Goal: Task Accomplishment & Management: Manage account settings

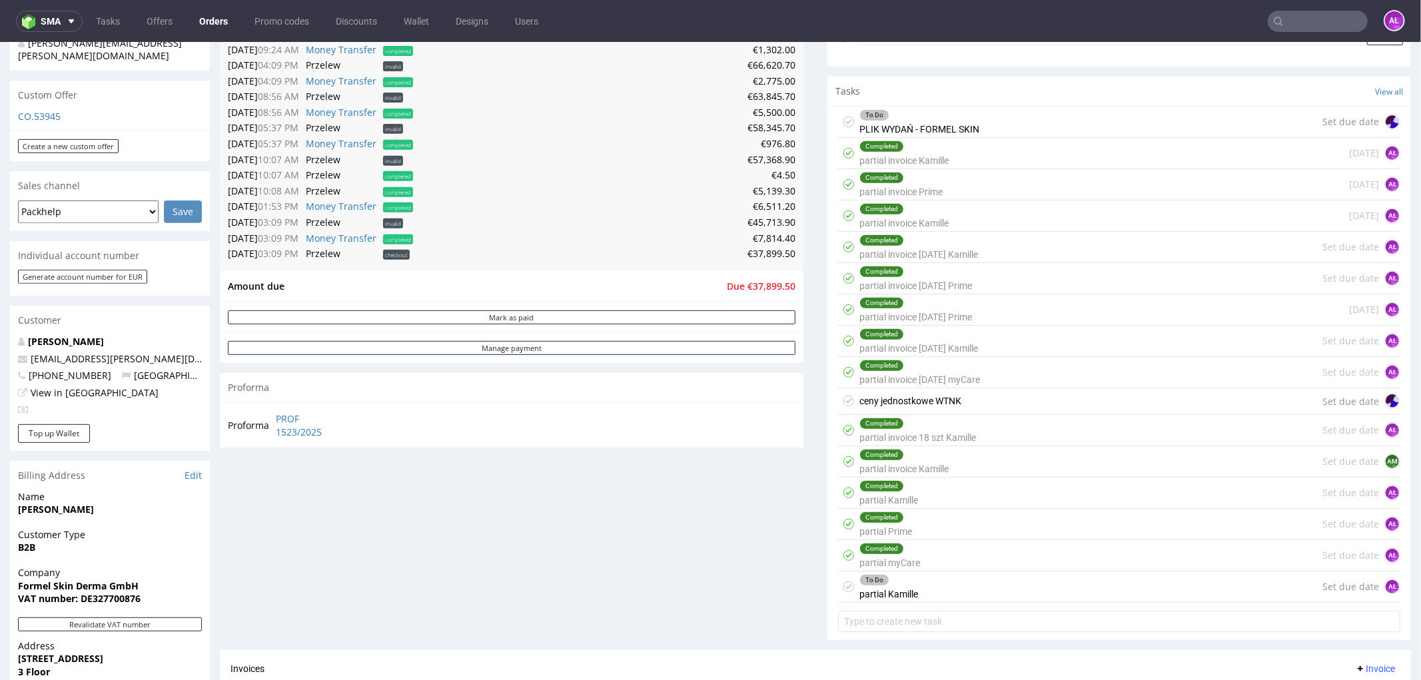
scroll to position [517, 0]
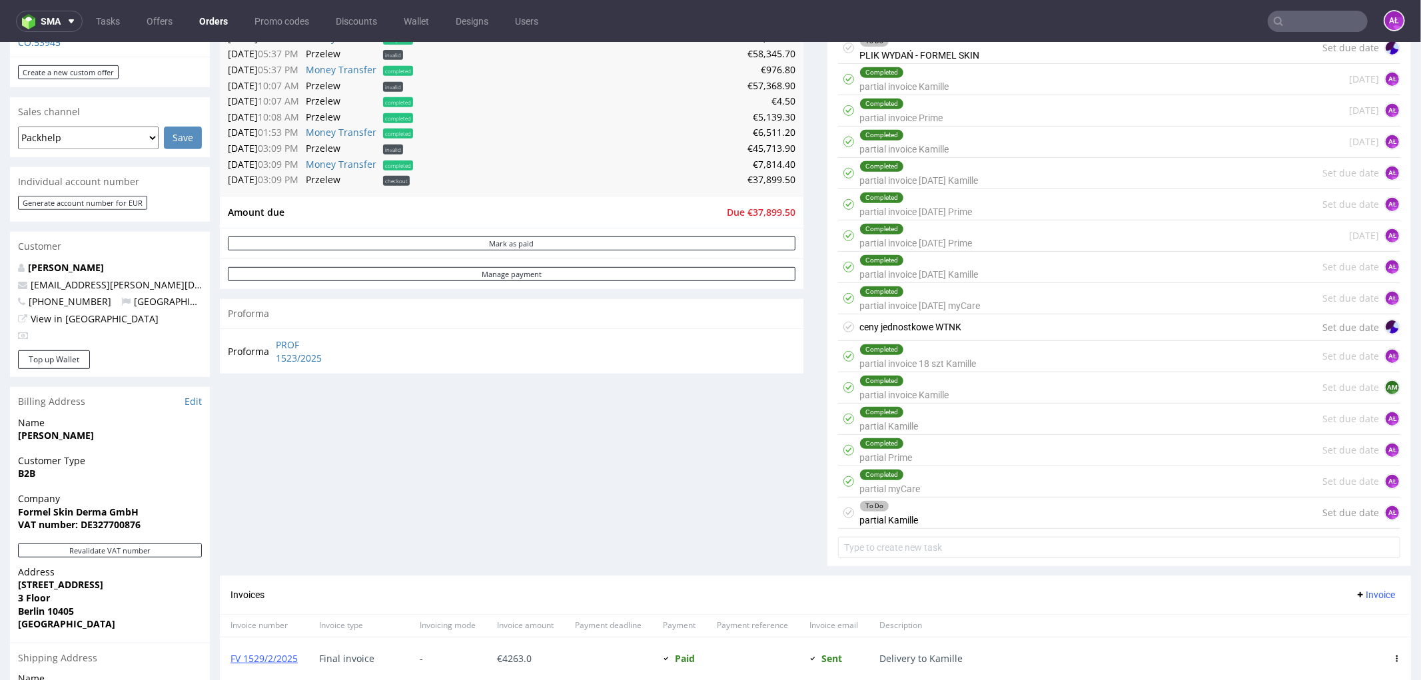
click at [970, 509] on div "To Do partial Kamille Set due date AŁ" at bounding box center [1119, 512] width 562 height 31
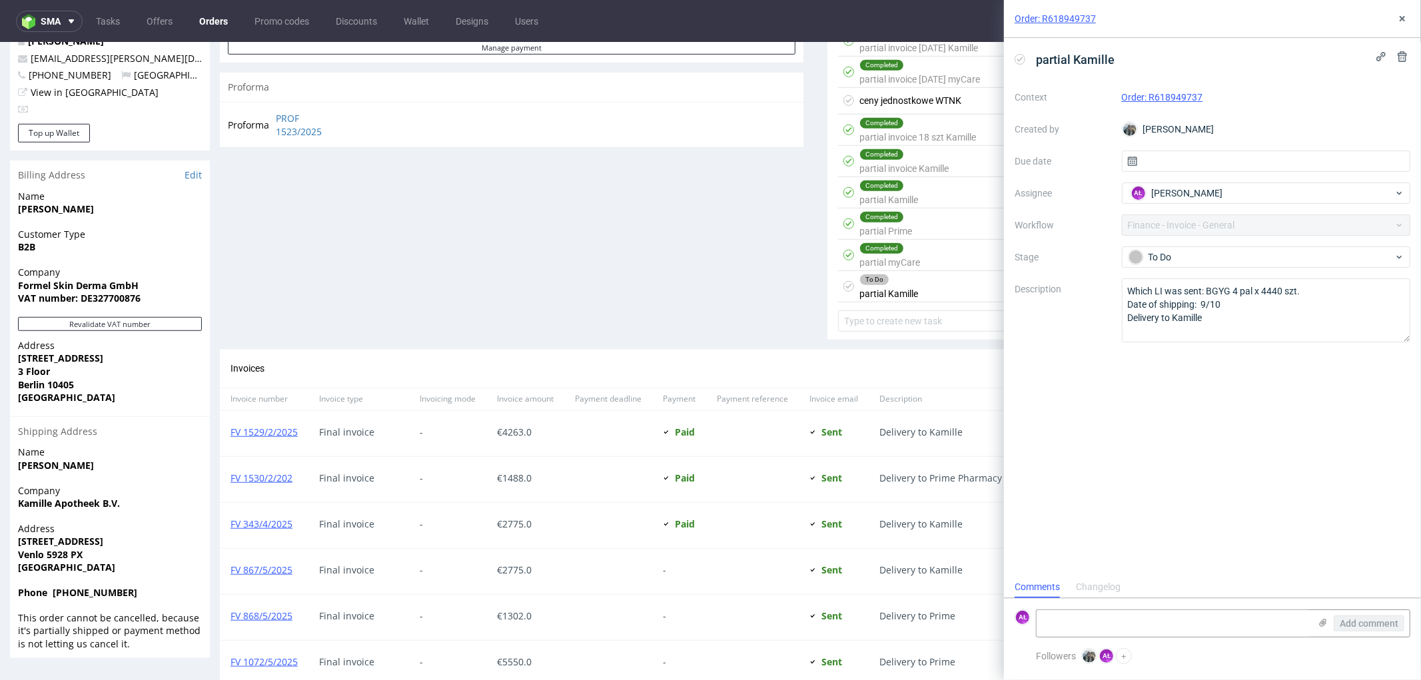
scroll to position [591, 0]
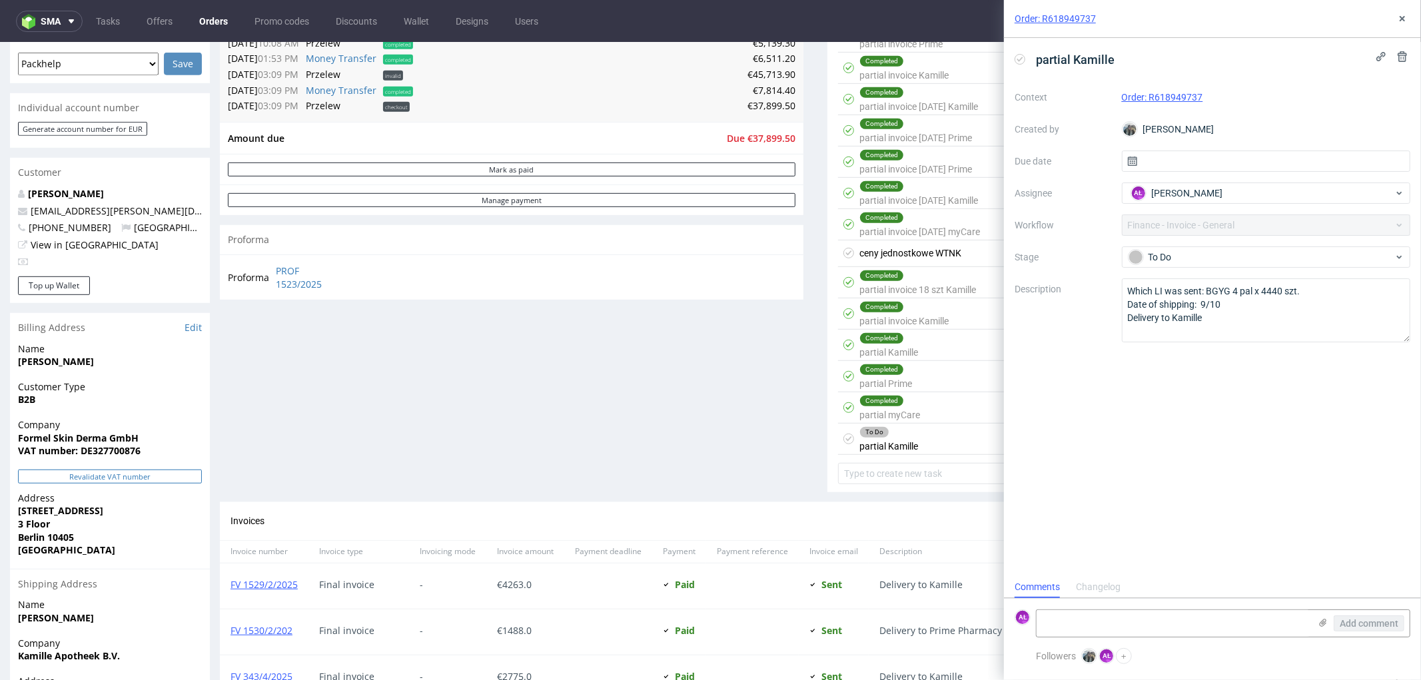
click at [176, 469] on button "Revalidate VAT number" at bounding box center [110, 476] width 184 height 14
click at [1409, 11] on button at bounding box center [1402, 19] width 16 height 16
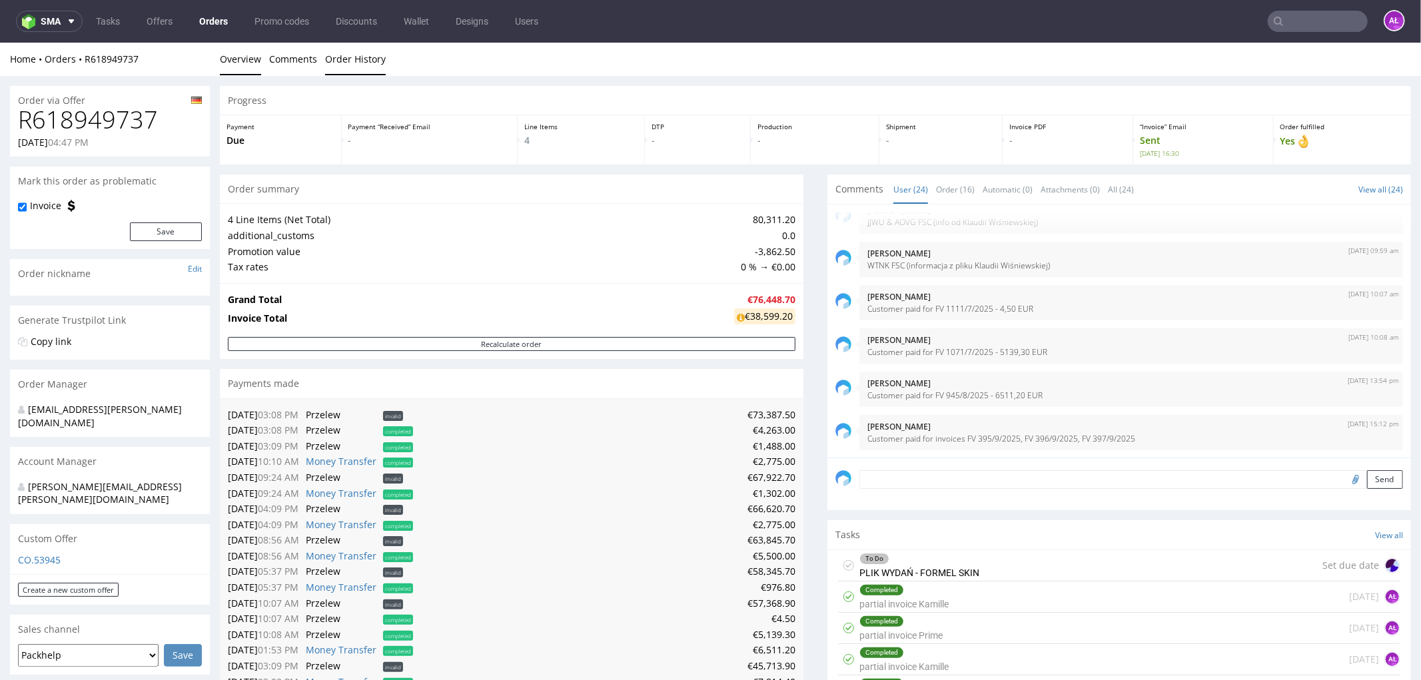
click at [363, 55] on link "Order History" at bounding box center [355, 58] width 61 height 33
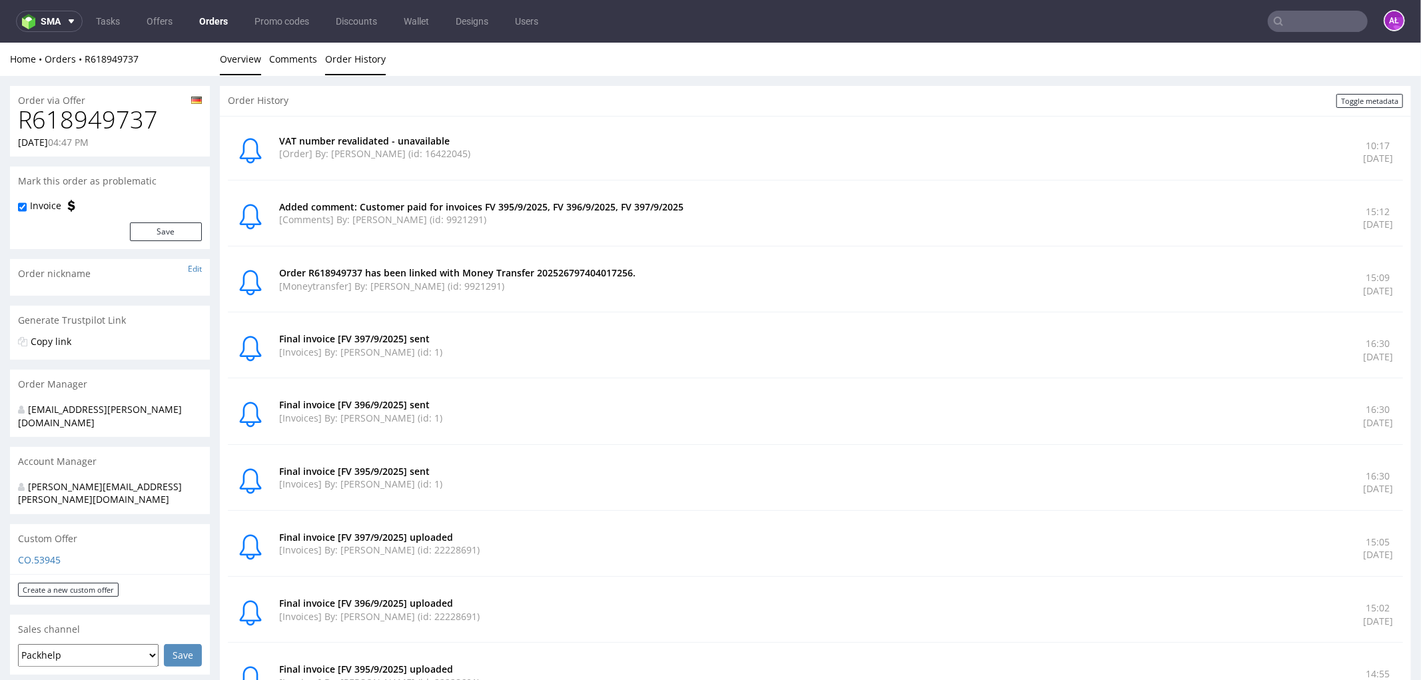
click at [236, 57] on link "Overview" at bounding box center [240, 58] width 41 height 33
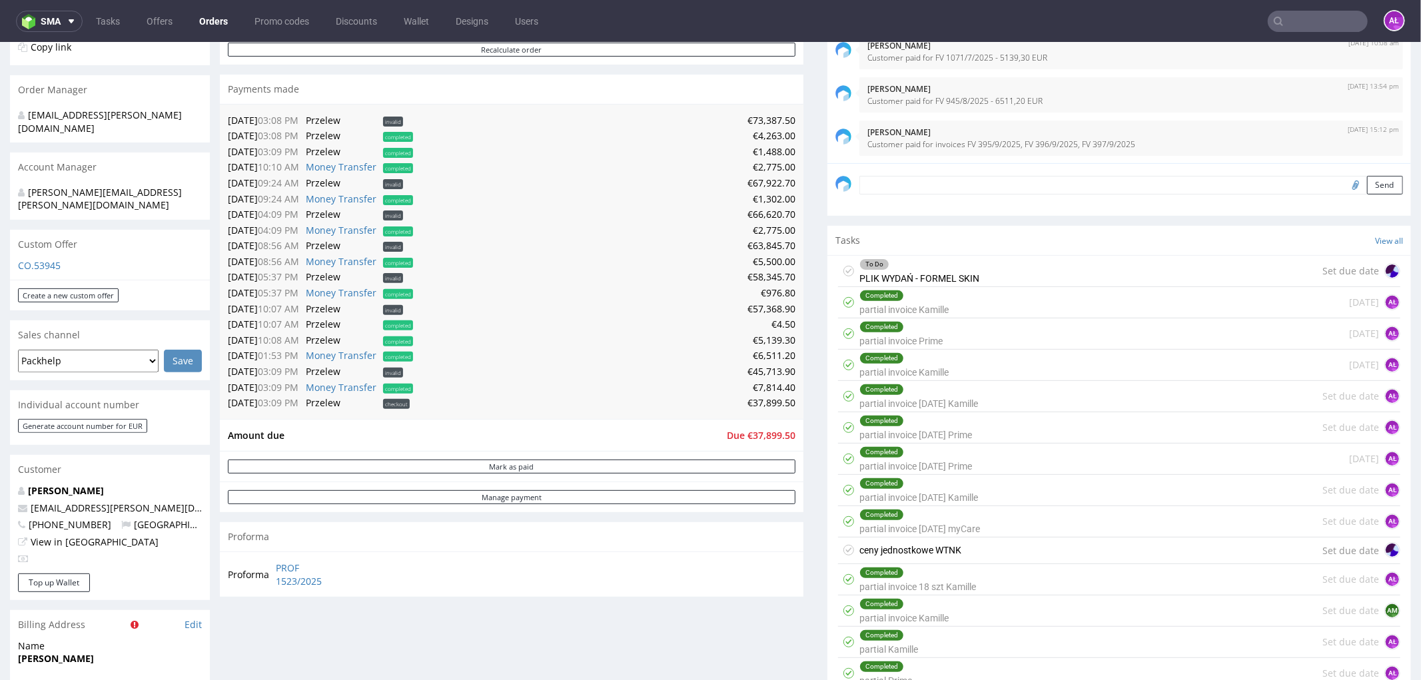
scroll to position [444, 0]
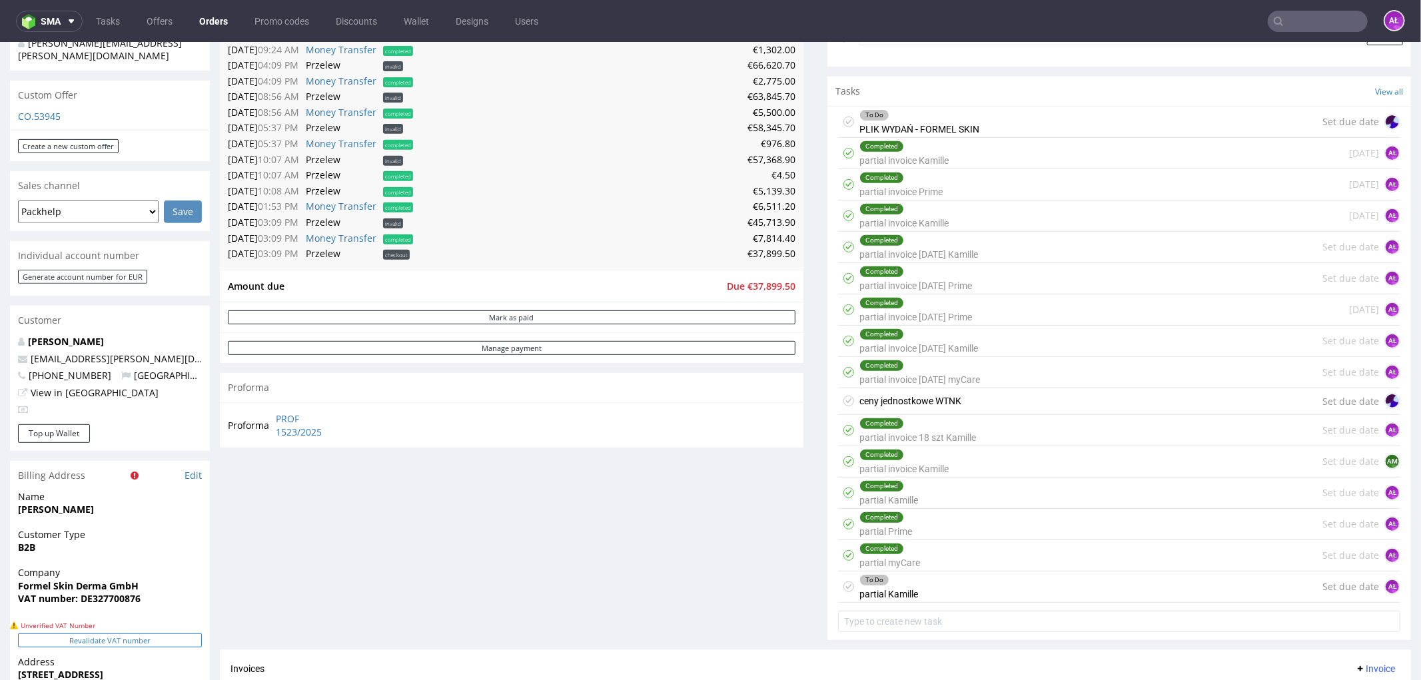
click at [149, 633] on button "Revalidate VAT number" at bounding box center [110, 640] width 184 height 14
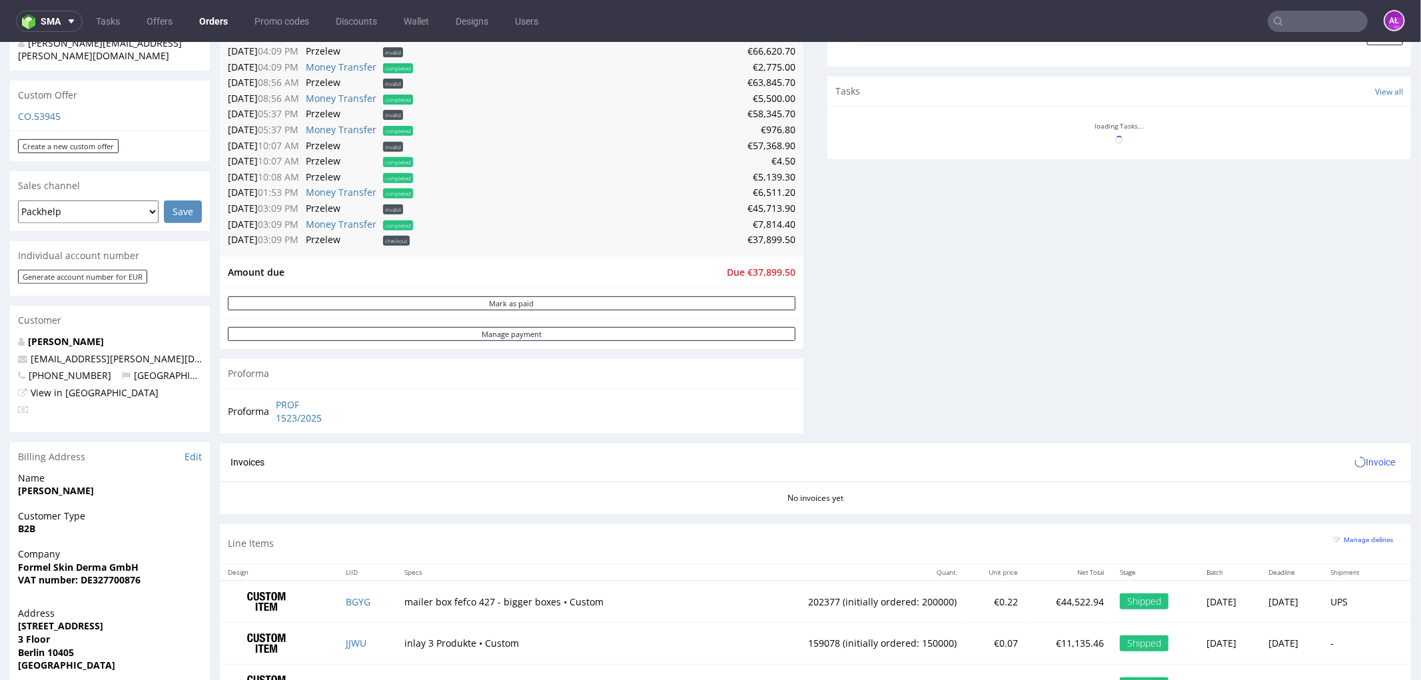
scroll to position [851, 0]
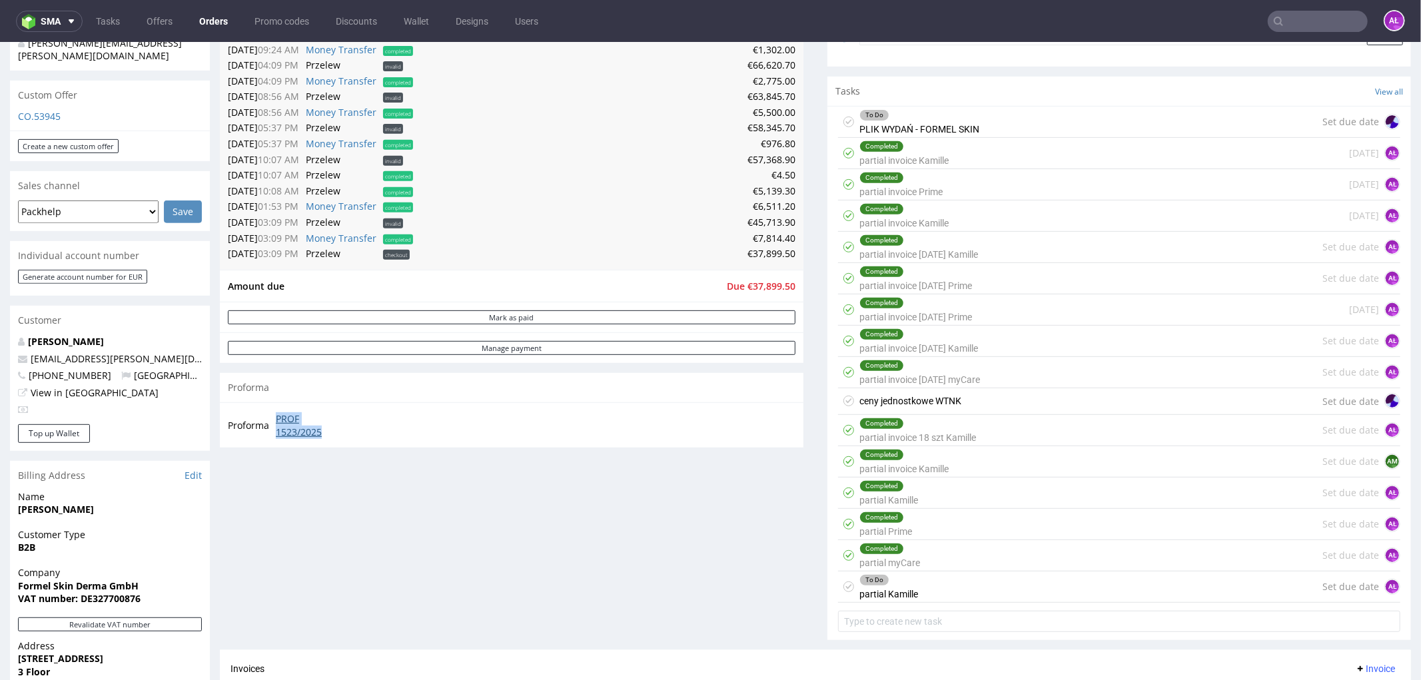
drag, startPoint x: 273, startPoint y: 417, endPoint x: 328, endPoint y: 432, distance: 57.4
click at [328, 432] on td "PROF 1523/2025" at bounding box center [309, 424] width 75 height 29
copy link "PROF 1523/2025"
click at [1014, 588] on div "To Do partial Kamille Set due date AŁ" at bounding box center [1119, 586] width 562 height 31
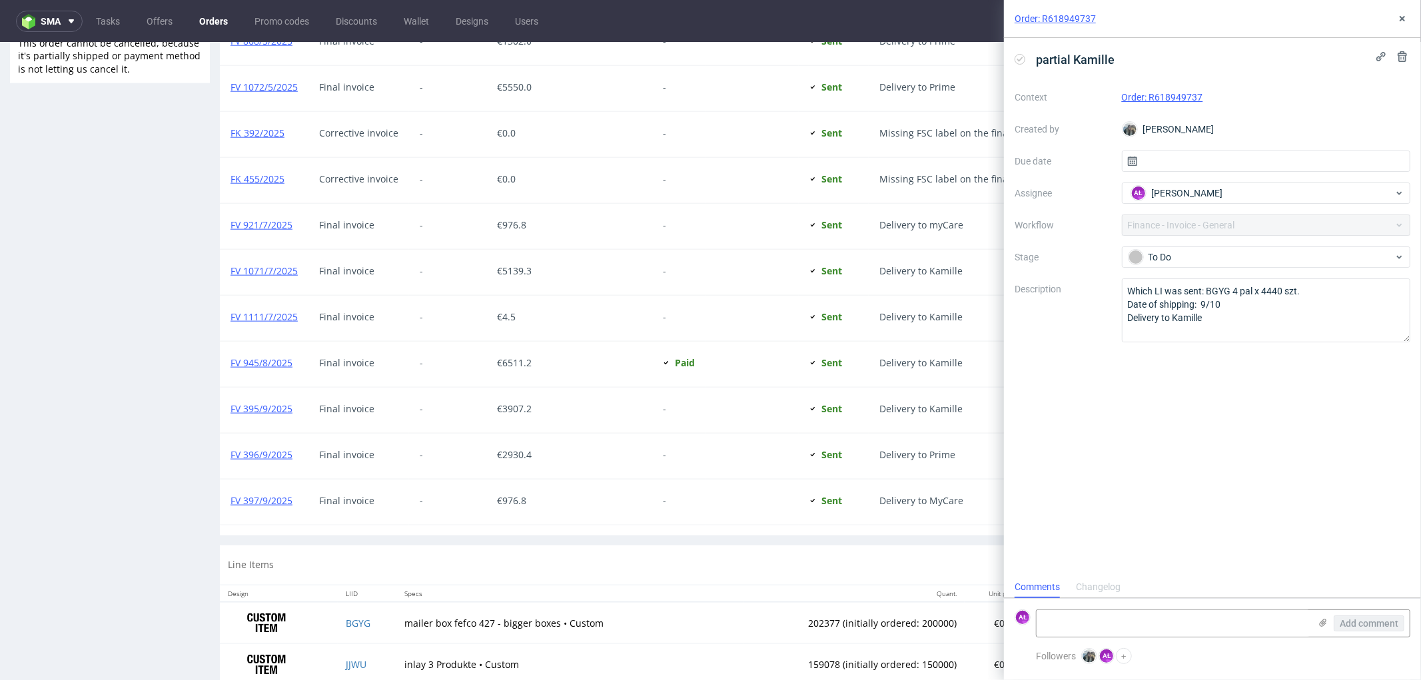
scroll to position [1436, 0]
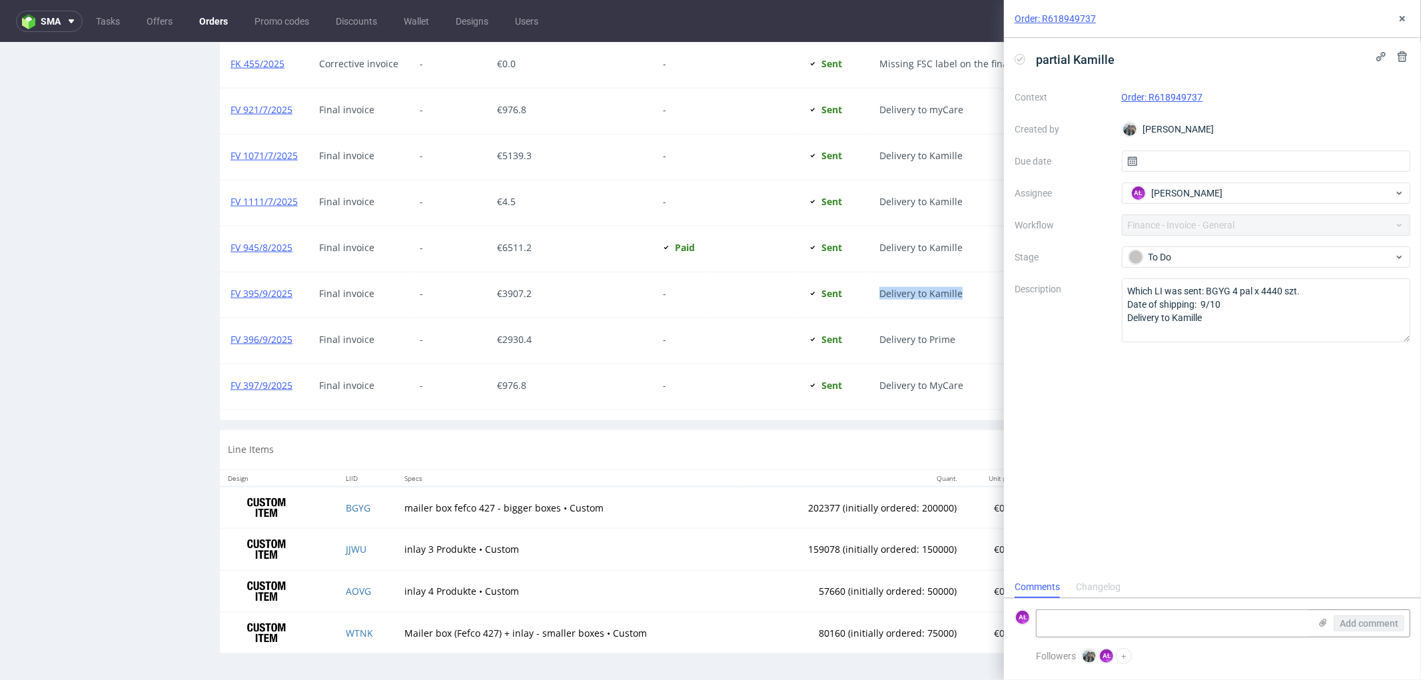
drag, startPoint x: 964, startPoint y: 300, endPoint x: 877, endPoint y: 309, distance: 87.1
click at [877, 309] on div "Delivery to Kamille" at bounding box center [962, 294] width 189 height 45
copy span "Delivery to Kamille"
click at [271, 386] on link "FV 397/9/2025" at bounding box center [261, 384] width 62 height 13
click at [276, 290] on link "FV 395/9/2025" at bounding box center [261, 292] width 62 height 13
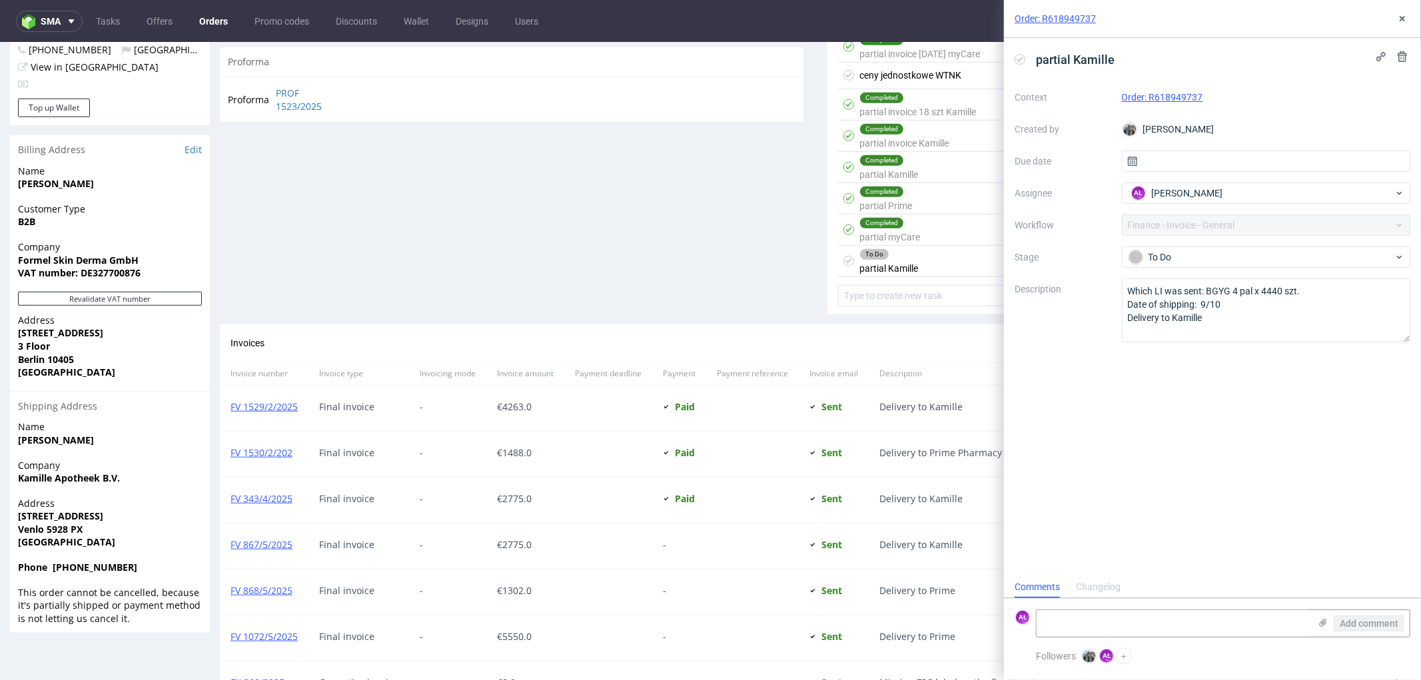
scroll to position [622, 0]
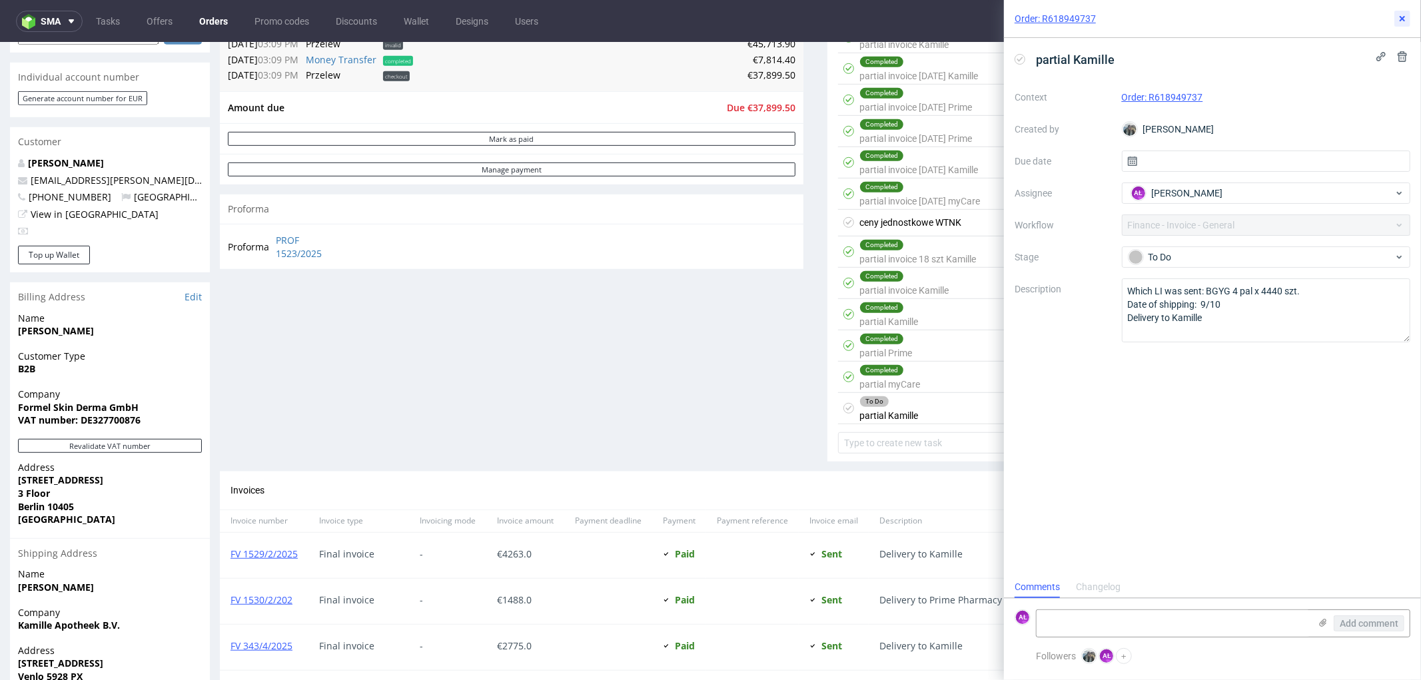
drag, startPoint x: 1401, startPoint y: 12, endPoint x: 1381, endPoint y: 29, distance: 26.0
click at [1401, 13] on icon at bounding box center [1402, 18] width 11 height 11
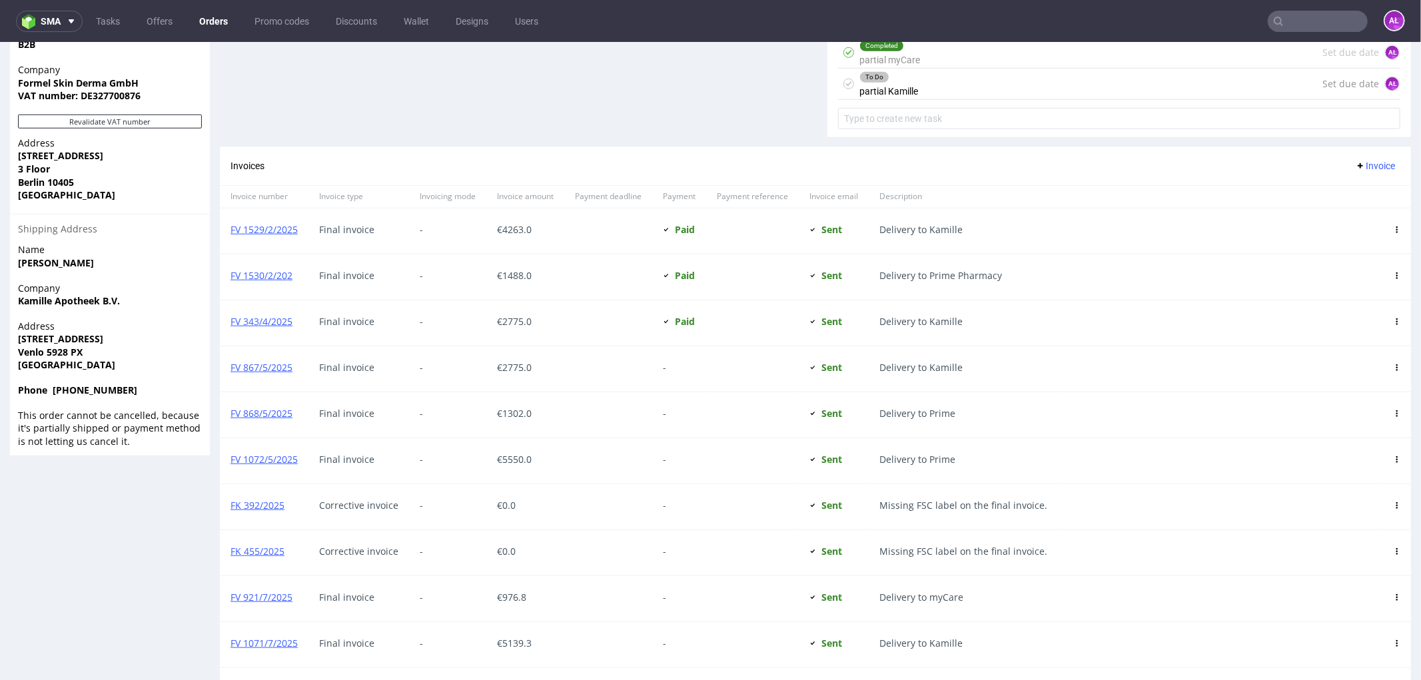
scroll to position [918, 0]
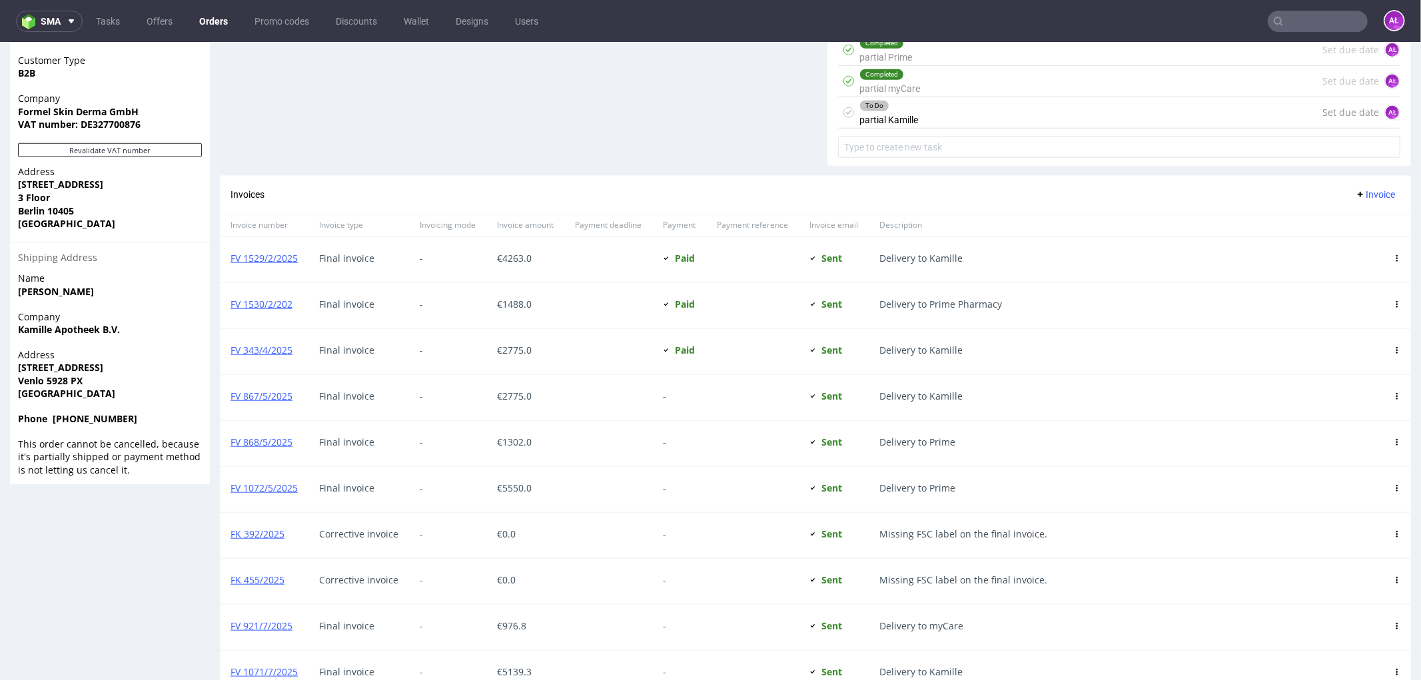
click at [1355, 189] on span "Invoice" at bounding box center [1375, 193] width 40 height 11
click at [1355, 226] on span "Upload" at bounding box center [1352, 222] width 65 height 13
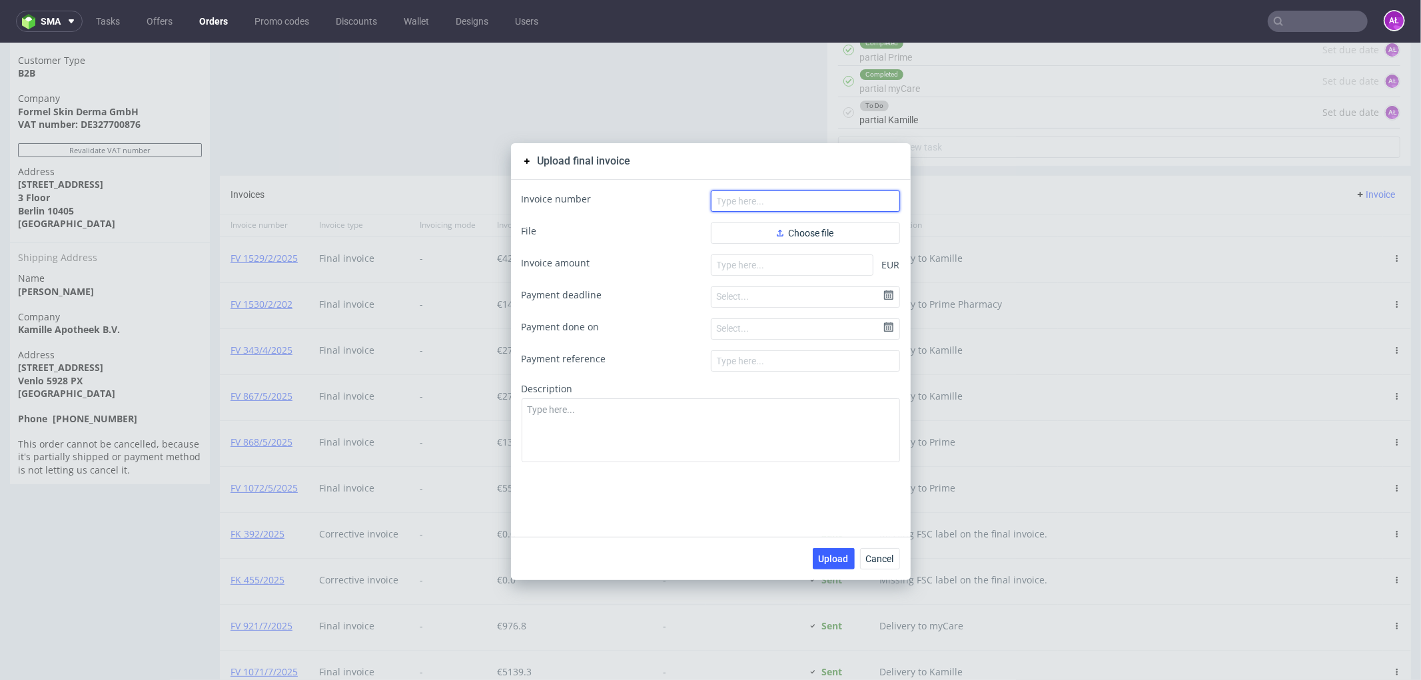
click at [850, 202] on input "text" at bounding box center [805, 200] width 189 height 21
paste input "FV 552/10/2025"
type input "FV 552/10/2025"
click at [802, 260] on input "number" at bounding box center [792, 264] width 163 height 21
paste input "3907.20"
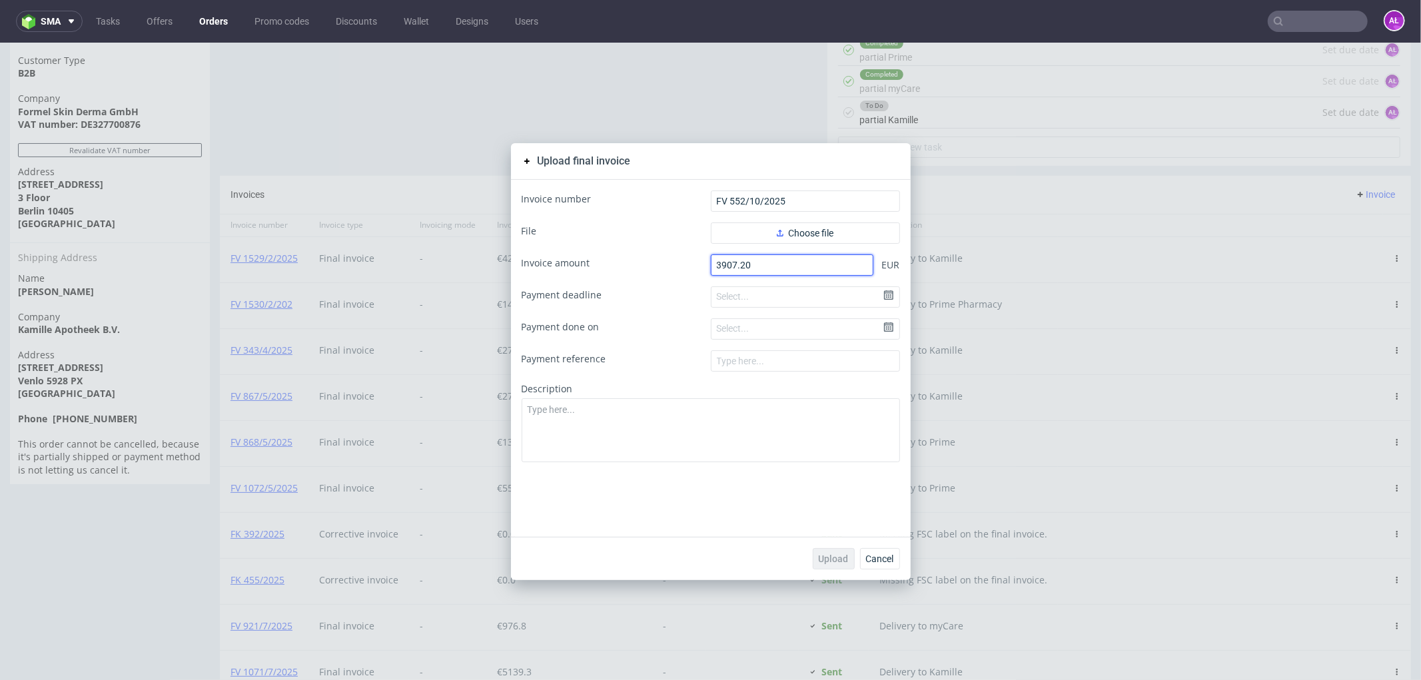
type input "3907.20"
drag, startPoint x: 747, startPoint y: 430, endPoint x: 757, endPoint y: 450, distance: 22.0
click at [747, 430] on textarea at bounding box center [710, 430] width 378 height 64
paste textarea "Delivery to Kamille"
type textarea "Delivery to Kamille"
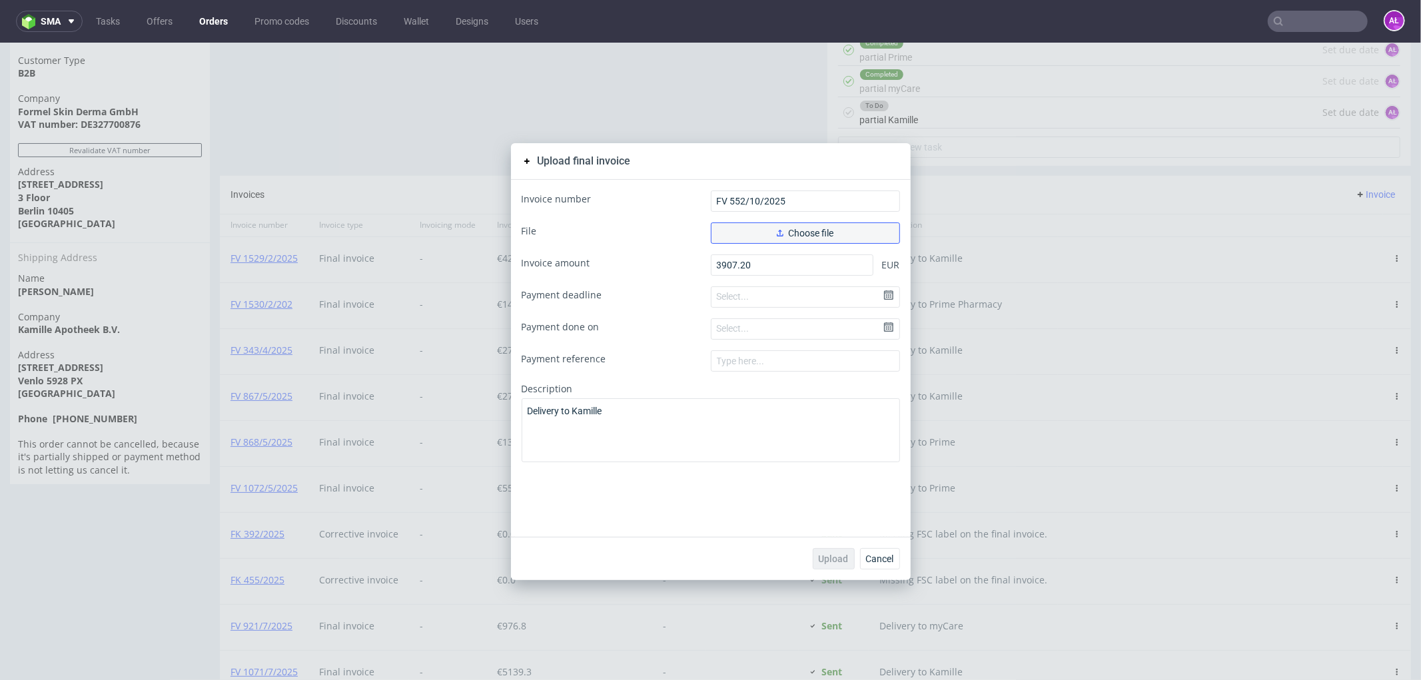
click at [807, 231] on span "Choose file" at bounding box center [805, 232] width 57 height 9
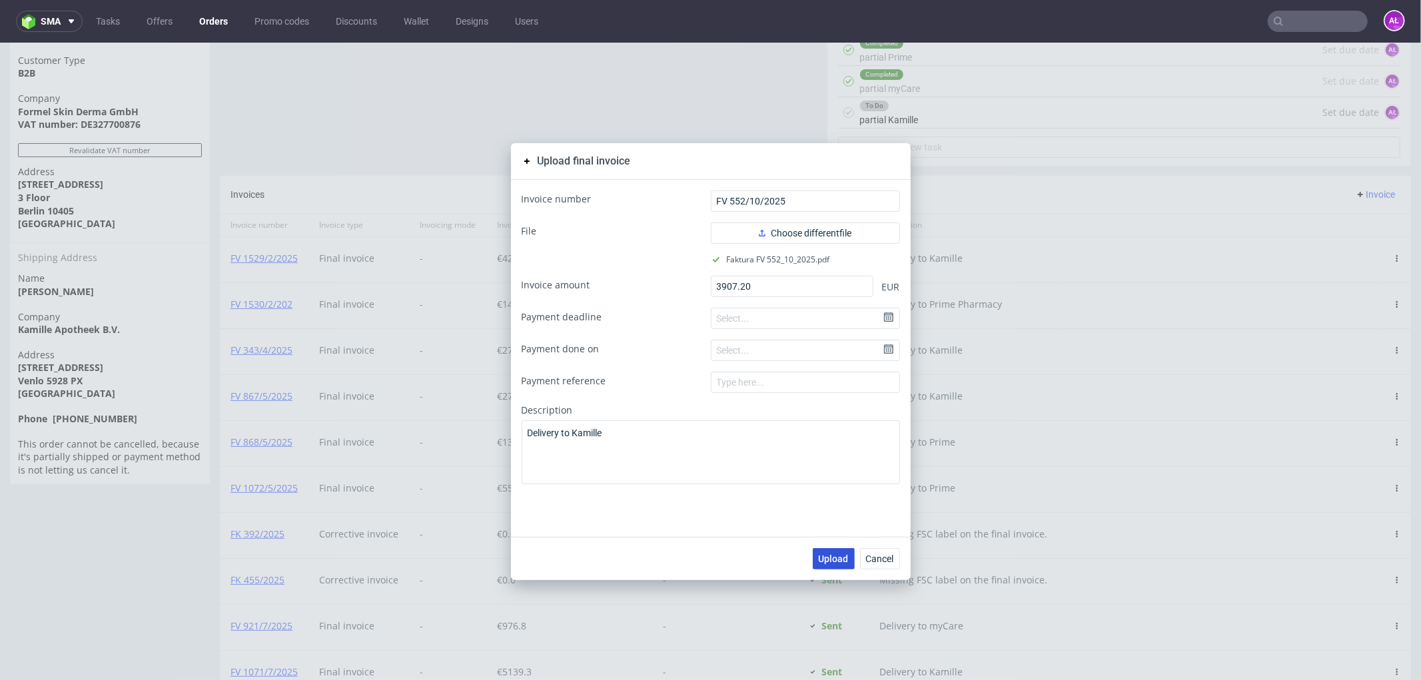
click at [833, 561] on span "Upload" at bounding box center [834, 557] width 30 height 9
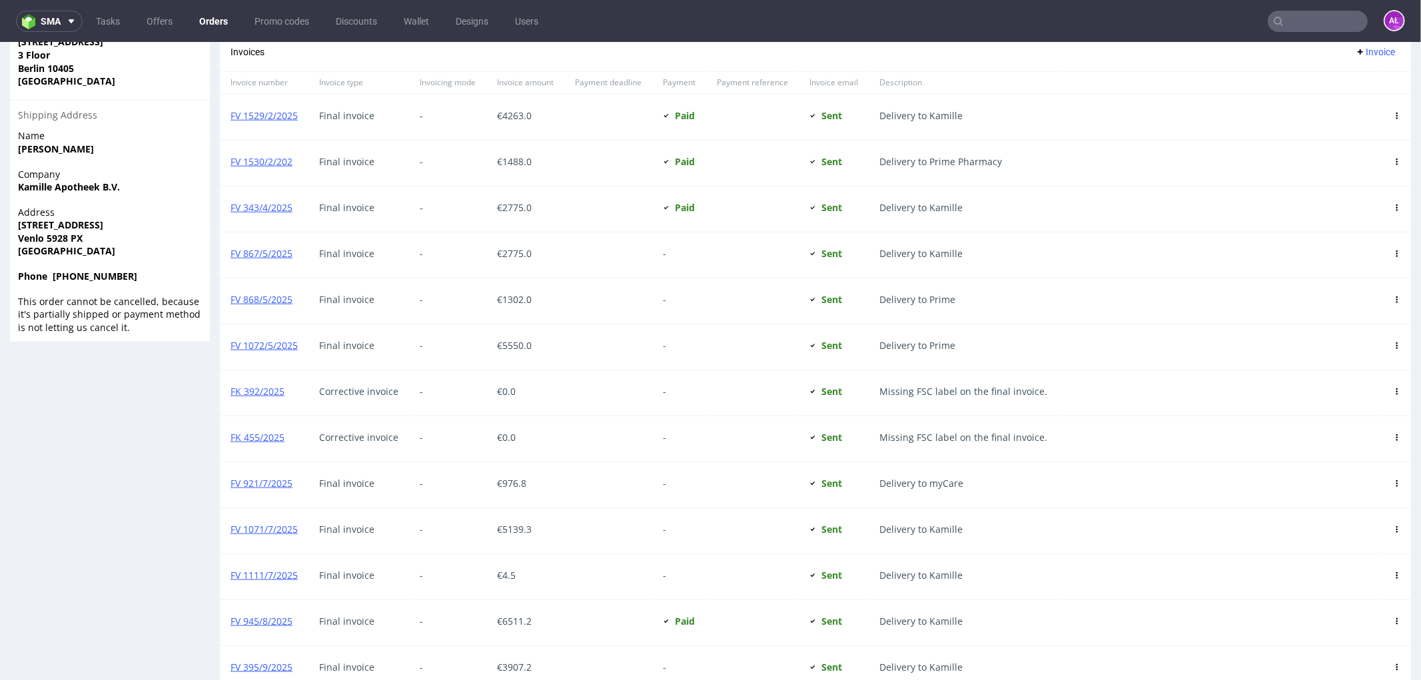
scroll to position [816, 0]
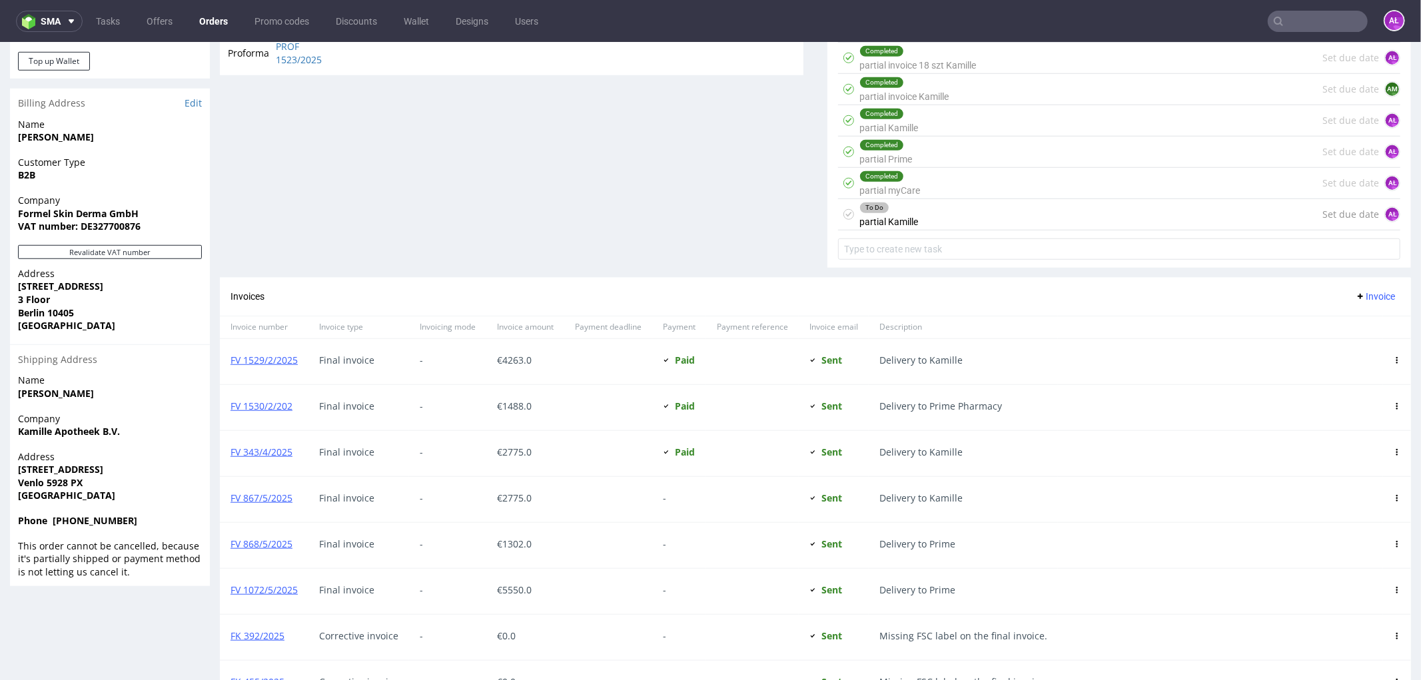
click at [902, 220] on div "To Do partial Kamille" at bounding box center [888, 213] width 59 height 31
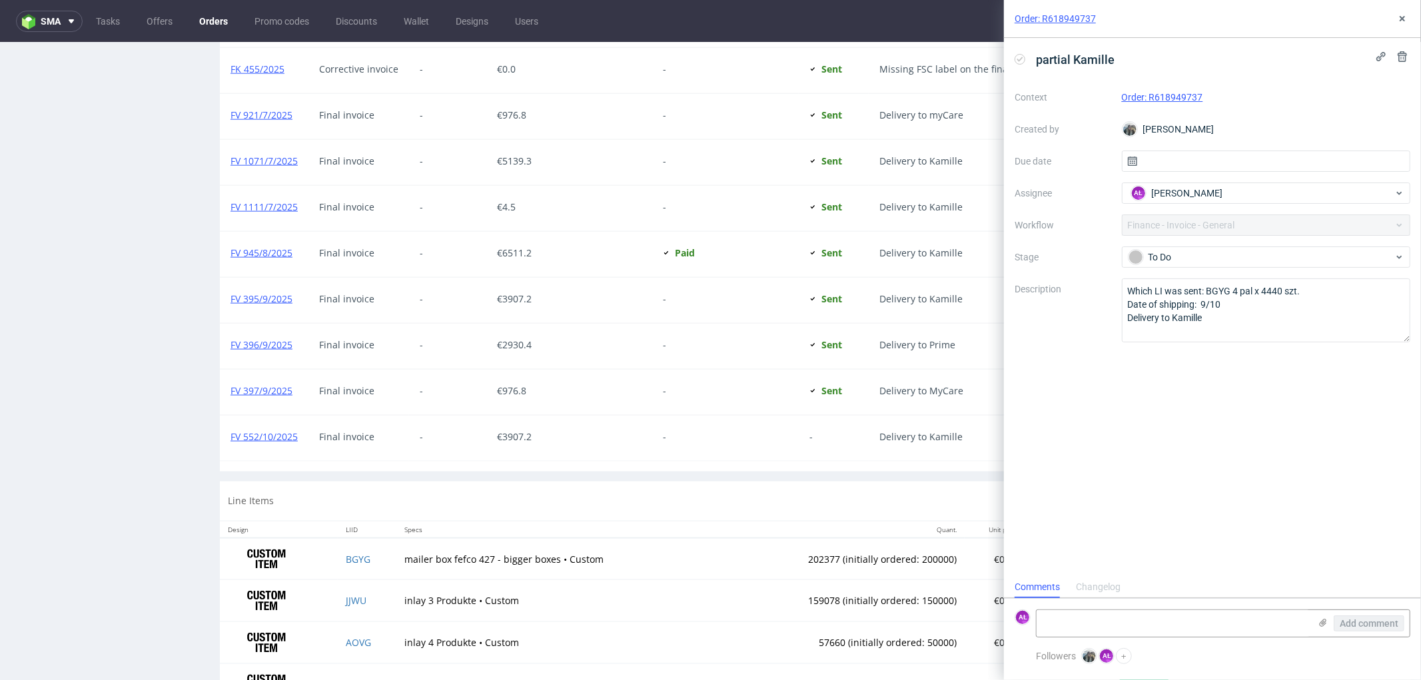
scroll to position [1482, 0]
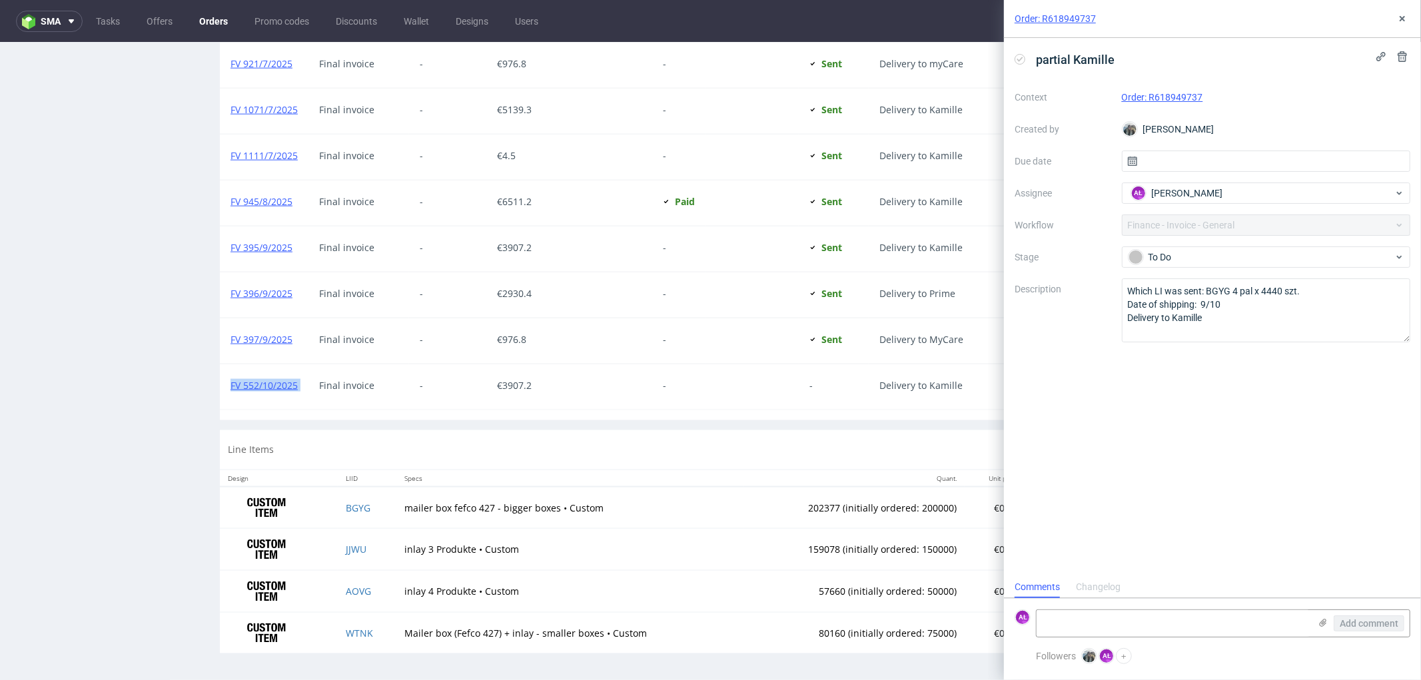
drag, startPoint x: 306, startPoint y: 396, endPoint x: 222, endPoint y: 396, distance: 83.9
click at [222, 396] on div "FV 552/10/2025 Final invoice - € 3907.2 - - Delivery to Kamille" at bounding box center [815, 386] width 1191 height 46
click at [1053, 623] on textarea at bounding box center [1172, 623] width 273 height 27
paste textarea "FV 552/10/2025"
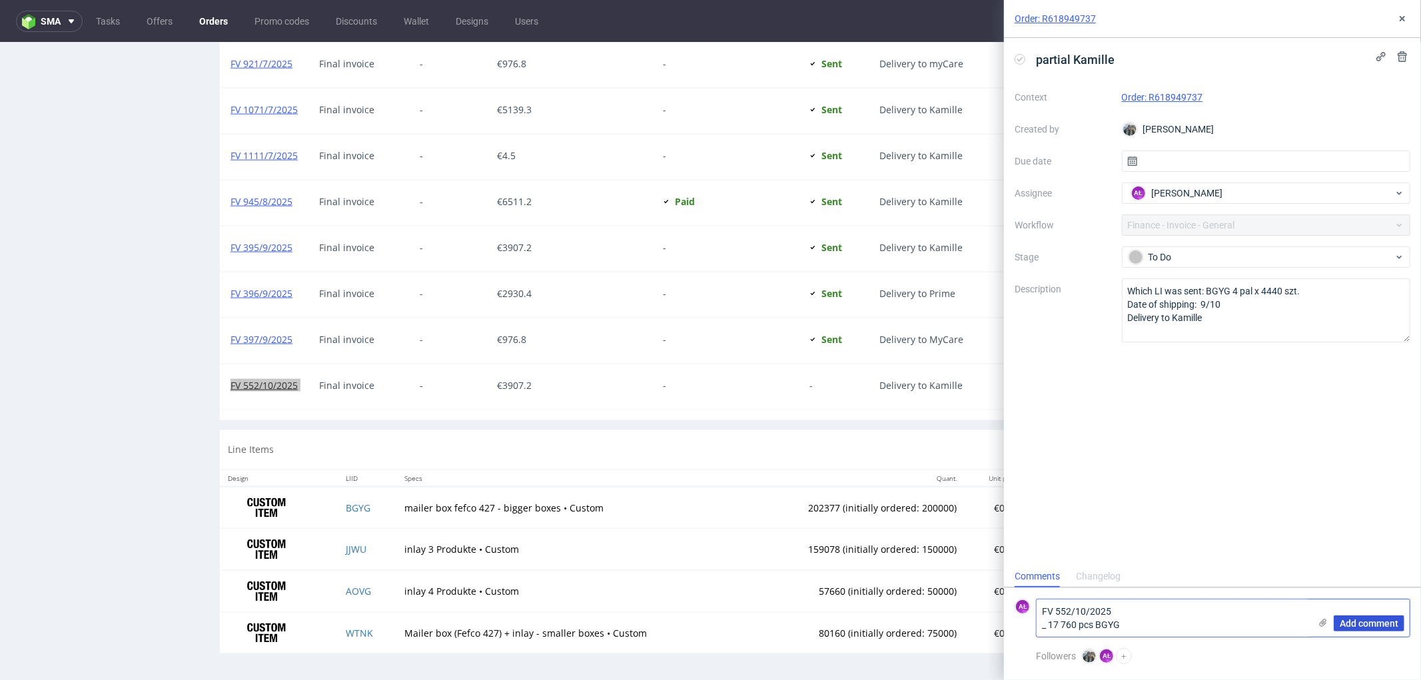
type textarea "FV 552/10/2025 _ 17 760 pcs BGYG"
click at [1380, 625] on span "Add comment" at bounding box center [1368, 623] width 59 height 9
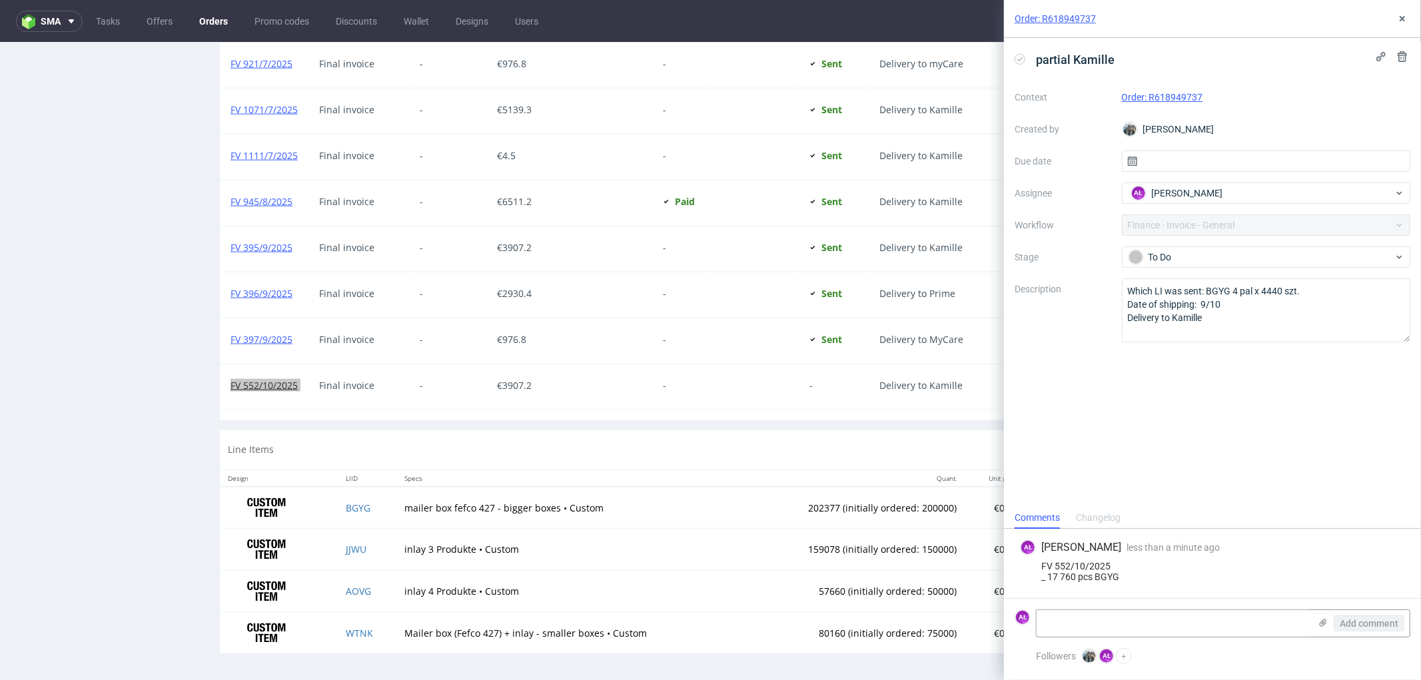
click at [1017, 61] on icon at bounding box center [1019, 59] width 11 height 11
click at [1397, 17] on icon at bounding box center [1402, 18] width 11 height 11
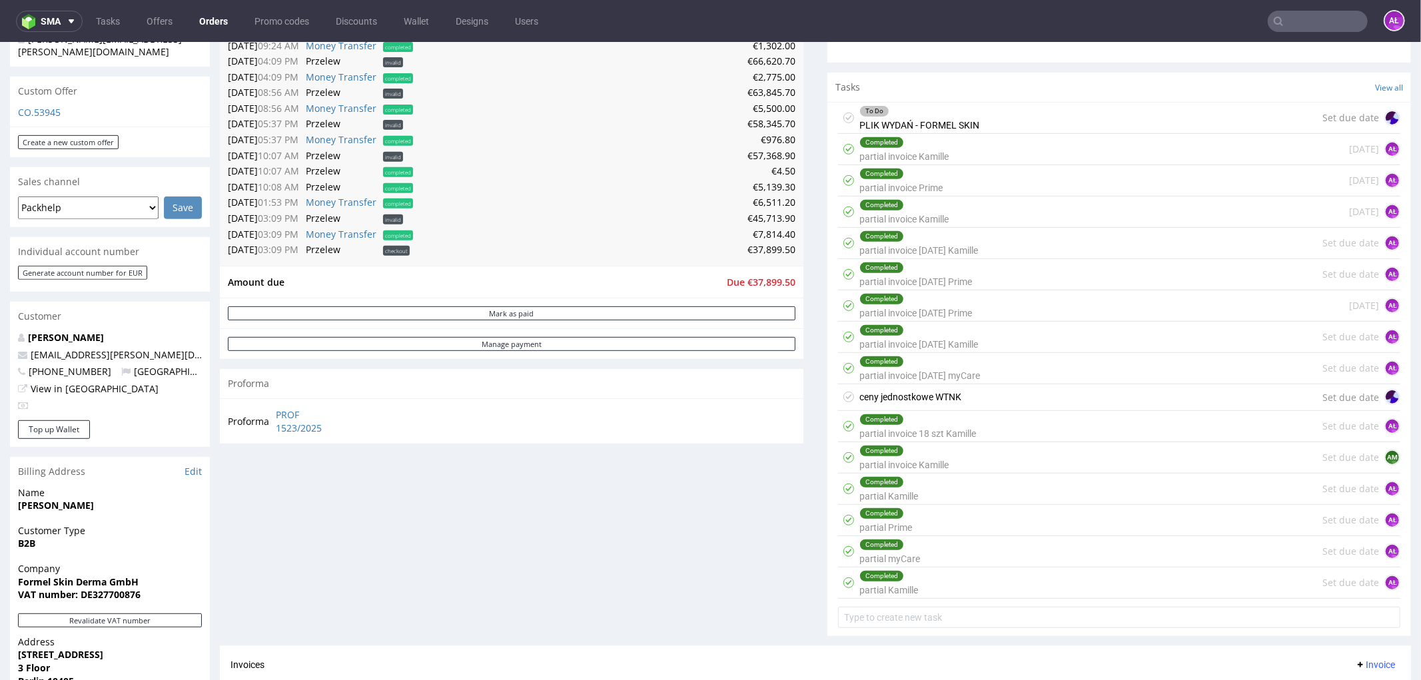
scroll to position [520, 0]
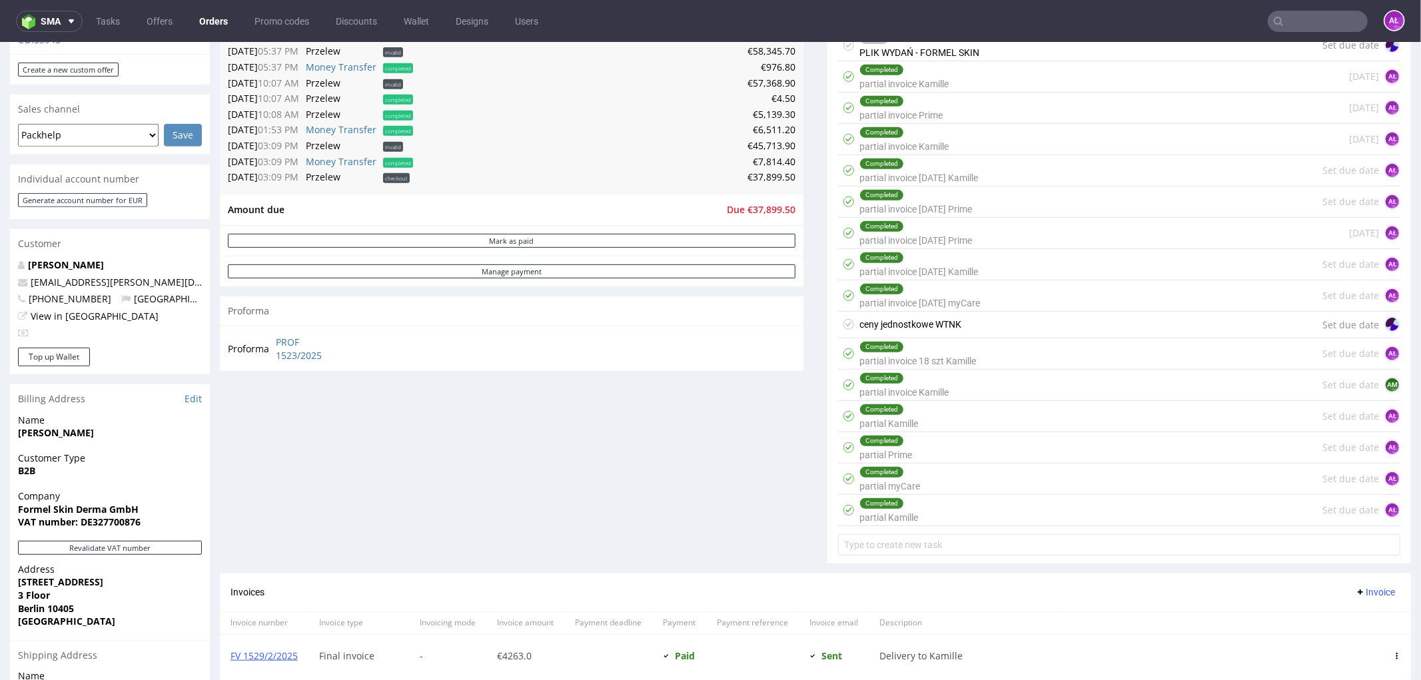
click at [896, 476] on div "Completed" at bounding box center [889, 471] width 59 height 11
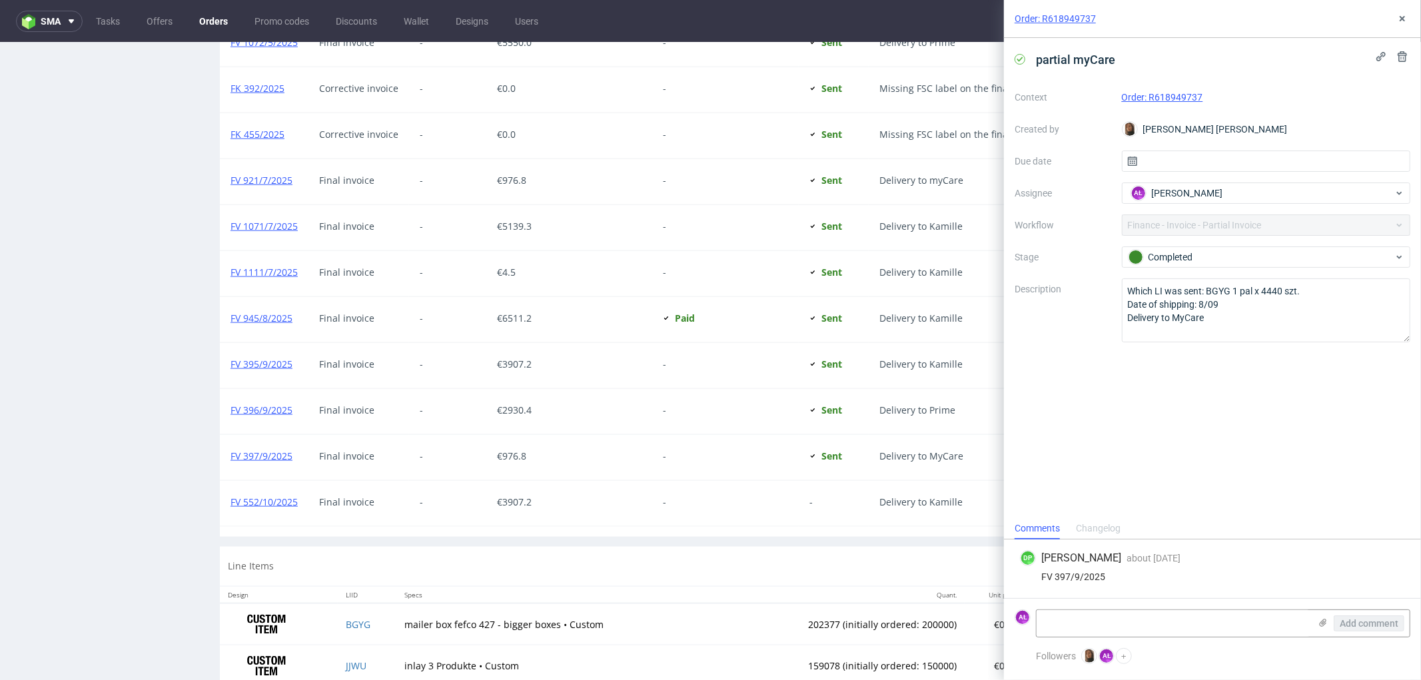
scroll to position [1482, 0]
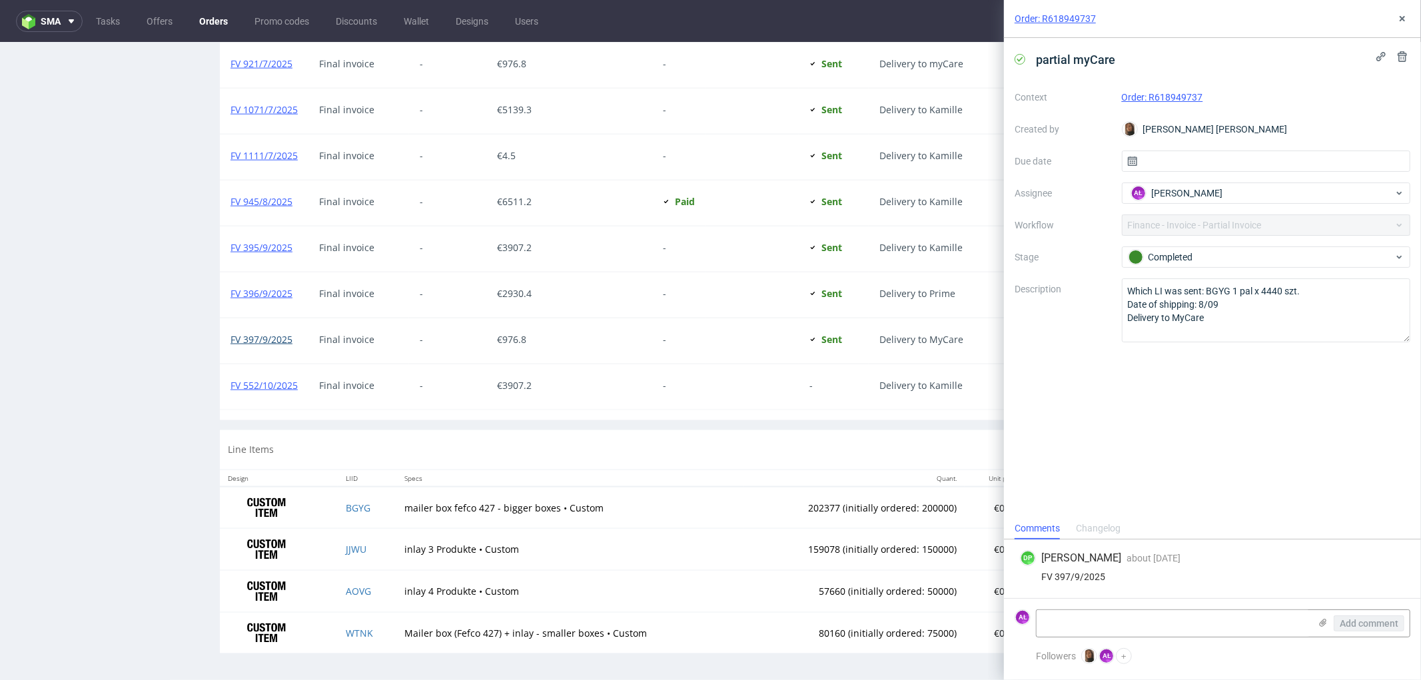
click at [260, 336] on link "FV 397/9/2025" at bounding box center [261, 338] width 62 height 13
click at [1403, 13] on icon at bounding box center [1402, 18] width 11 height 11
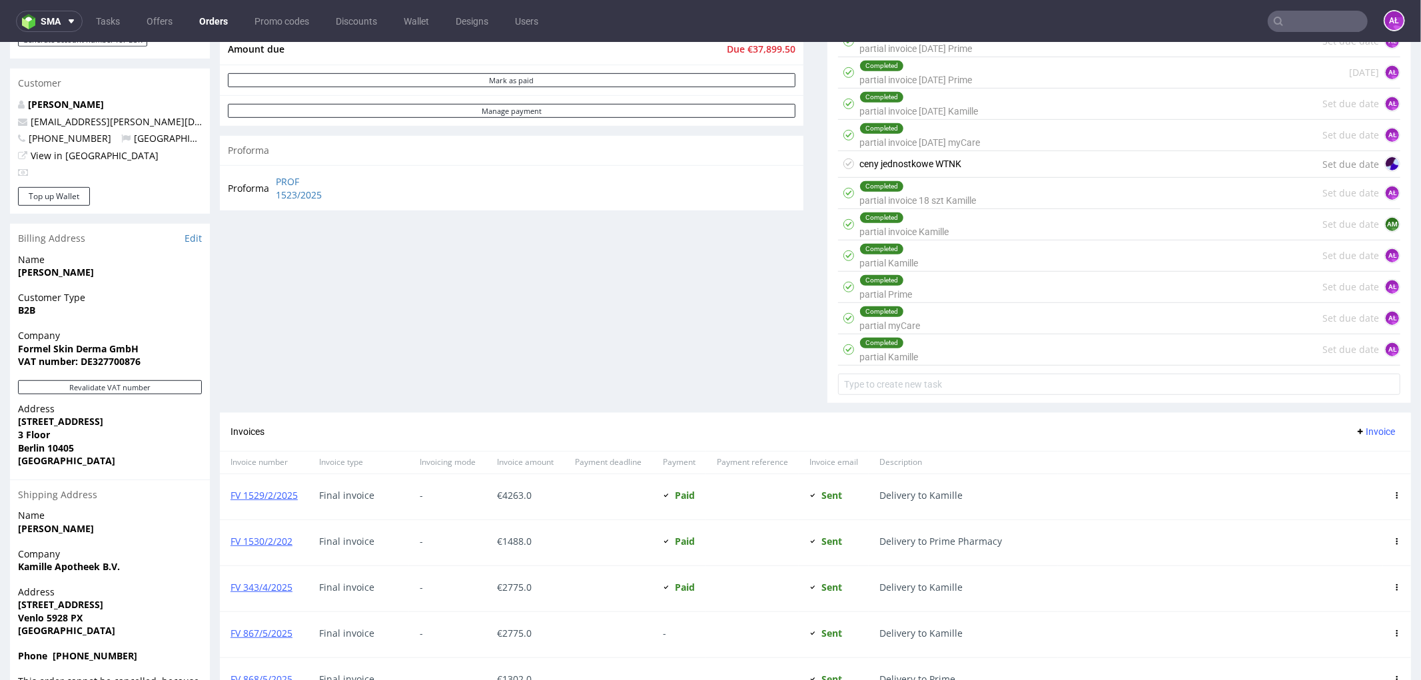
scroll to position [668, 0]
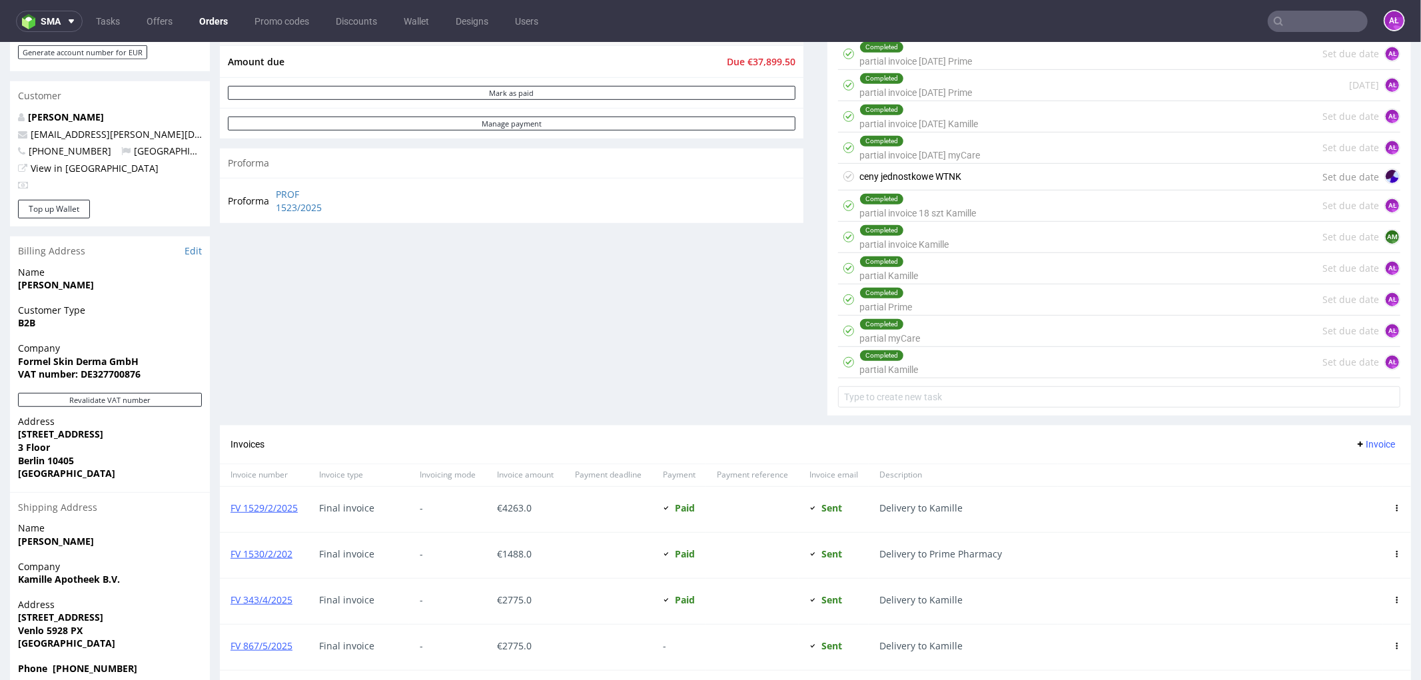
click at [932, 308] on div "Completed partial Prime Set due date AŁ" at bounding box center [1119, 299] width 562 height 31
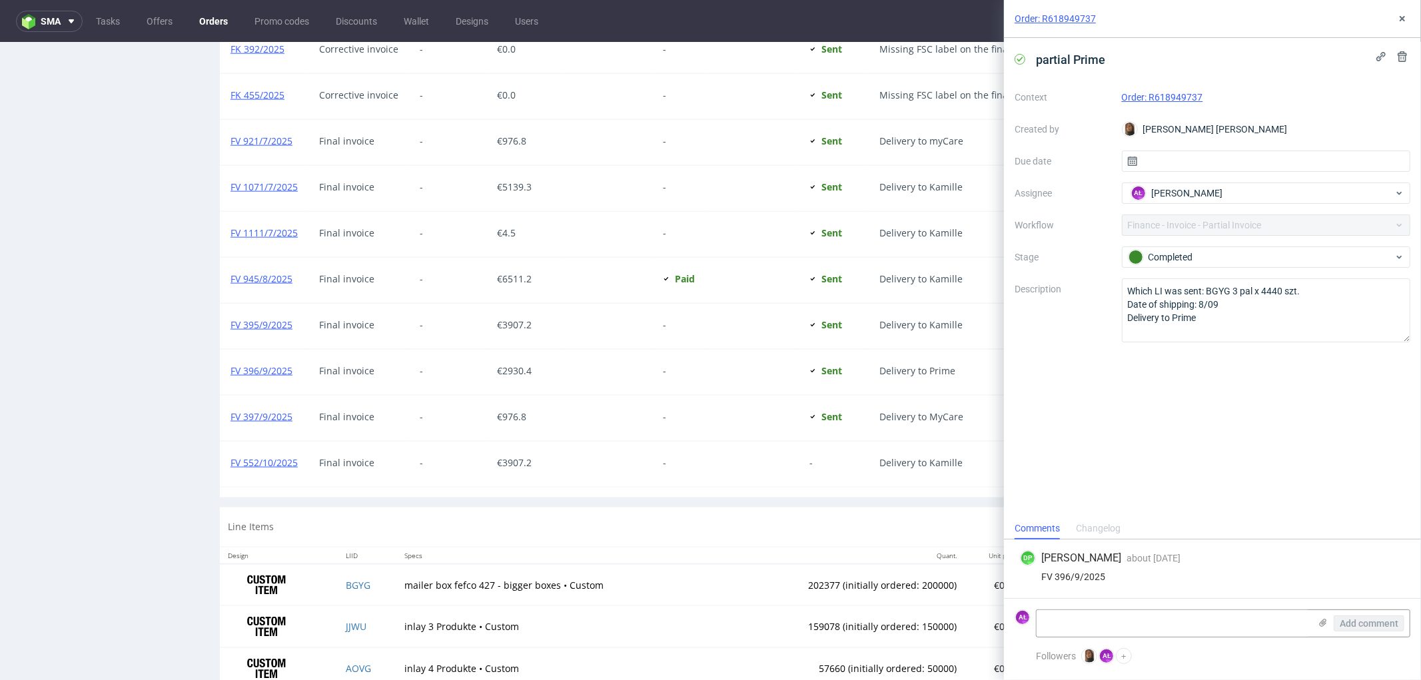
scroll to position [1408, 0]
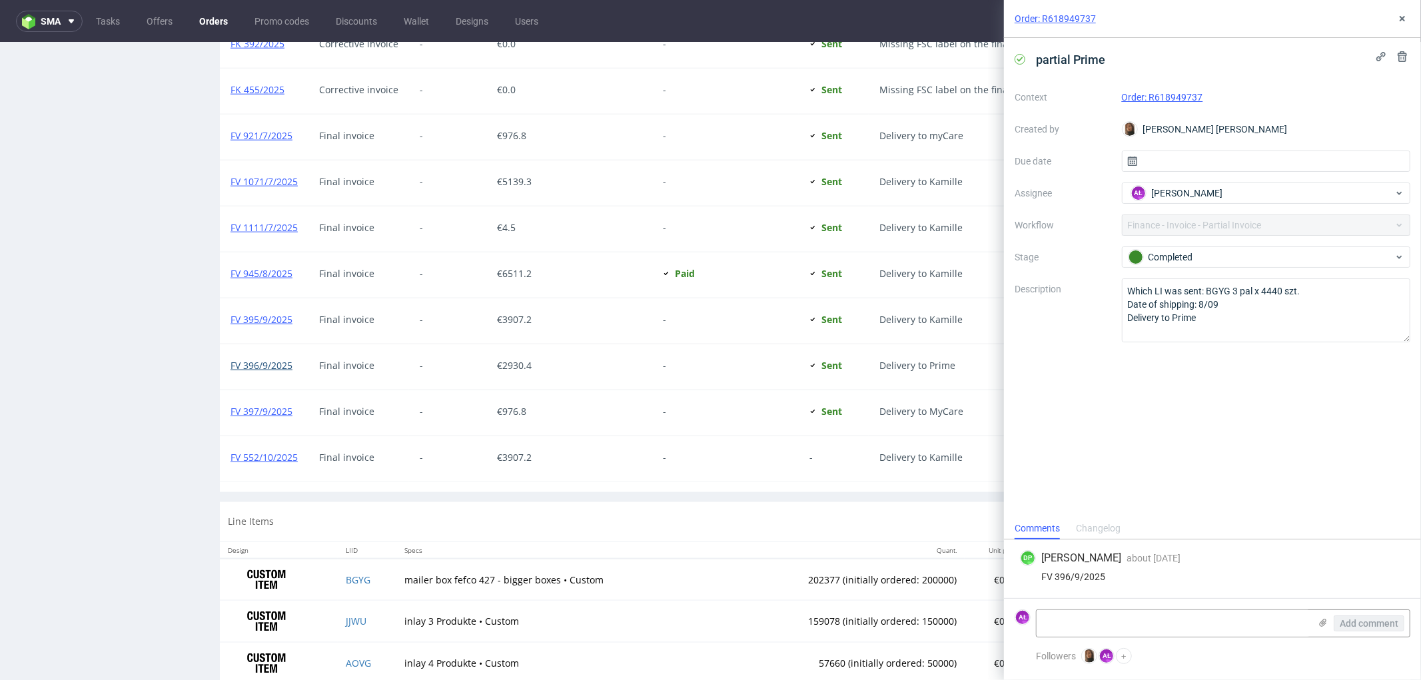
click at [276, 366] on link "FV 396/9/2025" at bounding box center [261, 364] width 62 height 13
click at [1397, 15] on icon at bounding box center [1402, 18] width 11 height 11
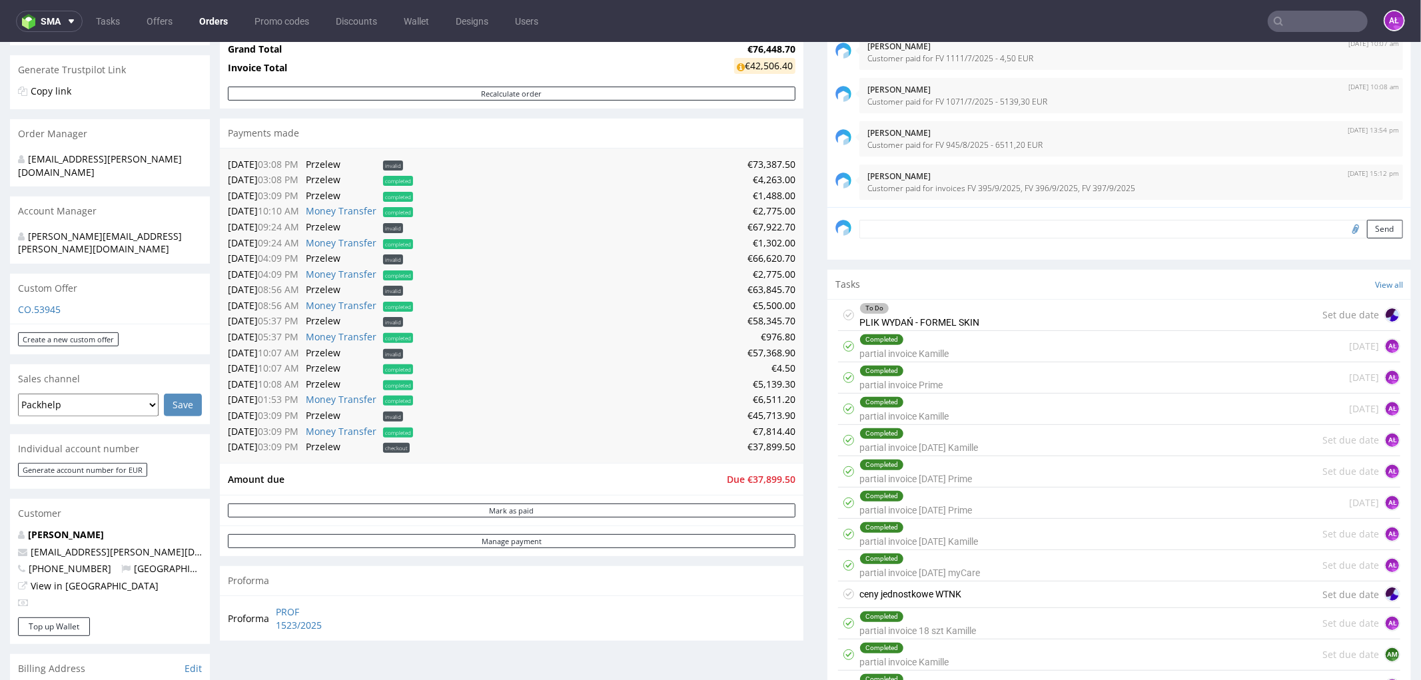
scroll to position [224, 0]
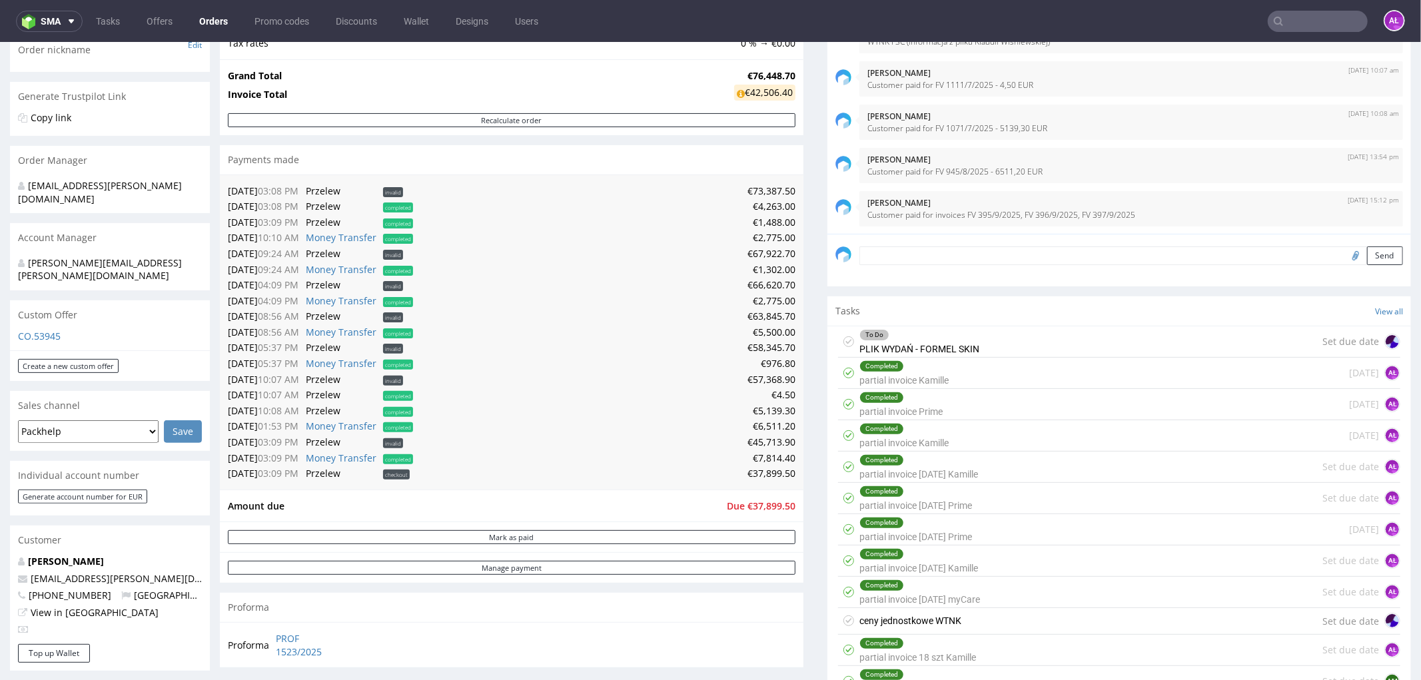
click at [964, 344] on div "To Do PLIK WYDAŃ - FORMEL SKIN" at bounding box center [919, 341] width 120 height 31
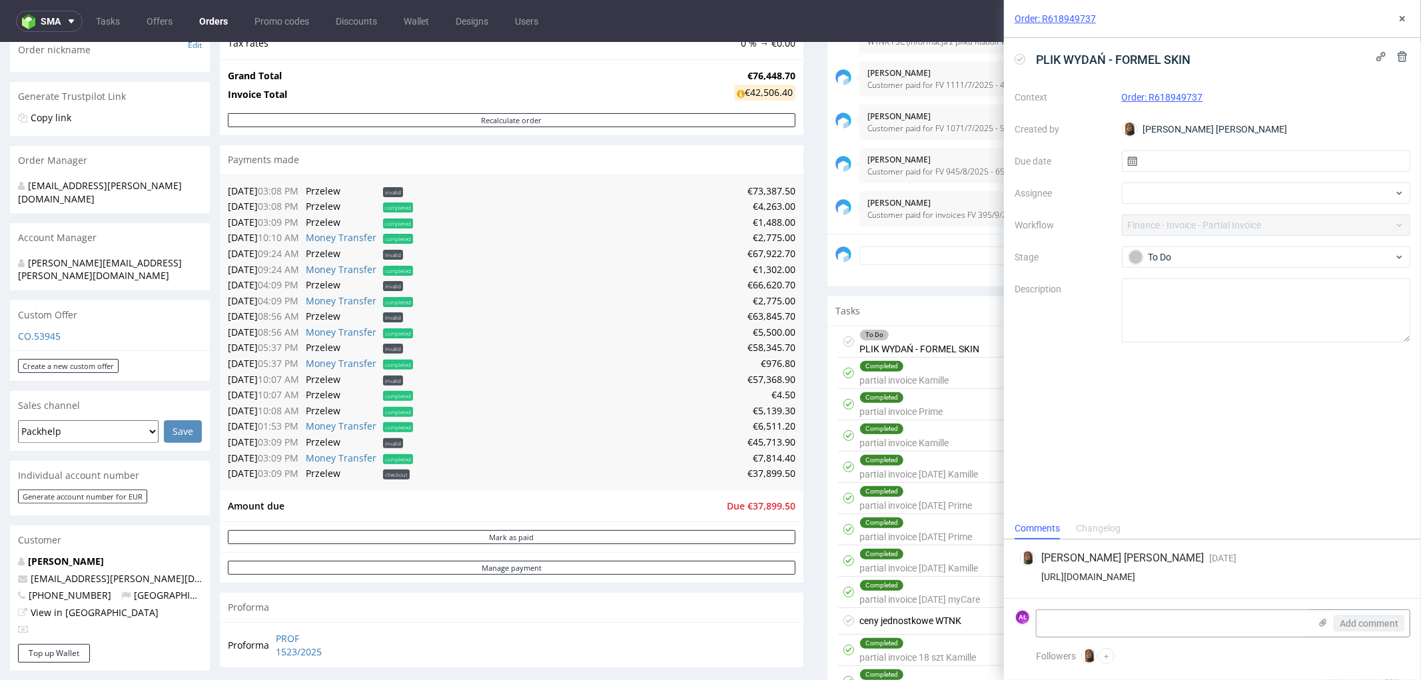
drag, startPoint x: 1183, startPoint y: 569, endPoint x: 1020, endPoint y: 555, distance: 164.4
click at [1020, 571] on div "https://docs.google.com/spreadsheets/d/1eR9qoTiuo5jtzjpUg1A3wgwk0fhHu6Hm62DBvN_…" at bounding box center [1212, 576] width 385 height 11
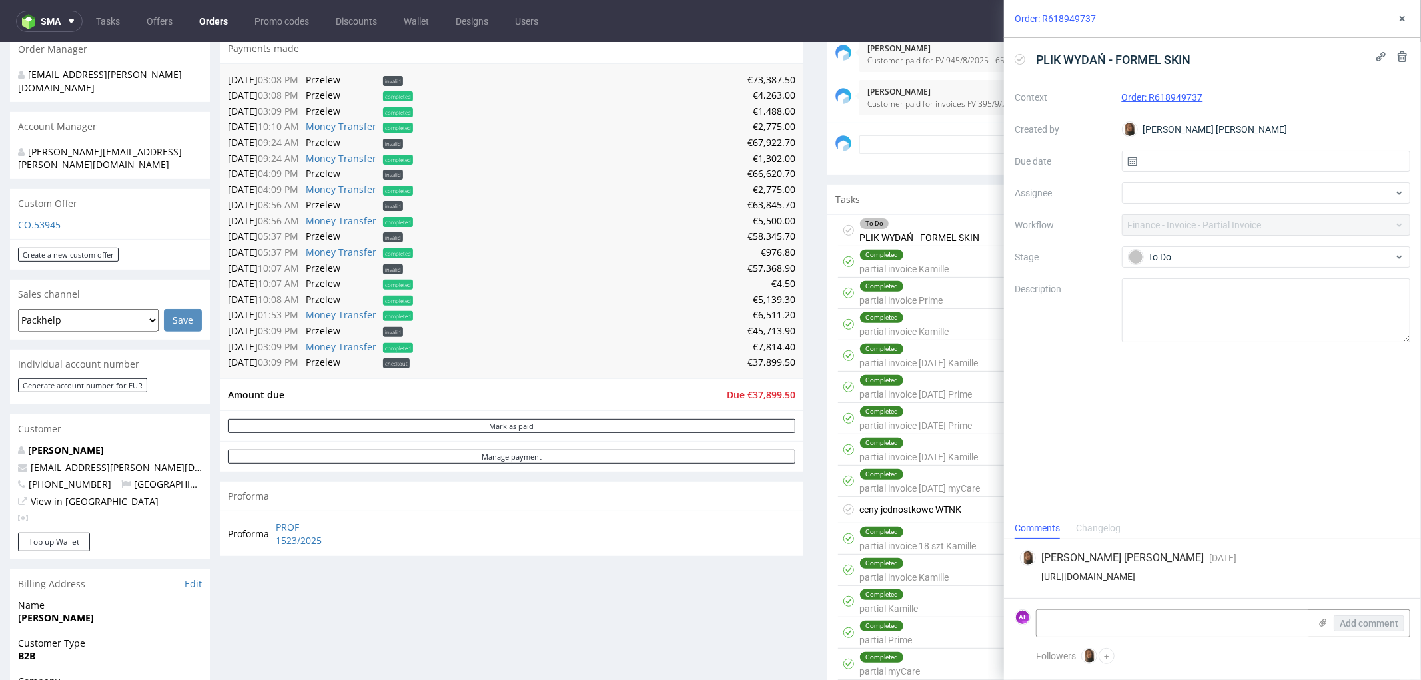
scroll to position [520, 0]
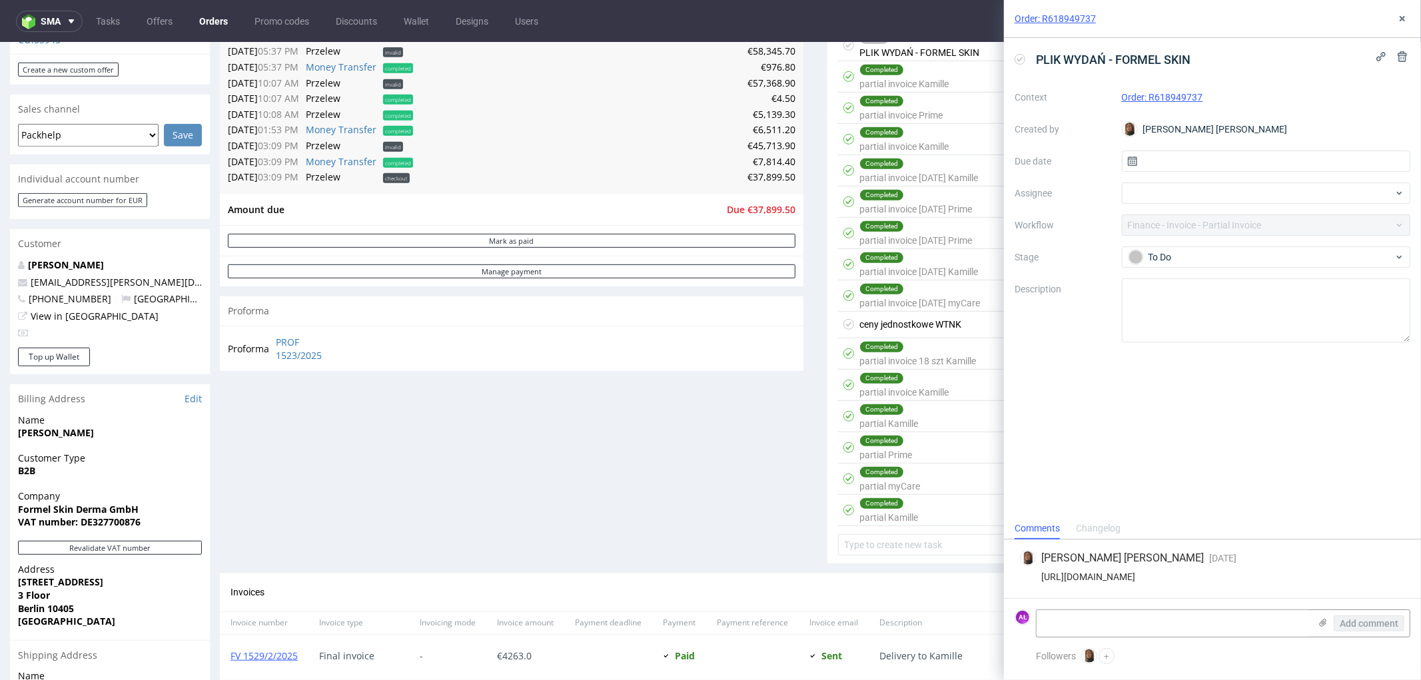
drag, startPoint x: 915, startPoint y: 454, endPoint x: 917, endPoint y: 434, distance: 20.1
click at [915, 454] on div "Completed partial Prime Set due date AŁ" at bounding box center [1119, 447] width 562 height 31
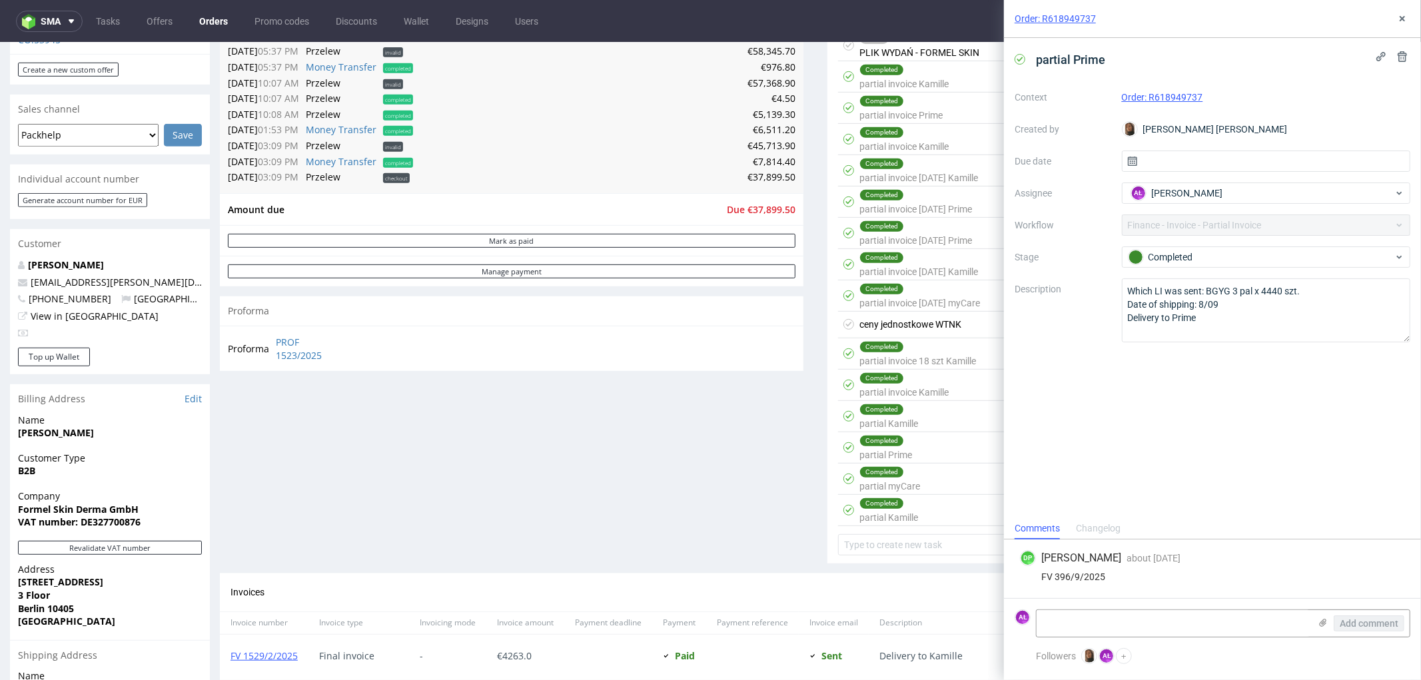
click at [921, 420] on div "Completed partial Kamille Set due date AŁ" at bounding box center [1119, 415] width 562 height 31
click at [921, 388] on div "Completed partial invoice Kamille" at bounding box center [903, 384] width 89 height 31
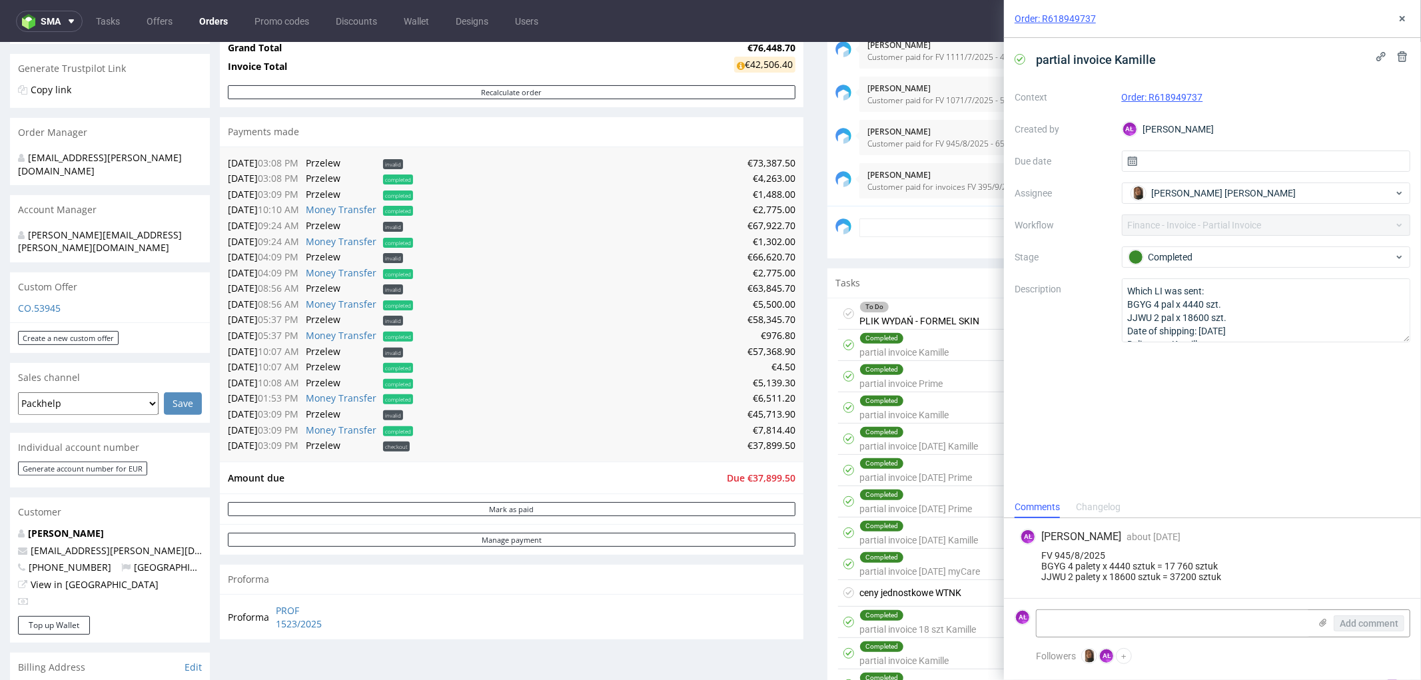
scroll to position [150, 0]
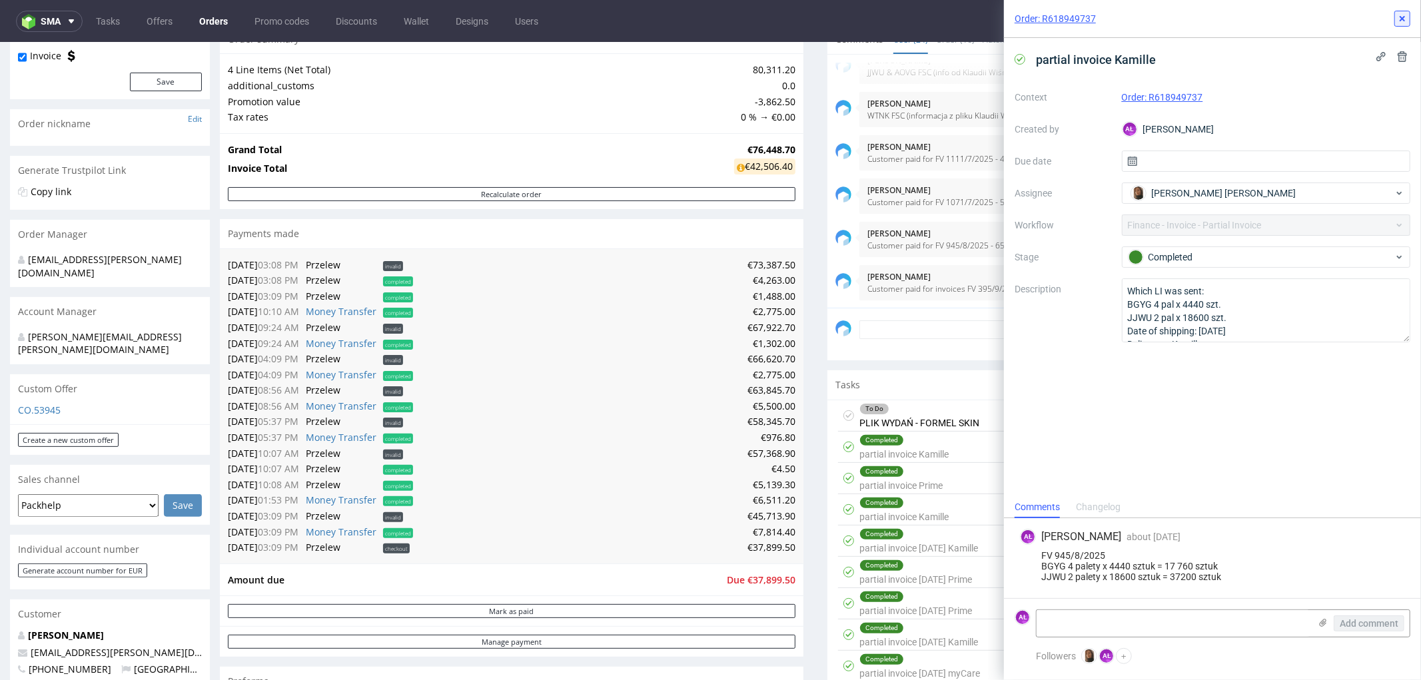
click at [1397, 20] on icon at bounding box center [1402, 18] width 11 height 11
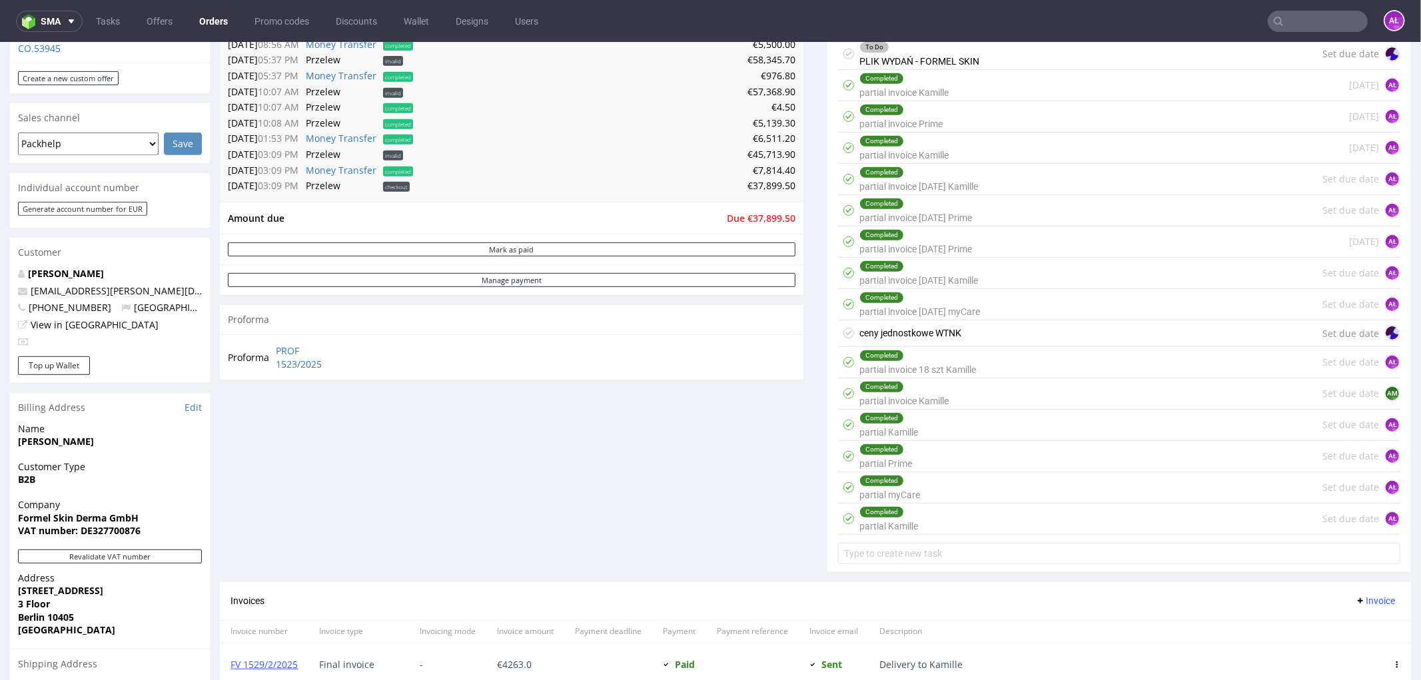
scroll to position [520, 0]
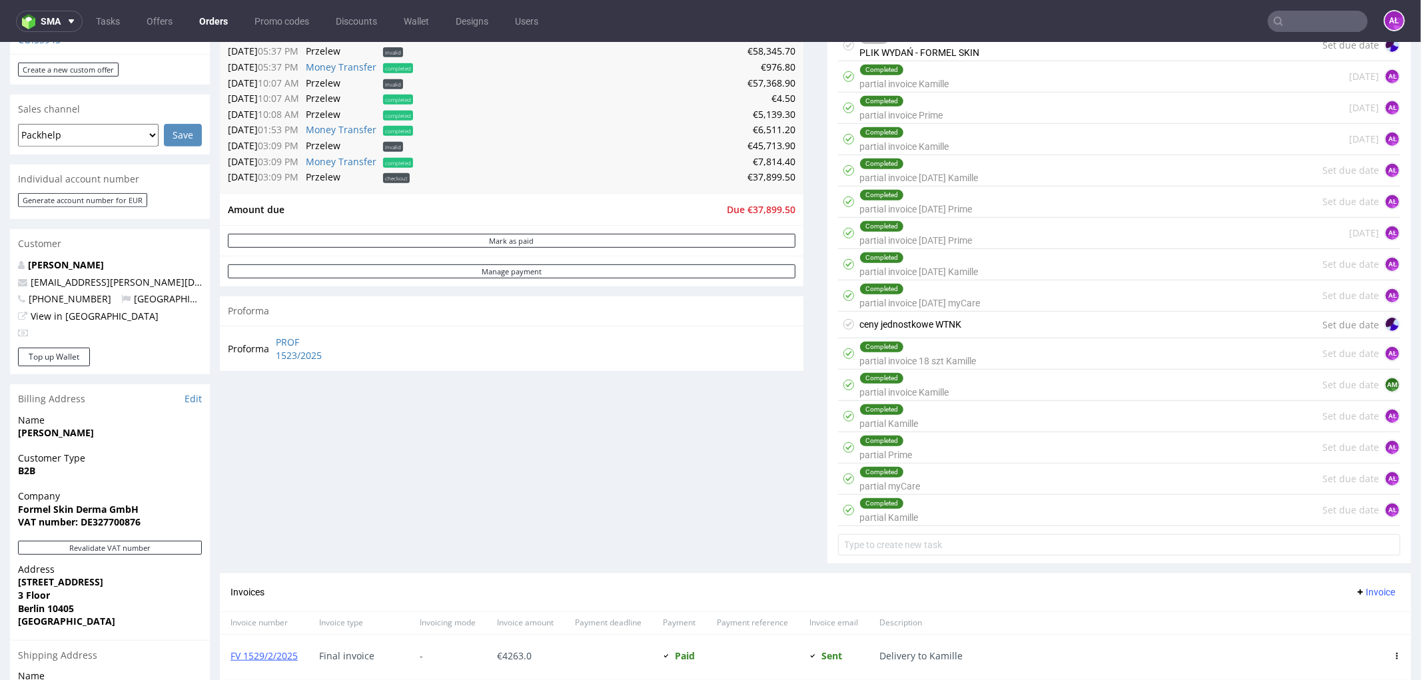
click at [951, 503] on div "Completed partial Kamille Set due date AŁ" at bounding box center [1119, 509] width 562 height 31
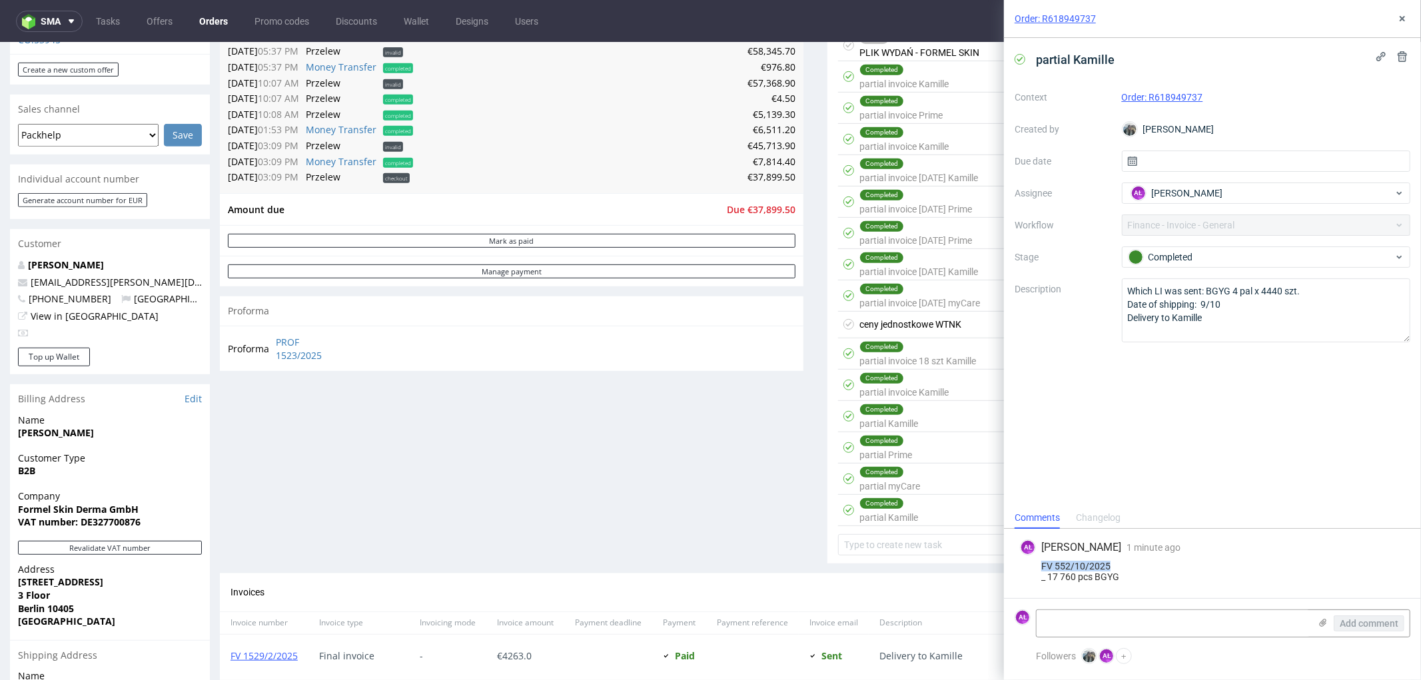
drag, startPoint x: 1117, startPoint y: 566, endPoint x: 1040, endPoint y: 569, distance: 77.3
click at [1040, 569] on div "FV 552/10/2025 _ 17 760 pcs BGYG" at bounding box center [1212, 571] width 385 height 21
copy div "FV 552/10/2025"
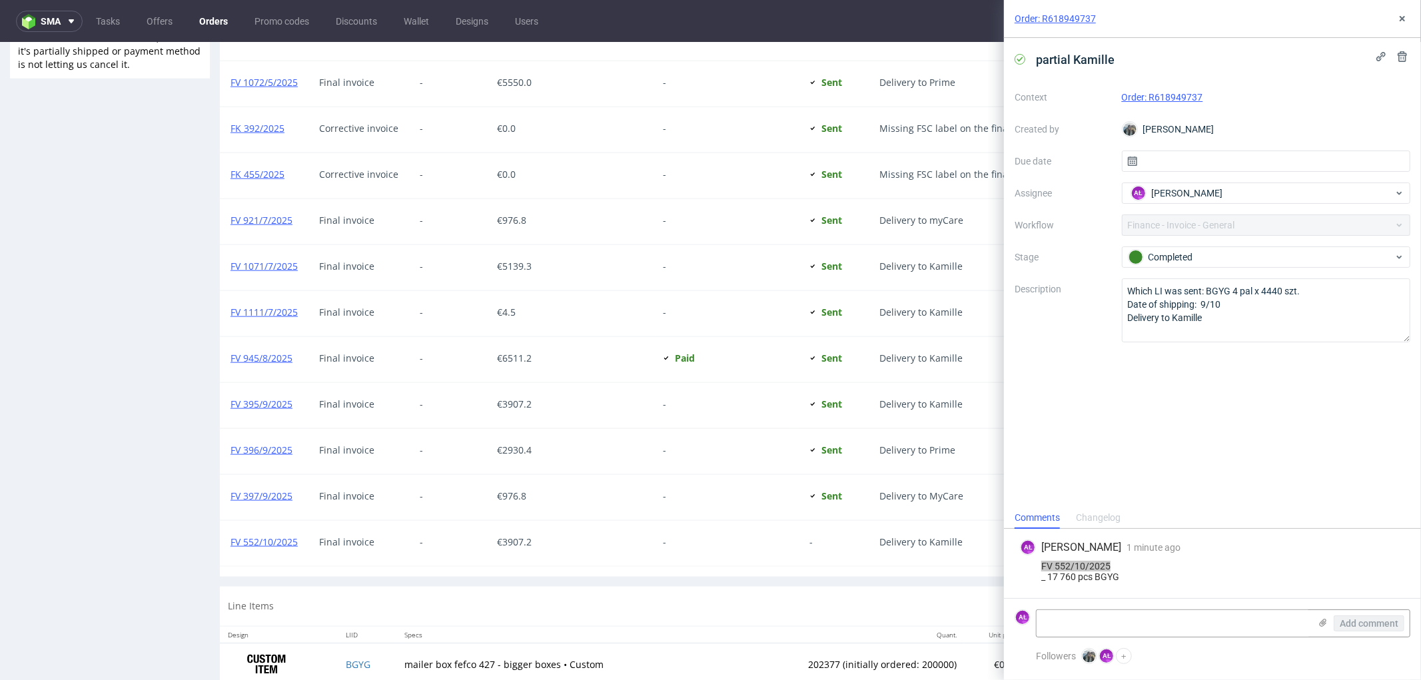
scroll to position [1334, 0]
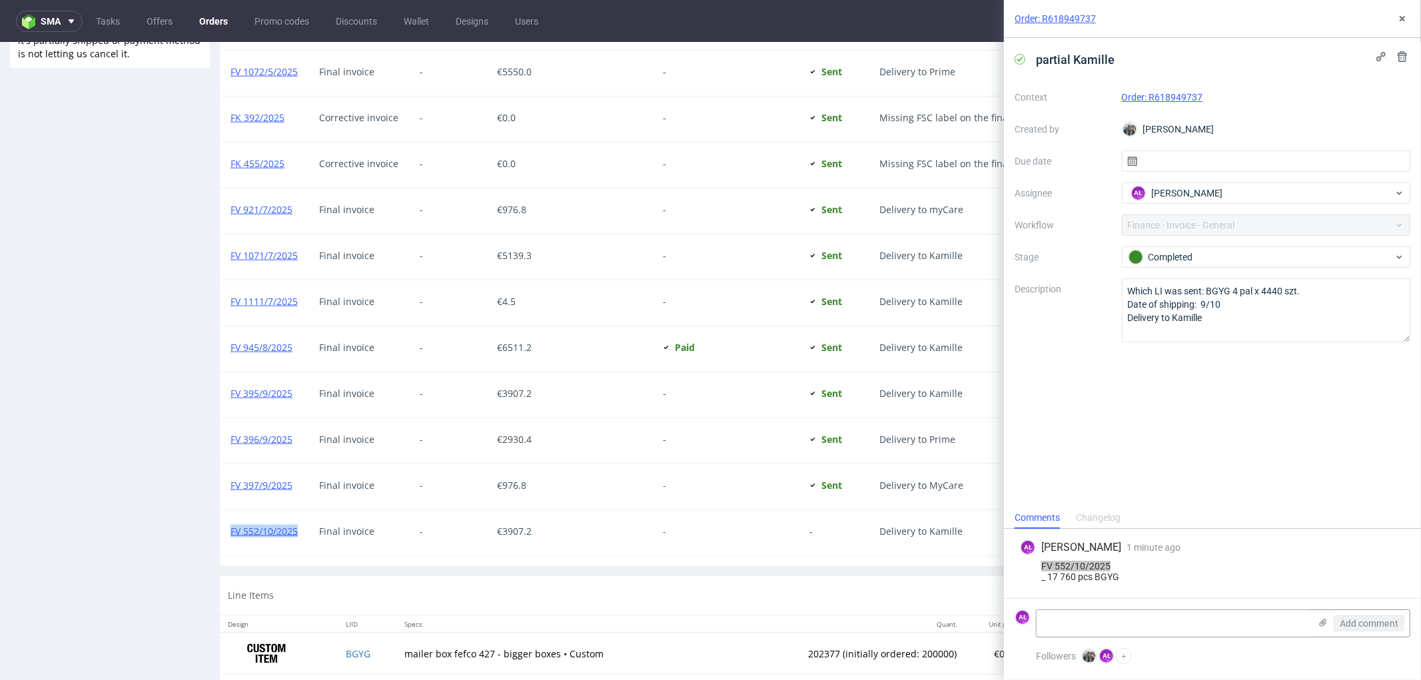
drag, startPoint x: 303, startPoint y: 539, endPoint x: 225, endPoint y: 542, distance: 78.0
click at [225, 542] on div "FV 552/10/2025" at bounding box center [264, 531] width 89 height 45
copy link "FV 552/10/2025"
click at [278, 394] on link "FV 395/9/2025" at bounding box center [261, 392] width 62 height 13
drag, startPoint x: 1397, startPoint y: 21, endPoint x: 1381, endPoint y: 42, distance: 26.6
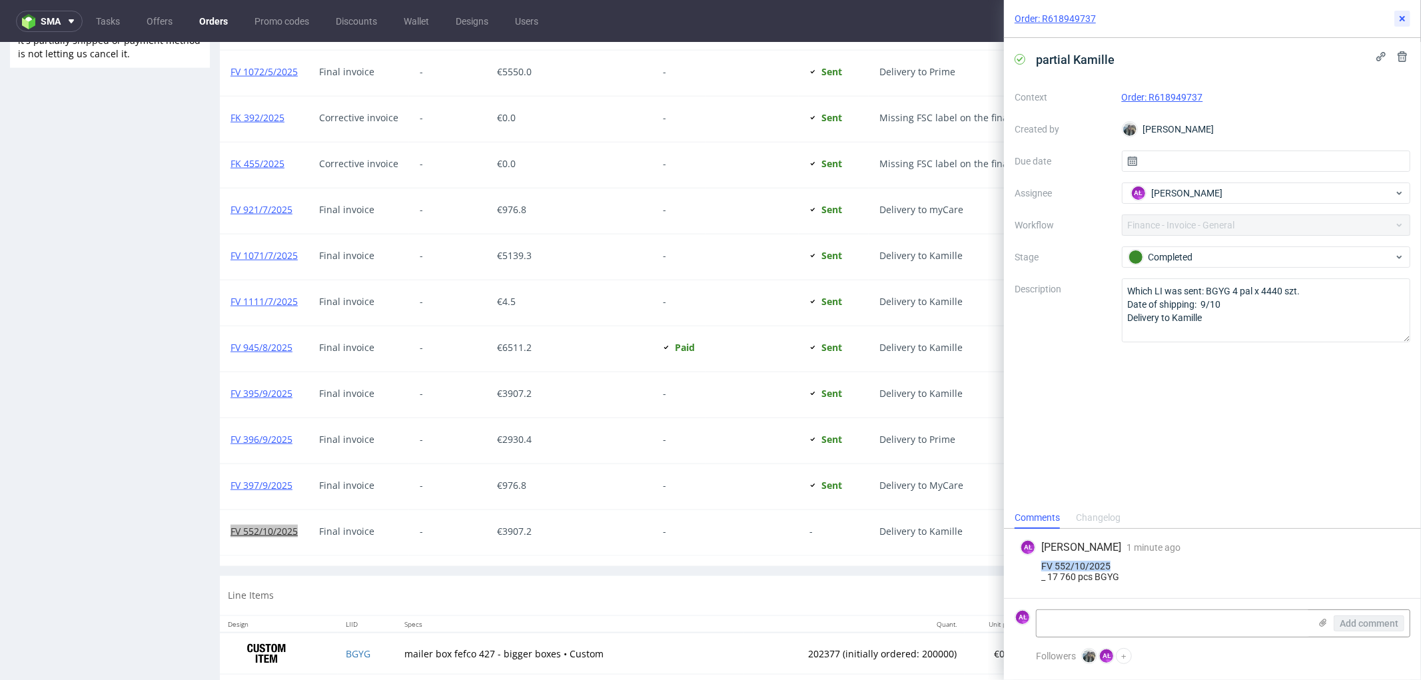
click at [1397, 21] on icon at bounding box center [1402, 18] width 11 height 11
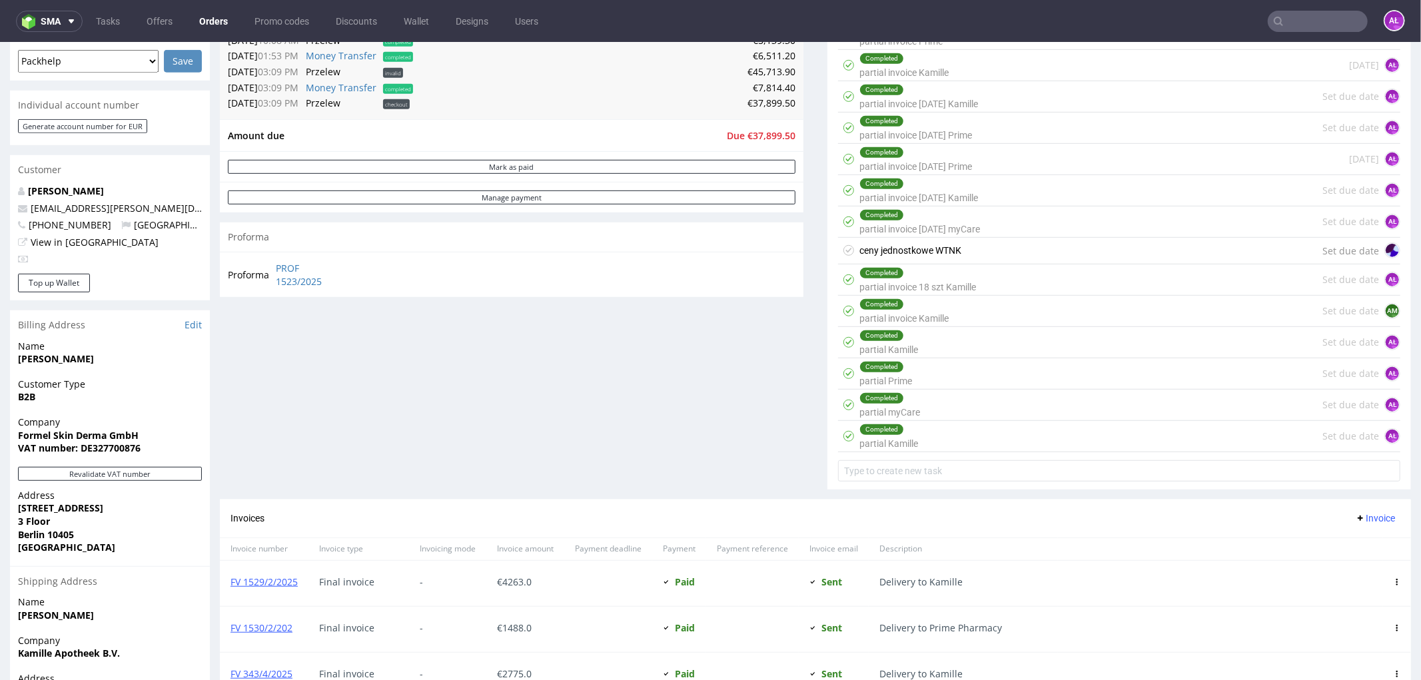
scroll to position [224, 0]
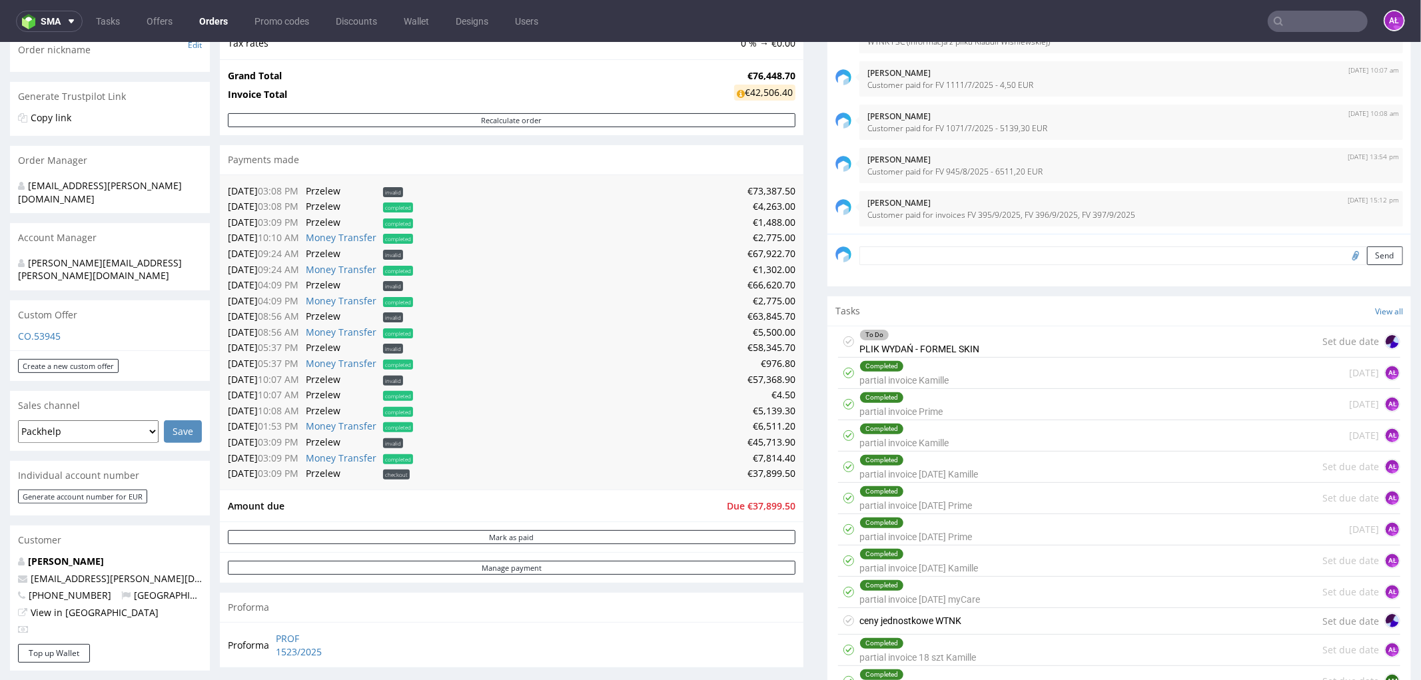
click at [969, 343] on div "To Do PLIK WYDAŃ - FORMEL SKIN Set due date" at bounding box center [1119, 341] width 562 height 31
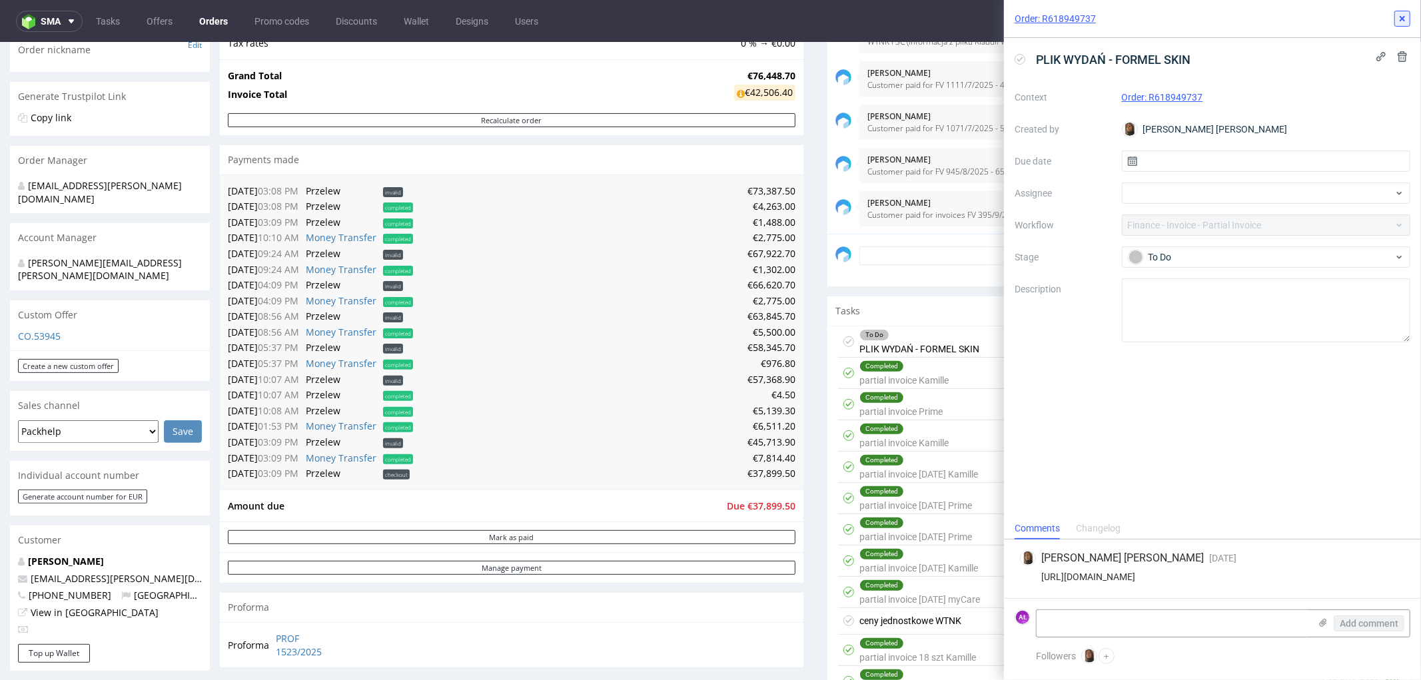
click at [1406, 17] on icon at bounding box center [1402, 18] width 11 height 11
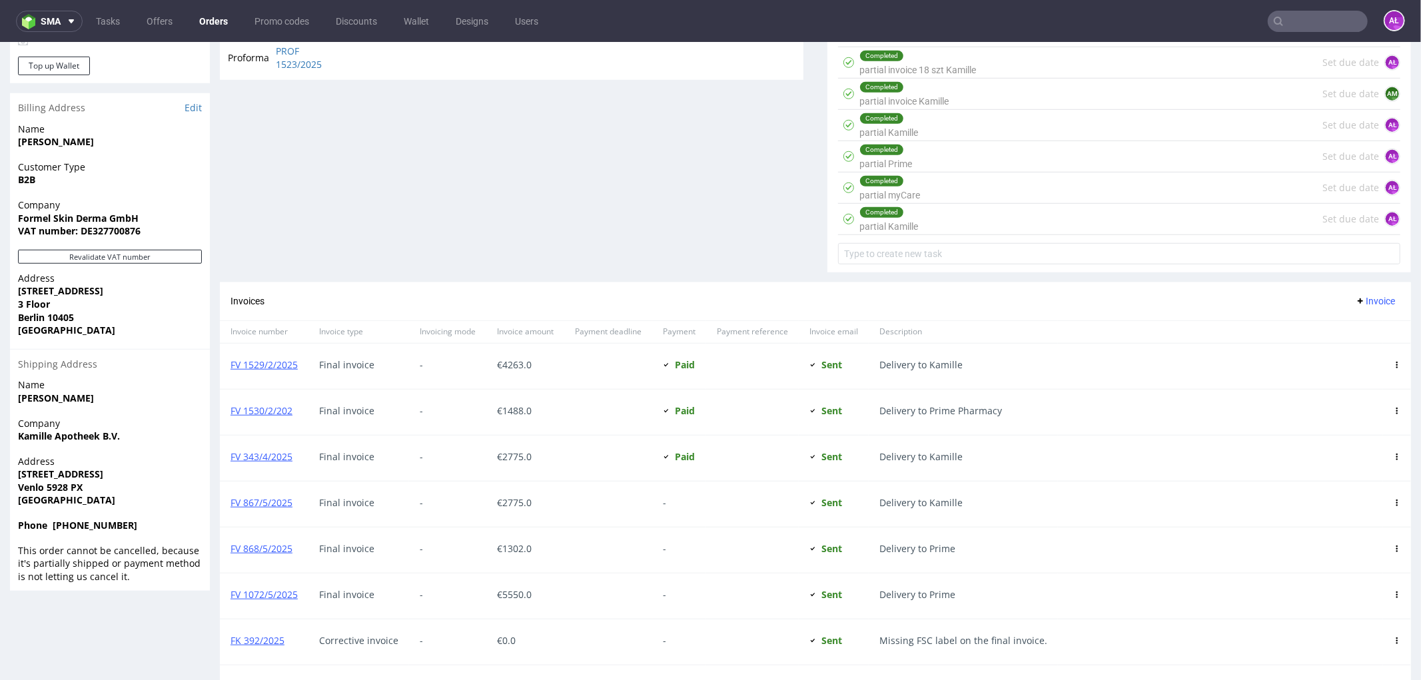
scroll to position [1112, 0]
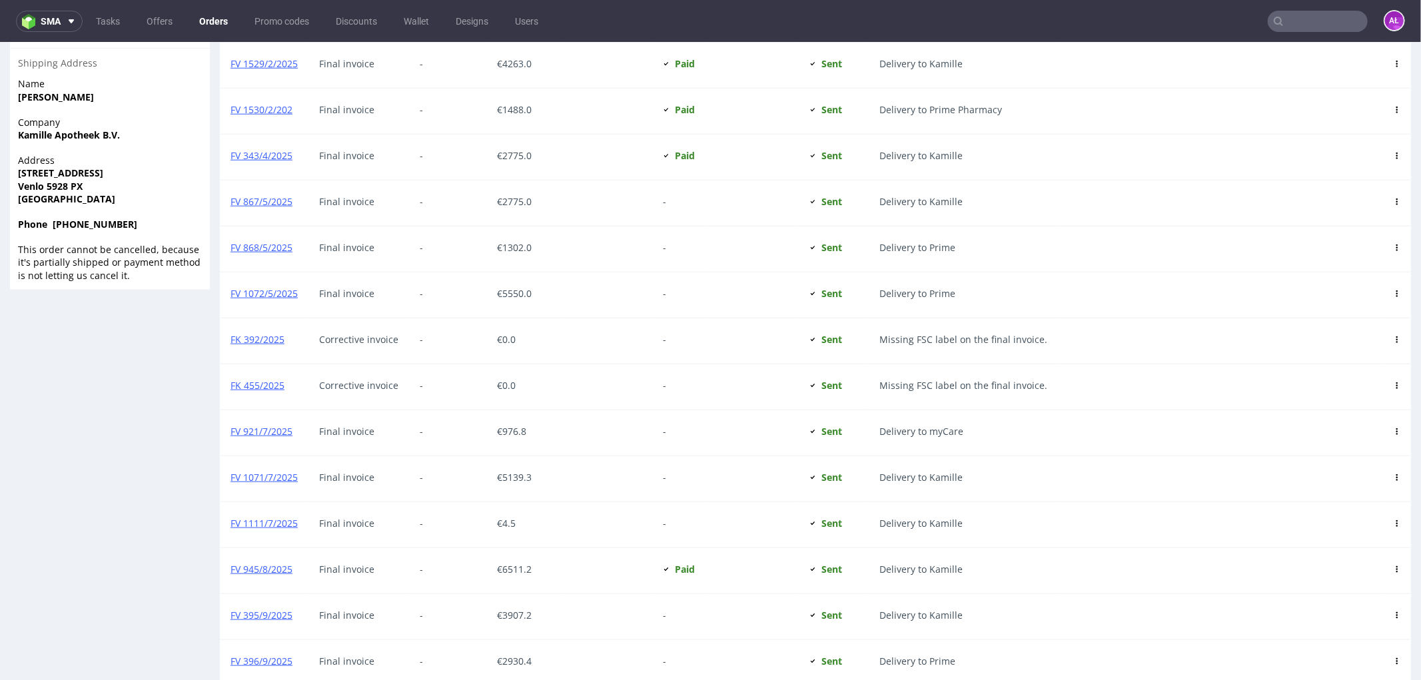
click at [1313, 21] on input "text" at bounding box center [1317, 21] width 100 height 21
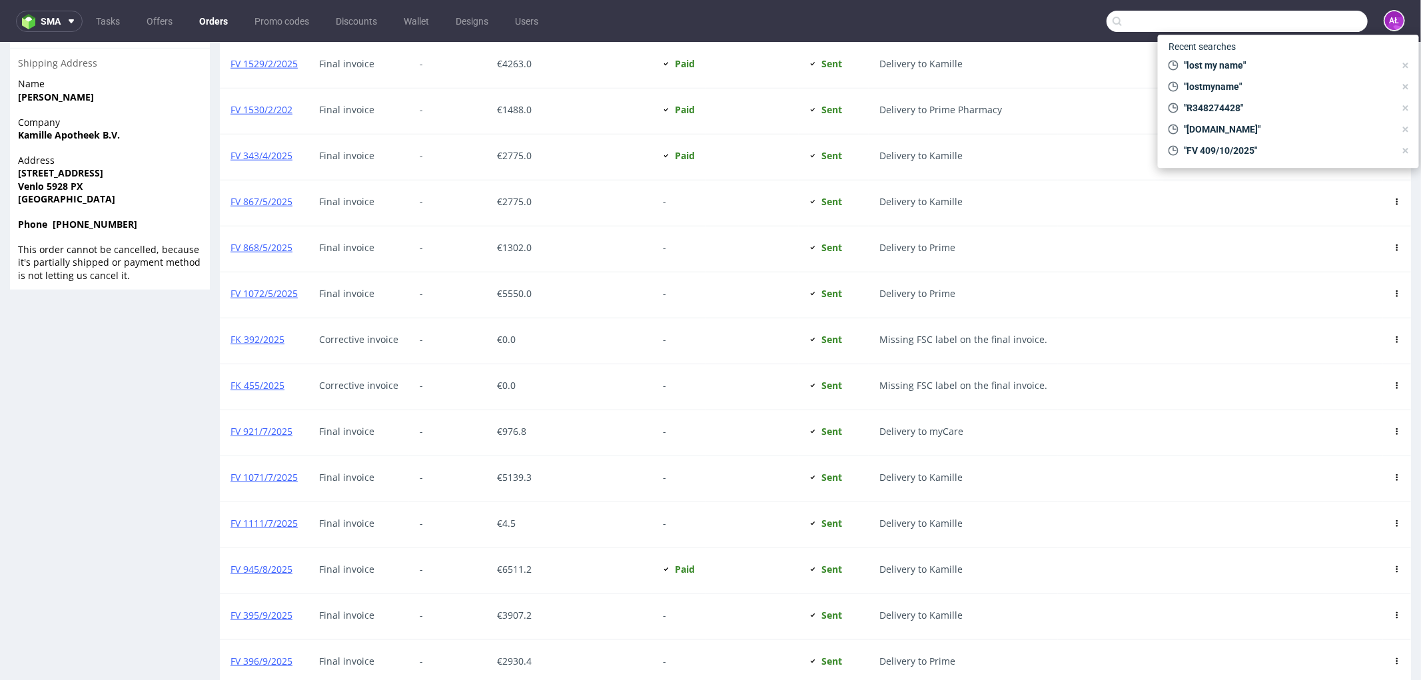
paste input "R074936319"
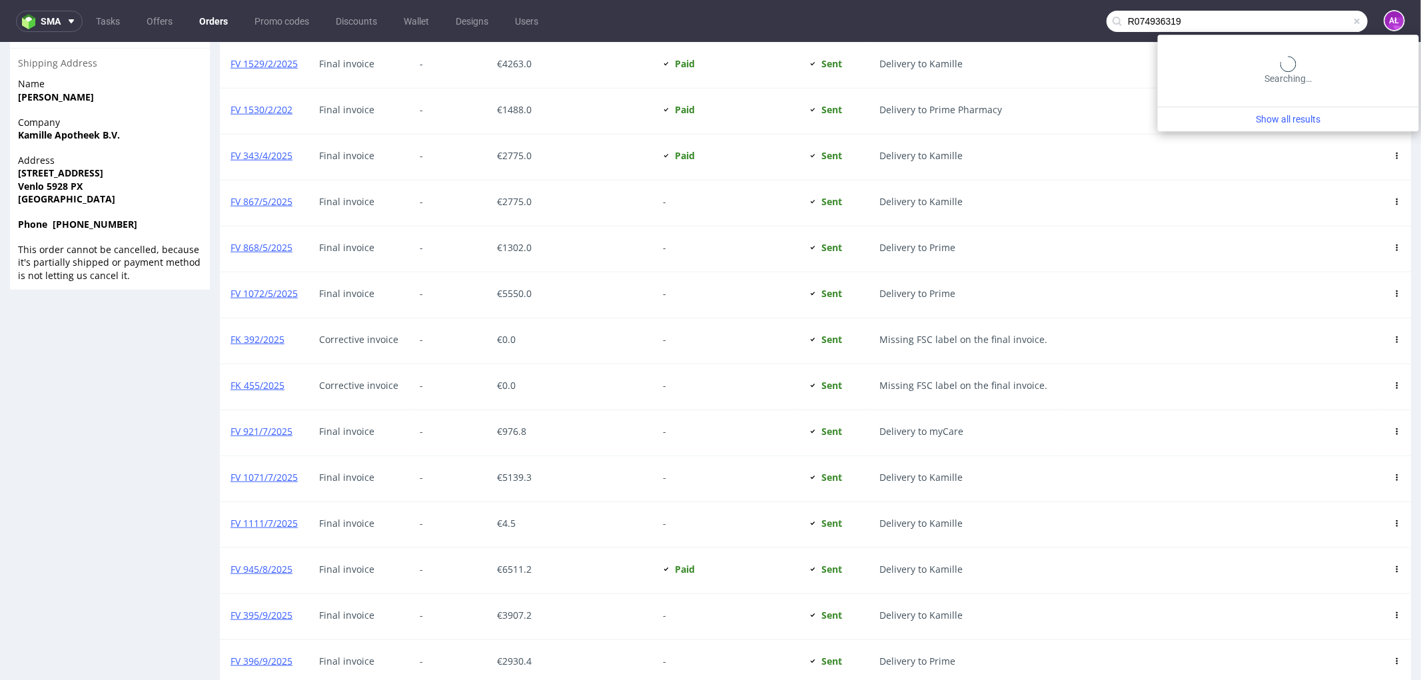
type input "R074936319"
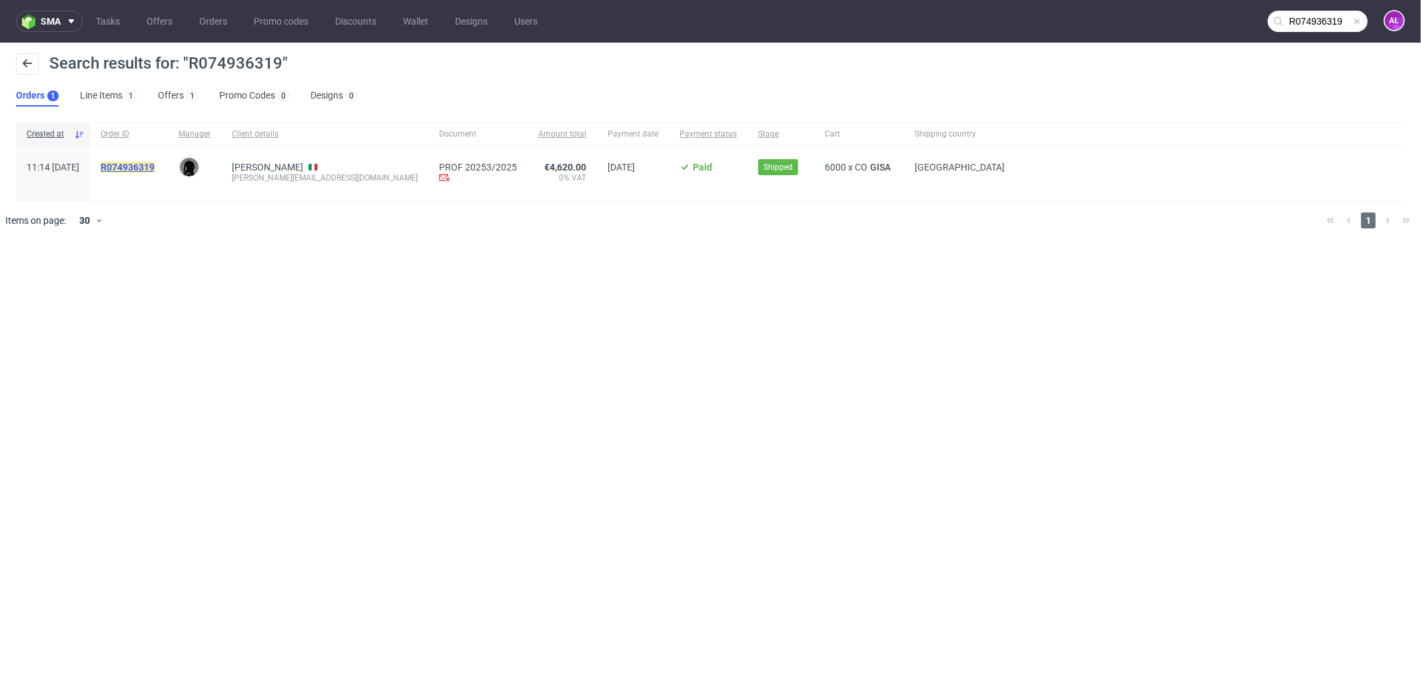
click at [155, 166] on mark "R074936319" at bounding box center [128, 167] width 54 height 11
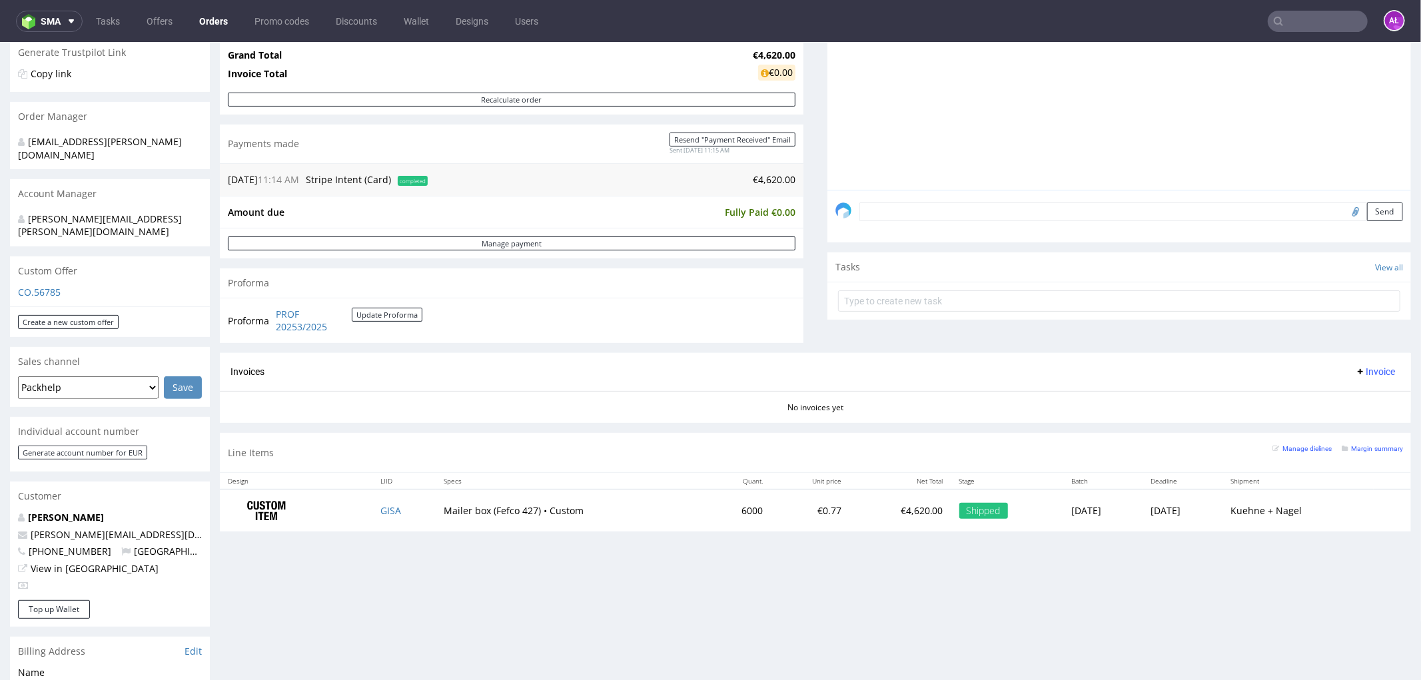
scroll to position [444, 0]
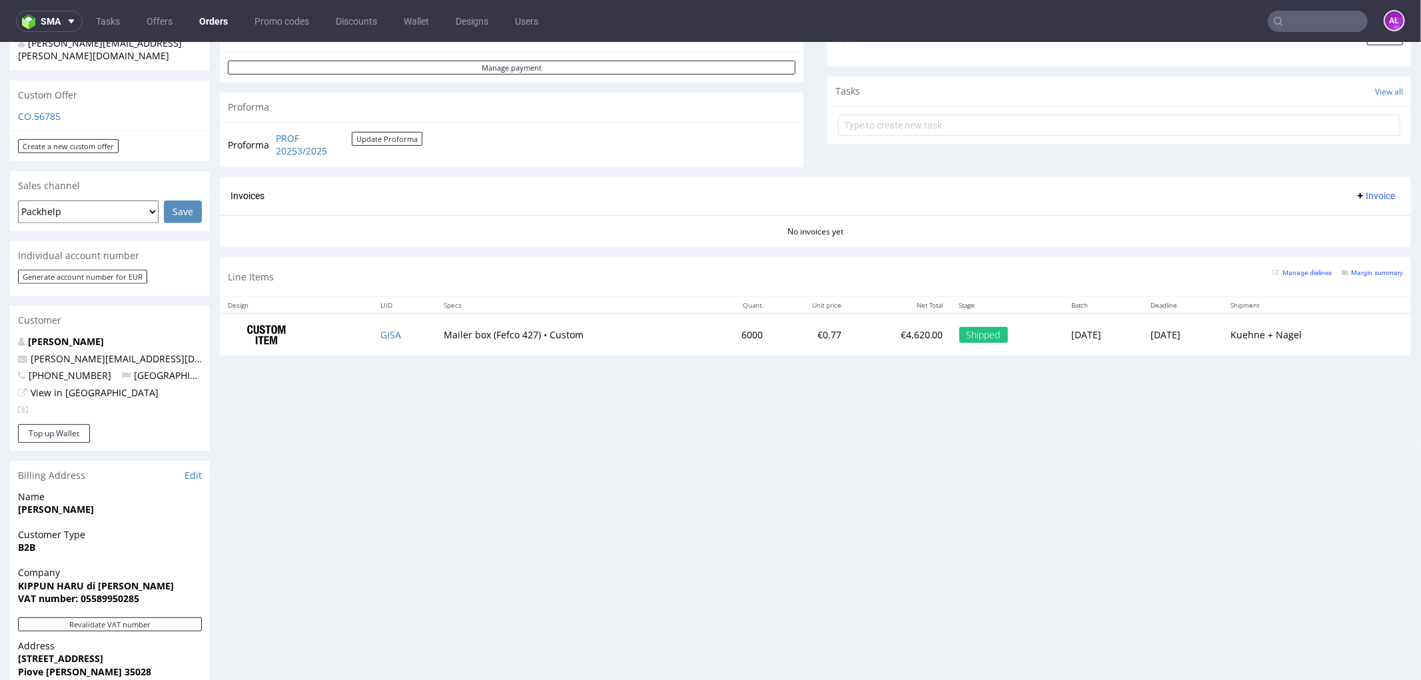
click at [162, 617] on div "Revalidate VAT number" at bounding box center [110, 628] width 200 height 22
click at [164, 617] on button "Revalidate VAT number" at bounding box center [110, 624] width 184 height 14
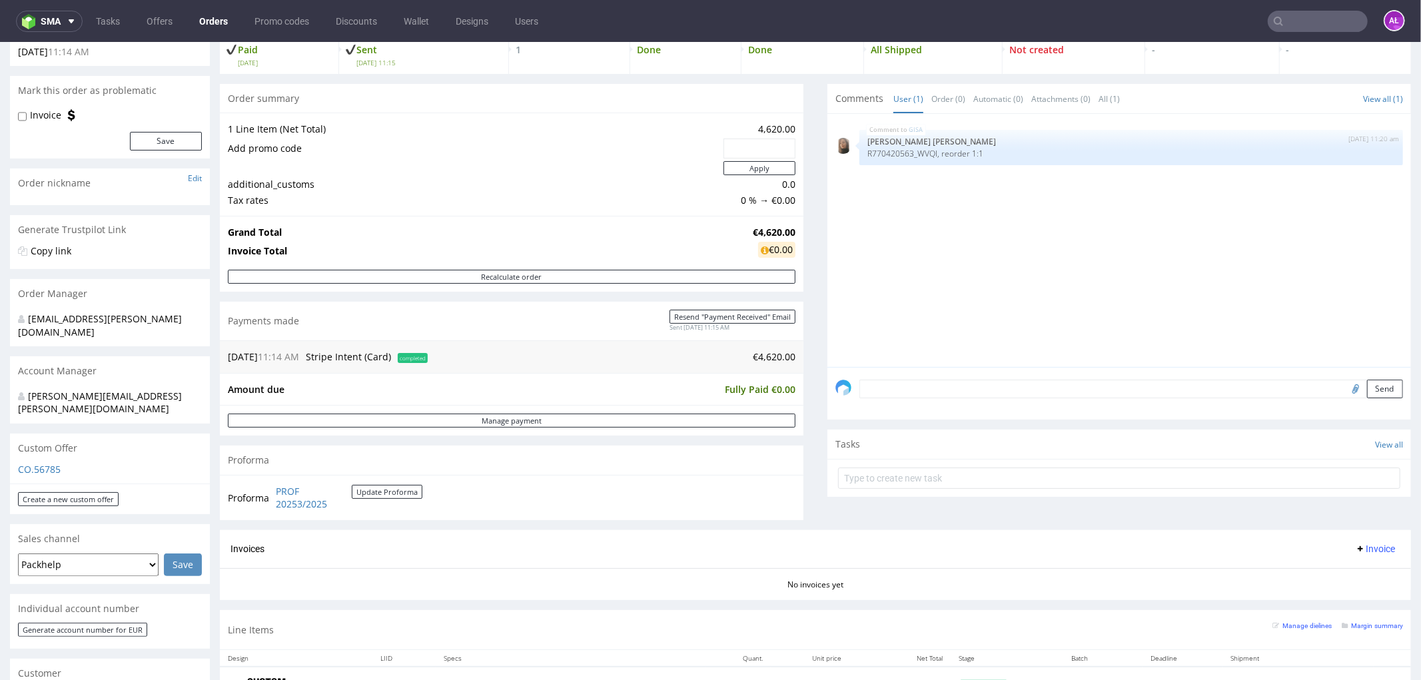
scroll to position [222, 0]
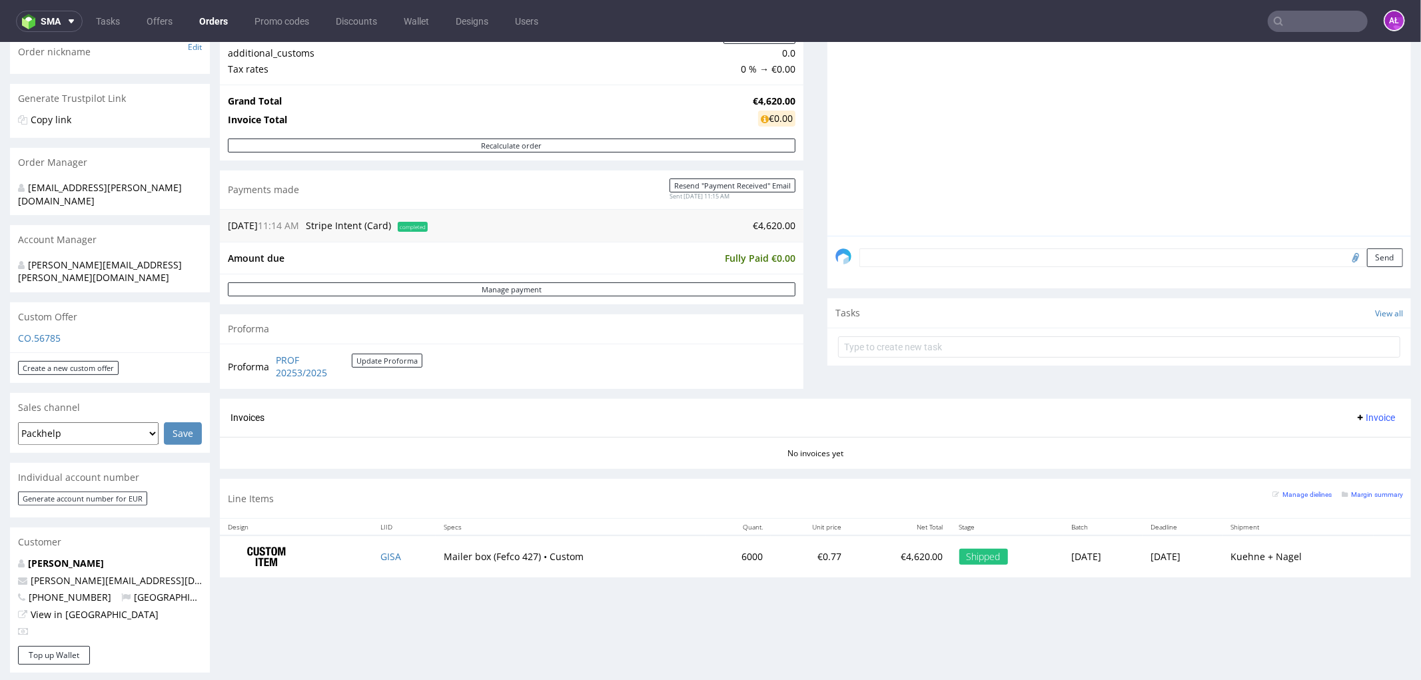
click at [1369, 416] on span "Invoice" at bounding box center [1375, 417] width 40 height 11
click at [1356, 442] on span "Generate" at bounding box center [1352, 445] width 65 height 13
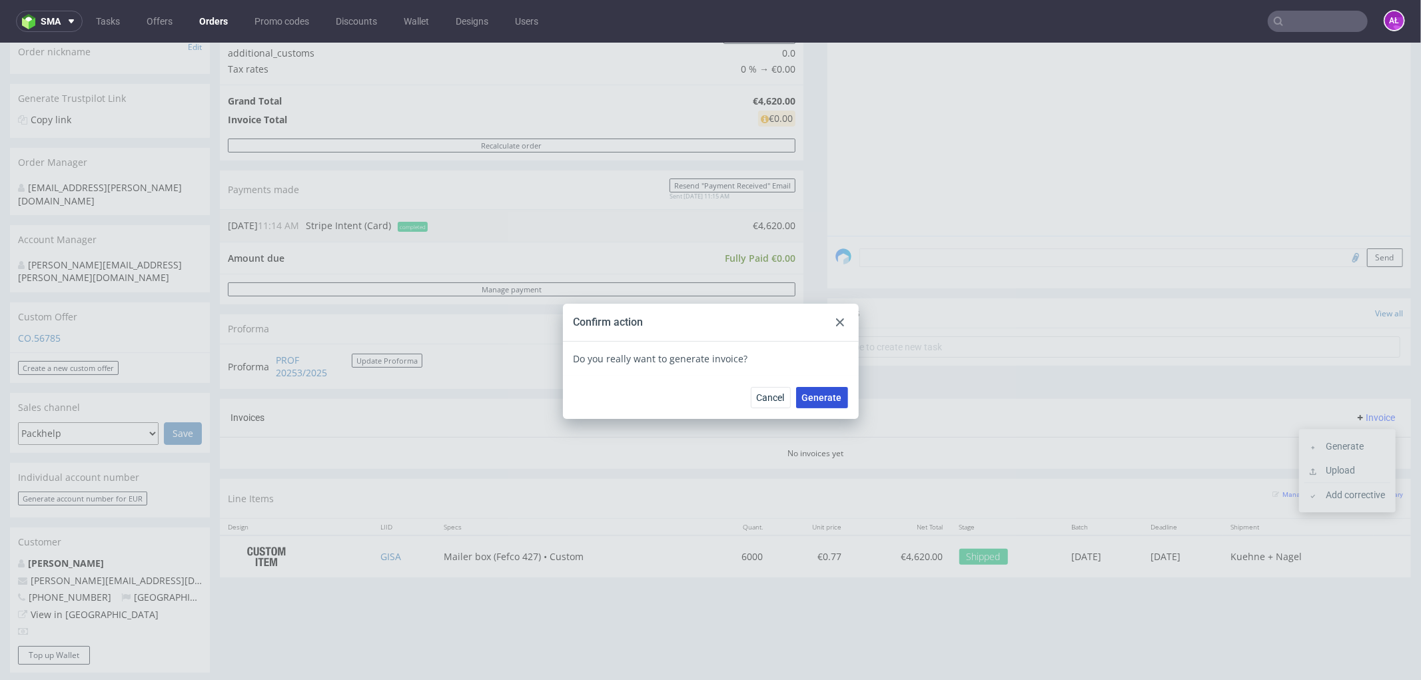
click at [815, 394] on span "Generate" at bounding box center [822, 396] width 40 height 9
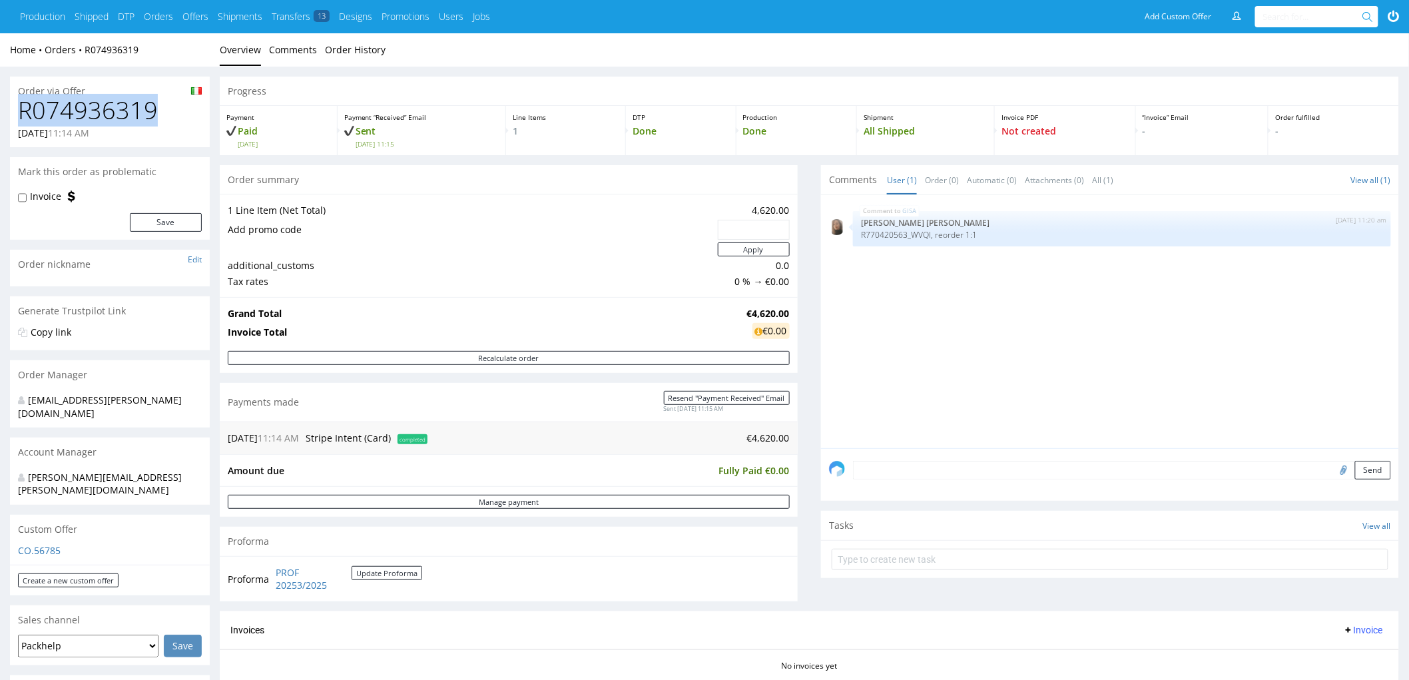
drag, startPoint x: 163, startPoint y: 122, endPoint x: 0, endPoint y: 116, distance: 162.6
copy h1 "R074936319"
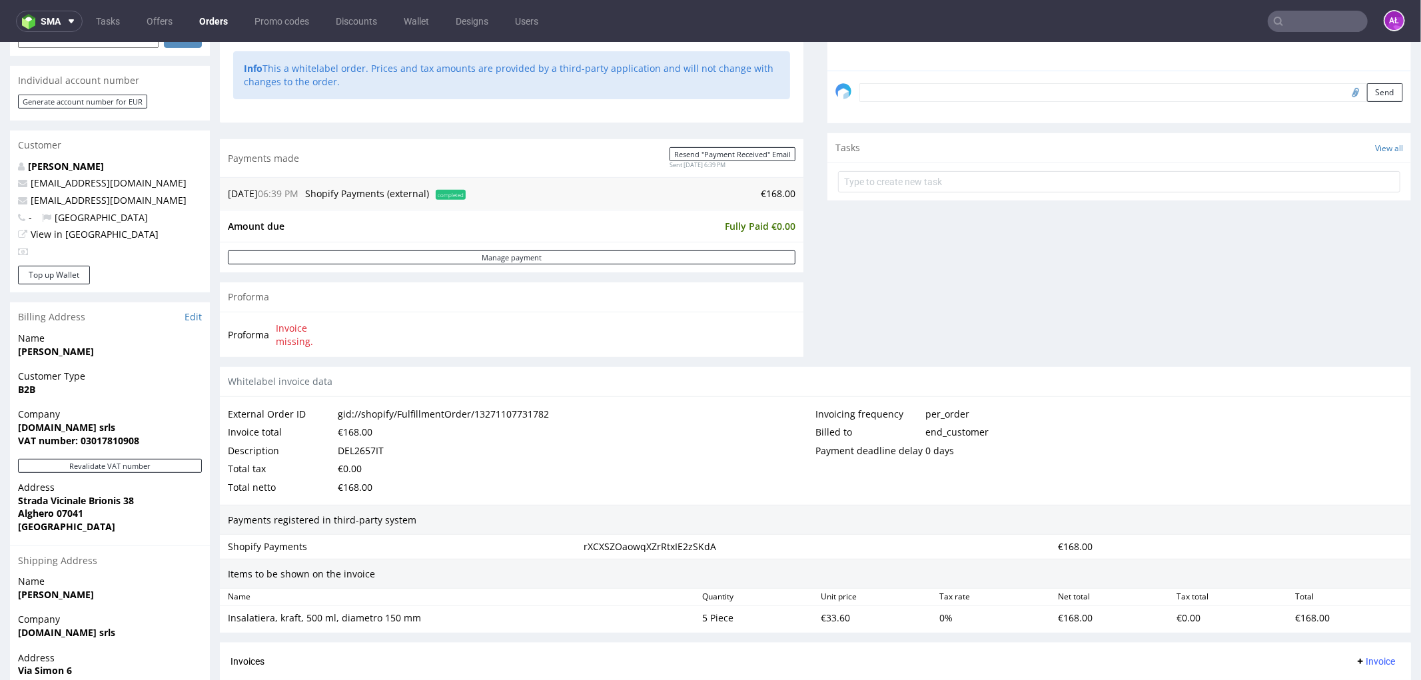
scroll to position [603, 0]
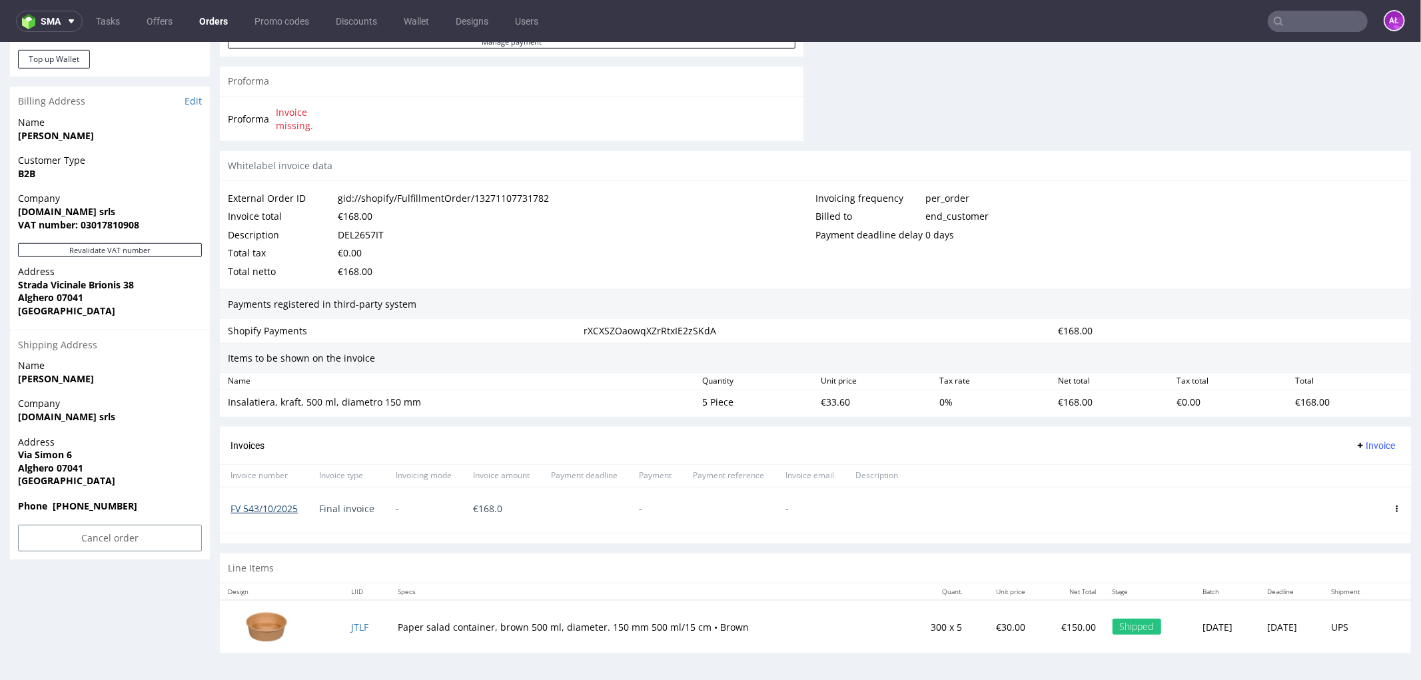
click at [278, 503] on link "FV 543/10/2025" at bounding box center [263, 507] width 67 height 13
click at [257, 509] on link "FV 543/10/2025" at bounding box center [263, 507] width 67 height 13
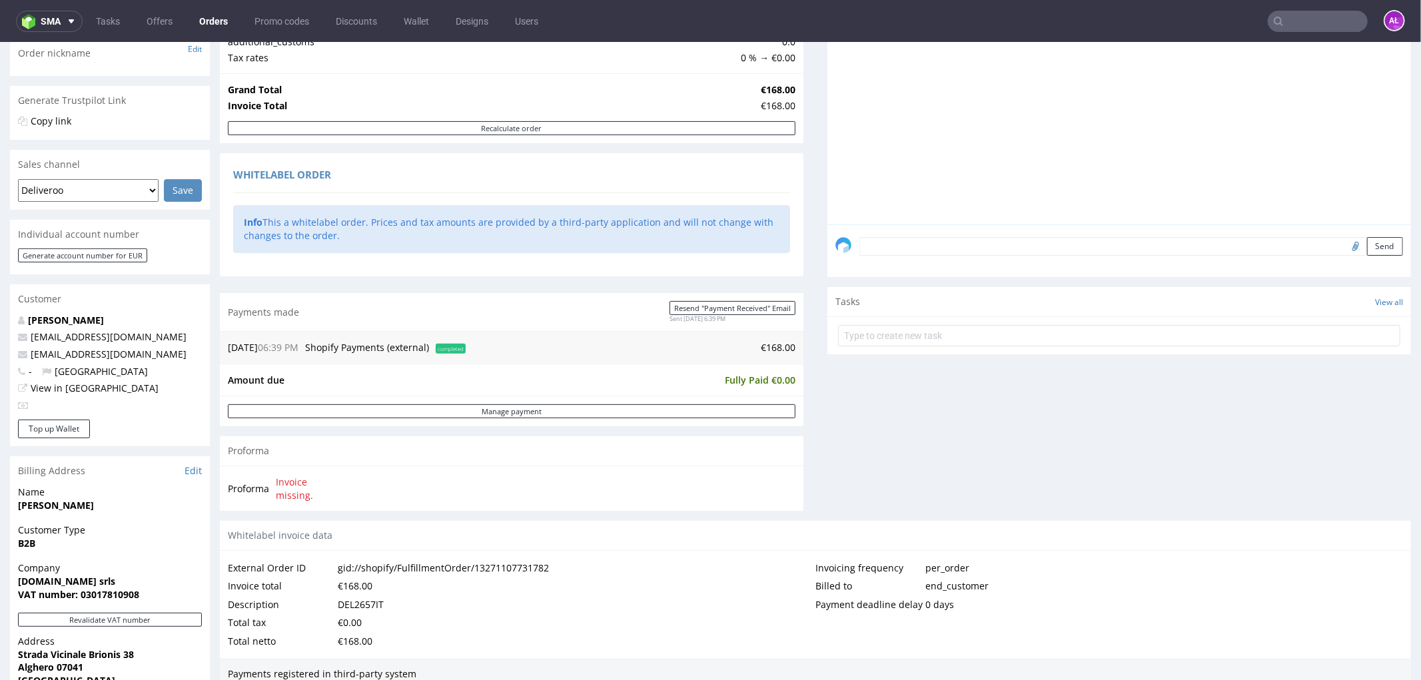
scroll to position [0, 0]
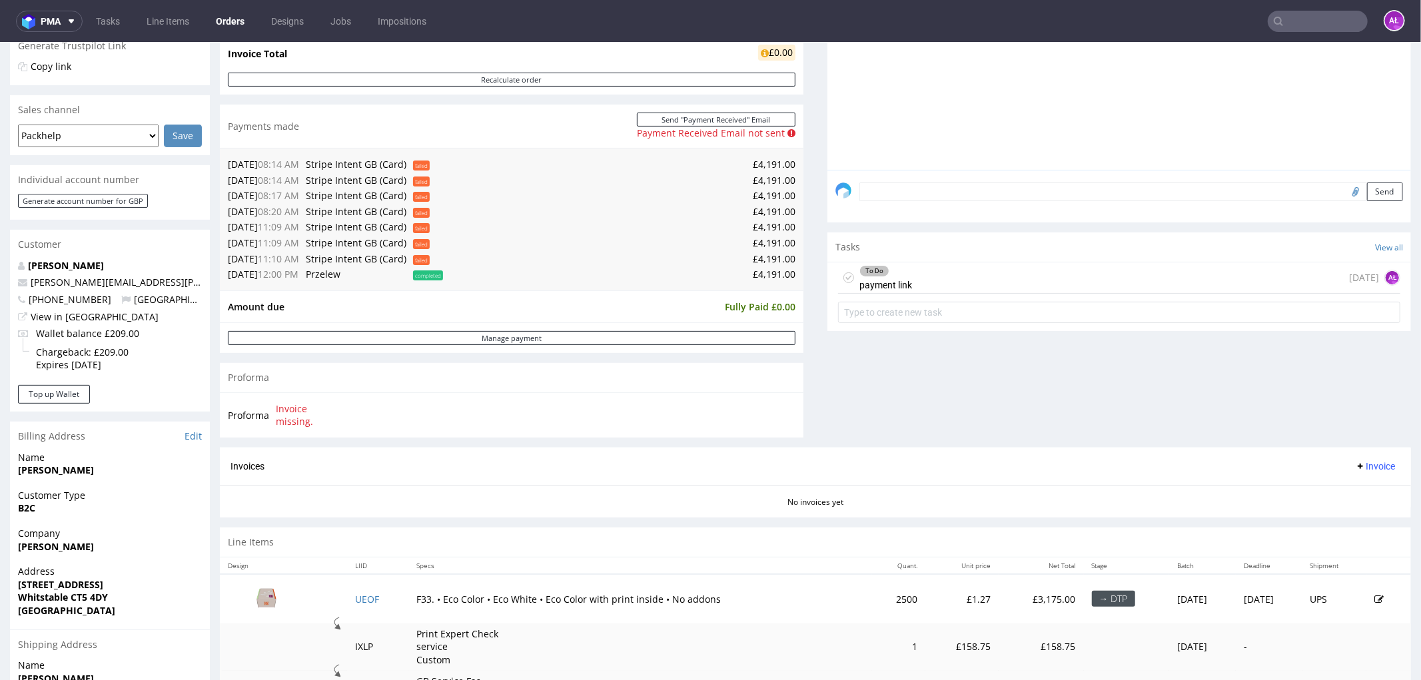
scroll to position [222, 0]
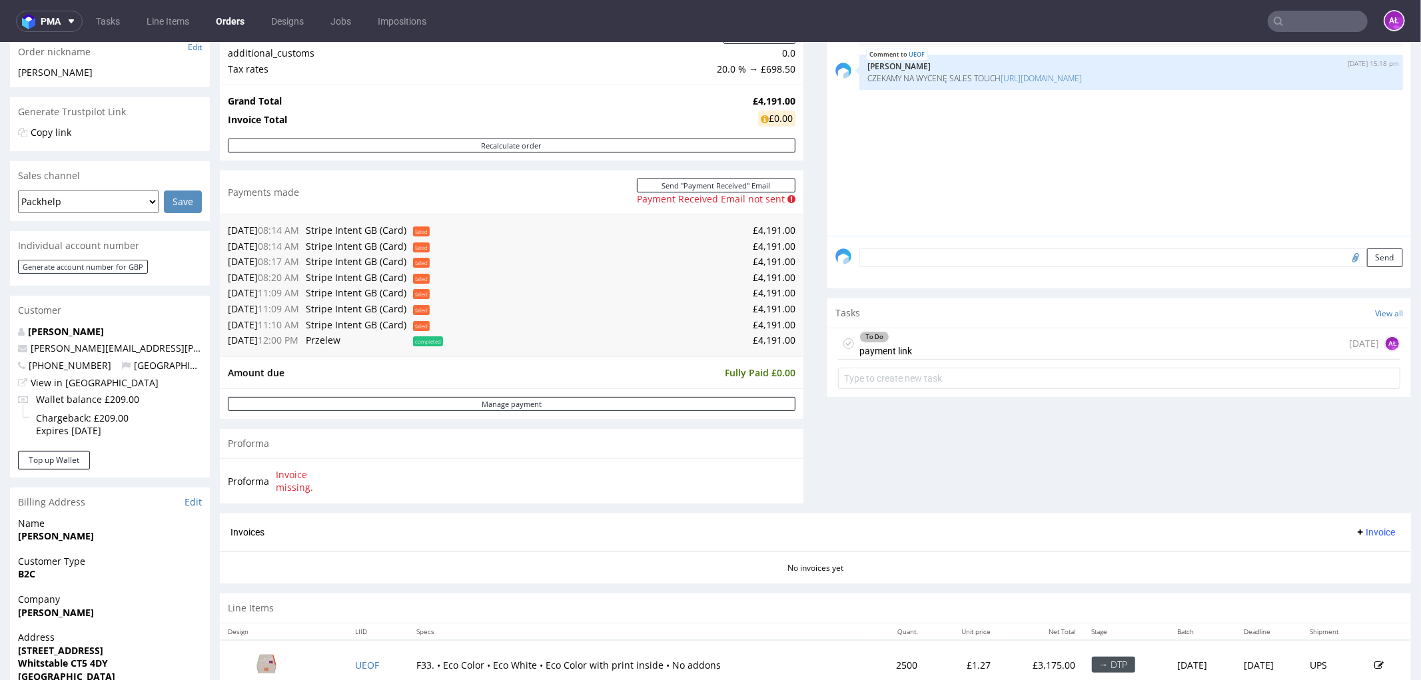
click at [876, 350] on div "To Do payment link" at bounding box center [885, 343] width 53 height 31
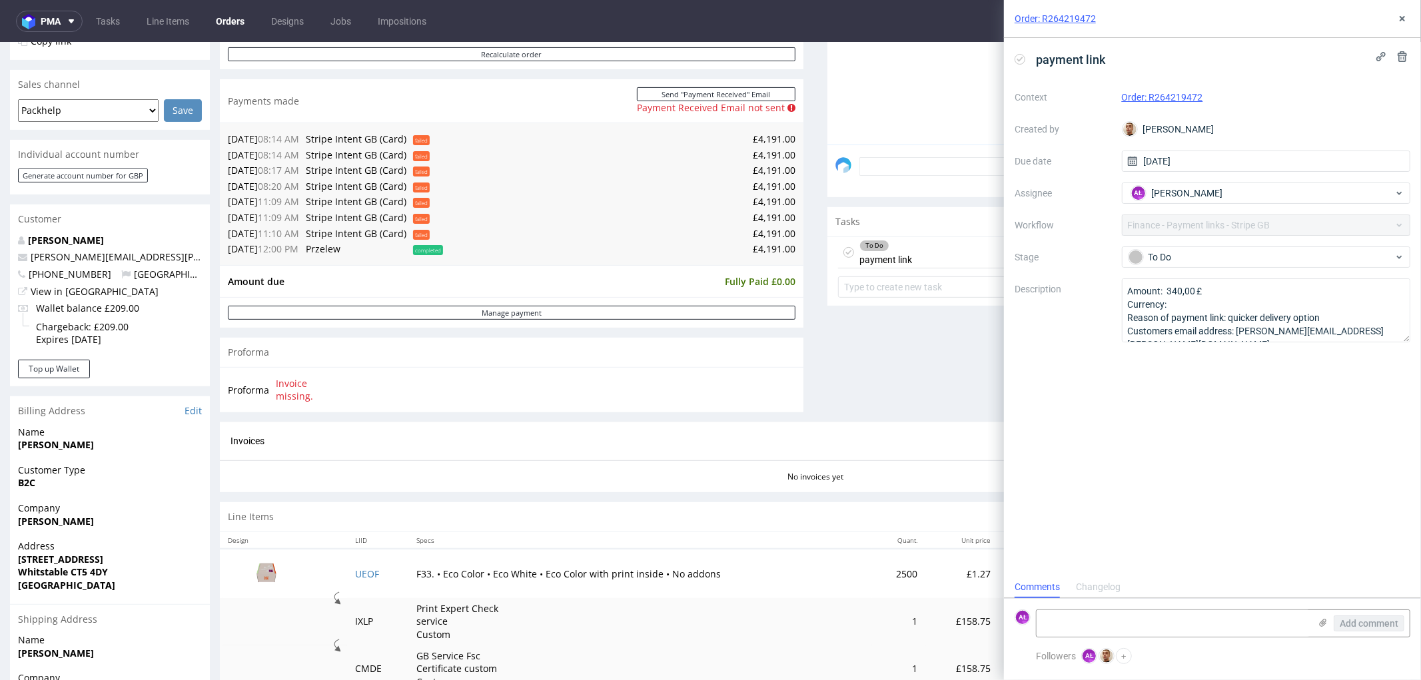
scroll to position [444, 0]
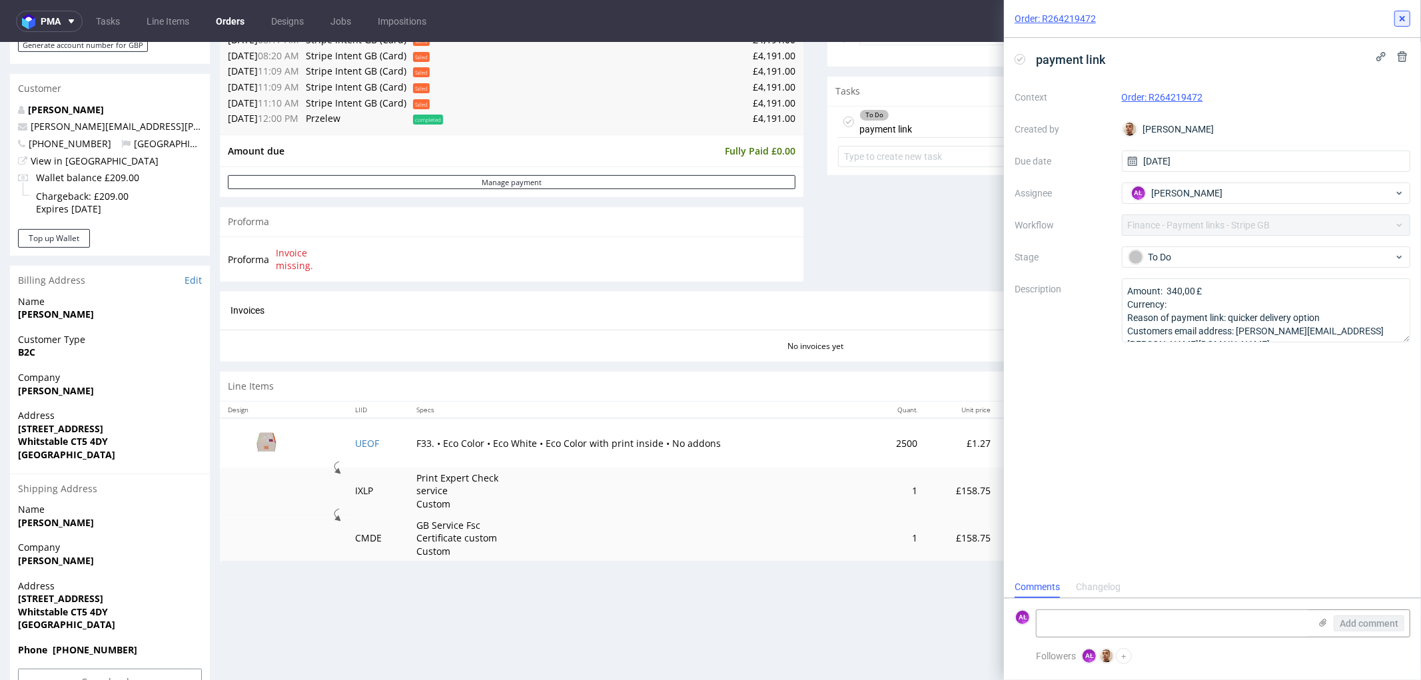
click at [1400, 18] on icon at bounding box center [1402, 18] width 11 height 11
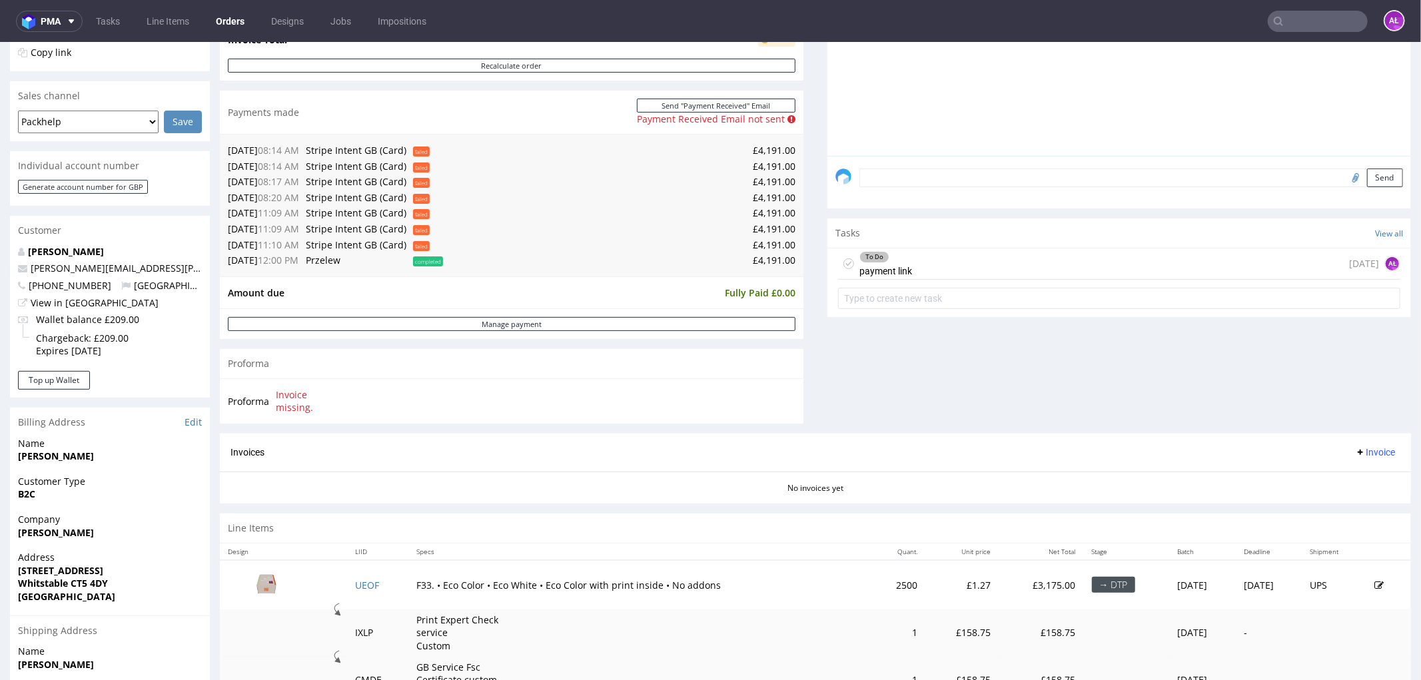
scroll to position [296, 0]
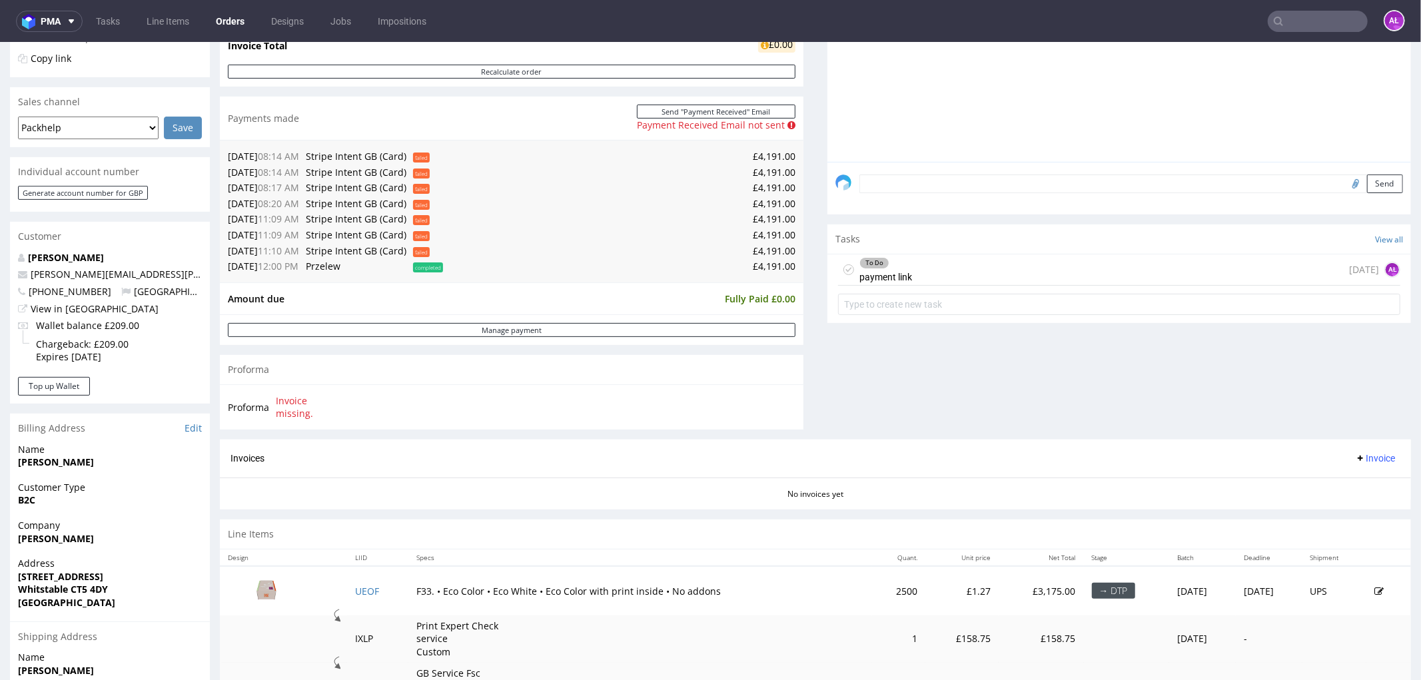
click at [910, 264] on div "To Do payment link today AŁ" at bounding box center [1119, 269] width 562 height 31
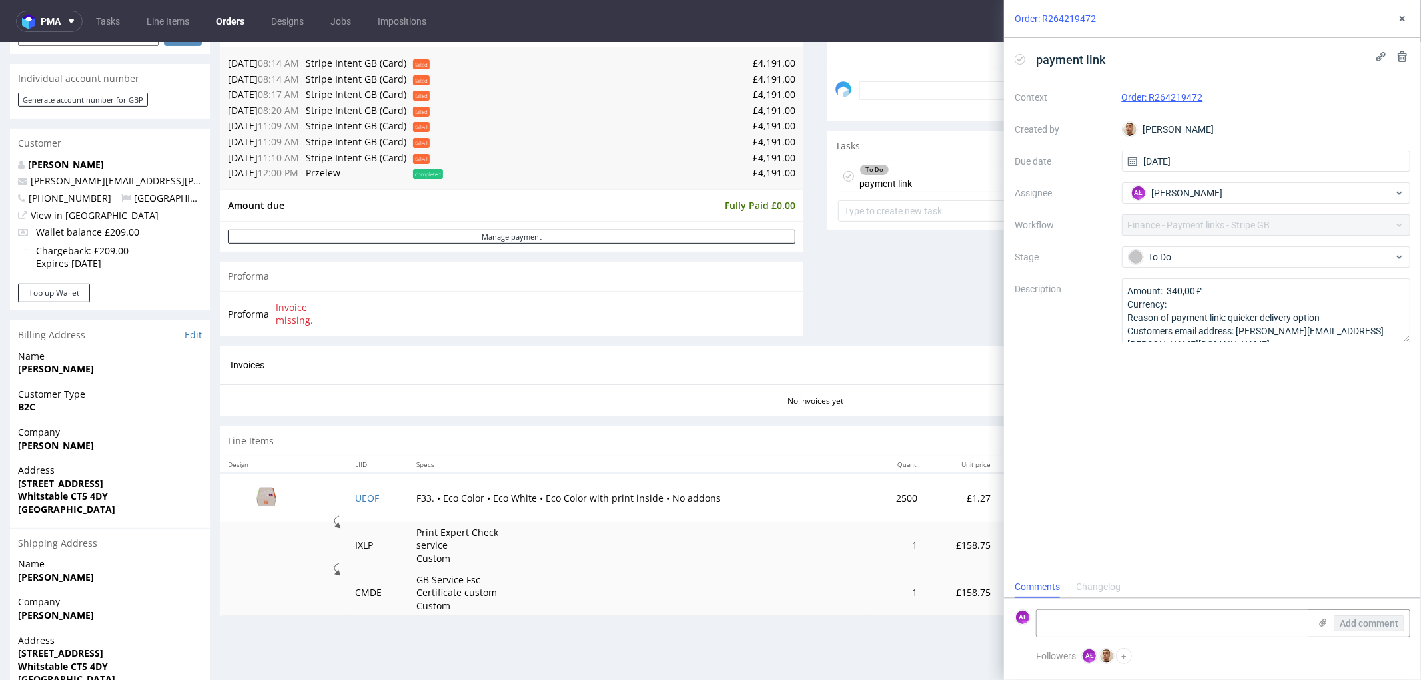
scroll to position [483, 0]
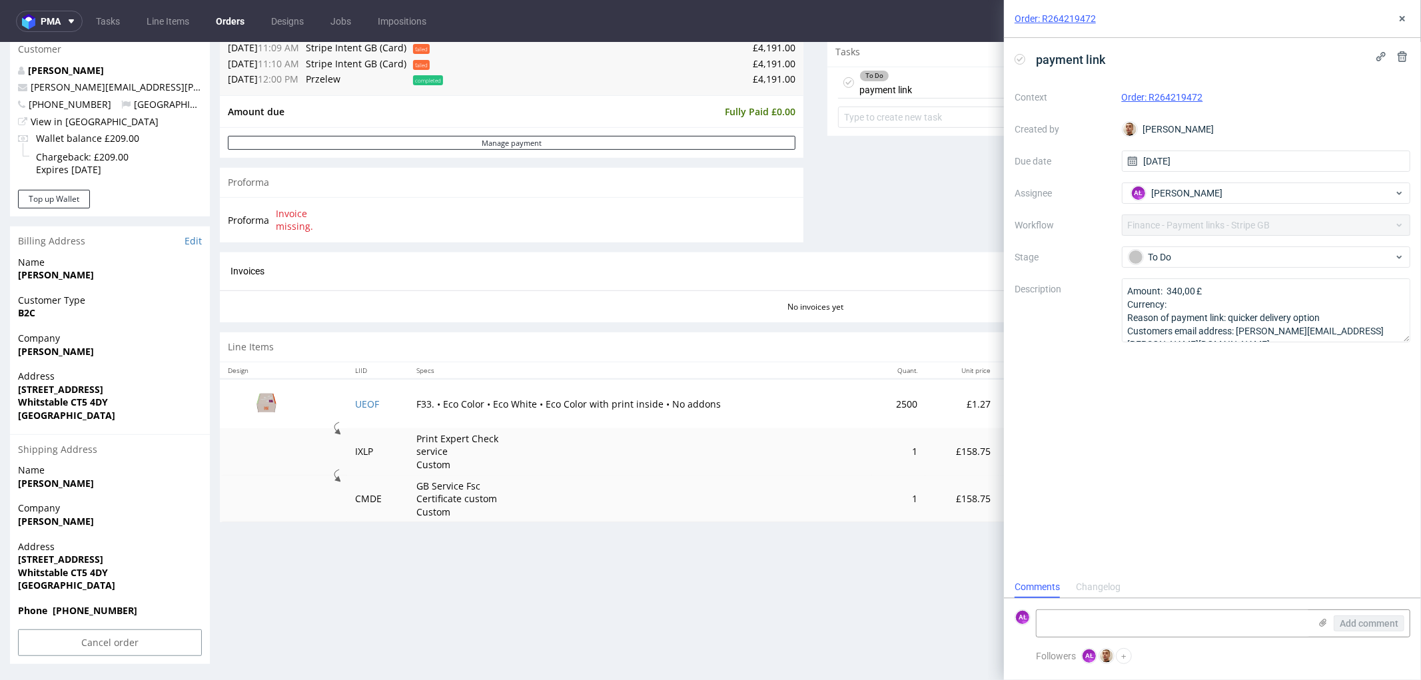
drag, startPoint x: 72, startPoint y: 528, endPoint x: 16, endPoint y: 531, distance: 56.0
click at [16, 531] on div "Company Amanda Lenhardt" at bounding box center [110, 520] width 200 height 38
copy strong "Amanda Lenhardt"
drag, startPoint x: 68, startPoint y: 390, endPoint x: 13, endPoint y: 390, distance: 54.6
click at [13, 390] on div "Address 58 Shearwater Ave Whitstable CT5 4DY United Kingdom" at bounding box center [110, 401] width 200 height 64
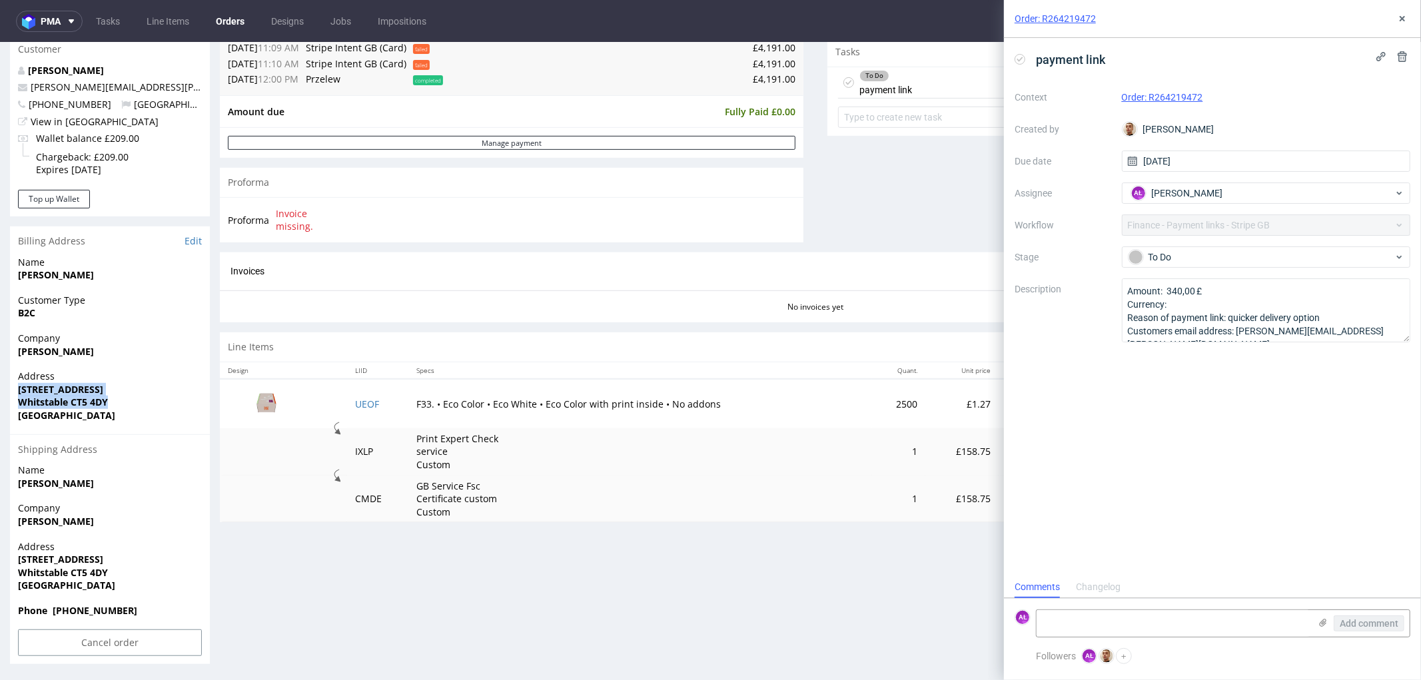
copy p "58 Shearwater Ave Whitstable CT5 4DY"
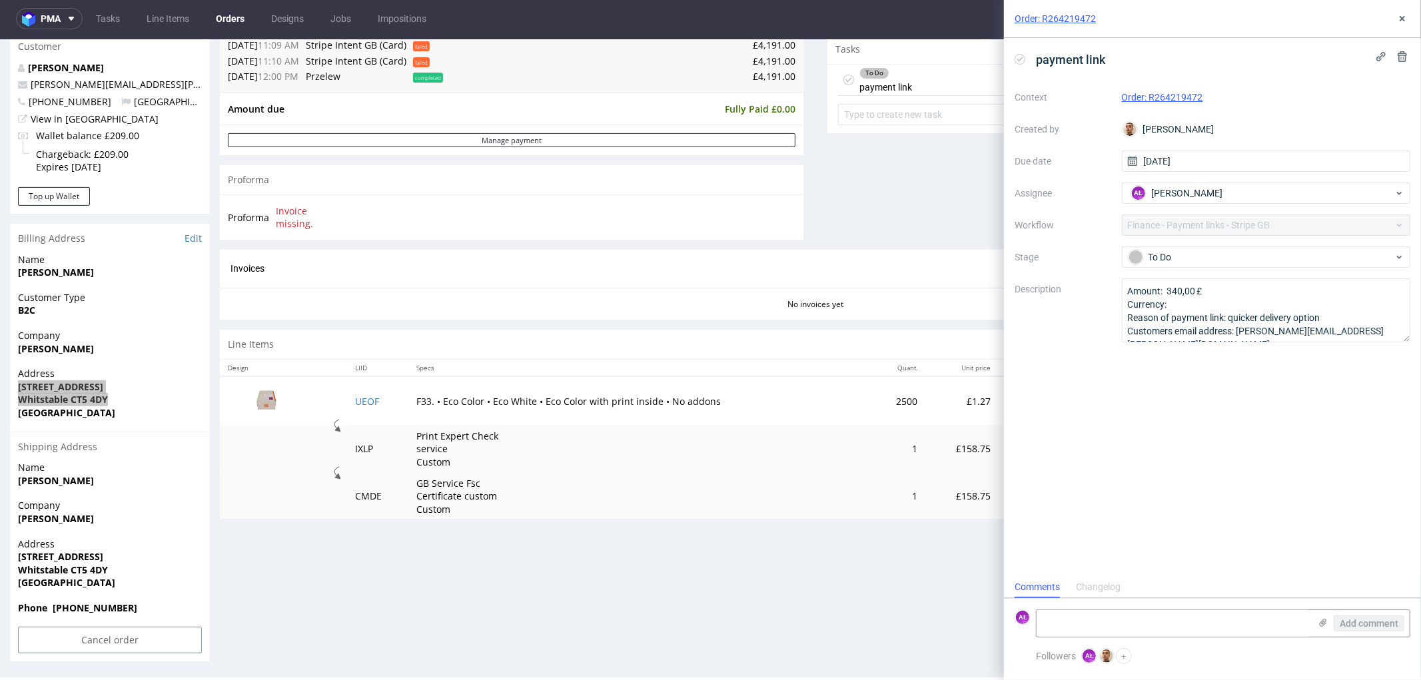
scroll to position [3, 0]
drag, startPoint x: 401, startPoint y: 402, endPoint x: 874, endPoint y: 401, distance: 472.9
click at [874, 401] on tr "UEOF F33. • Eco Color • Eco White • Eco Color with print inside • No addons 250…" at bounding box center [815, 399] width 1191 height 49
copy tr "F33. • Eco Color • Eco White • Eco Color with print inside • No addons 2500"
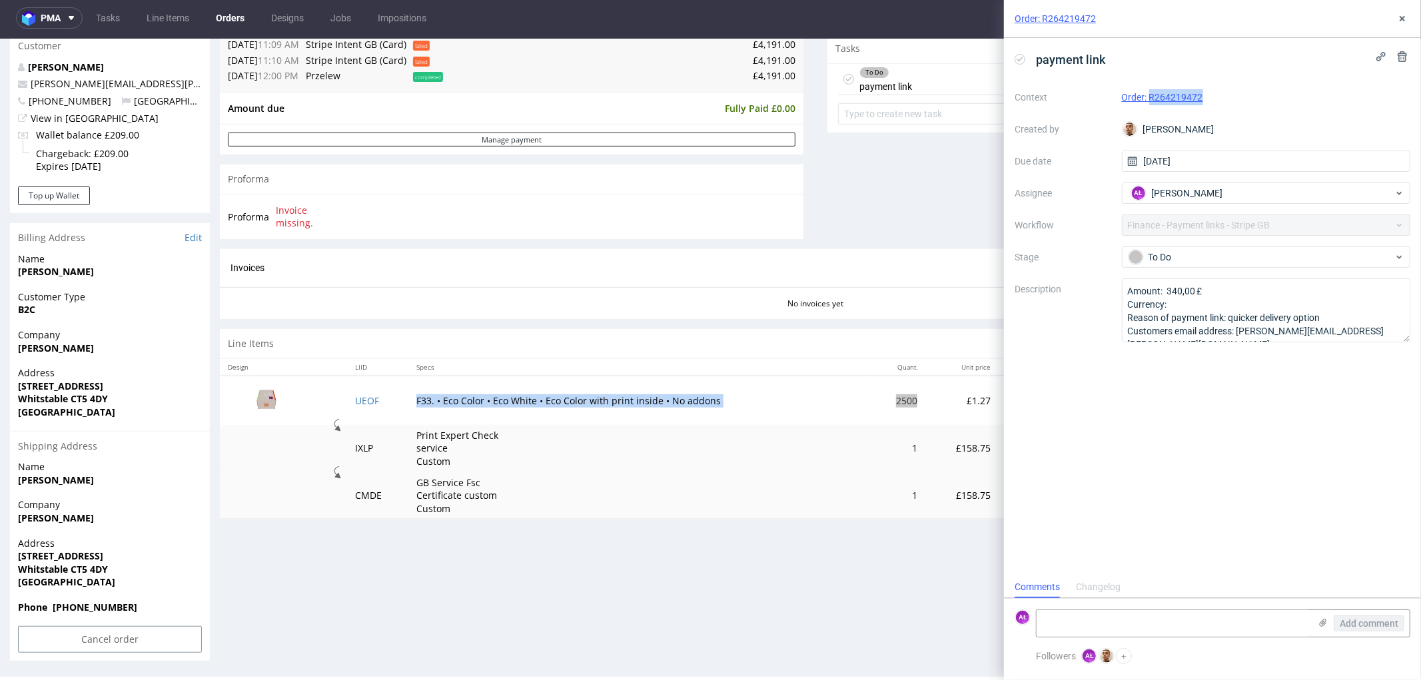
drag, startPoint x: 1213, startPoint y: 104, endPoint x: 1148, endPoint y: 103, distance: 65.3
click at [1148, 103] on div "Order: R264219472" at bounding box center [1266, 97] width 289 height 16
copy link "R264219472"
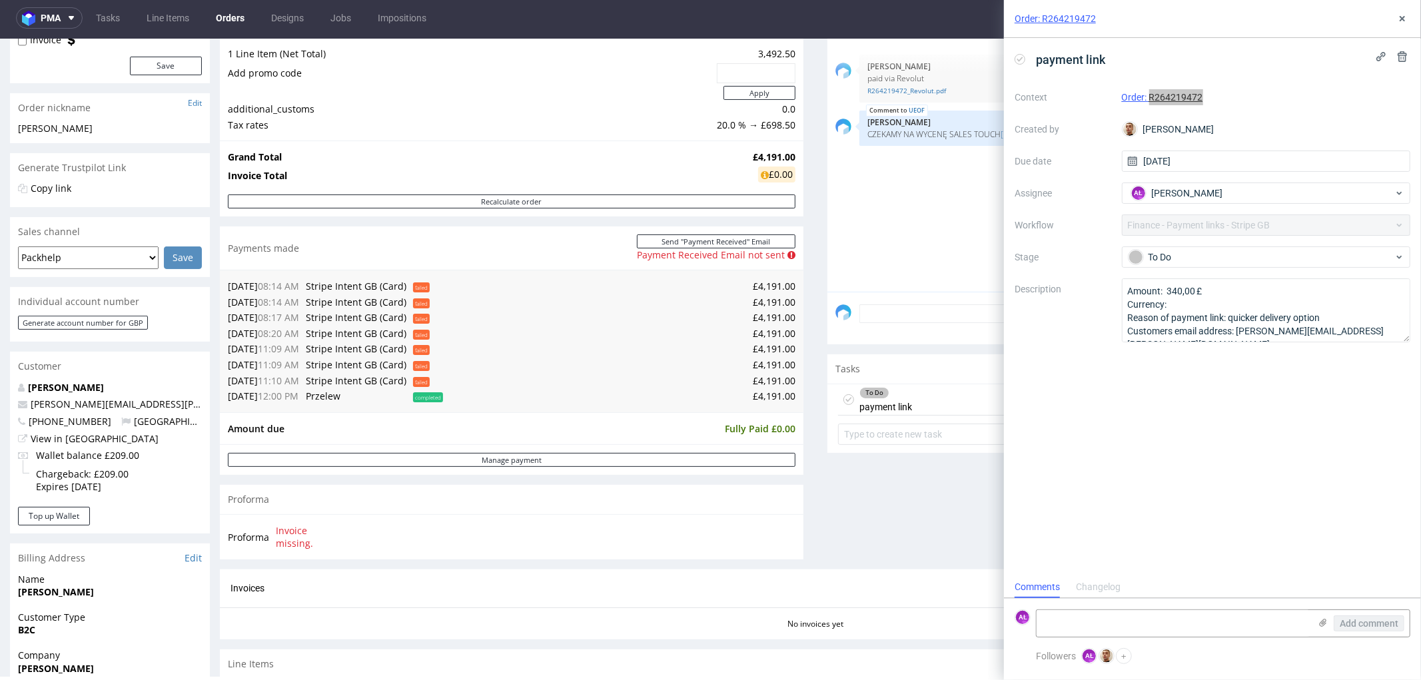
scroll to position [187, 0]
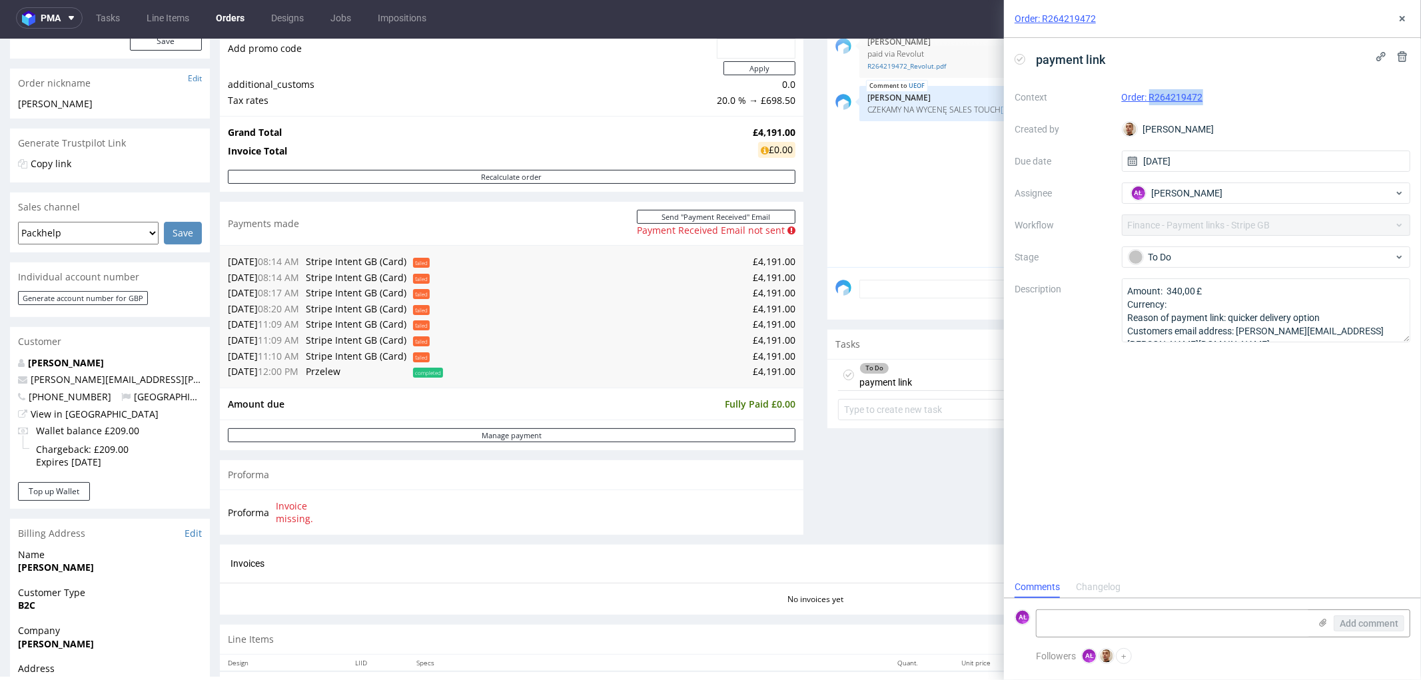
click at [1222, 98] on div "Order: R264219472" at bounding box center [1266, 97] width 289 height 16
drag, startPoint x: 1219, startPoint y: 104, endPoint x: 1108, endPoint y: 103, distance: 111.2
click at [1108, 103] on div "Context Order: R264219472 Created by Bartłomiej Leśniczuk Due date 10/10/2025 A…" at bounding box center [1212, 215] width 396 height 256
copy div "Order: R264219472"
click at [1321, 621] on icon at bounding box center [1322, 622] width 11 height 11
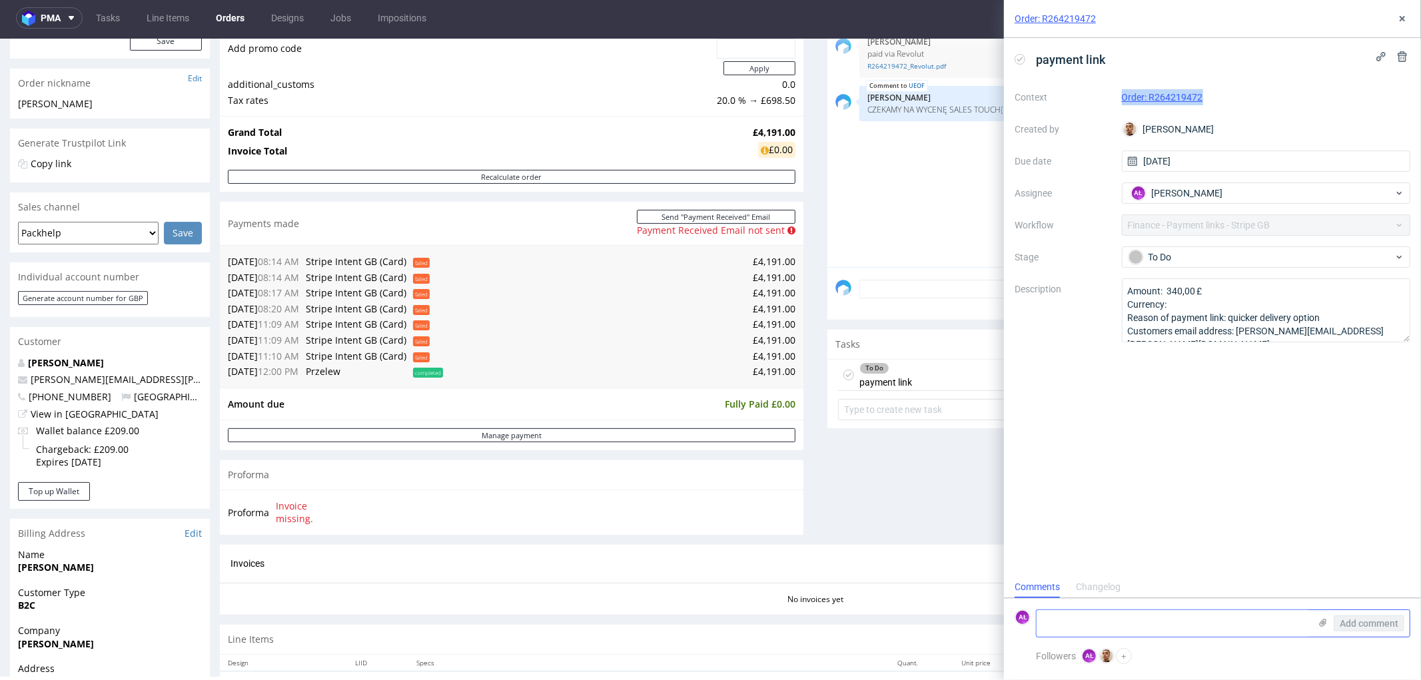
click at [0, 0] on input "file" at bounding box center [0, 0] width 0 height 0
click at [1064, 561] on textarea at bounding box center [1172, 554] width 273 height 27
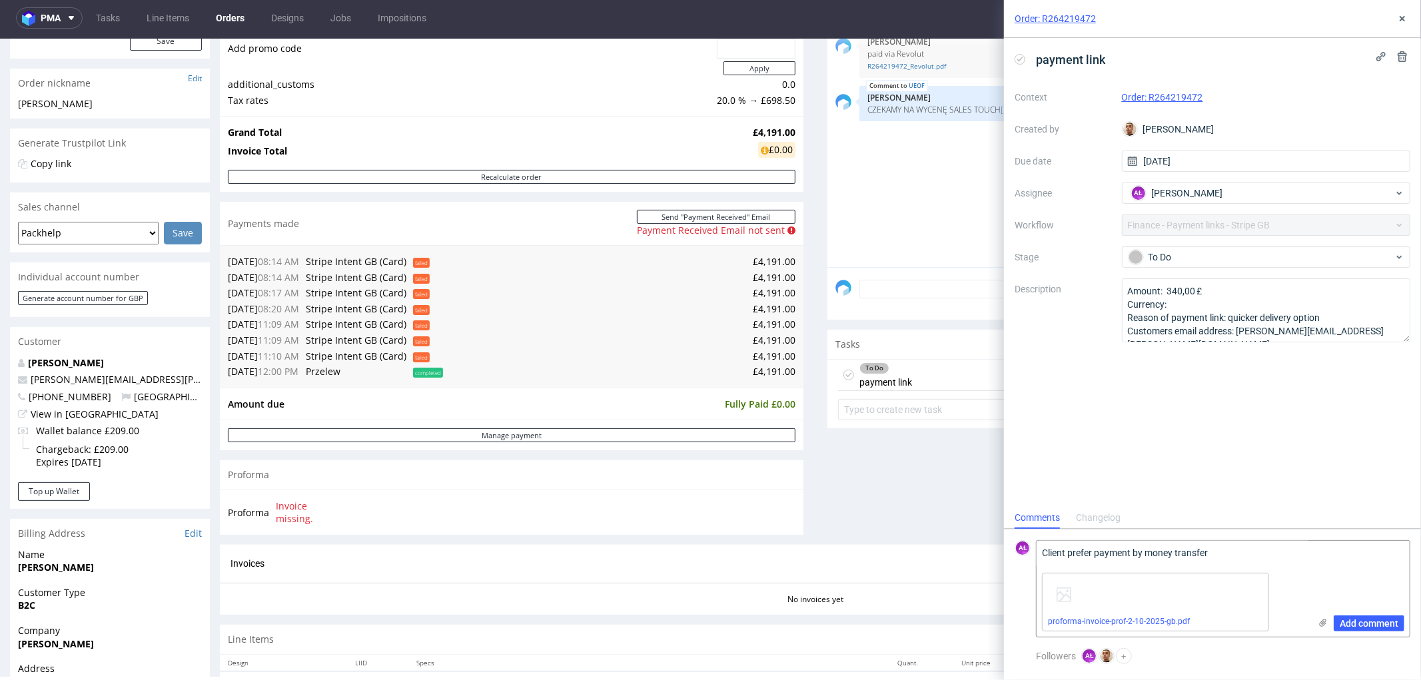
type textarea "Client prefer payment by money transfer"
click at [1267, 575] on use at bounding box center [1265, 576] width 5 height 5
drag, startPoint x: 1246, startPoint y: 627, endPoint x: 1295, endPoint y: 627, distance: 49.3
click at [1246, 627] on textarea "Client prefer payment by money transfer" at bounding box center [1172, 623] width 273 height 27
click at [1325, 617] on icon at bounding box center [1322, 622] width 11 height 11
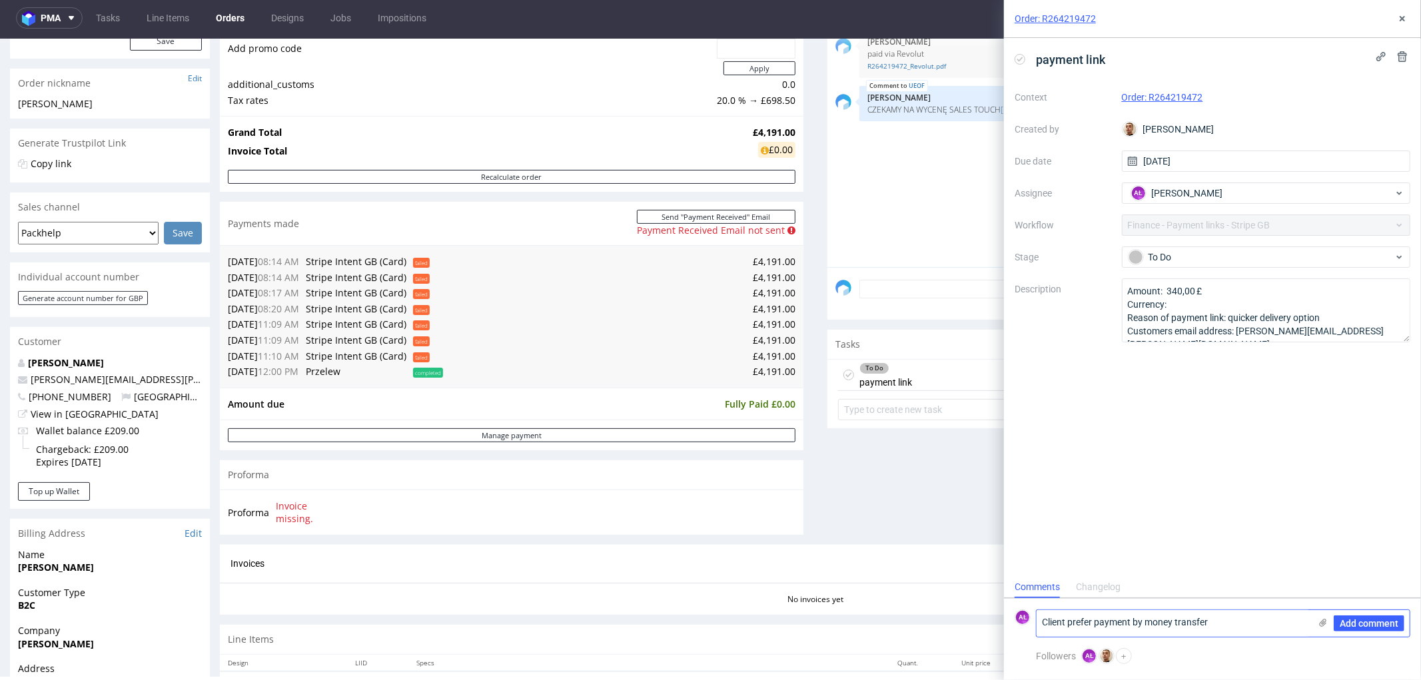
click at [0, 0] on input "file" at bounding box center [0, 0] width 0 height 0
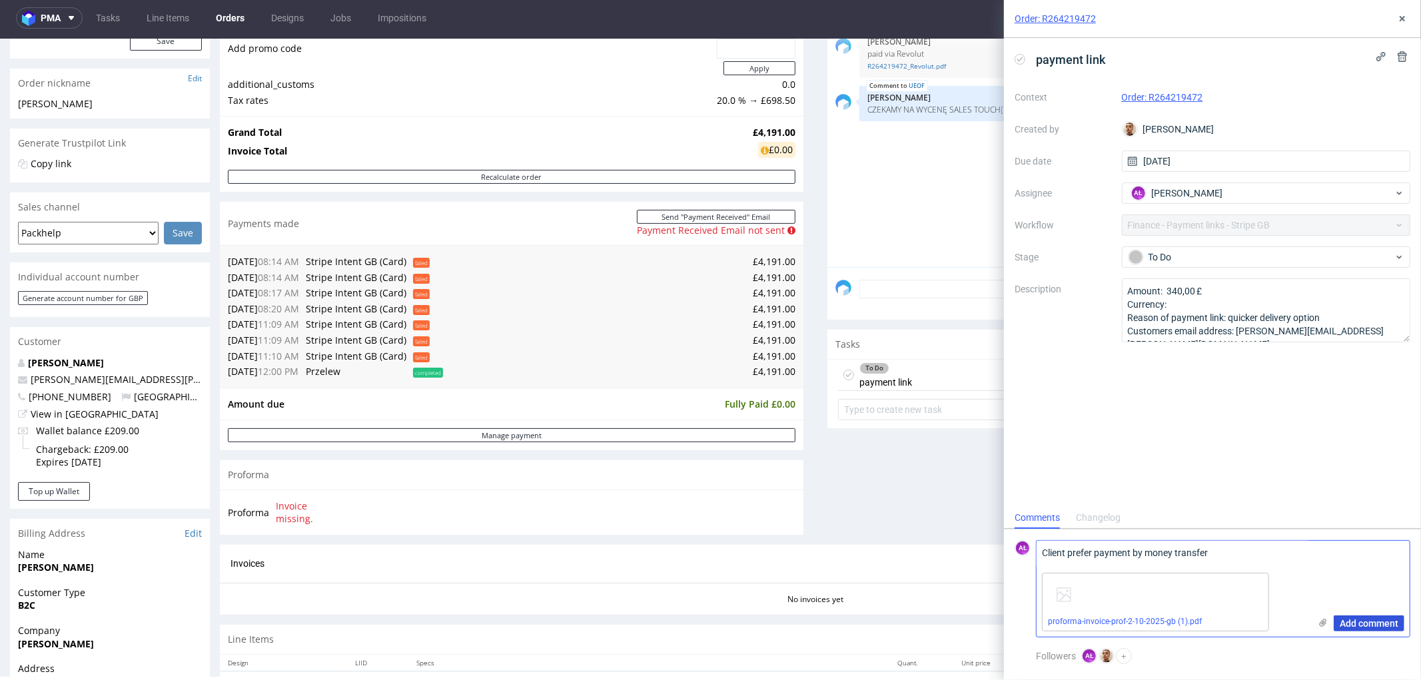
click at [1356, 625] on span "Add comment" at bounding box center [1368, 623] width 59 height 9
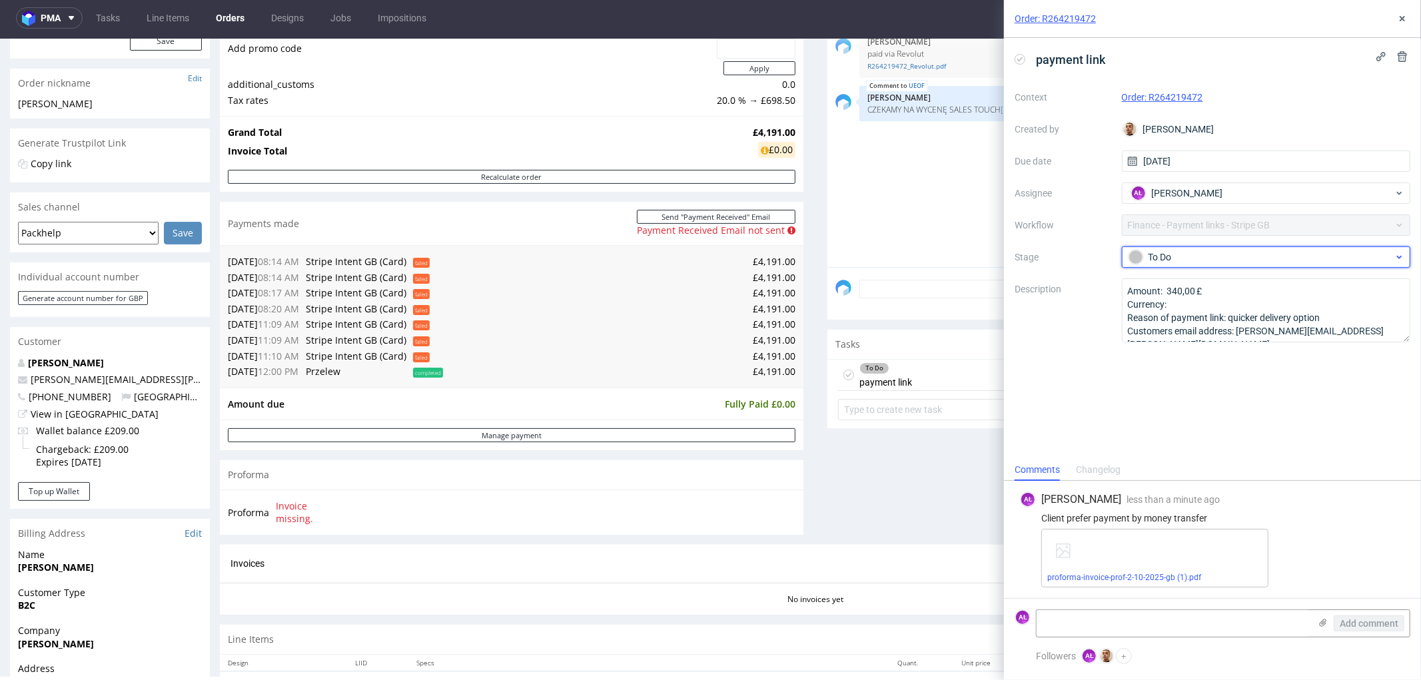
click at [1283, 260] on div "To Do" at bounding box center [1260, 257] width 265 height 15
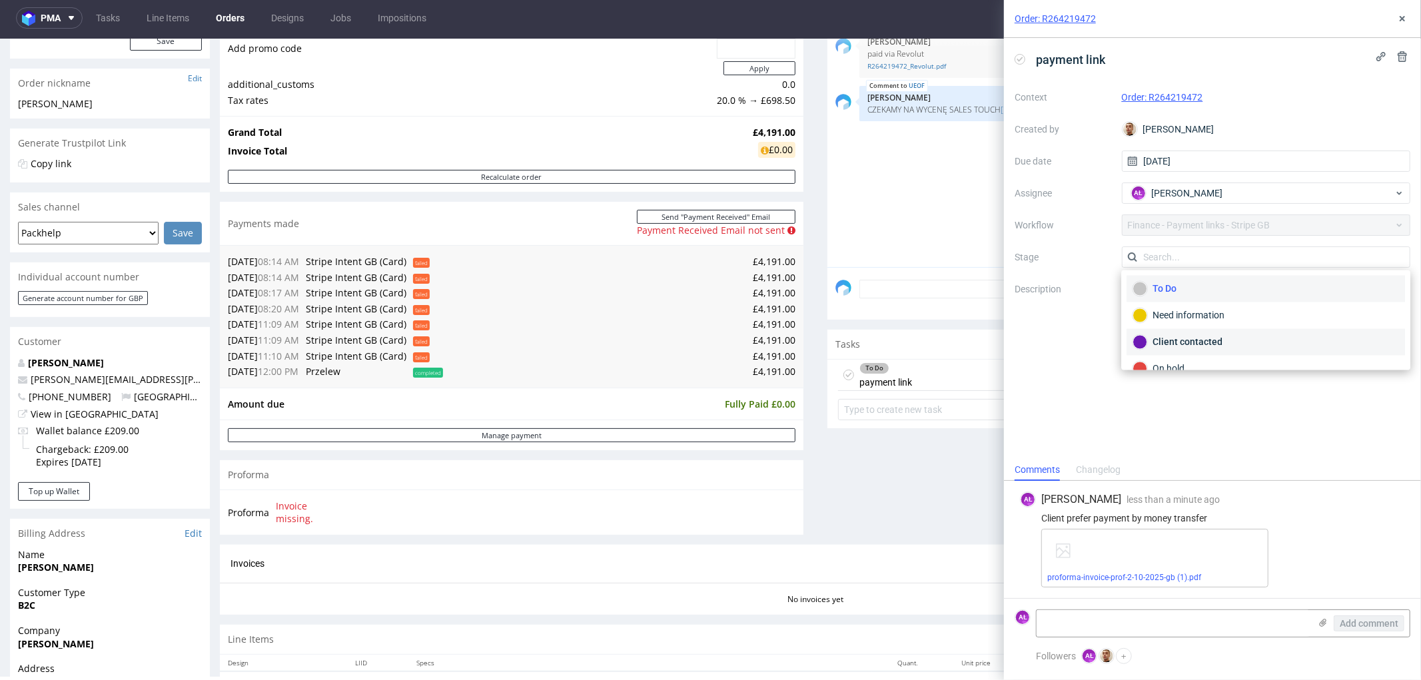
scroll to position [74, 0]
click at [1243, 321] on div "Waiting for payment" at bounding box center [1265, 321] width 266 height 15
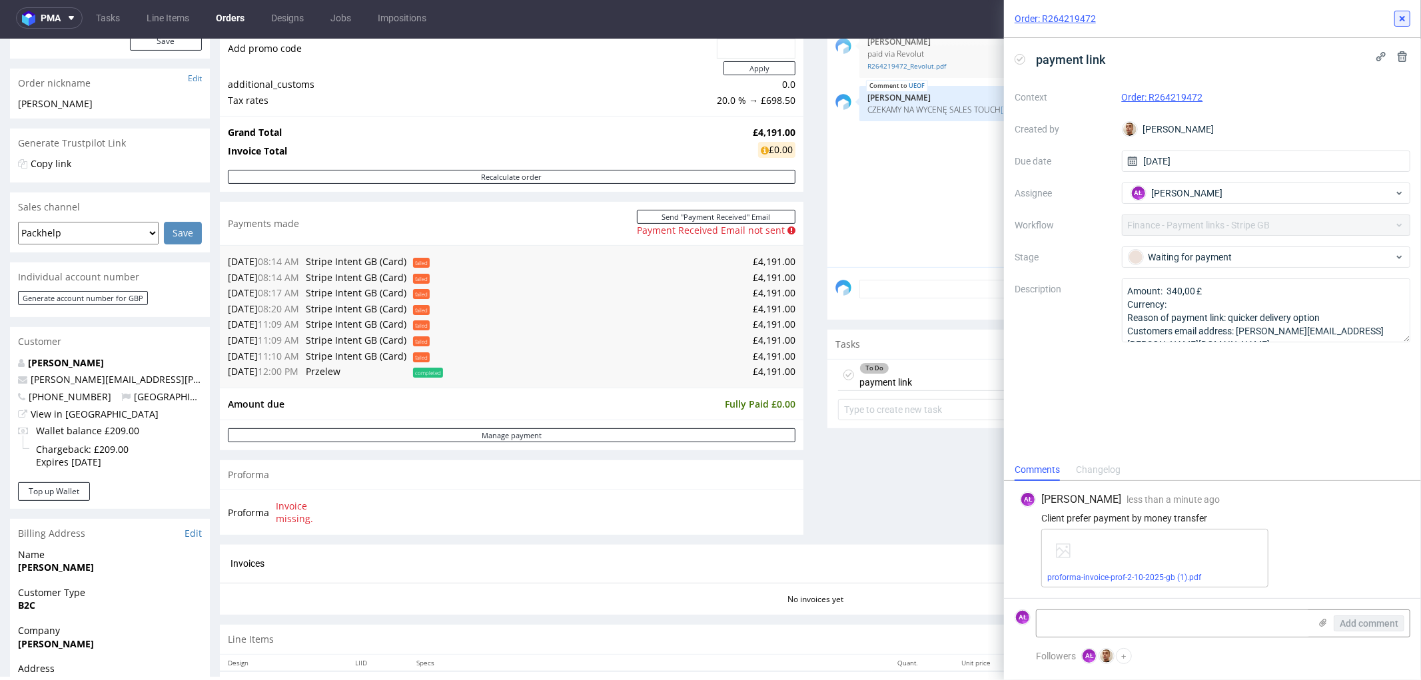
click at [1405, 11] on button at bounding box center [1402, 19] width 16 height 16
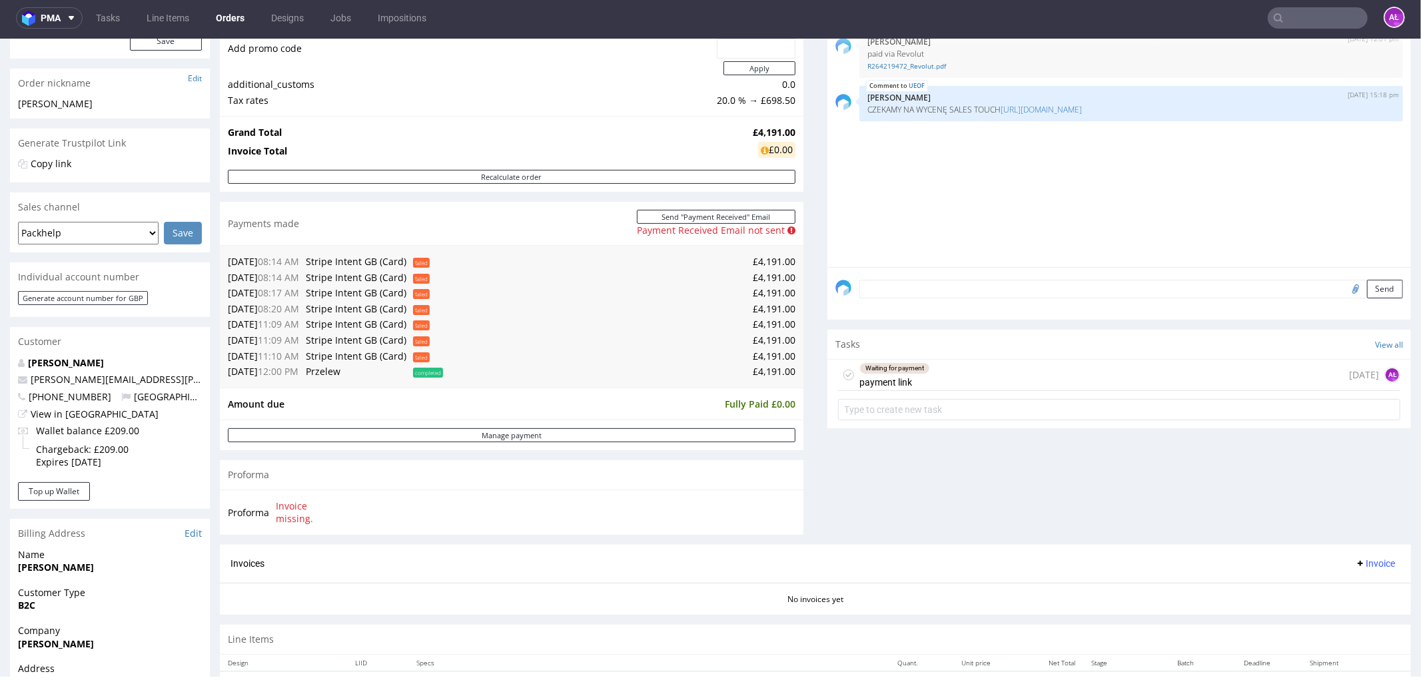
click at [929, 285] on textarea at bounding box center [1130, 288] width 543 height 19
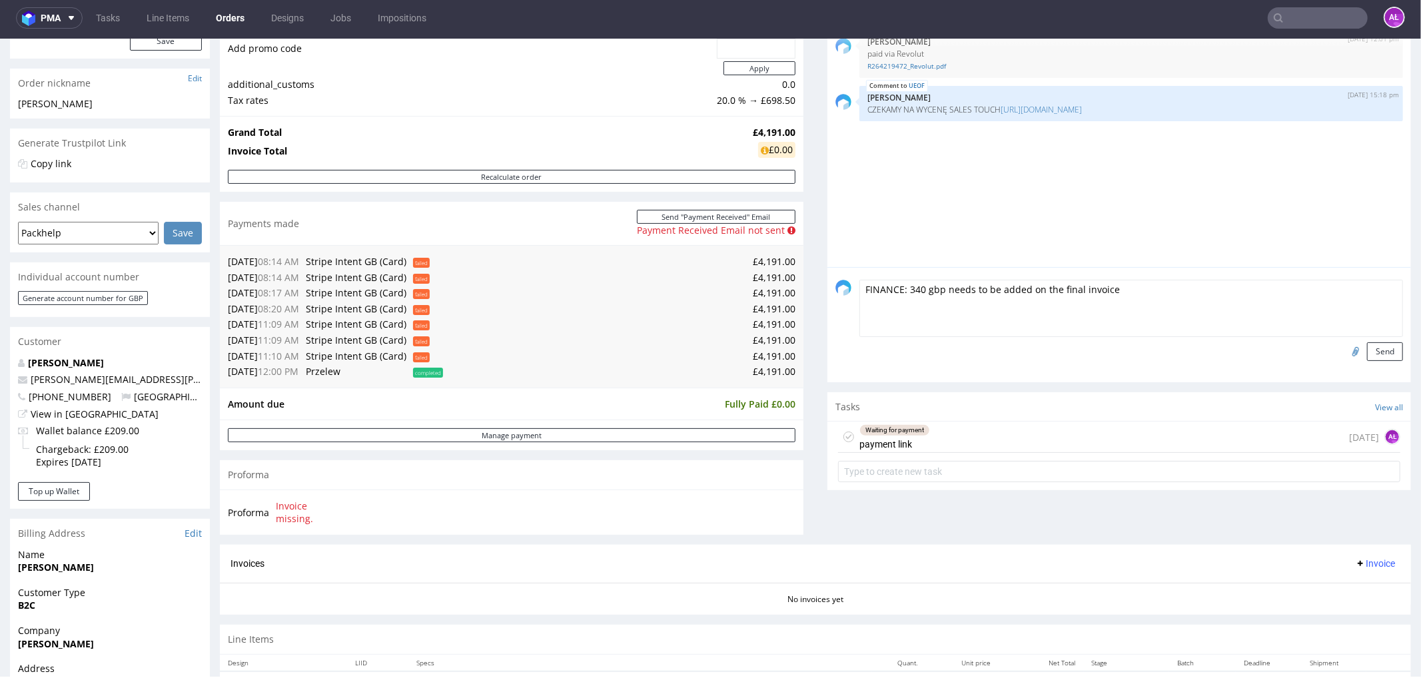
click at [894, 440] on div "Waiting for payment payment link" at bounding box center [894, 436] width 71 height 31
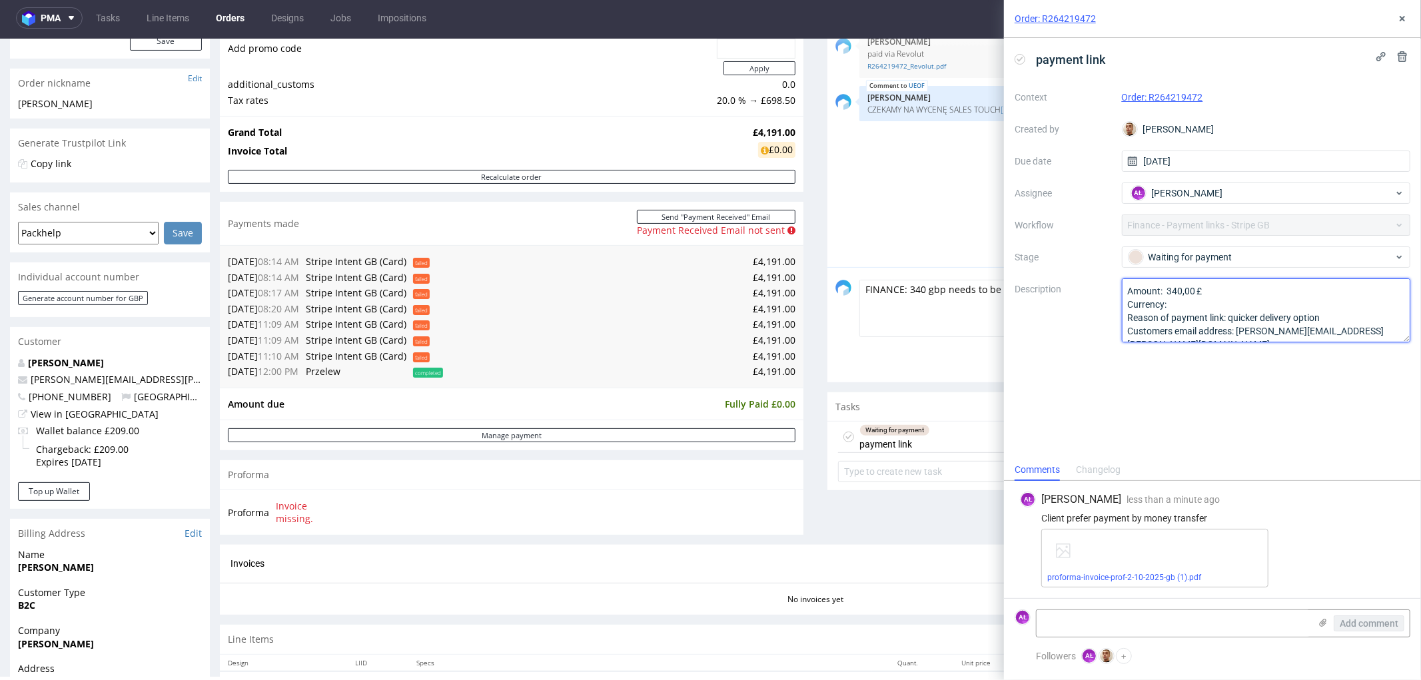
drag, startPoint x: 1230, startPoint y: 320, endPoint x: 1328, endPoint y: 321, distance: 97.9
click at [1328, 321] on textarea "Amount: 340,00 £ Currency: Reason of payment link: quicker delivery option Cust…" at bounding box center [1266, 310] width 289 height 64
click at [1399, 16] on icon at bounding box center [1402, 18] width 11 height 11
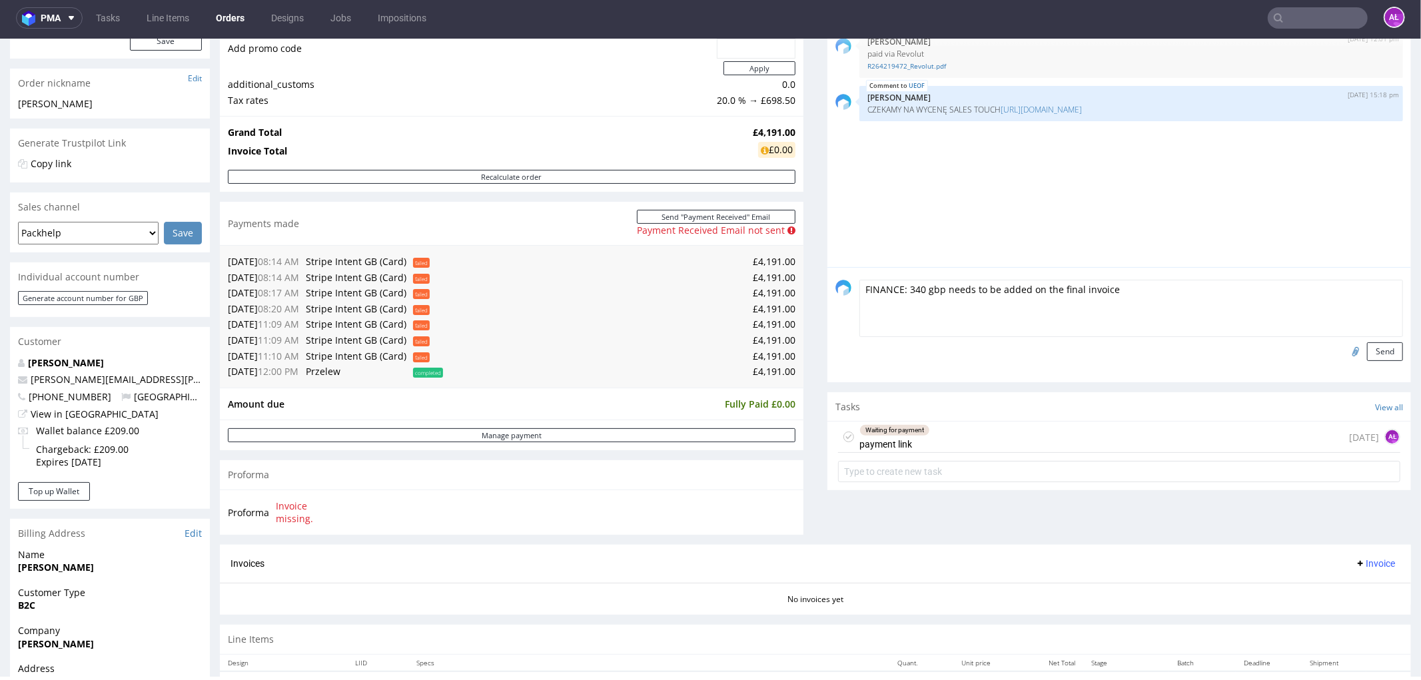
click at [1121, 294] on textarea "FINANCE: 340 gbp needs to be added on the final invoice" at bounding box center [1130, 307] width 543 height 57
paste textarea "quicker delivery option"
type textarea "FINANCE: 340 gbp needs to be added on the final invoice - quicker delivery opti…"
click at [1372, 347] on button "Send" at bounding box center [1385, 351] width 36 height 19
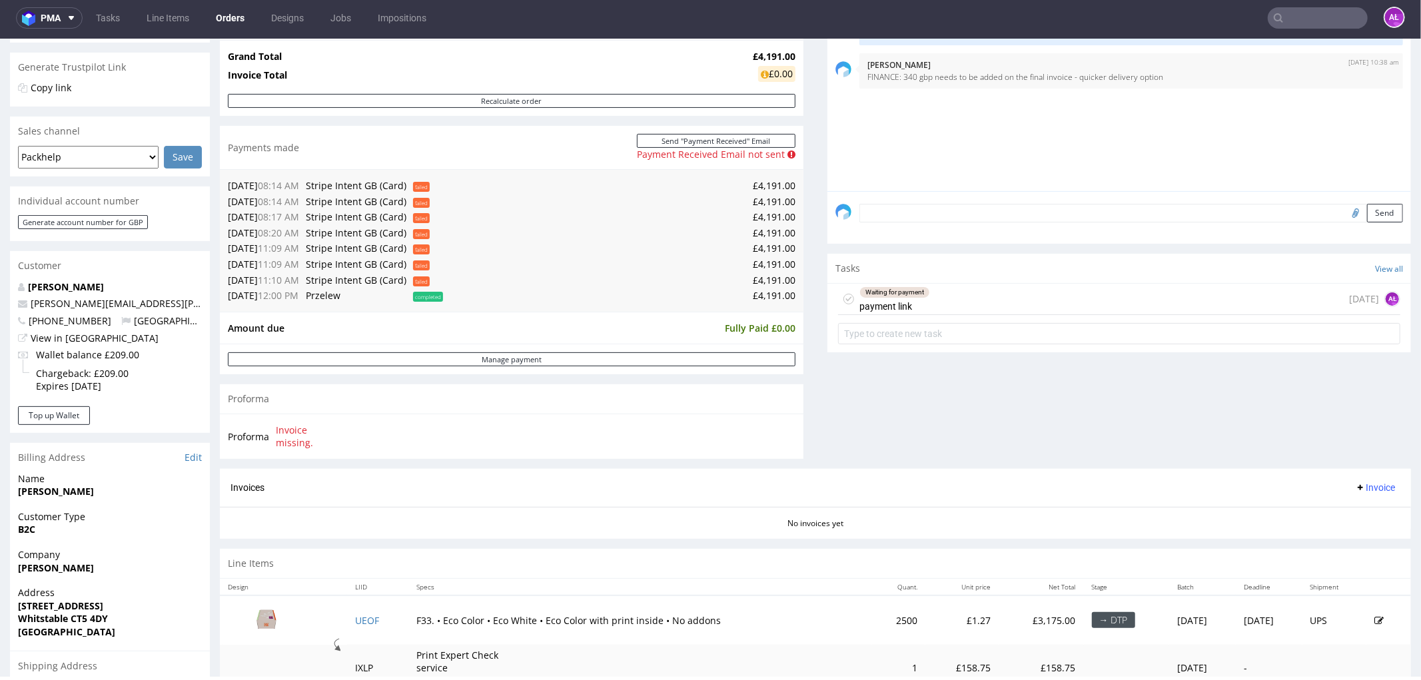
scroll to position [444, 0]
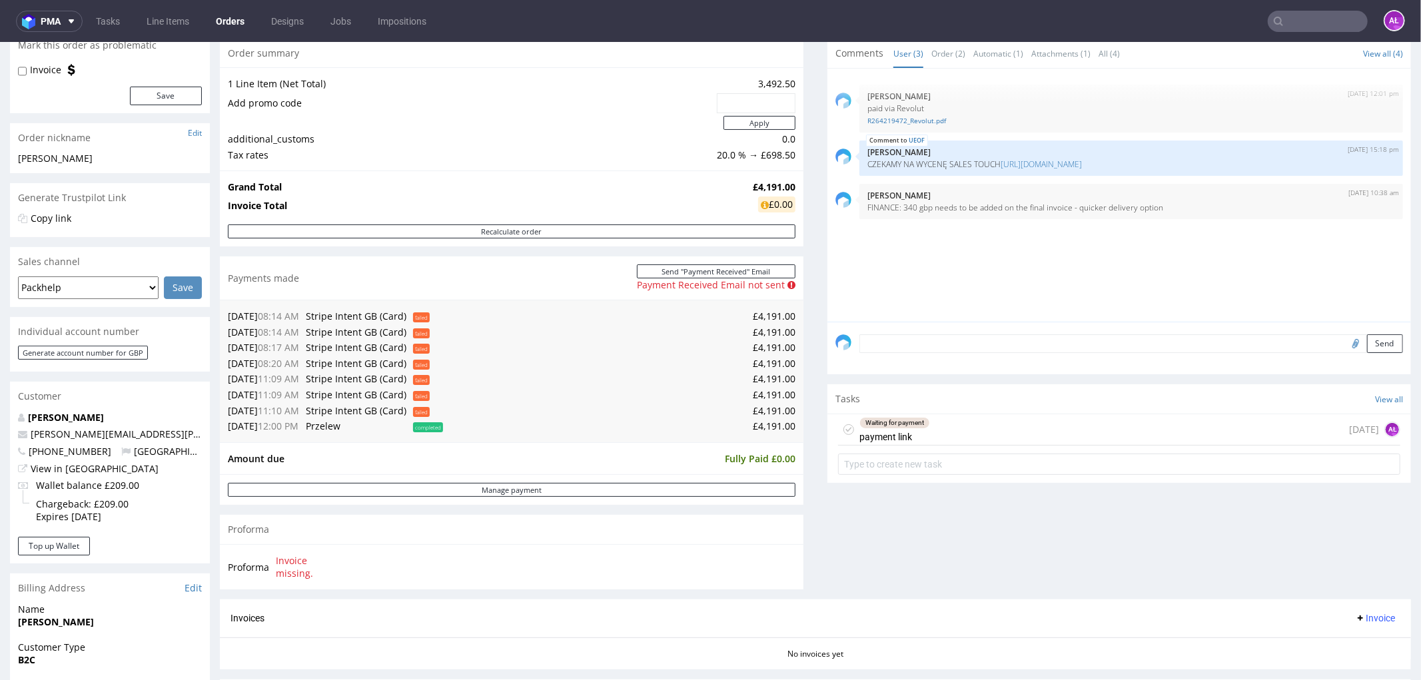
scroll to position [148, 0]
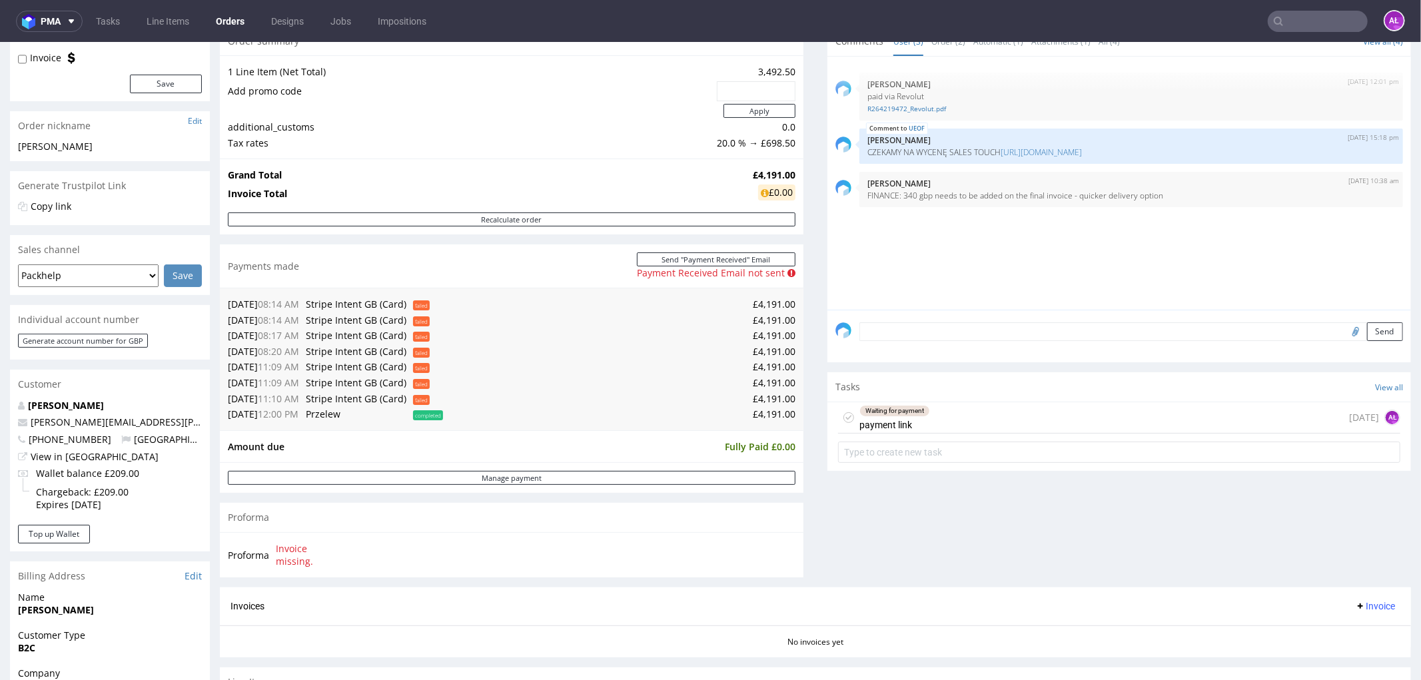
click at [903, 334] on textarea at bounding box center [1130, 331] width 543 height 19
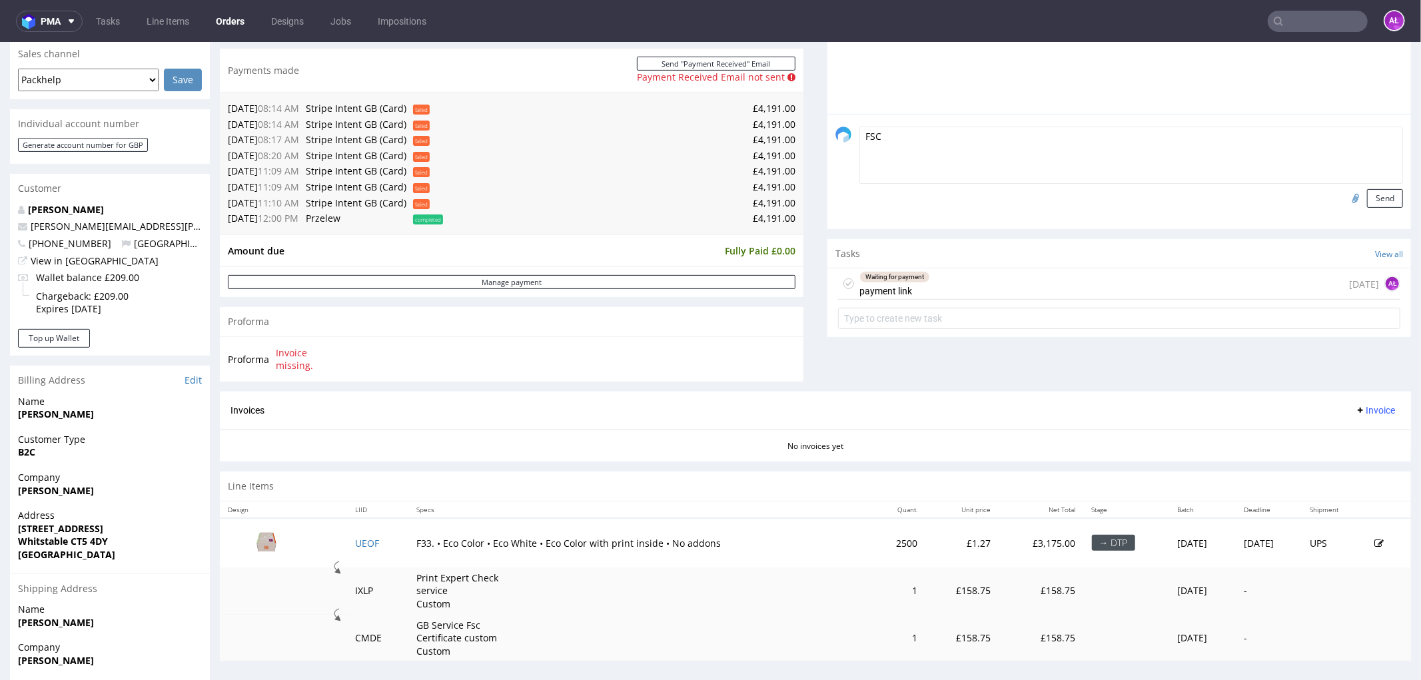
scroll to position [370, 0]
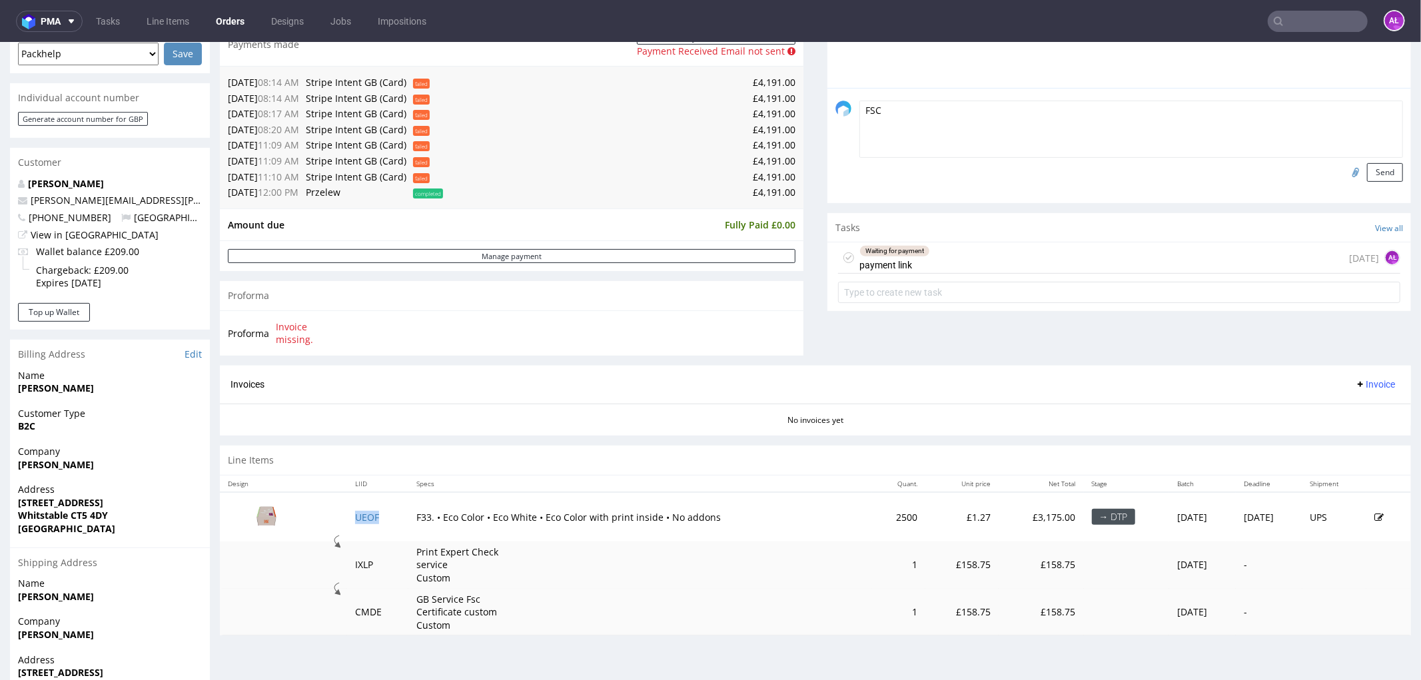
copy link "UEOF"
click at [891, 113] on textarea "FSC" at bounding box center [1130, 128] width 543 height 57
click at [893, 113] on textarea "FSC" at bounding box center [1130, 128] width 543 height 57
paste textarea "UEOF"
click at [879, 115] on textarea "FSC to UEOF" at bounding box center [1130, 128] width 543 height 57
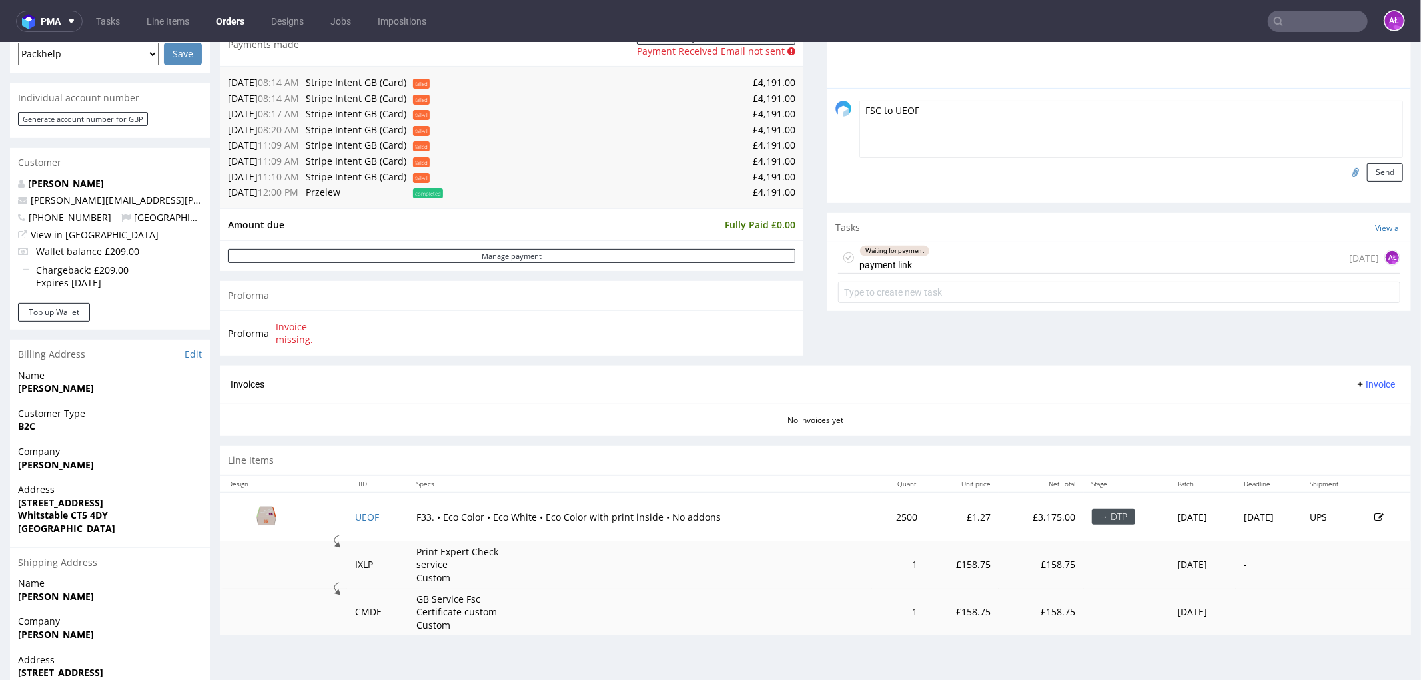
drag, startPoint x: 879, startPoint y: 115, endPoint x: 871, endPoint y: 115, distance: 8.0
click at [871, 115] on textarea "FSC to UEOF" at bounding box center [1130, 128] width 543 height 57
click at [869, 117] on textarea "FSC in UEOF" at bounding box center [1130, 128] width 543 height 57
click at [927, 117] on textarea "FSC in UEOF" at bounding box center [1130, 128] width 543 height 57
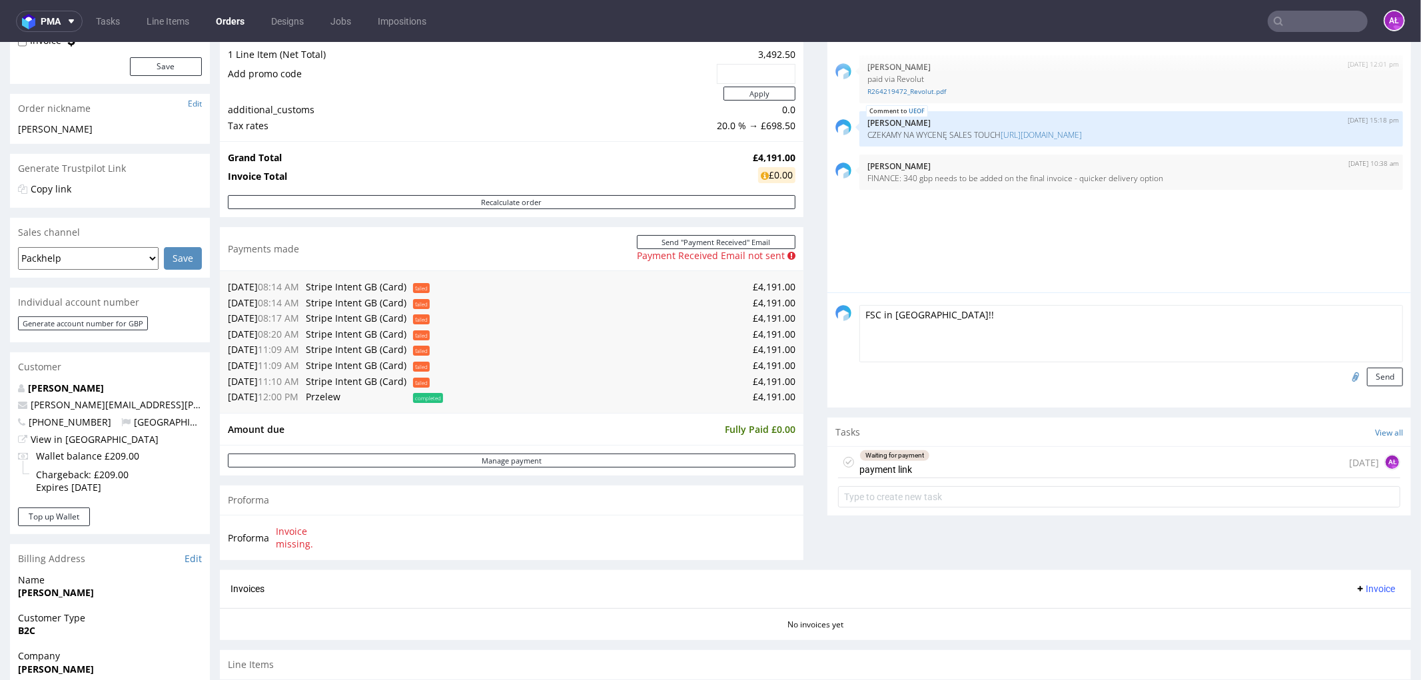
scroll to position [148, 0]
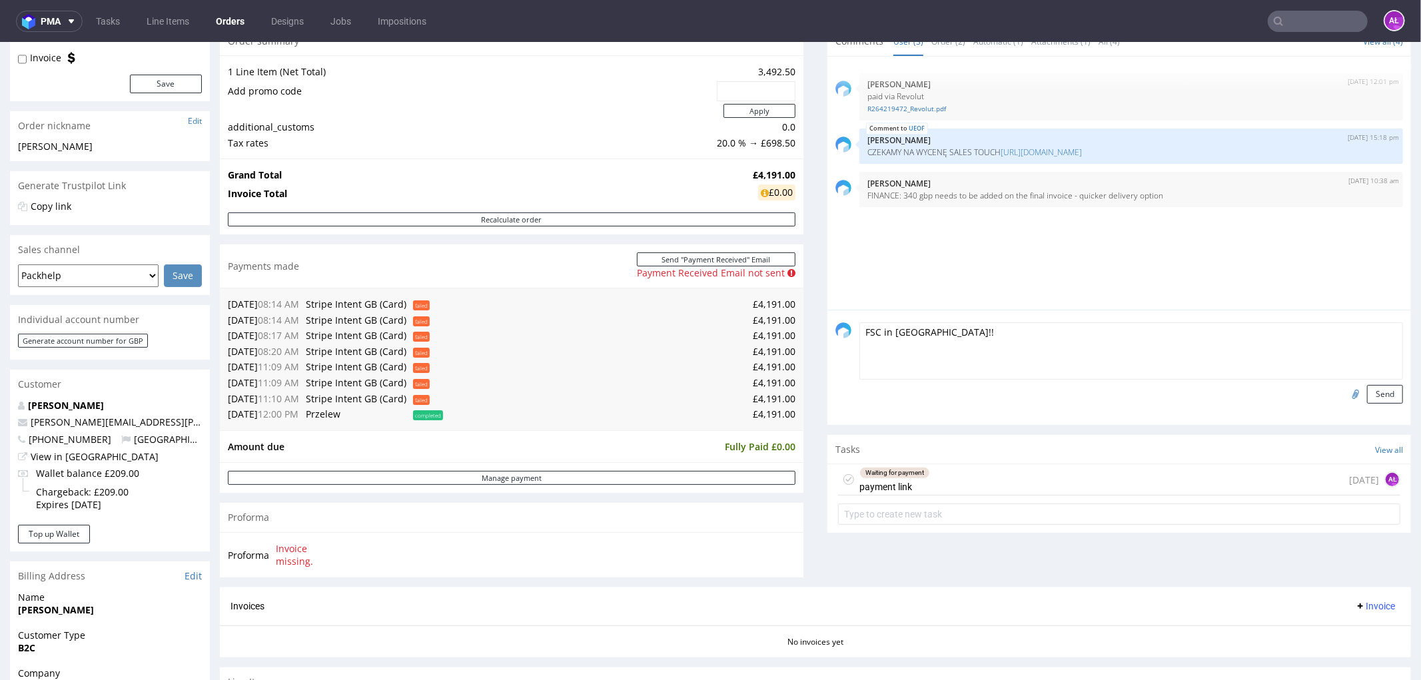
click at [859, 336] on textarea "FSC in UEOF!!" at bounding box center [1130, 350] width 543 height 57
click at [920, 335] on textarea "Please add FSC in UEOF!!" at bounding box center [1130, 350] width 543 height 57
click at [990, 332] on textarea "Please add FSC note in UEOF!!" at bounding box center [1130, 350] width 543 height 57
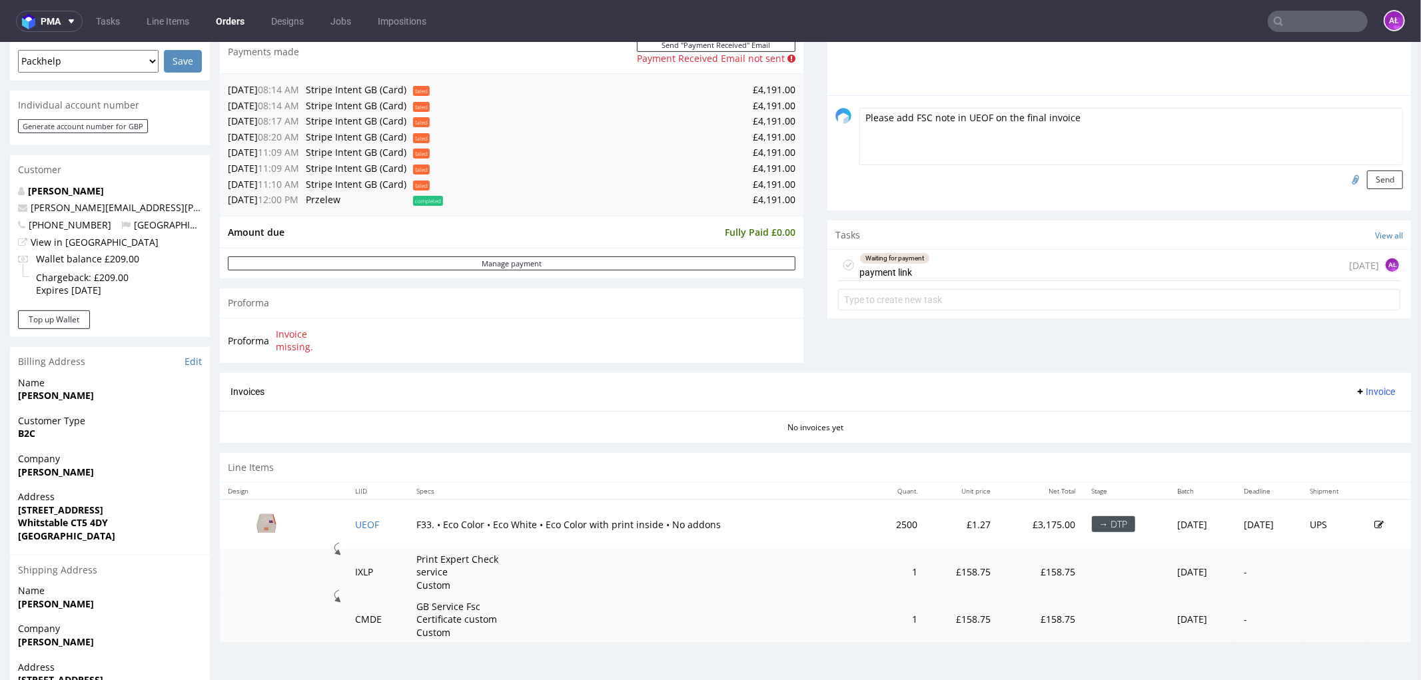
scroll to position [370, 0]
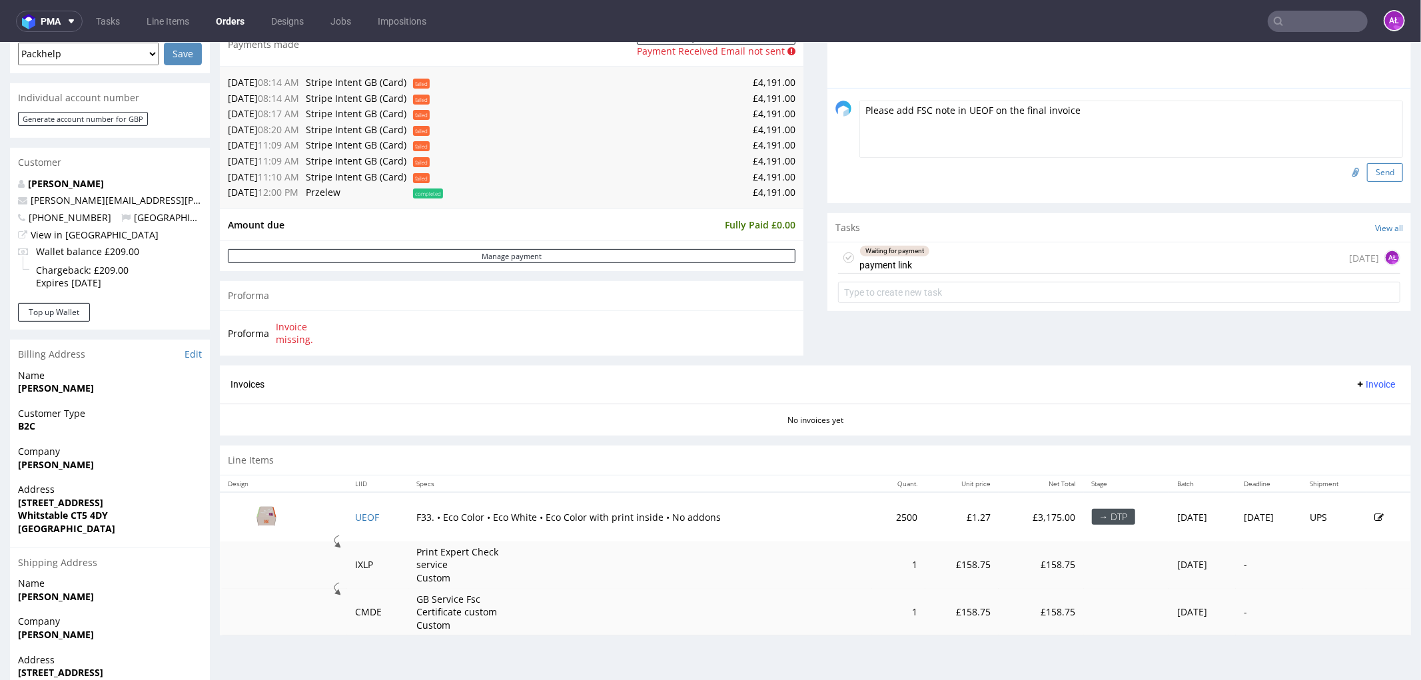
type textarea "Please add FSC note in UEOF on the final invoice"
click at [1371, 168] on button "Send" at bounding box center [1385, 172] width 36 height 19
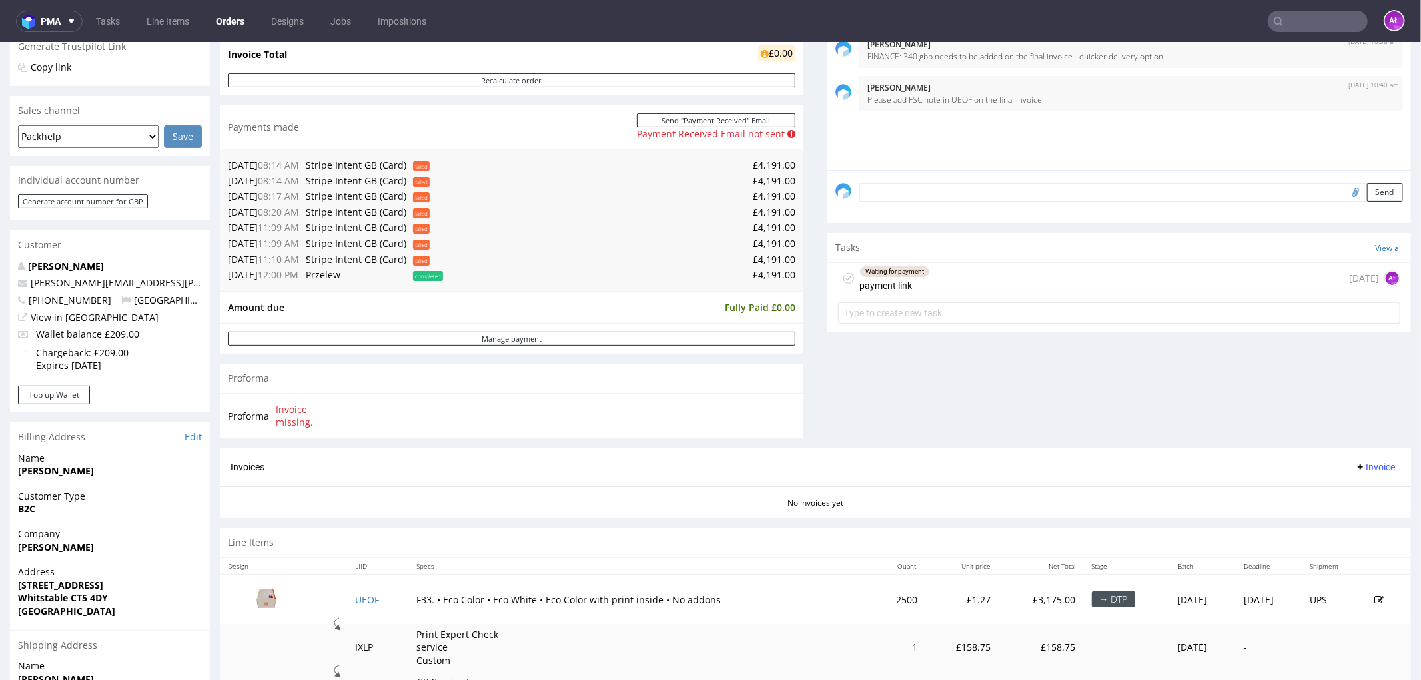
scroll to position [296, 0]
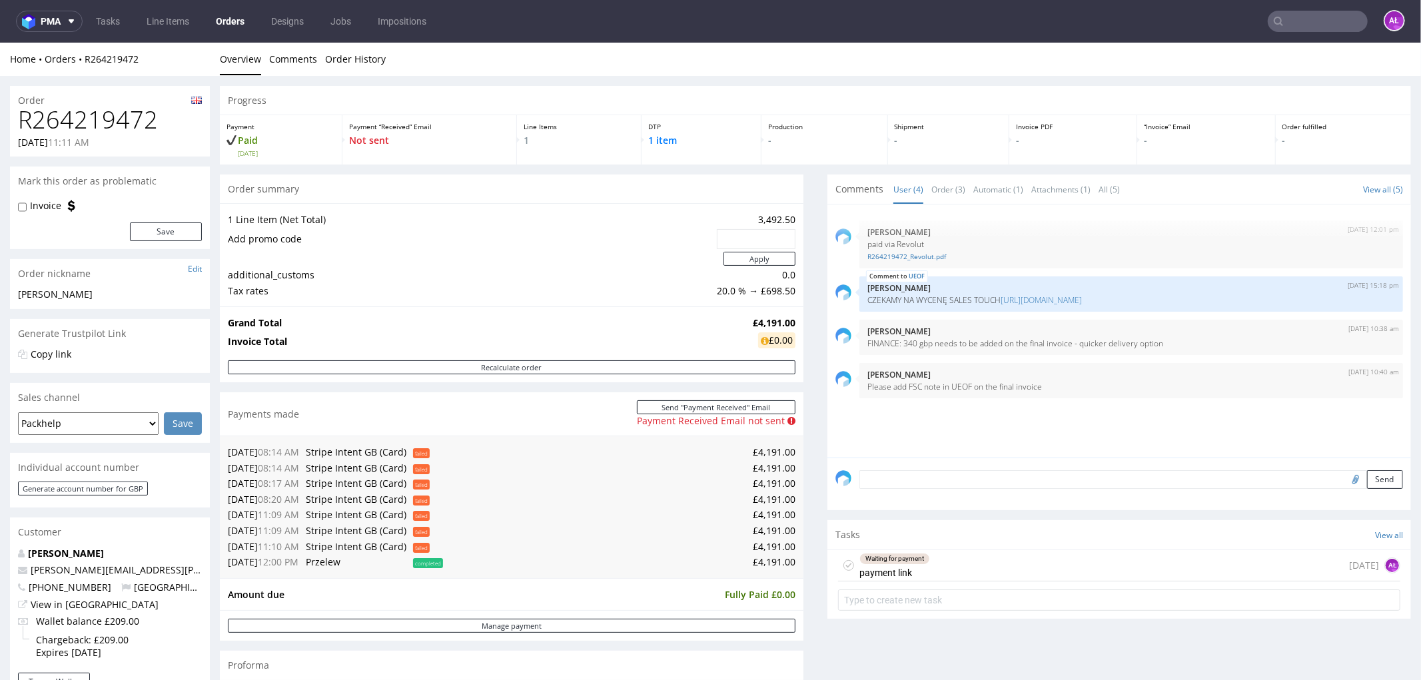
click at [1303, 24] on input "text" at bounding box center [1317, 21] width 100 height 21
paste input "R334661616"
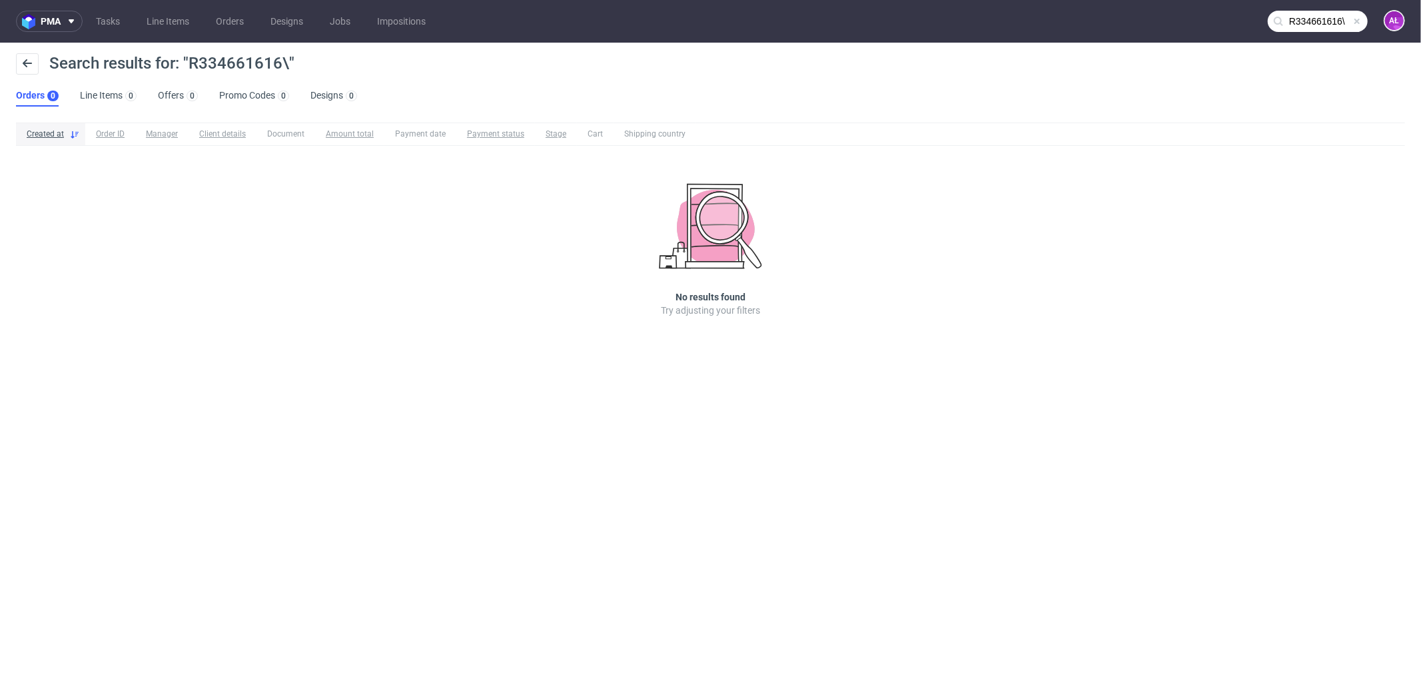
click at [1295, 24] on input "R334661616\" at bounding box center [1317, 21] width 100 height 21
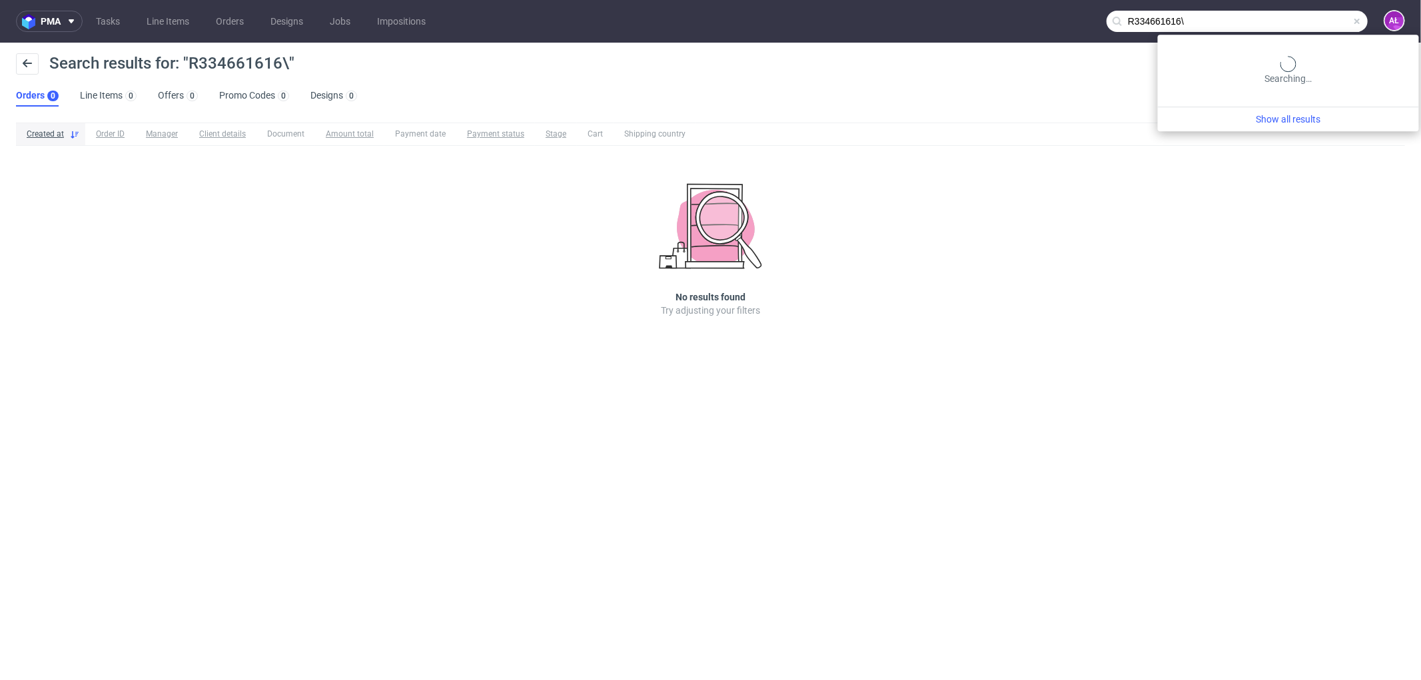
click at [1277, 17] on input "R334661616\" at bounding box center [1236, 21] width 261 height 21
type input "R334661616"
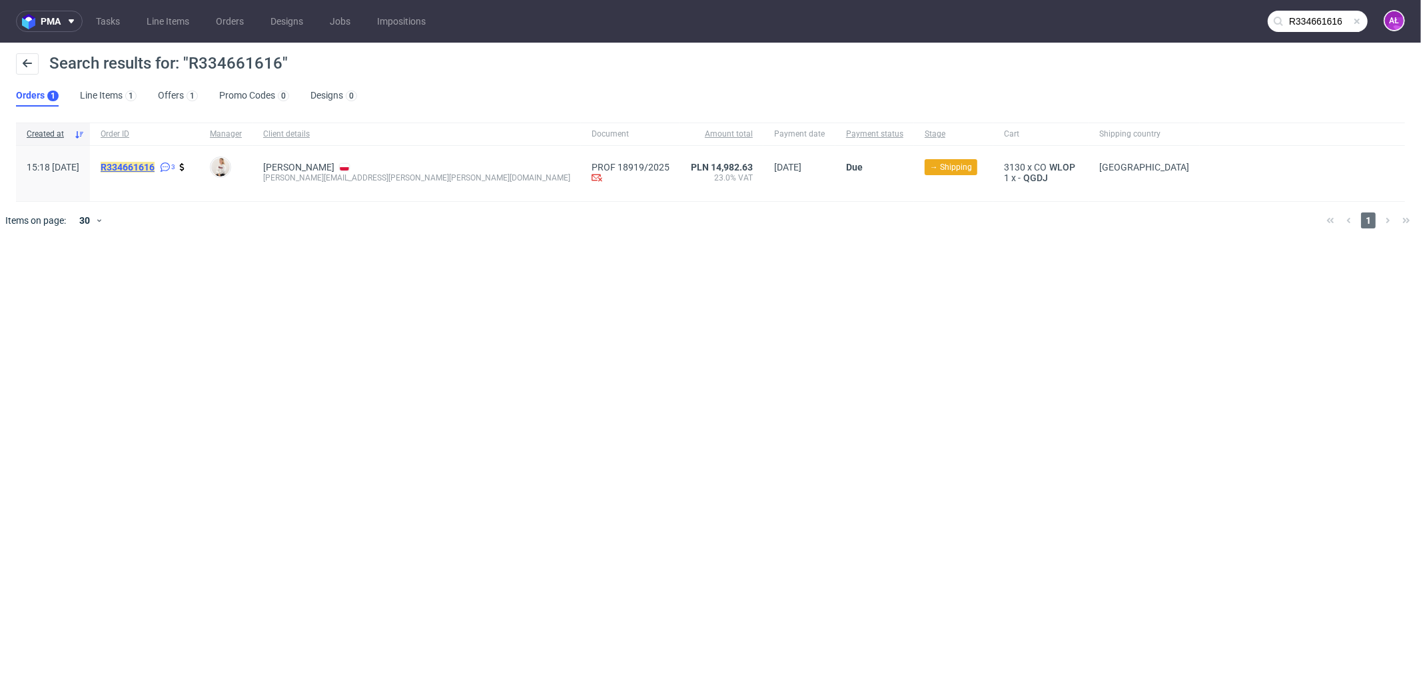
click at [155, 169] on mark "R334661616" at bounding box center [128, 167] width 54 height 11
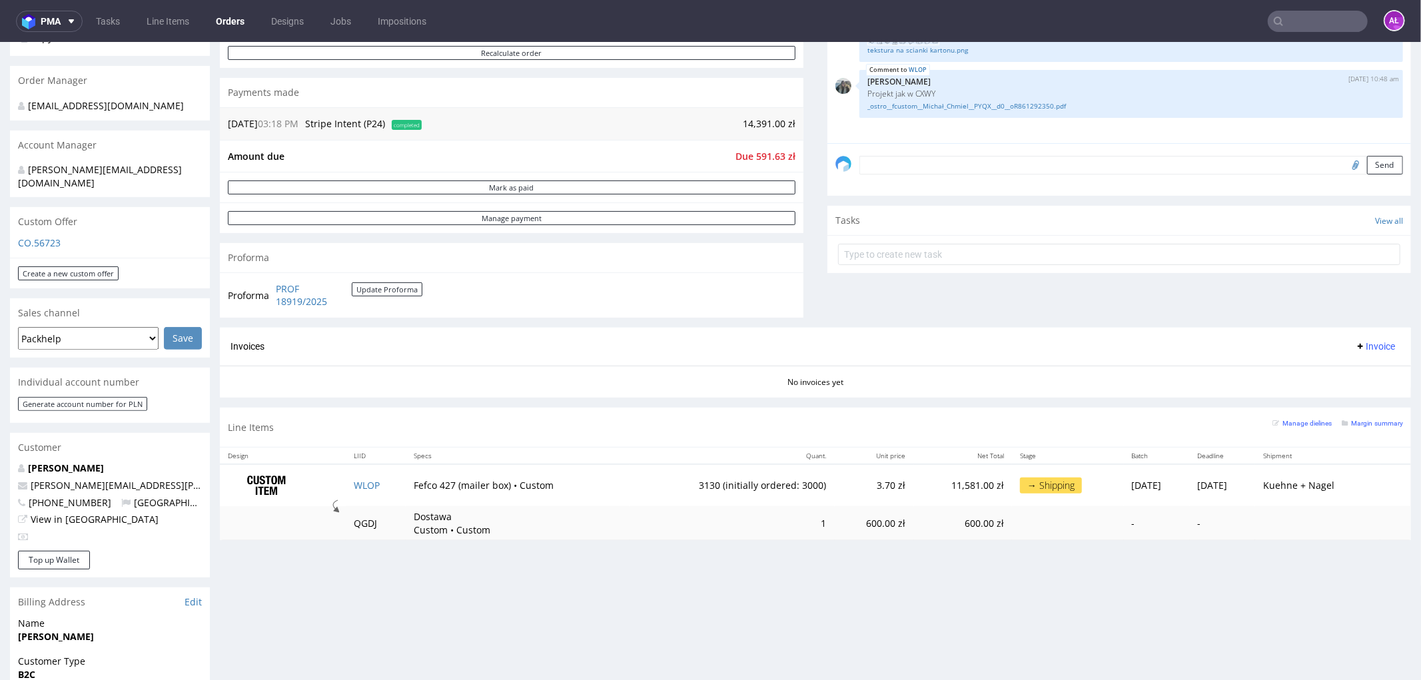
scroll to position [296, 0]
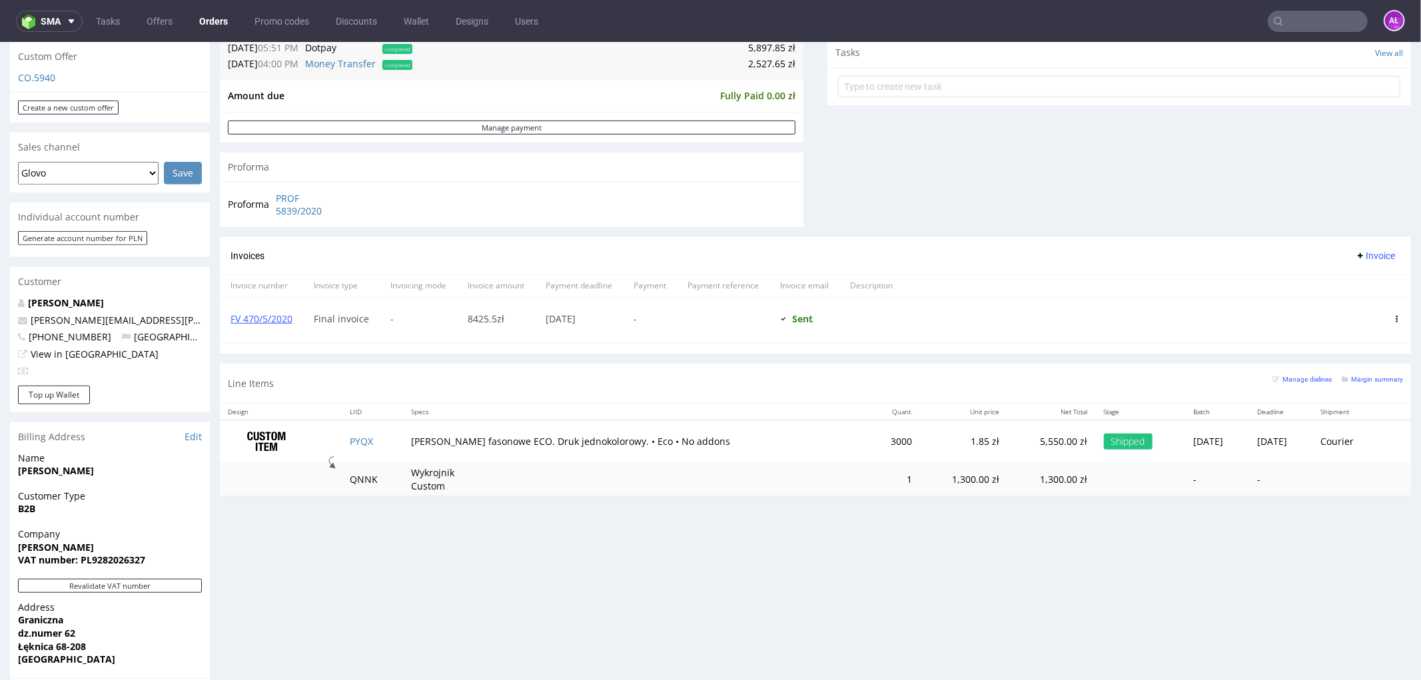
scroll to position [517, 0]
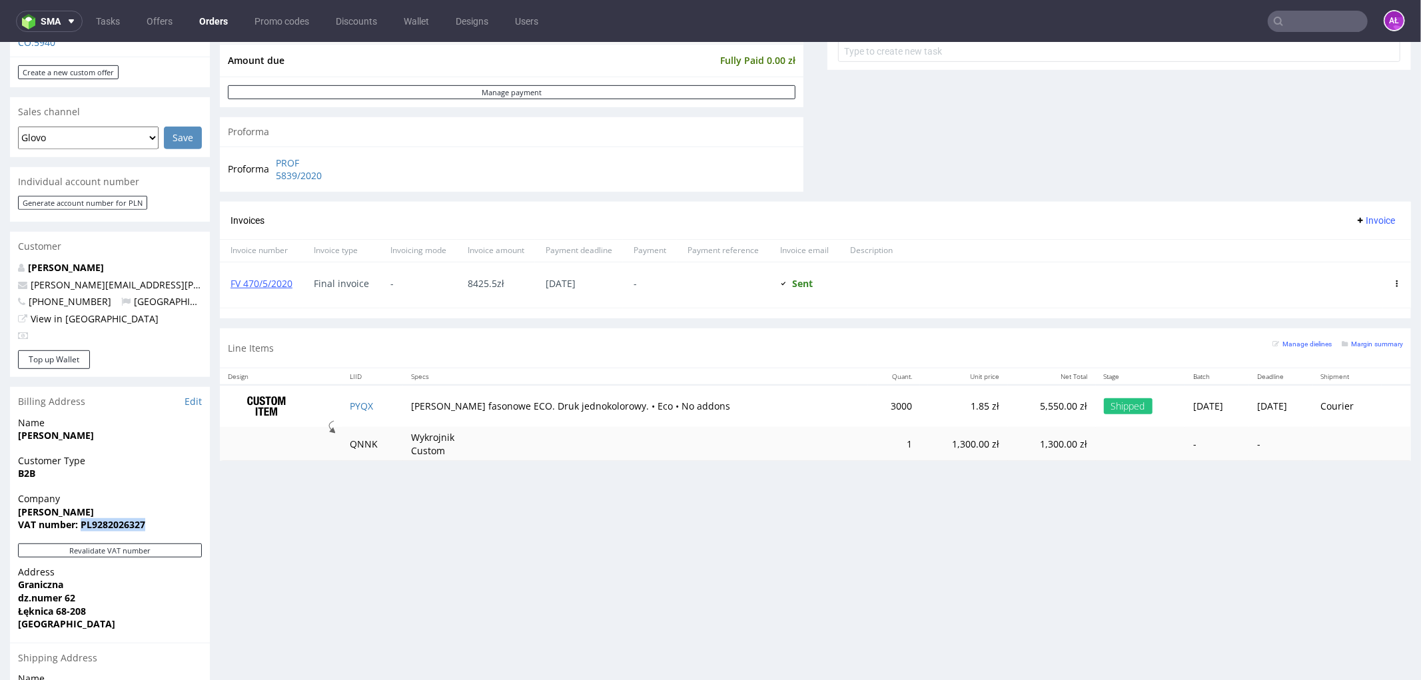
drag, startPoint x: 162, startPoint y: 511, endPoint x: 82, endPoint y: 513, distance: 80.0
click at [82, 517] on span "VAT number: PL9282026327" at bounding box center [110, 523] width 184 height 13
copy strong "PL9282026327"
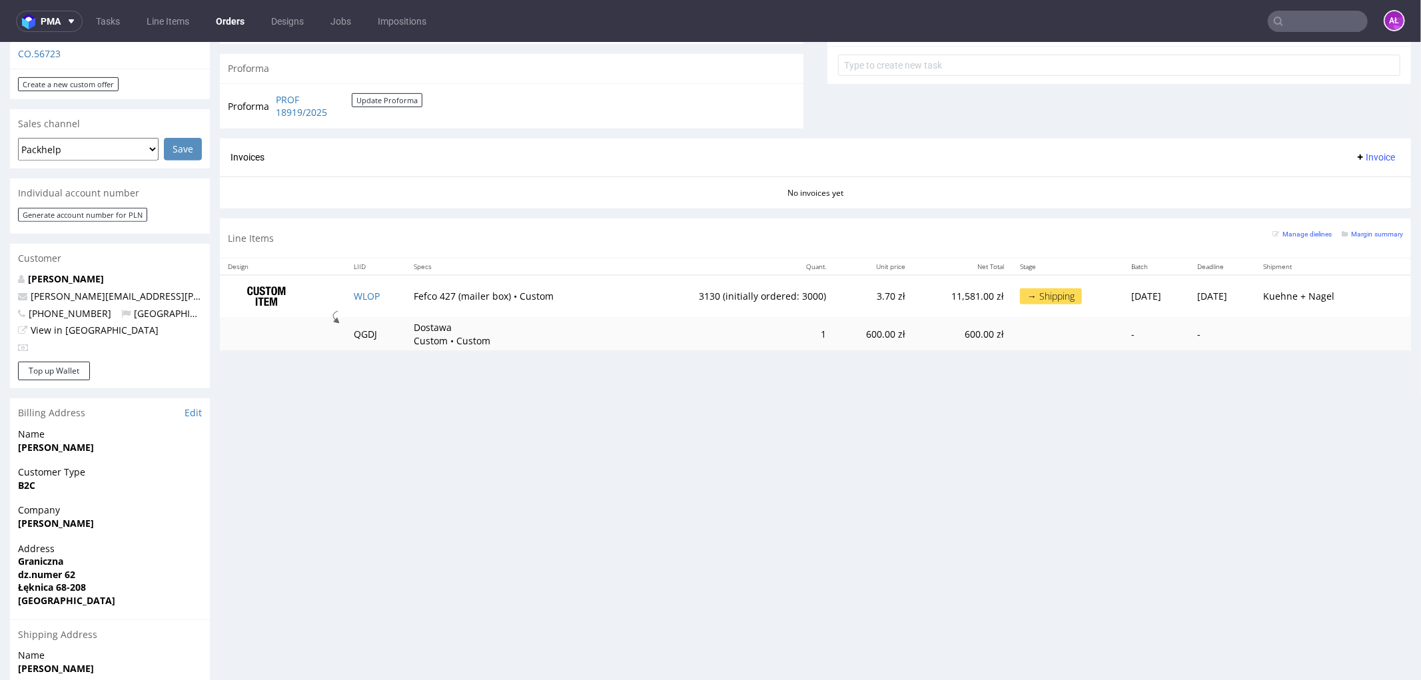
scroll to position [517, 0]
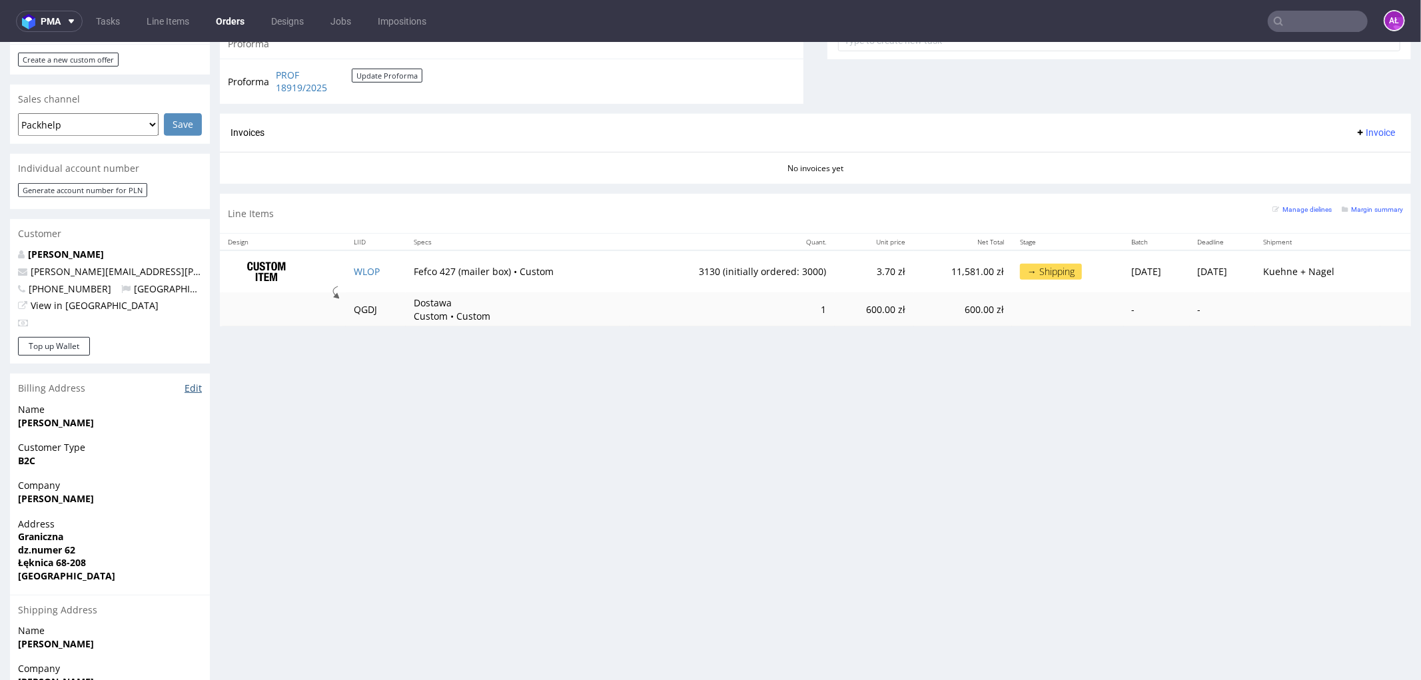
click at [194, 381] on link "Edit" at bounding box center [192, 387] width 17 height 13
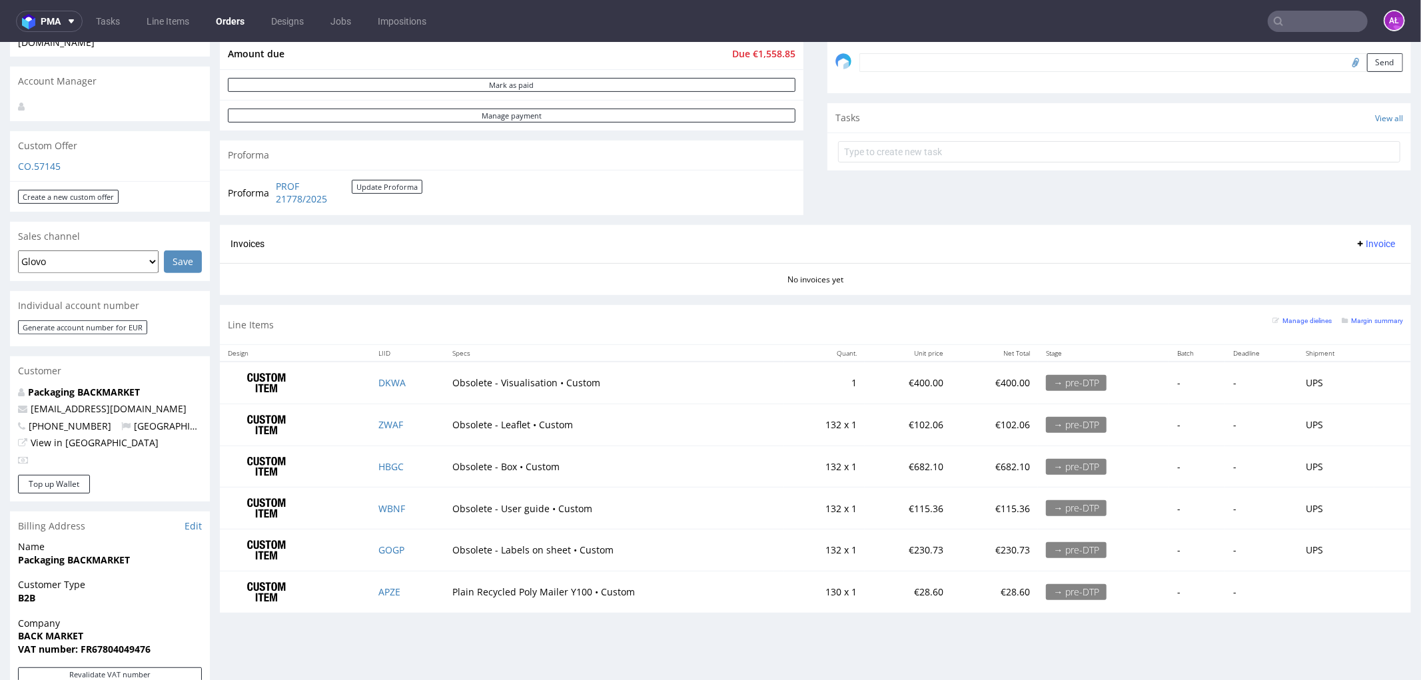
scroll to position [417, 0]
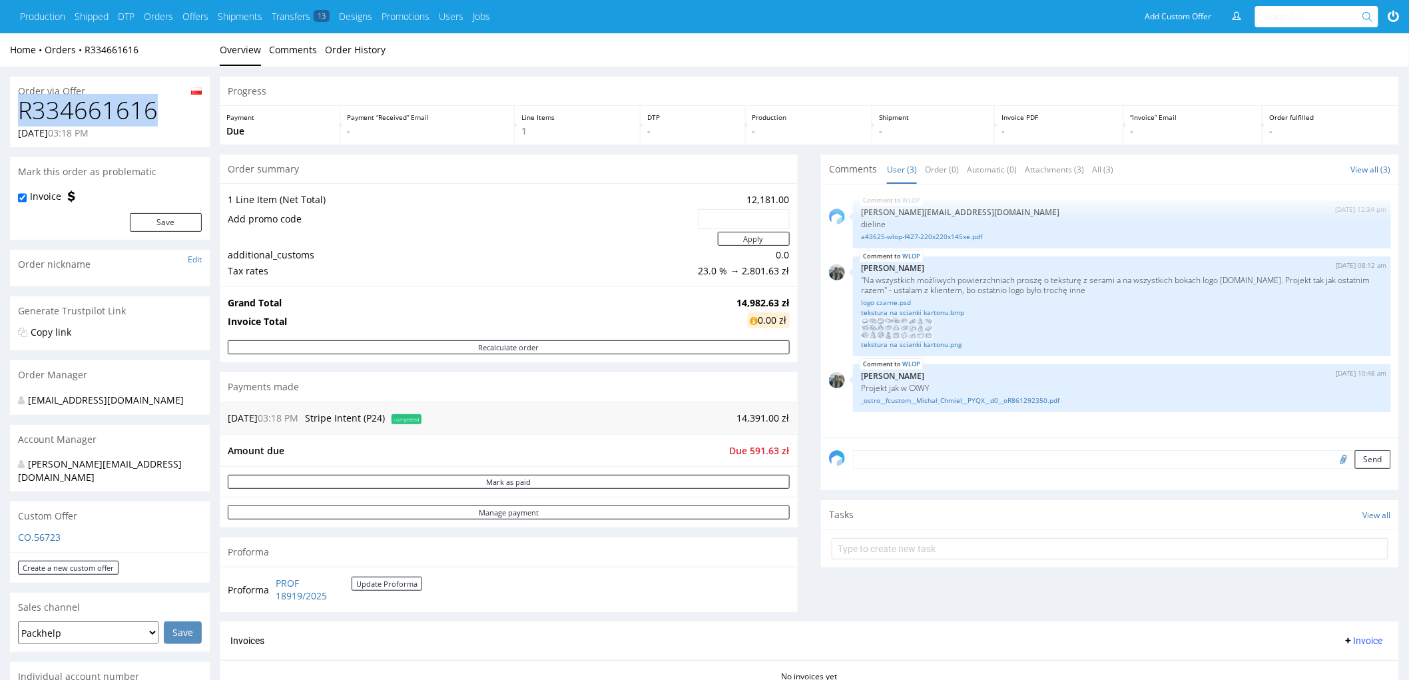
drag, startPoint x: 157, startPoint y: 107, endPoint x: 10, endPoint y: 113, distance: 147.3
click at [10, 113] on div "R334661616 [DATE] 03:18 PM" at bounding box center [110, 122] width 200 height 50
copy h1 "R334661616"
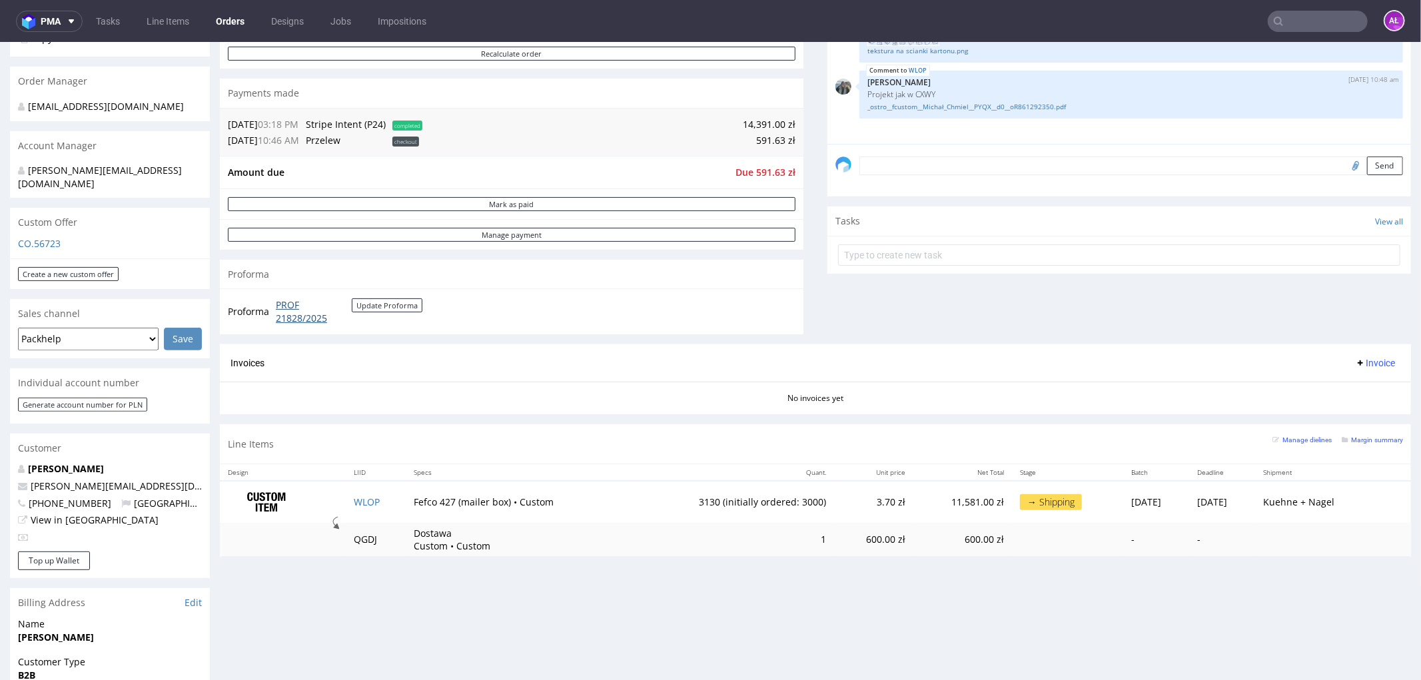
scroll to position [296, 0]
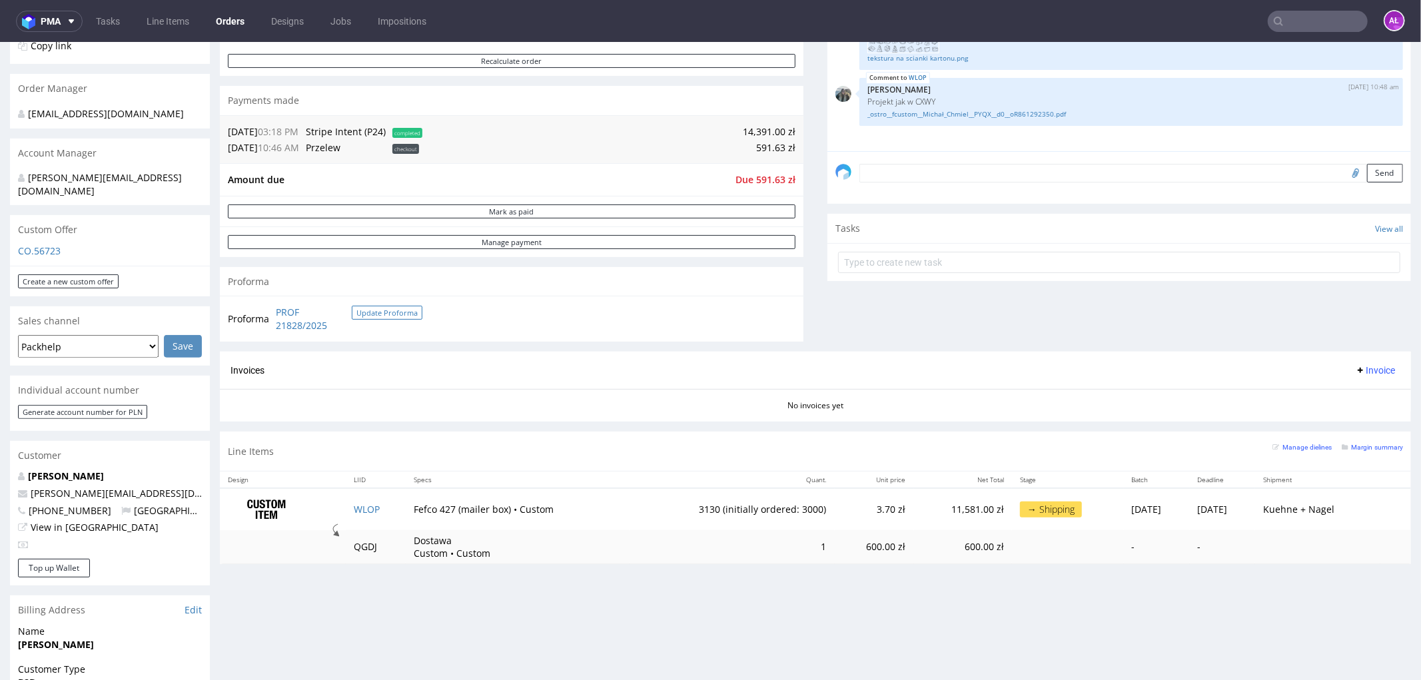
click at [370, 316] on button "Update Proforma" at bounding box center [387, 312] width 71 height 14
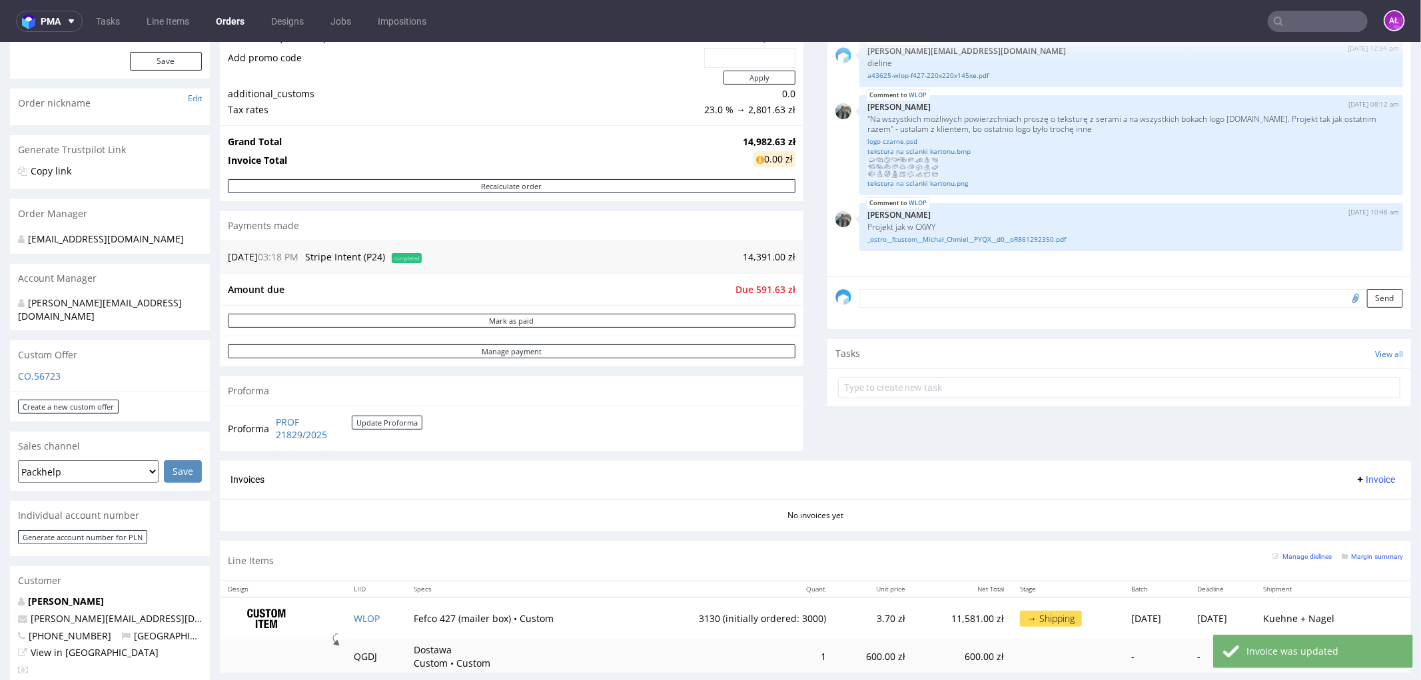
scroll to position [370, 0]
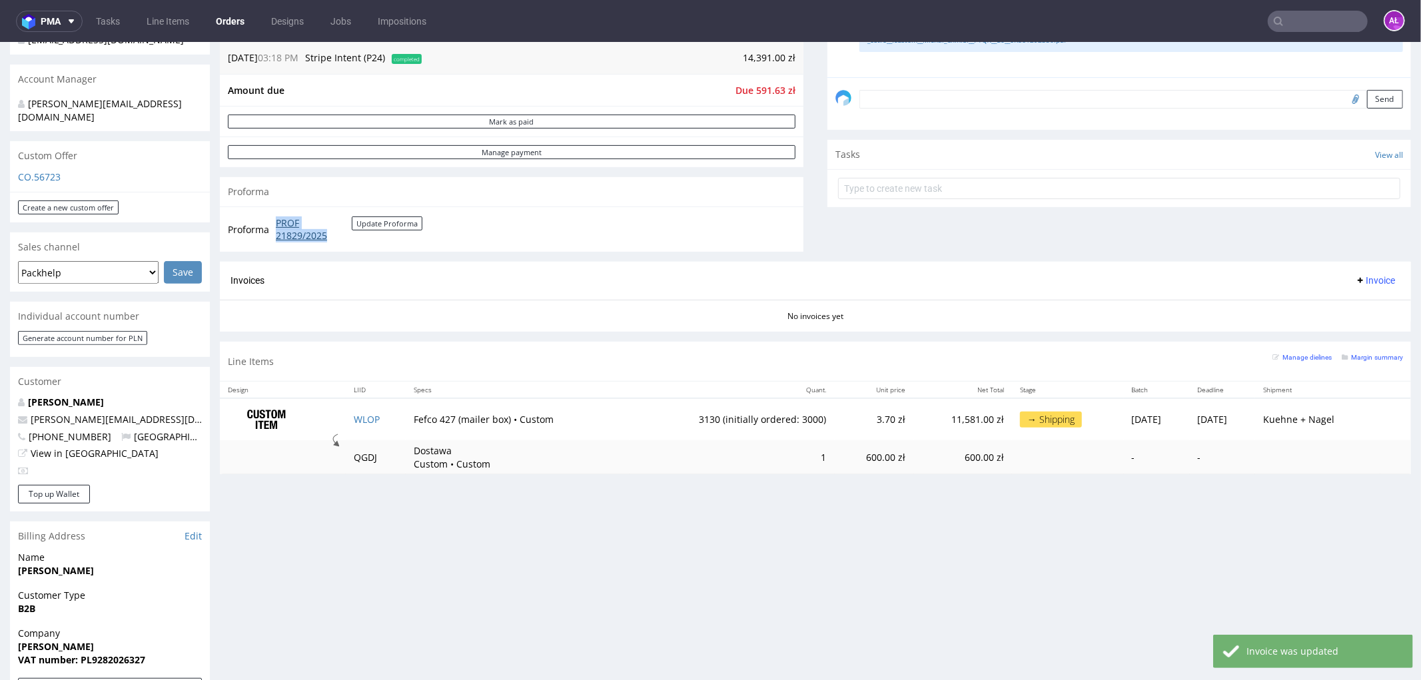
drag, startPoint x: 268, startPoint y: 217, endPoint x: 336, endPoint y: 229, distance: 69.0
click at [336, 229] on tr "Proforma PROF 21829/2025 Update Proforma" at bounding box center [326, 228] width 196 height 29
copy tr "PROF 21829/2025"
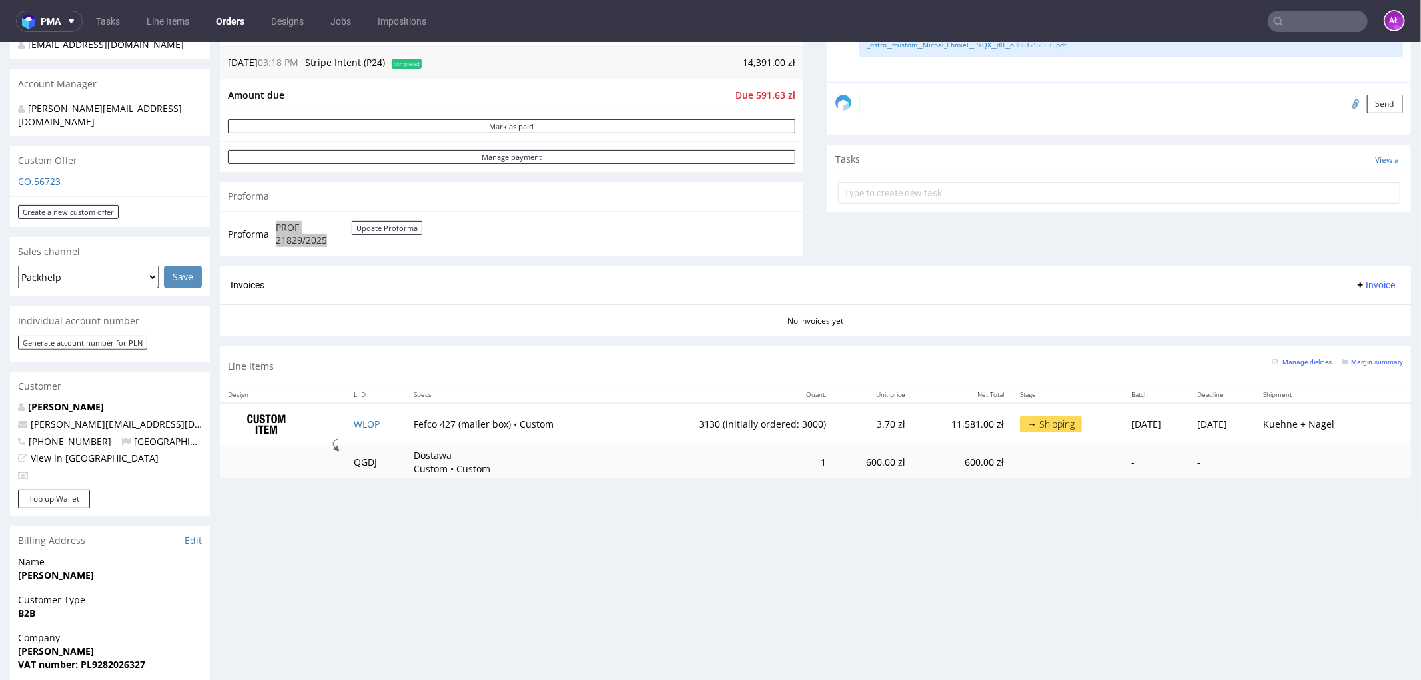
scroll to position [296, 0]
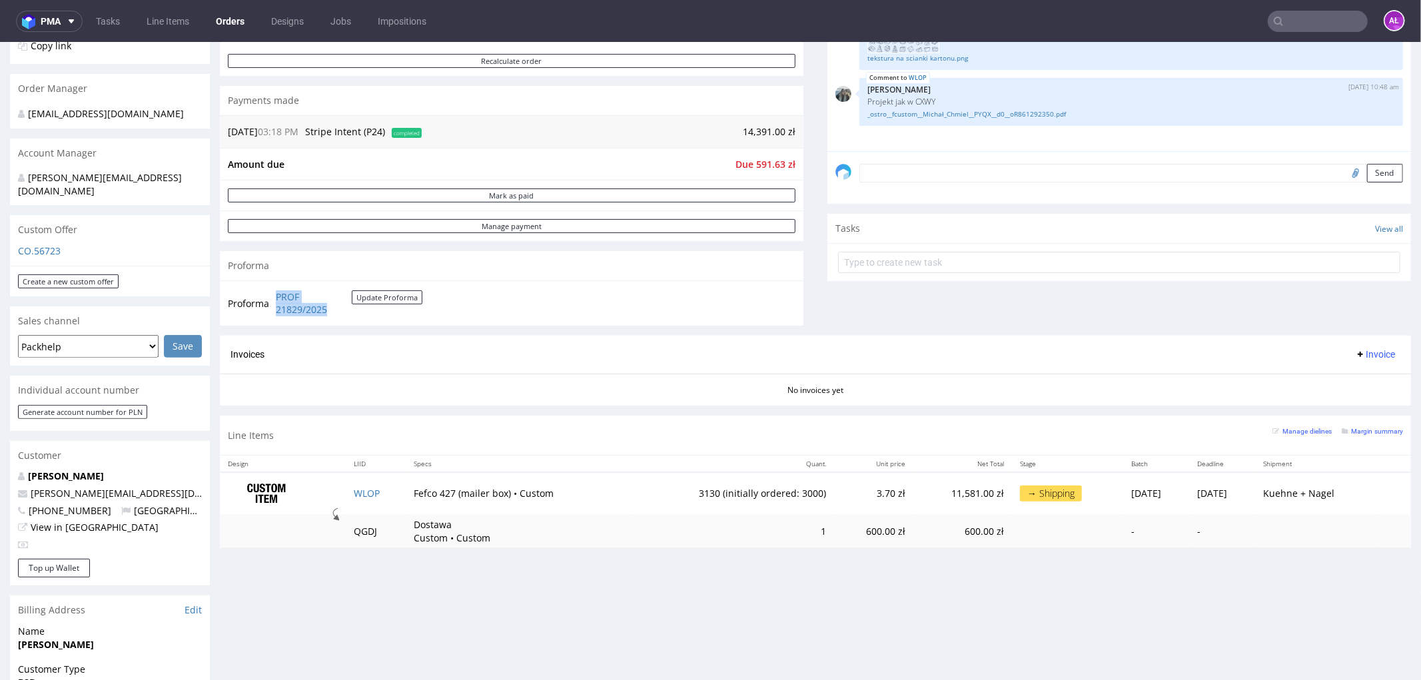
drag, startPoint x: 1367, startPoint y: 351, endPoint x: 1363, endPoint y: 362, distance: 11.4
click at [1367, 351] on span "Invoice" at bounding box center [1375, 353] width 40 height 11
click at [1339, 406] on span "Upload" at bounding box center [1352, 406] width 65 height 13
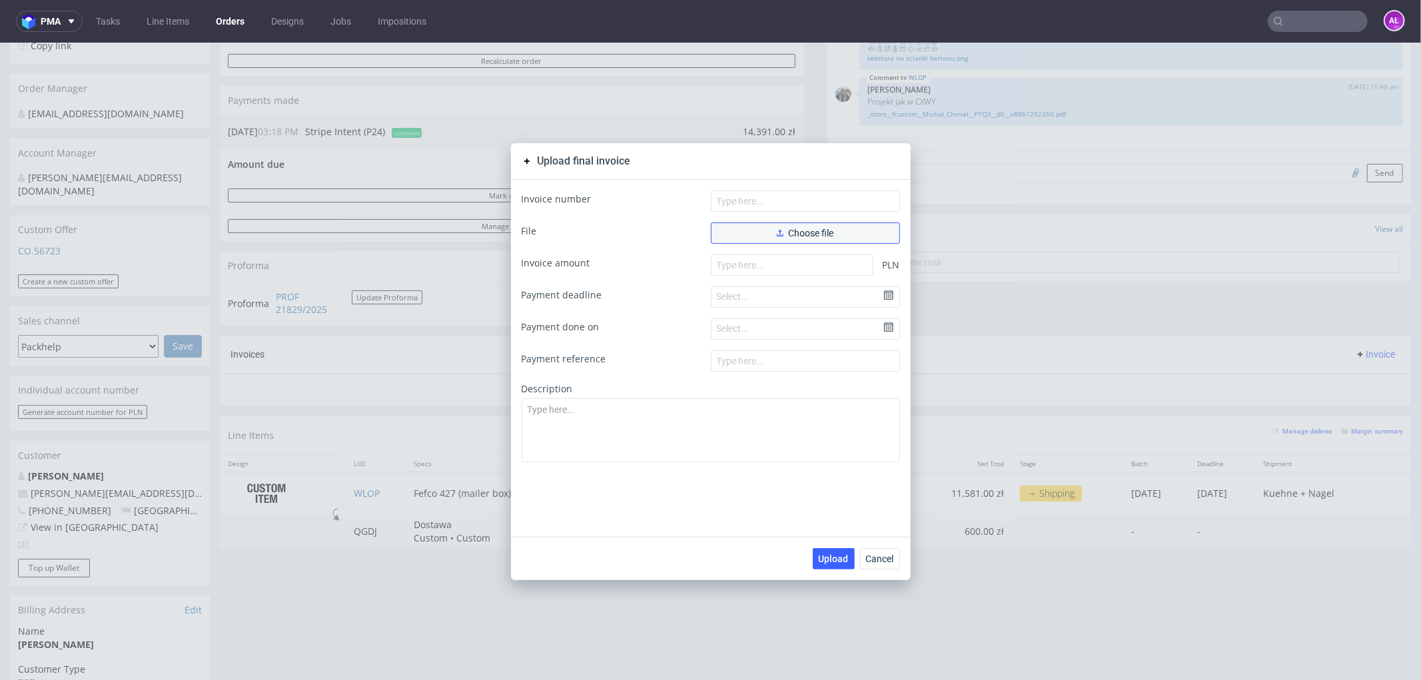
click at [777, 234] on use "button" at bounding box center [780, 232] width 7 height 7
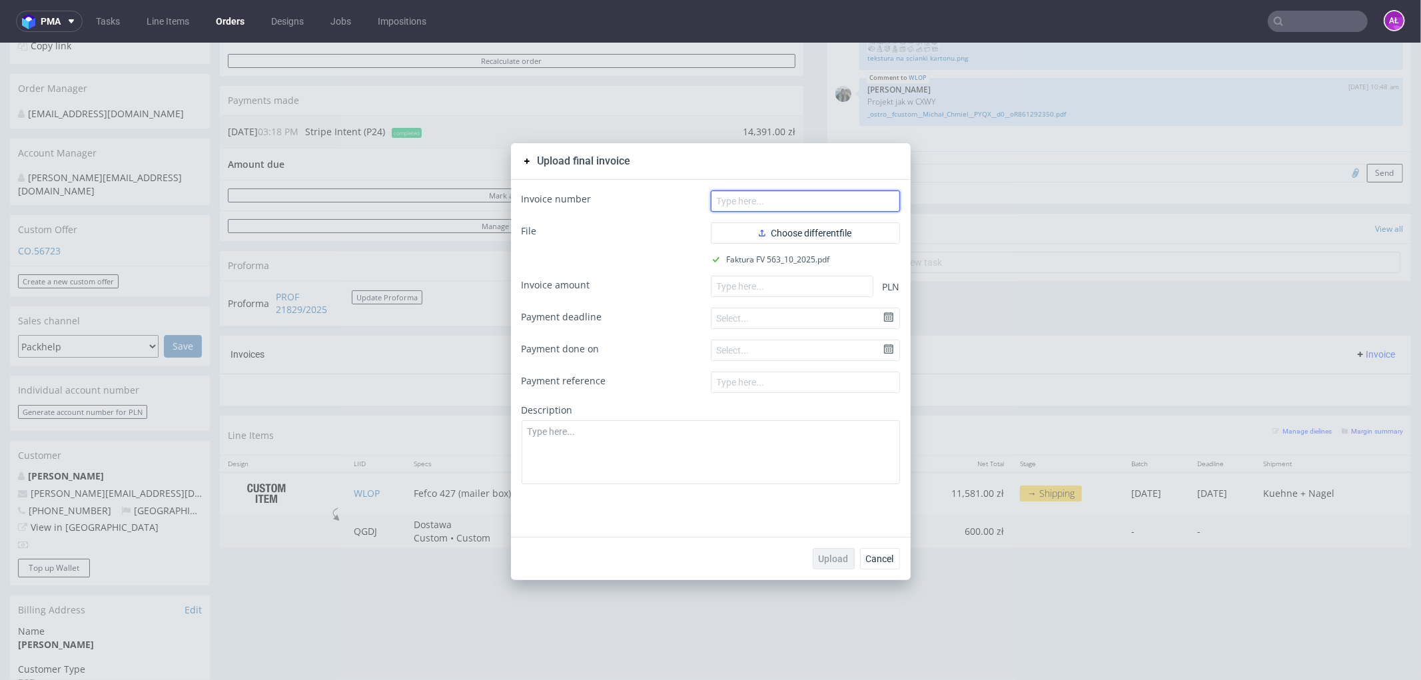
drag, startPoint x: 804, startPoint y: 203, endPoint x: 815, endPoint y: 209, distance: 12.2
click at [804, 203] on input "text" at bounding box center [805, 200] width 189 height 21
paste input "FV 563/10/2025"
type input "FV 563/10/2025"
click at [813, 279] on input "number" at bounding box center [792, 285] width 163 height 21
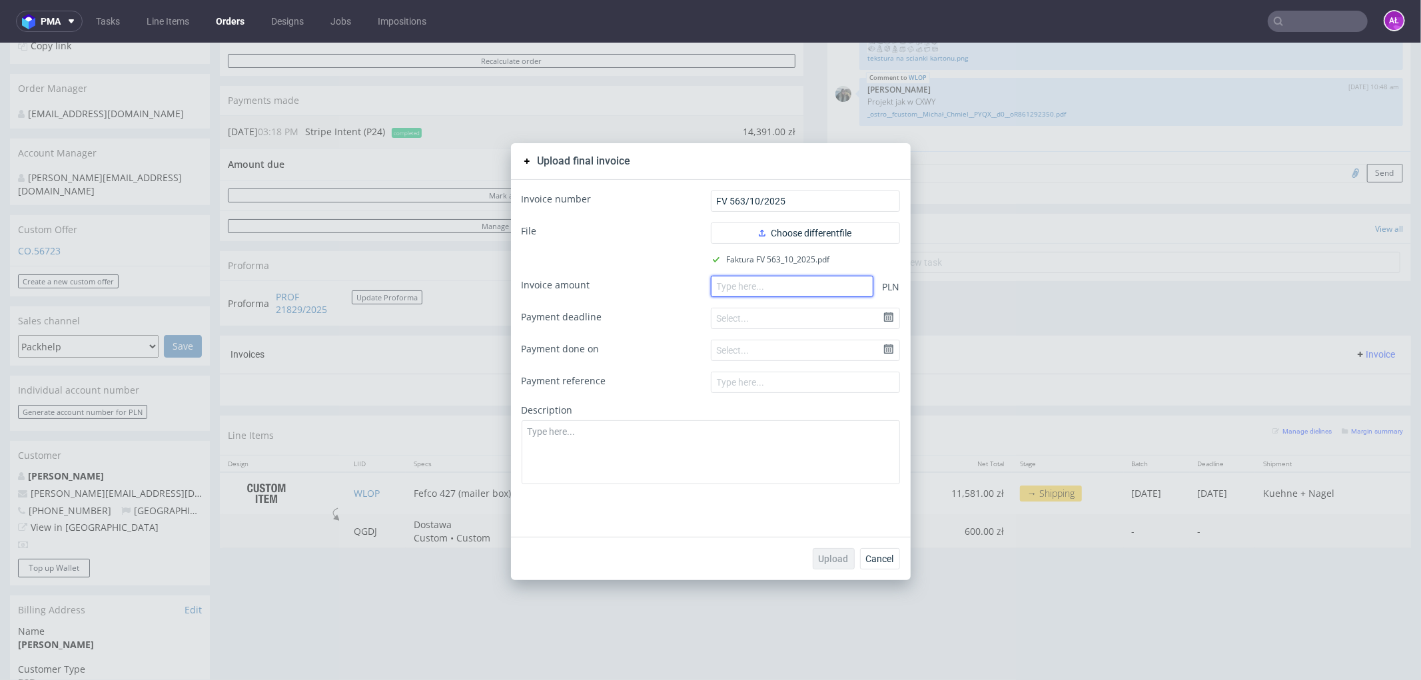
paste input "14391.00"
type input "14391.00"
click at [834, 553] on span "Upload" at bounding box center [834, 557] width 30 height 9
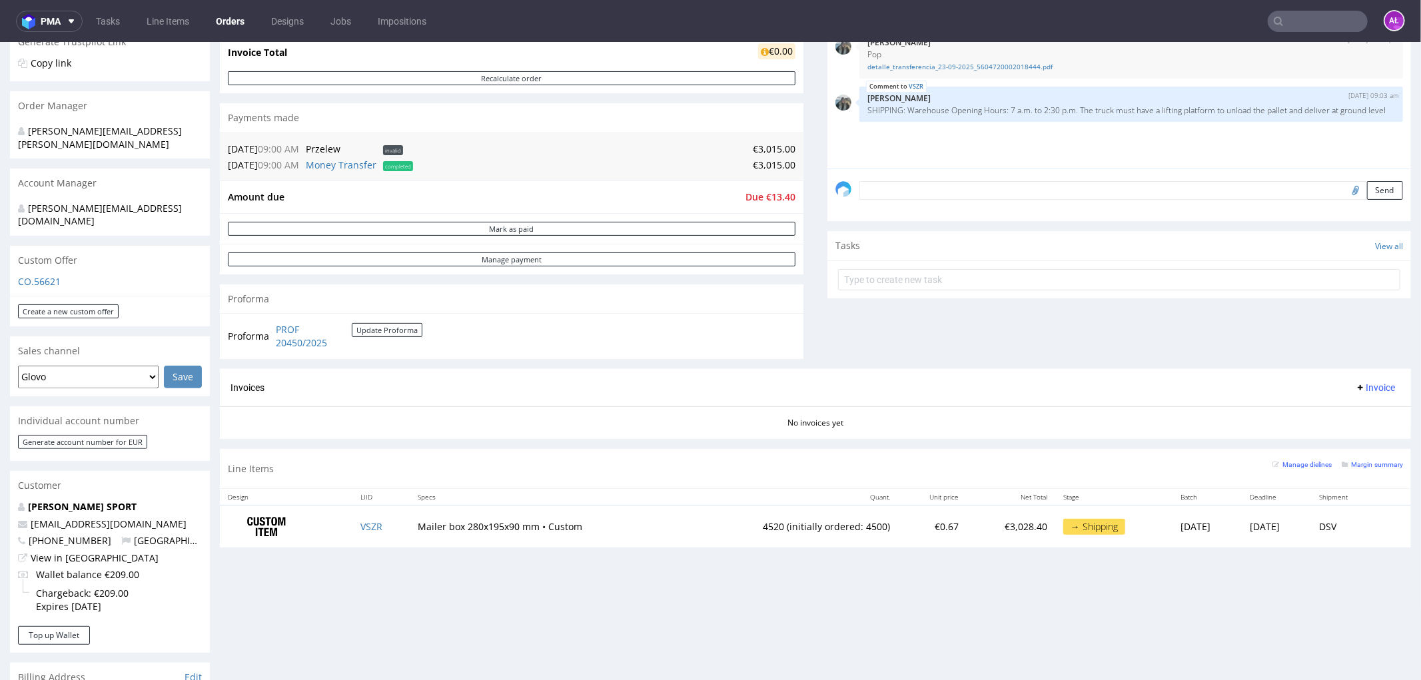
scroll to position [296, 0]
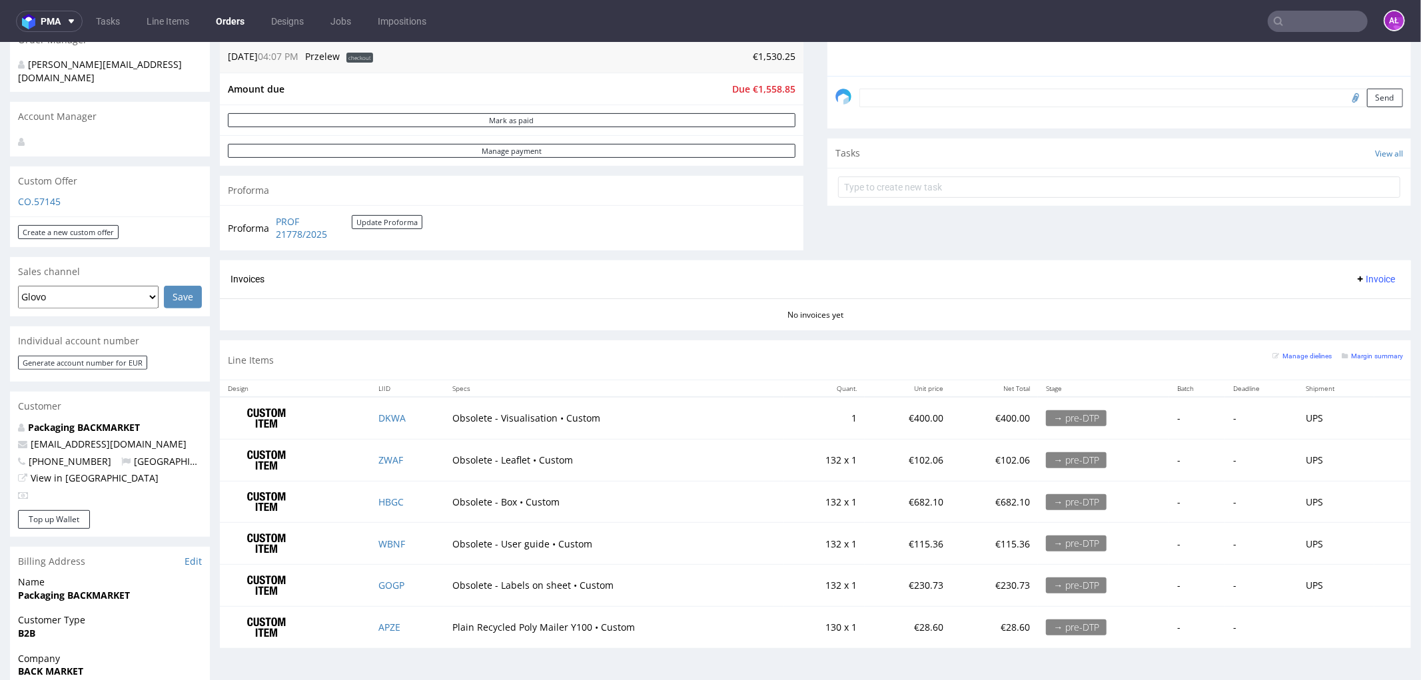
scroll to position [370, 0]
drag, startPoint x: 268, startPoint y: 219, endPoint x: 336, endPoint y: 246, distance: 73.2
click at [334, 243] on div "Proforma PROF 21778/2025 Update Proforma" at bounding box center [511, 228] width 583 height 45
copy tbody "Proforma"
drag, startPoint x: 636, startPoint y: 629, endPoint x: 448, endPoint y: 623, distance: 188.6
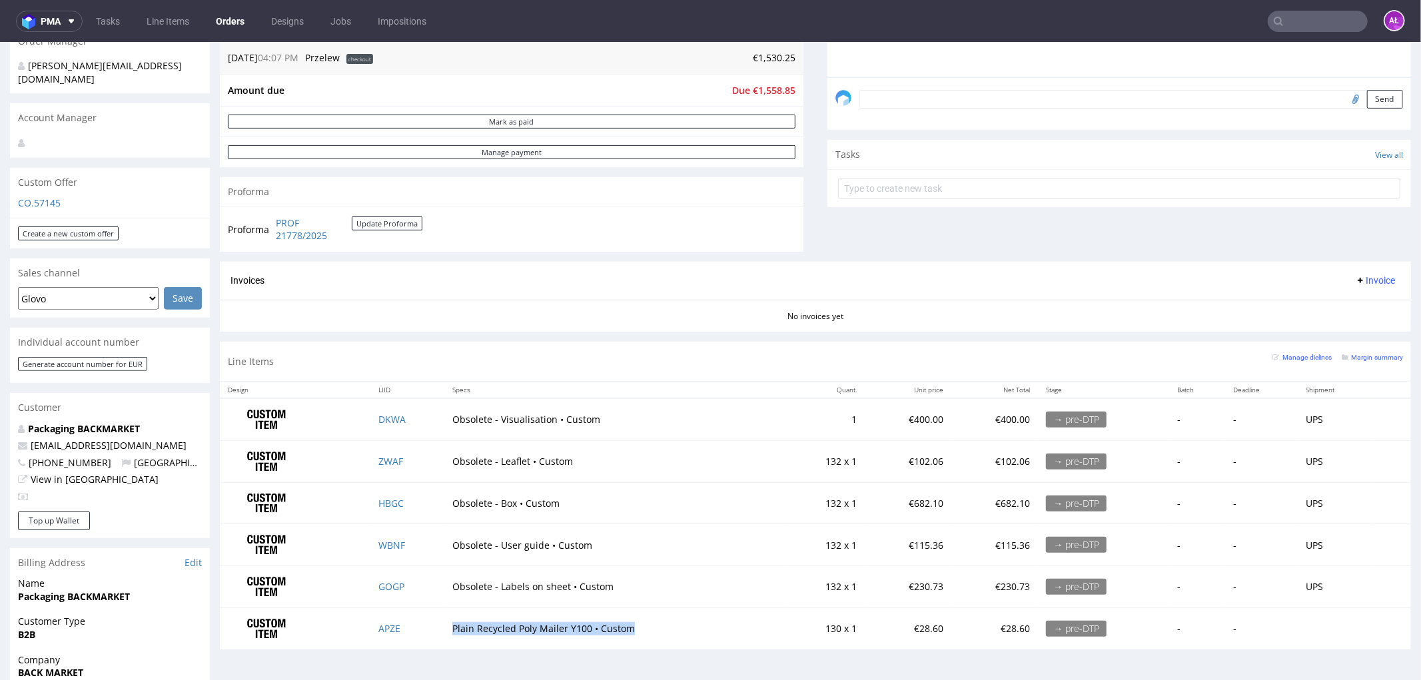
click at [448, 623] on td "Plain Recycled Poly Mailer Y100 • Custom" at bounding box center [614, 627] width 340 height 41
copy td "Plain Recycled Poly Mailer Y100 • Custom"
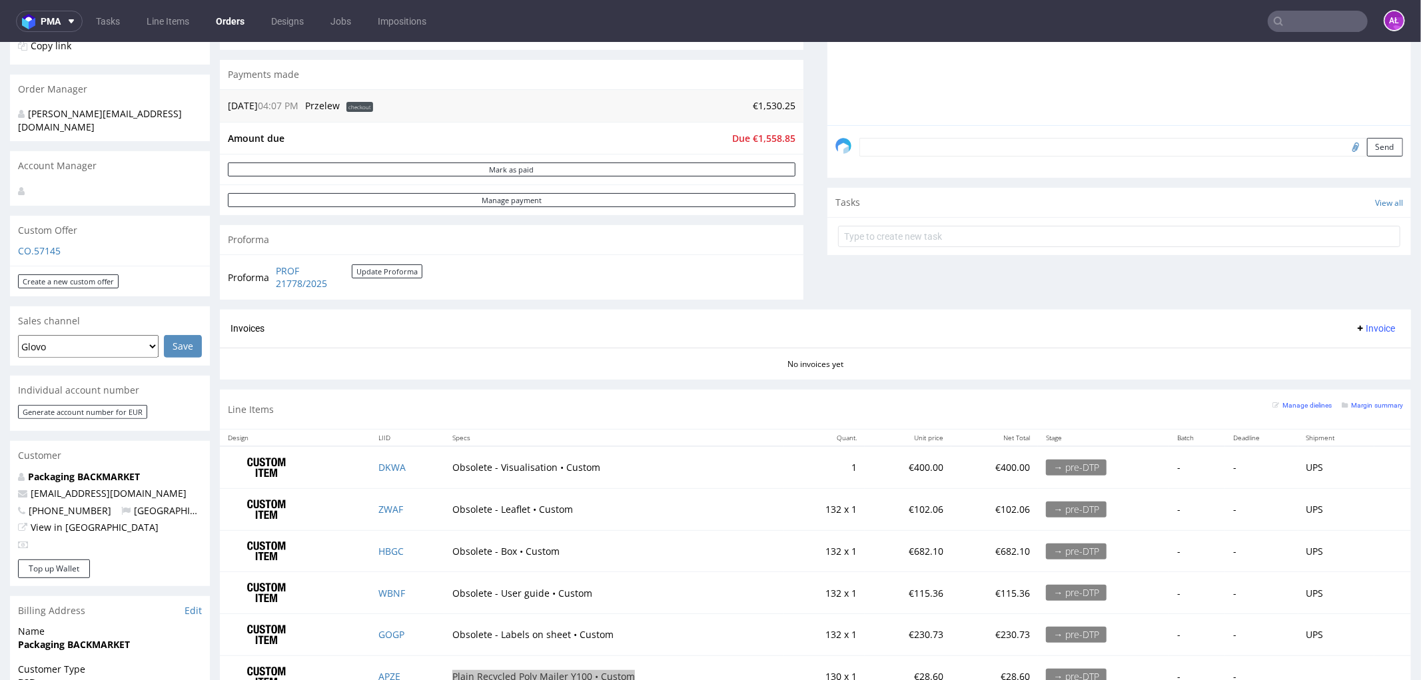
scroll to position [0, 0]
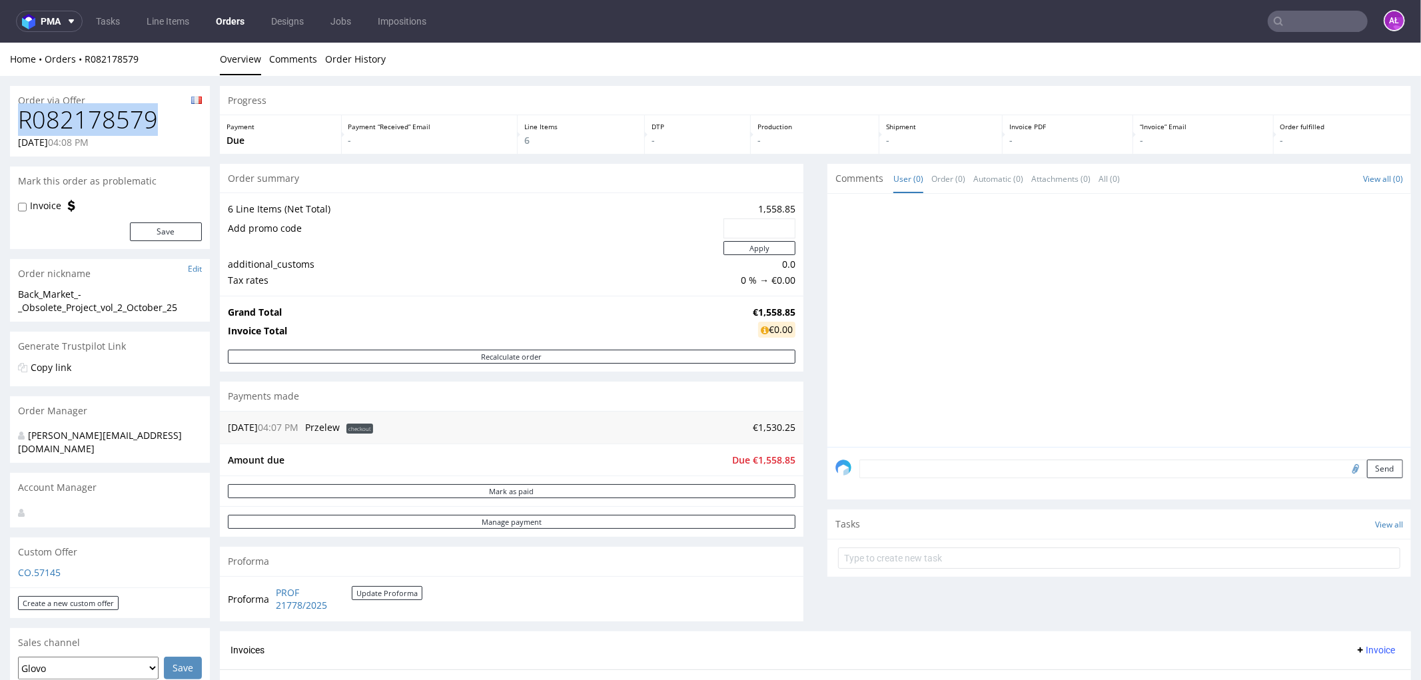
drag, startPoint x: 135, startPoint y: 128, endPoint x: 21, endPoint y: 126, distance: 114.6
click at [21, 126] on h1 "R082178579" at bounding box center [110, 119] width 184 height 27
copy h1 "R082178579"
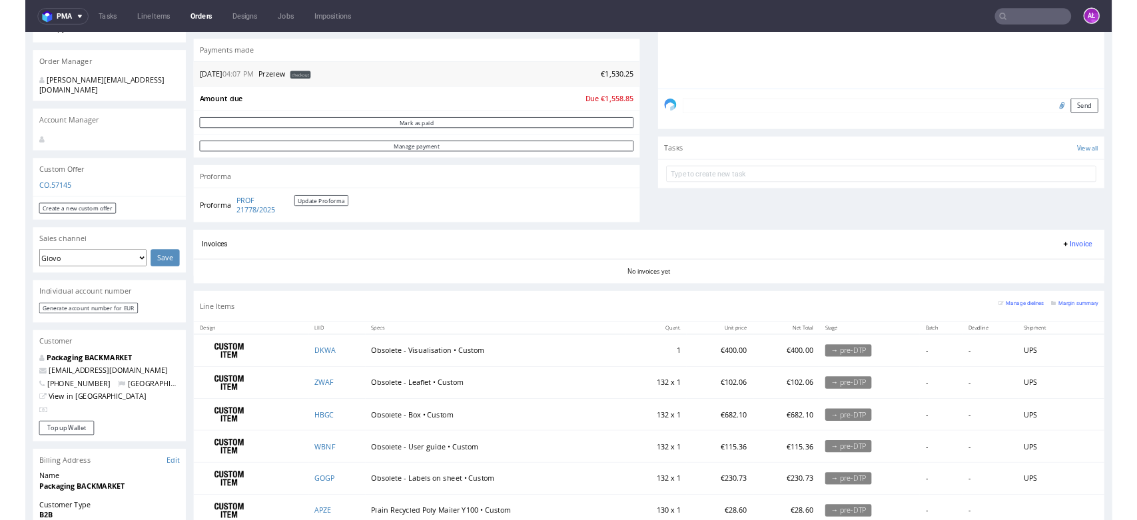
scroll to position [370, 0]
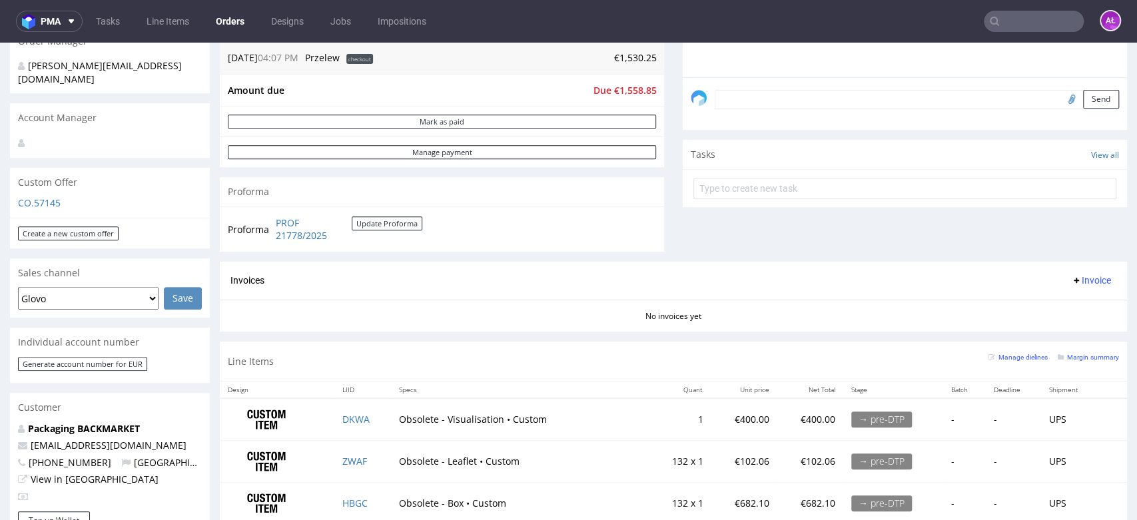
click at [240, 23] on link "Orders" at bounding box center [230, 21] width 45 height 21
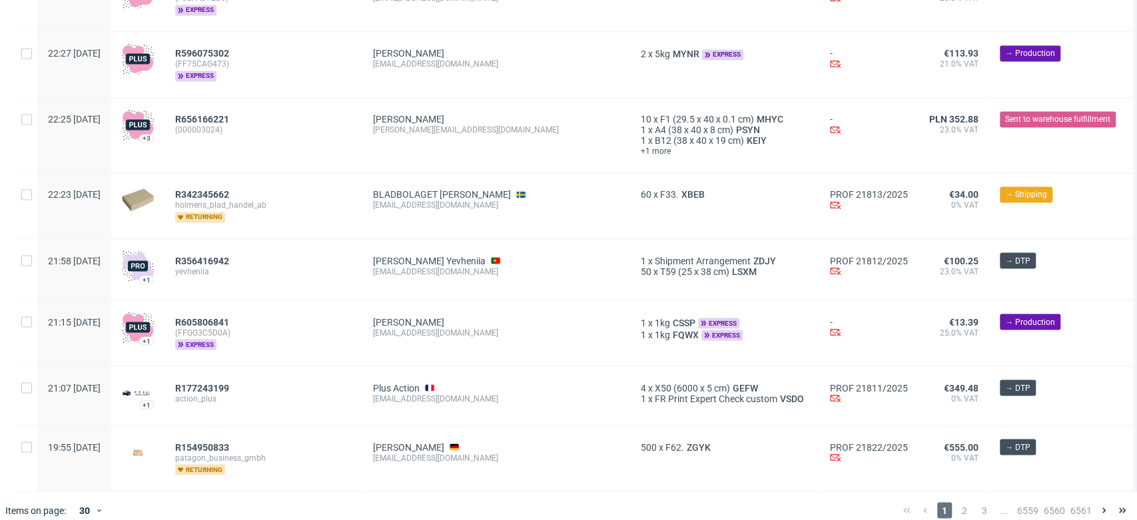
scroll to position [1601, 0]
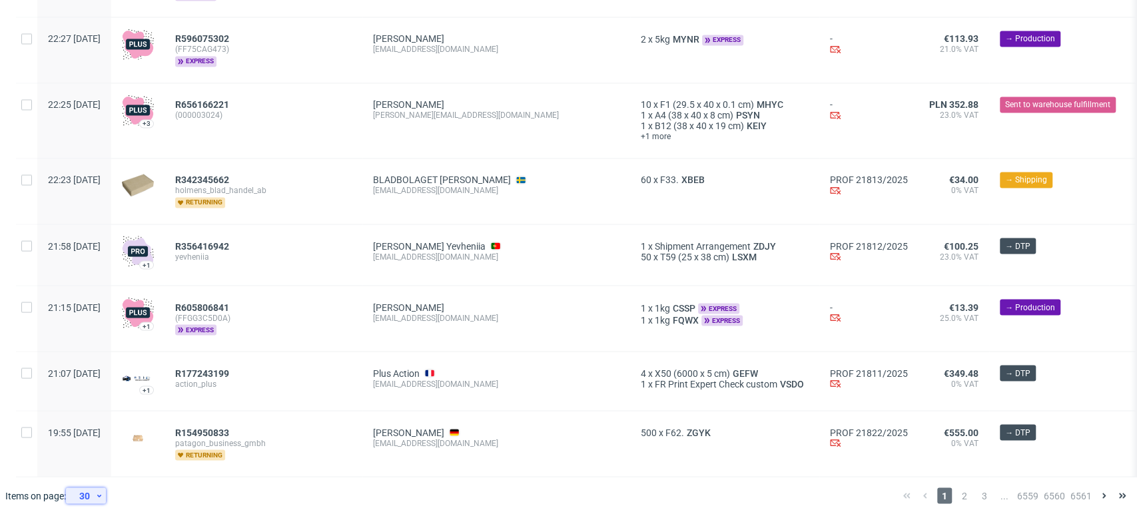
click at [93, 498] on div "30" at bounding box center [83, 495] width 24 height 19
click at [93, 464] on div "300" at bounding box center [90, 466] width 27 height 19
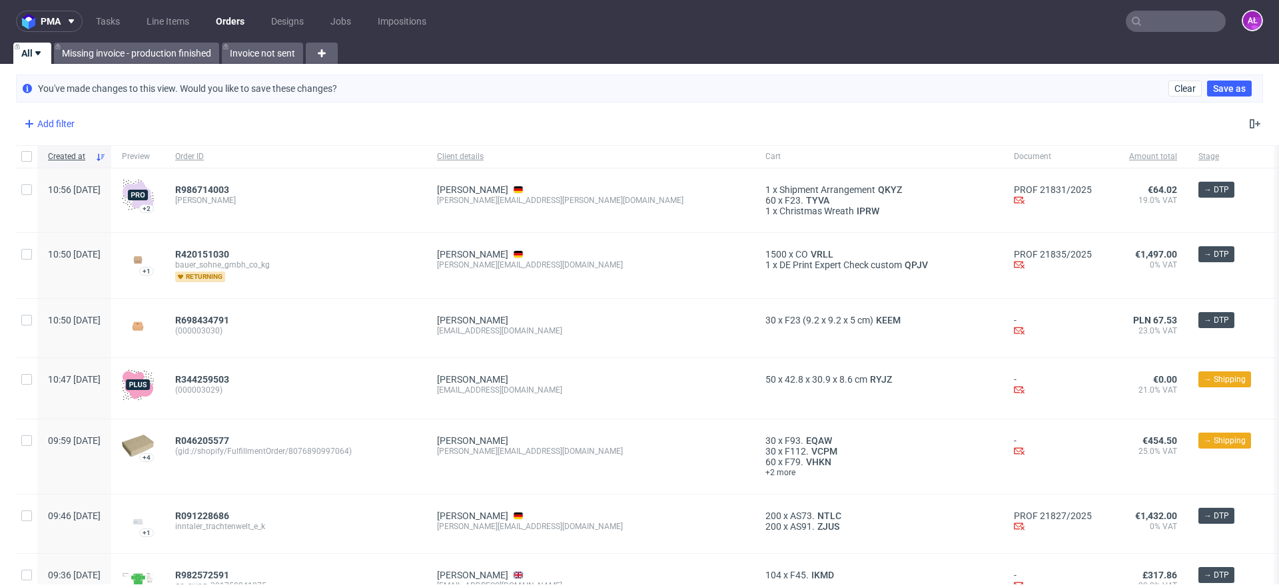
click at [63, 121] on div "Add filter" at bounding box center [48, 123] width 59 height 21
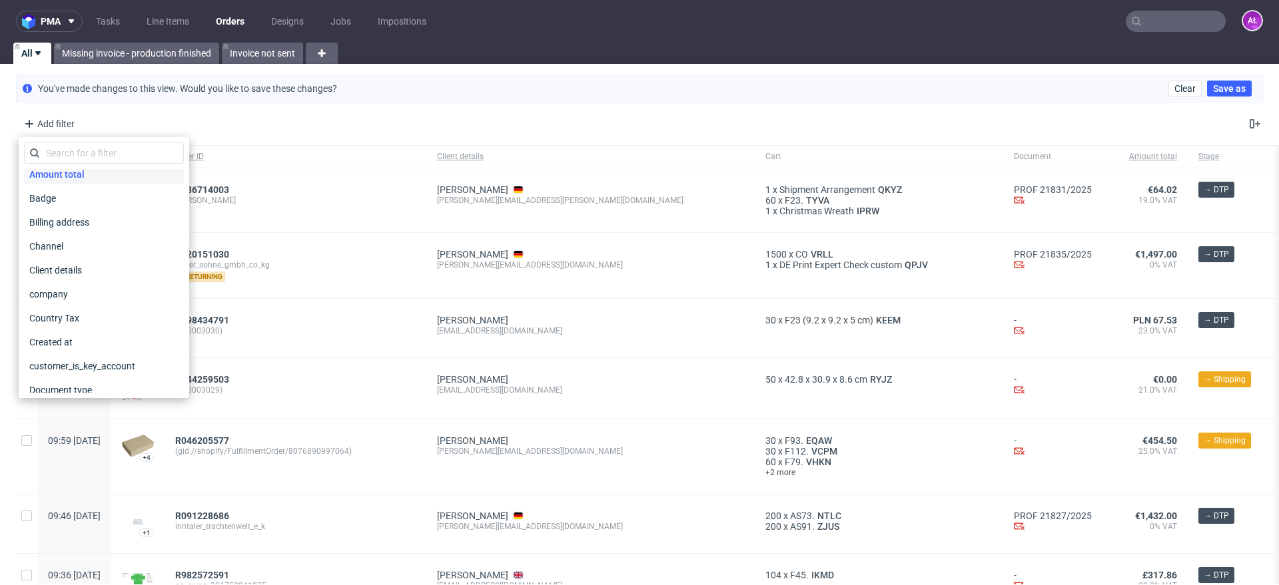
scroll to position [83, 0]
click at [90, 220] on div "Channel" at bounding box center [104, 217] width 160 height 19
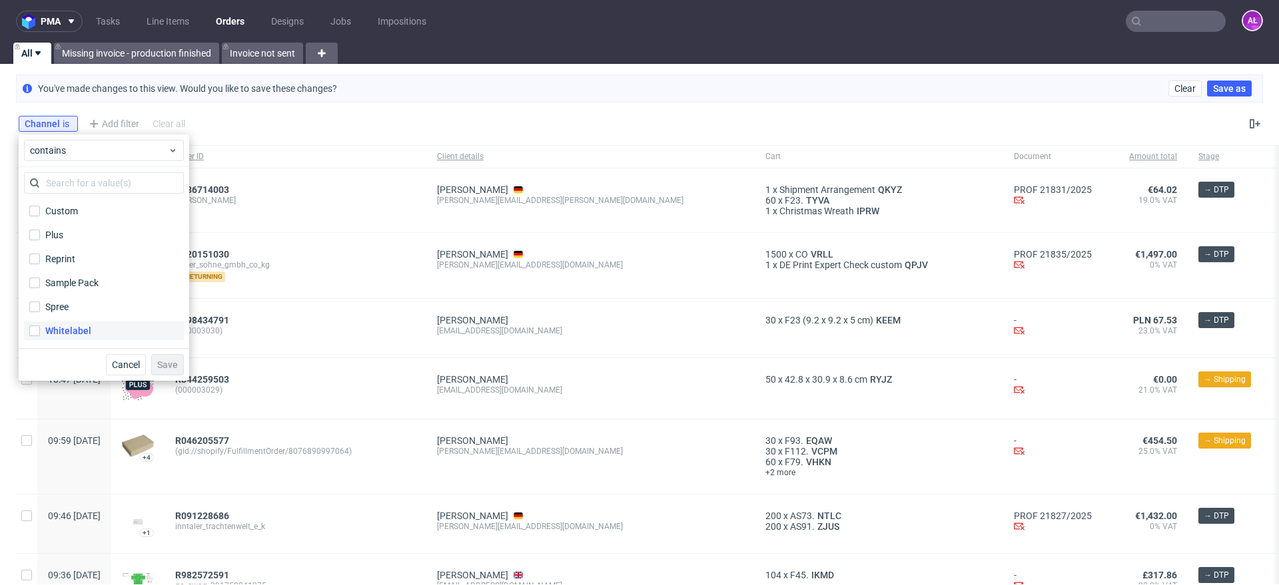
click at [81, 328] on div "Whitelabel" at bounding box center [68, 330] width 46 height 13
click at [40, 328] on input "Whitelabel" at bounding box center [34, 331] width 11 height 11
checkbox input "true"
click at [175, 367] on span "Save" at bounding box center [167, 364] width 21 height 9
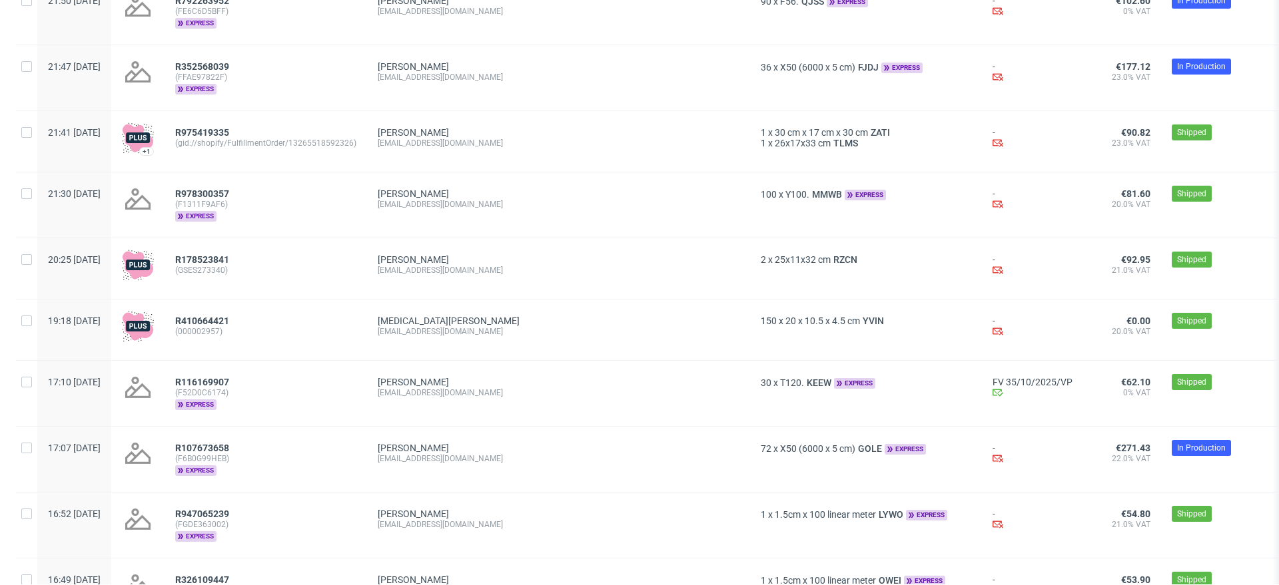
scroll to position [18864, 0]
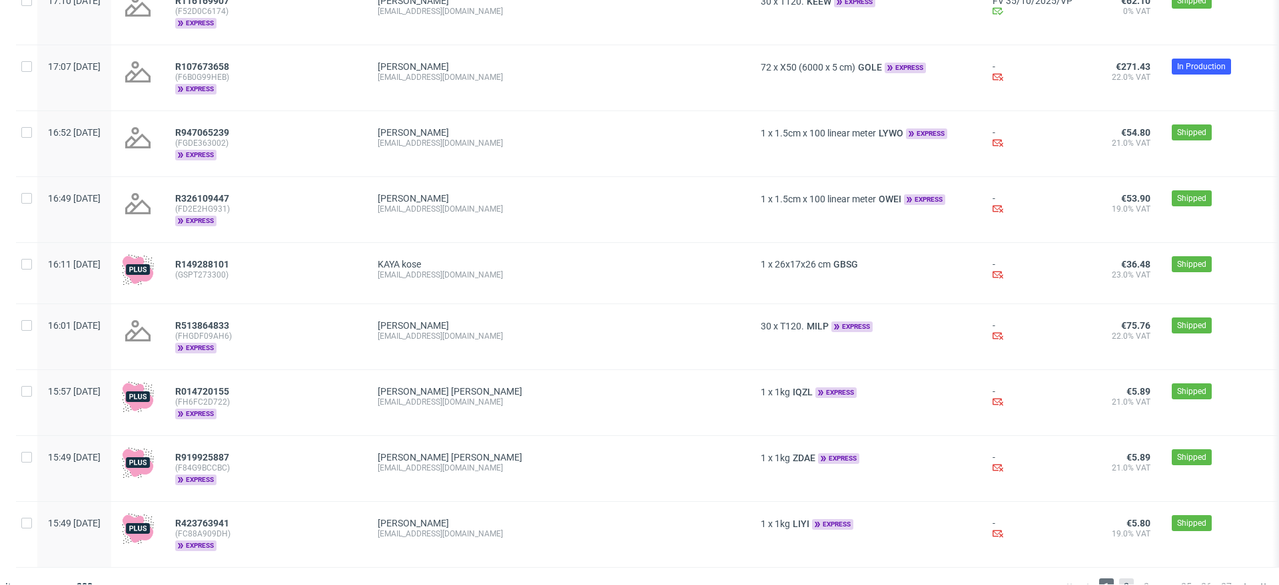
click at [1119, 579] on span "2" at bounding box center [1126, 587] width 15 height 16
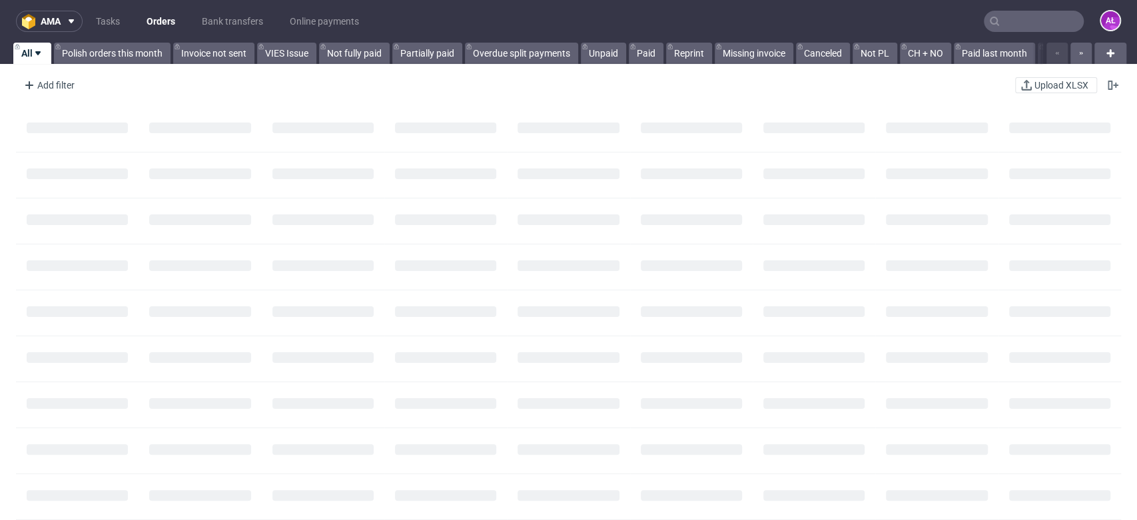
click at [1016, 23] on input "text" at bounding box center [1034, 21] width 100 height 21
paste input "FV 1035/8/2025"
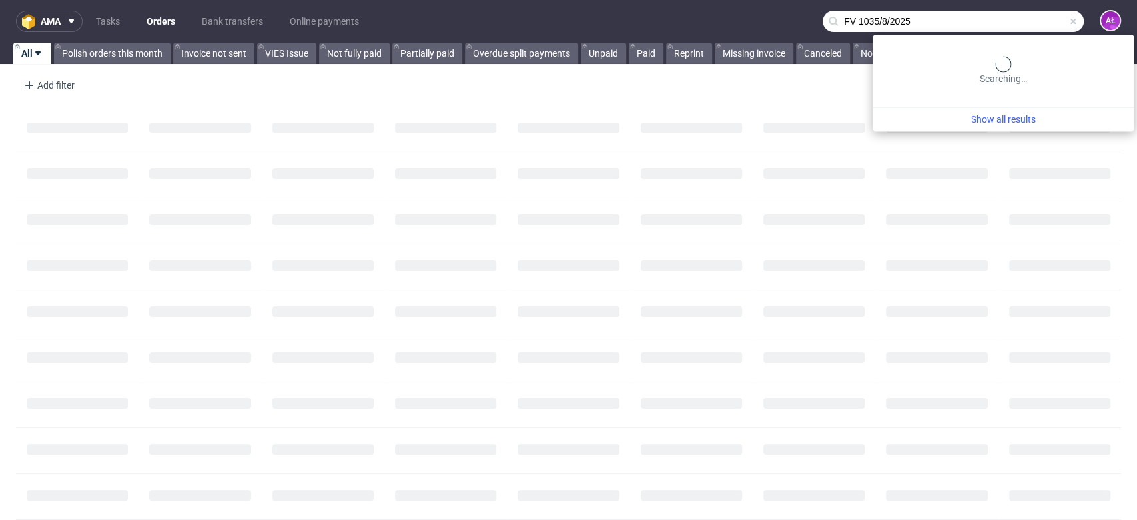
type input "FV 1035/8/2025"
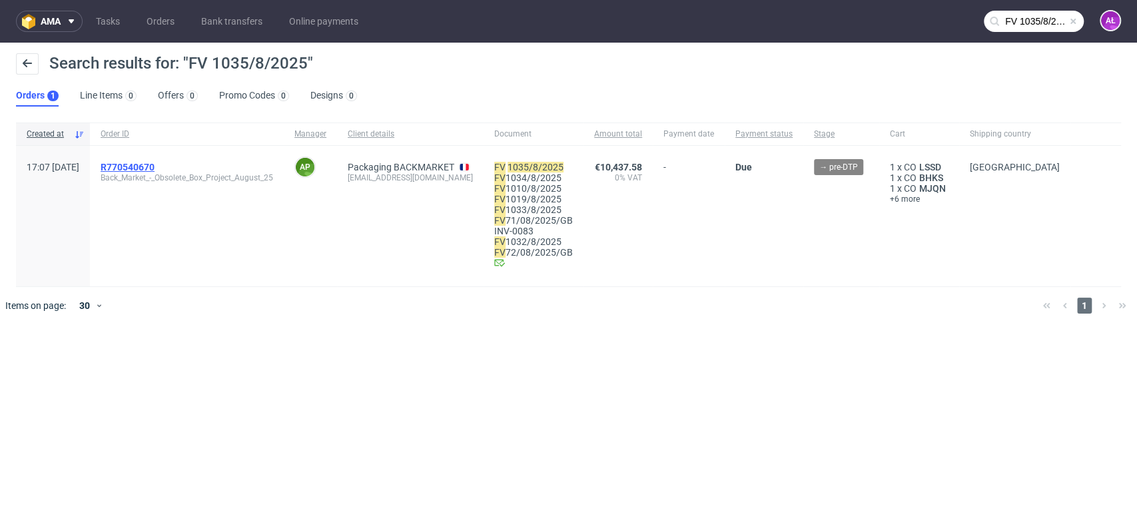
click at [155, 163] on span "R770540670" at bounding box center [128, 167] width 54 height 11
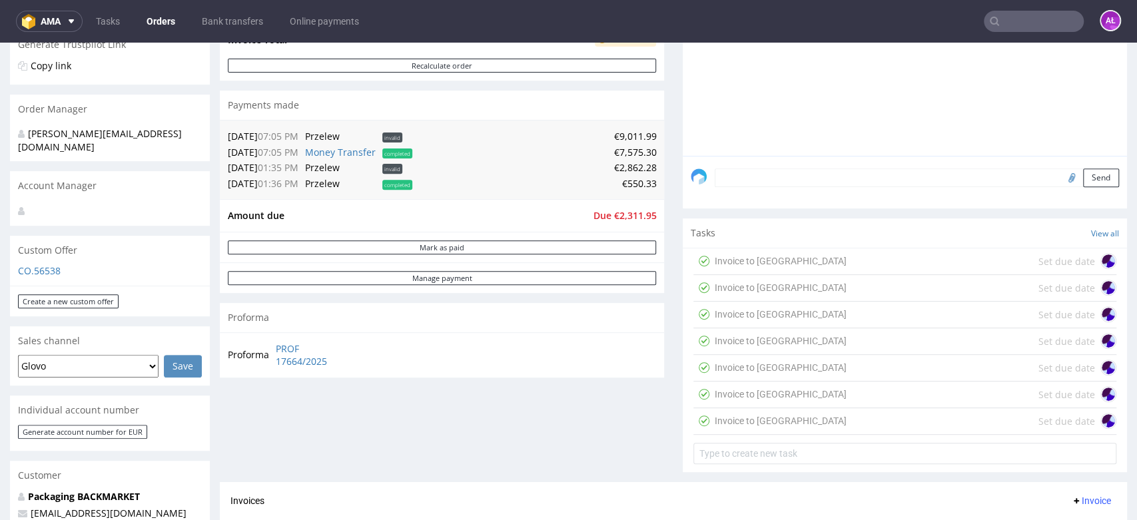
scroll to position [222, 0]
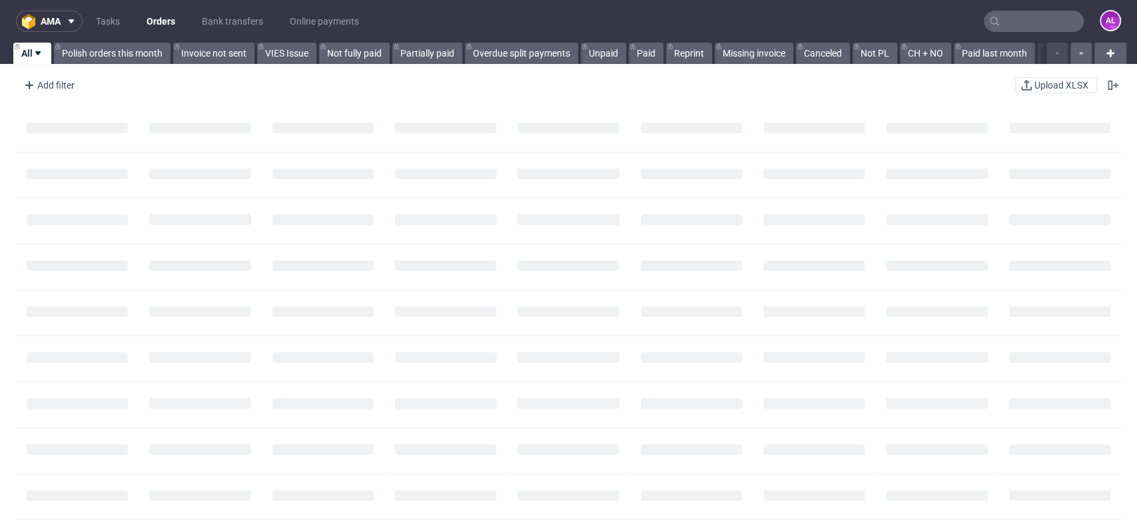
click at [989, 19] on icon at bounding box center [994, 21] width 11 height 11
click at [999, 25] on input "text" at bounding box center [1034, 21] width 100 height 21
paste input "[PERSON_NAME][EMAIL_ADDRESS][DOMAIN_NAME]"
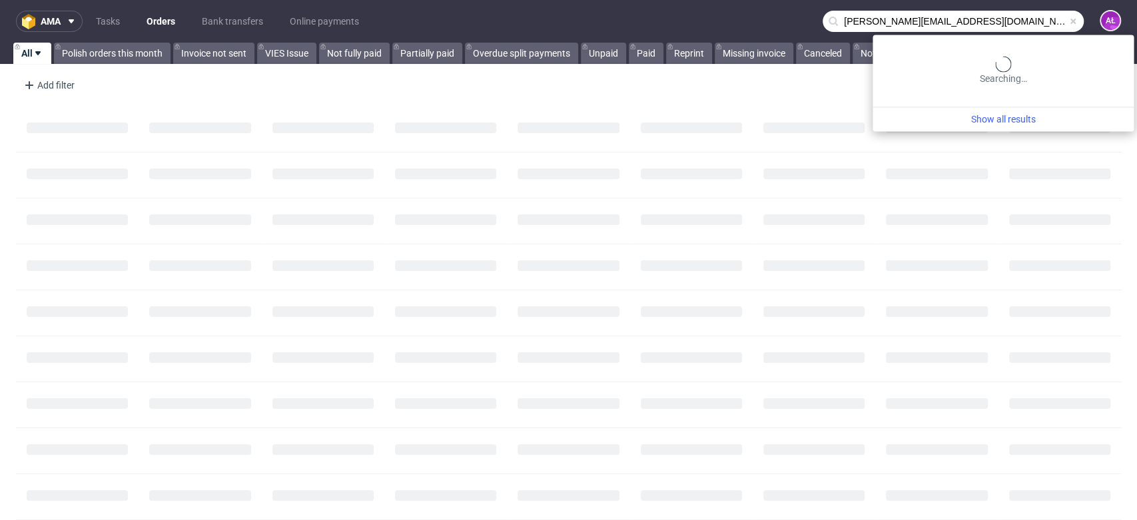
type input "[PERSON_NAME][EMAIL_ADDRESS][DOMAIN_NAME]"
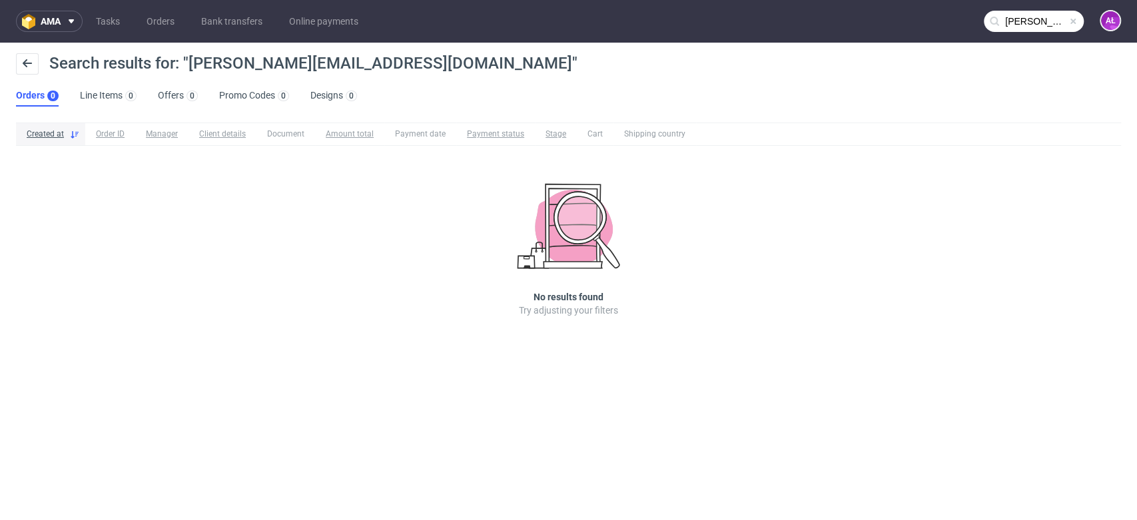
click at [1038, 21] on input "[PERSON_NAME][EMAIL_ADDRESS][DOMAIN_NAME]" at bounding box center [1034, 21] width 100 height 21
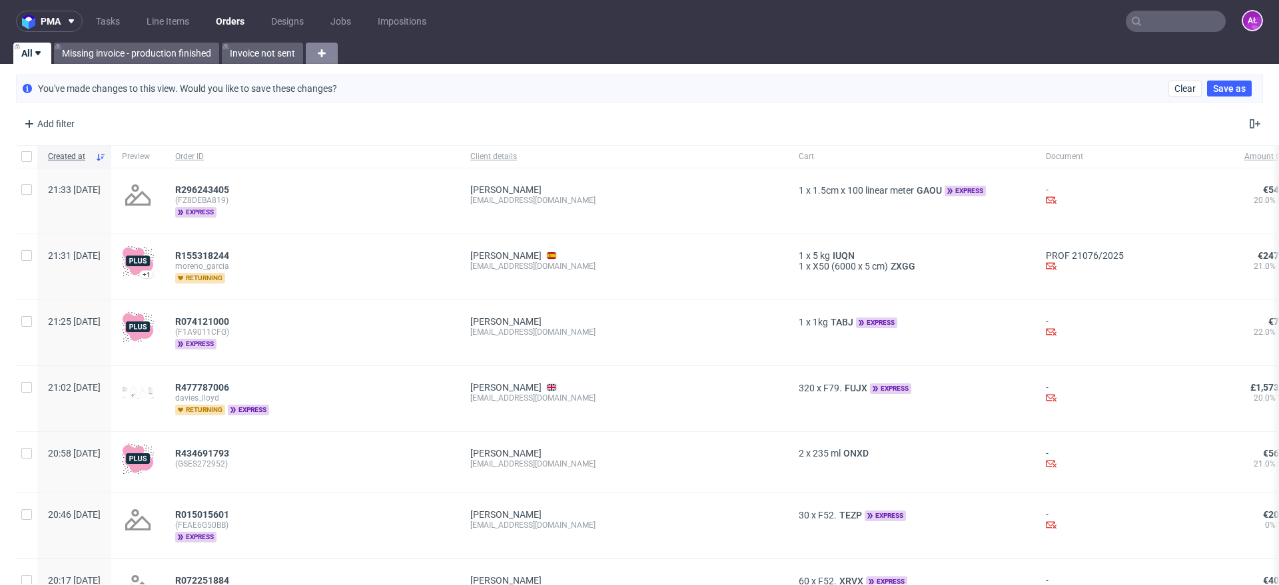
click at [323, 53] on use at bounding box center [322, 53] width 8 height 8
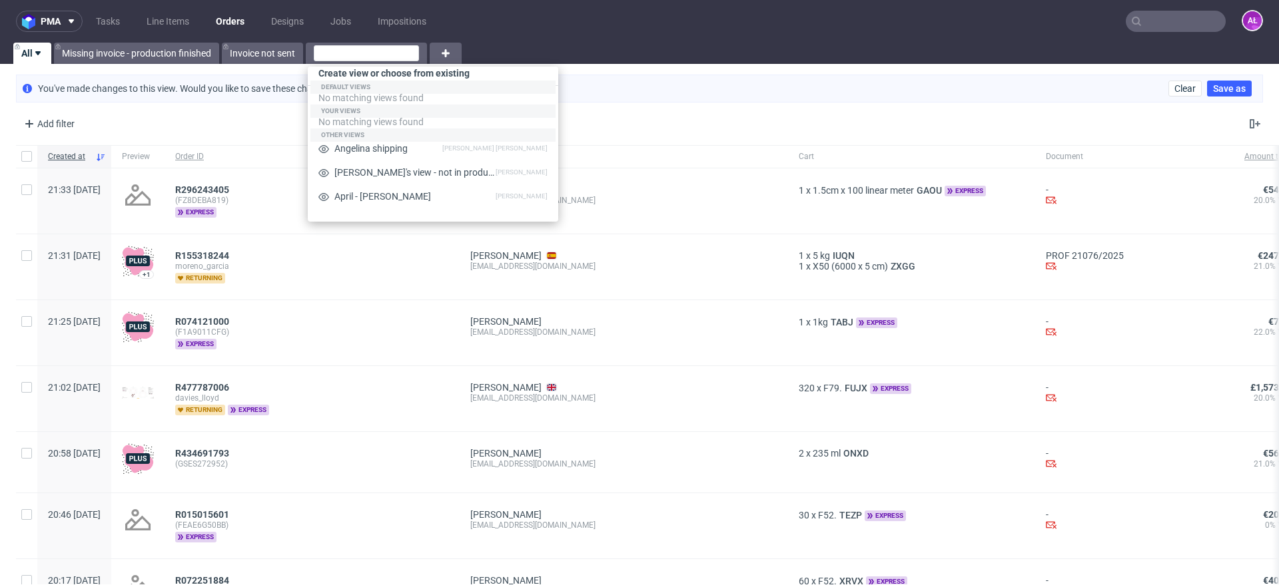
click at [200, 111] on div "Add filter Hide filters Clear all" at bounding box center [639, 124] width 1279 height 32
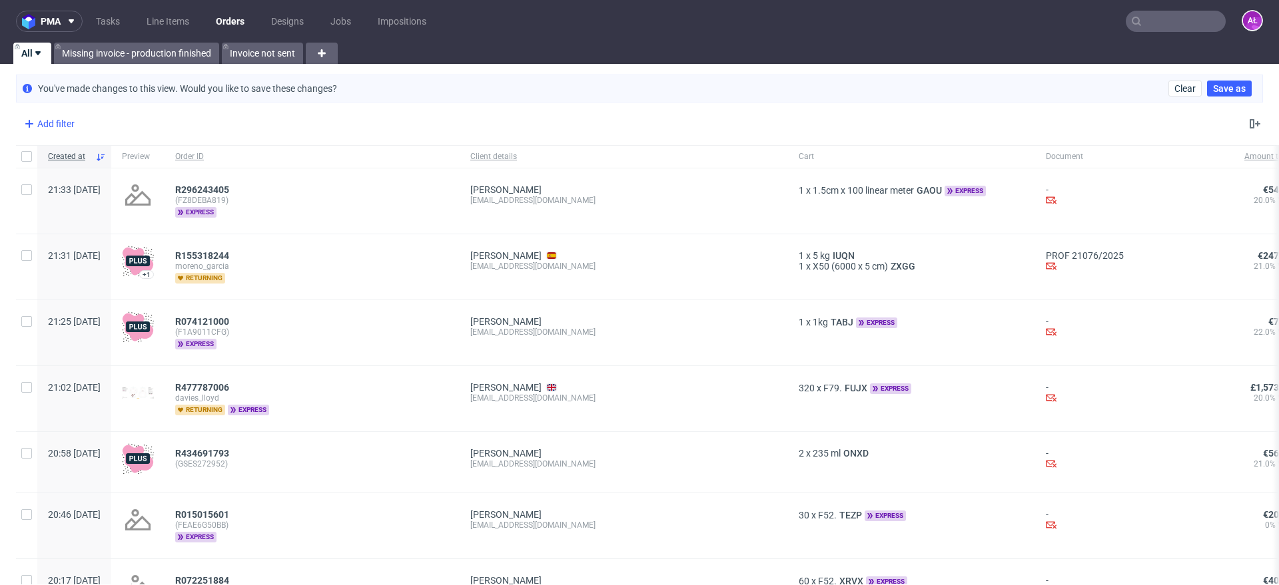
click at [61, 122] on div "Add filter" at bounding box center [48, 123] width 59 height 21
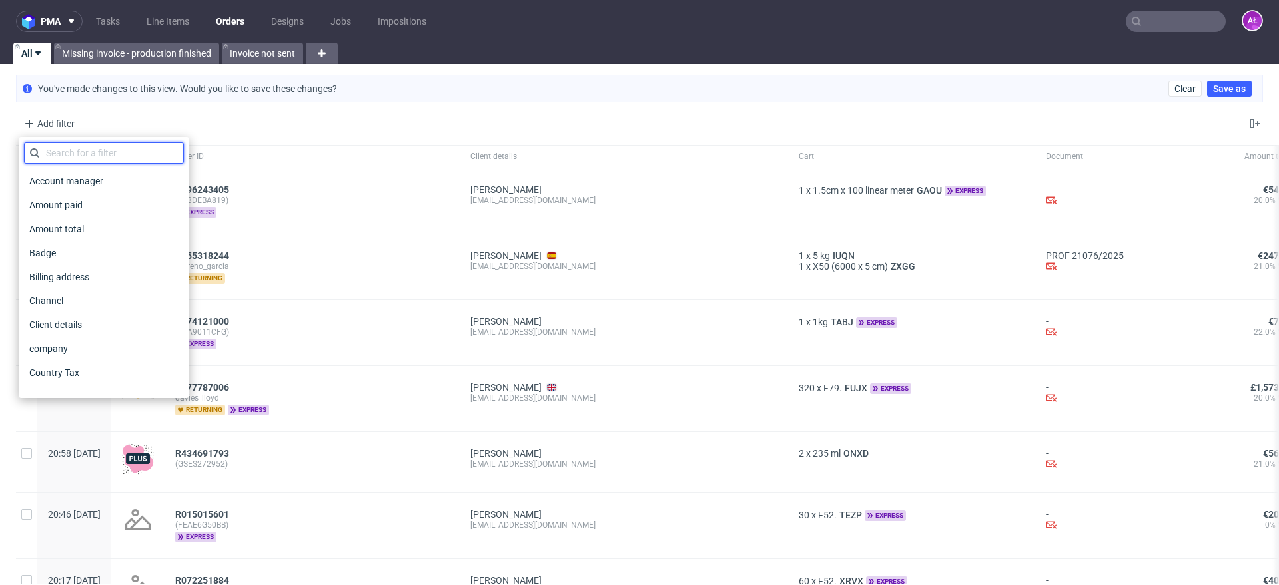
click at [94, 153] on input "text" at bounding box center [104, 153] width 160 height 21
click at [81, 319] on span "Client details" at bounding box center [57, 325] width 67 height 19
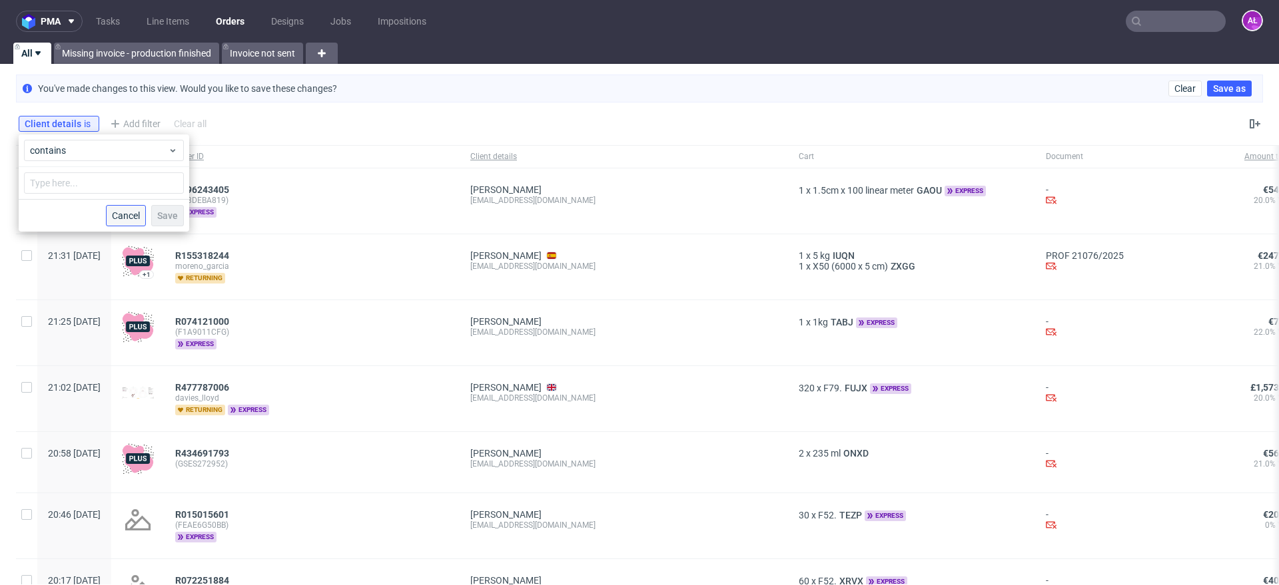
click at [128, 218] on span "Cancel" at bounding box center [126, 215] width 28 height 9
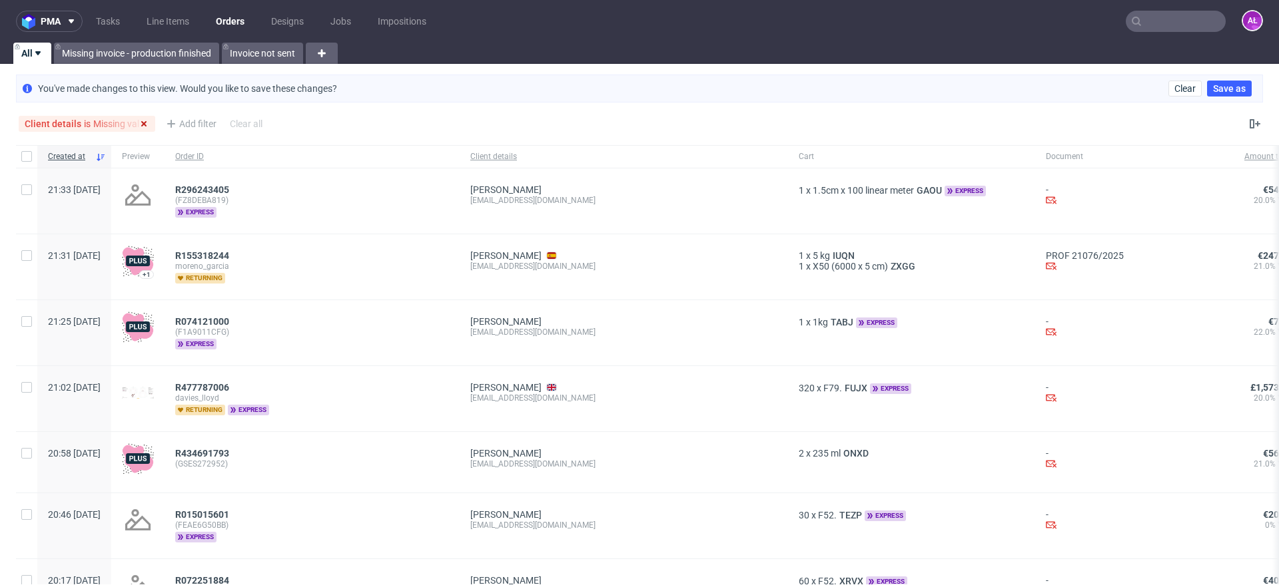
click at [147, 122] on icon at bounding box center [144, 124] width 11 height 11
click at [66, 121] on div "Add filter" at bounding box center [48, 123] width 59 height 21
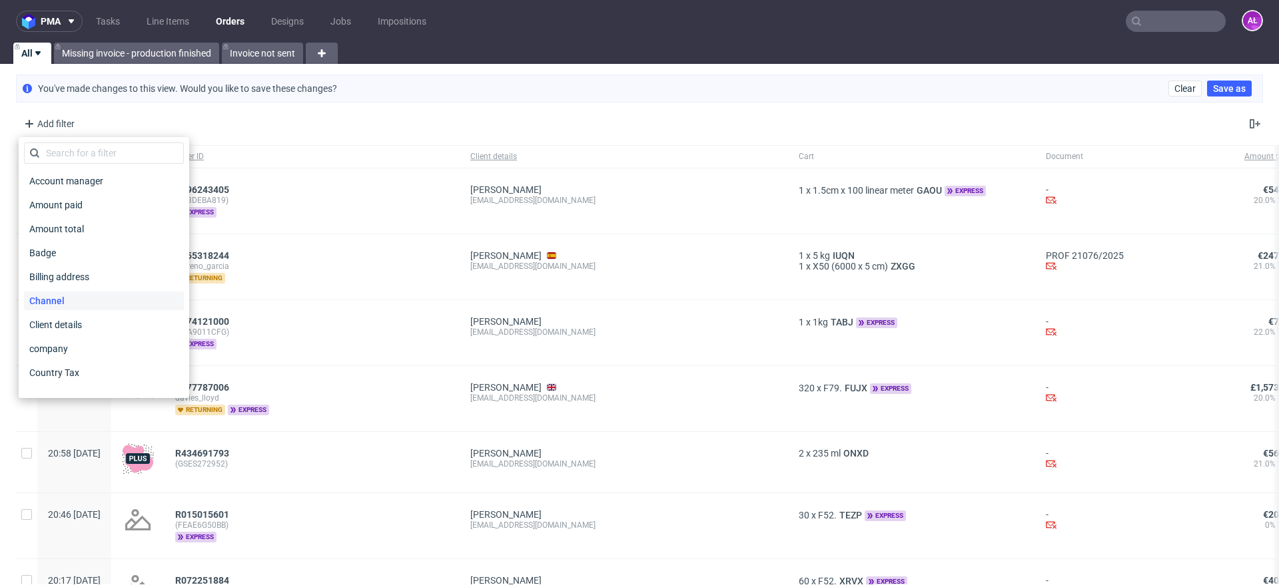
click at [89, 300] on div "Channel" at bounding box center [104, 301] width 160 height 19
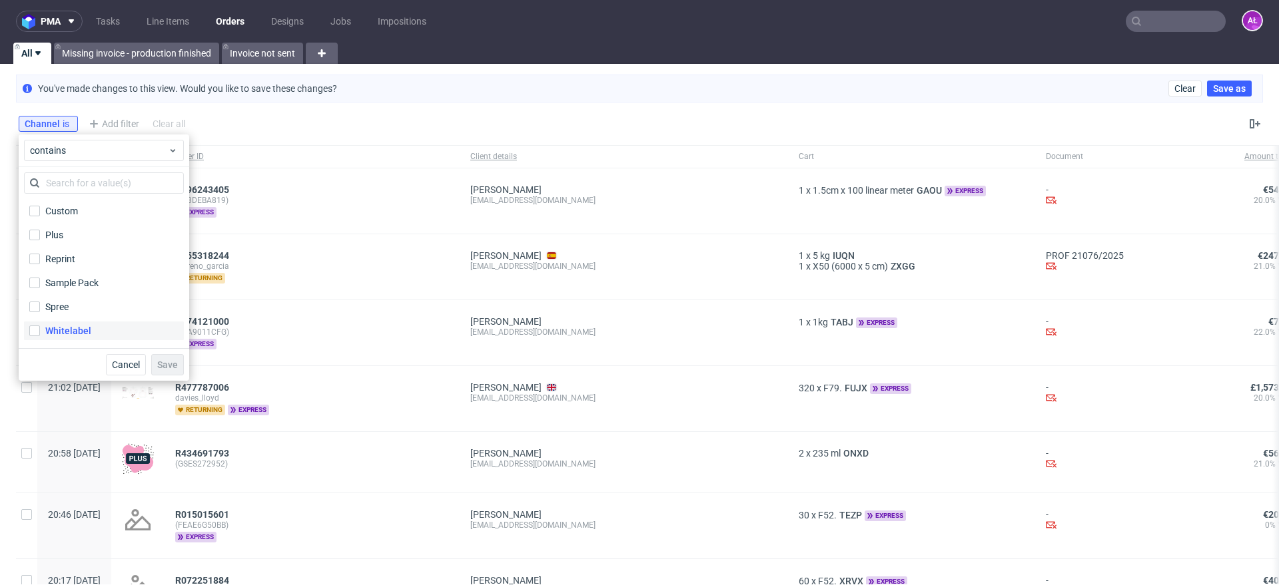
click at [73, 322] on label "Whitelabel" at bounding box center [104, 331] width 160 height 19
click at [40, 326] on input "Whitelabel" at bounding box center [34, 331] width 11 height 11
checkbox input "true"
click at [163, 362] on span "Save" at bounding box center [167, 364] width 21 height 9
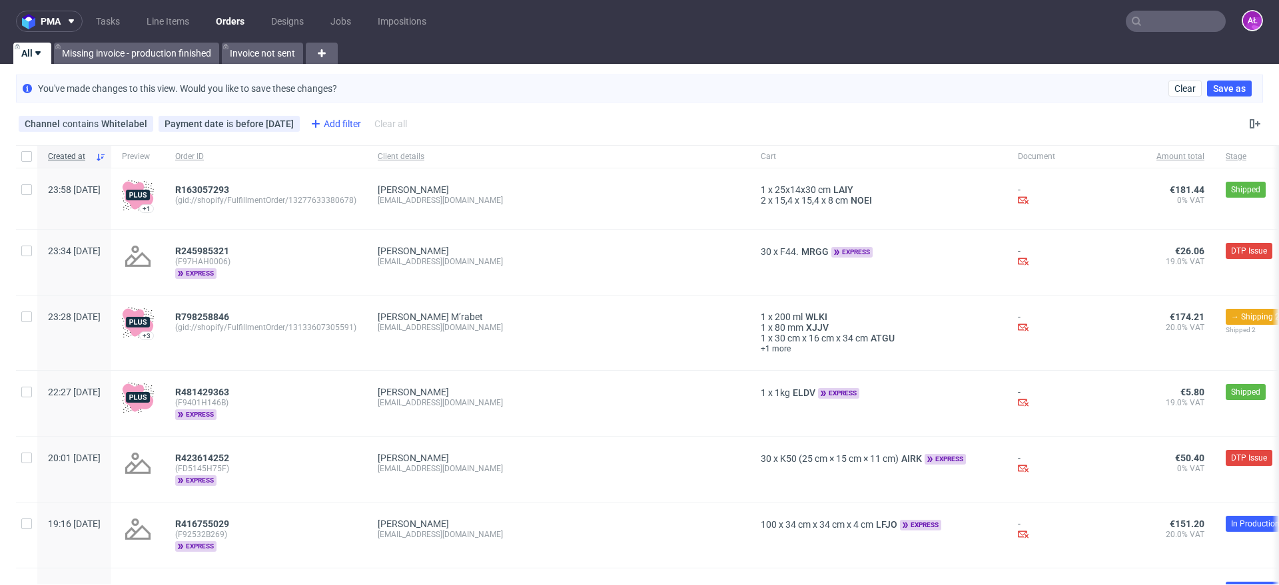
click at [318, 119] on div "Add filter" at bounding box center [334, 123] width 59 height 21
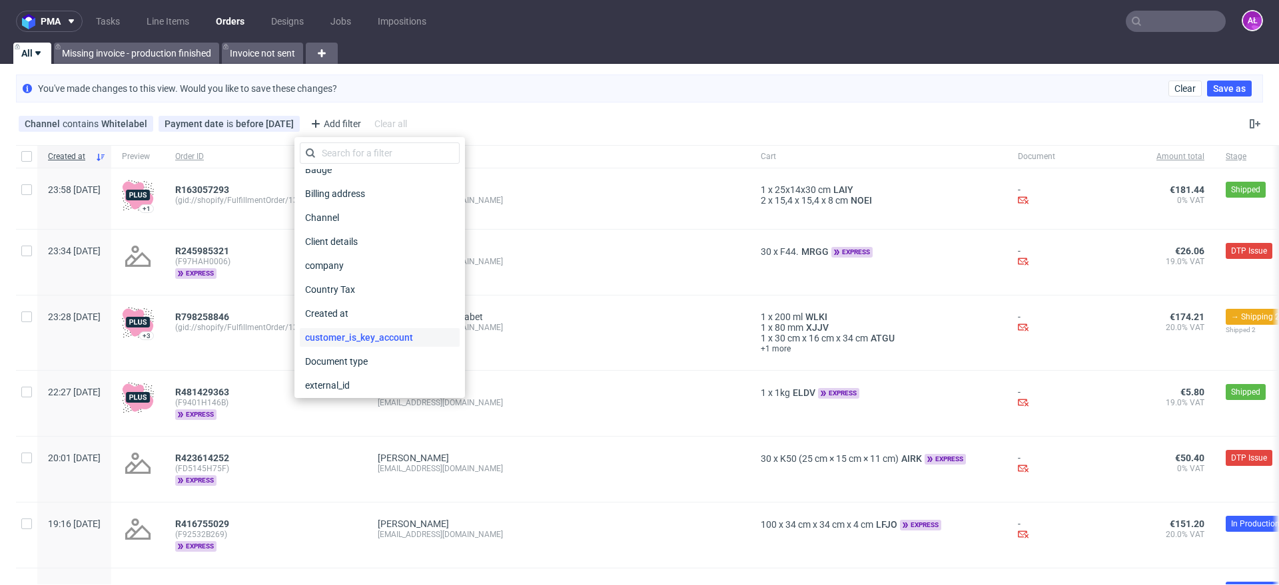
scroll to position [166, 0]
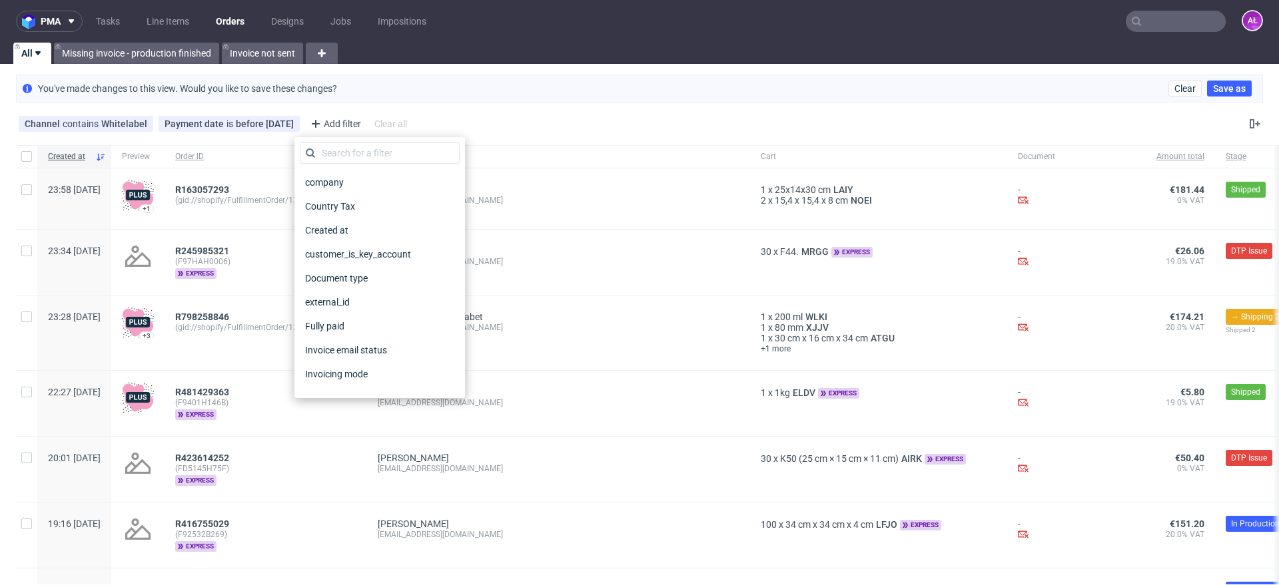
click at [472, 97] on div "You've made changes to this view. Would you like to save these changes? Clear S…" at bounding box center [639, 89] width 1247 height 28
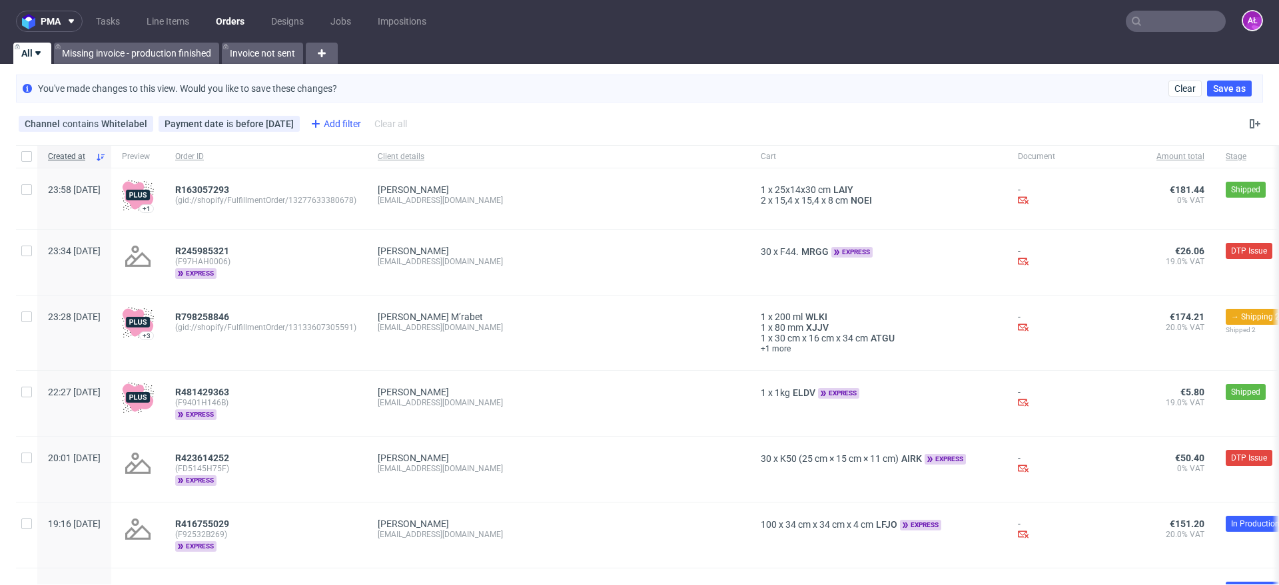
click at [332, 124] on div "Add filter" at bounding box center [334, 123] width 59 height 21
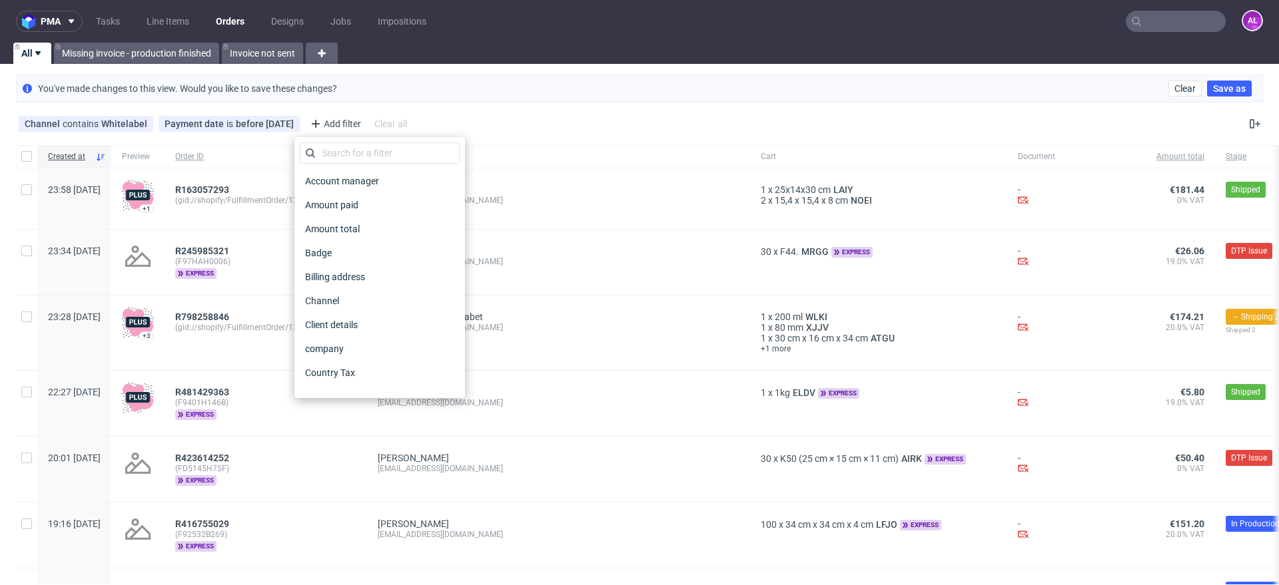
click at [432, 101] on div "You've made changes to this view. Would you like to save these changes? Clear S…" at bounding box center [639, 89] width 1247 height 28
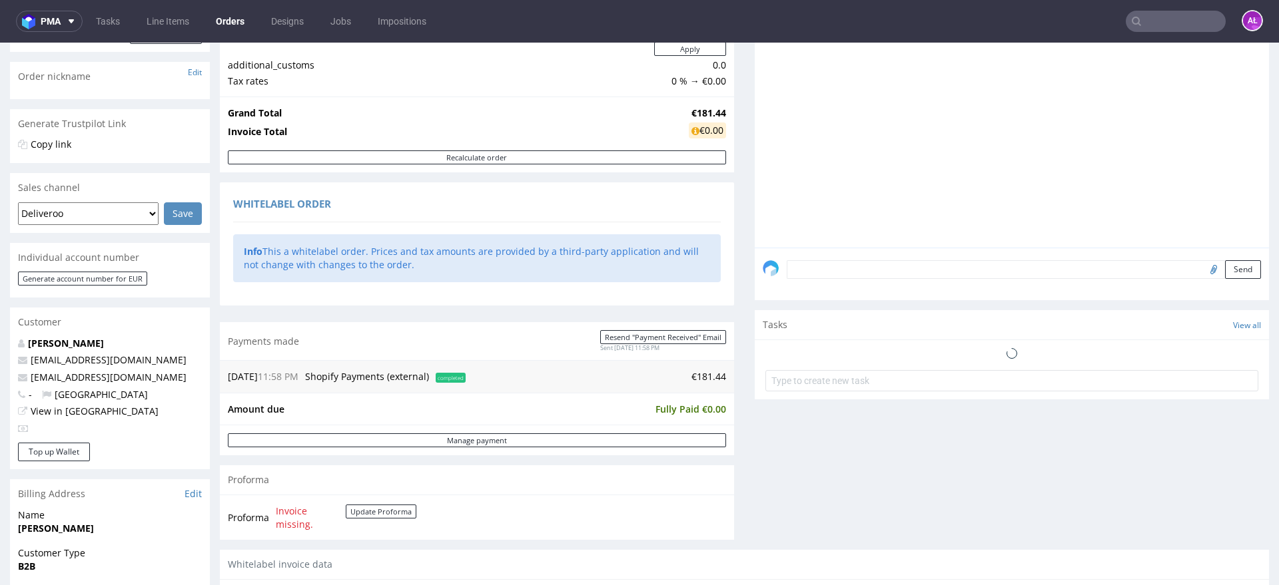
scroll to position [416, 0]
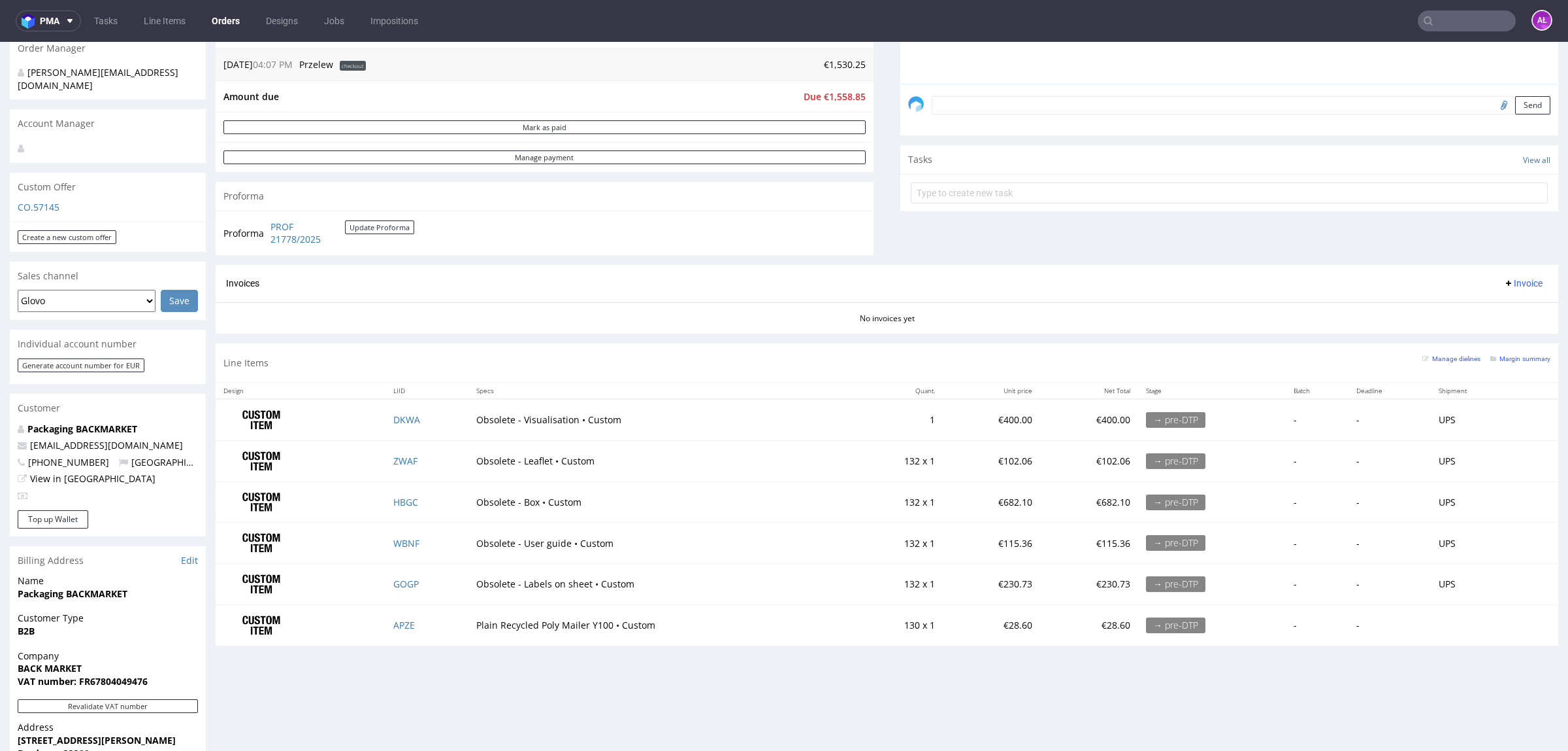
scroll to position [327, 0]
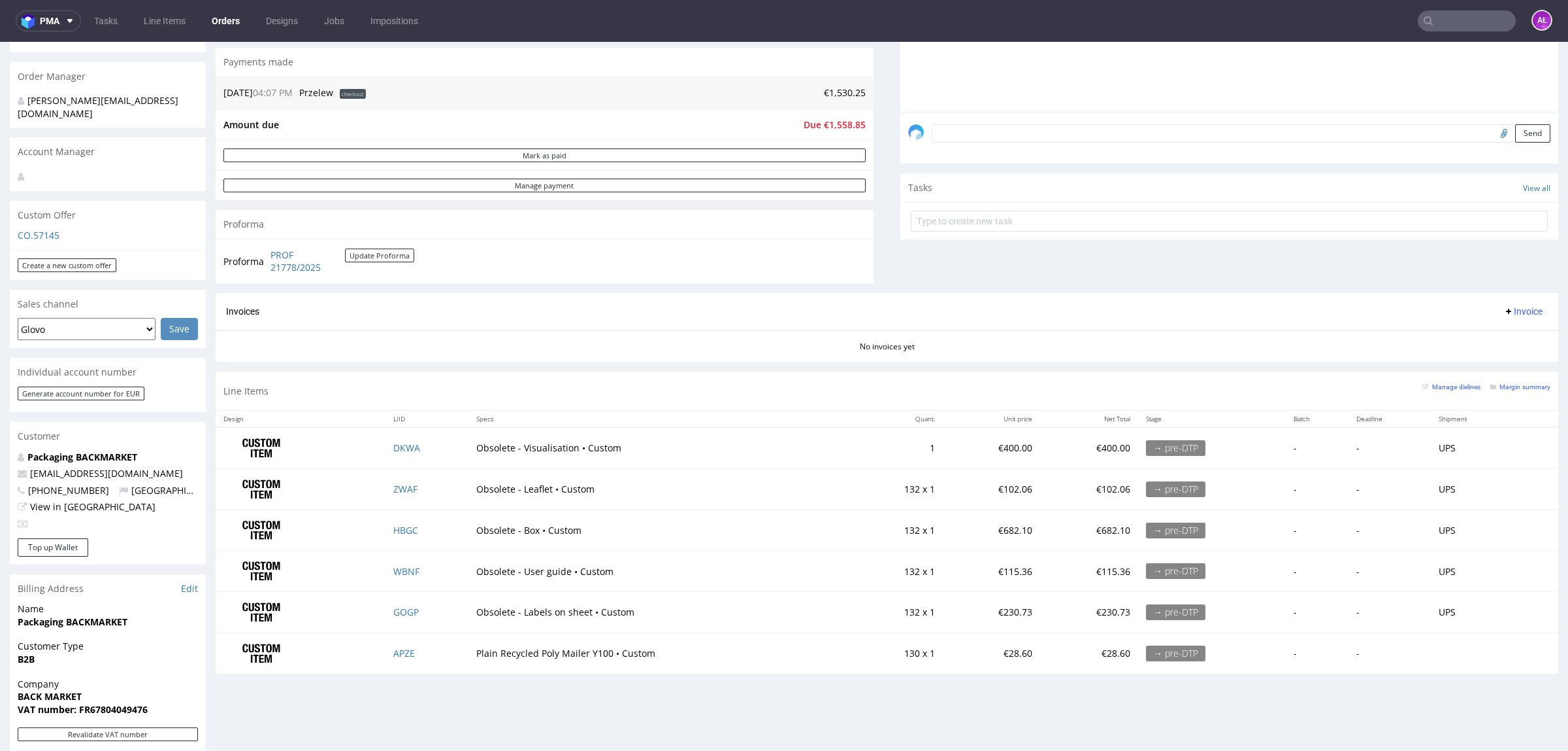
click at [1254, 311] on span "Invoice" at bounding box center [1523, 311] width 39 height 11
click at [1254, 364] on span "Upload" at bounding box center [1498, 363] width 64 height 13
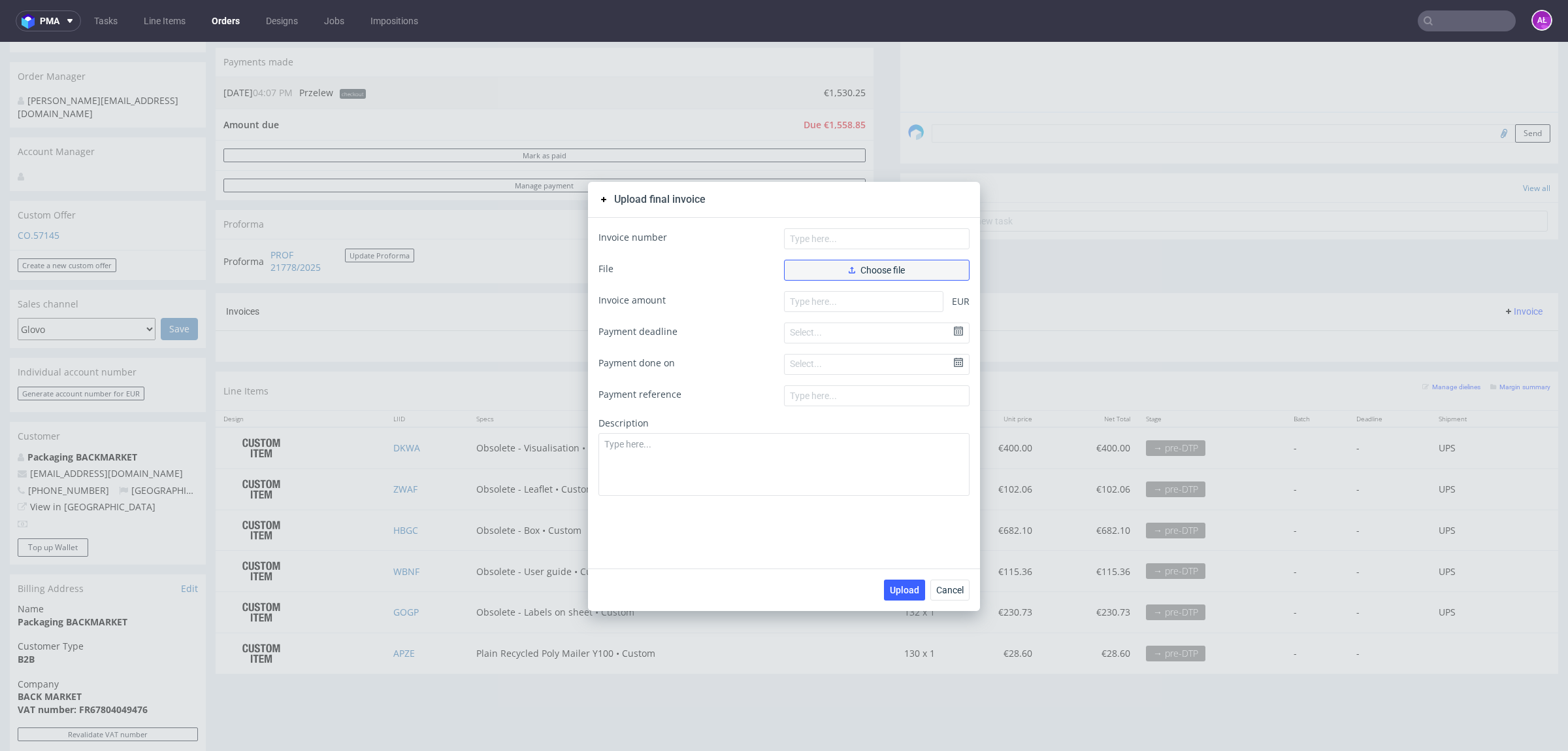
click at [809, 269] on button "Choose file" at bounding box center [876, 269] width 185 height 21
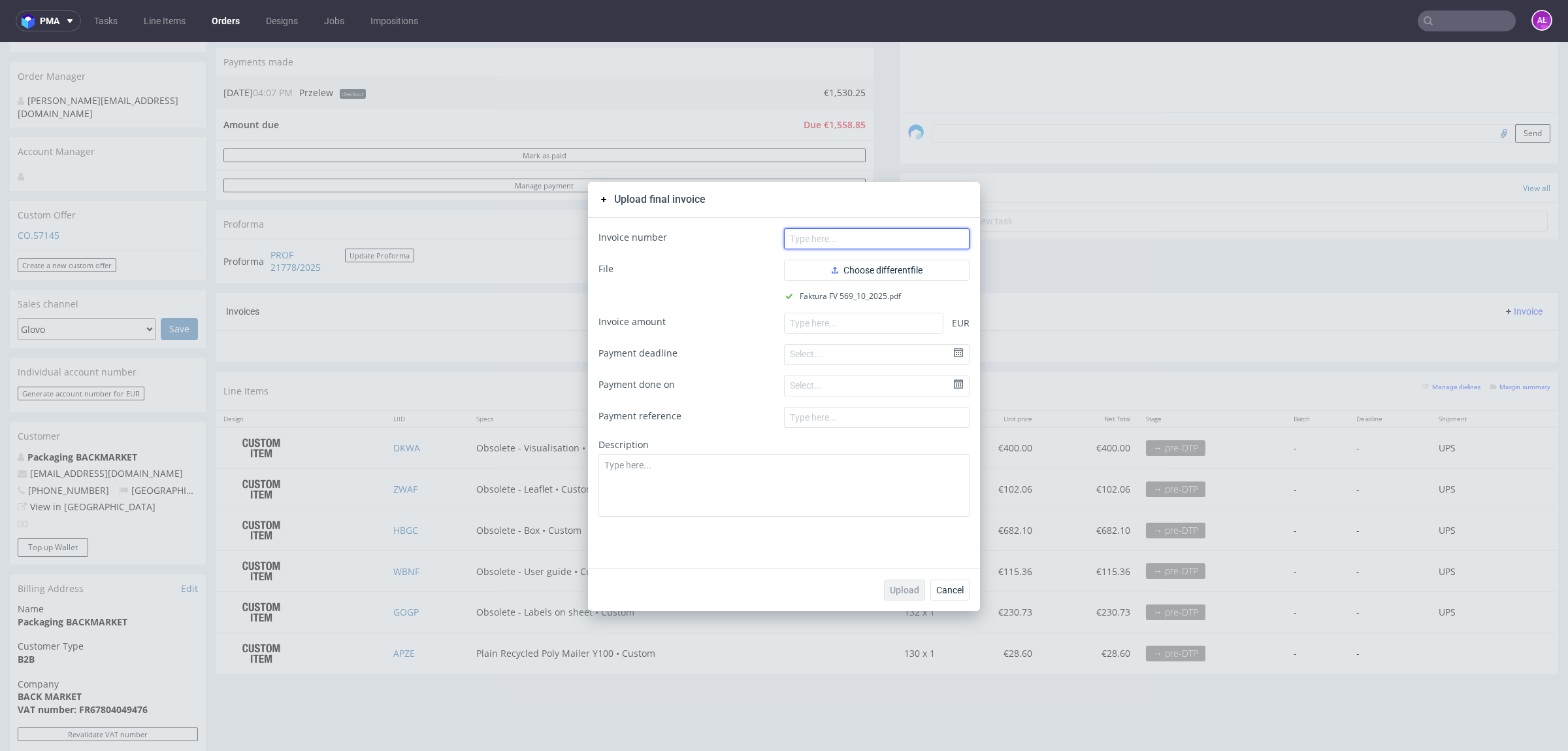
click at [799, 236] on input "text" at bounding box center [876, 238] width 185 height 21
paste input "FV 569/10/2025"
type input "FV 569/10/2025"
click at [897, 315] on input "number" at bounding box center [863, 322] width 160 height 21
paste input "13.20"
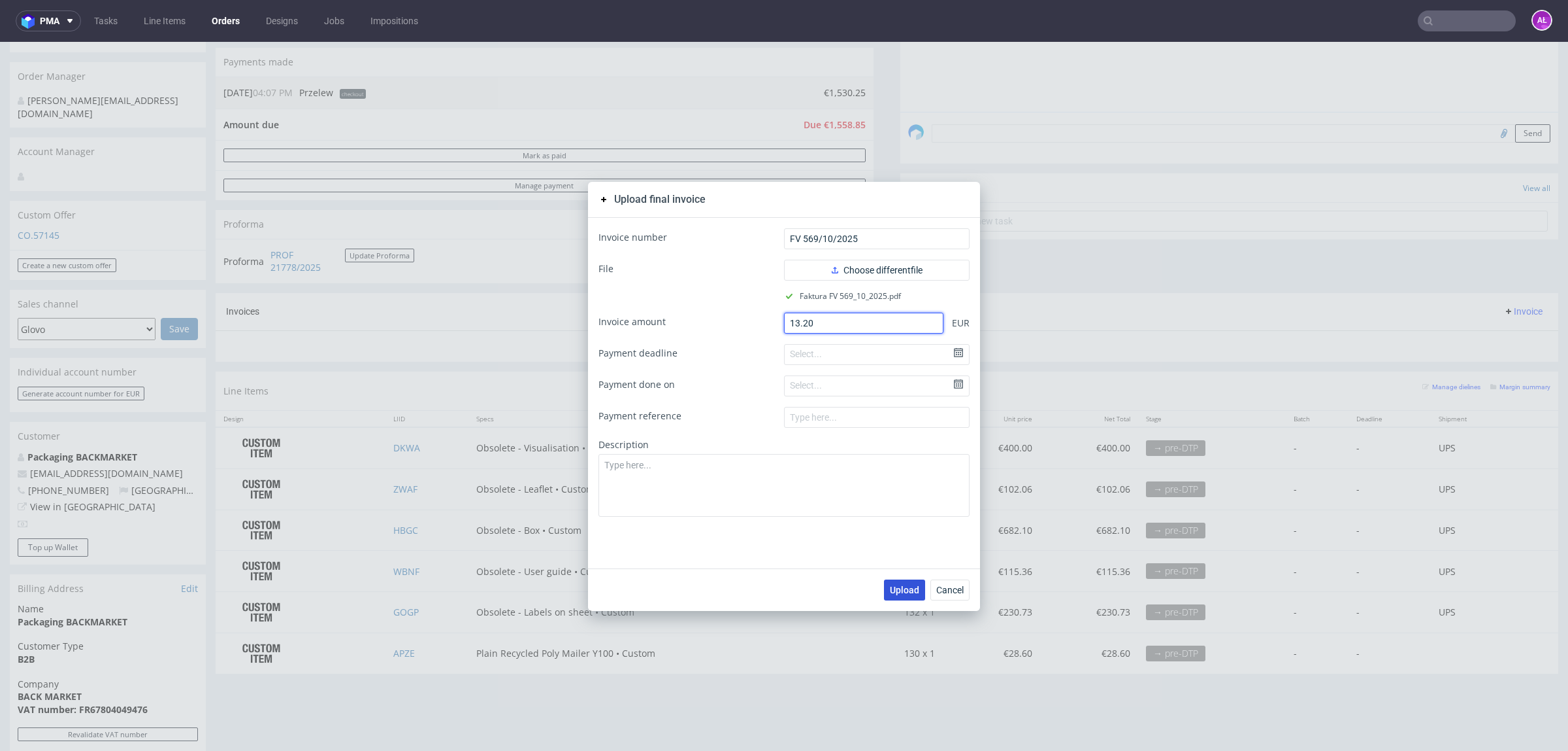
type input "13.20"
click at [895, 574] on span "Upload" at bounding box center [905, 589] width 29 height 9
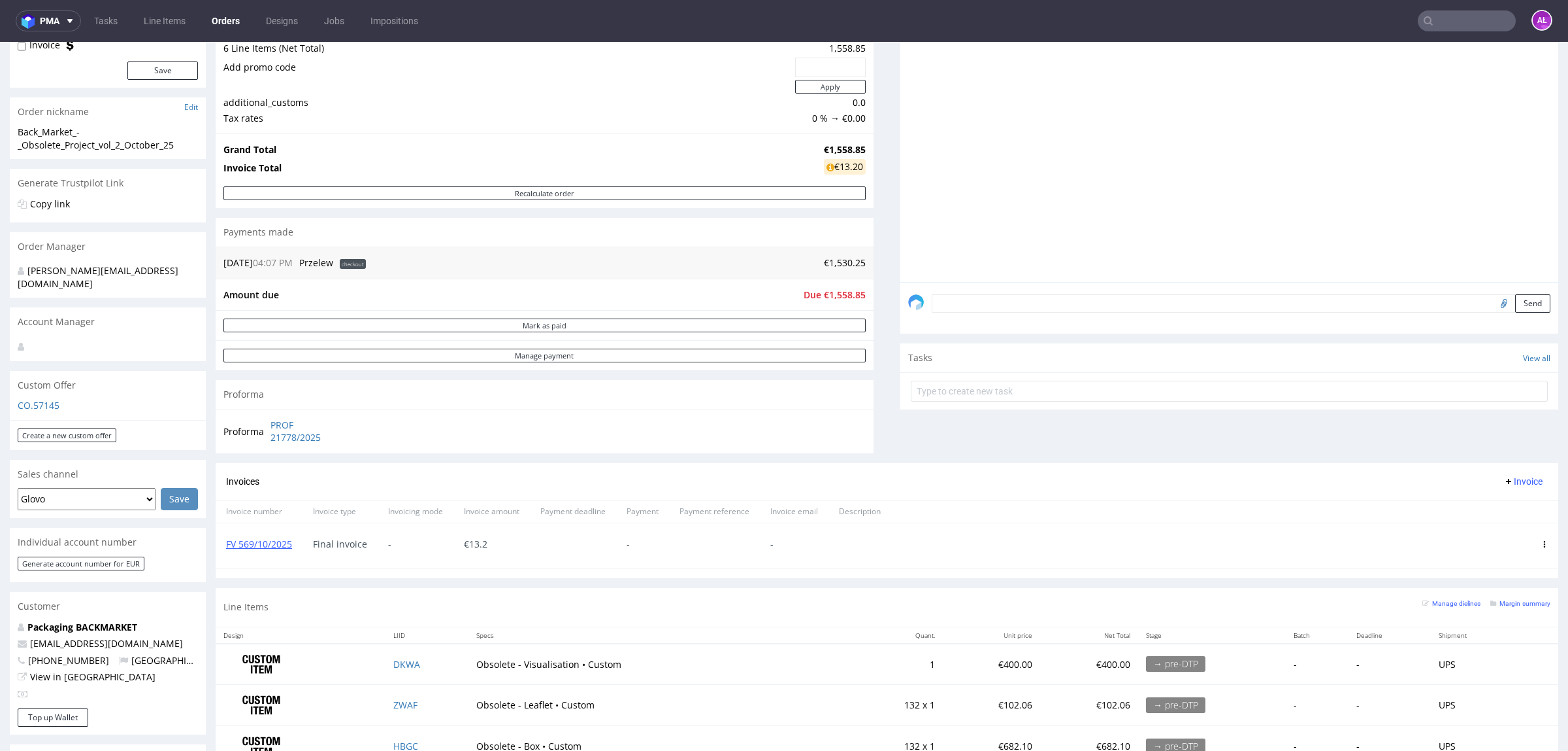
scroll to position [163, 0]
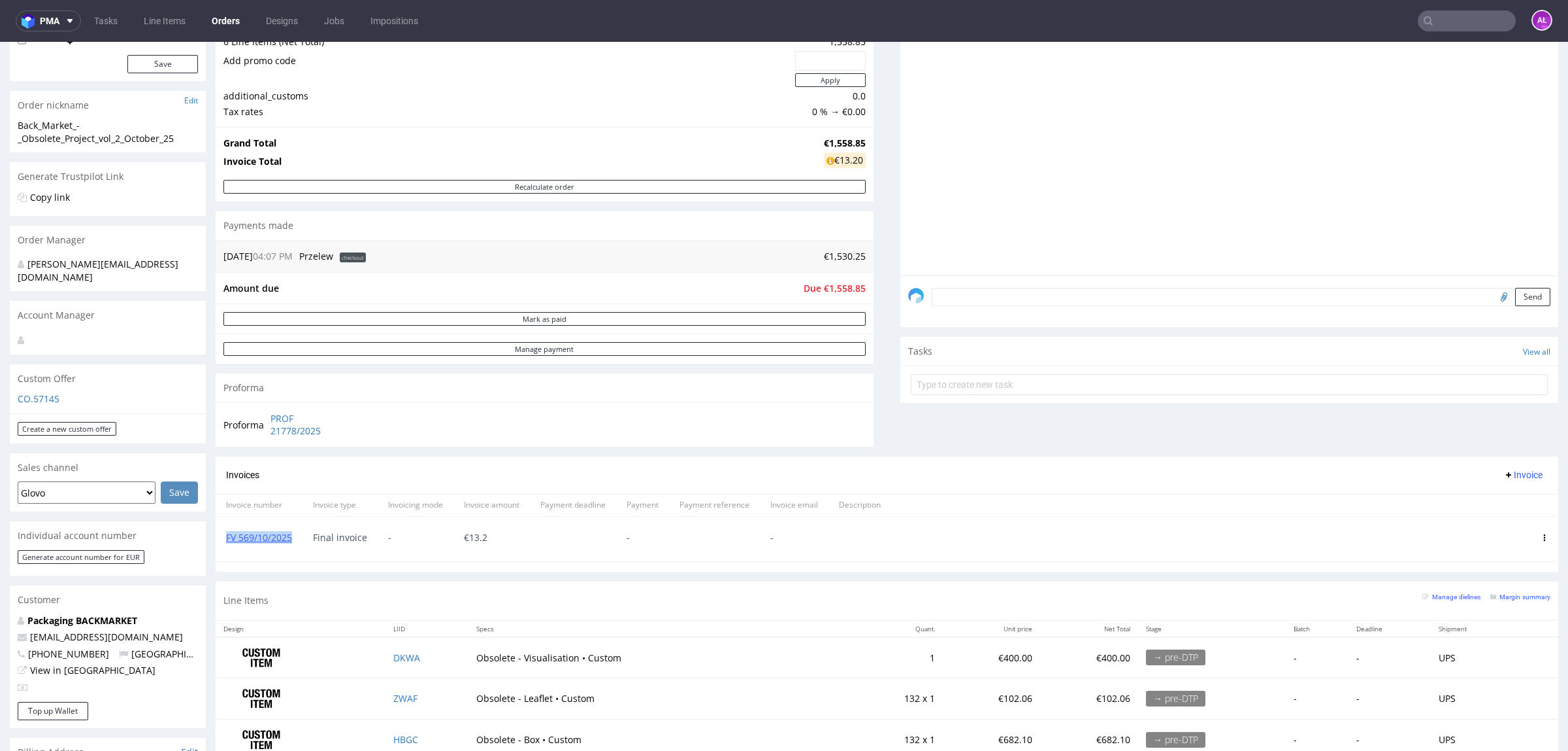
drag, startPoint x: 298, startPoint y: 548, endPoint x: 228, endPoint y: 547, distance: 70.0
click at [228, 547] on div "FV 569/10/2025" at bounding box center [259, 538] width 87 height 44
copy link "FV 569/10/2025"
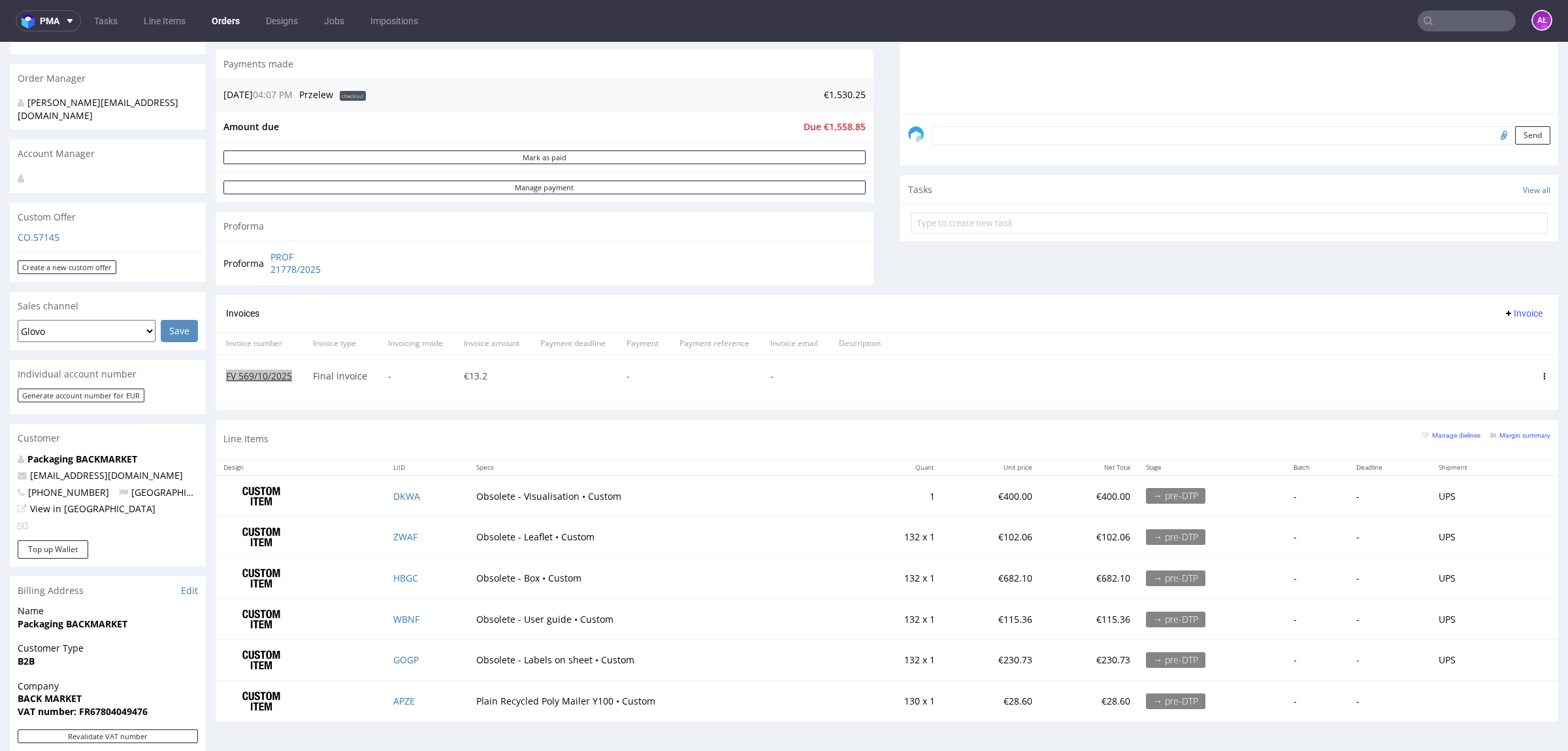
scroll to position [327, 0]
drag, startPoint x: 474, startPoint y: 619, endPoint x: 619, endPoint y: 619, distance: 145.0
click at [619, 619] on td "Obsolete - User guide • Custom" at bounding box center [660, 617] width 383 height 41
copy td "Obsolete - User guide • Custom"
drag, startPoint x: 479, startPoint y: 541, endPoint x: 605, endPoint y: 540, distance: 126.0
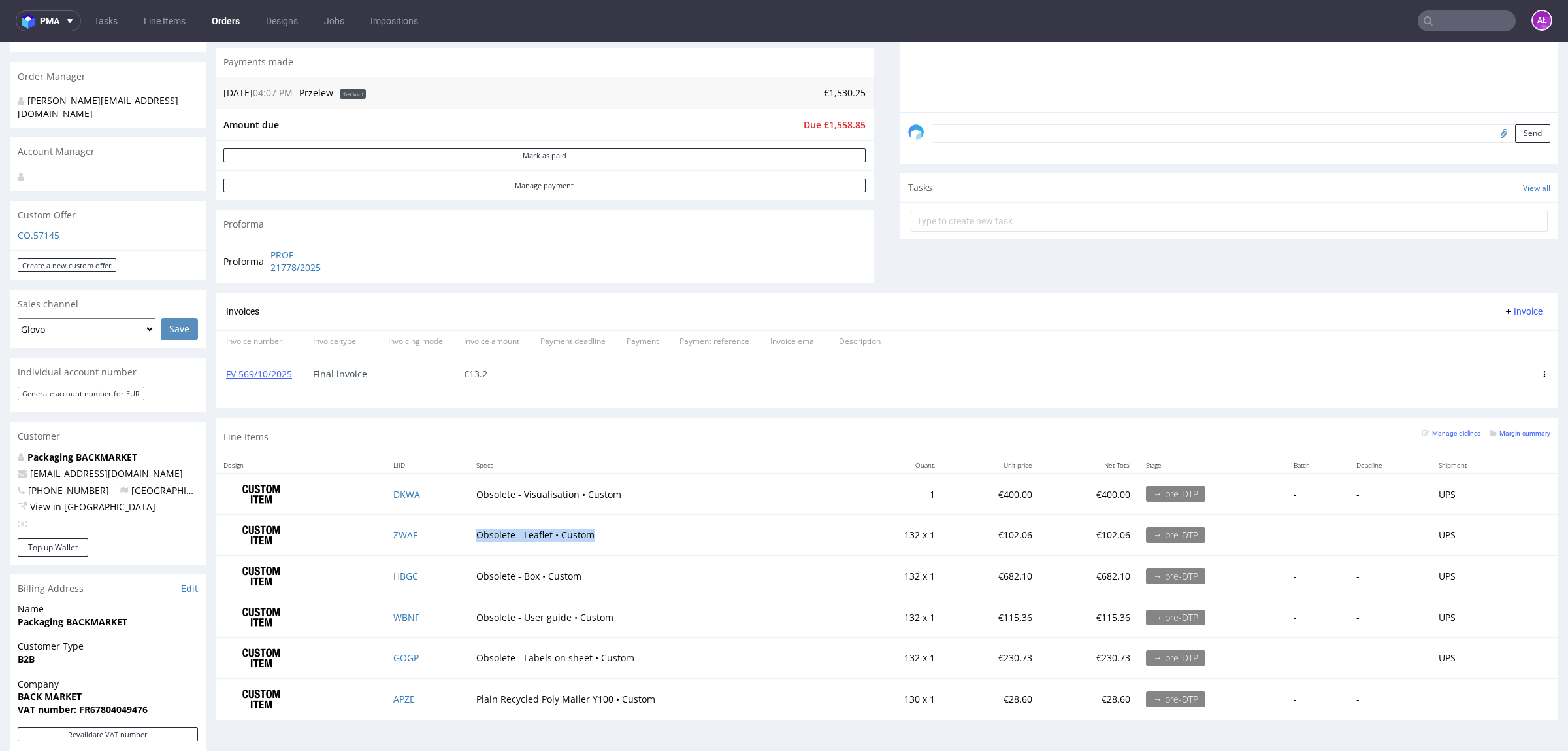
click at [605, 540] on td "Obsolete - Leaflet • Custom" at bounding box center [660, 535] width 383 height 41
copy td "Obsolete - Leaflet • Custom"
drag, startPoint x: 472, startPoint y: 666, endPoint x: 647, endPoint y: 666, distance: 175.0
click at [647, 666] on td "Obsolete - Labels on sheet • Custom" at bounding box center [660, 658] width 383 height 41
copy td "Obsolete - Labels on sheet • Custom"
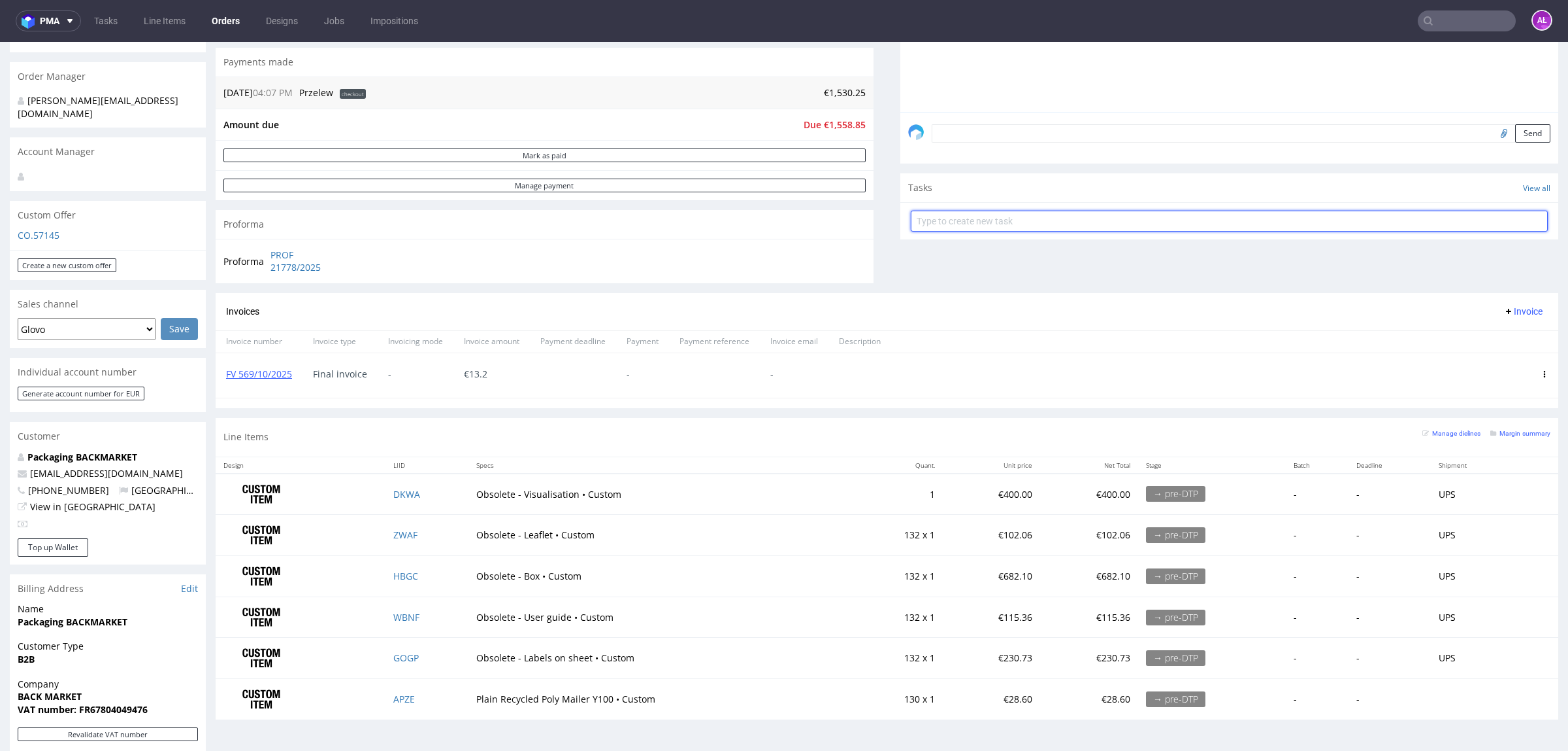
click at [1257, 224] on input "text" at bounding box center [1228, 220] width 637 height 21
type input "invoice"
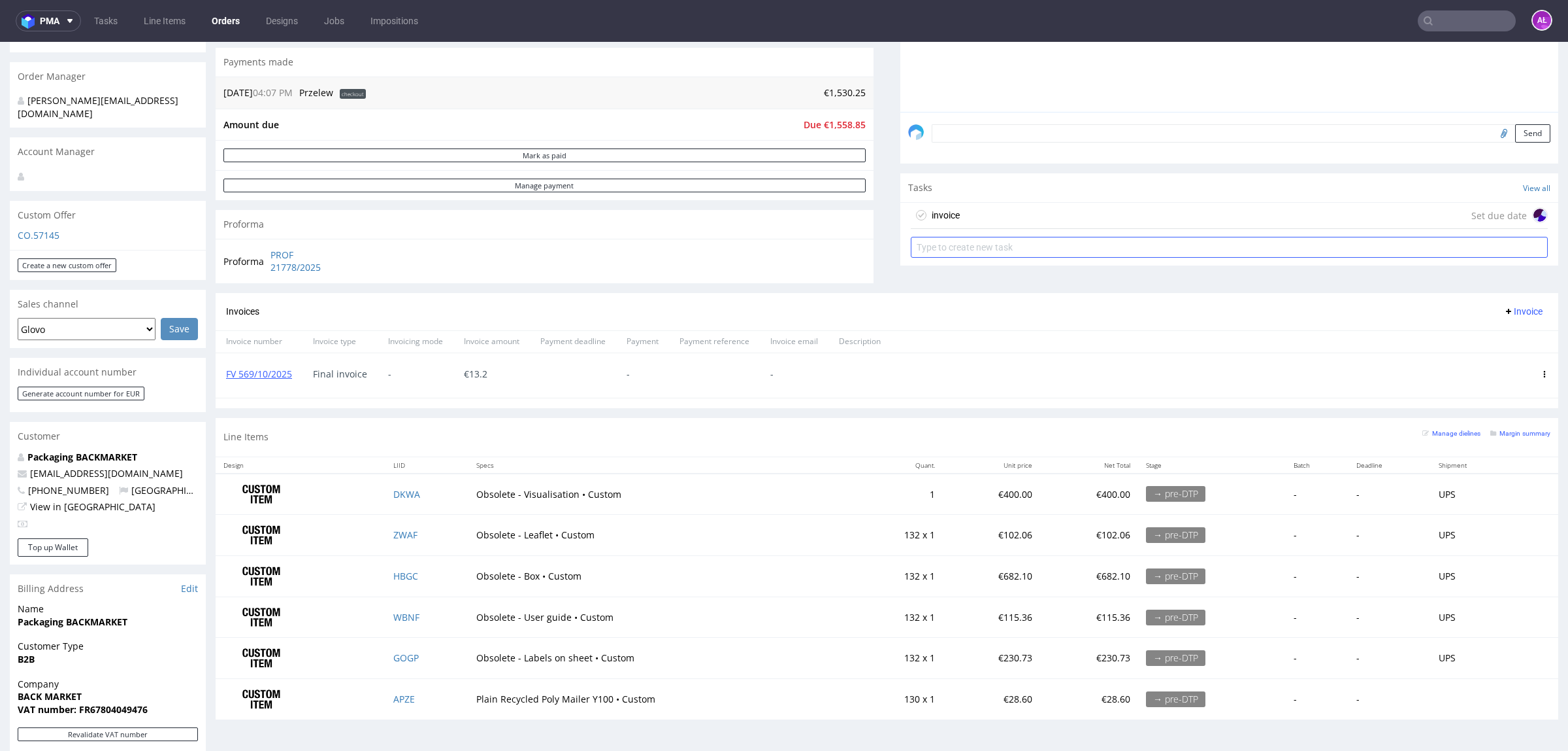
click at [1261, 224] on div "invoice Set due date" at bounding box center [1228, 215] width 637 height 27
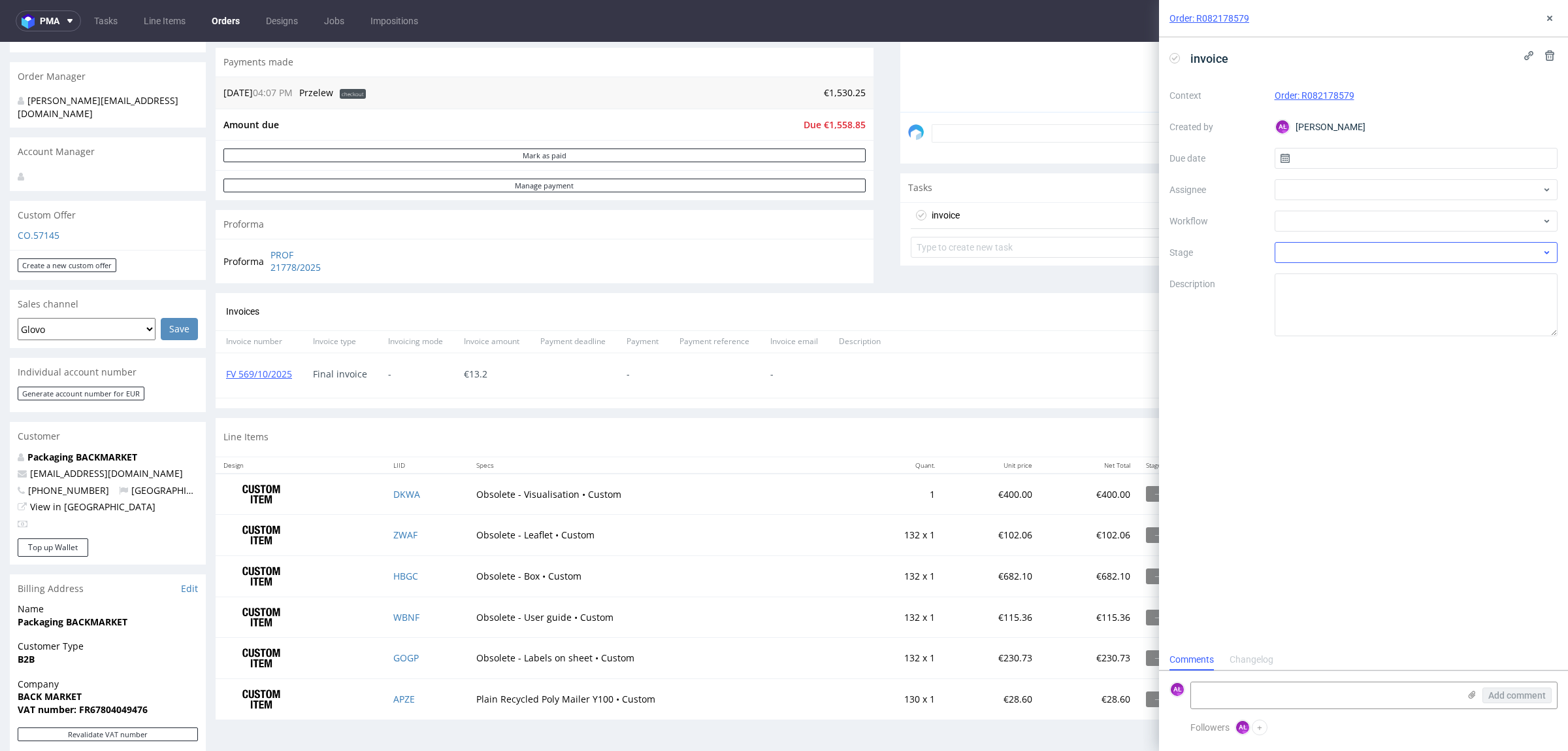
scroll to position [11, 0]
click at [1318, 217] on div at bounding box center [1416, 220] width 284 height 21
type input "gene"
click at [1349, 273] on div "Finance - Invoice - General" at bounding box center [1416, 268] width 273 height 24
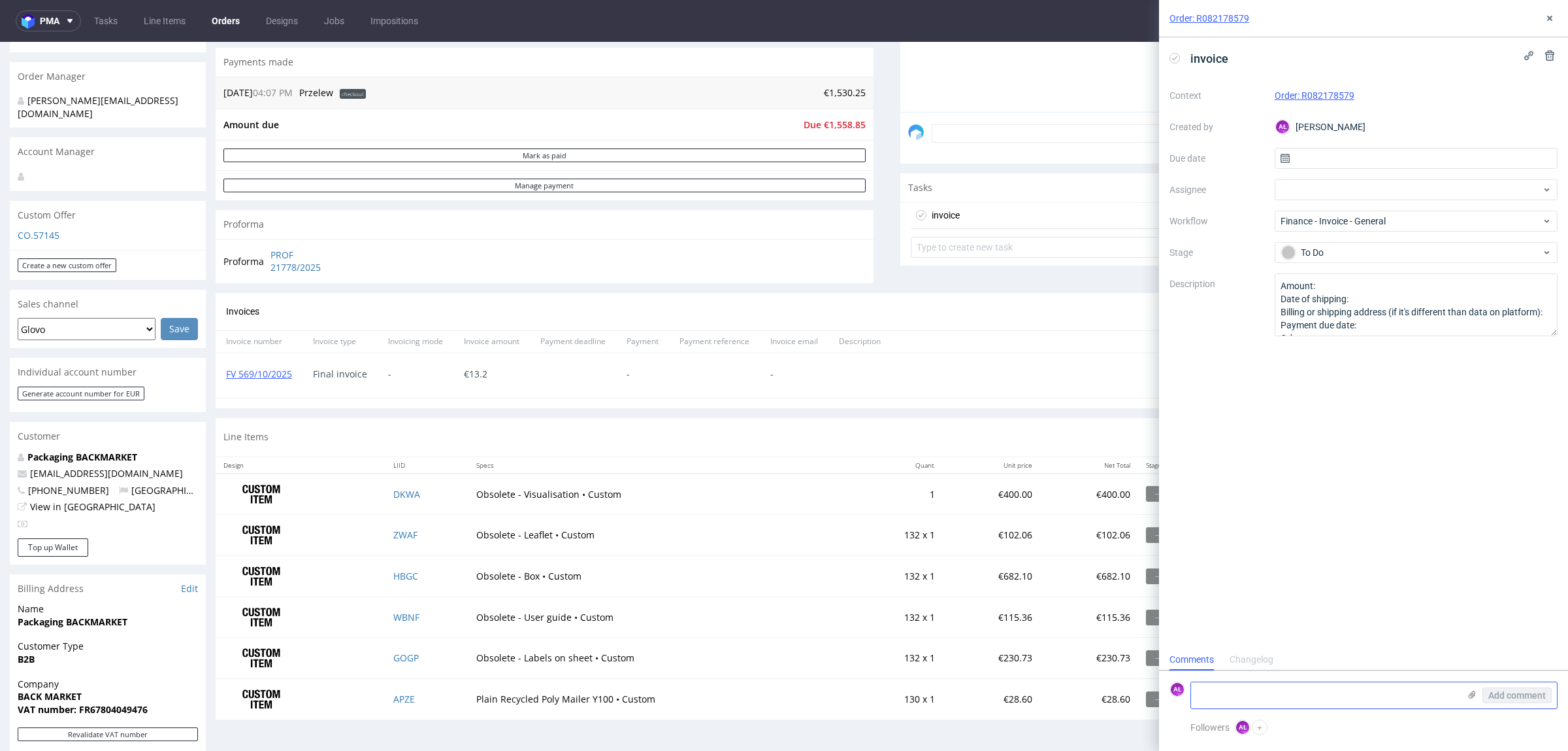
click at [1271, 684] on textarea at bounding box center [1325, 695] width 268 height 27
paste textarea "WBNF x 60 sztuk ZWAF x 60 sztuk GOGP x 60 sztuk"
click at [1288, 673] on textarea "WBNF x 60 sztuk ZWAF x 60 sztuk GOGP x 60 sztuk" at bounding box center [1325, 683] width 268 height 50
click at [1286, 694] on textarea "WBNF x 60 sztuk - 0,87 eur szt ZWAF x 60 sztuk GOGP x 60 sztuk" at bounding box center [1325, 683] width 268 height 50
click at [1285, 680] on textarea "WBNF x 60 sztuk - 0,87 eur szt ZWAF x 60 sztuk GOGP x 60 sztuk" at bounding box center [1325, 683] width 268 height 50
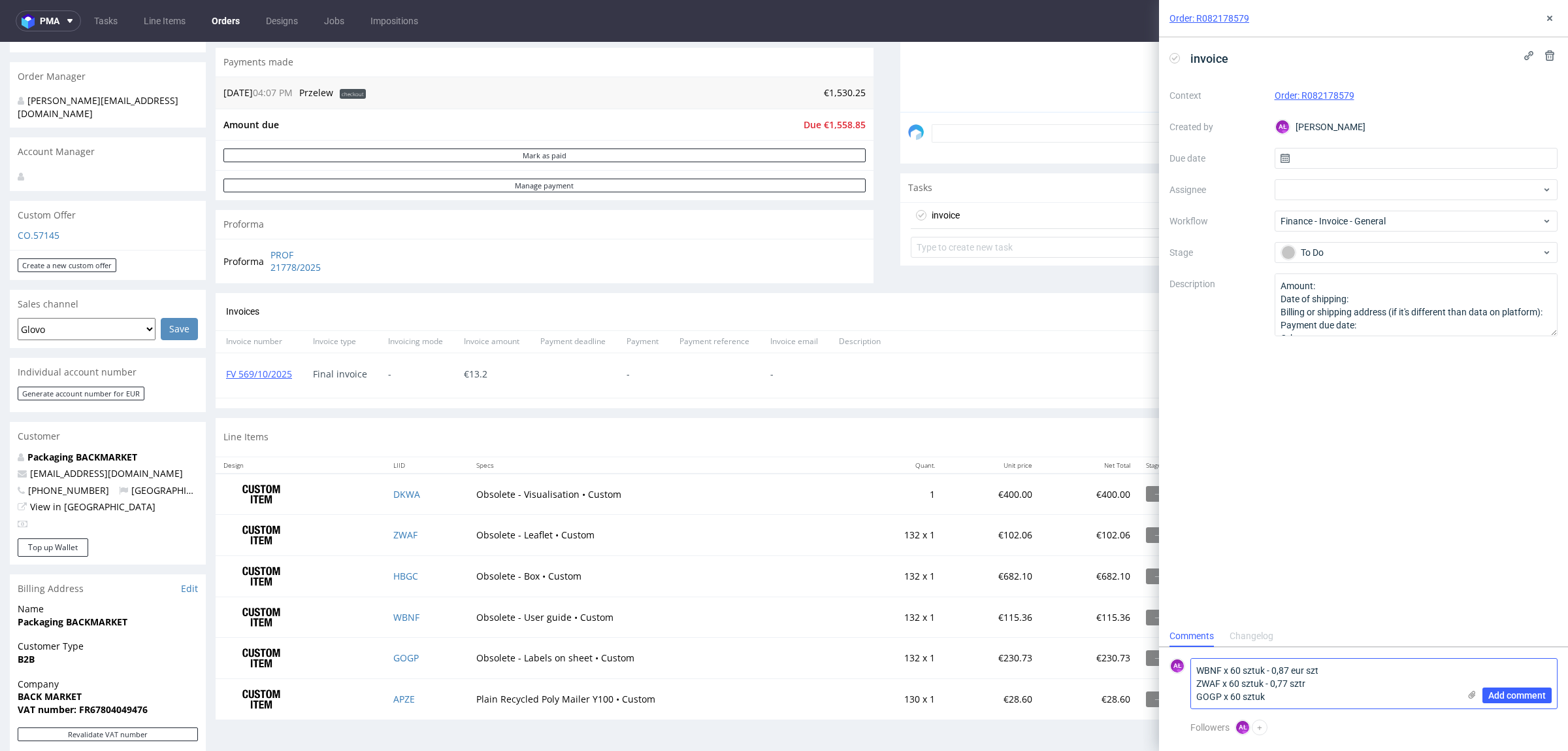
click at [1285, 680] on textarea "WBNF x 60 sztuk - 0,87 eur szt ZWAF x 60 sztuk - 0,77 sztr GOGP x 60 sztuk" at bounding box center [1325, 683] width 268 height 50
click at [1344, 686] on textarea "WBNF x 60 sztuk - 0,87 eur szt ZWAF x 60 sztuk - 0,77 sztr GOGP x 60 sztuk" at bounding box center [1325, 683] width 268 height 50
click at [1292, 687] on textarea "WBNF x 60 sztuk - 0,87 eur szt ZWAF x 60 sztuk - 0,77 szt GOGP x 60 sztuk" at bounding box center [1325, 683] width 268 height 50
drag, startPoint x: 1279, startPoint y: 700, endPoint x: 1287, endPoint y: 700, distance: 8.0
click at [1282, 700] on textarea "WBNF x 60 sztuk - 0,87 eur szt ZWAF x 60 sztuk - 0,77 eur szt GOGP x 60 sztuk" at bounding box center [1325, 683] width 268 height 50
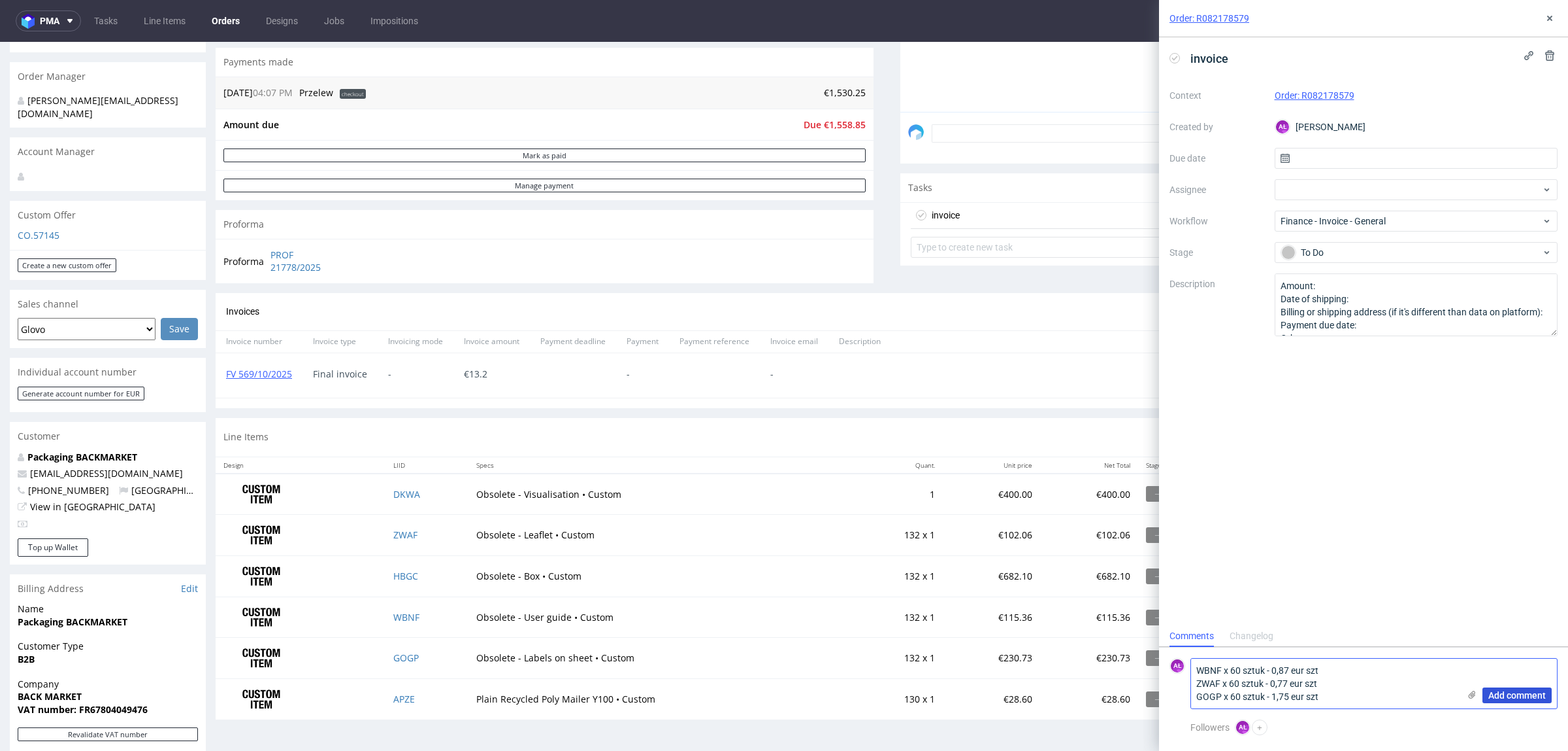
type textarea "WBNF x 60 sztuk - 0,87 eur szt ZWAF x 60 sztuk - 0,77 eur szt GOGP x 60 sztuk -…"
click at [1509, 690] on span "Add comment" at bounding box center [1517, 694] width 58 height 9
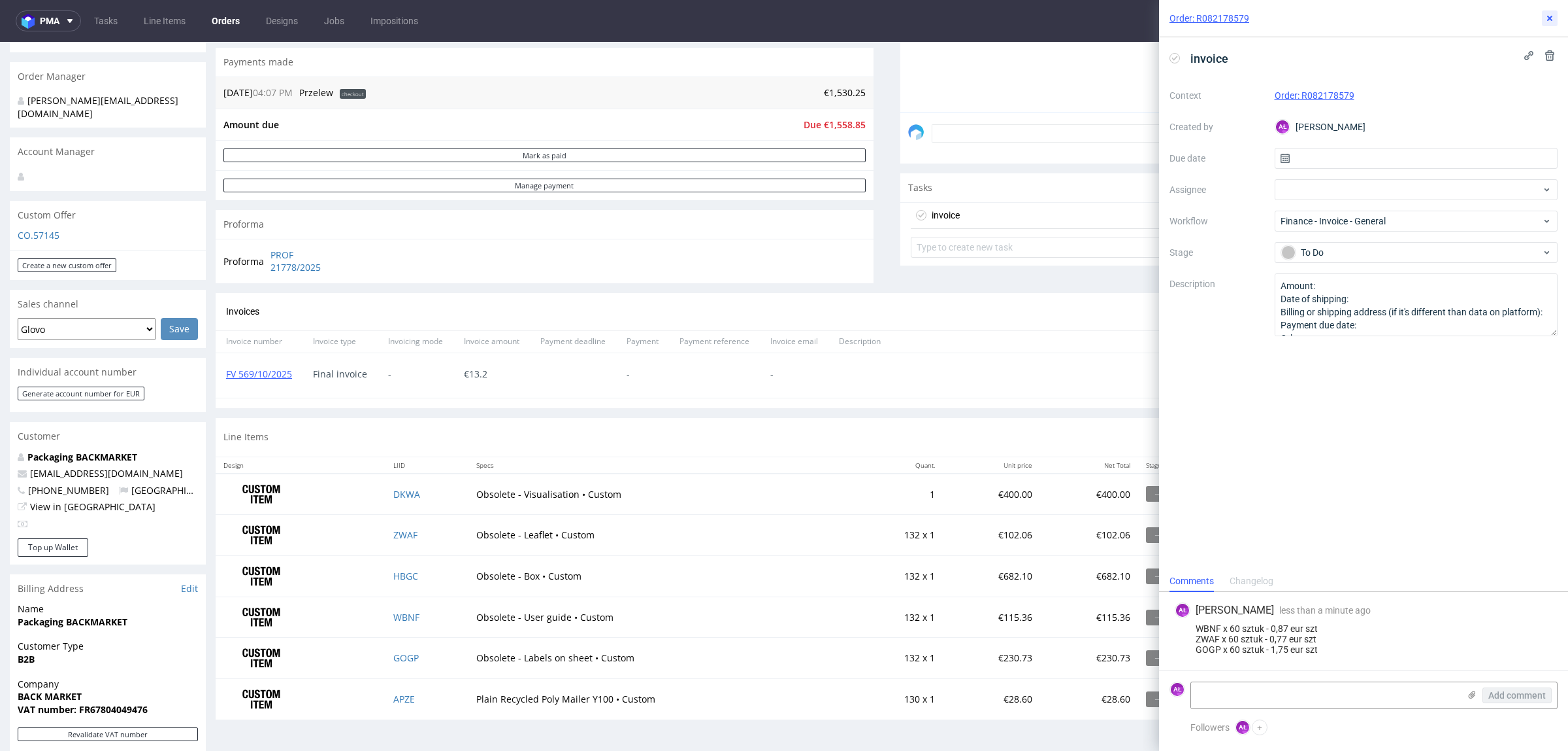
drag, startPoint x: 1552, startPoint y: 19, endPoint x: 1541, endPoint y: 38, distance: 22.0
click at [1552, 19] on icon at bounding box center [1549, 18] width 11 height 11
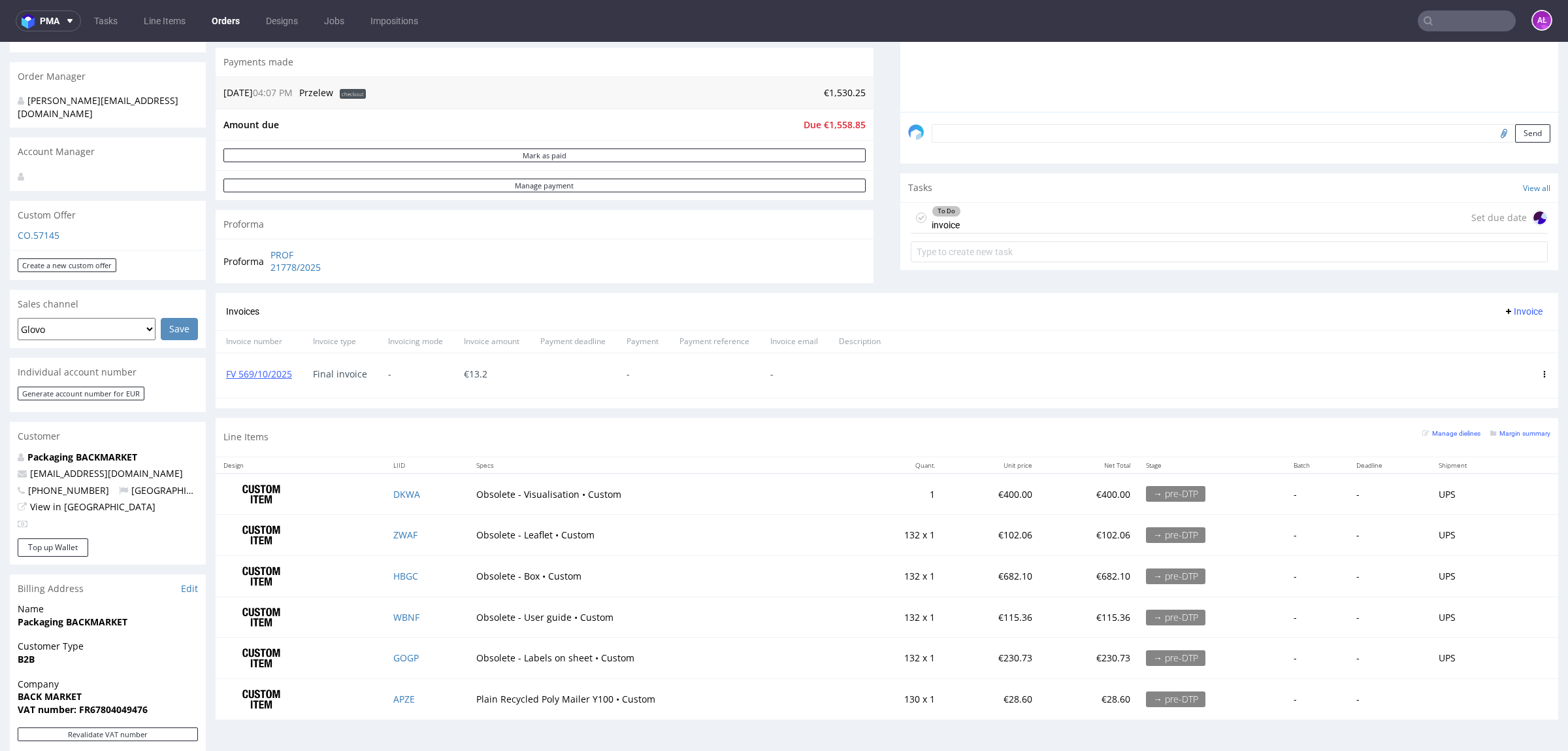
drag, startPoint x: 1494, startPoint y: 314, endPoint x: 1494, endPoint y: 322, distance: 8.0
click at [1503, 314] on span "Invoice" at bounding box center [1523, 311] width 39 height 11
click at [1498, 348] on li "Upload" at bounding box center [1493, 341] width 84 height 24
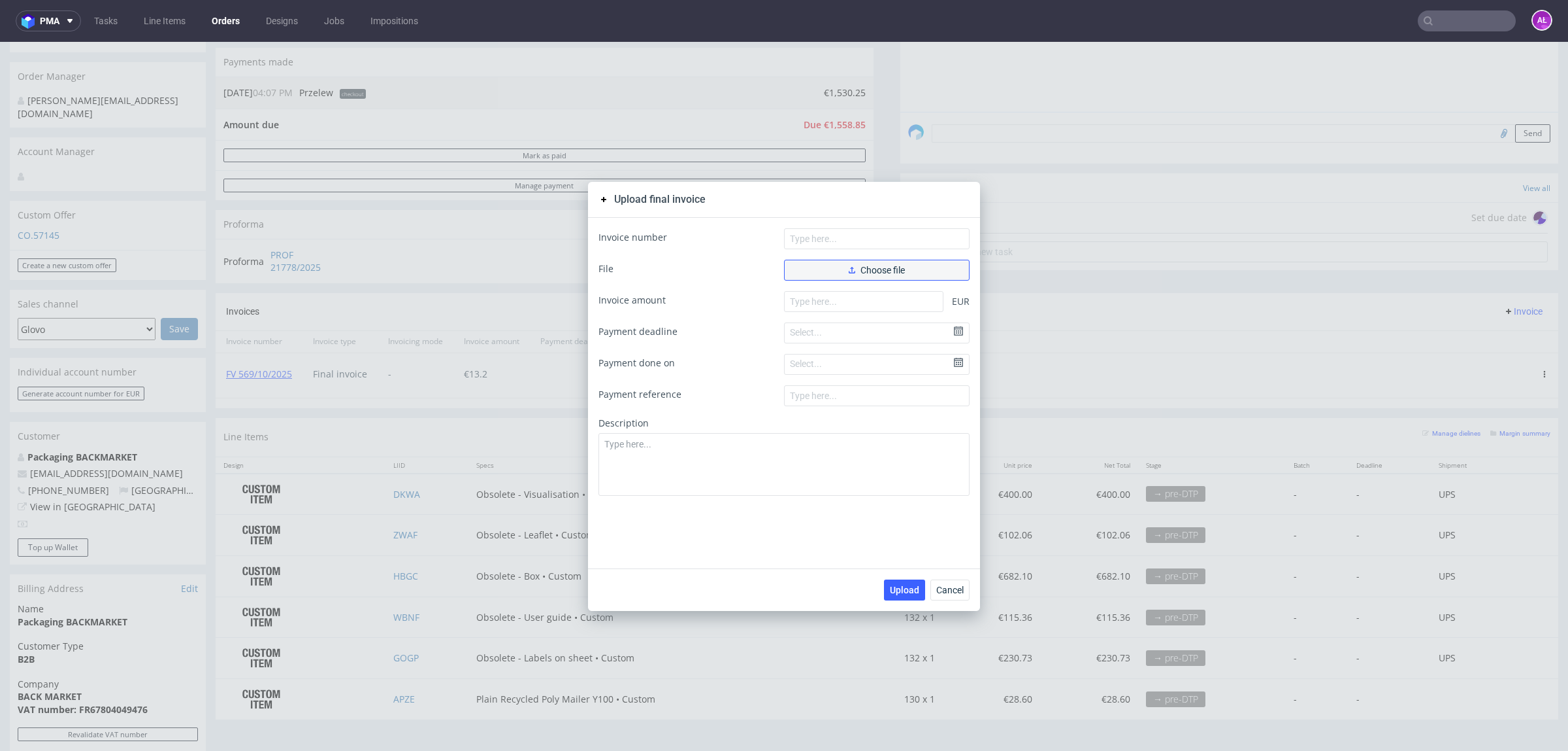
click at [886, 266] on span "Choose file" at bounding box center [876, 269] width 56 height 9
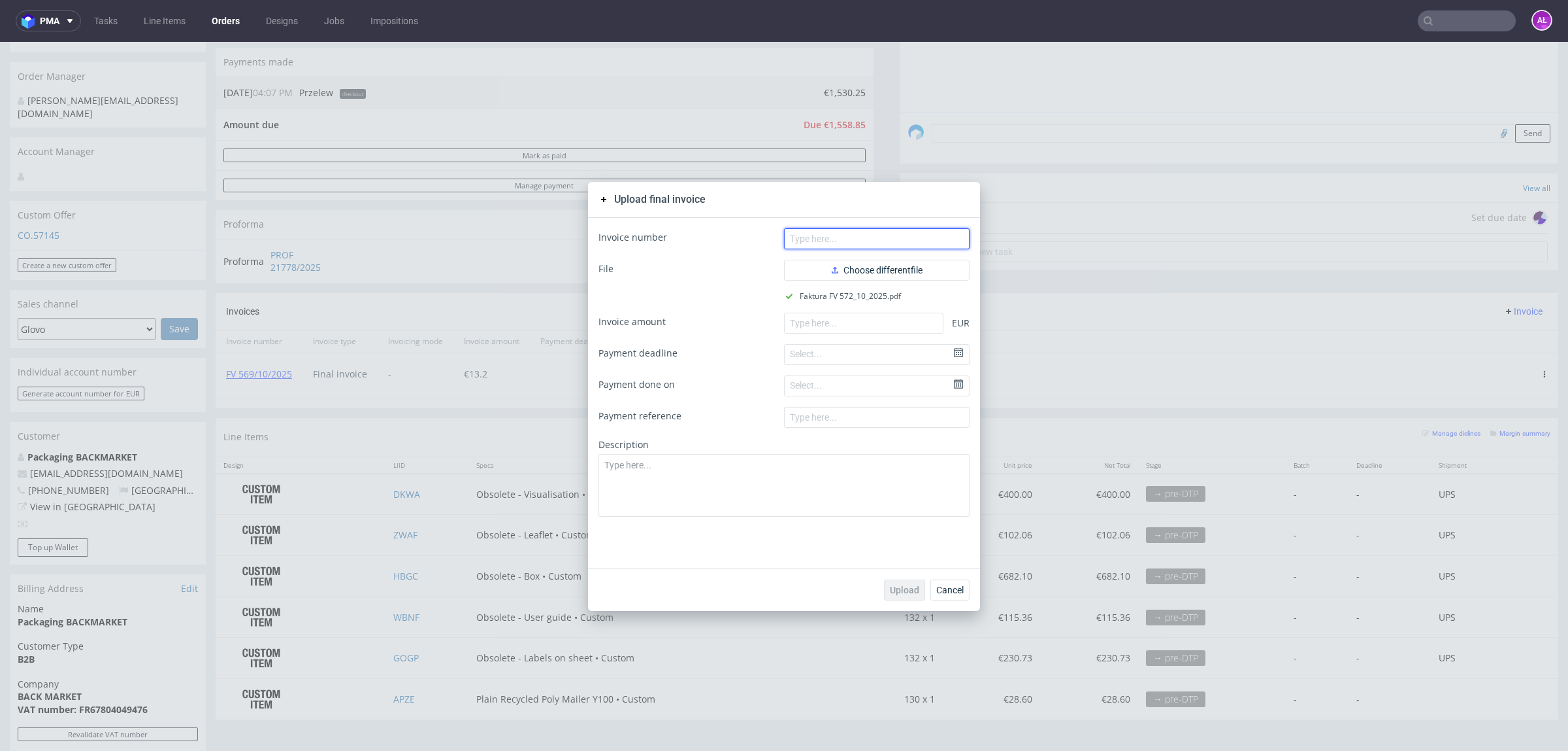
drag, startPoint x: 930, startPoint y: 240, endPoint x: 1058, endPoint y: 271, distance: 131.7
click at [930, 240] on input "text" at bounding box center [876, 238] width 185 height 21
paste input "FV 572/10/2025"
type input "FV 572/10/2025"
click at [881, 326] on input "number" at bounding box center [863, 322] width 160 height 21
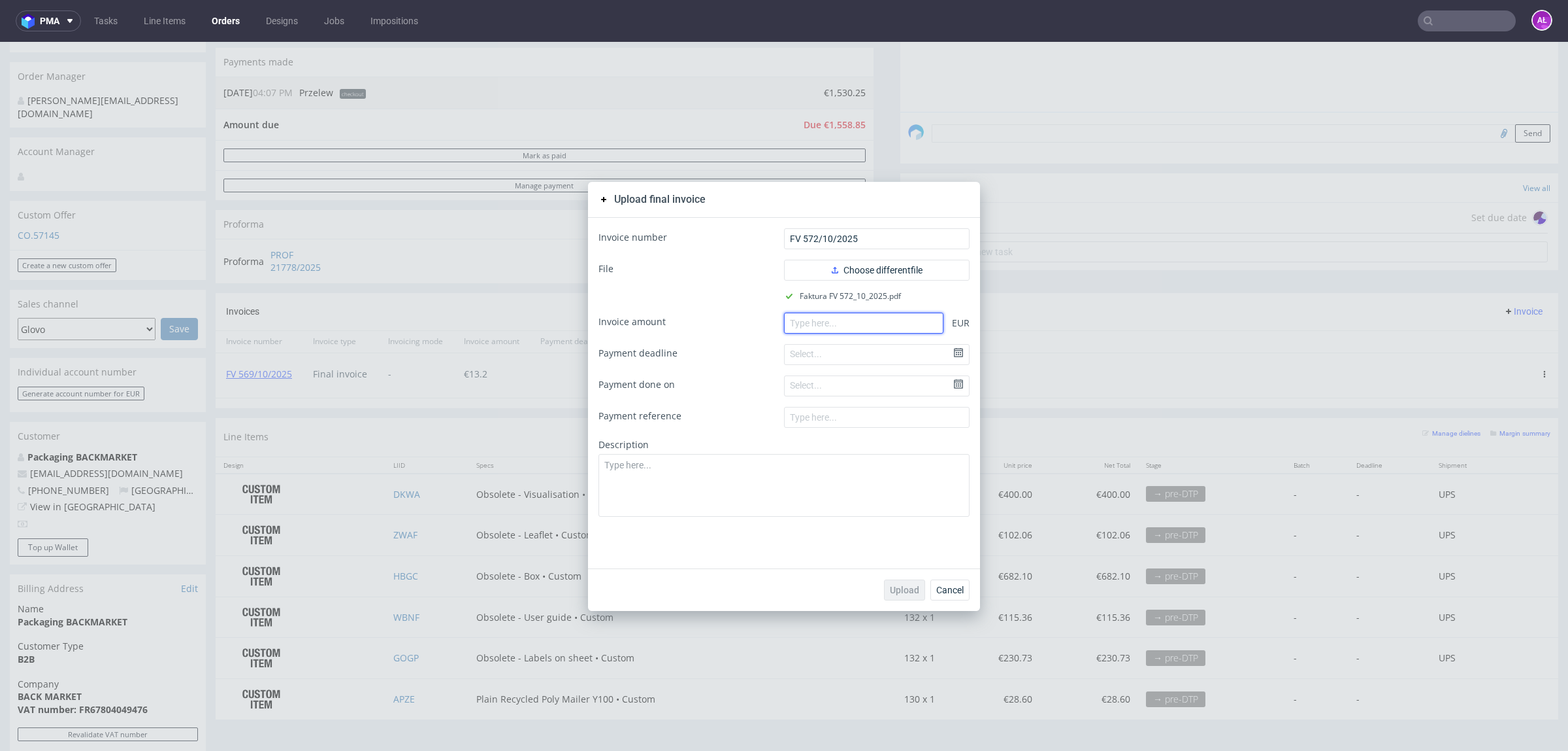
paste input "203.40"
type input "203.40"
click at [911, 587] on span "Upload" at bounding box center [905, 589] width 29 height 9
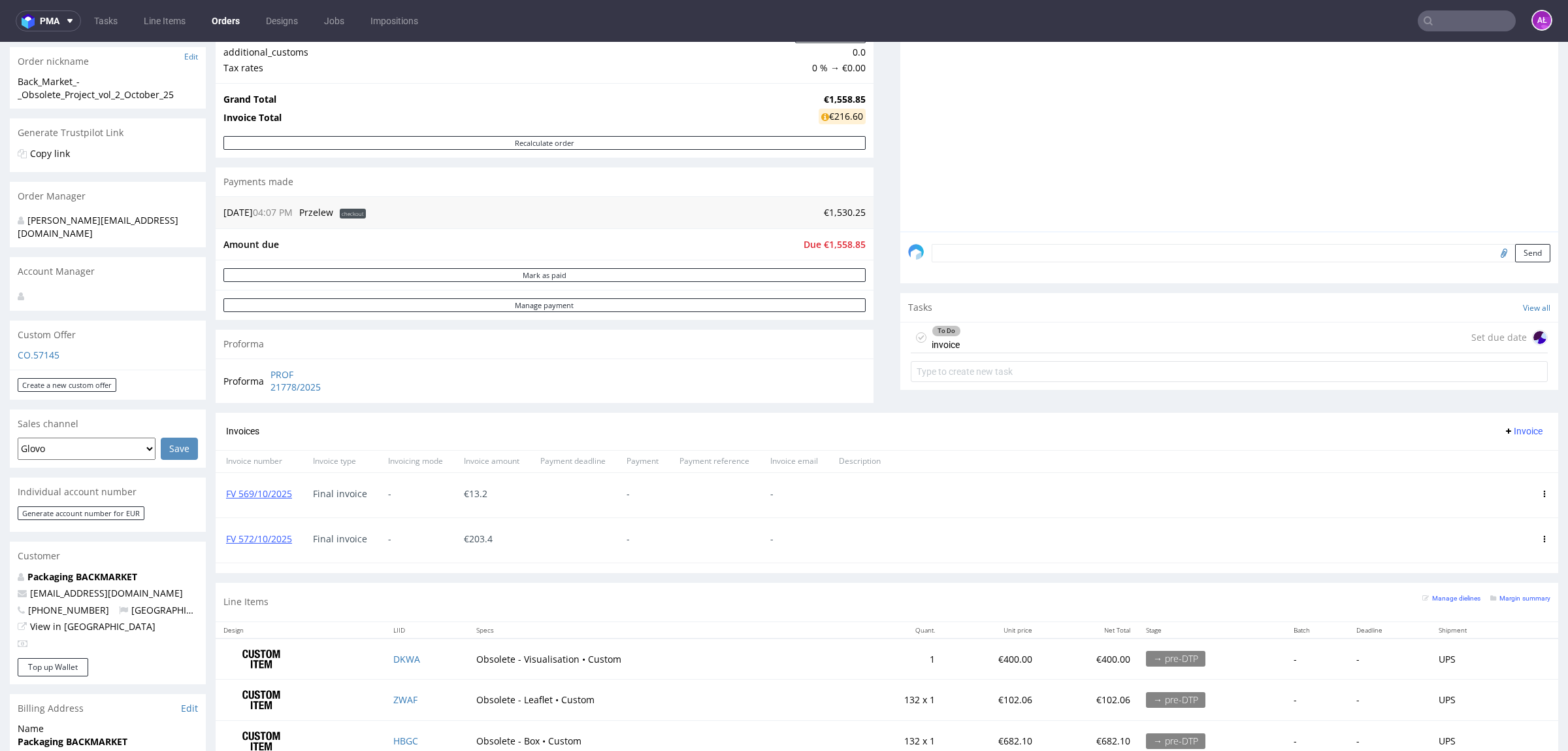
scroll to position [245, 0]
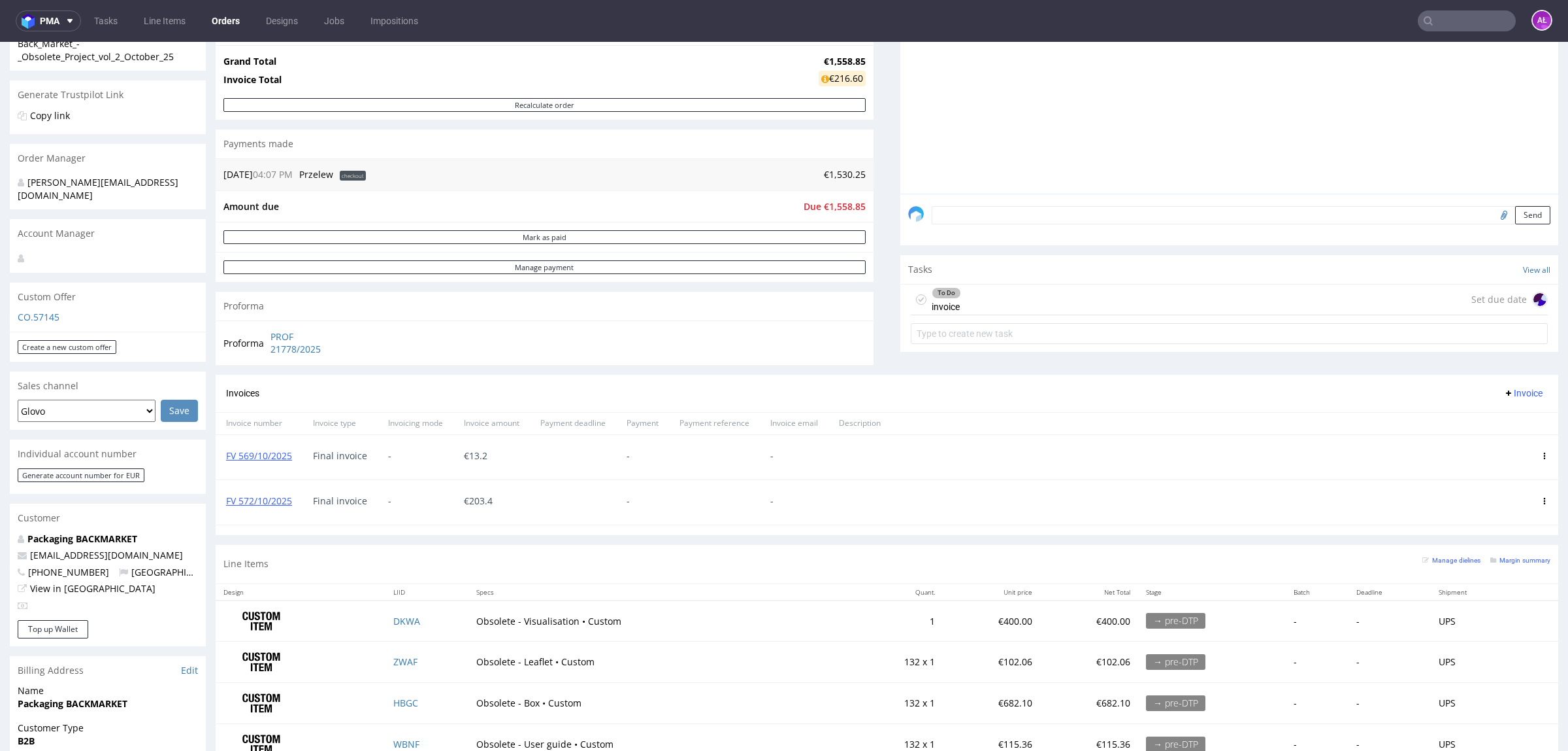
click at [968, 297] on div "To Do invoice Set due date" at bounding box center [1228, 299] width 637 height 30
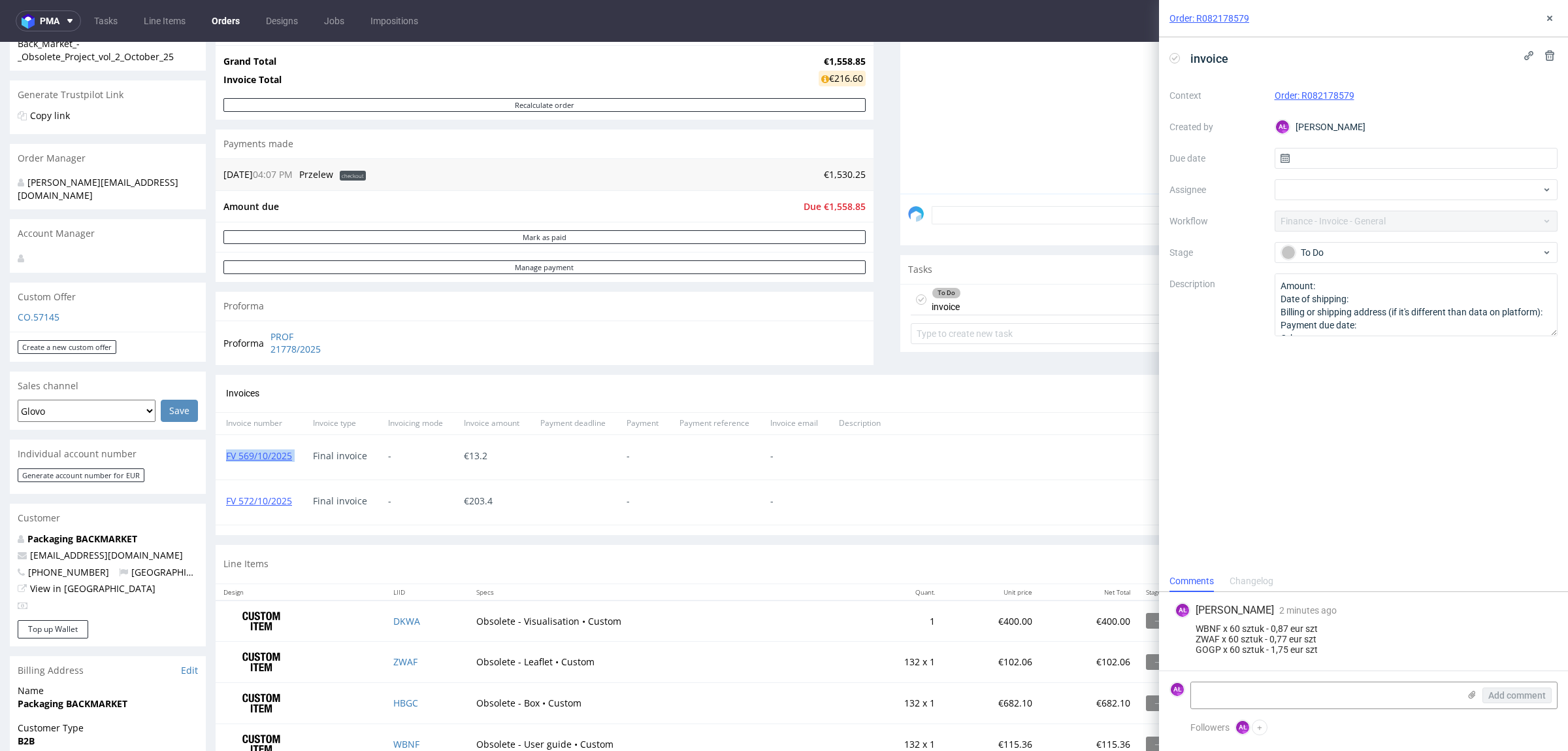
drag, startPoint x: 294, startPoint y: 463, endPoint x: 226, endPoint y: 466, distance: 68.1
click at [226, 466] on div "FV 569/10/2025 Final invoice - € 13.2 - -" at bounding box center [887, 456] width 1343 height 45
click at [1278, 700] on textarea at bounding box center [1325, 695] width 268 height 27
paste textarea "FV 569/10/2025"
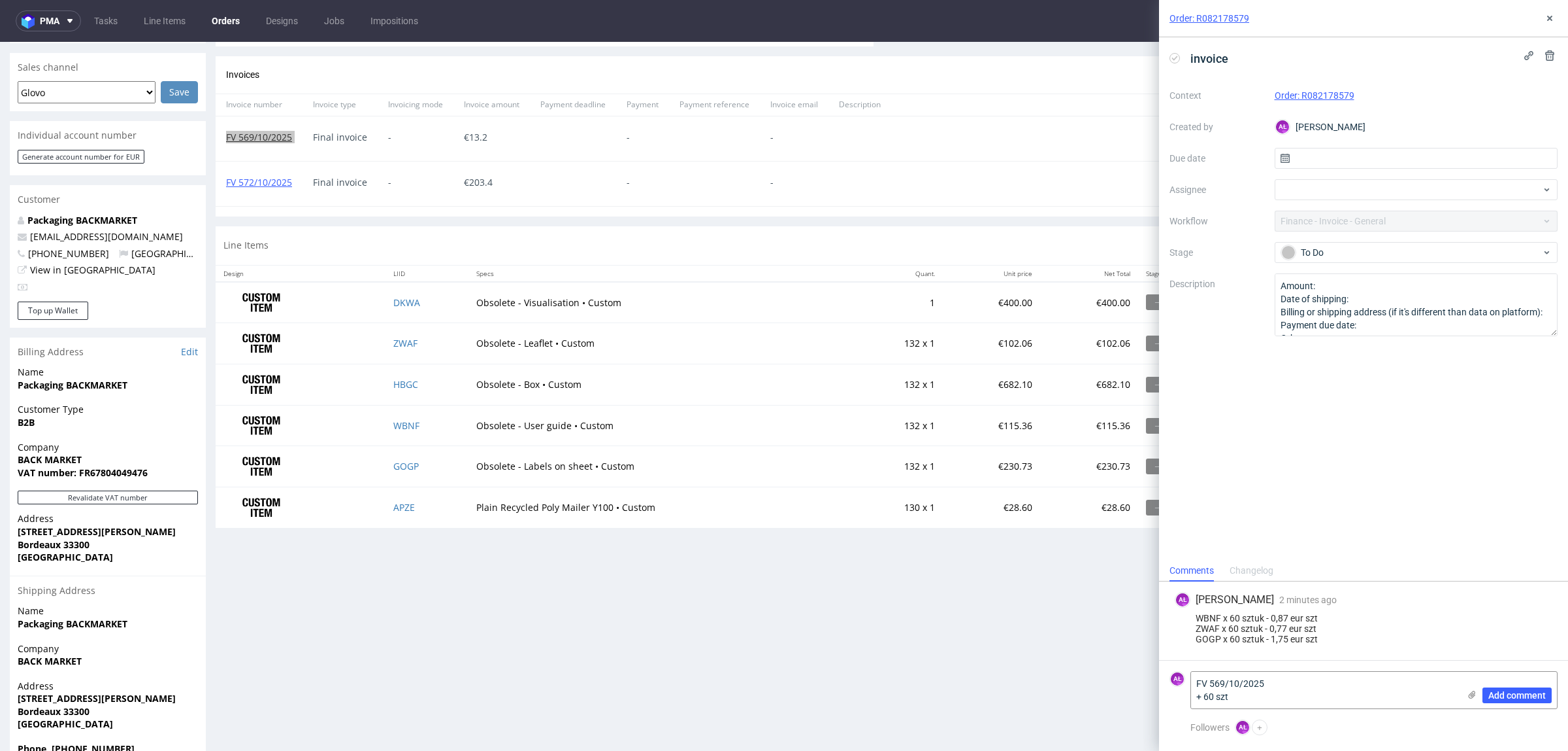
scroll to position [572, 0]
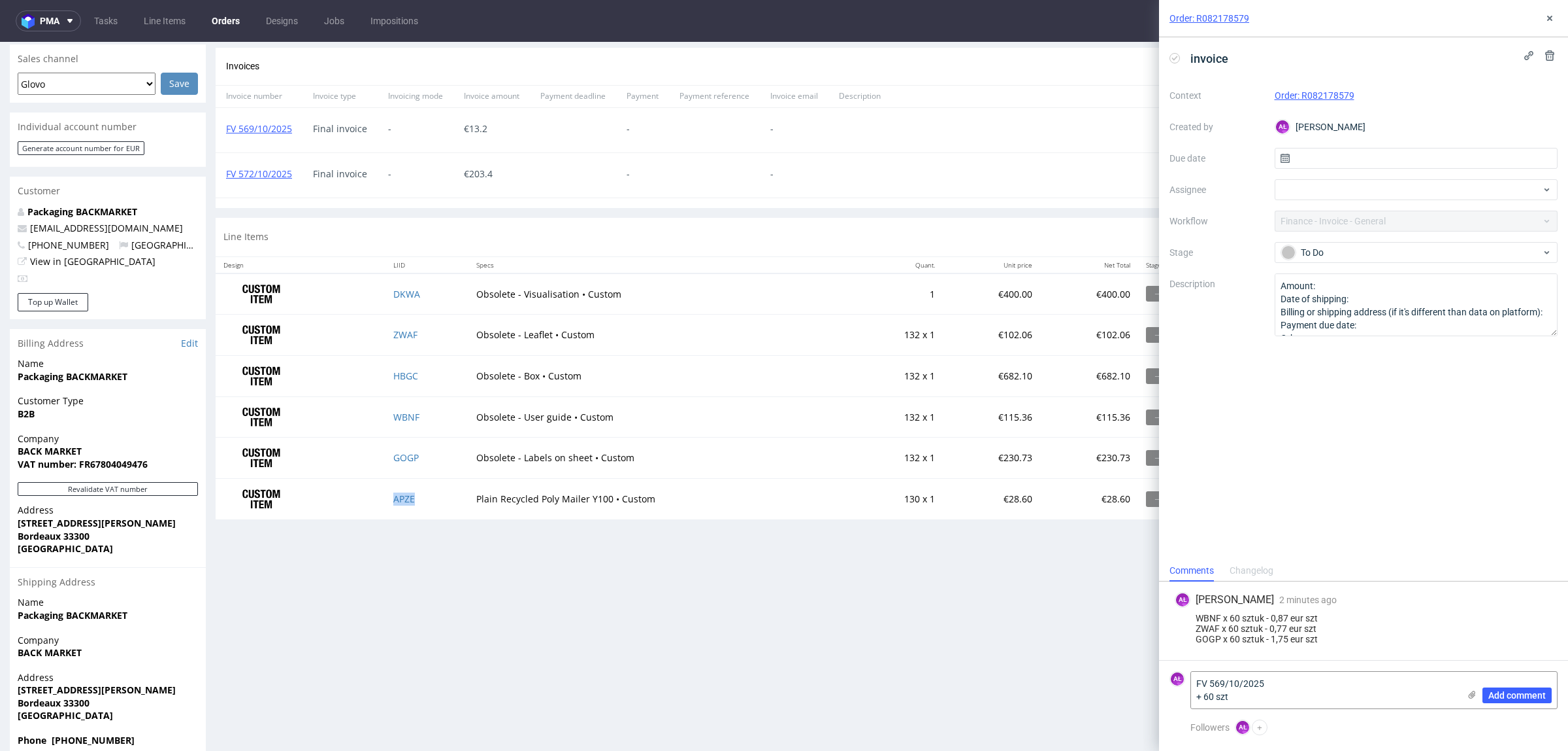
copy link "APZE"
click at [1314, 704] on textarea "FV 569/10/2025 + 60 szt" at bounding box center [1325, 689] width 268 height 36
paste textarea "APZE"
click at [1400, 688] on textarea "FV 569/10/2025 + 60 szt APZE" at bounding box center [1325, 689] width 268 height 36
click at [1367, 704] on textarea "FV 569/10/2025 + 60 szt APZE" at bounding box center [1325, 689] width 268 height 36
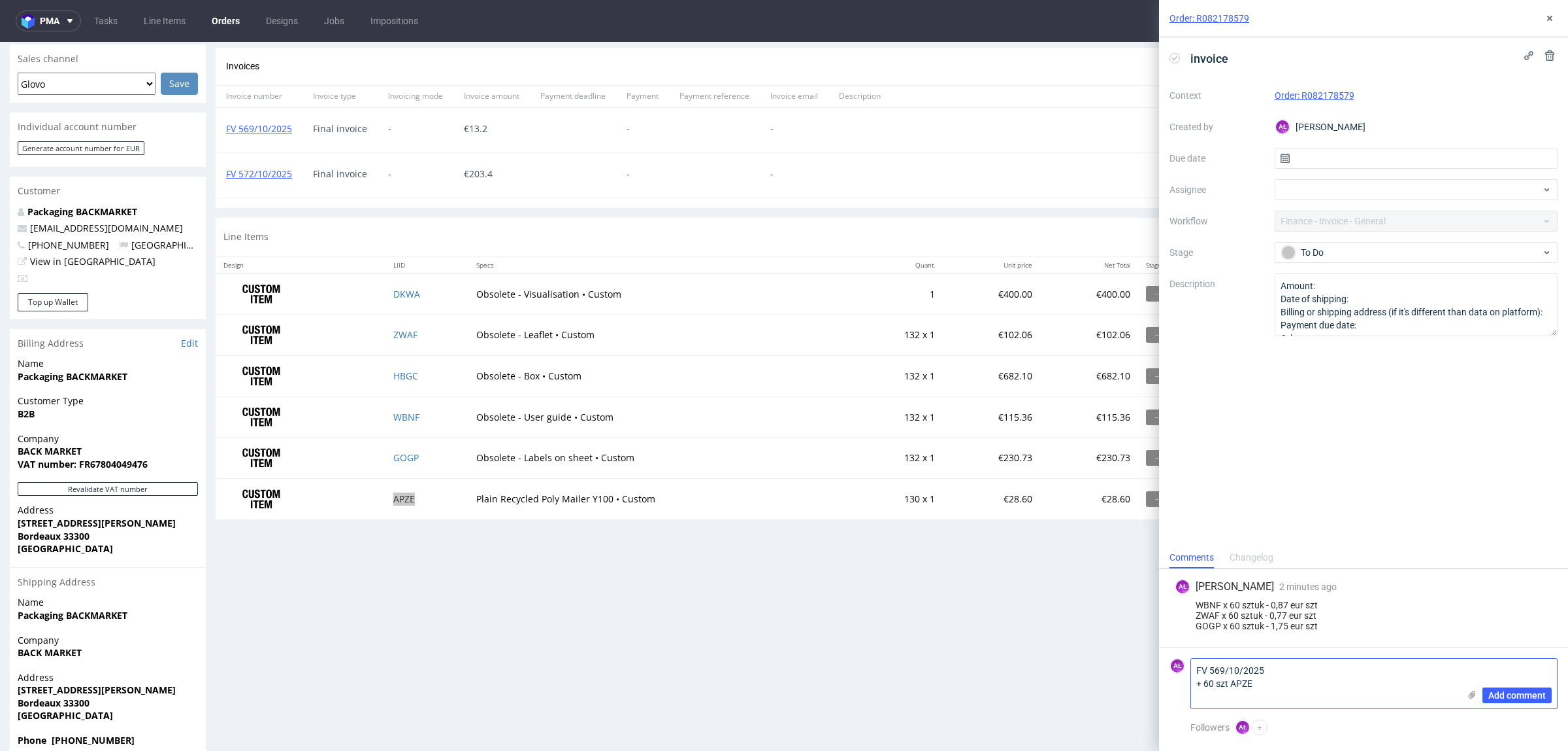
scroll to position [0, 0]
type textarea "FV 569/10/2025 + 60 szt APZE to [GEOGRAPHIC_DATA]"
click at [1501, 698] on span "Add comment" at bounding box center [1517, 694] width 58 height 9
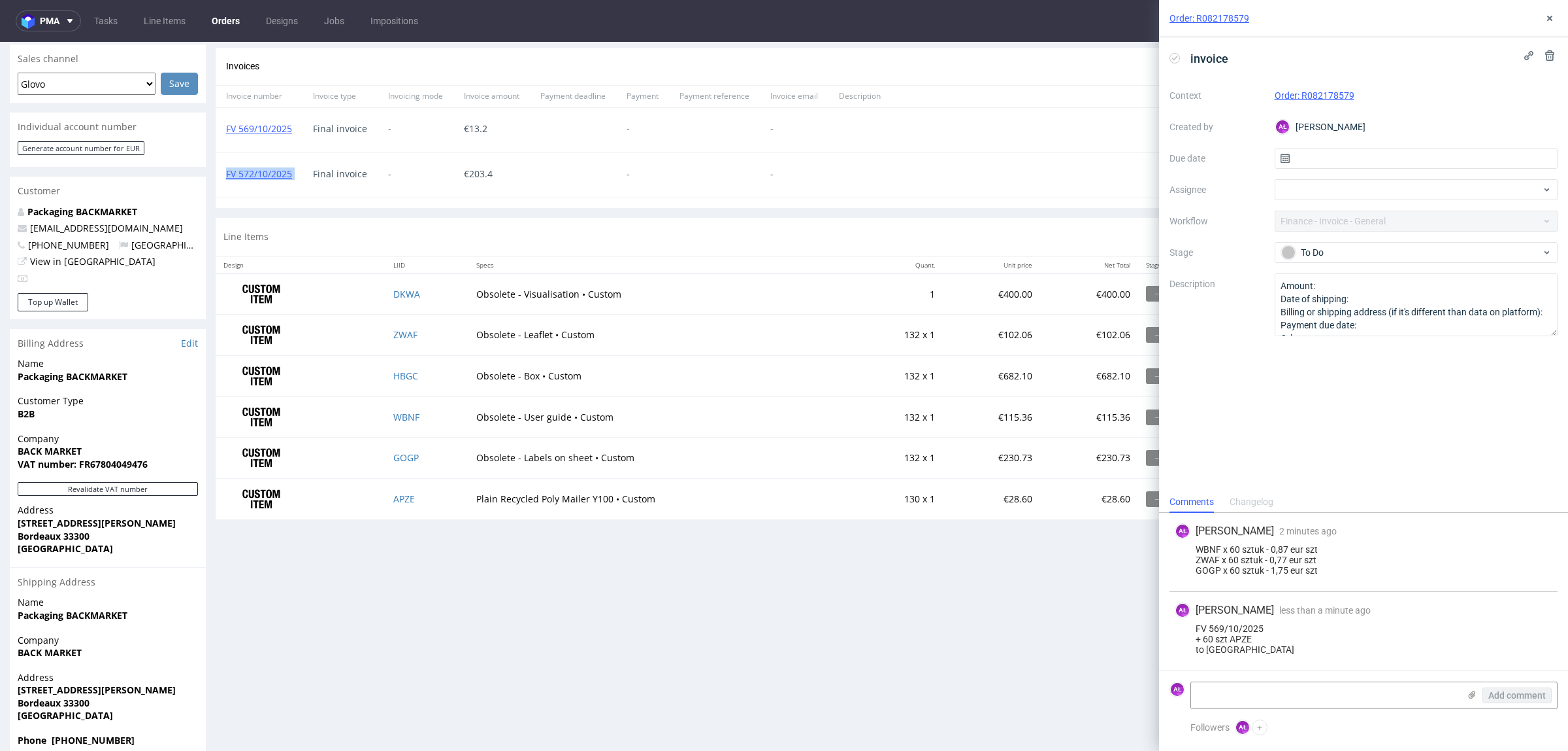
drag, startPoint x: 302, startPoint y: 184, endPoint x: 227, endPoint y: 183, distance: 75.0
click at [227, 183] on div "FV 572/10/2025 Final invoice - € 203.4 - -" at bounding box center [887, 175] width 1343 height 45
copy link "FV 572/10/2025"
click at [1294, 705] on textarea at bounding box center [1325, 695] width 268 height 27
paste textarea "FV 572/10/2025"
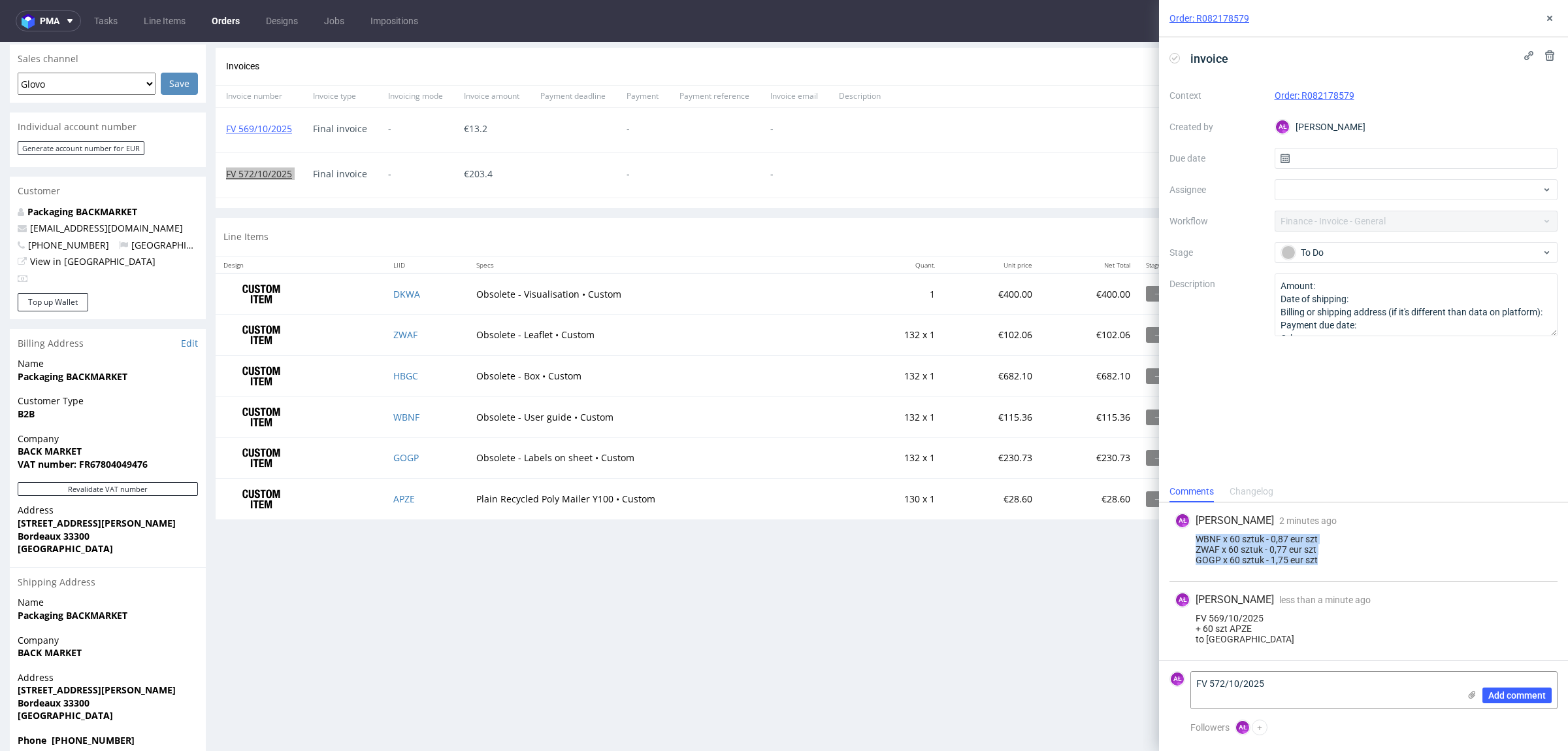
drag, startPoint x: 1357, startPoint y: 563, endPoint x: 1176, endPoint y: 537, distance: 182.9
click at [1176, 537] on div "WBNF x 60 sztuk - 0,87 eur szt ZWAF x 60 sztuk - 0,77 eur szt GOGP x 60 sztuk -…" at bounding box center [1363, 549] width 378 height 31
copy div "WBNF x 60 sztuk - 0,87 eur szt ZWAF x 60 sztuk - 0,77 eur szt GOGP x 60 sztuk -…"
click at [1222, 692] on textarea "FV 572/10/2025" at bounding box center [1325, 689] width 268 height 36
paste textarea "WBNF x 60 sztuk - 0,87 eur szt ZWAF x 60 sztuk - 0,77 eur szt GOGP x 60 sztuk -…"
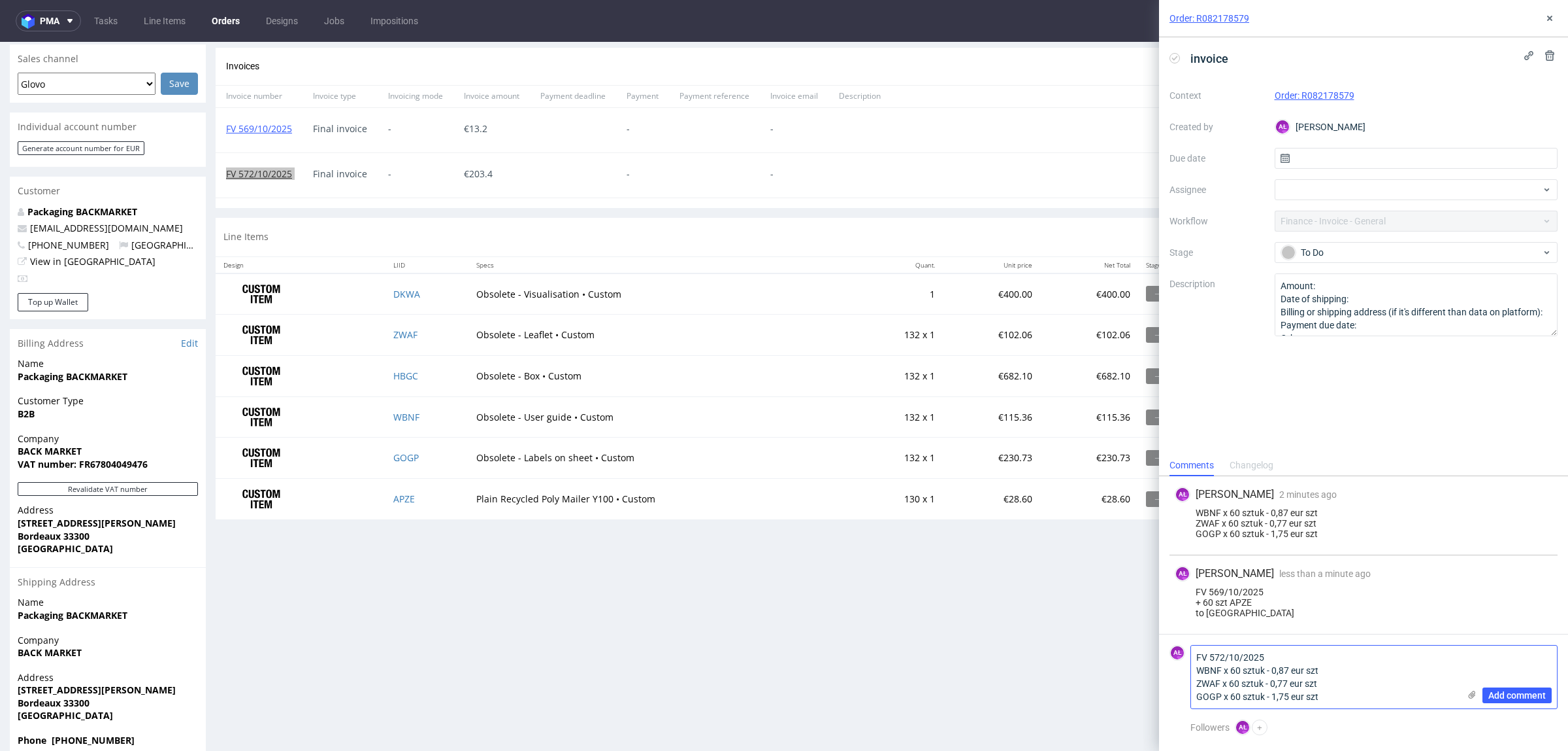
drag, startPoint x: 1329, startPoint y: 696, endPoint x: 1269, endPoint y: 695, distance: 60.0
click at [1269, 695] on textarea "FV 572/10/2025 WBNF x 60 sztuk - 0,87 eur szt ZWAF x 60 sztuk - 0,77 eur szt GO…" at bounding box center [1325, 676] width 268 height 63
drag, startPoint x: 1278, startPoint y: 688, endPoint x: 1267, endPoint y: 688, distance: 11.0
click at [1267, 688] on textarea "FV 572/10/2025 WBNF x 60 sztuk - 0,87 eur szt ZWAF x 60 sztuk - 0,77 eur szt GO…" at bounding box center [1325, 676] width 268 height 63
drag, startPoint x: 1322, startPoint y: 671, endPoint x: 1269, endPoint y: 671, distance: 53.0
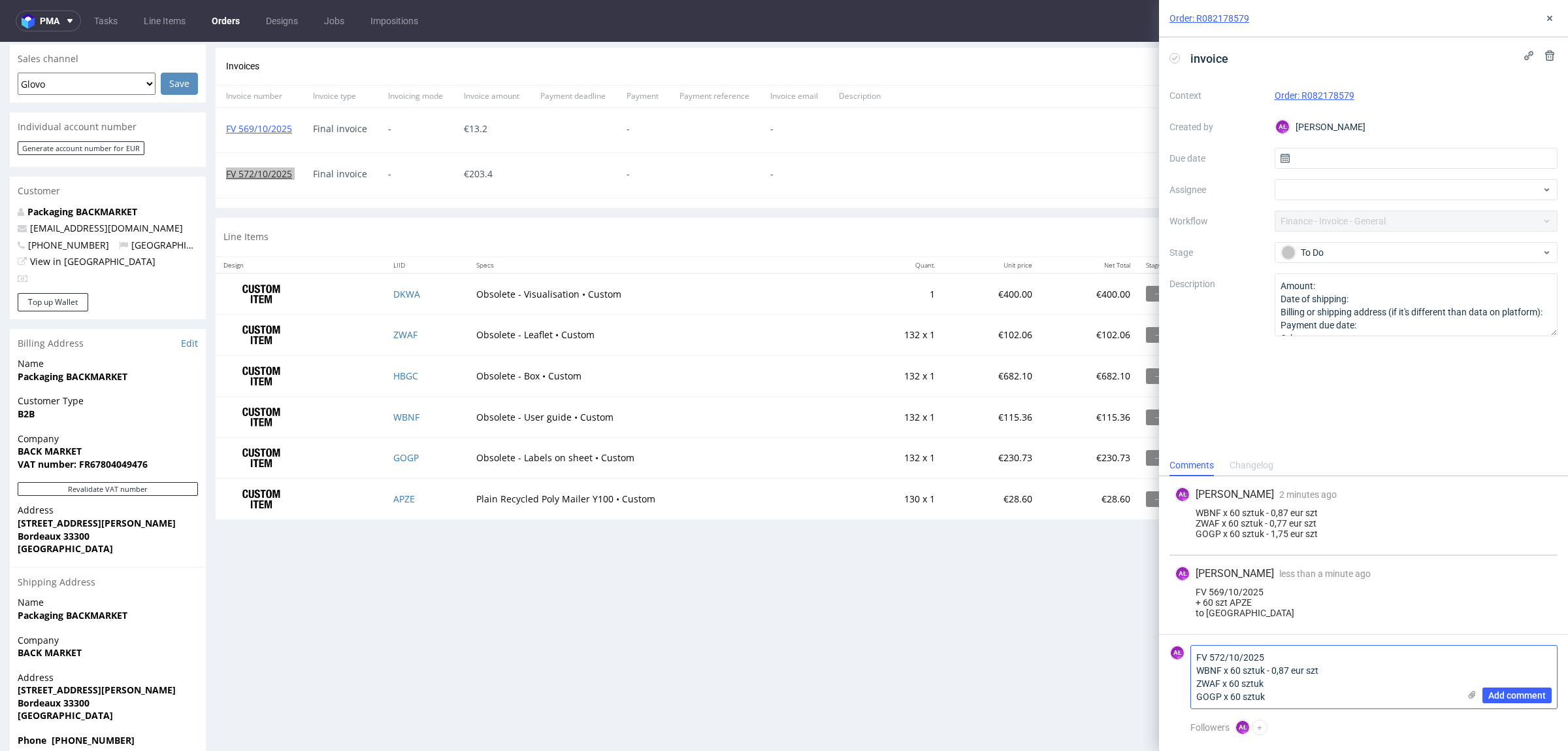
click at [1269, 671] on textarea "FV 572/10/2025 WBNF x 60 sztuk - 0,87 eur szt ZWAF x 60 sztuk GOGP x 60 sztuk" at bounding box center [1325, 676] width 268 height 63
click at [1284, 700] on textarea "FV 572/10/2025 WBNF x 60 sztuk ZWAF x 60 sztuk GOGP x 60 sztuk" at bounding box center [1325, 676] width 268 height 63
type textarea "FV 572/10/2025 WBNF x 60 sztuk ZWAF x 60 sztuk GOGP x 60 sztuk to [GEOGRAPHIC_D…"
click at [1501, 693] on span "Add comment" at bounding box center [1517, 694] width 58 height 9
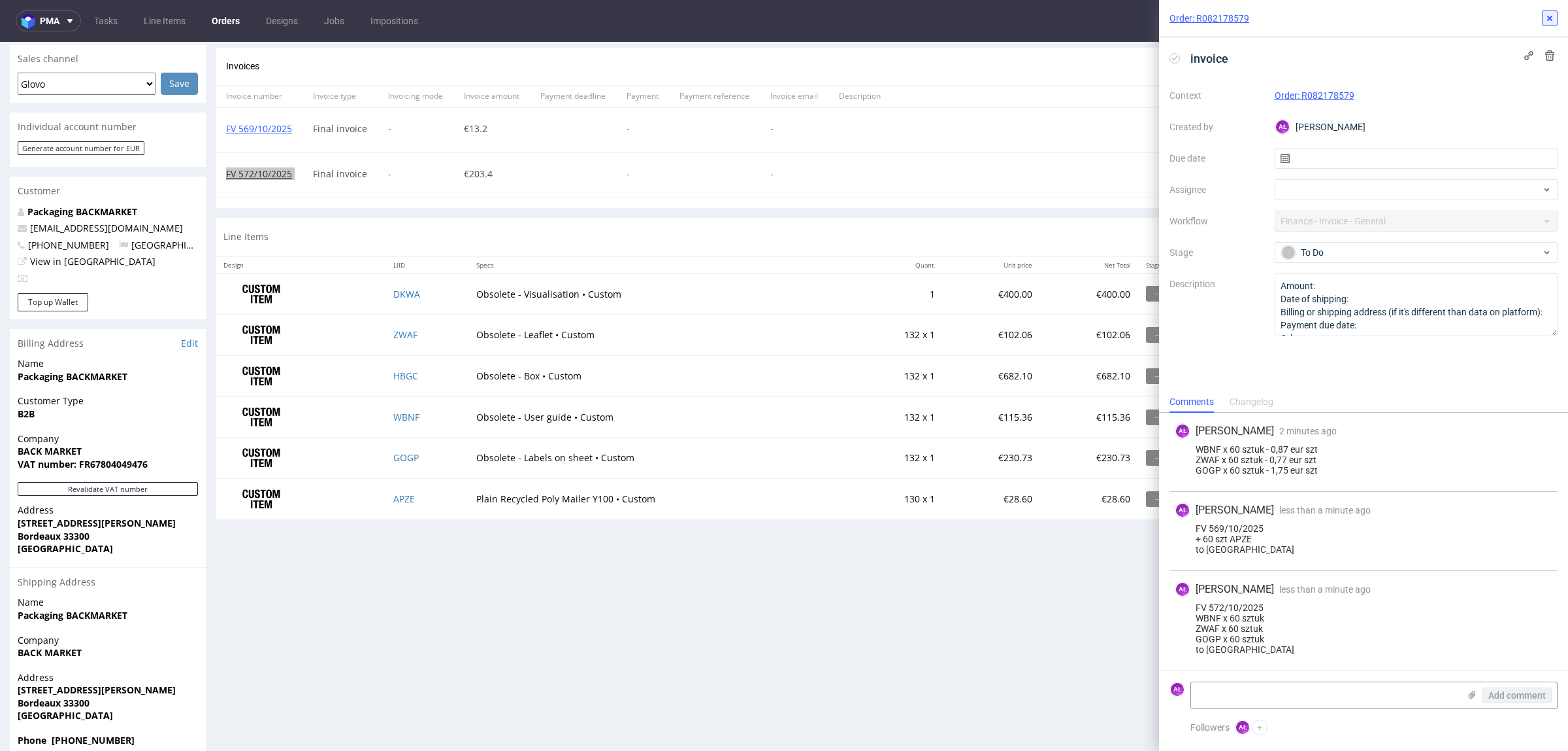
click at [1550, 20] on icon at bounding box center [1549, 18] width 11 height 11
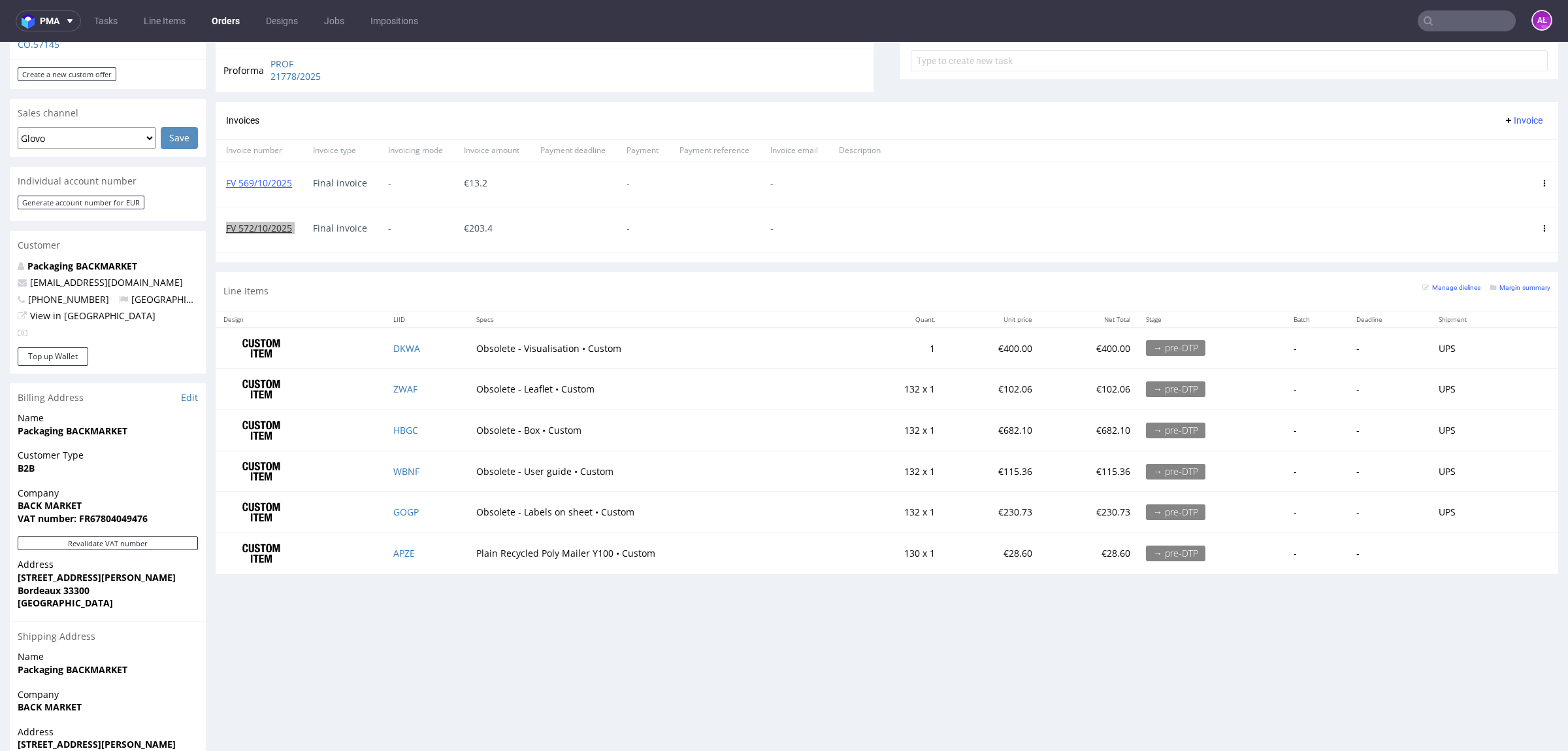
scroll to position [490, 0]
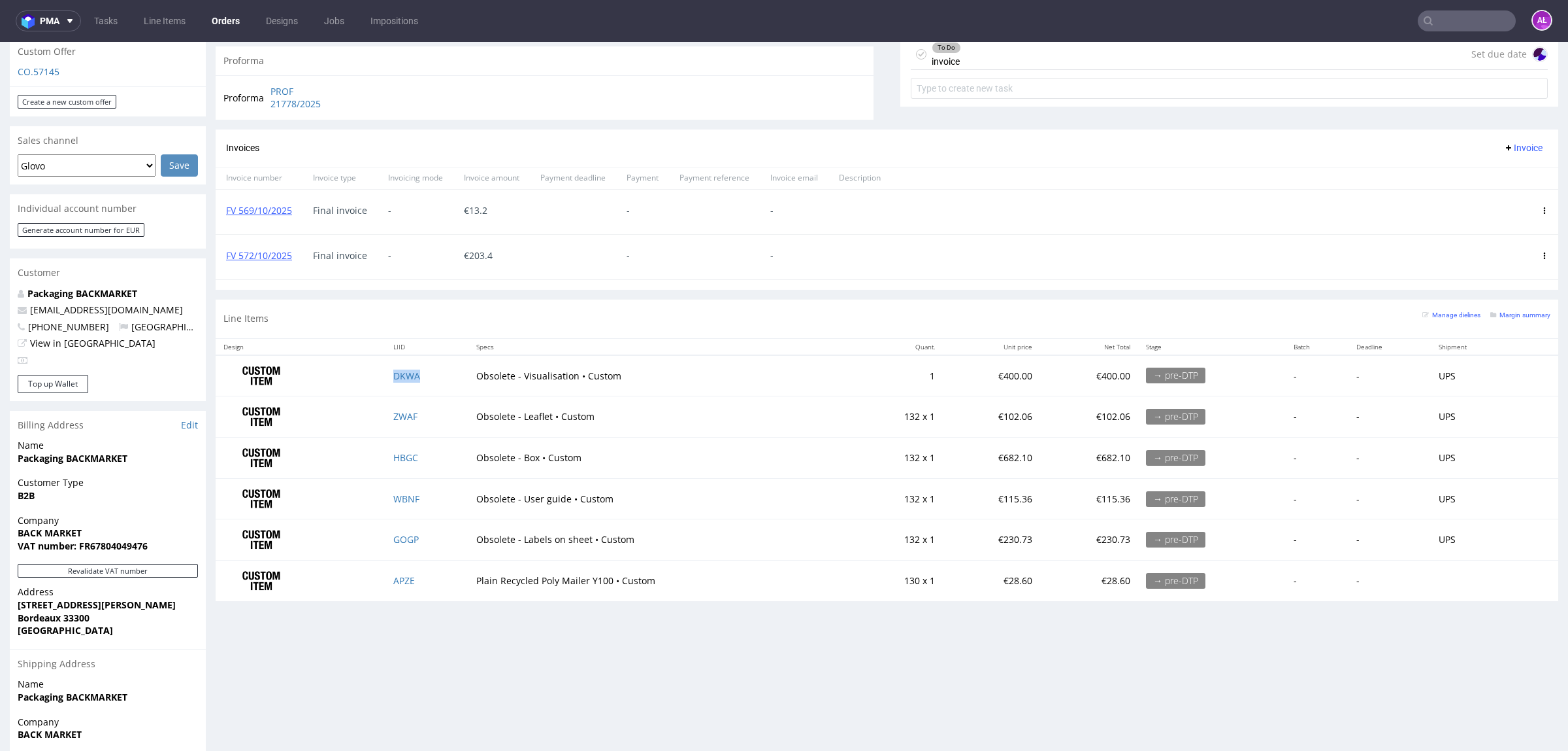
click at [434, 384] on td "DKWA" at bounding box center [427, 376] width 83 height 41
drag, startPoint x: 517, startPoint y: 379, endPoint x: 570, endPoint y: 383, distance: 53.2
click at [570, 383] on td "Obsolete - Visualisation • Custom" at bounding box center [660, 376] width 383 height 41
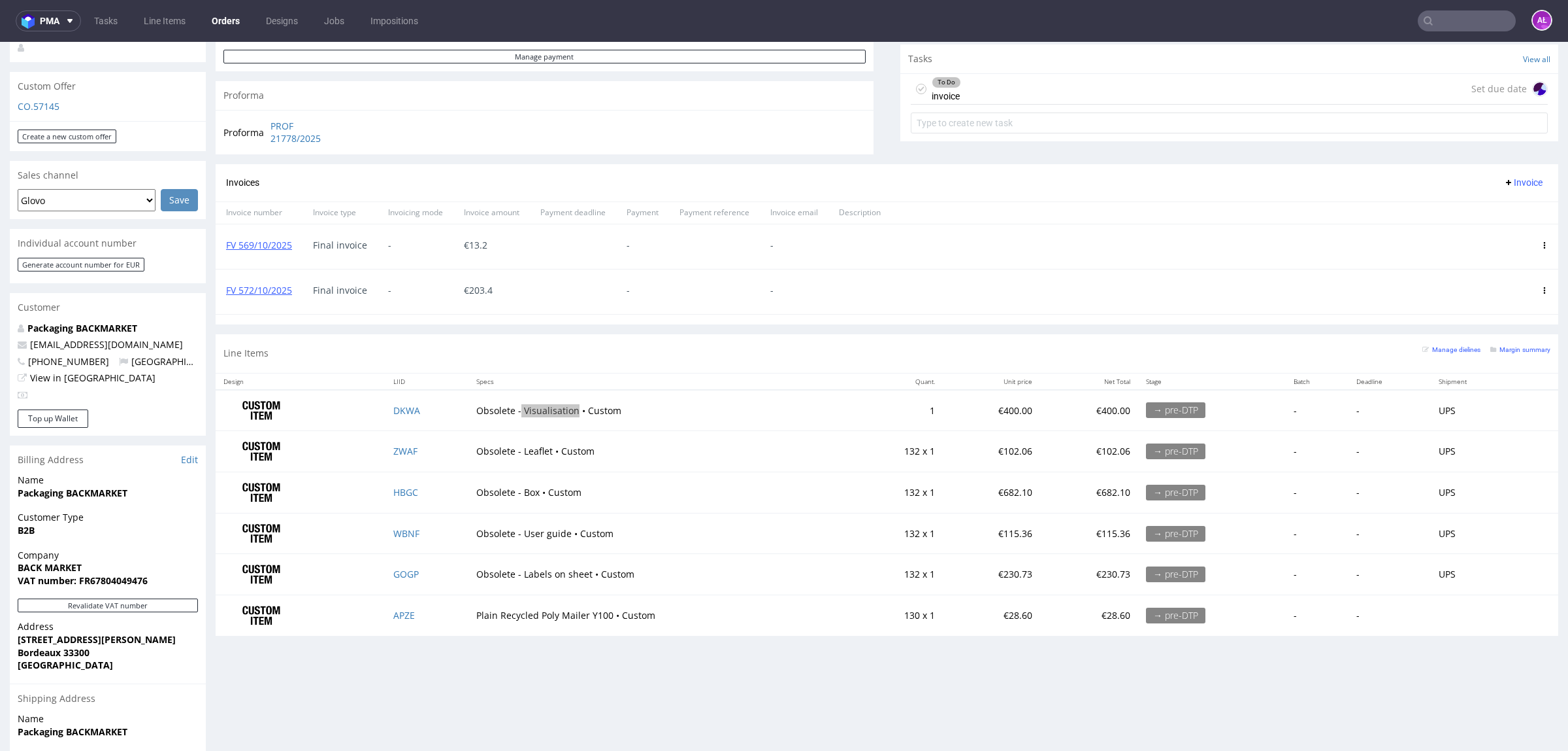
scroll to position [456, 0]
click at [429, 623] on td "APZE" at bounding box center [427, 616] width 83 height 40
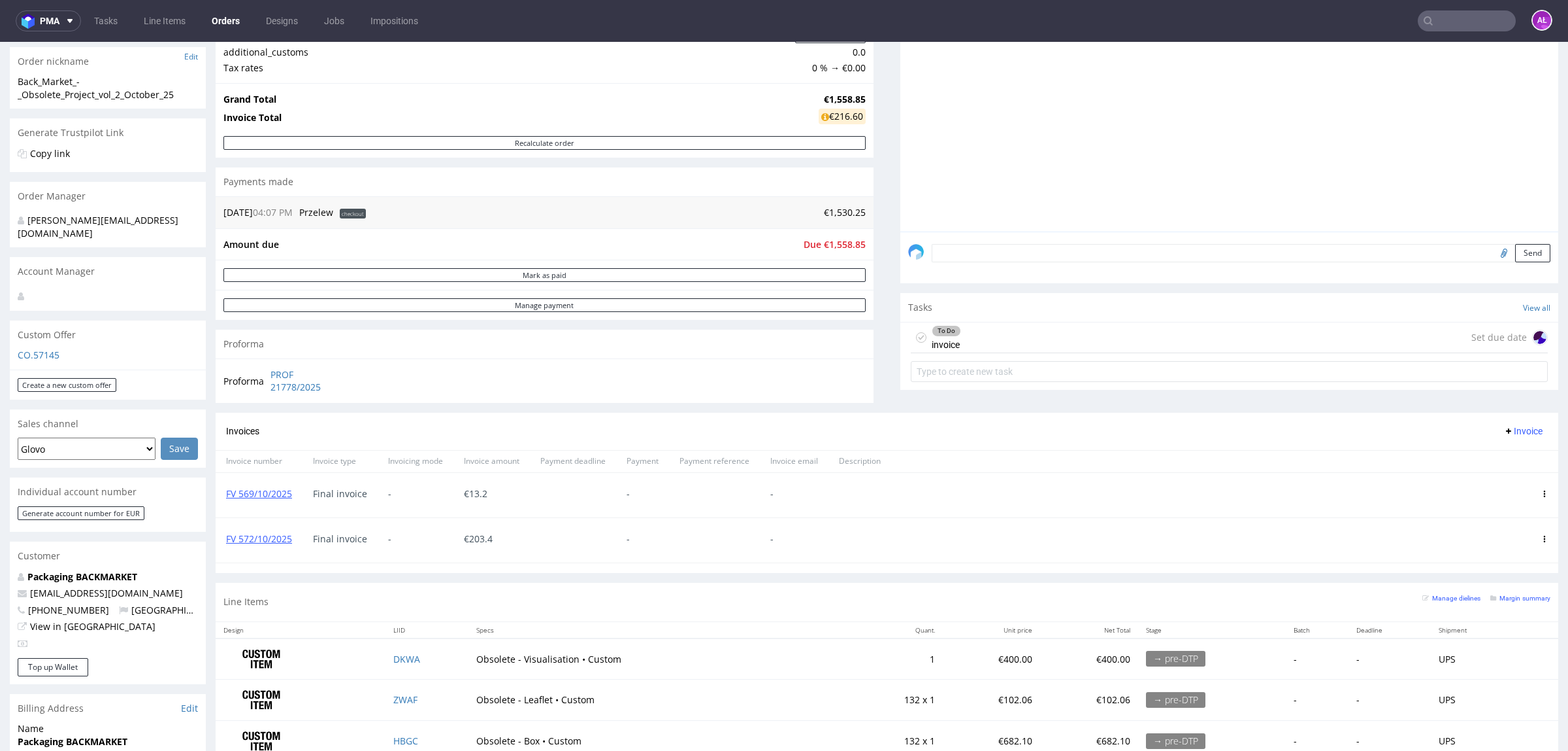
scroll to position [245, 0]
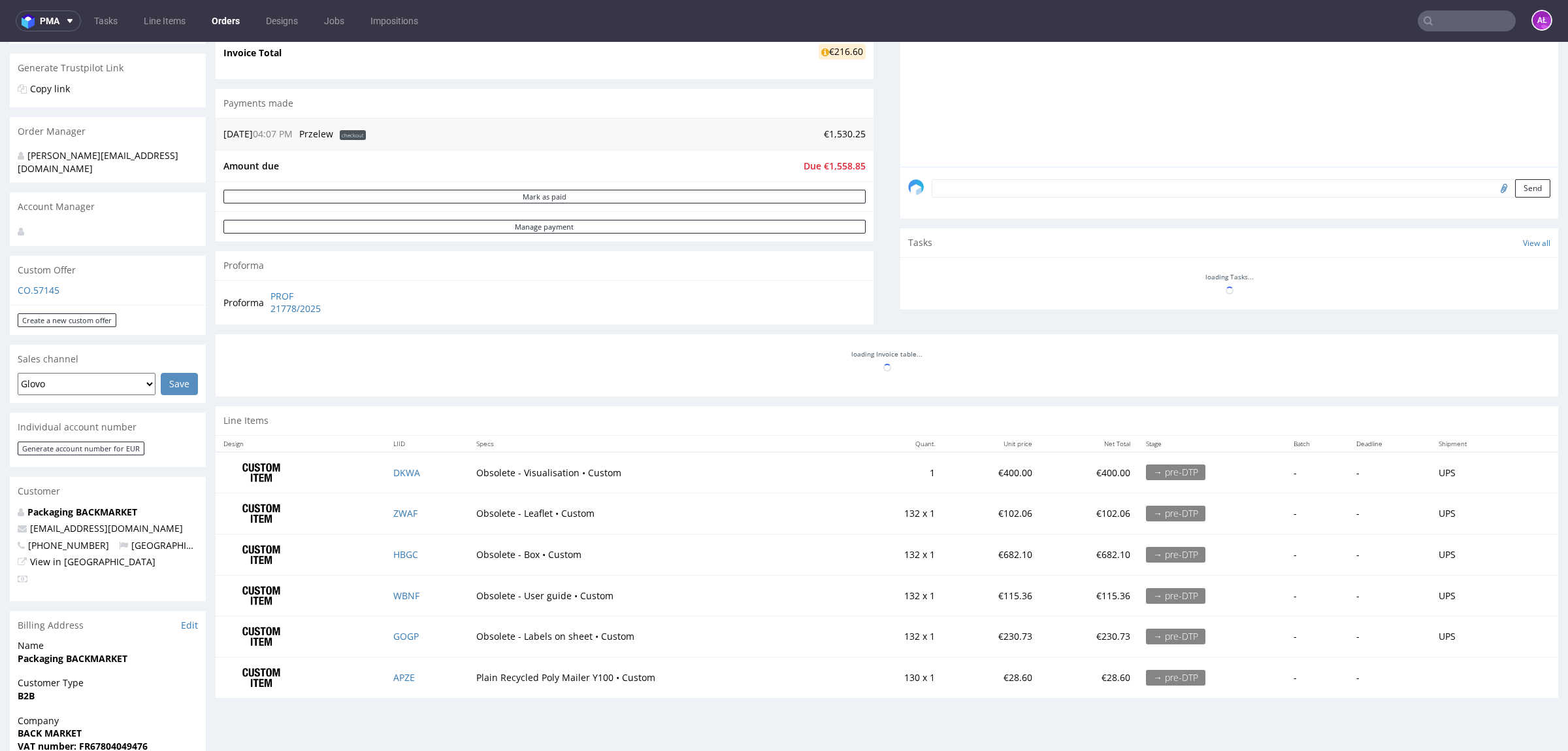
scroll to position [327, 0]
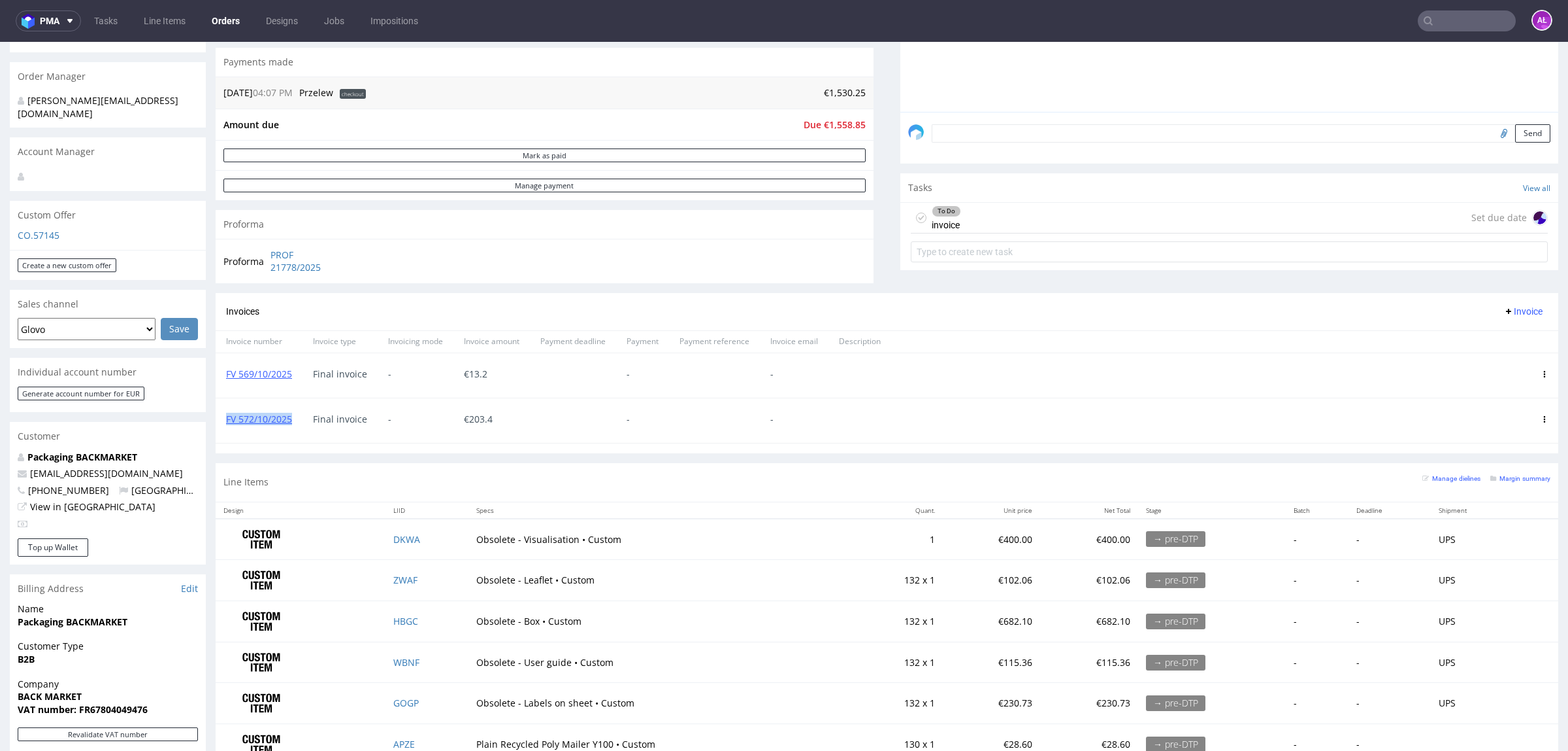
drag, startPoint x: 295, startPoint y: 429, endPoint x: 223, endPoint y: 438, distance: 72.6
click at [223, 438] on div "FV 572/10/2025" at bounding box center [259, 420] width 87 height 44
copy link "FV 572/10/2025"
click at [1544, 373] on use at bounding box center [1545, 374] width 2 height 7
click at [1480, 495] on span "Delete invoice" at bounding box center [1489, 493] width 79 height 13
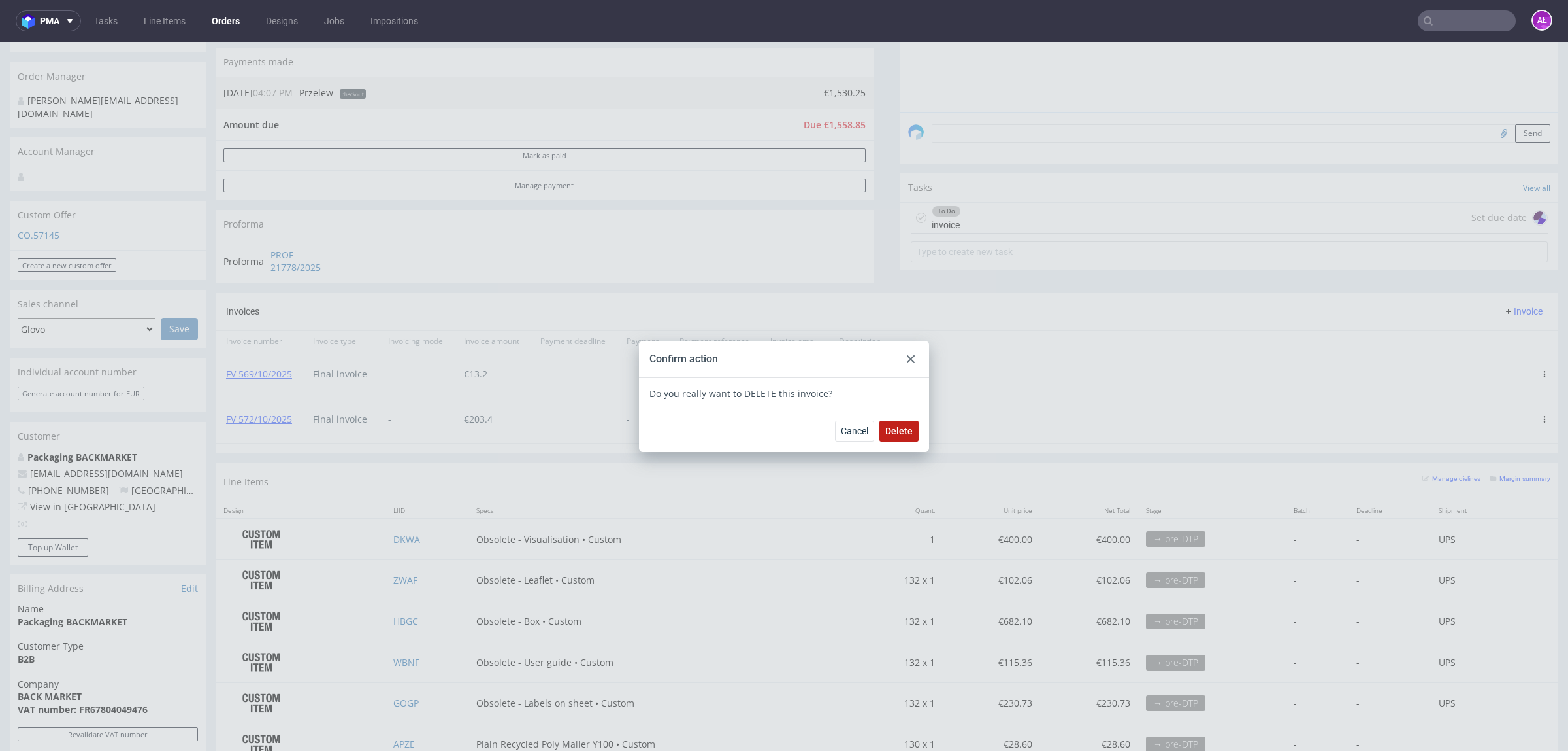
click at [892, 428] on span "Delete" at bounding box center [899, 430] width 27 height 9
click at [907, 359] on use at bounding box center [911, 359] width 8 height 8
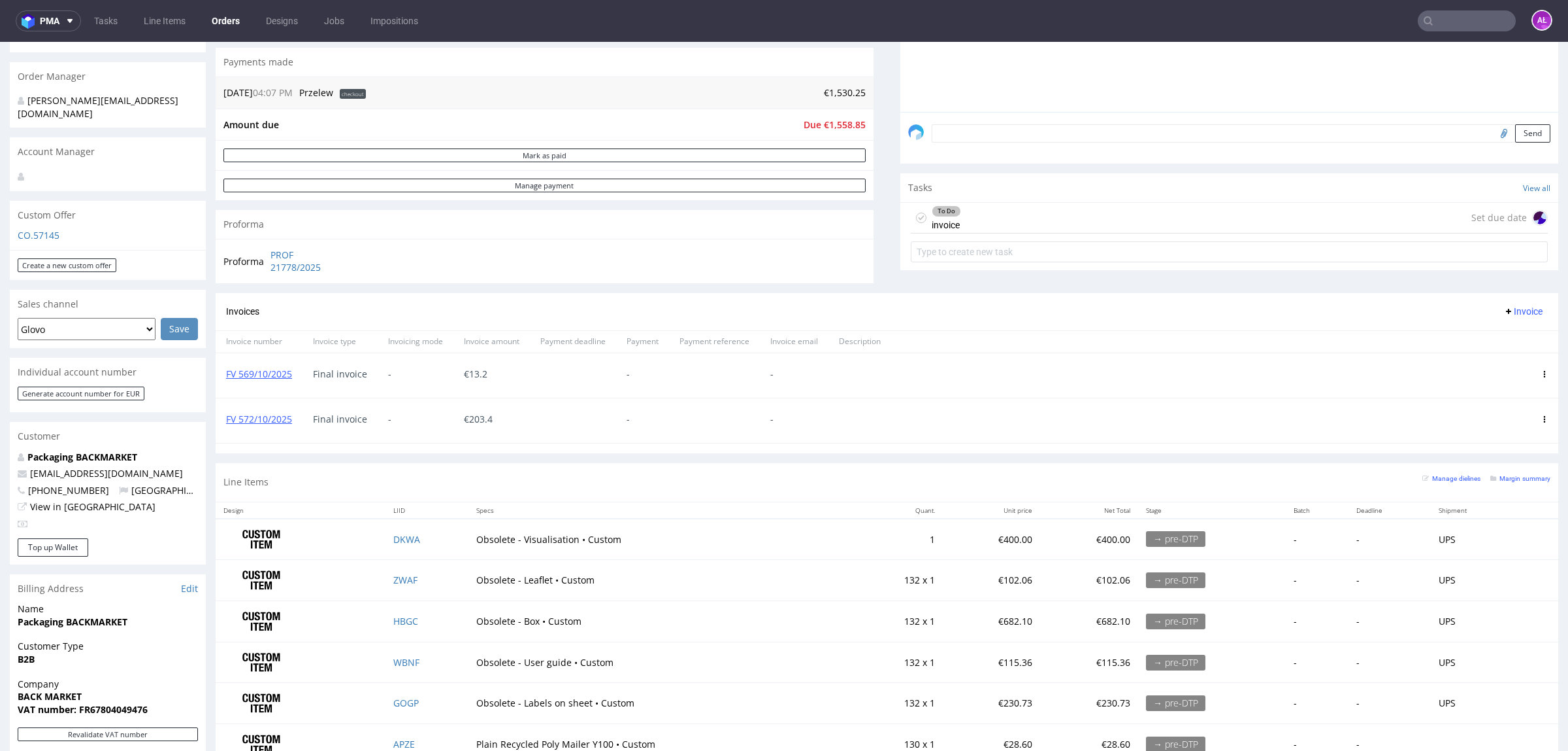
click at [1542, 422] on icon at bounding box center [1544, 419] width 7 height 7
click at [1504, 543] on span "Delete invoice" at bounding box center [1489, 538] width 79 height 13
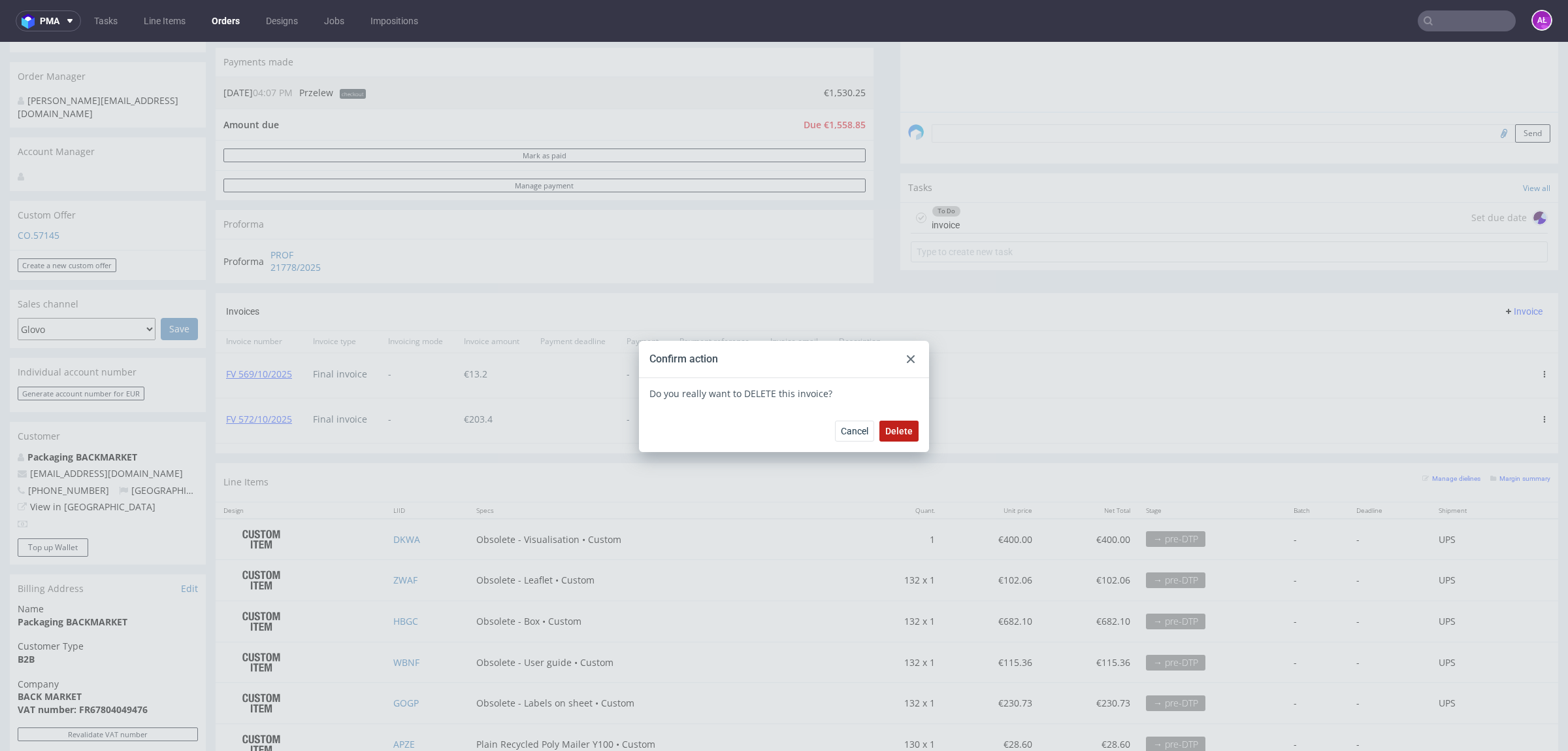
click at [885, 429] on span "Delete" at bounding box center [899, 430] width 27 height 9
drag, startPoint x: 907, startPoint y: 358, endPoint x: 907, endPoint y: 347, distance: 11.0
click at [907, 358] on icon at bounding box center [911, 359] width 8 height 8
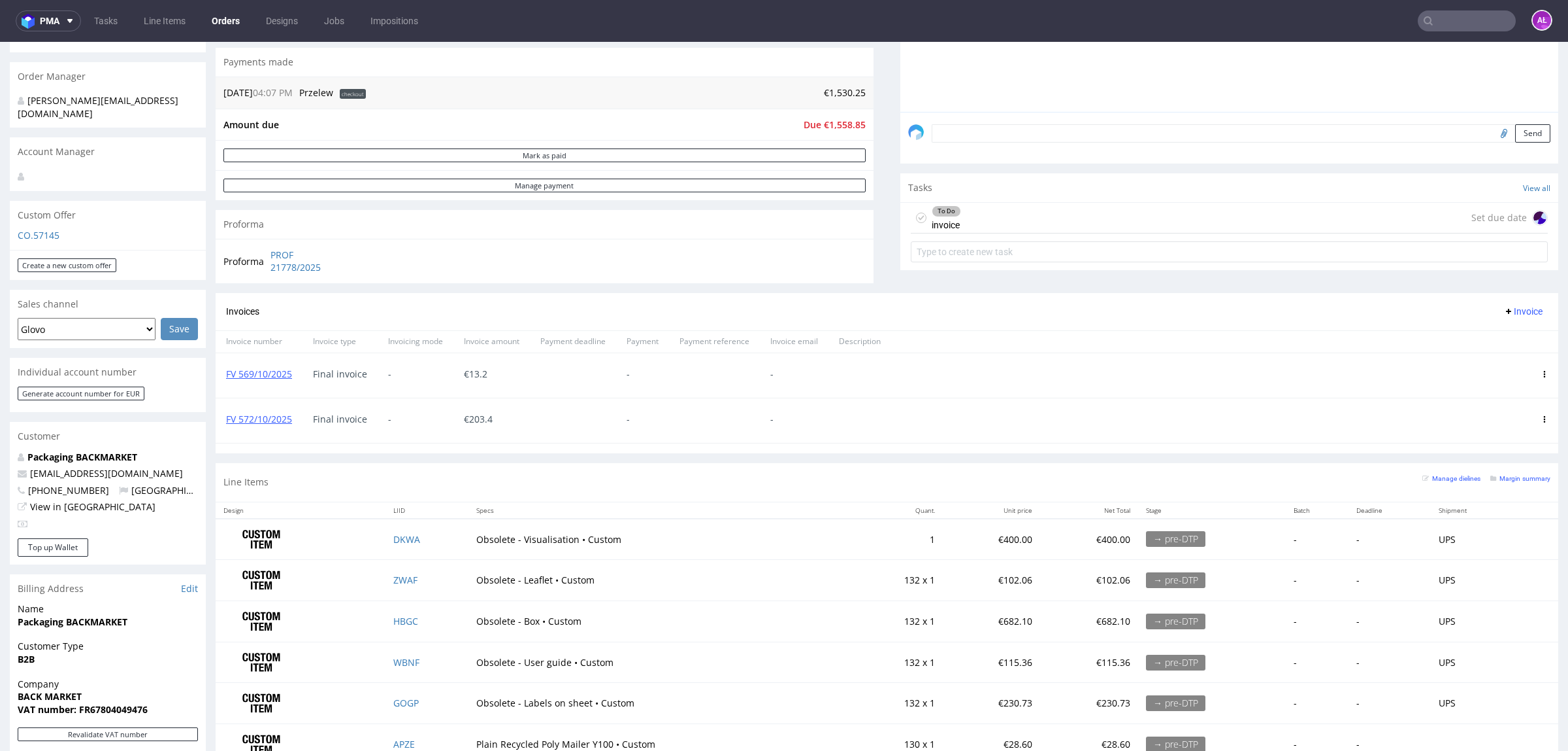
click at [965, 220] on div "To Do invoice Set due date" at bounding box center [1228, 217] width 637 height 30
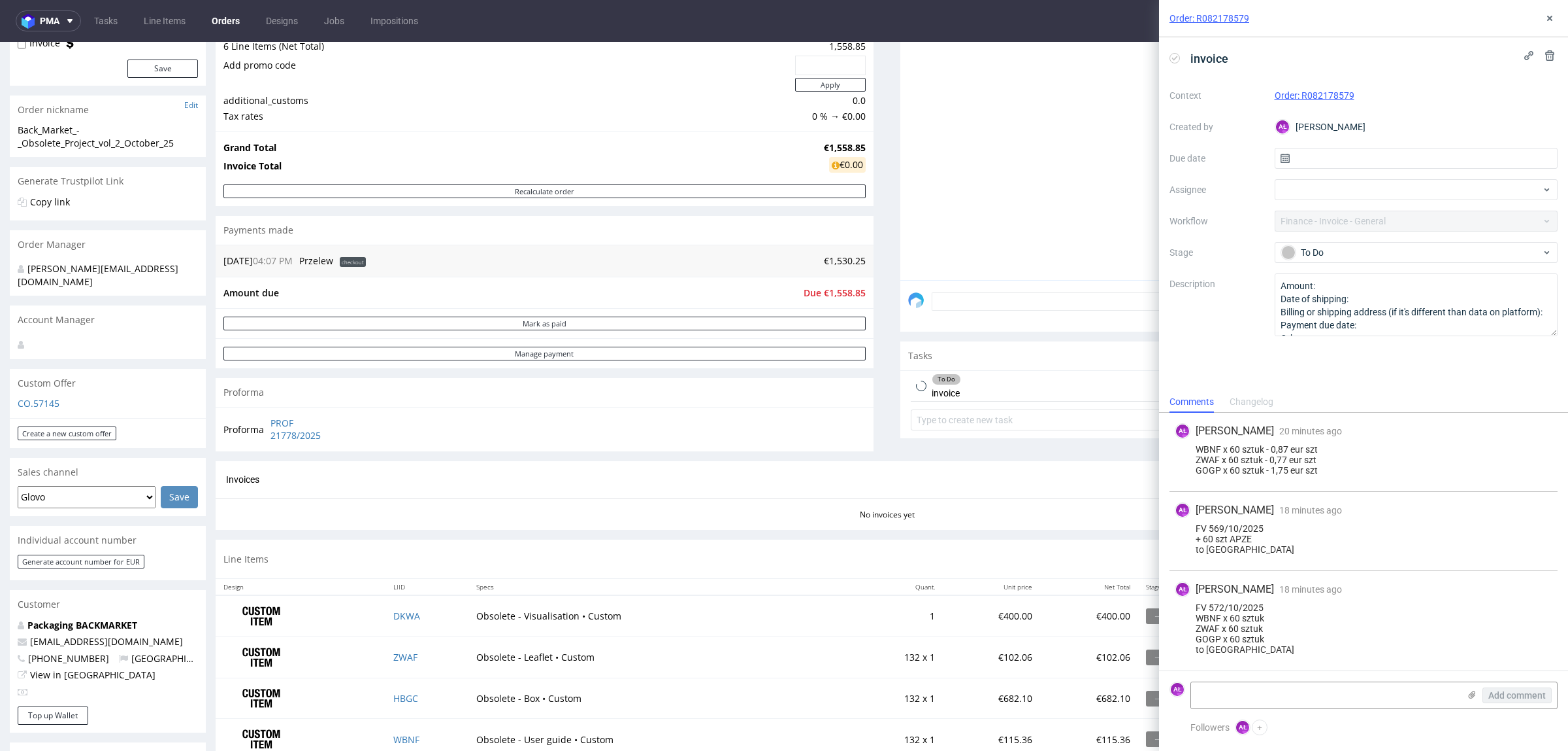
scroll to position [163, 0]
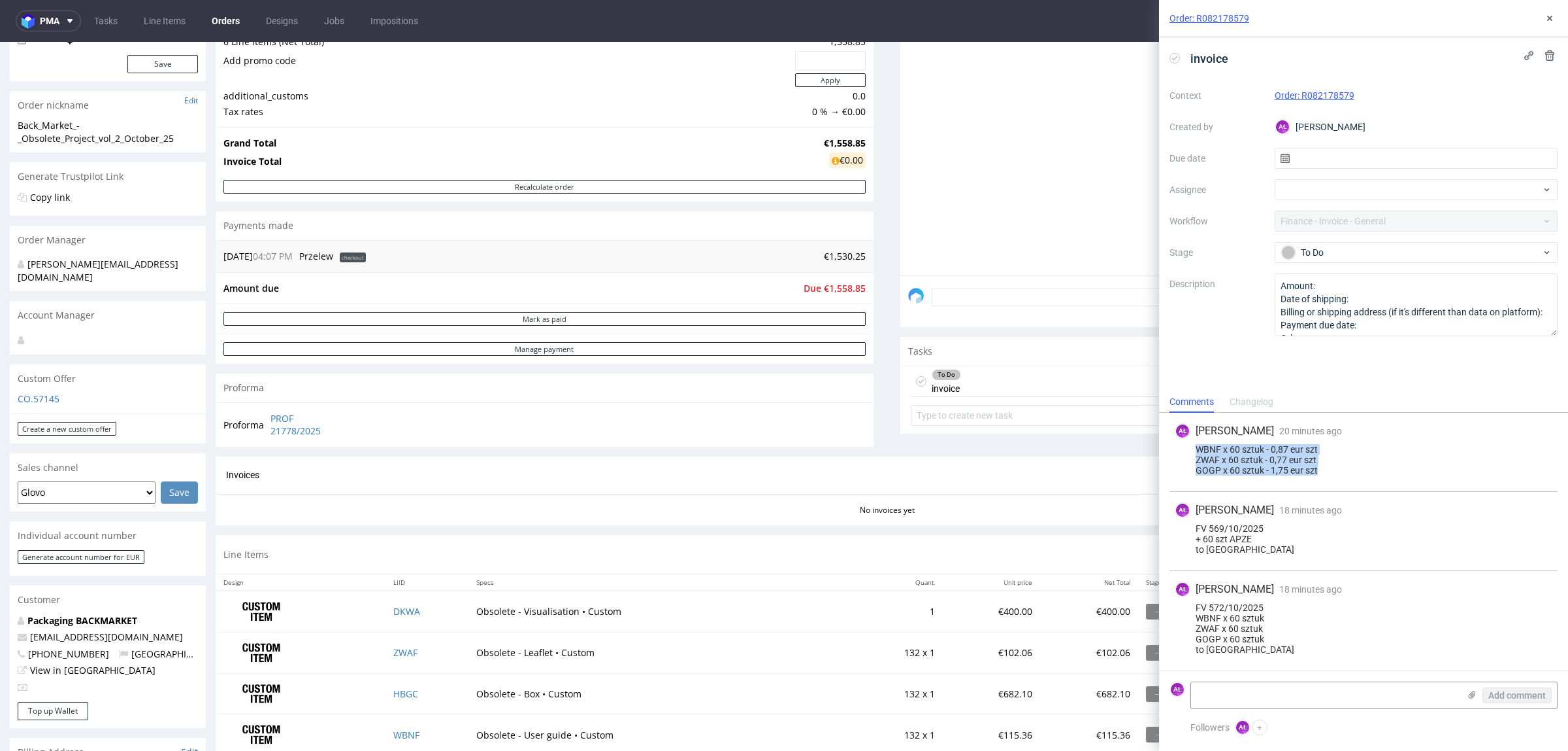
drag, startPoint x: 1325, startPoint y: 473, endPoint x: 1194, endPoint y: 453, distance: 132.5
click at [1194, 453] on div "WBNF x 60 sztuk - 0,87 eur szt ZWAF x 60 sztuk - 0,77 eur szt GOGP x 60 sztuk -…" at bounding box center [1363, 459] width 378 height 31
copy div "WBNF x 60 sztuk - 0,87 eur szt ZWAF x 60 sztuk - 0,77 eur szt GOGP x 60 sztuk -…"
click at [988, 412] on input "text" at bounding box center [1228, 414] width 637 height 21
type input "invoice to [GEOGRAPHIC_DATA]"
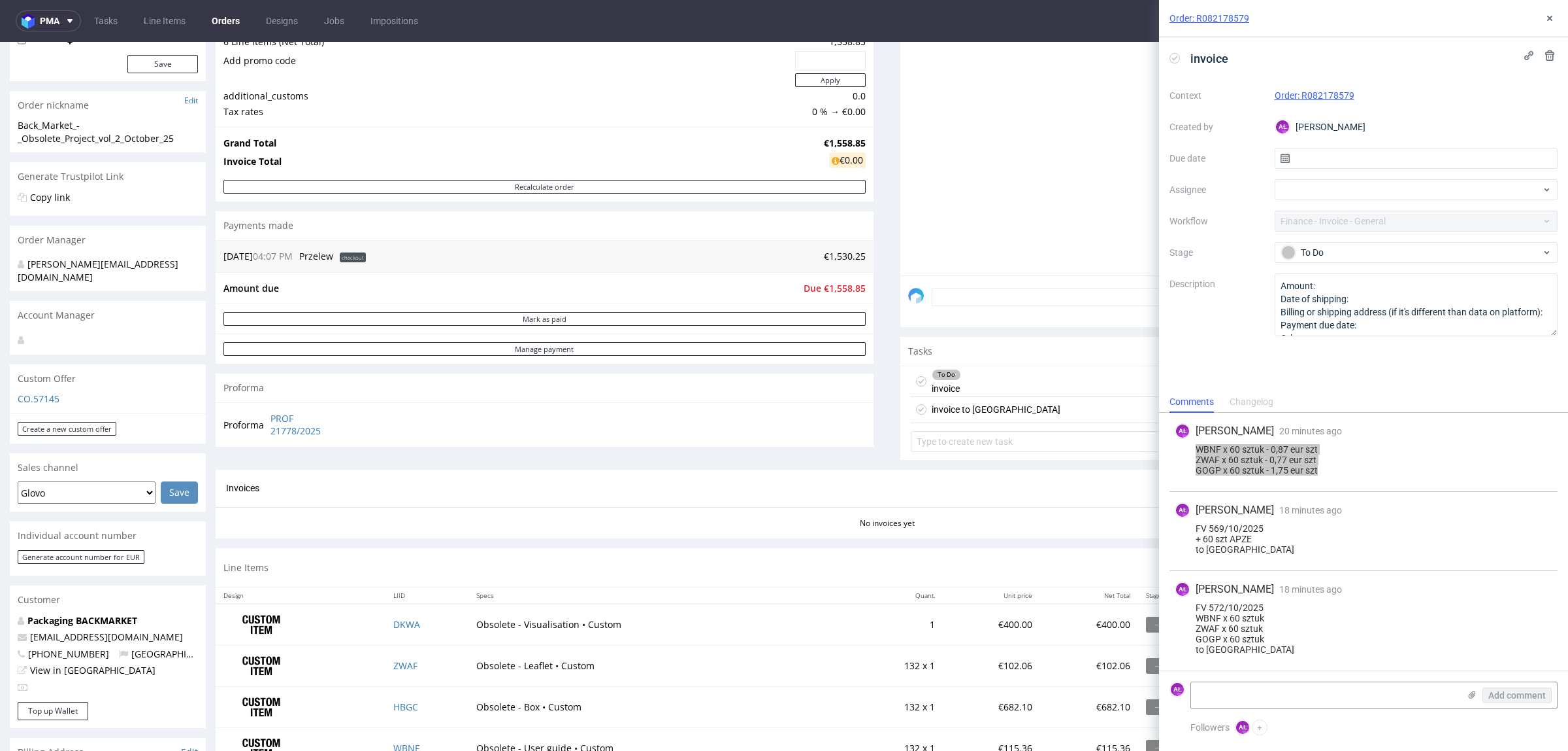
click at [932, 405] on div "invoice to [GEOGRAPHIC_DATA]" at bounding box center [996, 409] width 129 height 16
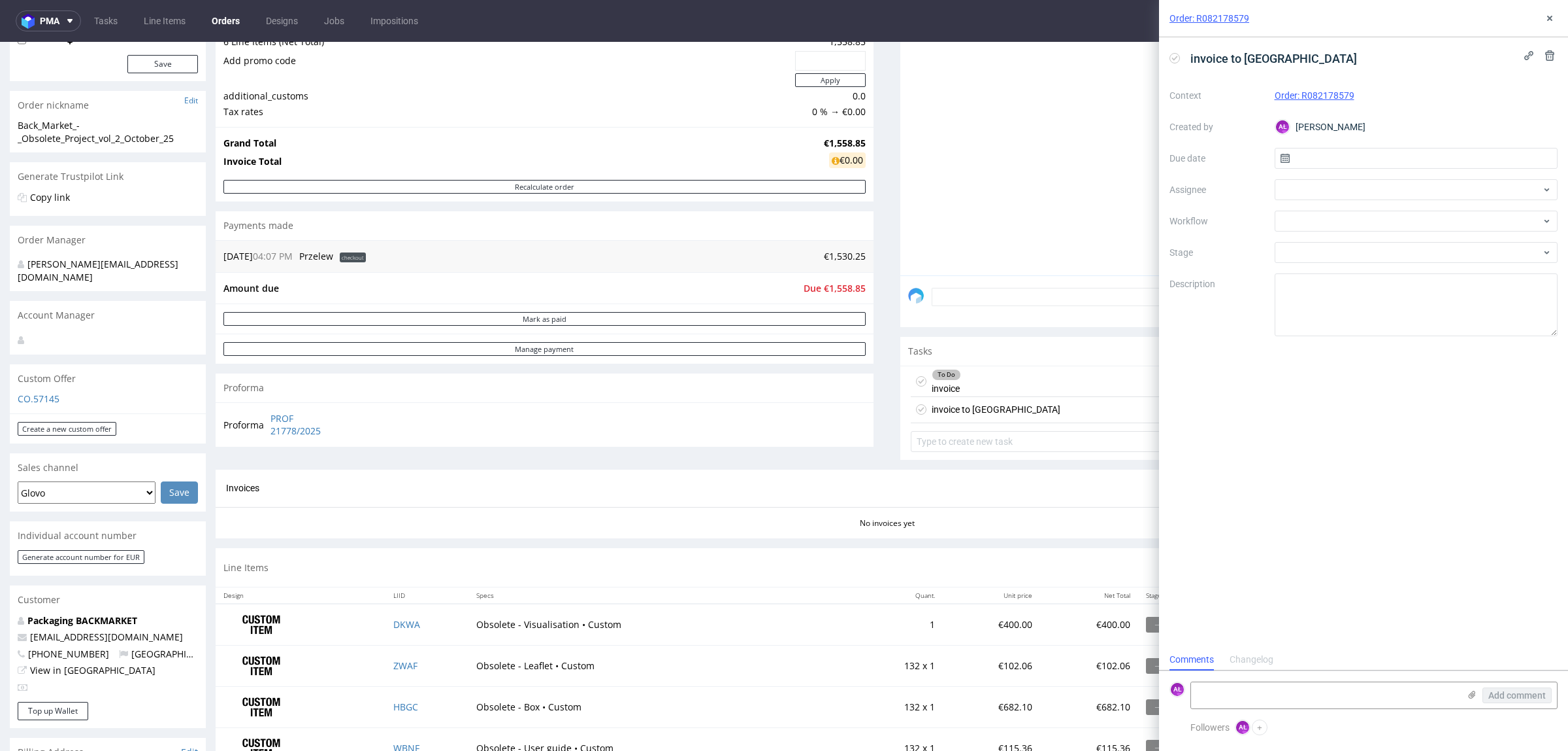
scroll to position [11, 0]
click at [1322, 693] on textarea at bounding box center [1325, 695] width 268 height 27
paste textarea "WBNF x 60 sztuk - 0,87 eur szt ZWAF x 60 sztuk - 0,77 eur szt GOGP x 60 sztuk -…"
type textarea "WBNF x 60 sztuk - 0,87 eur szt ZWAF x 60 sztuk - 0,77 eur szt GOGP x 60 sztuk -…"
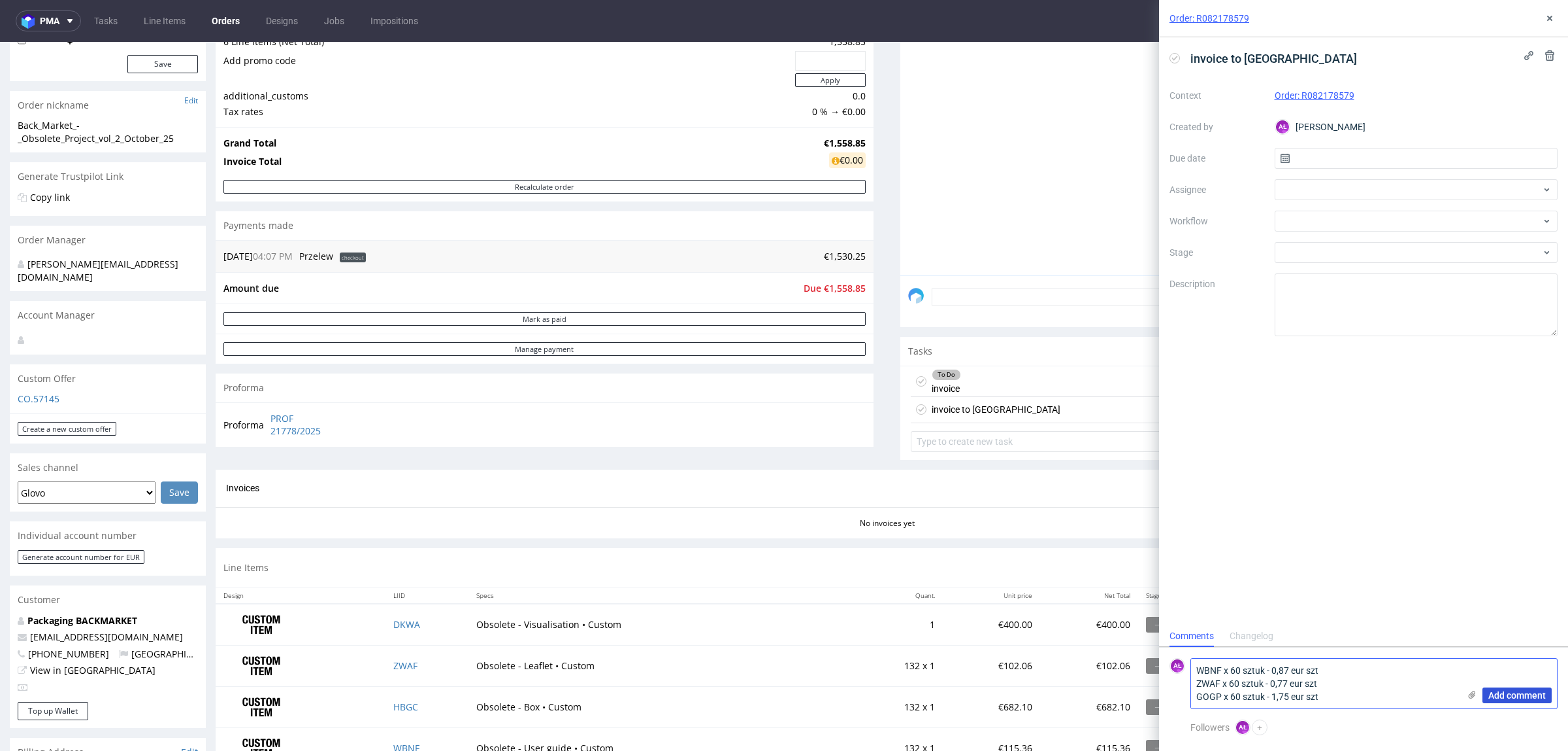
click at [1511, 690] on span "Add comment" at bounding box center [1517, 694] width 58 height 9
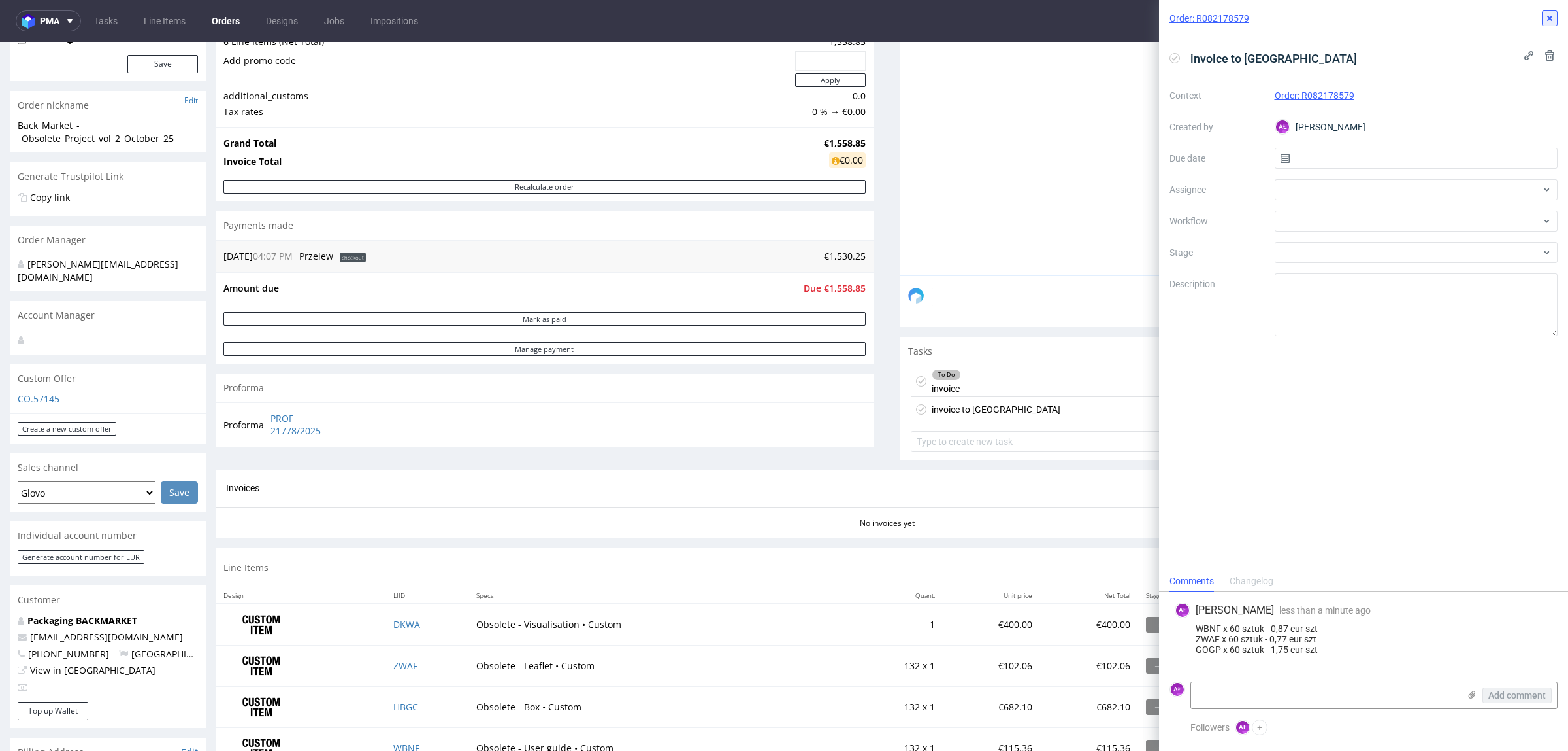
click at [1547, 19] on icon at bounding box center [1549, 18] width 11 height 11
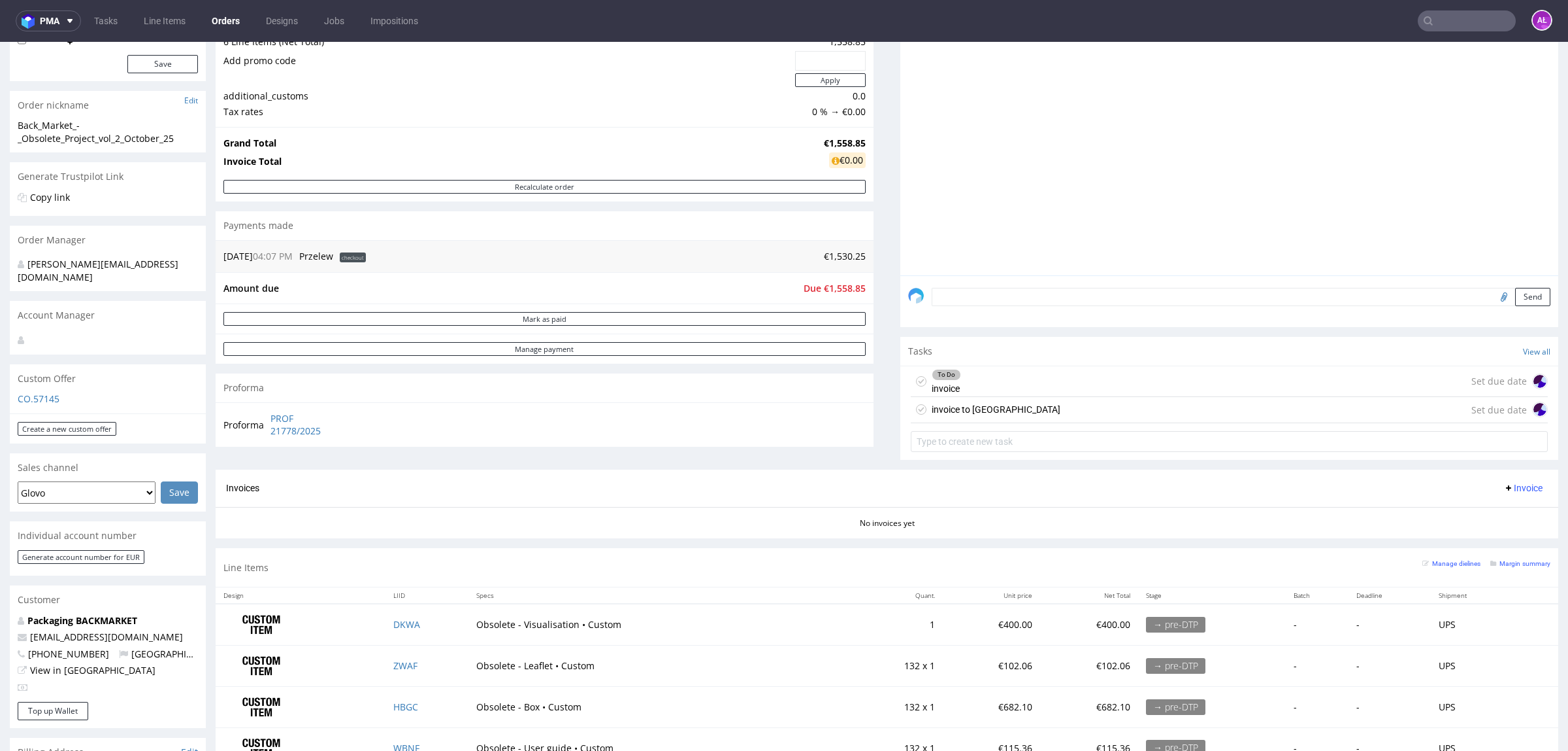
click at [1024, 384] on div "To Do invoice Set due date" at bounding box center [1228, 381] width 637 height 30
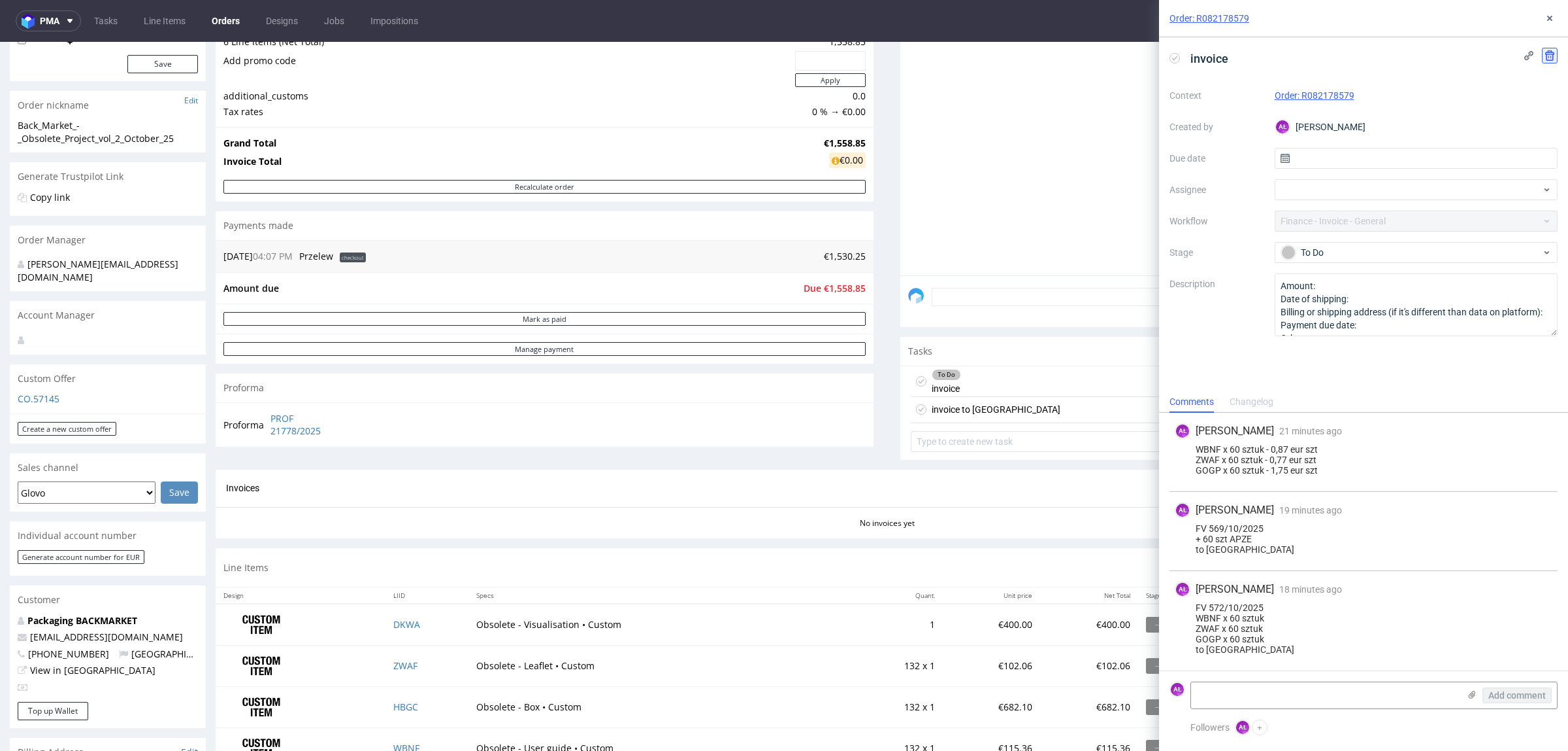
click at [1542, 56] on button at bounding box center [1550, 56] width 16 height 16
click at [1249, 547] on div "FV 569/10/2025 + 60 szt APZE to UK" at bounding box center [1363, 539] width 378 height 31
drag, startPoint x: 1226, startPoint y: 555, endPoint x: 1190, endPoint y: 531, distance: 43.3
click at [1190, 531] on div "AŁ Aleksandra Łętowska 19 minutes ago 10th Oct 2025, 11:20 FV 569/10/2025 + 60 …" at bounding box center [1364, 531] width 389 height 80
copy div "FV 569/10/2025 + 60 szt APZE to UK"
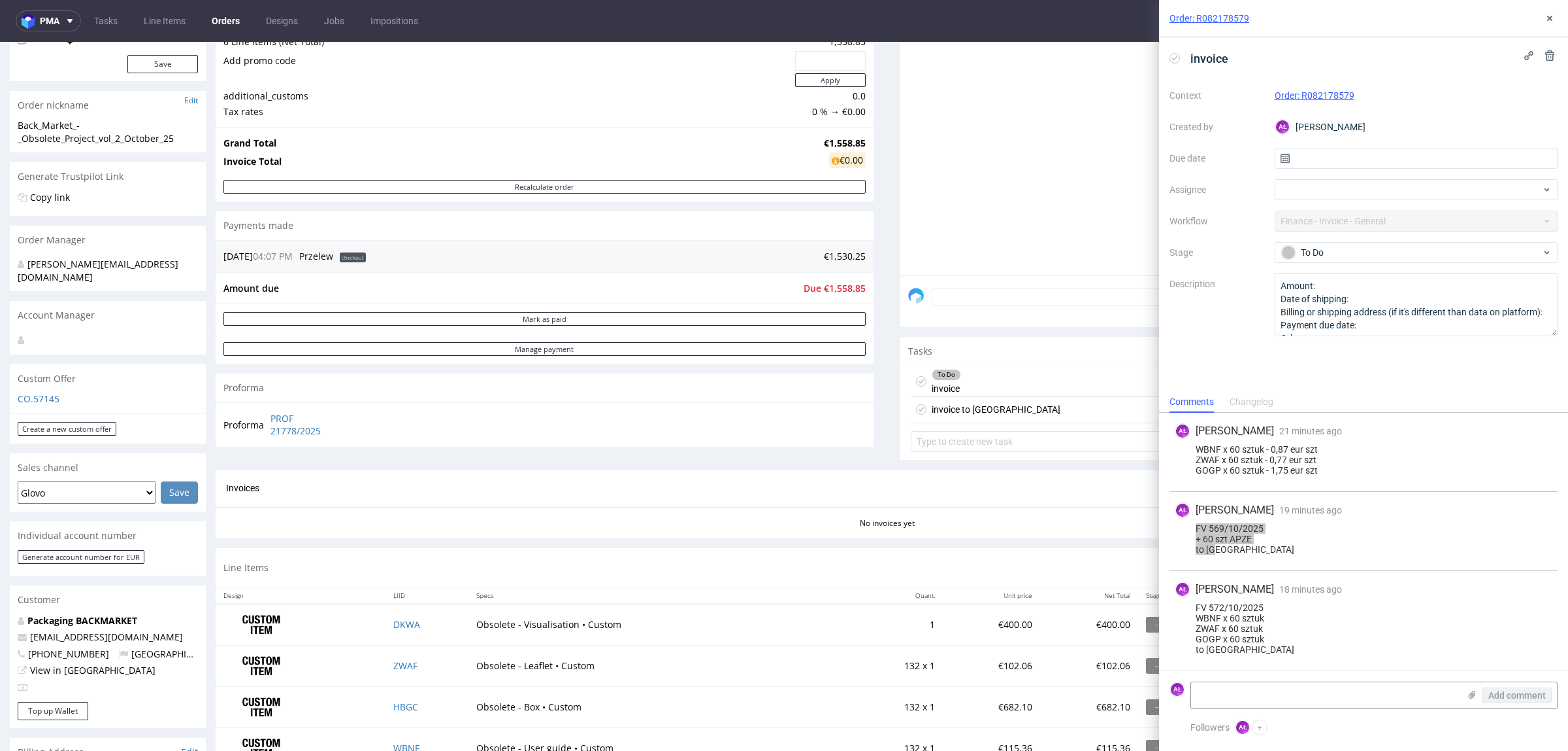
drag, startPoint x: 994, startPoint y: 409, endPoint x: 1135, endPoint y: 570, distance: 214.0
click at [994, 410] on div "invoice to [GEOGRAPHIC_DATA] Set due date" at bounding box center [1228, 409] width 637 height 27
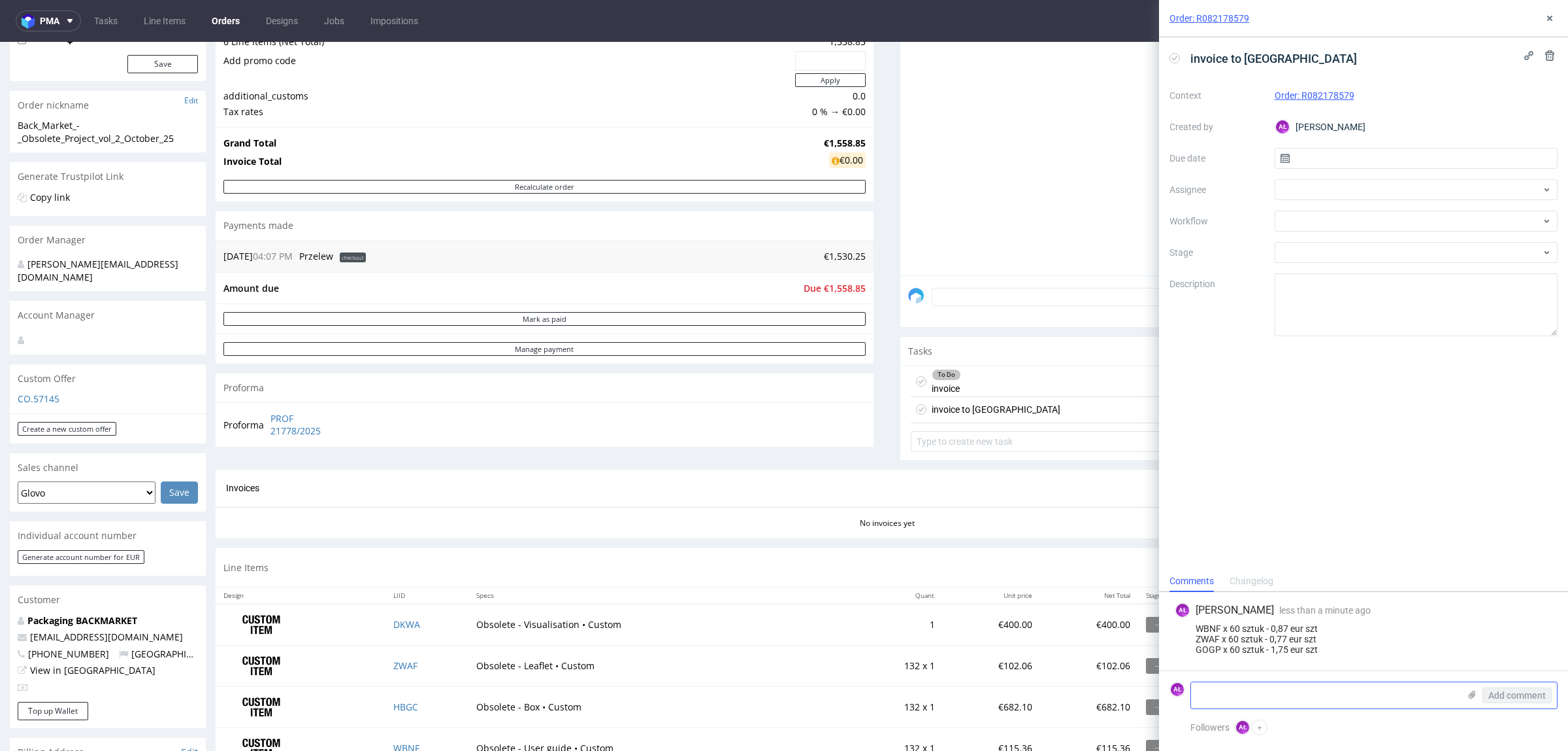
click at [1279, 700] on textarea at bounding box center [1325, 695] width 268 height 27
paste textarea "FV 569/10/2025 + 60 szt APZE to UK"
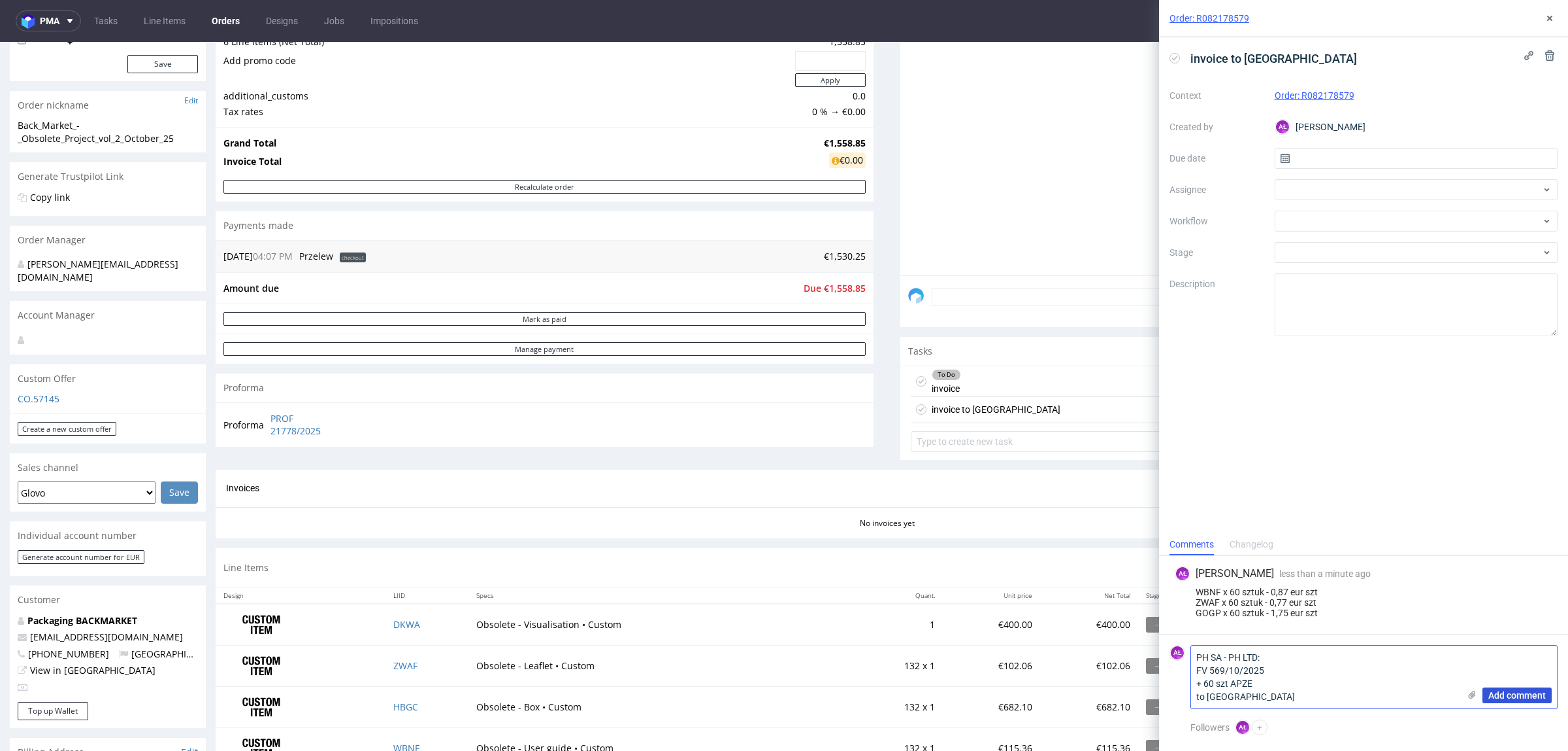
type textarea "PH SA - PH LTD: FV 569/10/2025 + 60 szt APZE to UK"
click at [1507, 691] on span "Add comment" at bounding box center [1517, 694] width 58 height 9
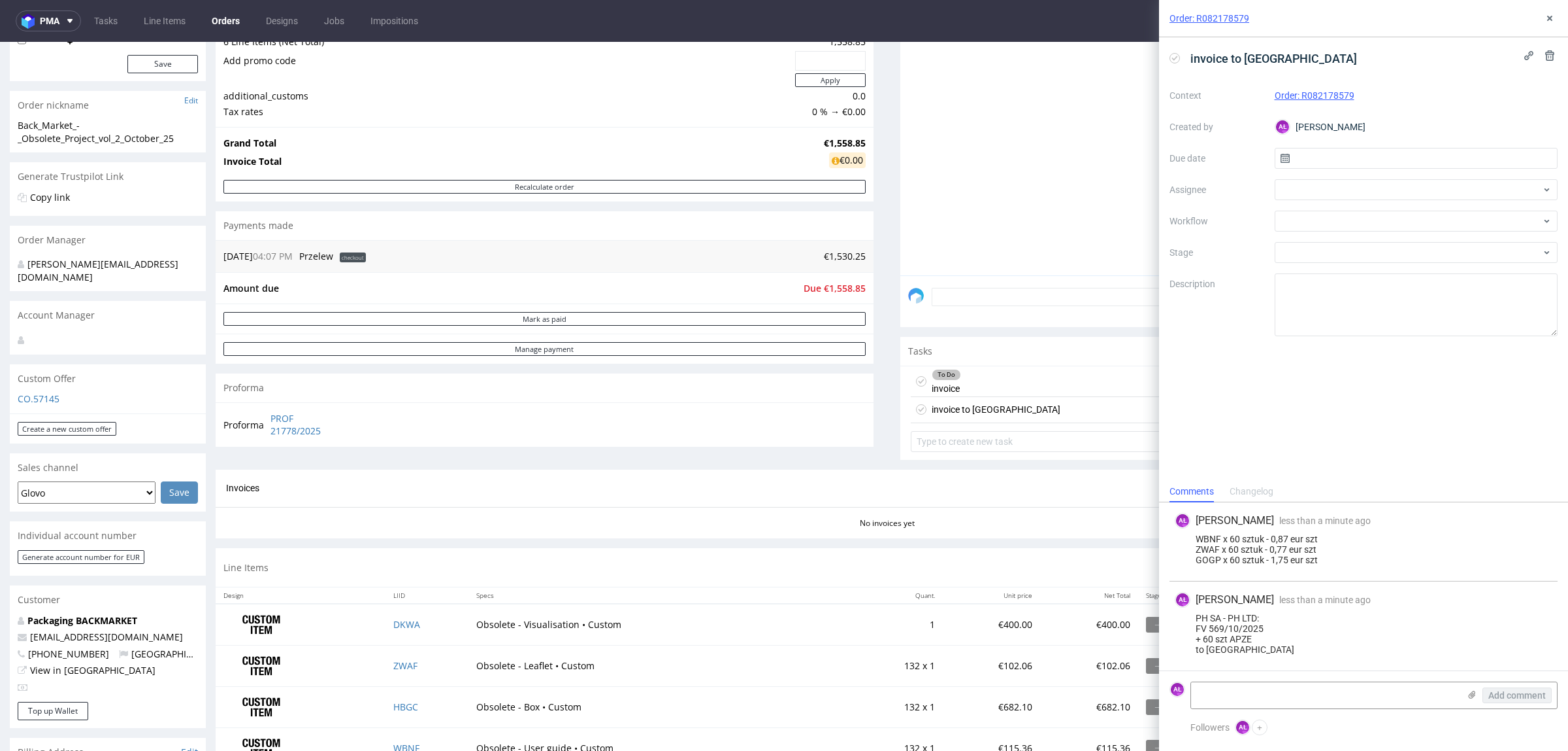
click at [997, 383] on div "To Do invoice Set due date" at bounding box center [1228, 381] width 637 height 30
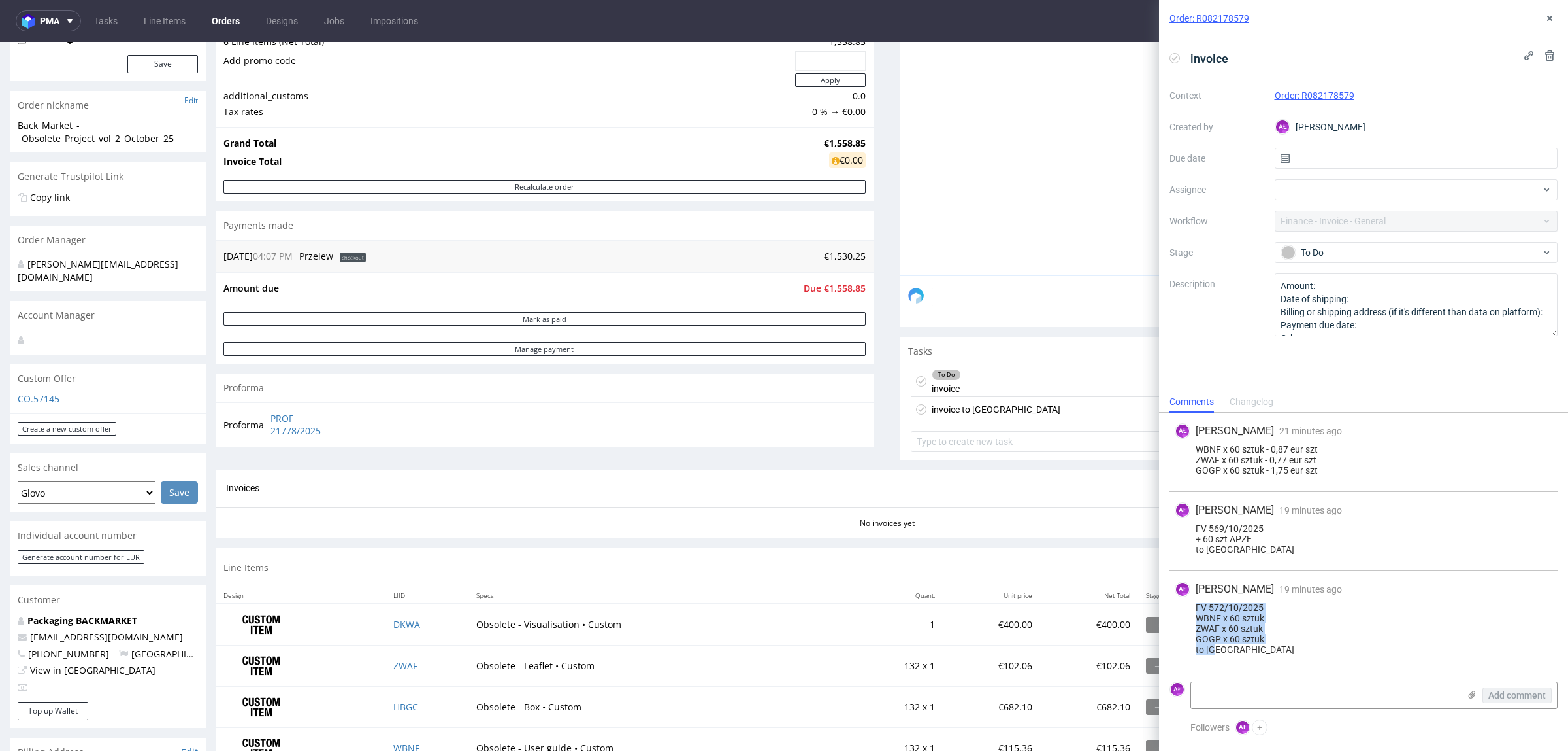
drag, startPoint x: 1243, startPoint y: 655, endPoint x: 1184, endPoint y: 602, distance: 79.3
click at [1184, 602] on div "AŁ Aleksandra Łętowska 19 minutes ago 10th Oct 2025, 11:20 FV 572/10/2025 WBNF …" at bounding box center [1364, 619] width 389 height 99
copy div "FV 572/10/2025 WBNF x 60 sztuk ZWAF x 60 sztuk GOGP x 60 sztuk to UK"
click at [997, 422] on div "invoice to UK Set due date" at bounding box center [1228, 409] width 637 height 27
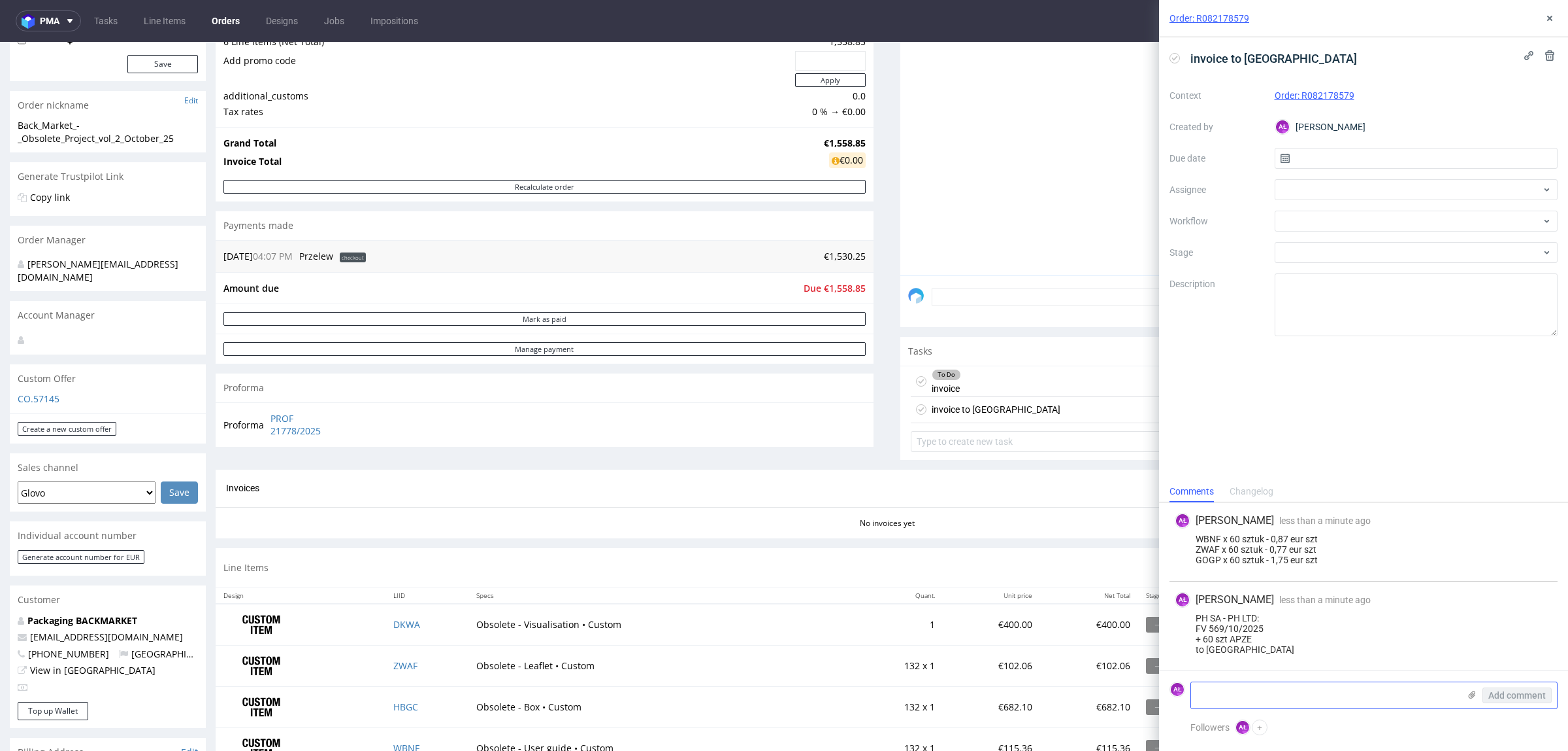
click at [1226, 698] on textarea at bounding box center [1325, 695] width 268 height 27
paste textarea "FV 572/10/2025 WBNF x 60 sztuk ZWAF x 60 sztuk GOGP x 60 sztuk to UK"
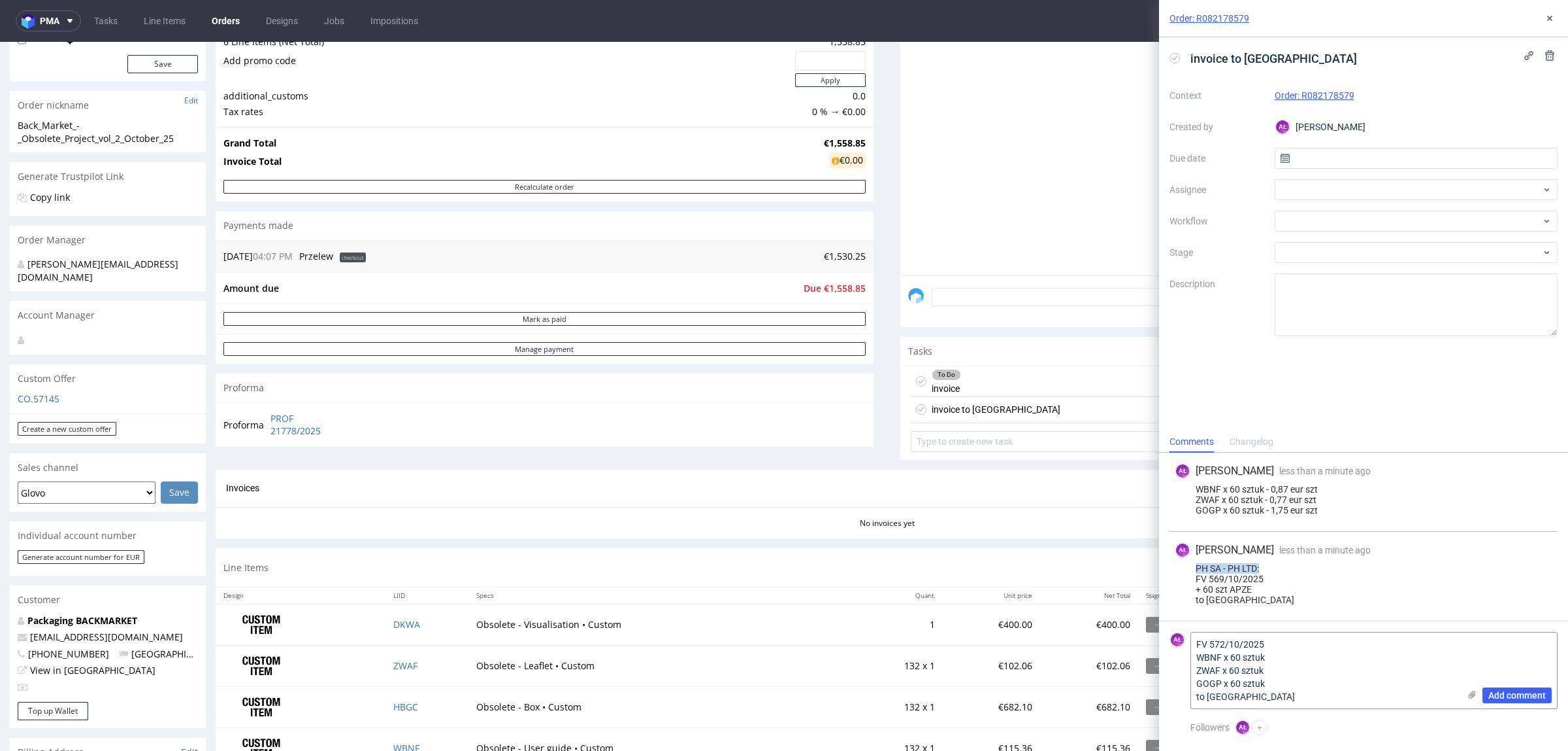
drag, startPoint x: 1267, startPoint y: 567, endPoint x: 1194, endPoint y: 567, distance: 73.0
click at [1194, 567] on div "PH SA - PH LTD: FV 569/10/2025 + 60 szt APZE to UK" at bounding box center [1363, 583] width 378 height 42
copy div "PH SA - PH LTD:"
click at [1193, 644] on textarea "FV 572/10/2025 WBNF x 60 sztuk ZWAF x 60 sztuk GOGP x 60 sztuk to UK" at bounding box center [1325, 670] width 268 height 76
click at [1206, 635] on textarea "FV 572/10/2025 WBNF x 60 sztuk ZWAF x 60 sztuk GOGP x 60 sztuk to UK" at bounding box center [1325, 664] width 268 height 89
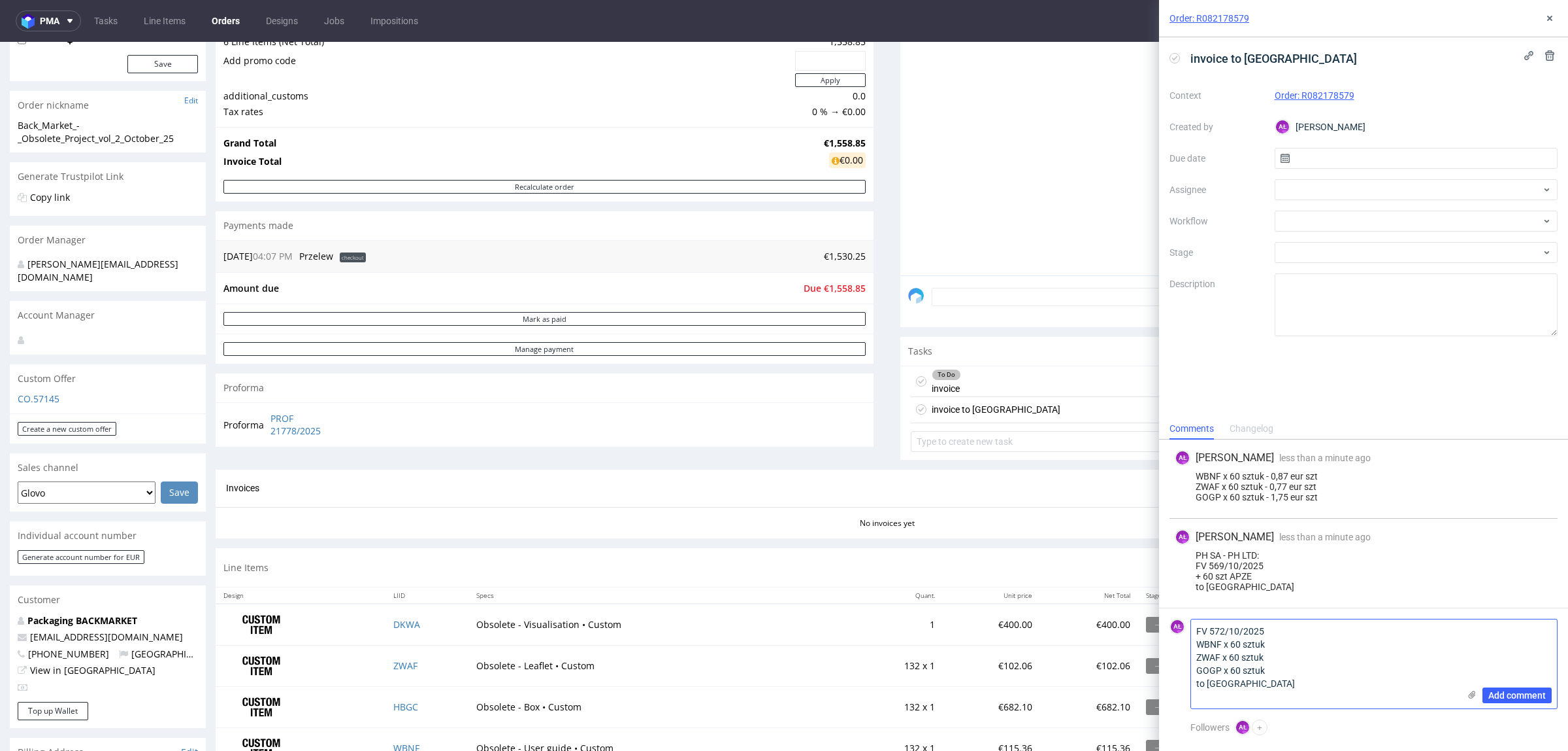
paste textarea "PH SA - PH LTD:"
type textarea "PH SA - PH LTD: FV 572/10/2025 WBNF x 60 sztuk ZWAF x 60 sztuk GOGP x 60 sztuk …"
click at [1500, 694] on span "Add comment" at bounding box center [1517, 694] width 58 height 9
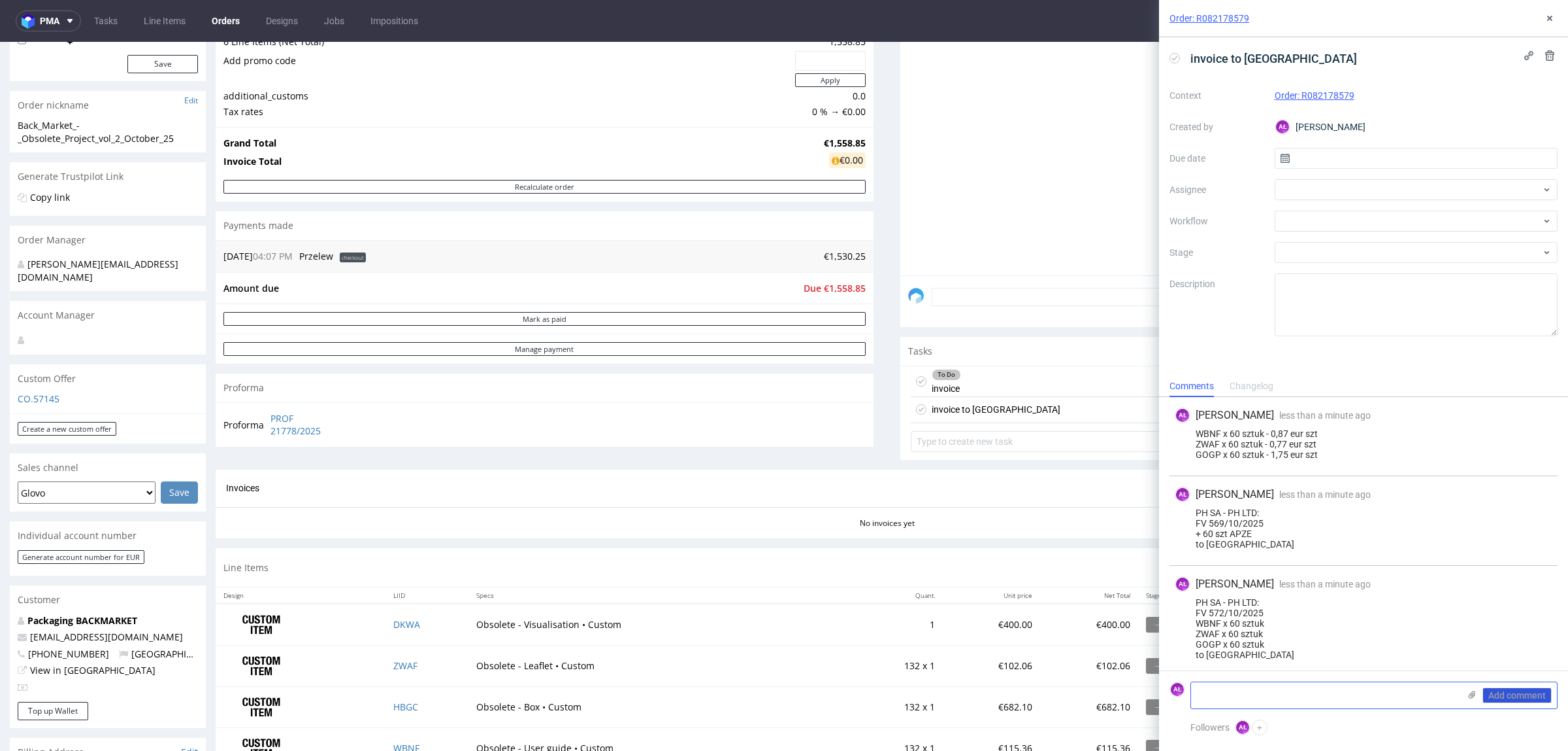
scroll to position [5, 0]
click at [1543, 21] on button at bounding box center [1550, 19] width 16 height 16
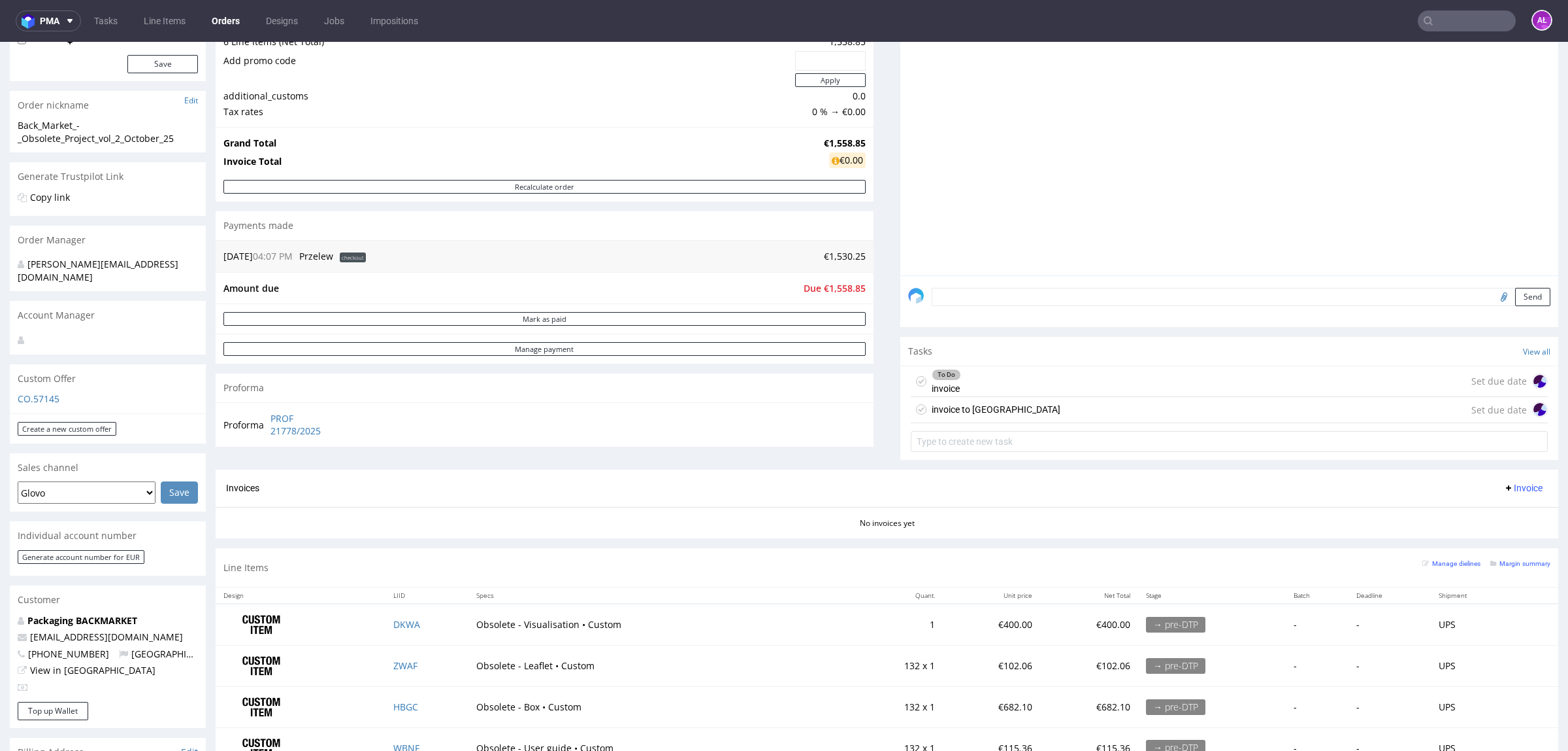
click at [1071, 381] on div "To Do invoice Set due date" at bounding box center [1228, 381] width 637 height 30
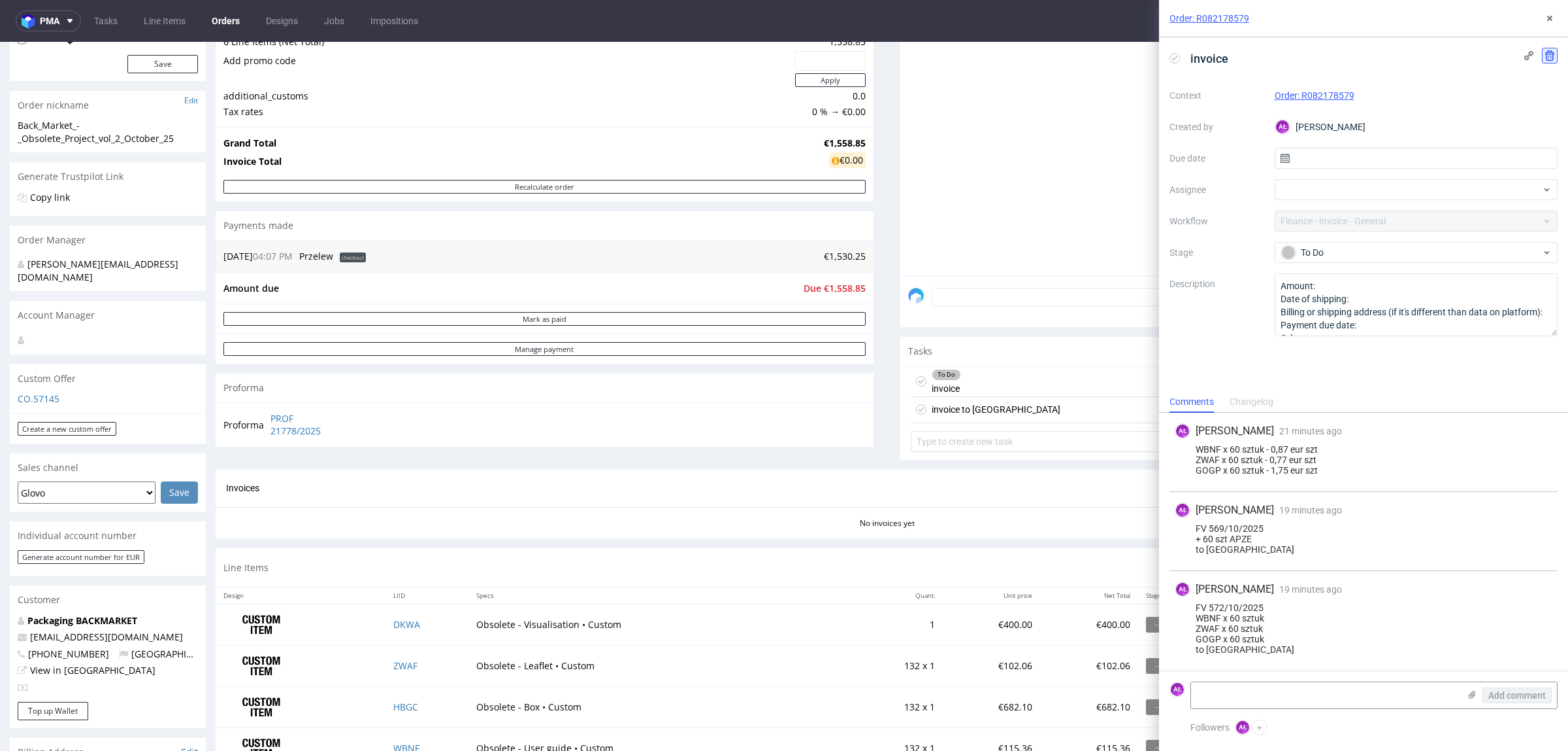
click at [1545, 60] on icon at bounding box center [1549, 55] width 11 height 11
click at [1537, 123] on span "Delete" at bounding box center [1542, 119] width 27 height 9
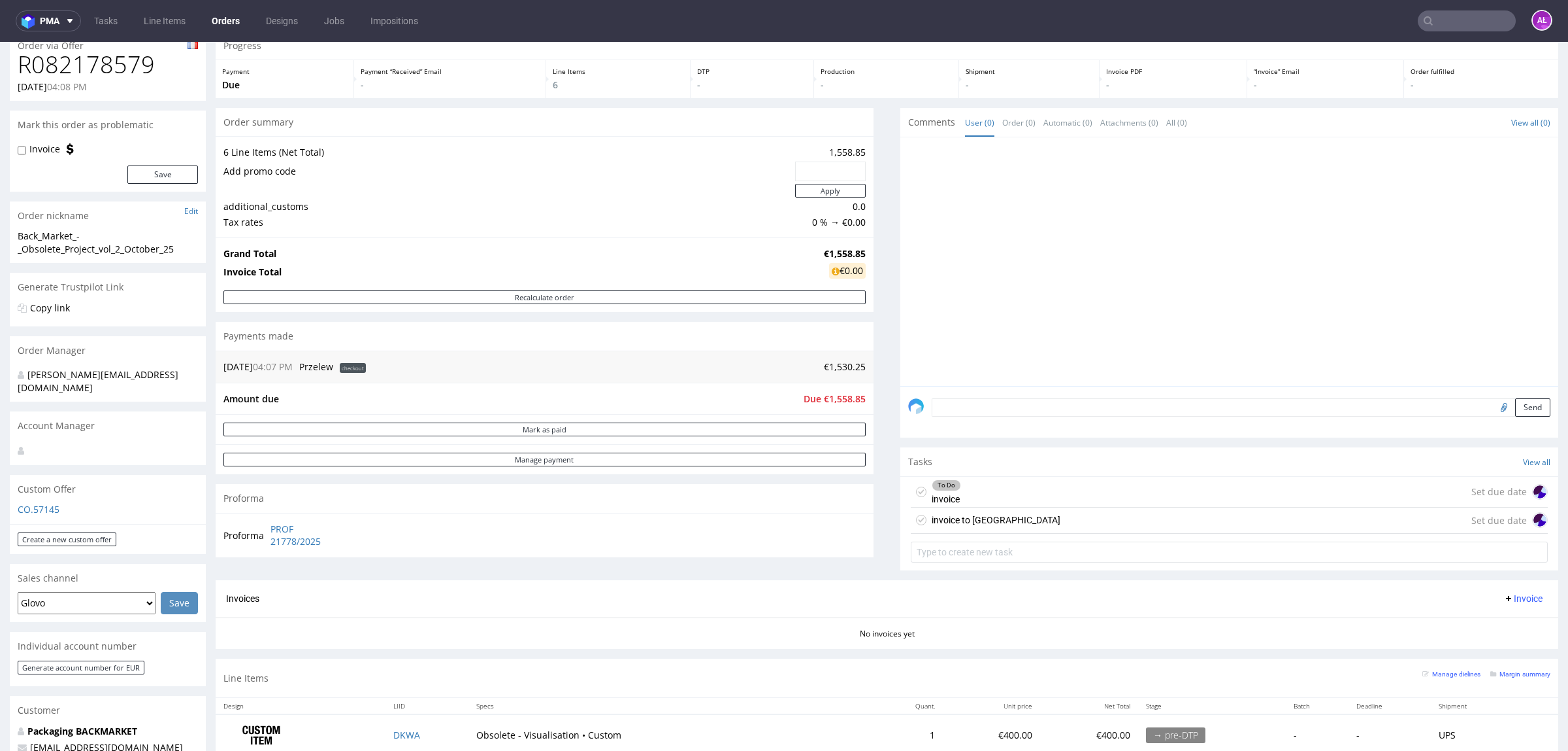
scroll to position [81, 0]
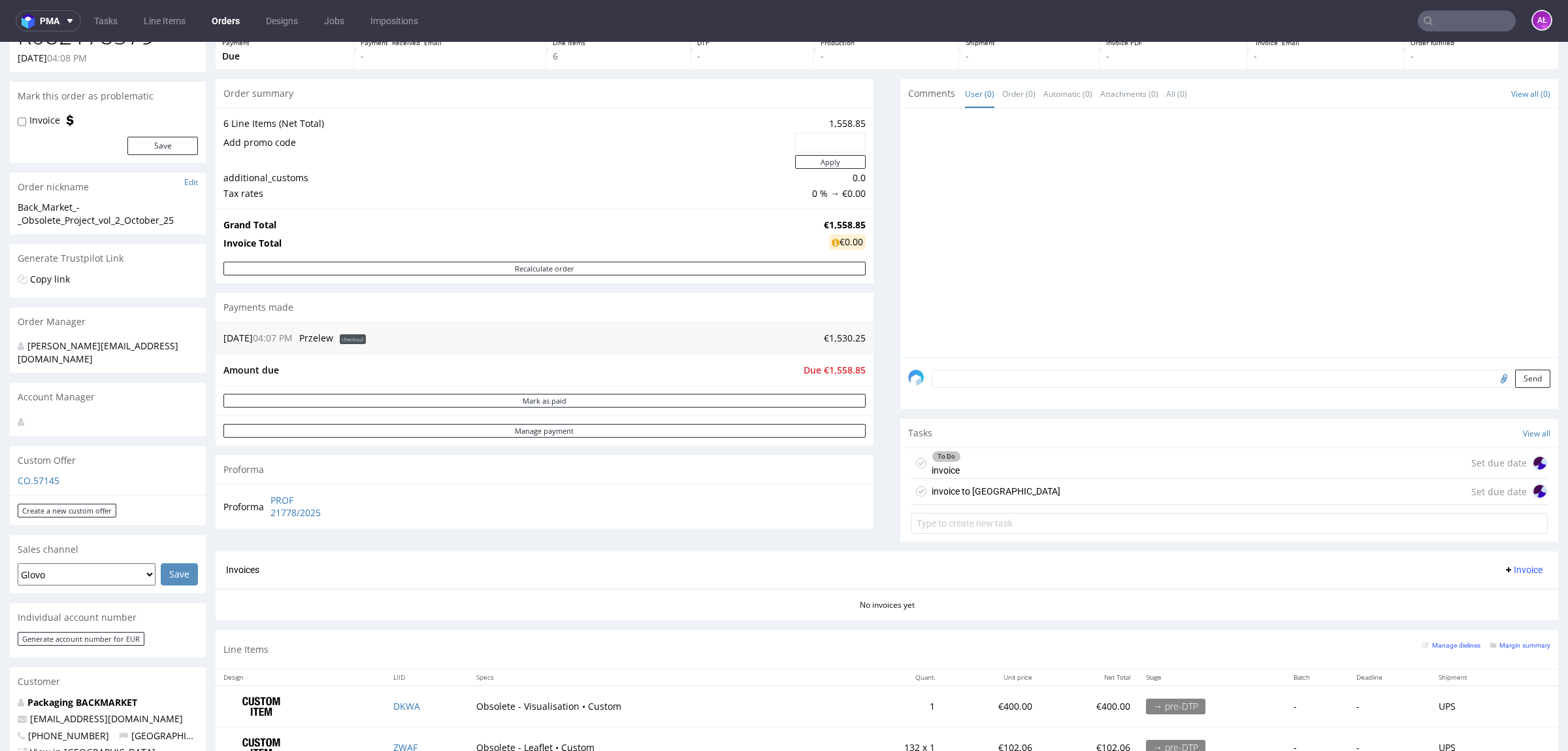
click at [993, 465] on div "To Do invoice Set due date" at bounding box center [1228, 462] width 637 height 30
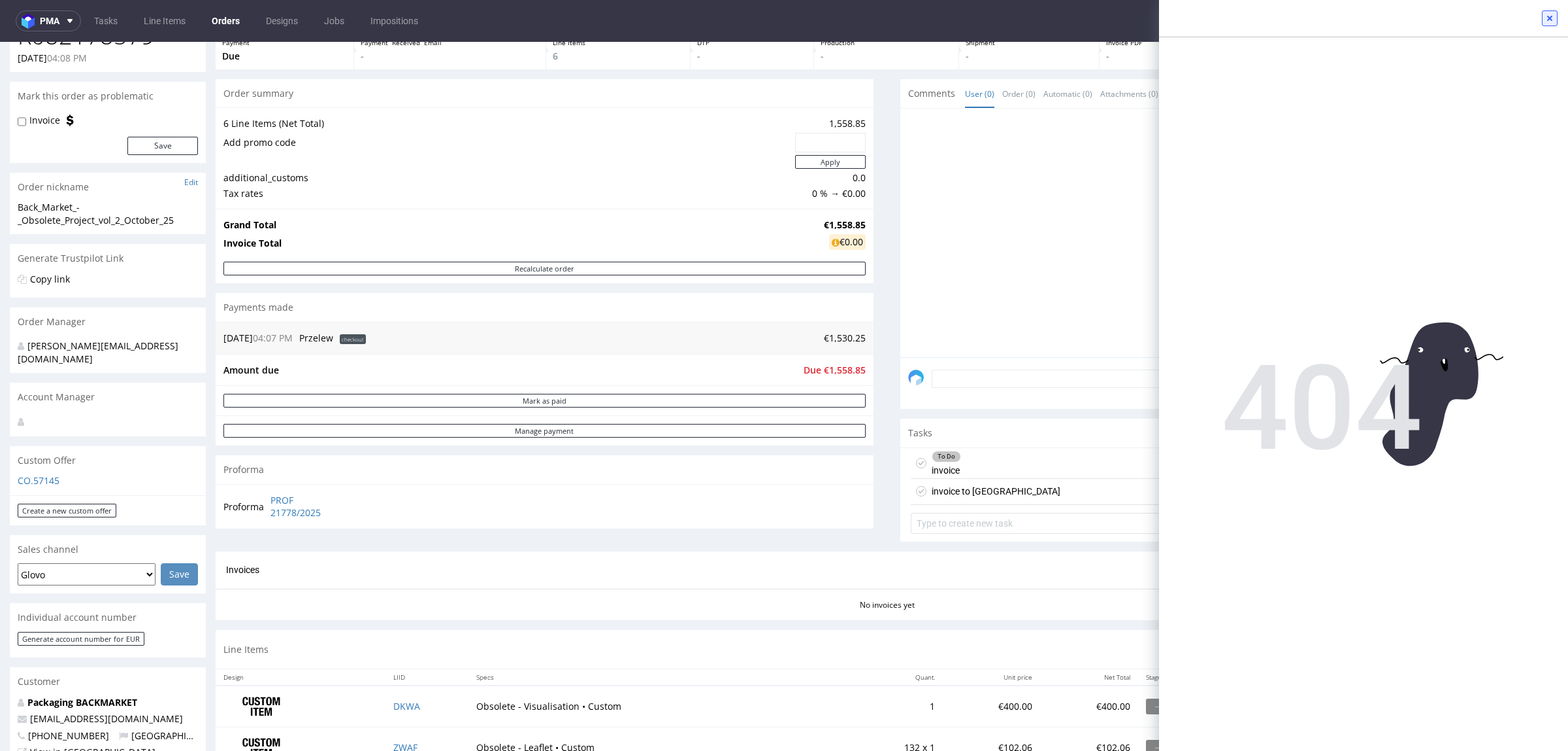
drag, startPoint x: 1546, startPoint y: 13, endPoint x: 1529, endPoint y: 34, distance: 27.0
click at [1546, 13] on icon at bounding box center [1549, 18] width 11 height 11
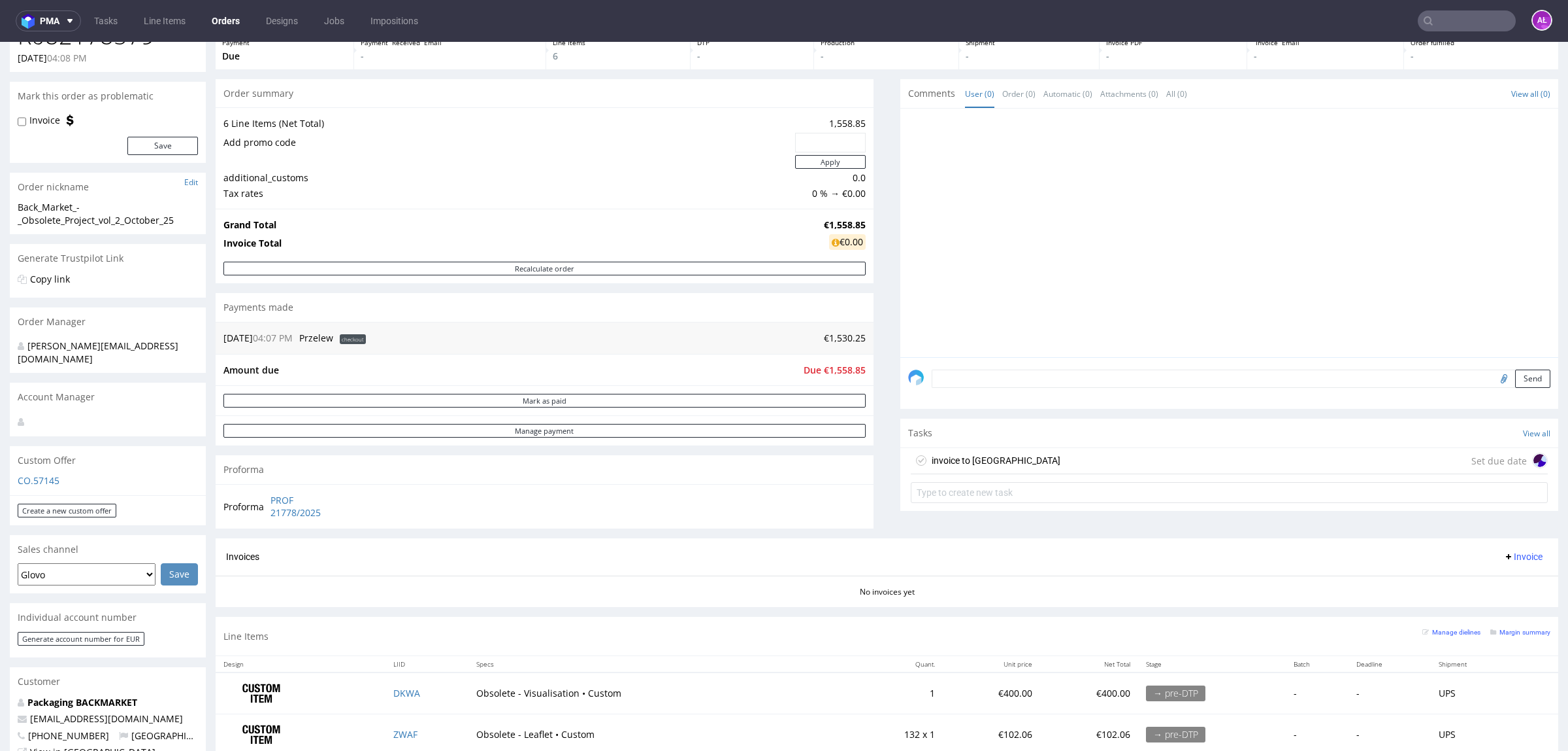
click at [1031, 461] on div "invoice to [GEOGRAPHIC_DATA] Set due date" at bounding box center [1228, 460] width 637 height 27
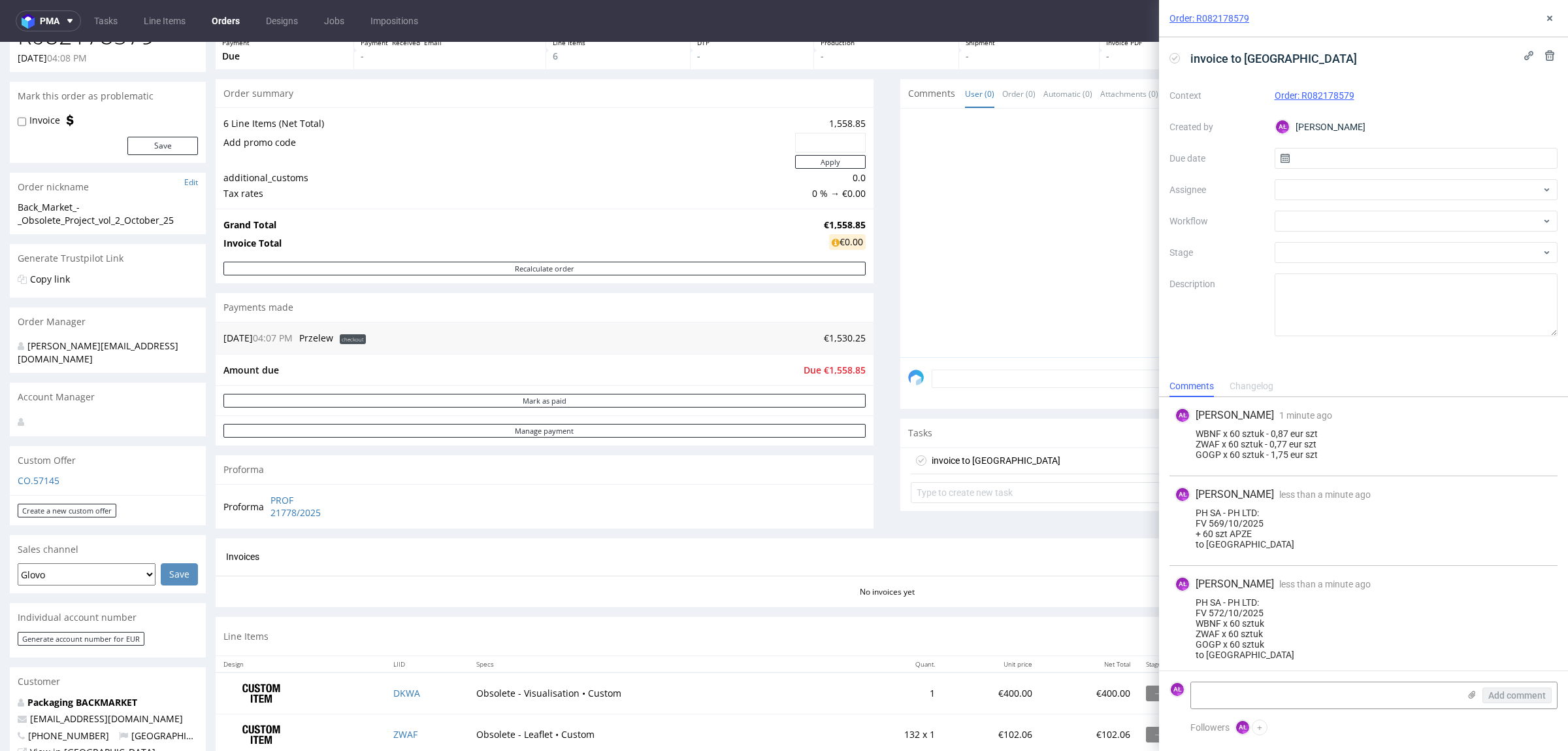
scroll to position [5, 0]
click at [1332, 219] on div at bounding box center [1416, 220] width 284 height 21
type input "gene"
click at [1353, 262] on div "Finance - Invoice - General" at bounding box center [1416, 268] width 273 height 24
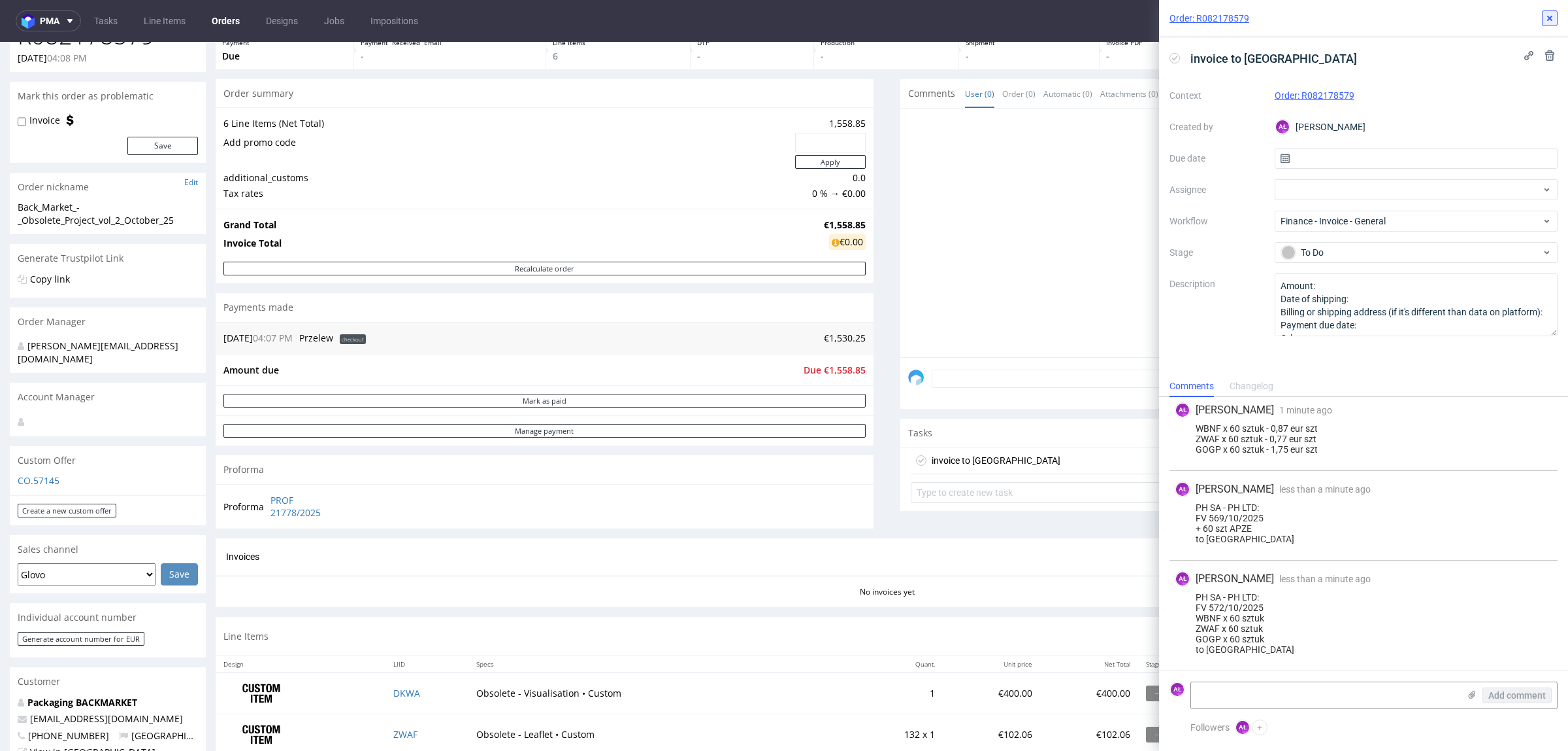
click at [1546, 17] on icon at bounding box center [1549, 18] width 11 height 11
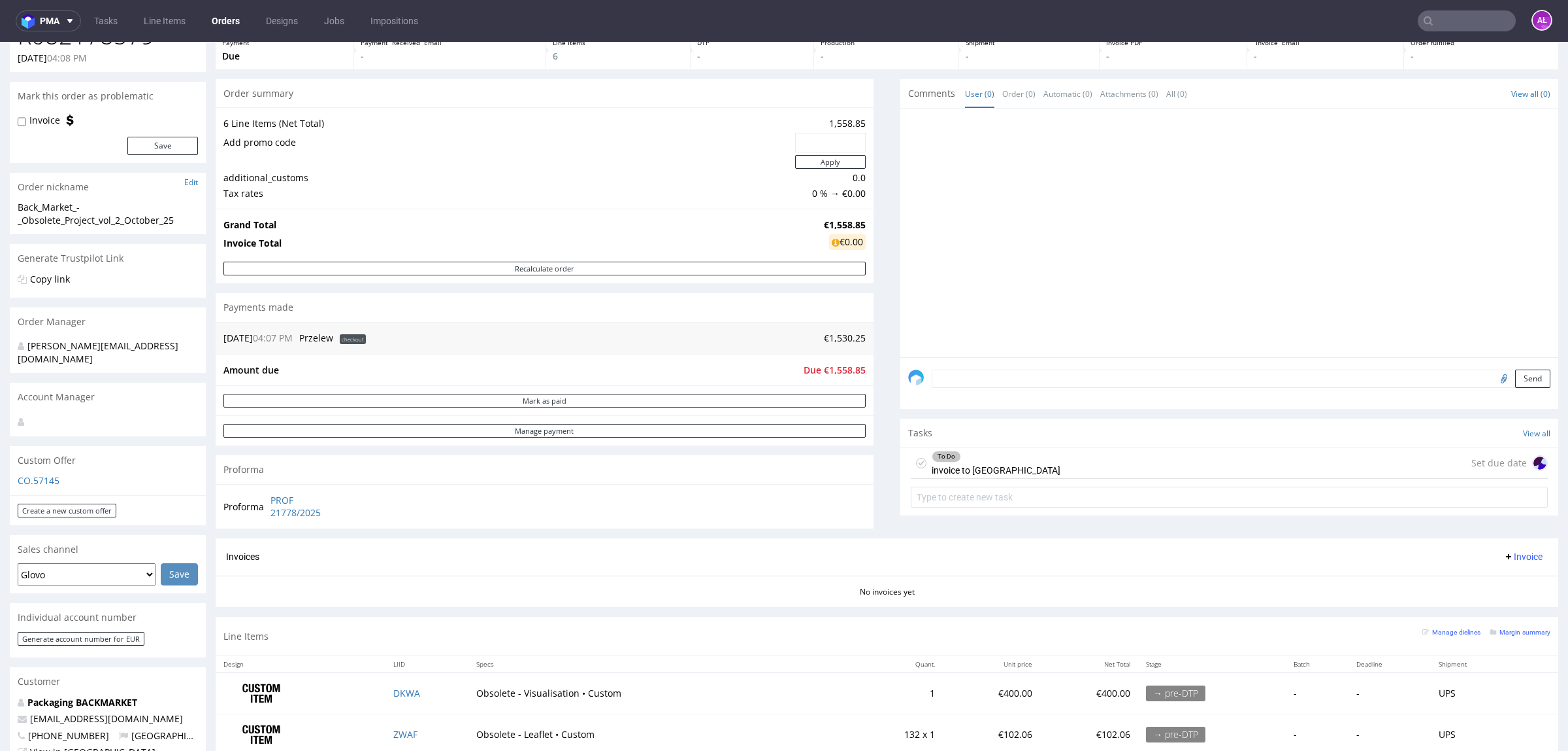
click at [1060, 465] on div "To Do invoice to [GEOGRAPHIC_DATA] Set due date" at bounding box center [1228, 462] width 637 height 30
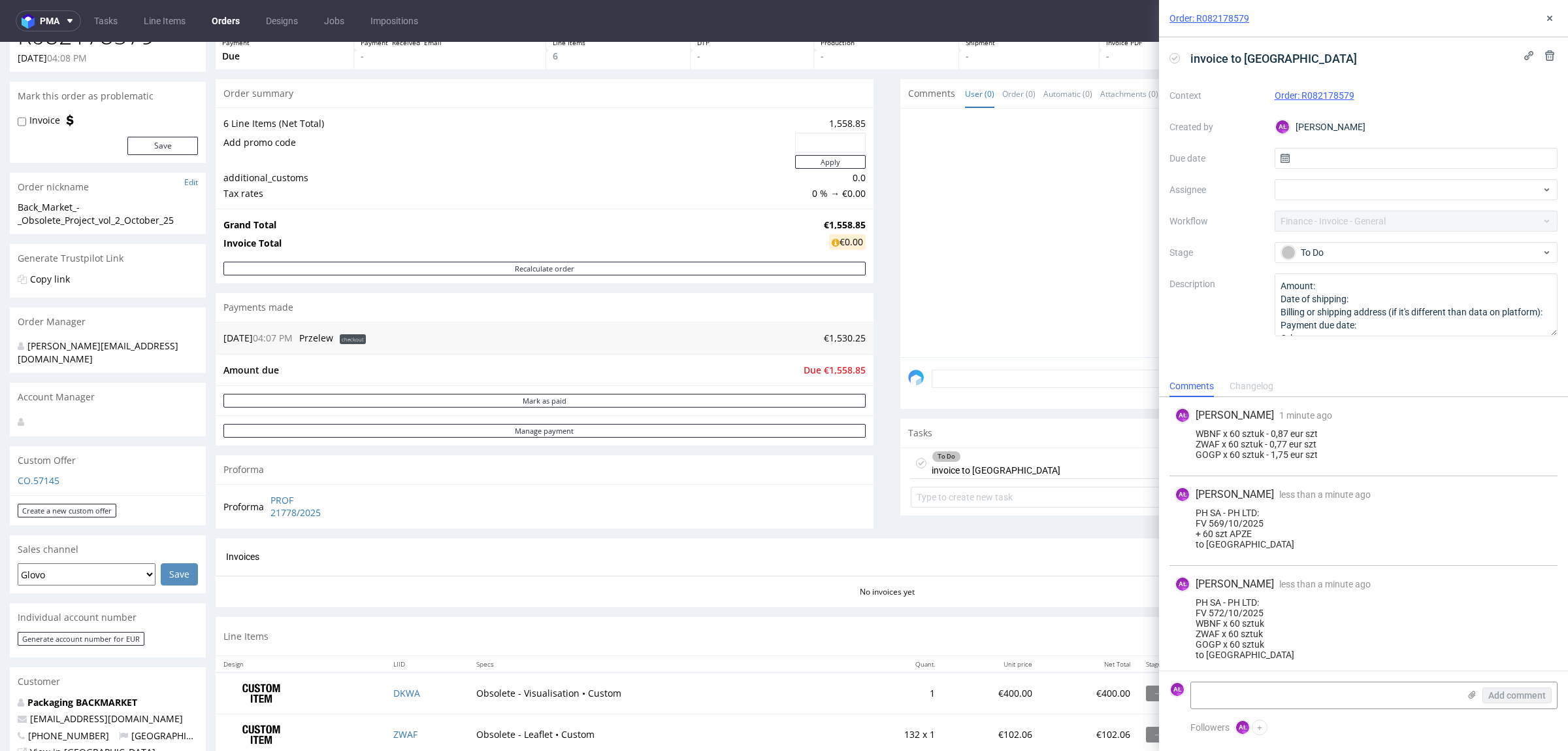
scroll to position [5, 0]
click at [1548, 17] on use at bounding box center [1549, 18] width 5 height 5
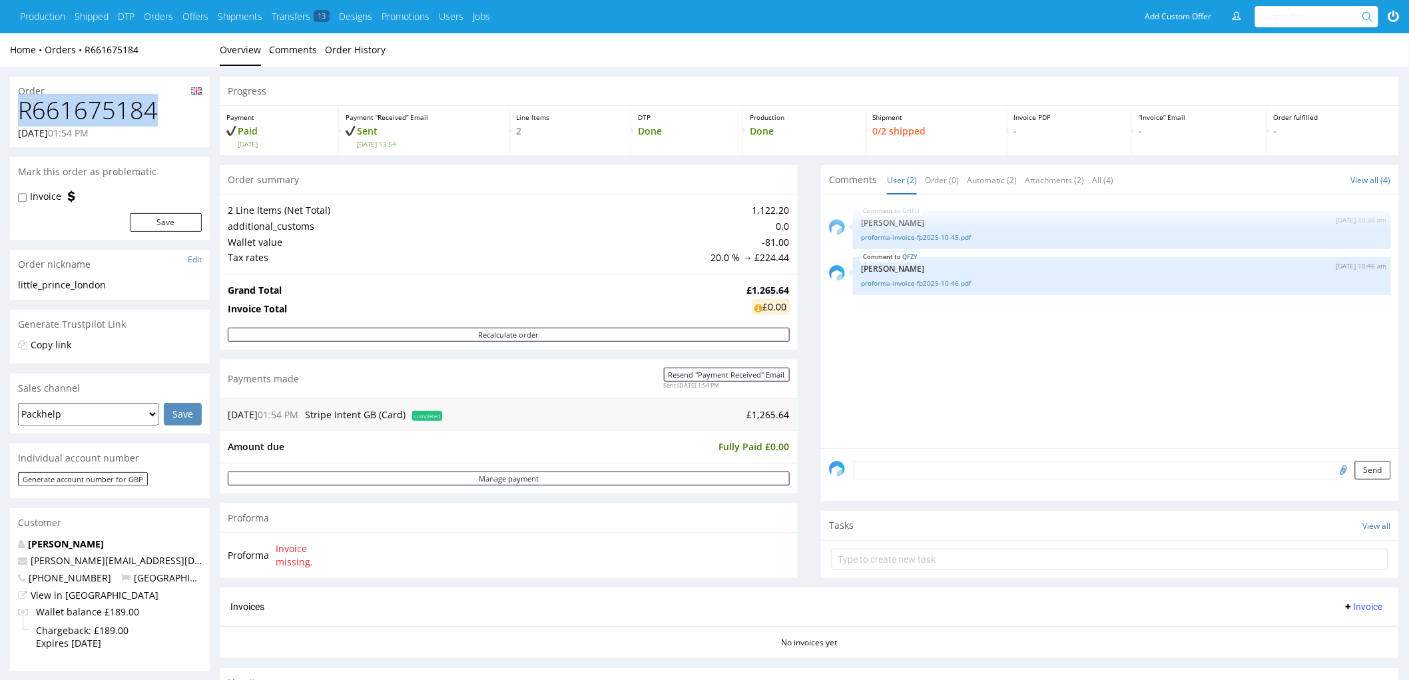
drag, startPoint x: 170, startPoint y: 117, endPoint x: 4, endPoint y: 117, distance: 165.8
click at [4, 117] on div "Order R661675184 [DATE] 01:54 PM Mark this order as problematic Invoice Save Or…" at bounding box center [704, 622] width 1409 height 1110
copy h1 "R661675184"
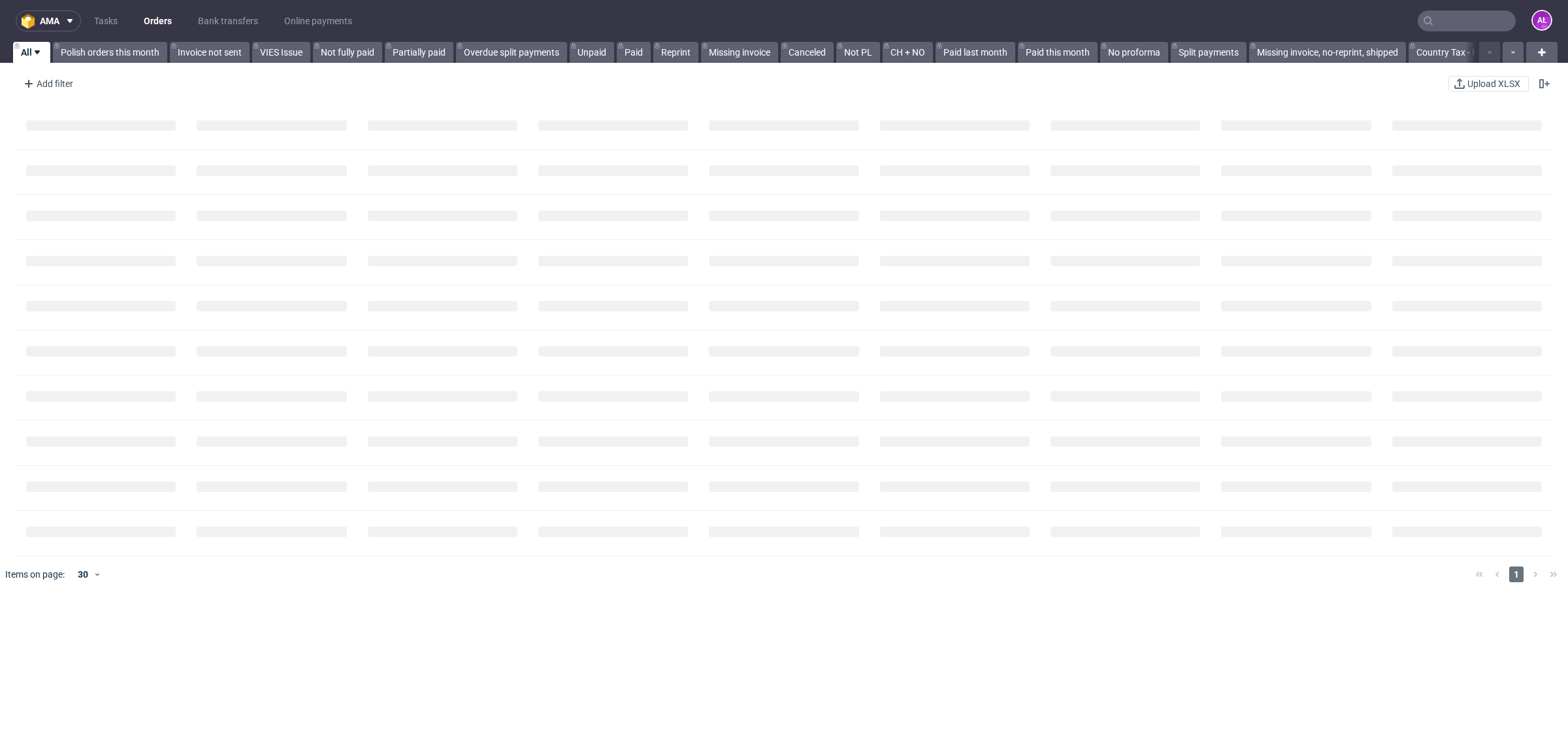
click at [1436, 25] on input "text" at bounding box center [1467, 21] width 98 height 21
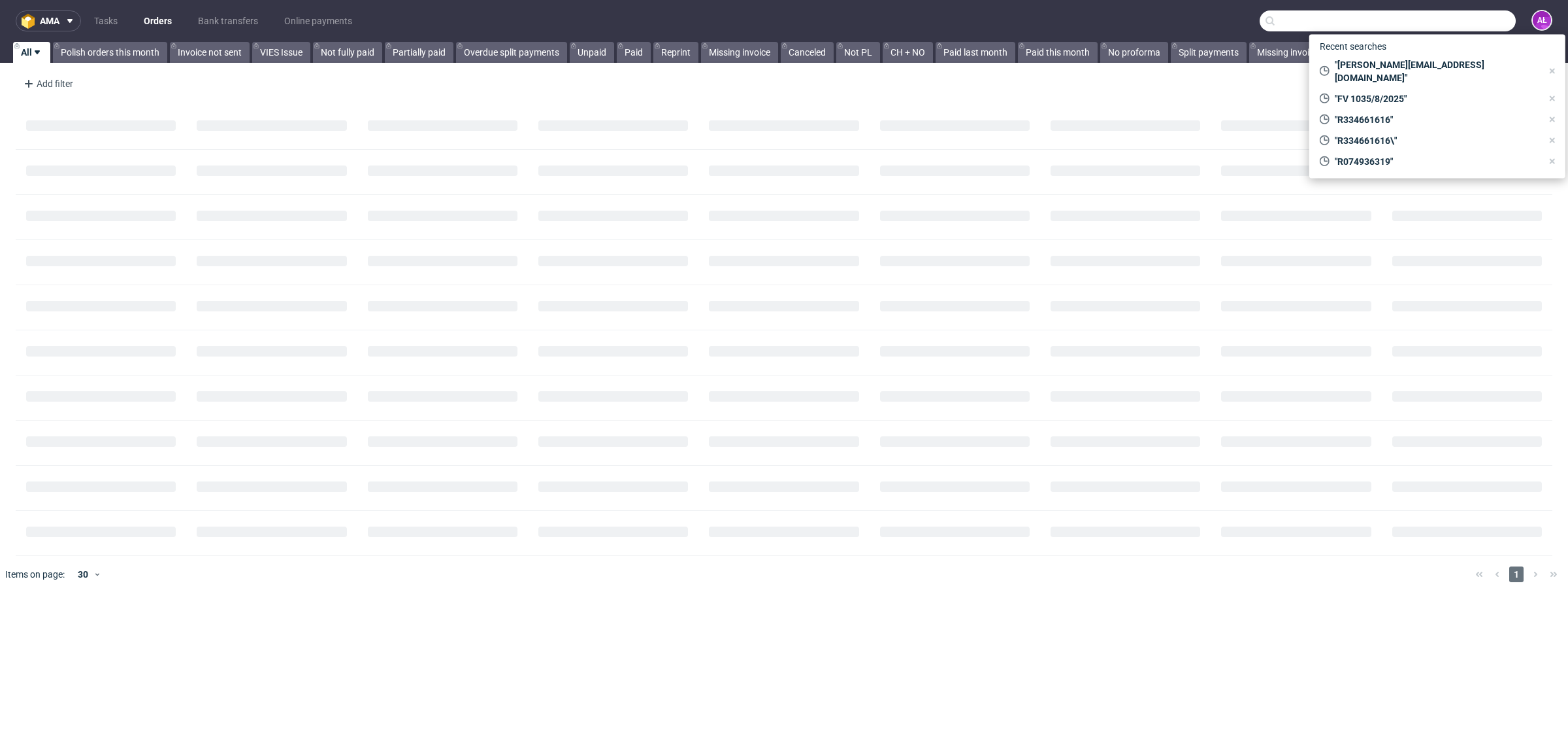
paste input "R661675184"
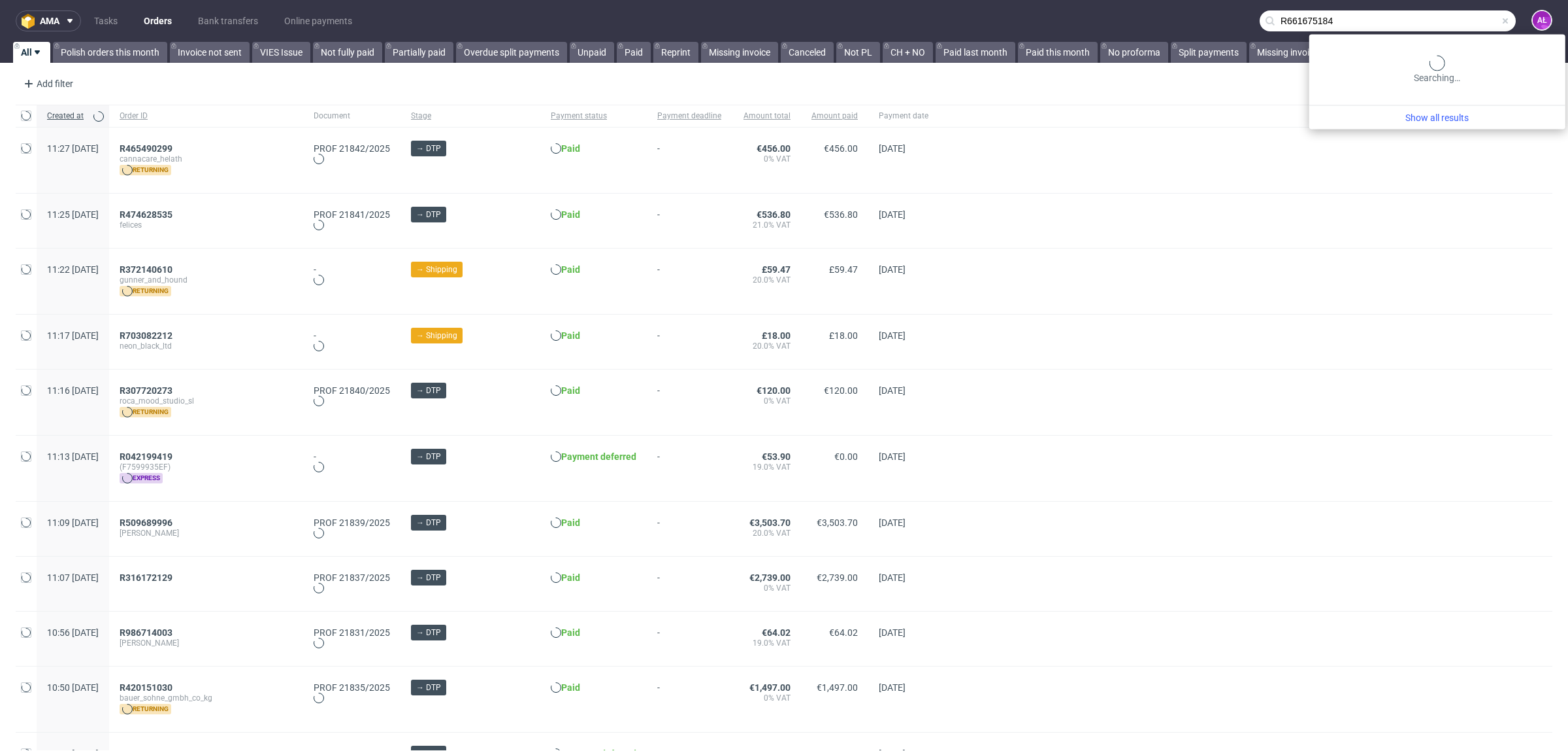
type input "R661675184"
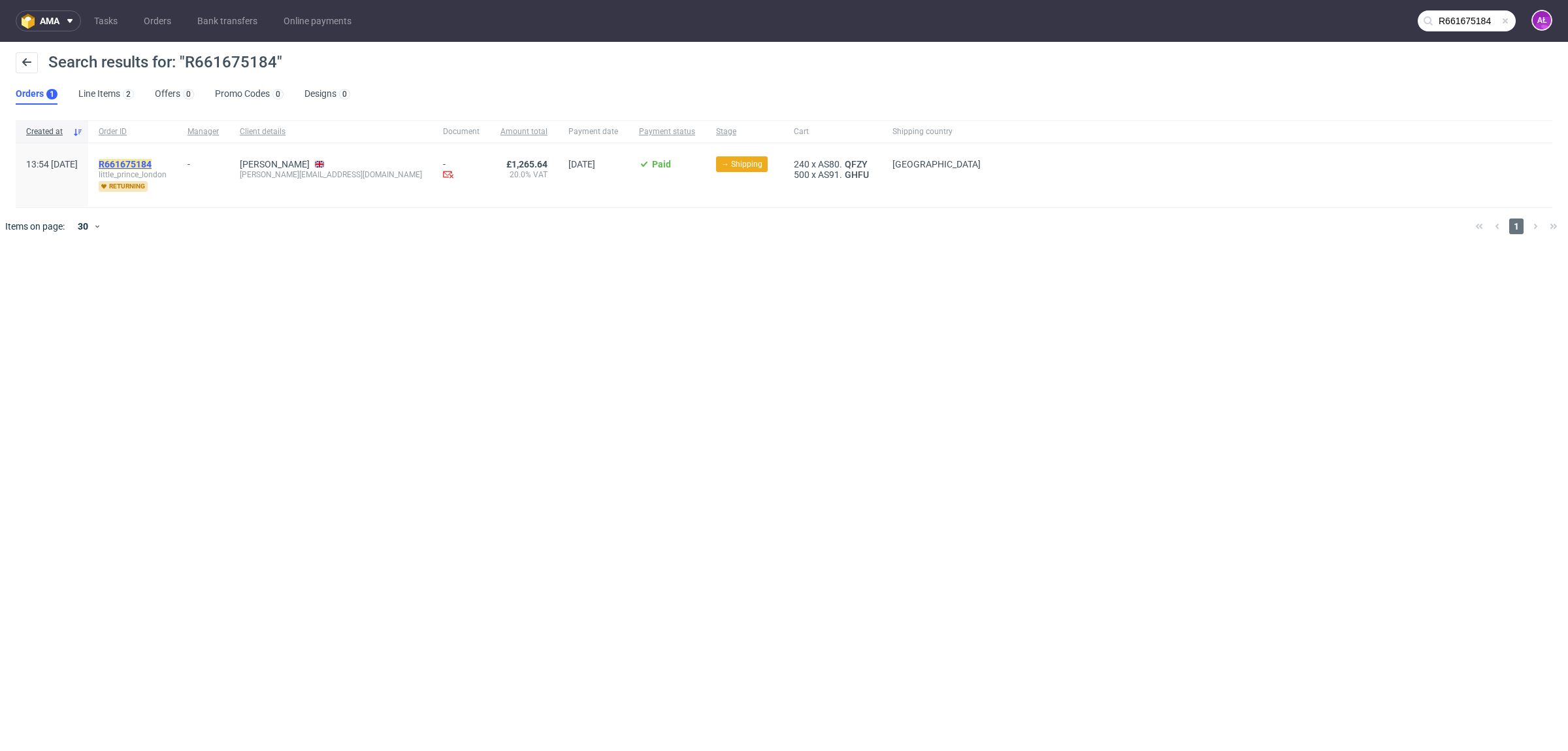
click at [152, 161] on mark "R661675184" at bounding box center [126, 164] width 53 height 11
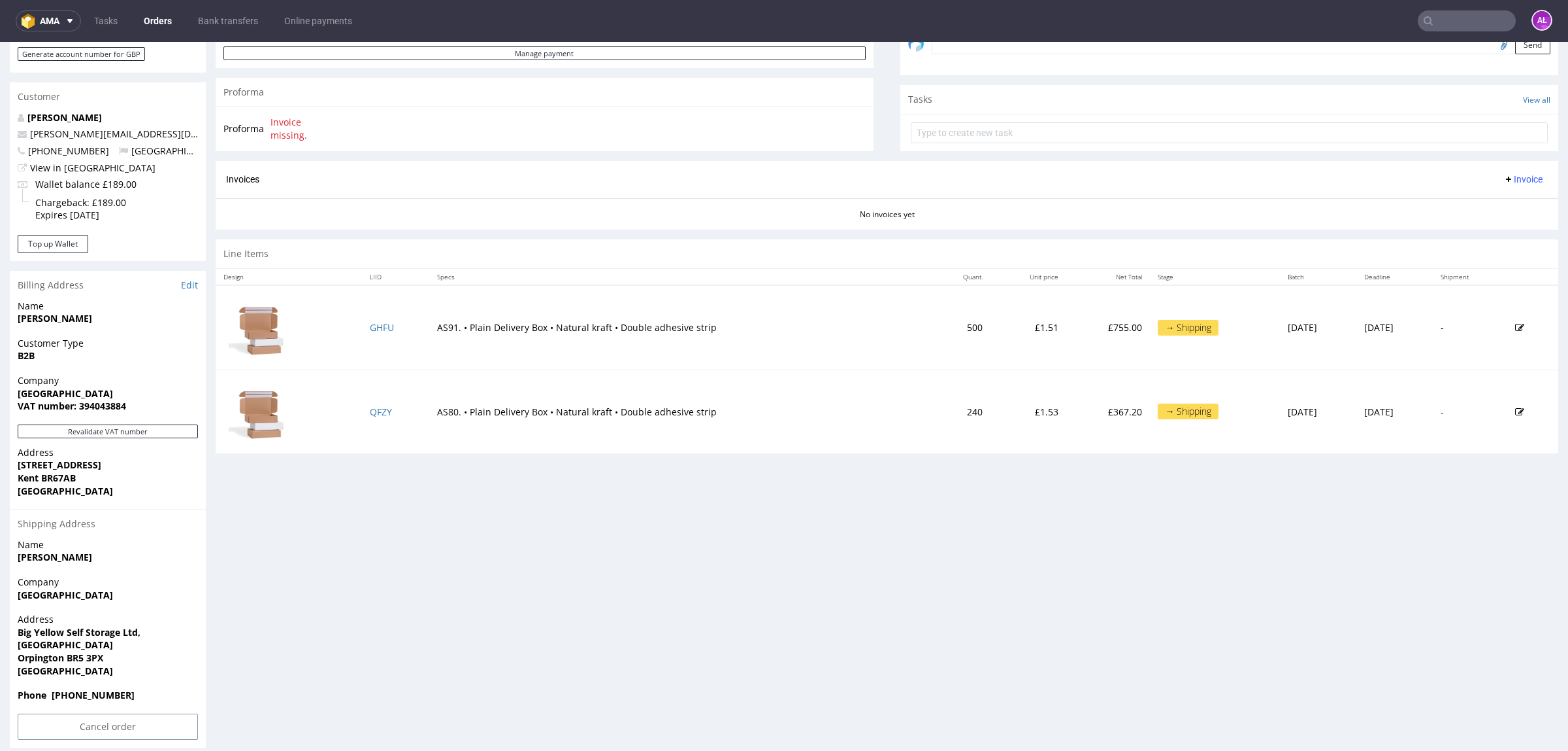
scroll to position [439, 0]
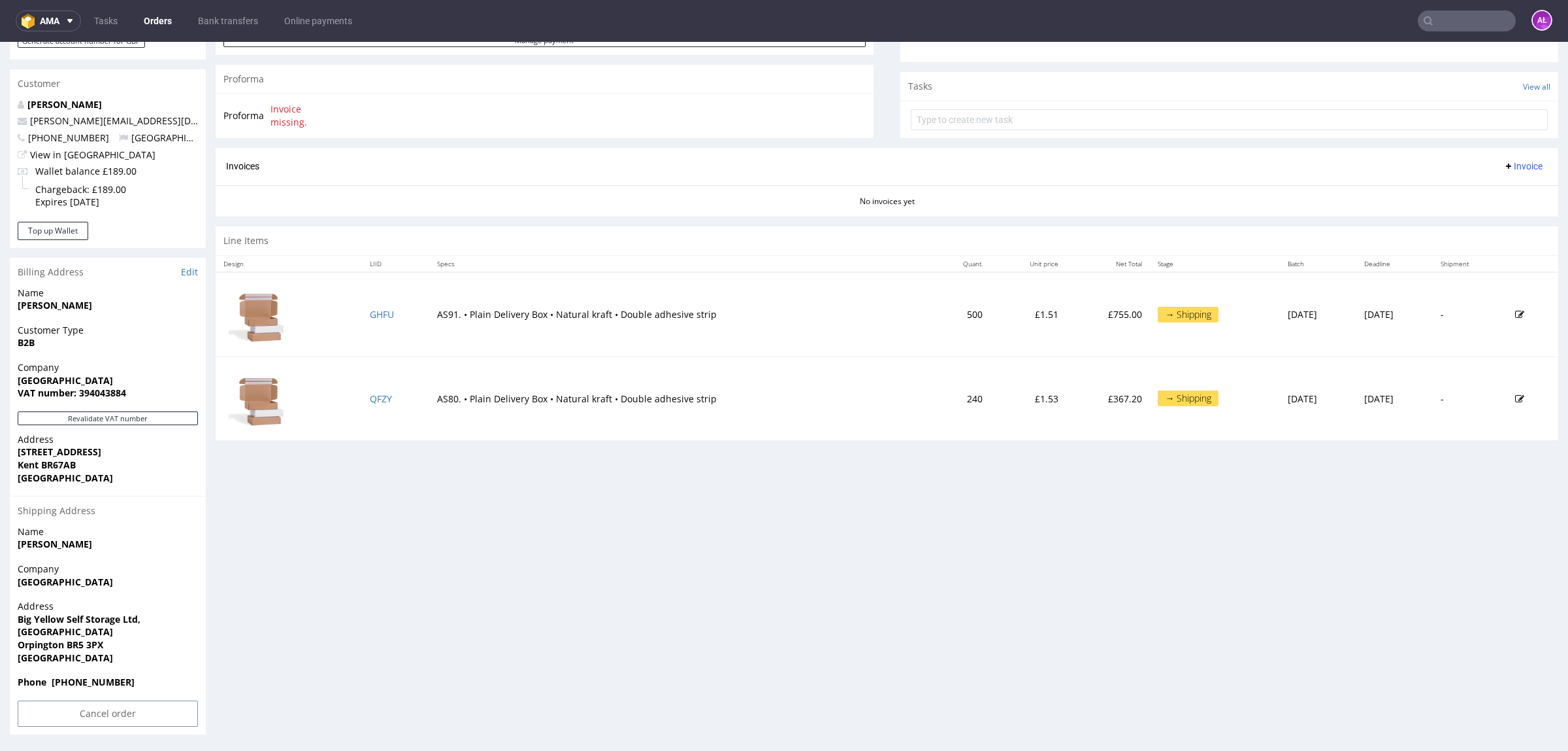
drag, startPoint x: 123, startPoint y: 586, endPoint x: 18, endPoint y: 592, distance: 105.2
click at [18, 592] on div "Company Little Prince London" at bounding box center [108, 581] width 196 height 37
copy strong "Little Prince London"
drag, startPoint x: 7, startPoint y: 619, endPoint x: 83, endPoint y: 631, distance: 76.9
click at [83, 631] on div "Order R661675184 08.10.2025 01:54 PM Mark this order as problematic Invoice Sav…" at bounding box center [784, 189] width 1568 height 1108
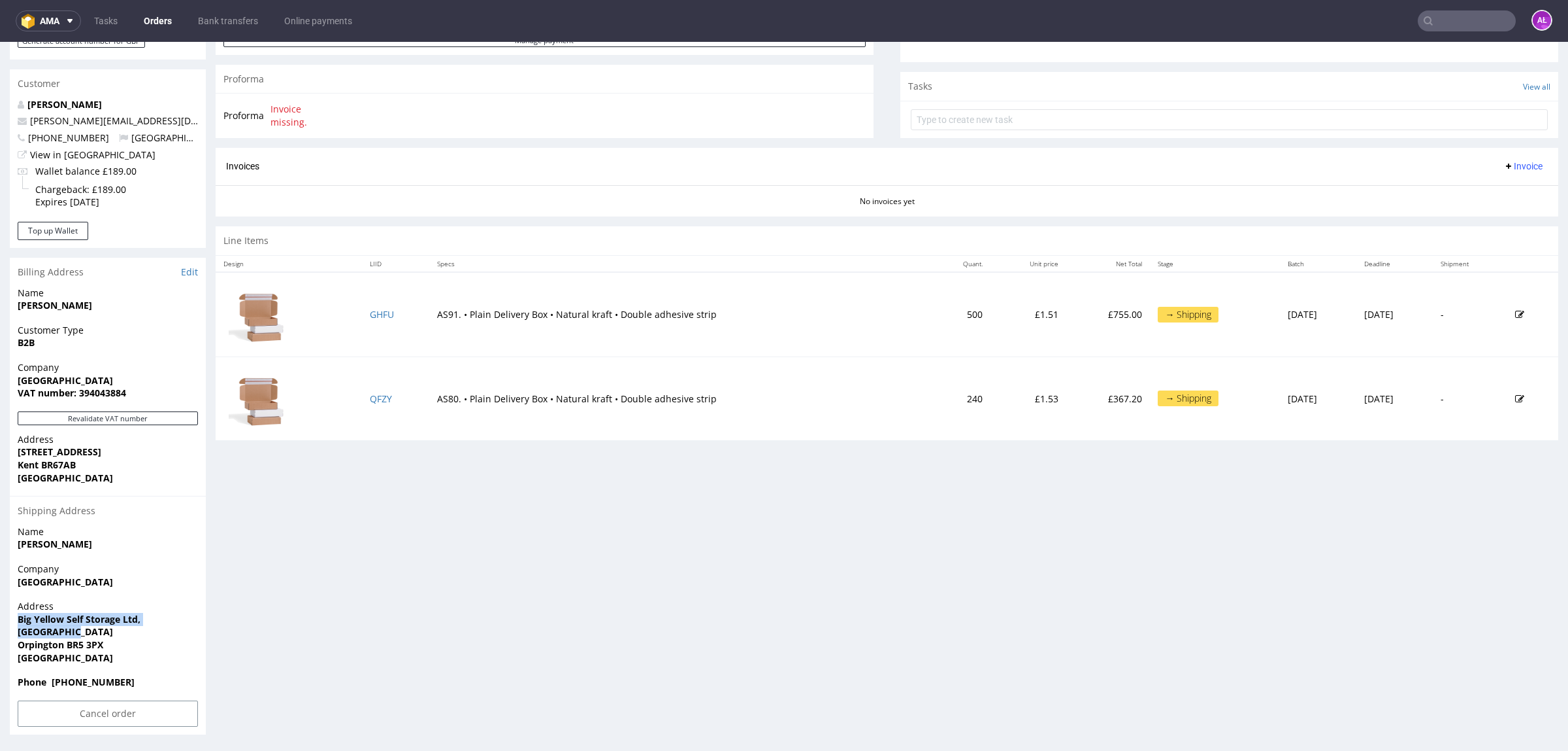
copy p "Big Yellow Self Storage Ltd, Cray Avenue"
drag, startPoint x: 25, startPoint y: 641, endPoint x: 128, endPoint y: 642, distance: 103.0
click at [128, 642] on div "Address Big Yellow Self Storage Ltd, Cray Avenue Orpington BR5 3PX United Kingd…" at bounding box center [108, 637] width 196 height 76
copy strong "Orpington BR5 3PX"
drag, startPoint x: 422, startPoint y: 319, endPoint x: 700, endPoint y: 326, distance: 278.1
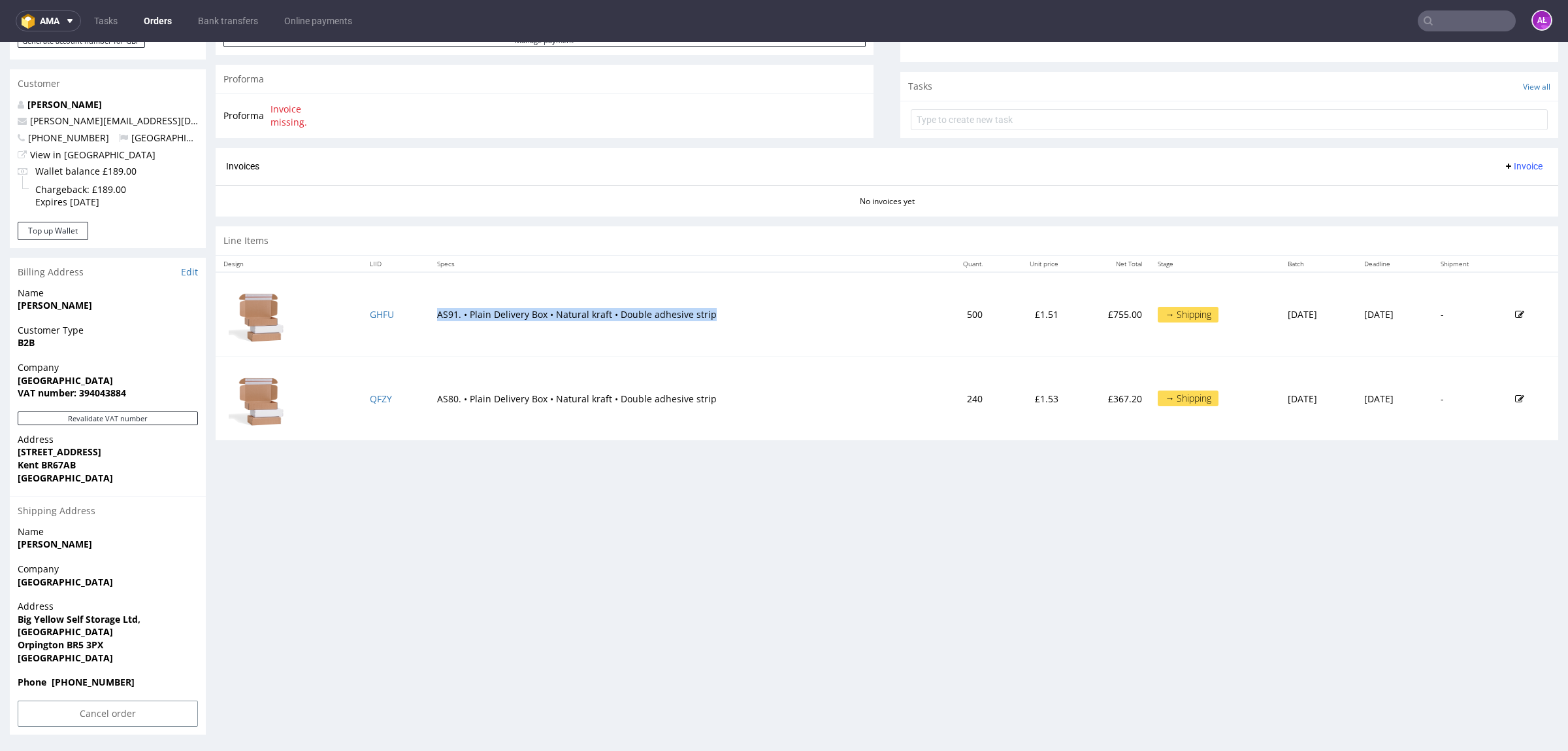
click at [700, 326] on td "AS91. • Plain Delivery Box • Natural kraft • Double adhesive strip" at bounding box center [680, 314] width 501 height 84
copy td "AS91. • Plain Delivery Box • Natural kraft • Double adhesive strip"
drag, startPoint x: 430, startPoint y: 402, endPoint x: 785, endPoint y: 395, distance: 355.1
click at [785, 395] on td "AS80. • Plain Delivery Box • Natural kraft • Double adhesive strip" at bounding box center [680, 398] width 501 height 83
copy td "AS80. • Plain Delivery Box • Natural kraft • Double adhesive strip"
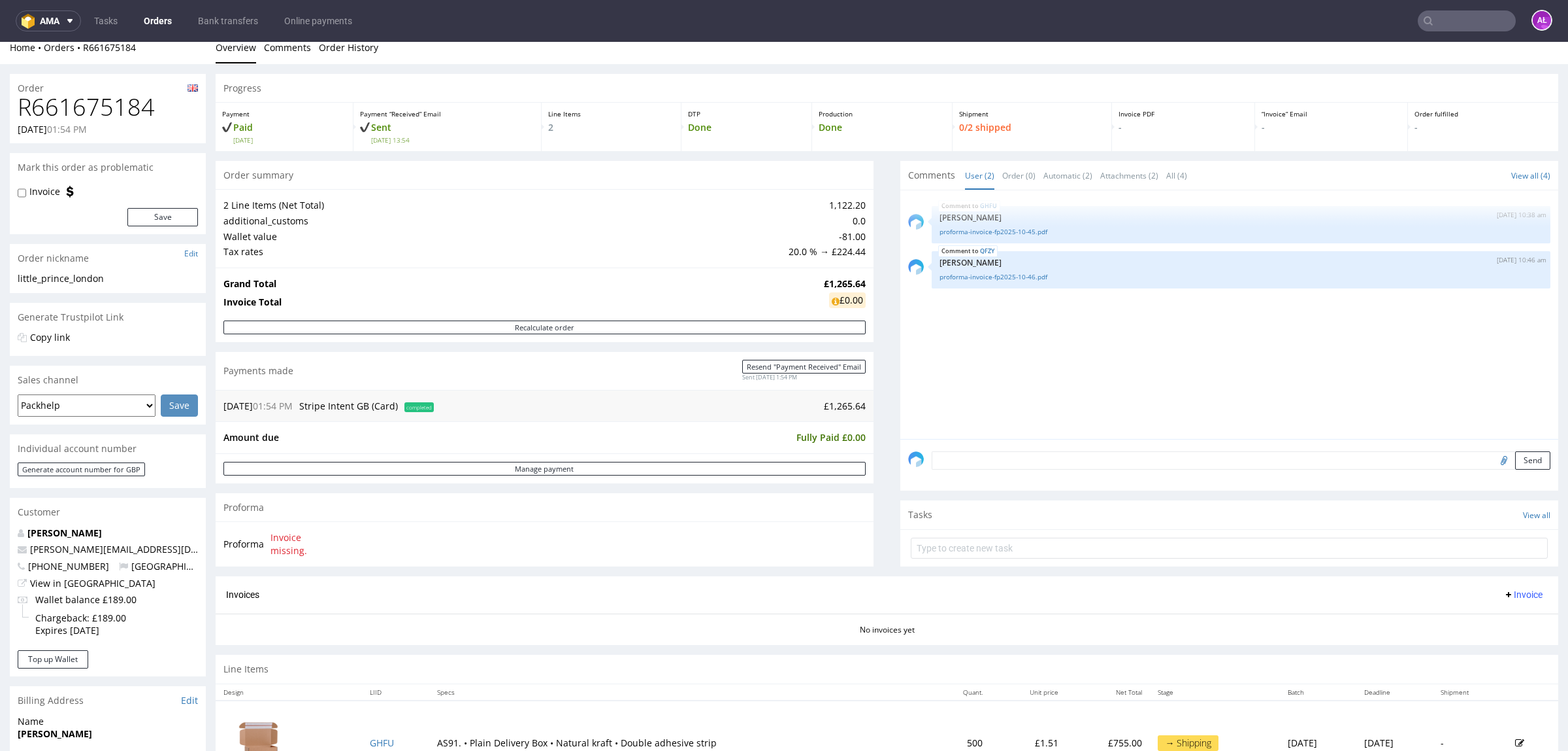
scroll to position [0, 0]
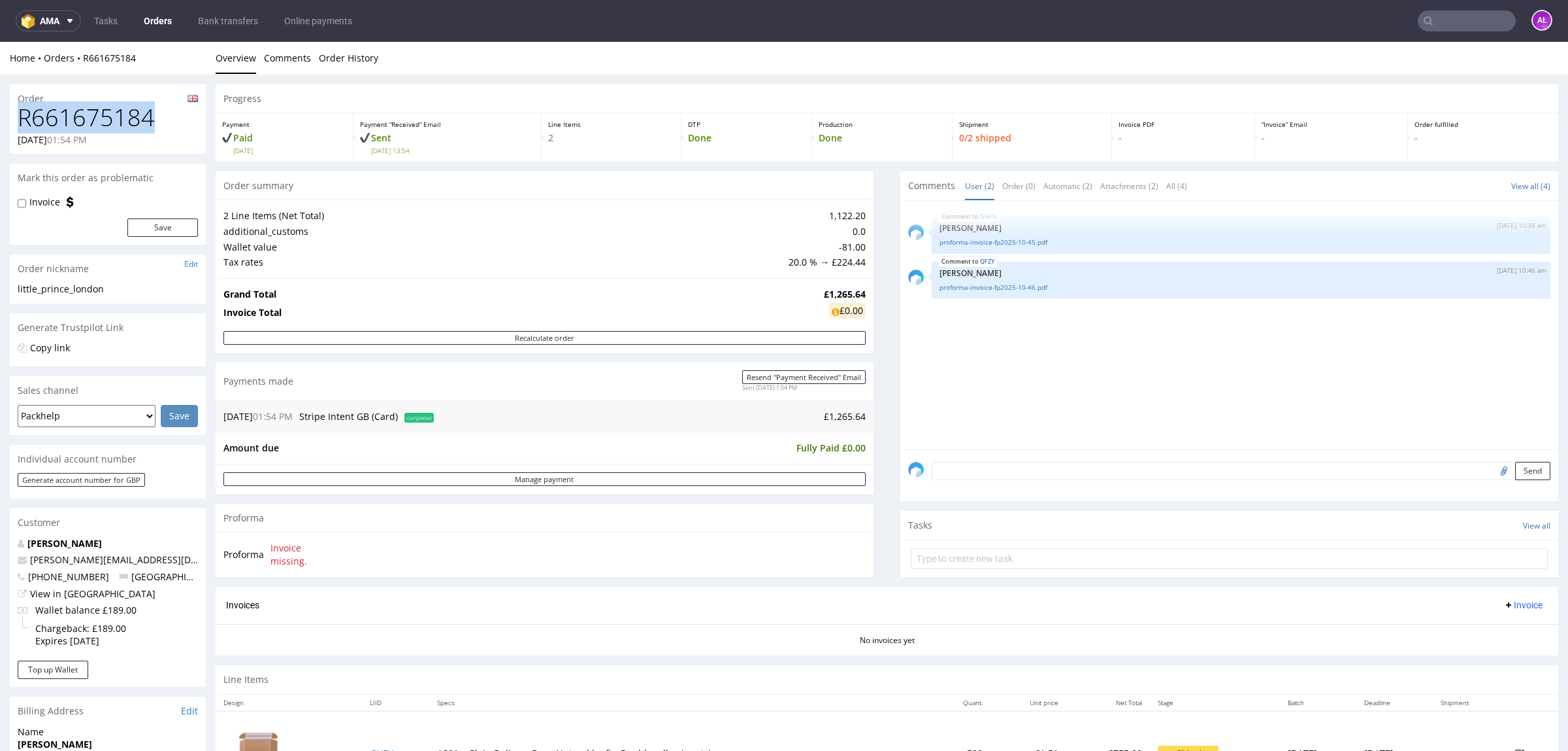
drag, startPoint x: 156, startPoint y: 115, endPoint x: 14, endPoint y: 123, distance: 142.2
click at [14, 123] on div "R661675184 08.10.2025 01:54 PM" at bounding box center [108, 130] width 196 height 49
copy h1 "R661675184"
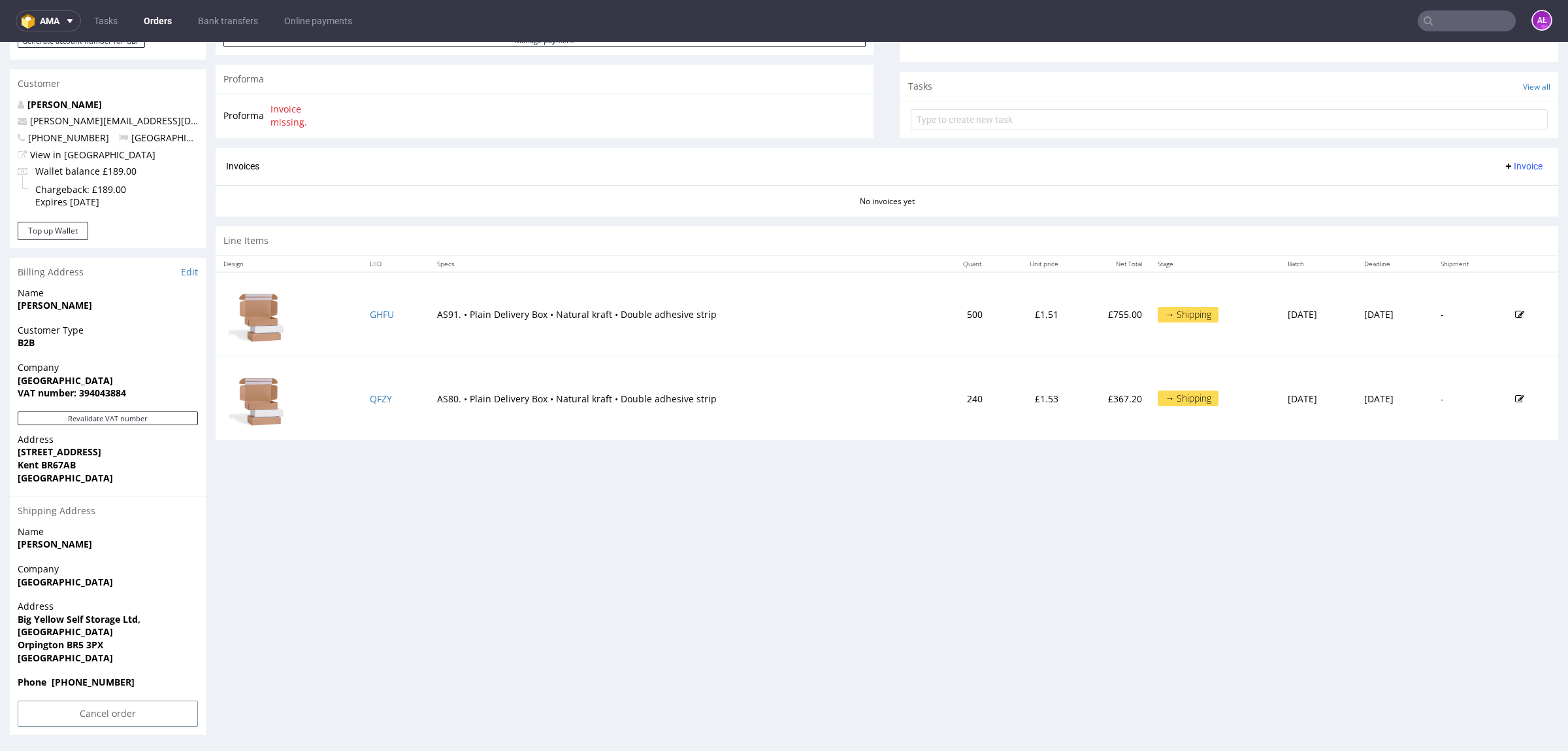
scroll to position [3, 0]
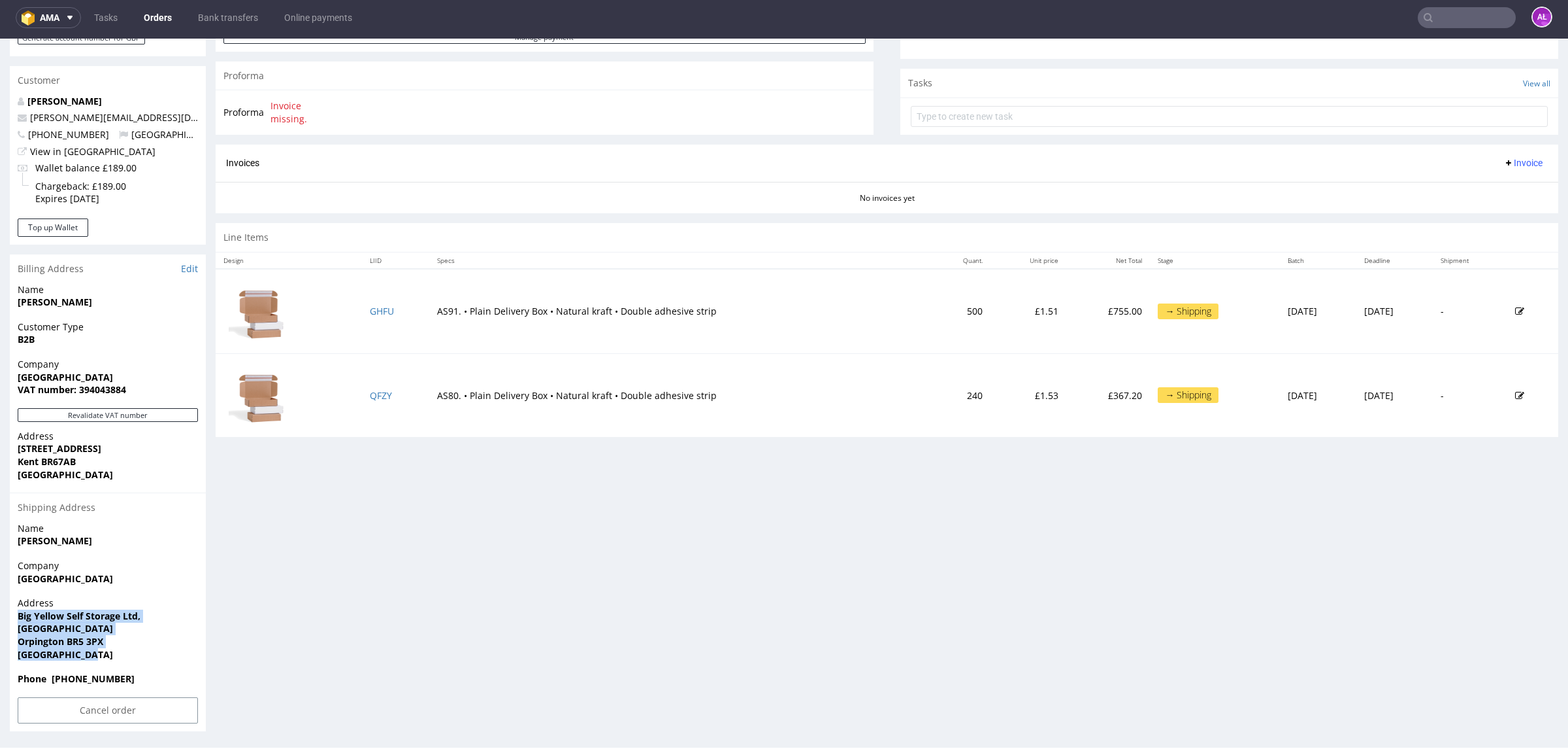
drag, startPoint x: 76, startPoint y: 643, endPoint x: 14, endPoint y: 613, distance: 68.9
click at [14, 613] on div "Address Big Yellow Self Storage Ltd, Cray Avenue Orpington BR5 3PX United Kingd…" at bounding box center [108, 633] width 196 height 76
copy p "Big Yellow Self Storage Ltd, Cray Avenue Orpington BR5 3PX United Kingdom"
click at [754, 573] on div "Progress Payment Paid Wed 08 Oct Payment “Received” Email Sent Wed 8 Oct 13:54 …" at bounding box center [887, 187] width 1343 height 1089
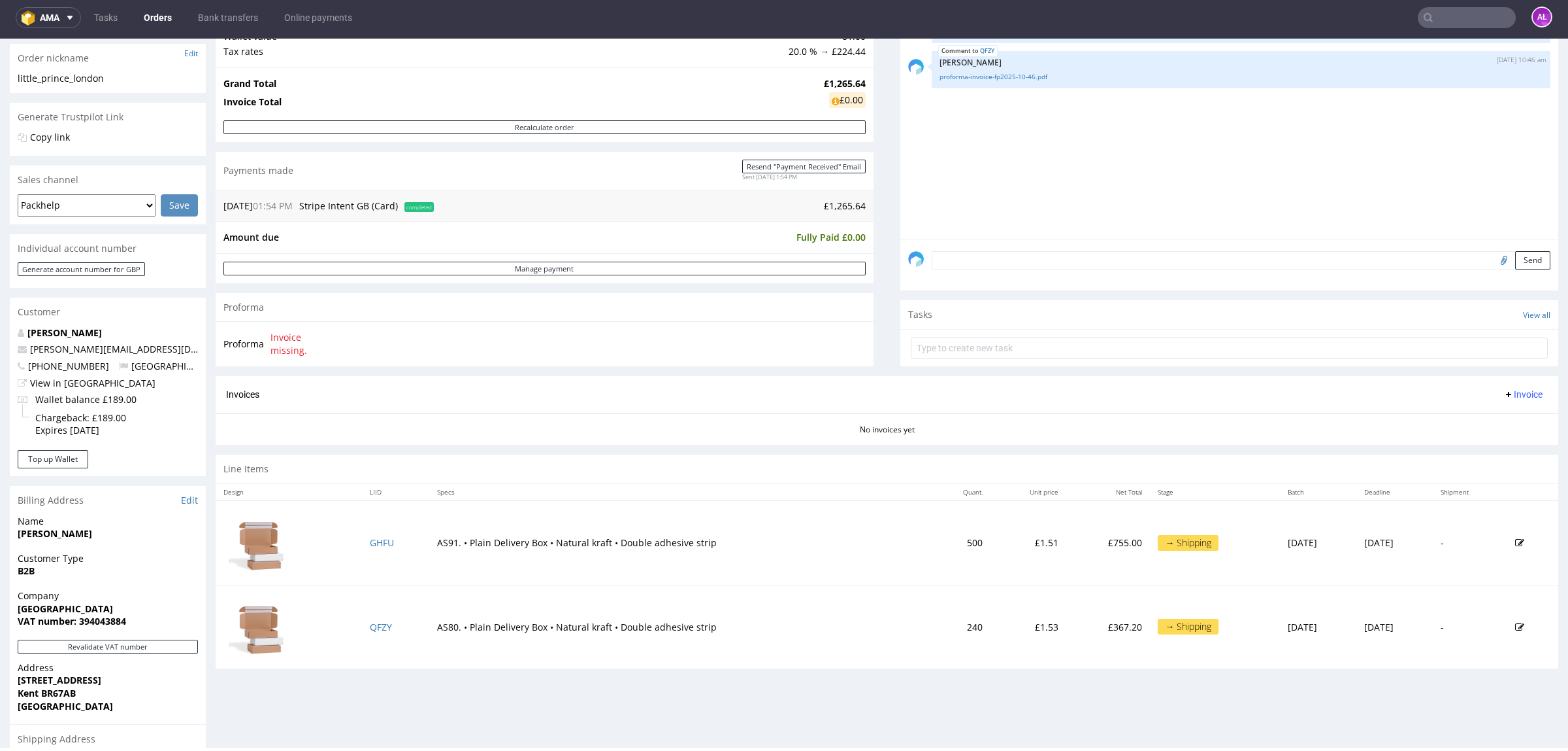
scroll to position [193, 0]
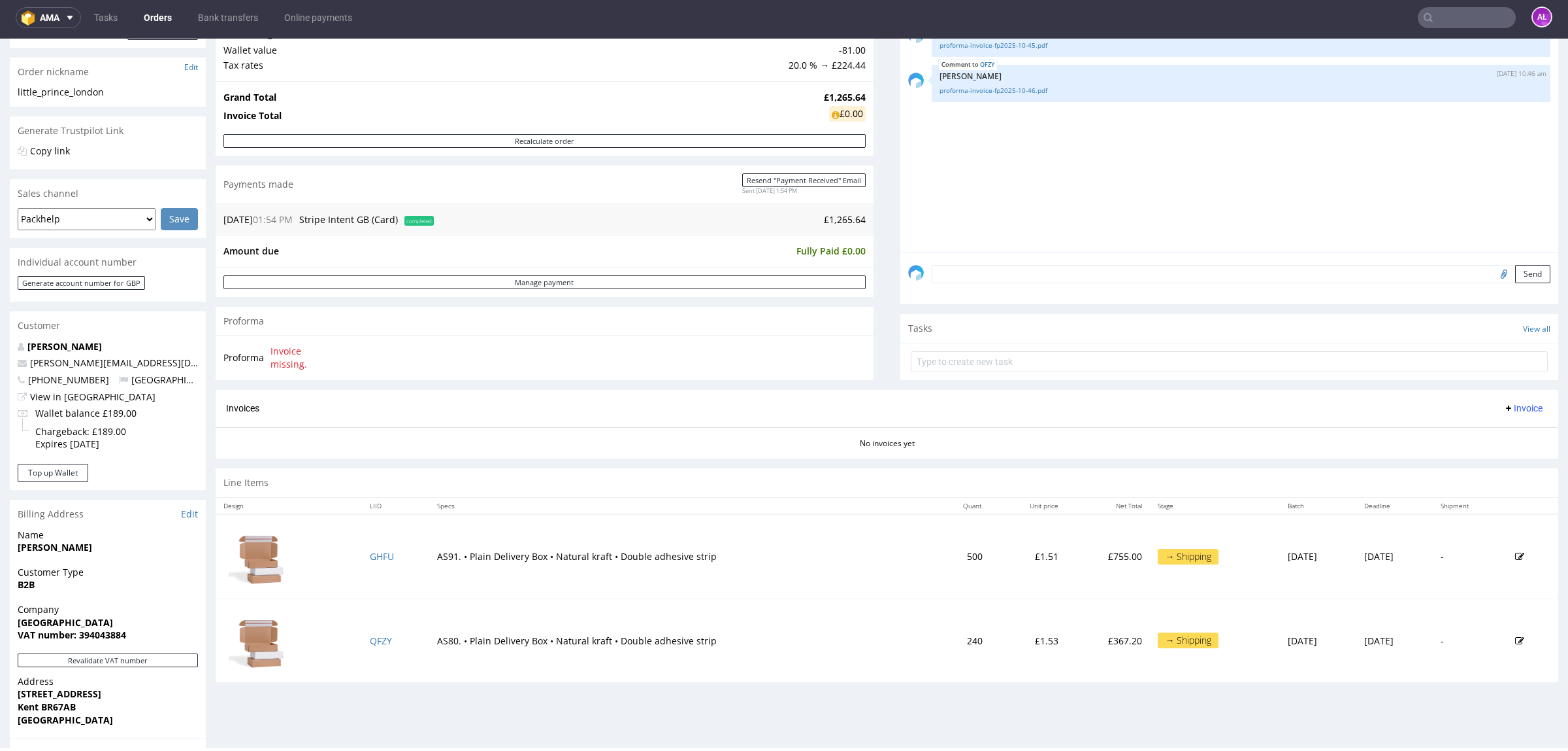
click at [1503, 404] on icon at bounding box center [1508, 407] width 11 height 11
click at [1498, 440] on span "Upload" at bounding box center [1498, 436] width 64 height 13
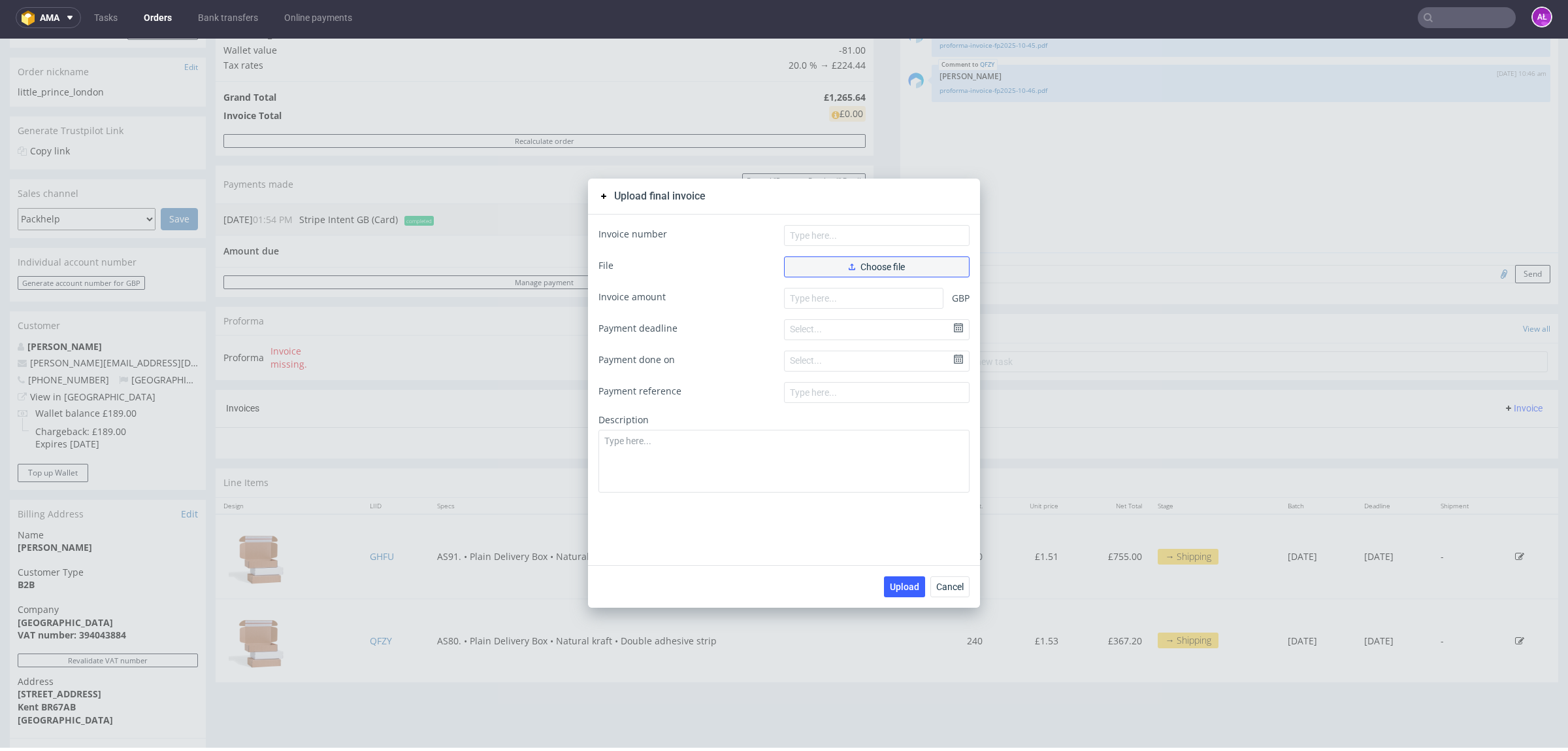
click at [849, 268] on icon "button" at bounding box center [852, 266] width 7 height 7
drag, startPoint x: 951, startPoint y: 587, endPoint x: 1021, endPoint y: 342, distance: 254.8
click at [951, 584] on span "Cancel" at bounding box center [950, 586] width 27 height 9
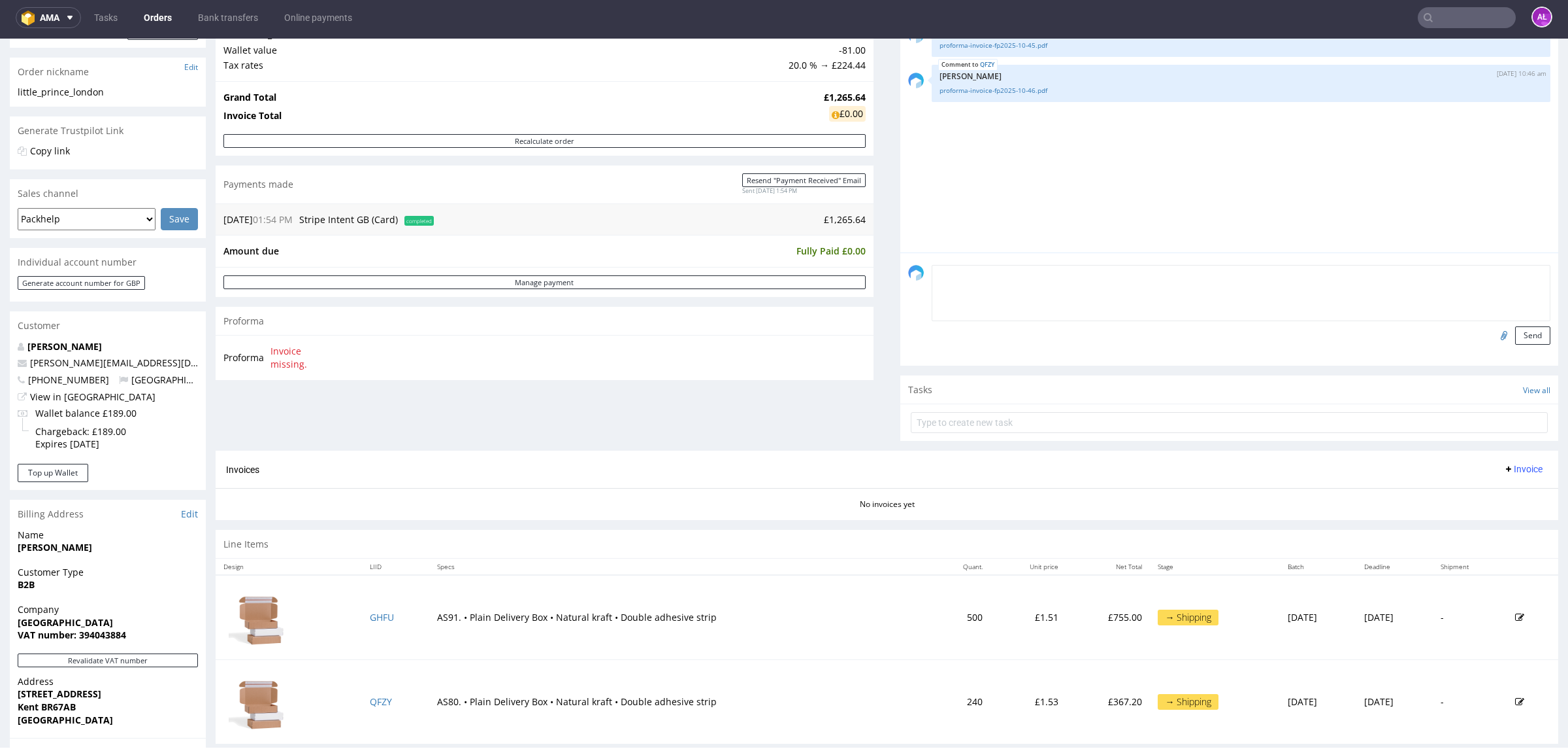
click at [1075, 275] on textarea at bounding box center [1241, 293] width 619 height 56
type textarea "PH SA - PH LTD"
click at [1493, 336] on input "file" at bounding box center [1502, 334] width 19 height 17
type input "C:\fakepath\Faktura FV 586_10_2025.pdf"
click at [1516, 332] on button "Send" at bounding box center [1533, 335] width 35 height 19
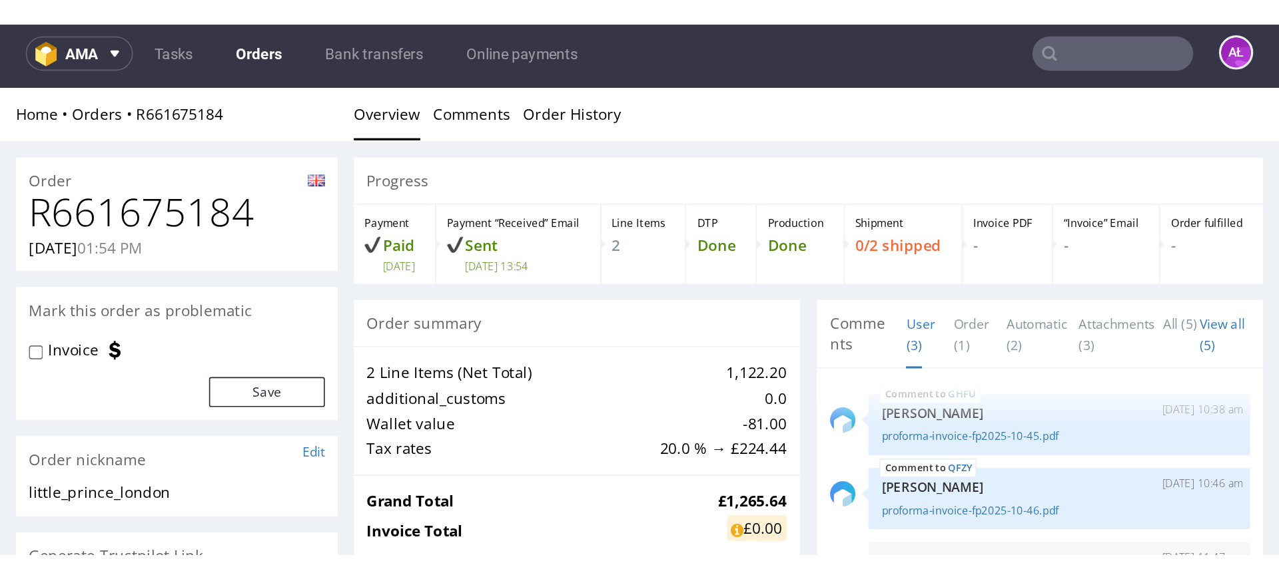
scroll to position [3, 0]
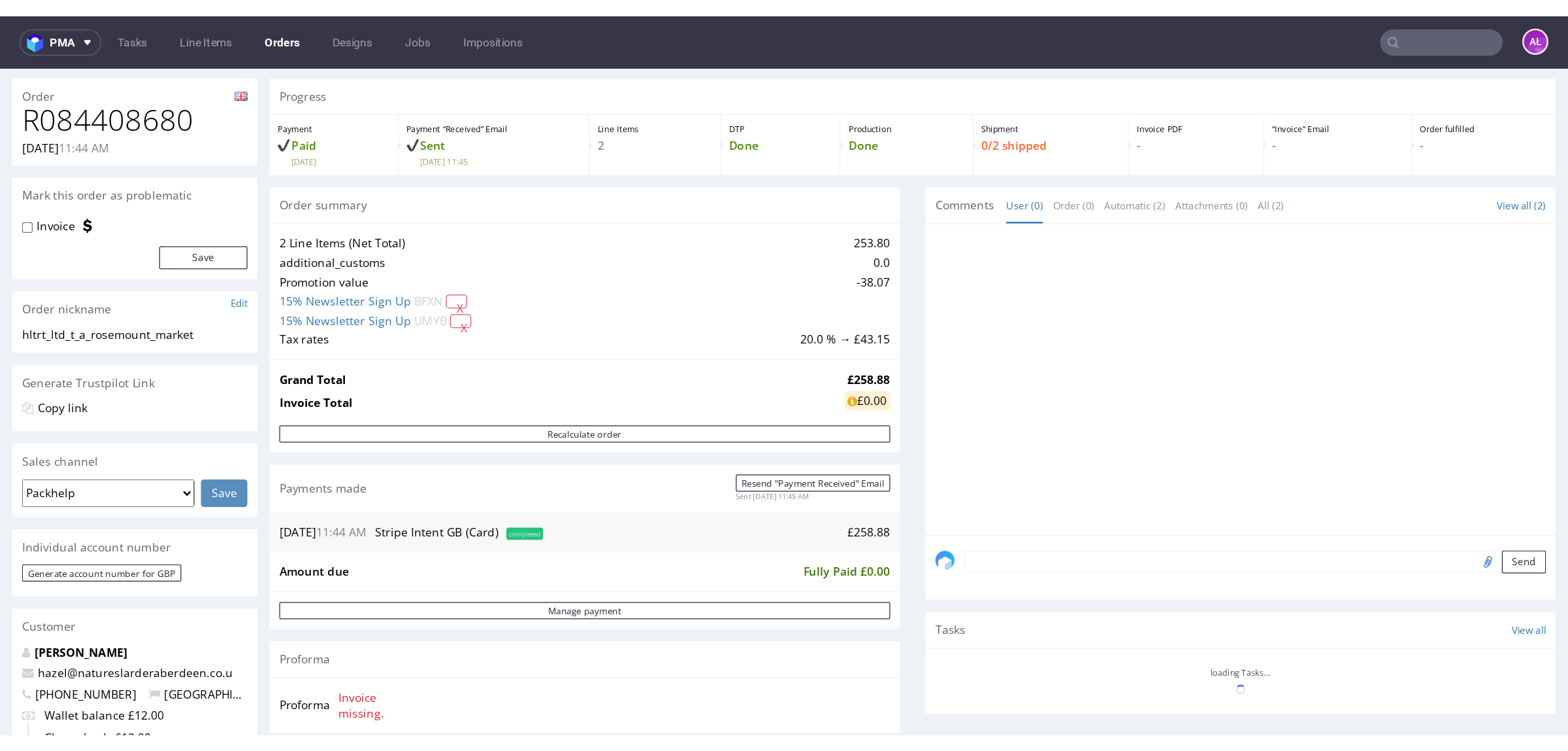
scroll to position [408, 0]
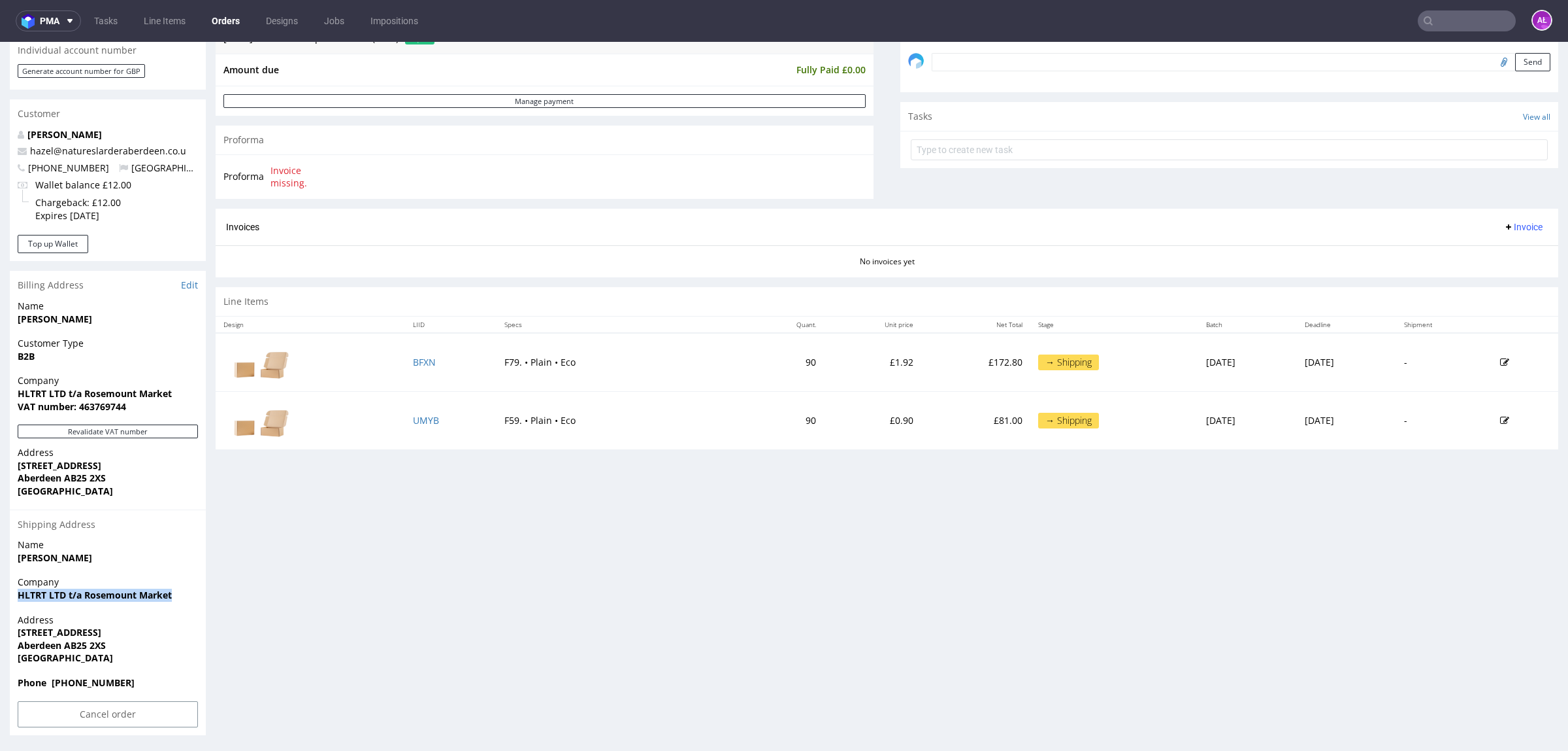
drag, startPoint x: 181, startPoint y: 602, endPoint x: 13, endPoint y: 605, distance: 168.0
click at [13, 574] on div "Company HLTRT LTD t/a Rosemount Market" at bounding box center [108, 594] width 196 height 37
drag, startPoint x: 7, startPoint y: 633, endPoint x: 144, endPoint y: 632, distance: 137.0
click at [144, 574] on div "Order R084408680 [DATE] 11:44 AM Mark this order as problematic Invoice Save Or…" at bounding box center [784, 205] width 1568 height 1079
copy strong "[STREET_ADDRESS]"
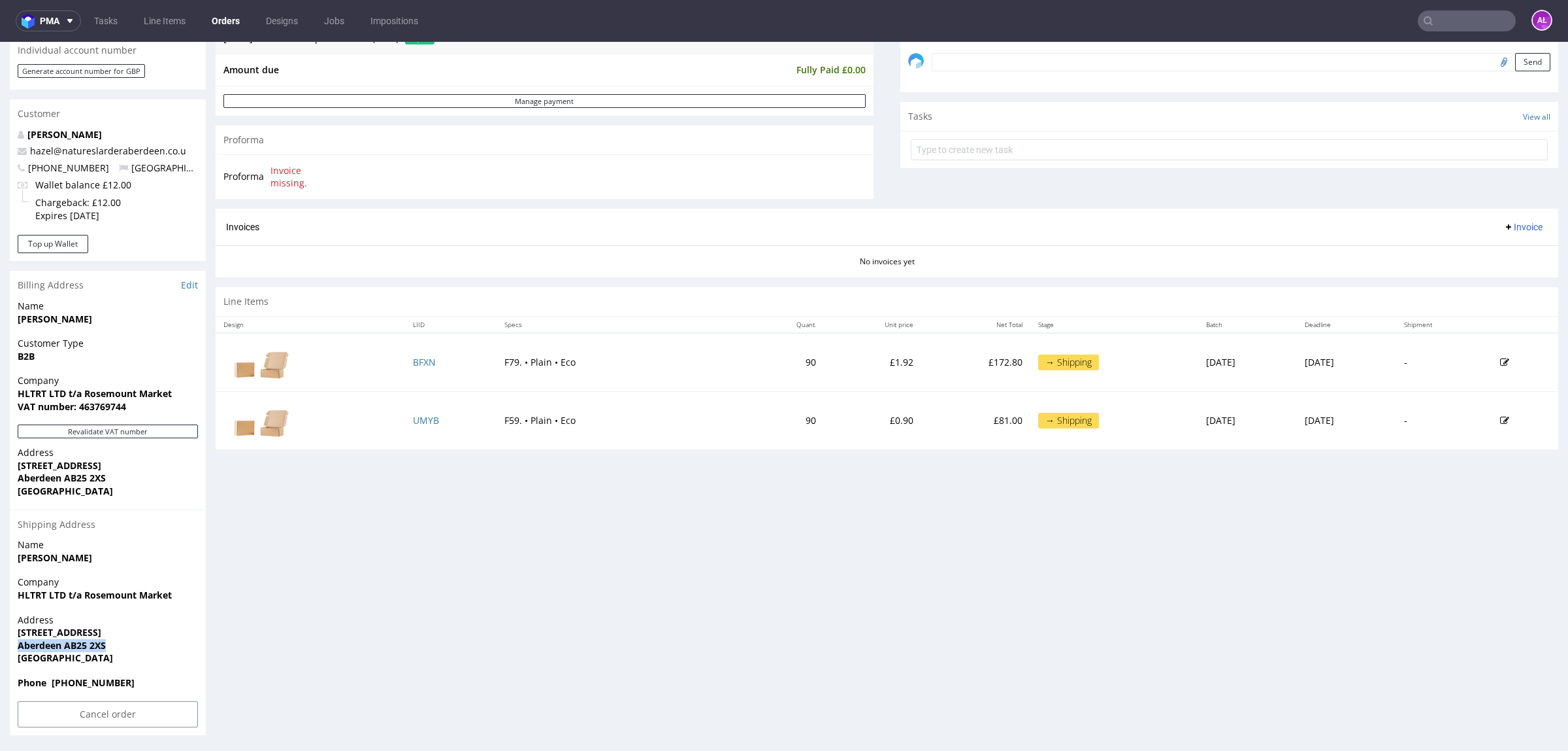
drag, startPoint x: 85, startPoint y: 651, endPoint x: 127, endPoint y: 651, distance: 42.0
click at [127, 574] on div "Order R084408680 [DATE] 11:44 AM Mark this order as problematic Invoice Save Or…" at bounding box center [784, 205] width 1568 height 1079
copy strong "Aberdeen AB25 2XS"
drag, startPoint x: 483, startPoint y: 373, endPoint x: 570, endPoint y: 373, distance: 87.0
click at [570, 373] on td "F79. • Plain • Eco" at bounding box center [621, 362] width 249 height 59
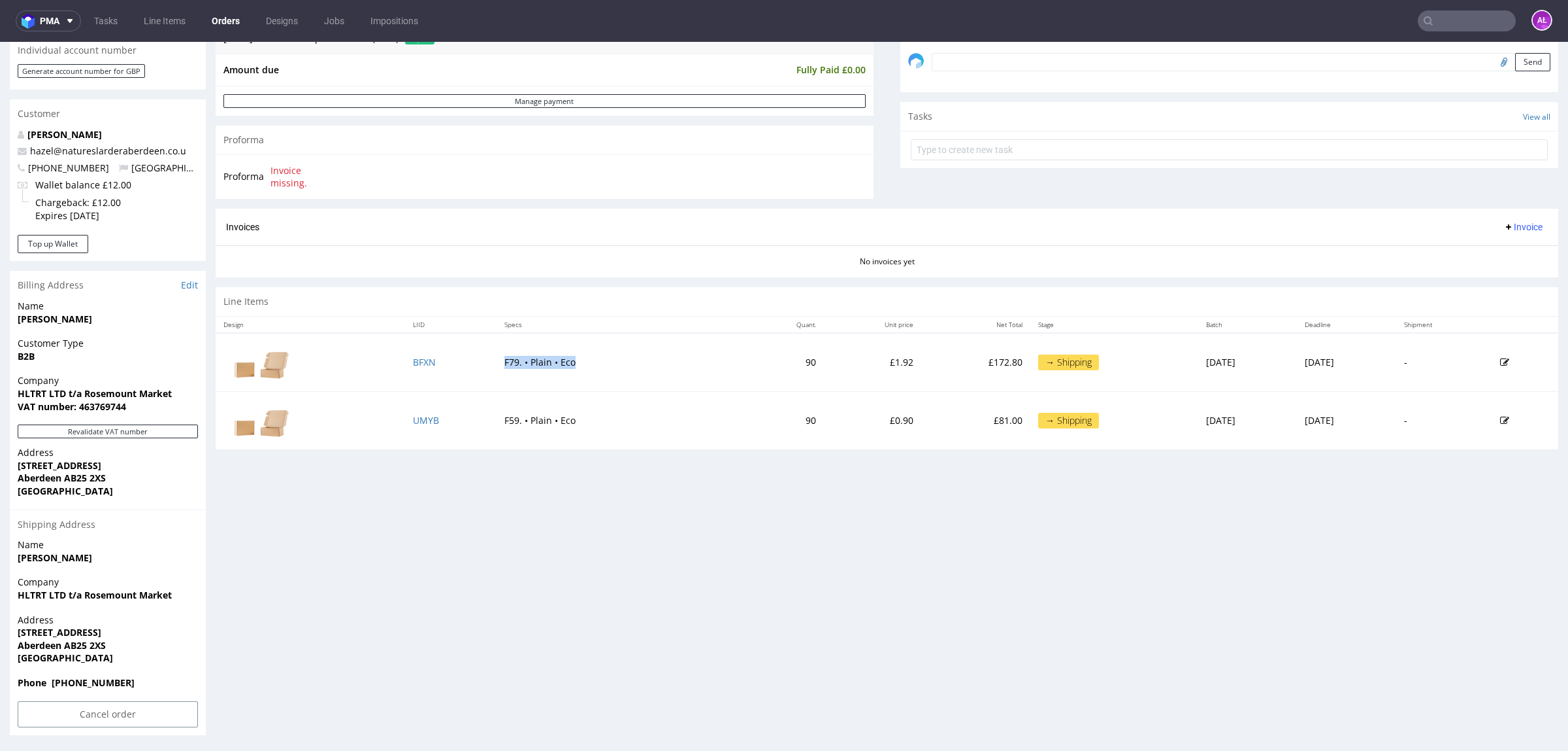
copy td "F79. • Plain • Eco"
drag, startPoint x: 481, startPoint y: 427, endPoint x: 573, endPoint y: 428, distance: 92.0
click at [573, 428] on td "F59. • Plain • Eco" at bounding box center [621, 420] width 249 height 58
copy td "F59. • Plain • Eco"
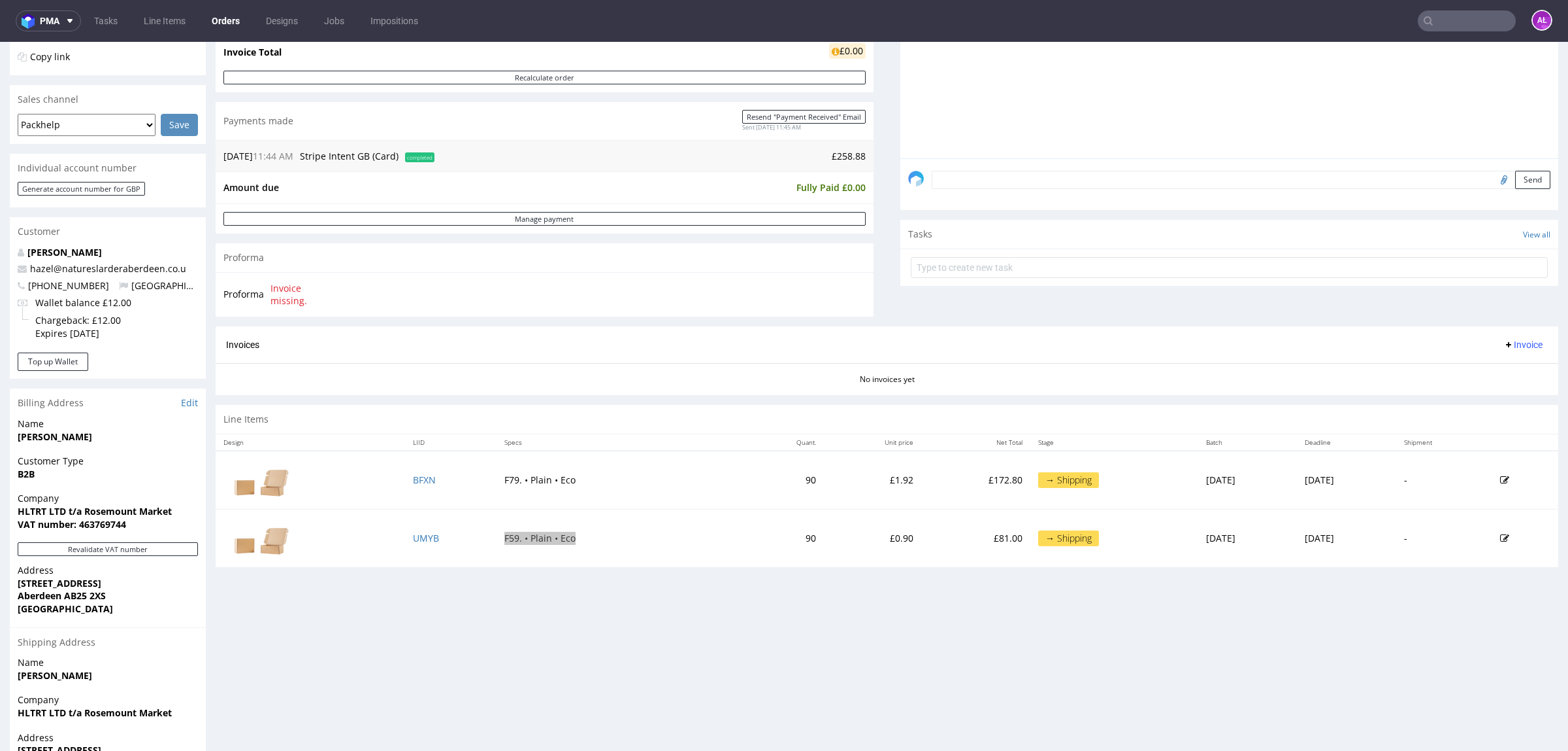
scroll to position [0, 0]
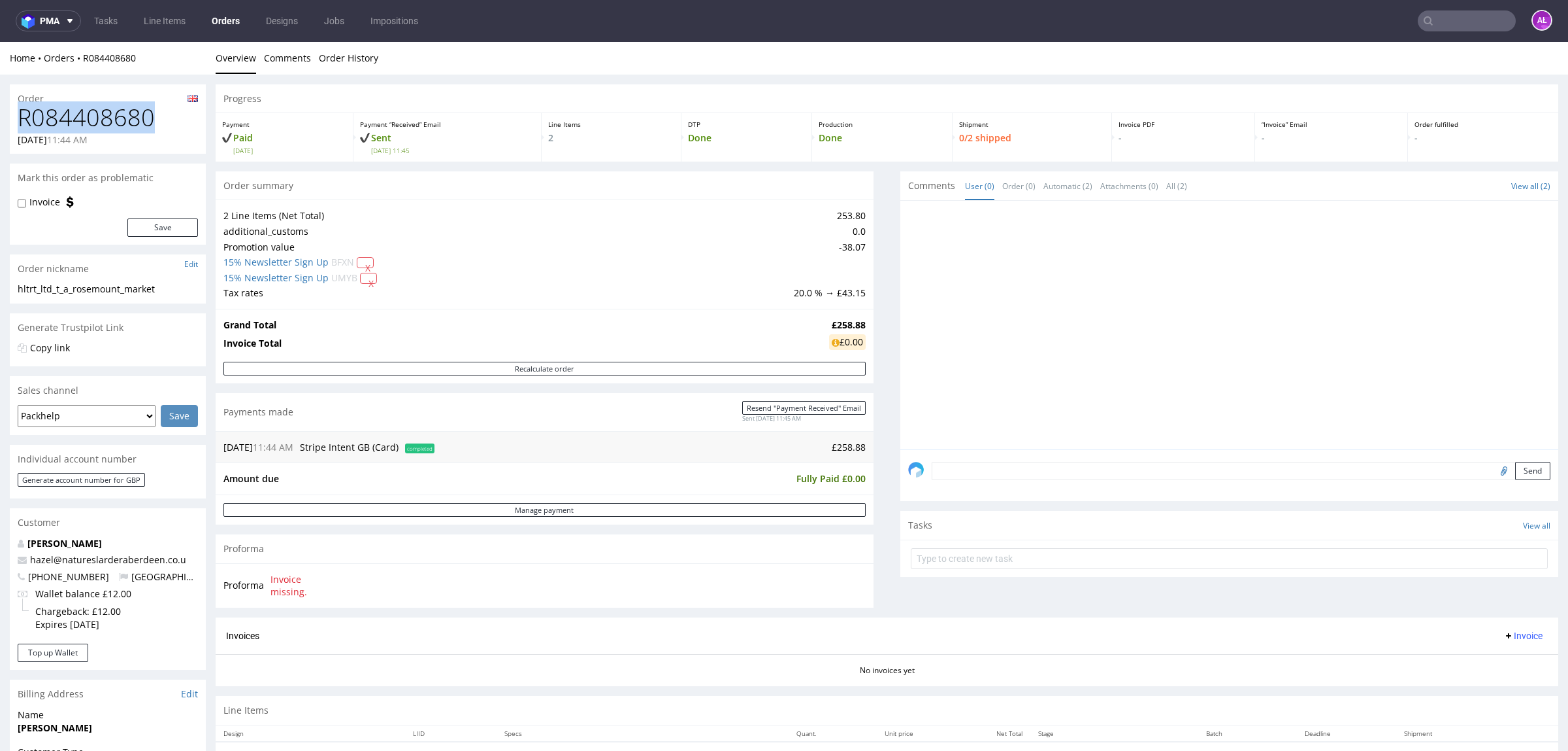
drag, startPoint x: 156, startPoint y: 127, endPoint x: 17, endPoint y: 128, distance: 139.0
click at [17, 128] on div "R084408680 [DATE] 11:44 AM" at bounding box center [108, 130] width 196 height 49
copy h1 "R084408680"
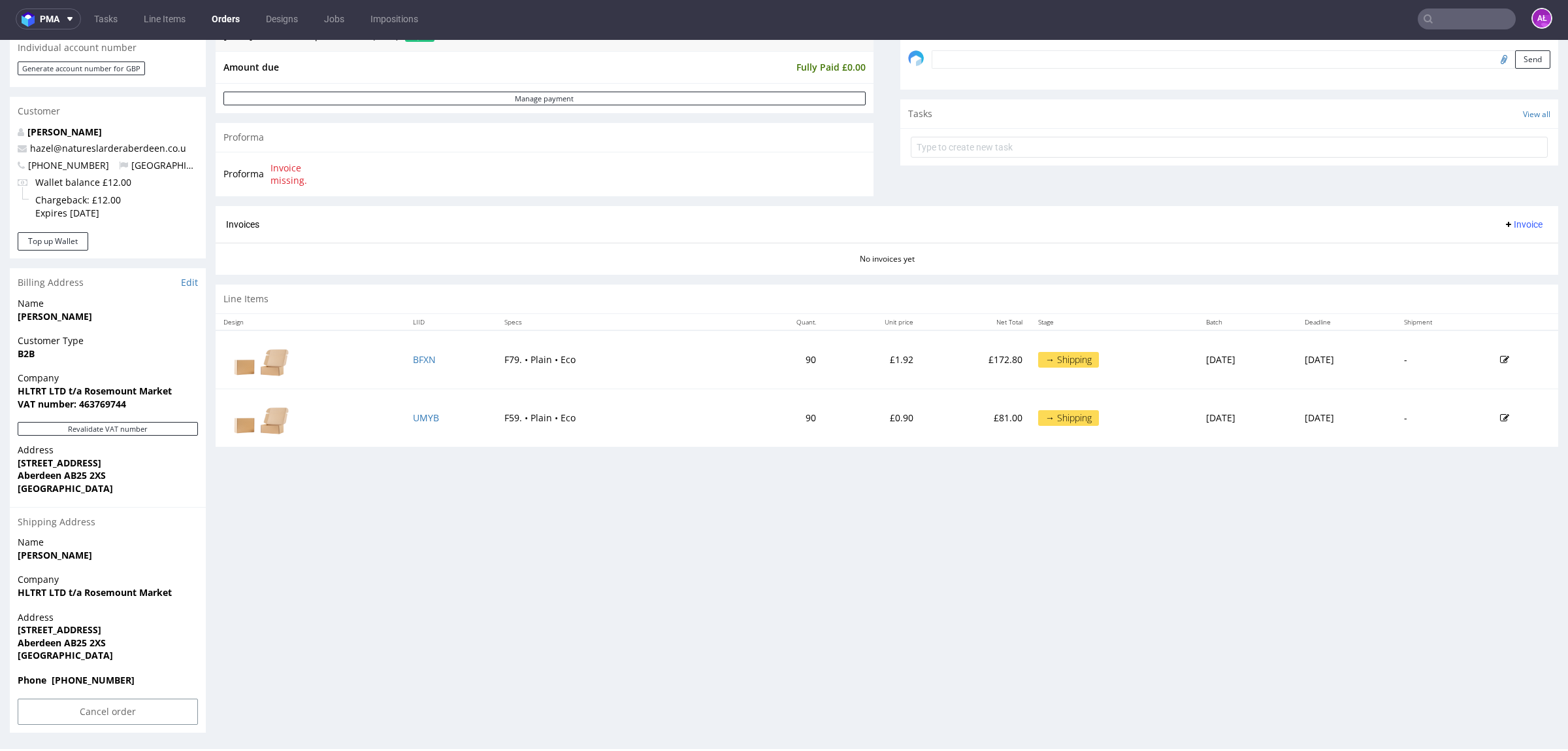
scroll to position [3, 0]
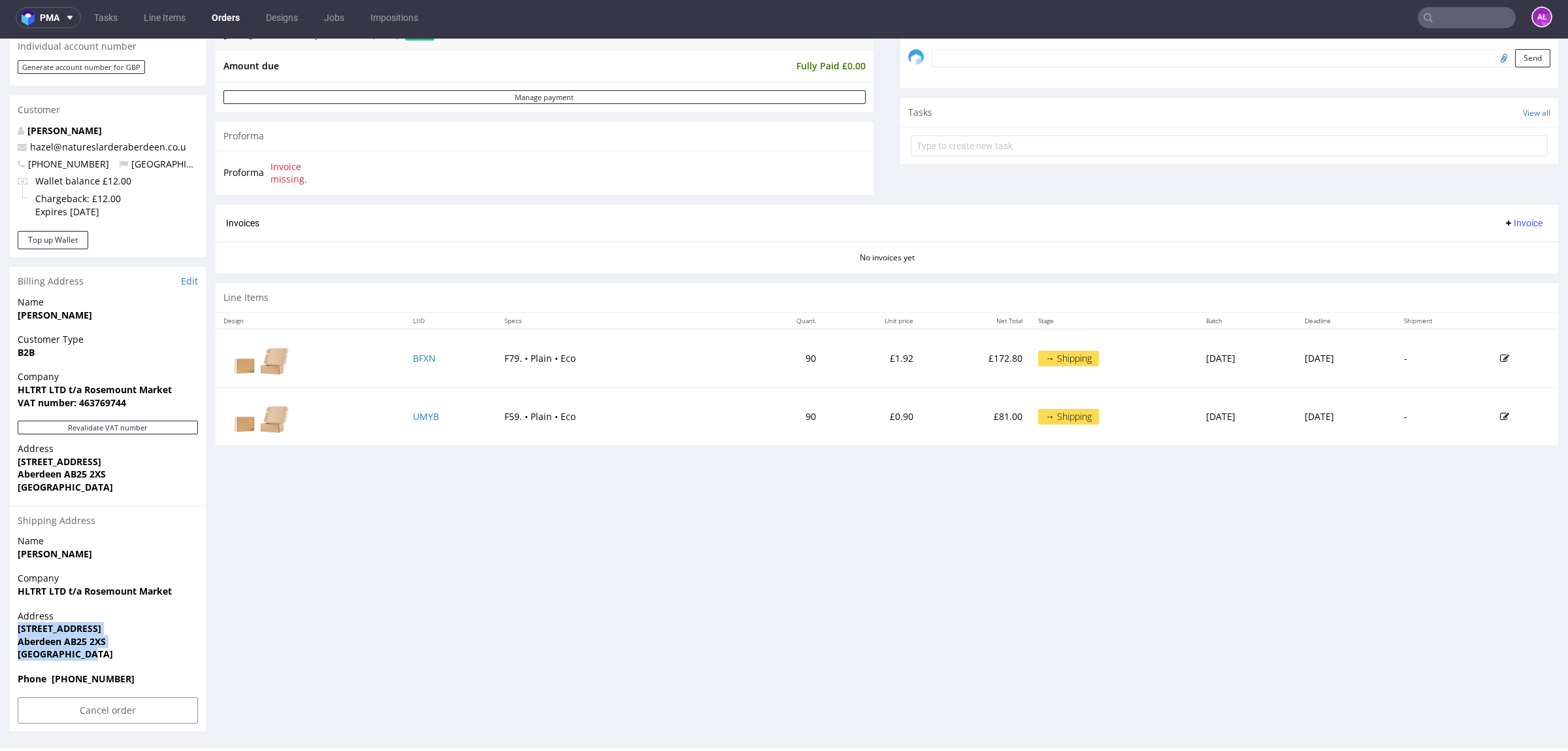
drag, startPoint x: 119, startPoint y: 651, endPoint x: 17, endPoint y: 631, distance: 103.9
click at [18, 574] on p "Address [STREET_ADDRESS]" at bounding box center [108, 635] width 181 height 51
copy p "[STREET_ADDRESS]"
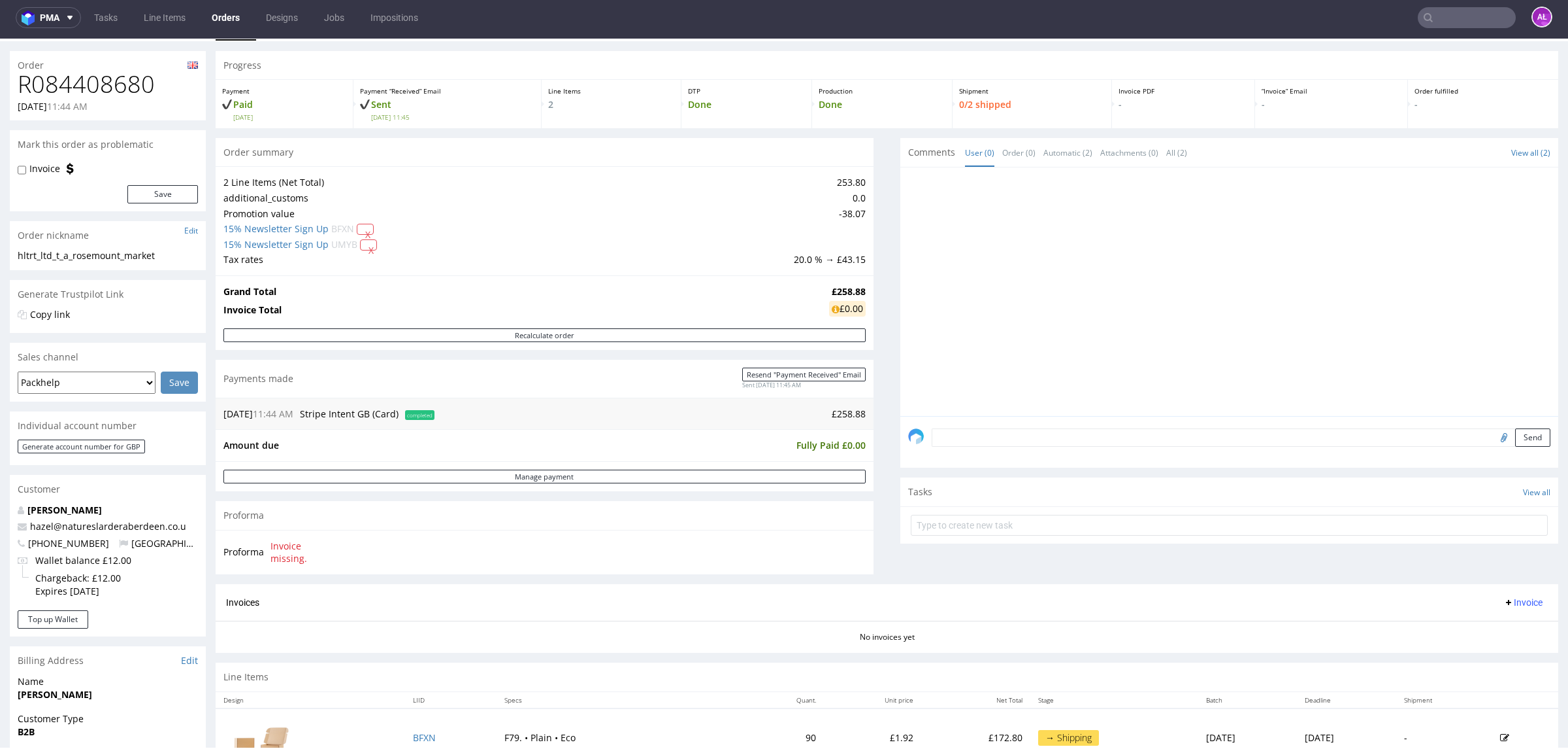
scroll to position [1, 0]
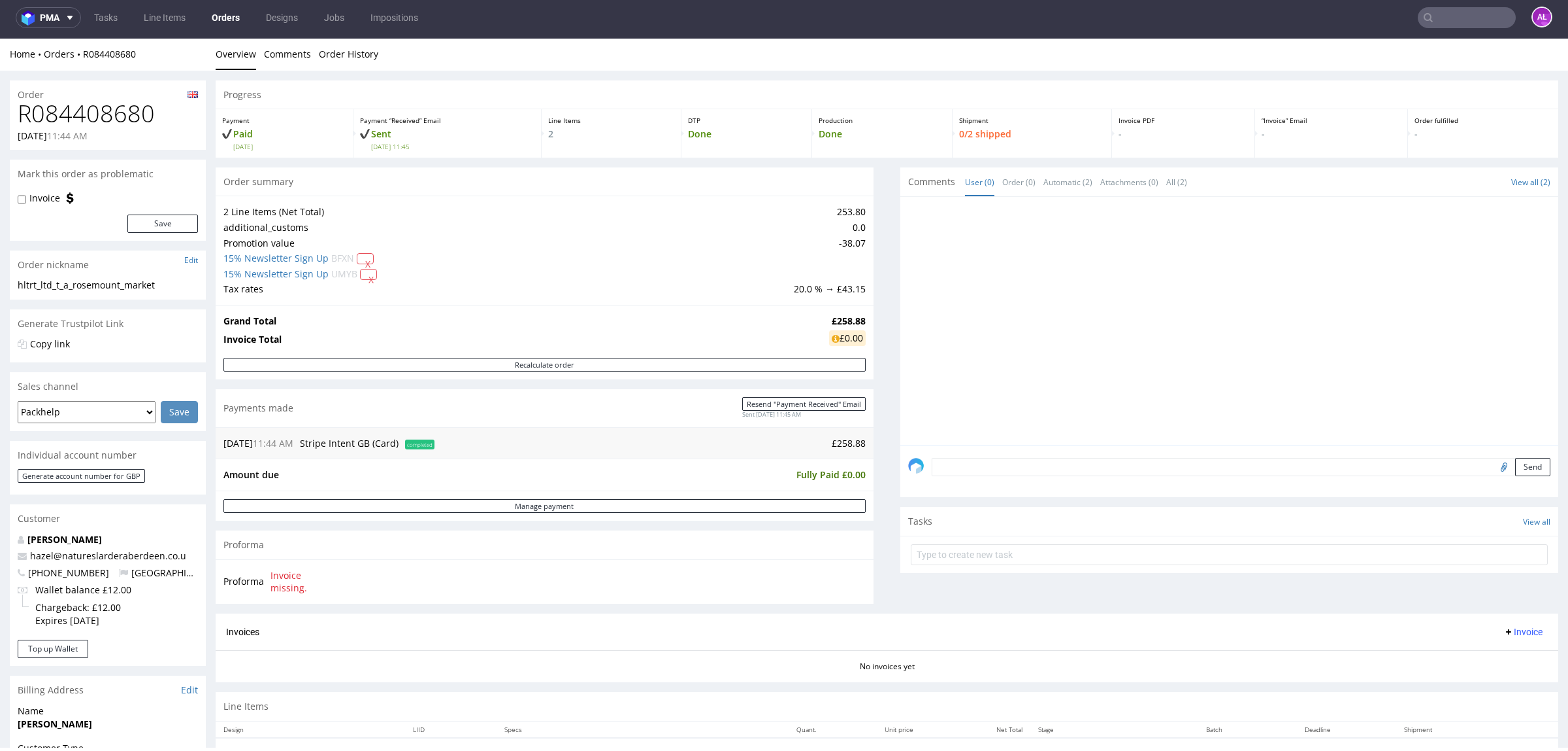
click at [1245, 471] on textarea at bounding box center [1241, 466] width 619 height 19
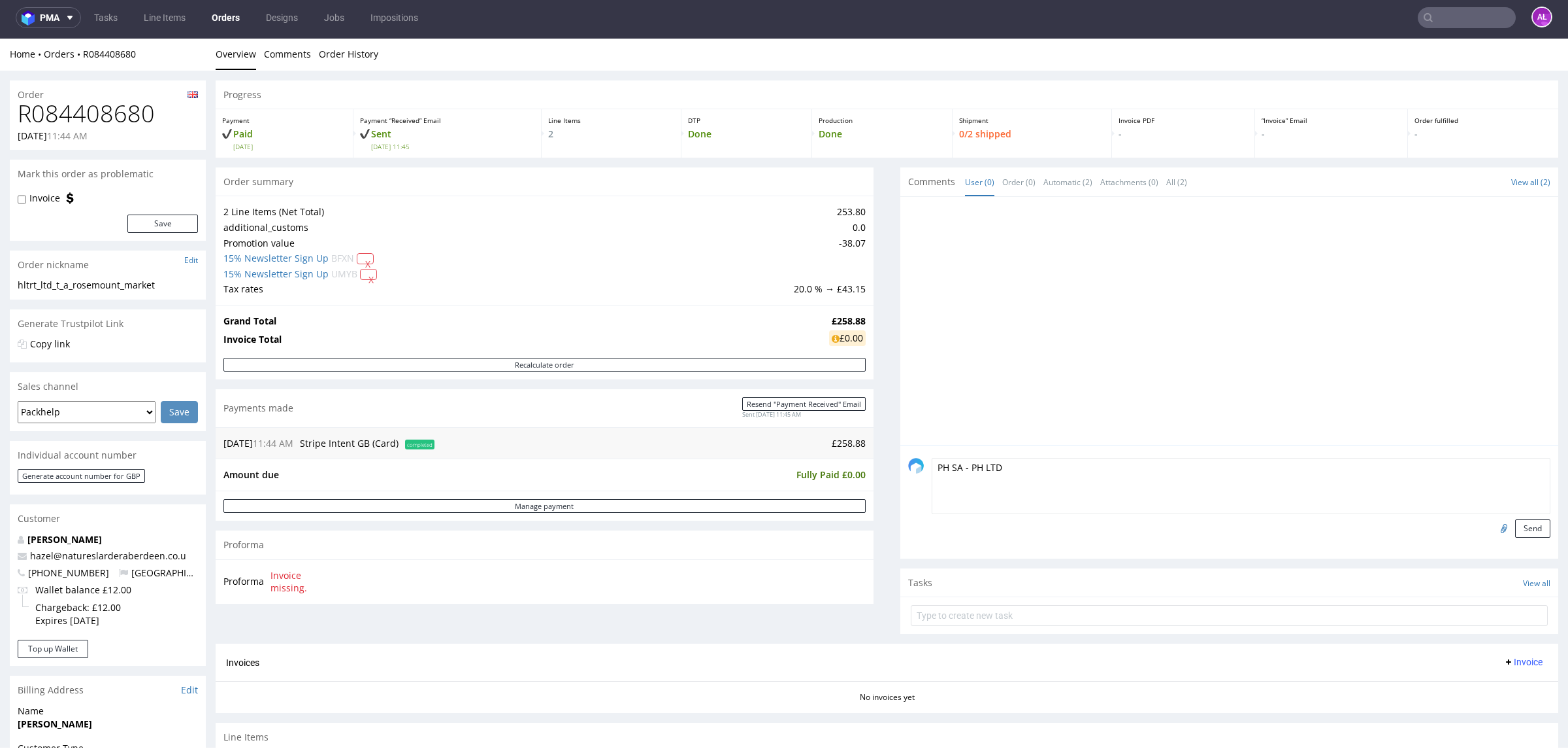
type textarea "PH SA - PH LTD"
click at [1254, 527] on input "file" at bounding box center [1502, 527] width 19 height 17
type input "C:\fakepath\Faktura FV 588_10_2025.pdf"
drag, startPoint x: 1503, startPoint y: 531, endPoint x: 1528, endPoint y: 539, distance: 26.2
click at [1254, 531] on button "Send" at bounding box center [1533, 528] width 35 height 19
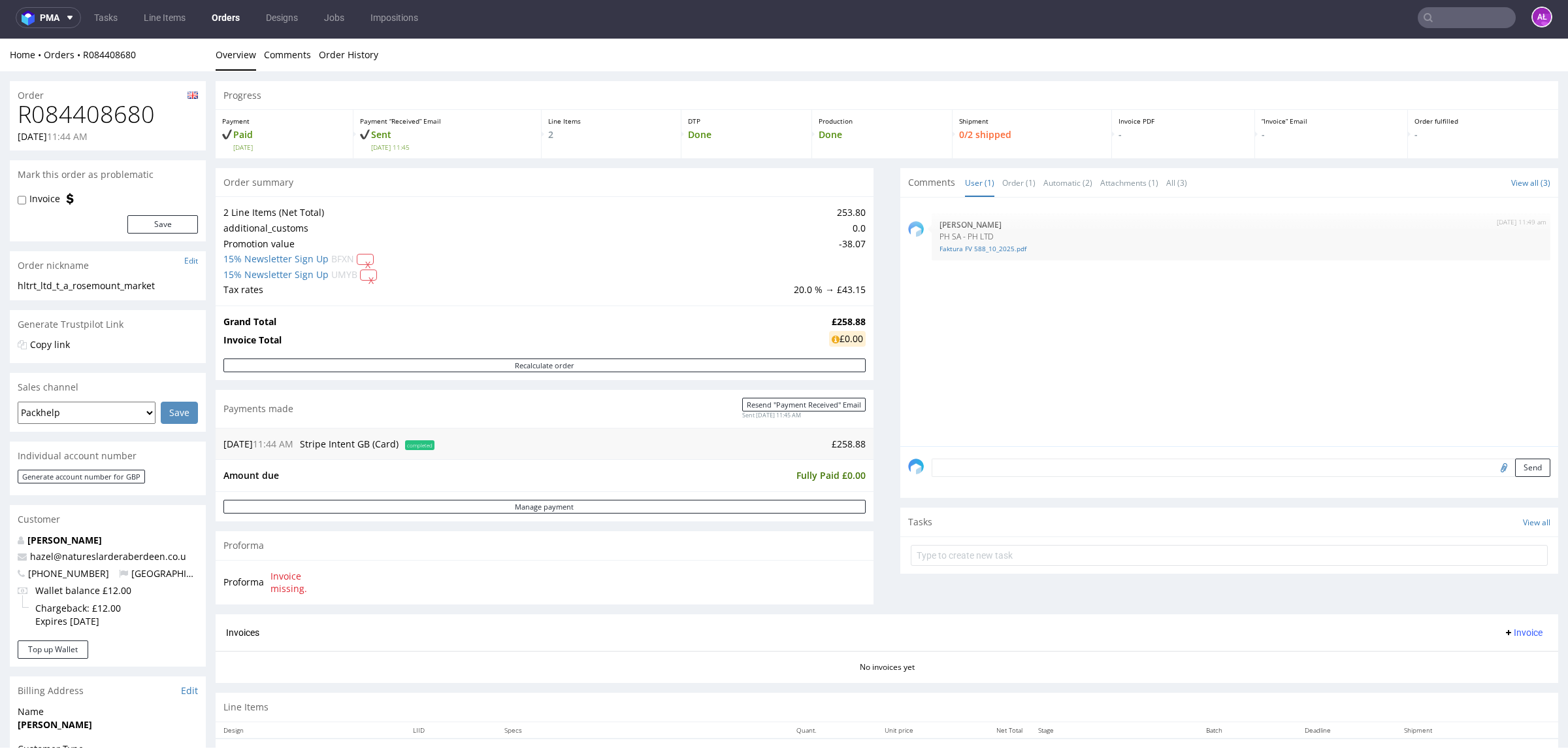
scroll to position [0, 0]
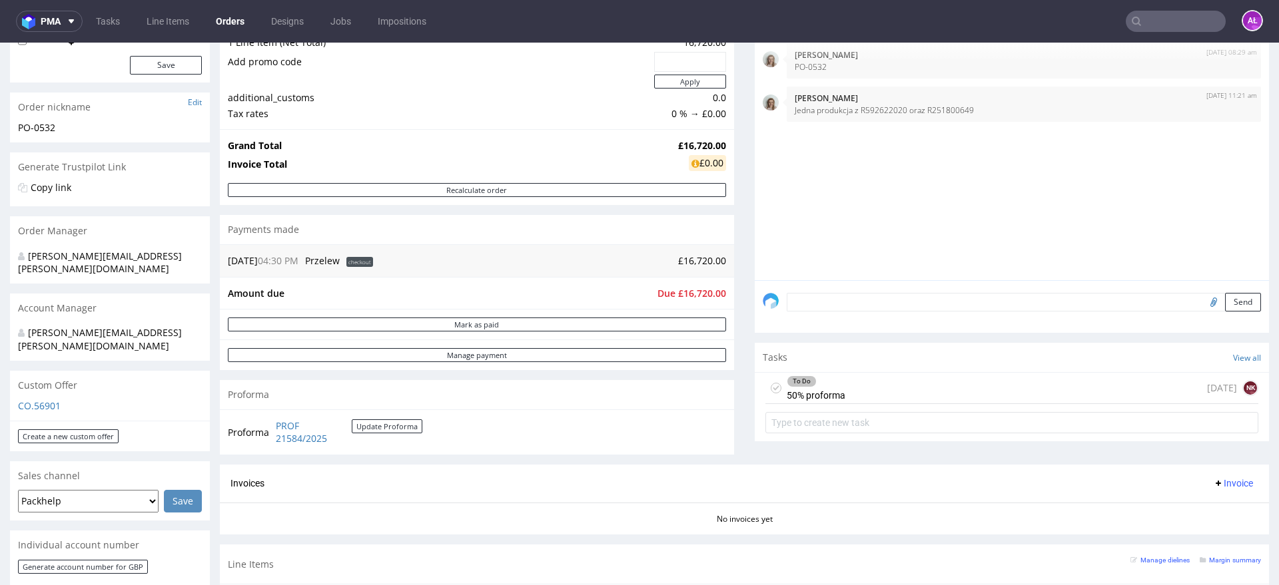
scroll to position [333, 0]
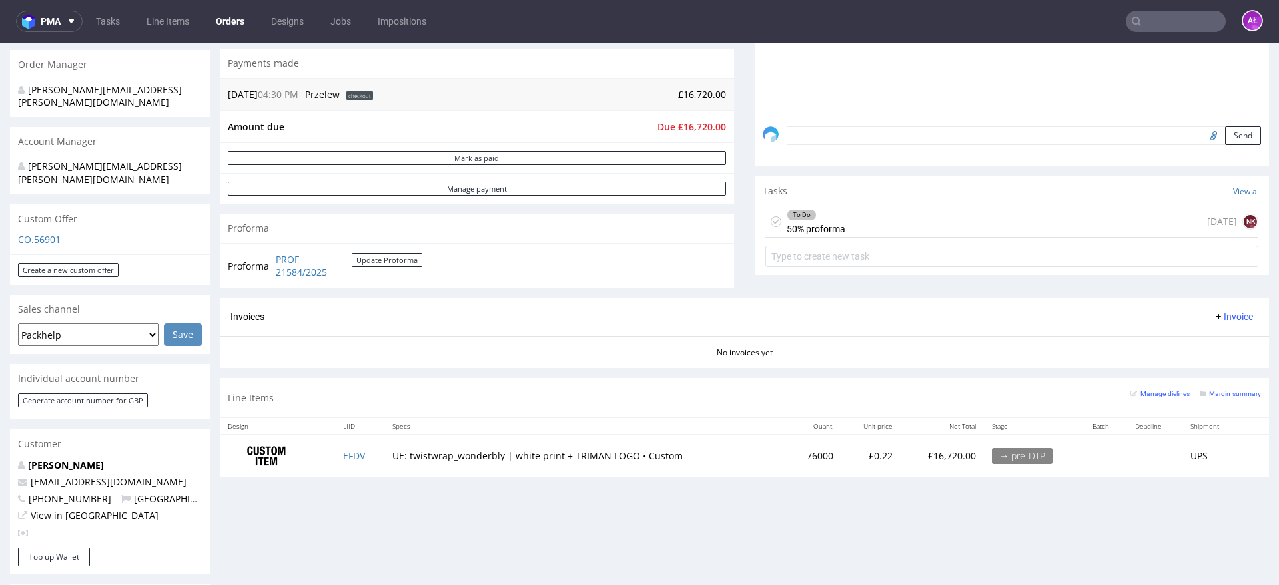
click at [914, 216] on div "To Do 50% proforma [DATE] NK" at bounding box center [1011, 221] width 493 height 31
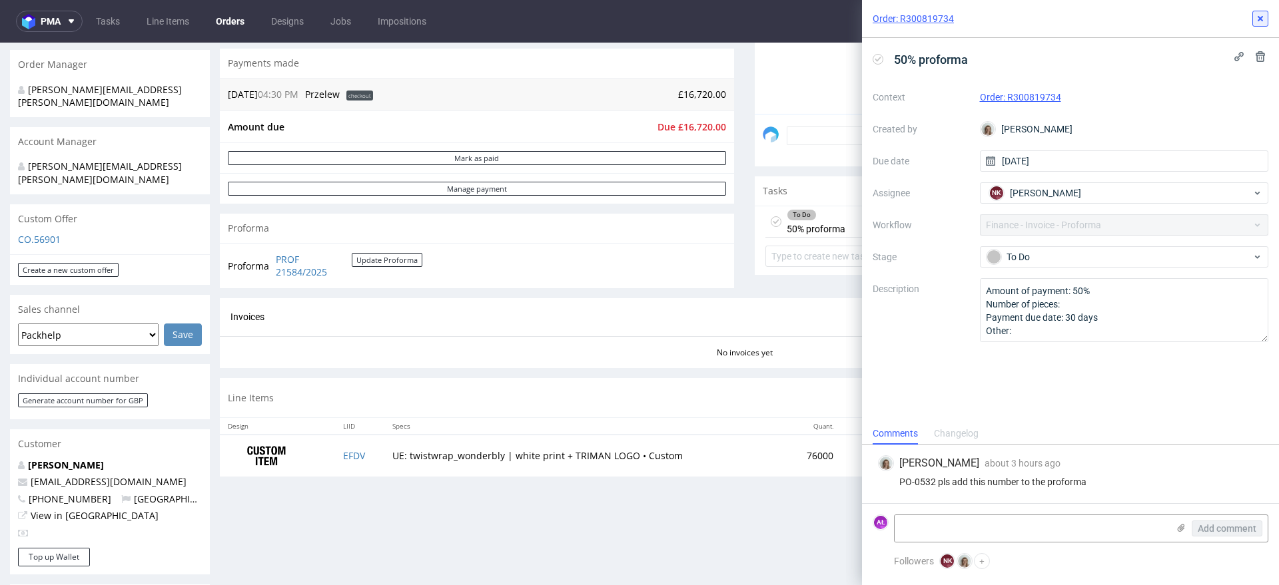
click at [1255, 19] on icon at bounding box center [1260, 18] width 11 height 11
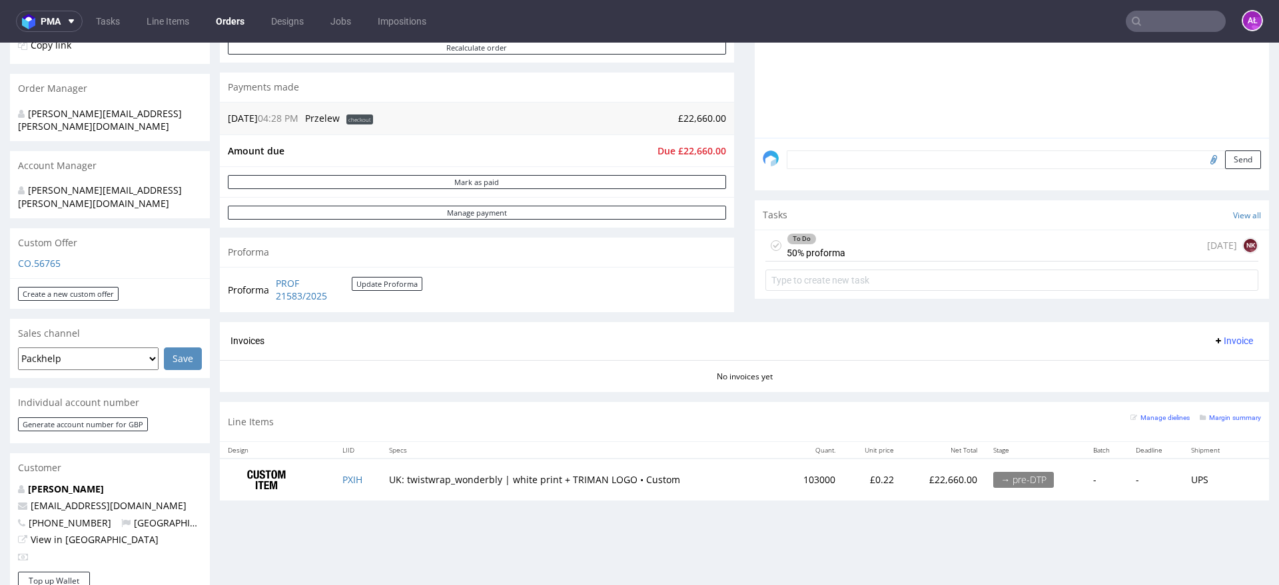
scroll to position [333, 0]
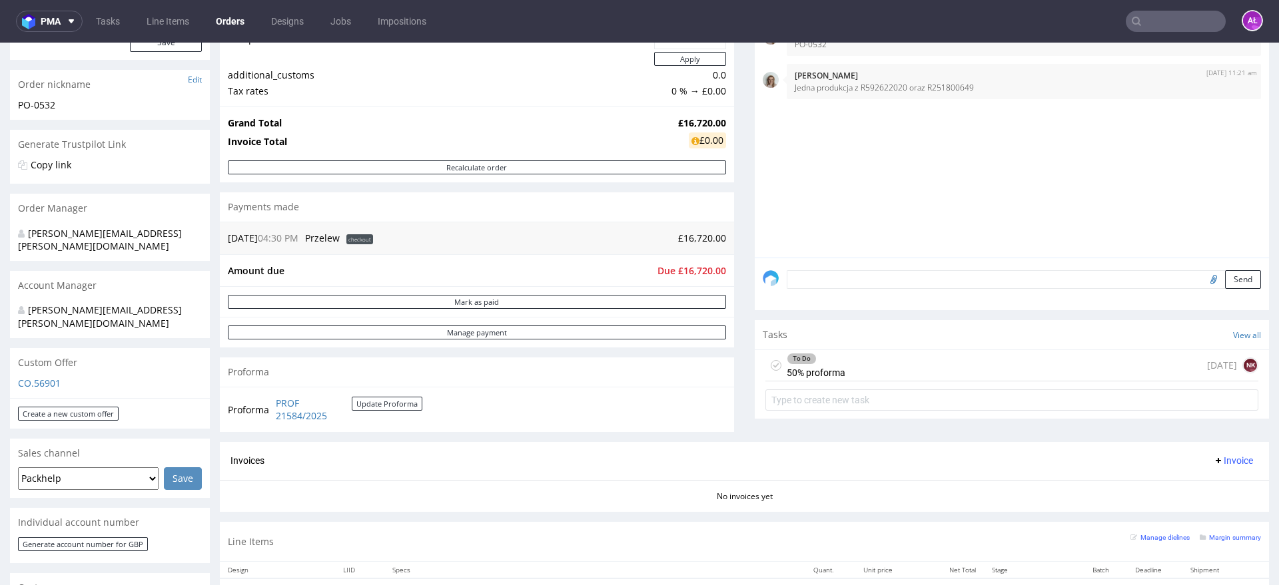
scroll to position [250, 0]
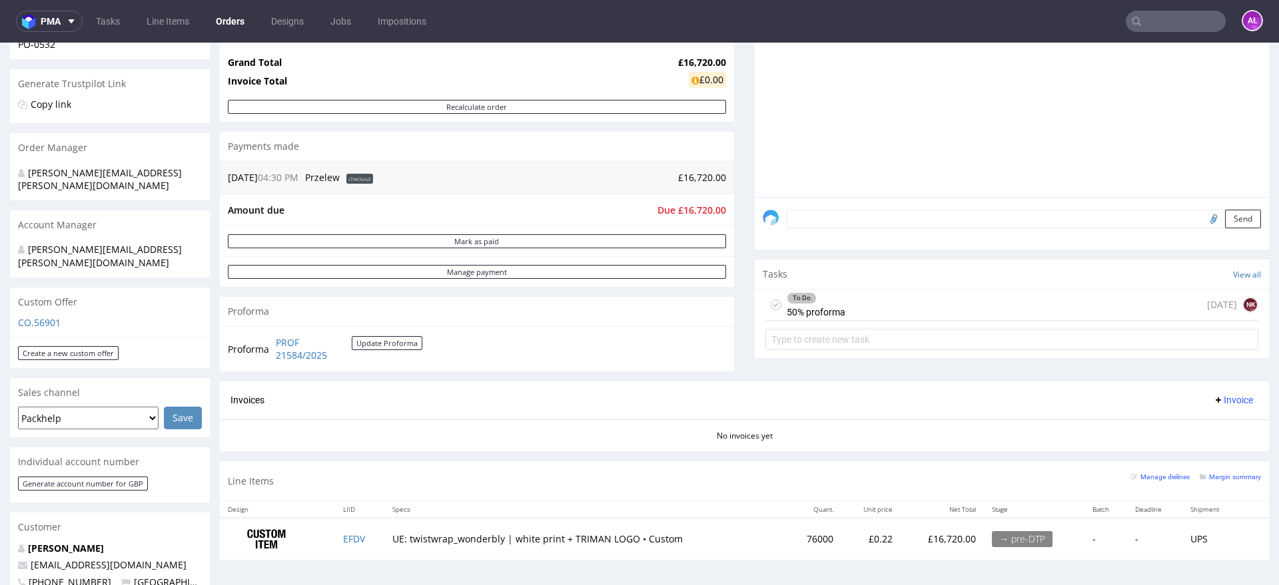
click at [826, 312] on div "To Do 50% proforma" at bounding box center [816, 305] width 59 height 31
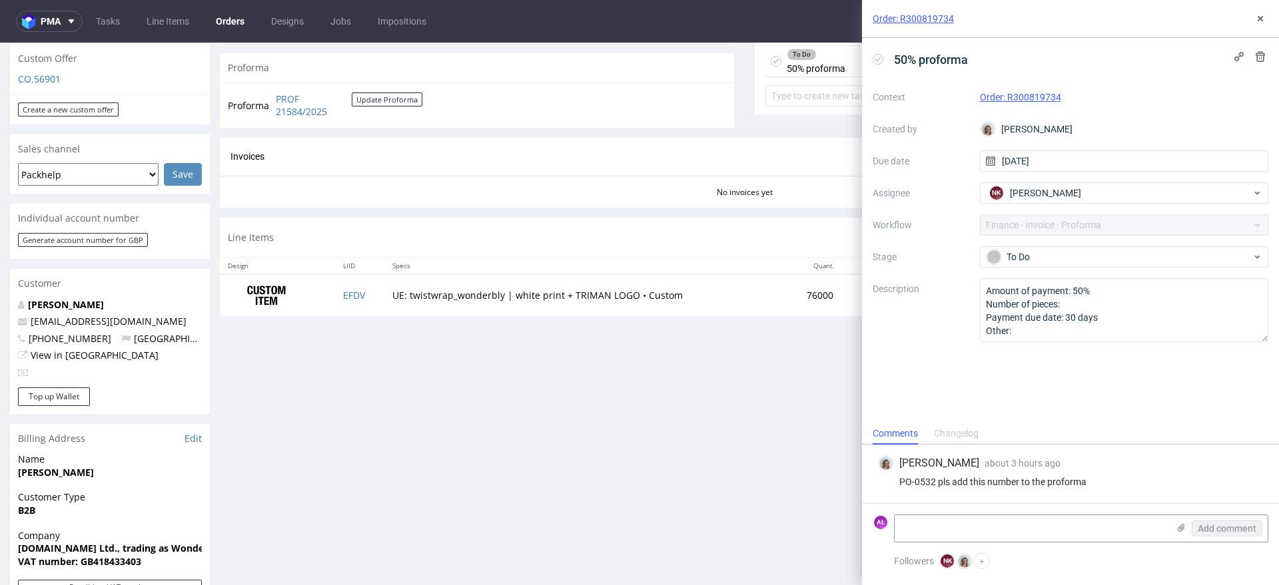
scroll to position [583, 0]
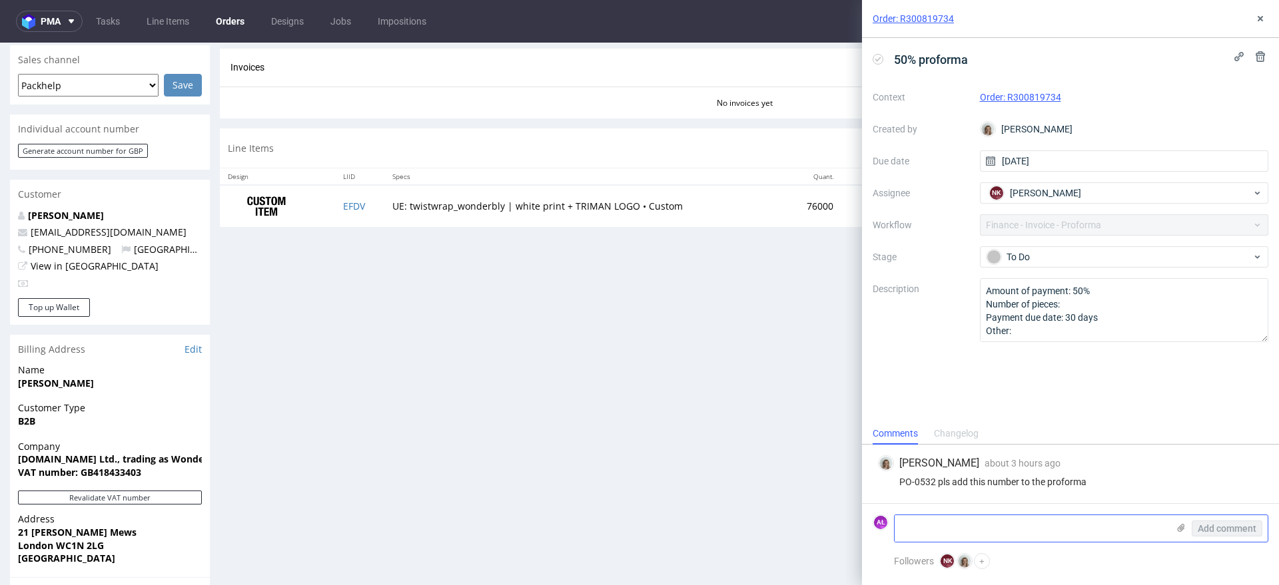
click at [1015, 525] on textarea at bounding box center [1030, 528] width 273 height 27
paste textarea "[DOMAIN_NAME] [STREET_ADDRESS][PERSON_NAME] VAT UE: DE300464413"
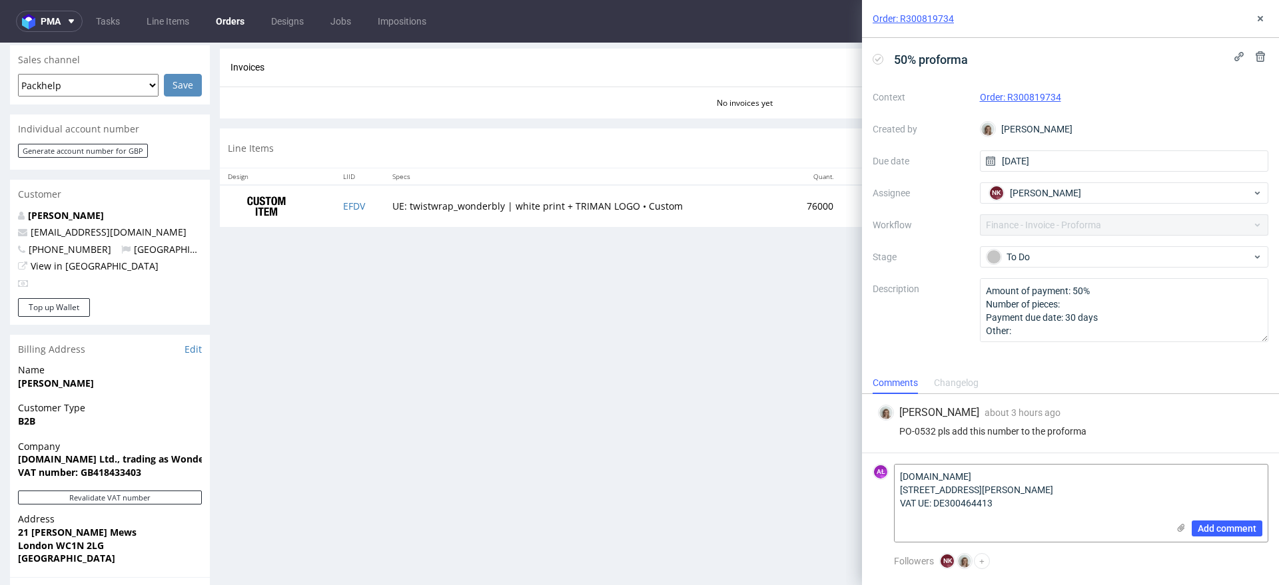
drag, startPoint x: 994, startPoint y: 531, endPoint x: 866, endPoint y: 468, distance: 142.7
click at [866, 468] on form "AŁ [DOMAIN_NAME] [STREET_ADDRESS][PERSON_NAME] VAT UE: DE300464413 Add comment" at bounding box center [1070, 503] width 417 height 101
paste textarea "[GEOGRAPHIC_DATA]"
type textarea "[DOMAIN_NAME] [STREET_ADDRESS][PERSON_NAME] VAT UE: DE300464413"
click at [1221, 527] on span "Add comment" at bounding box center [1226, 528] width 59 height 9
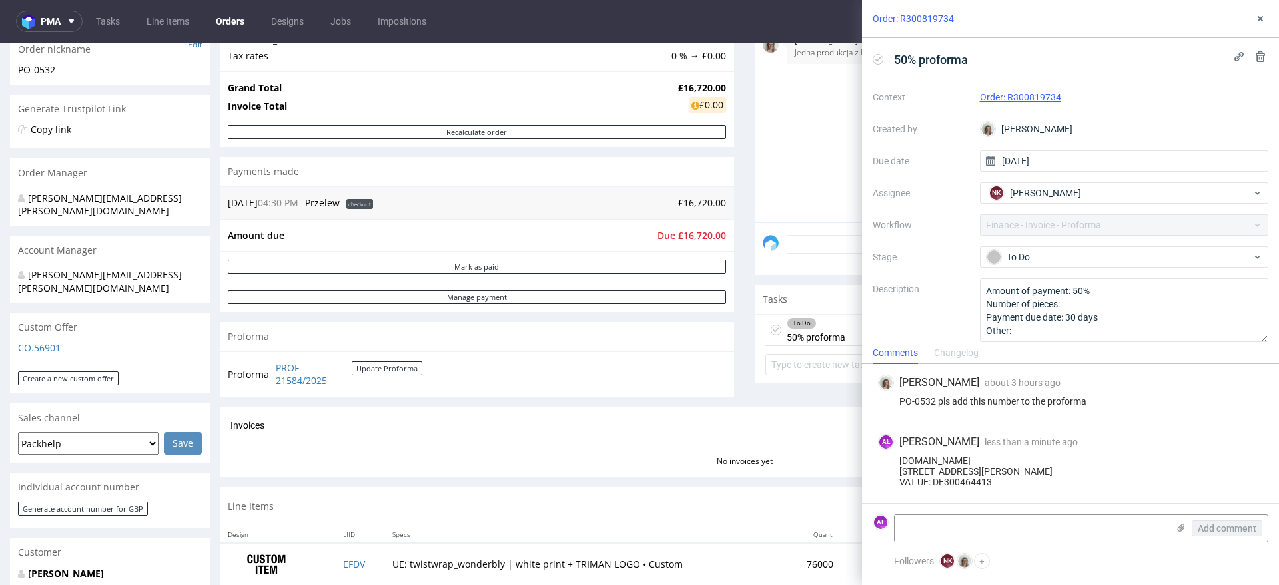
scroll to position [333, 0]
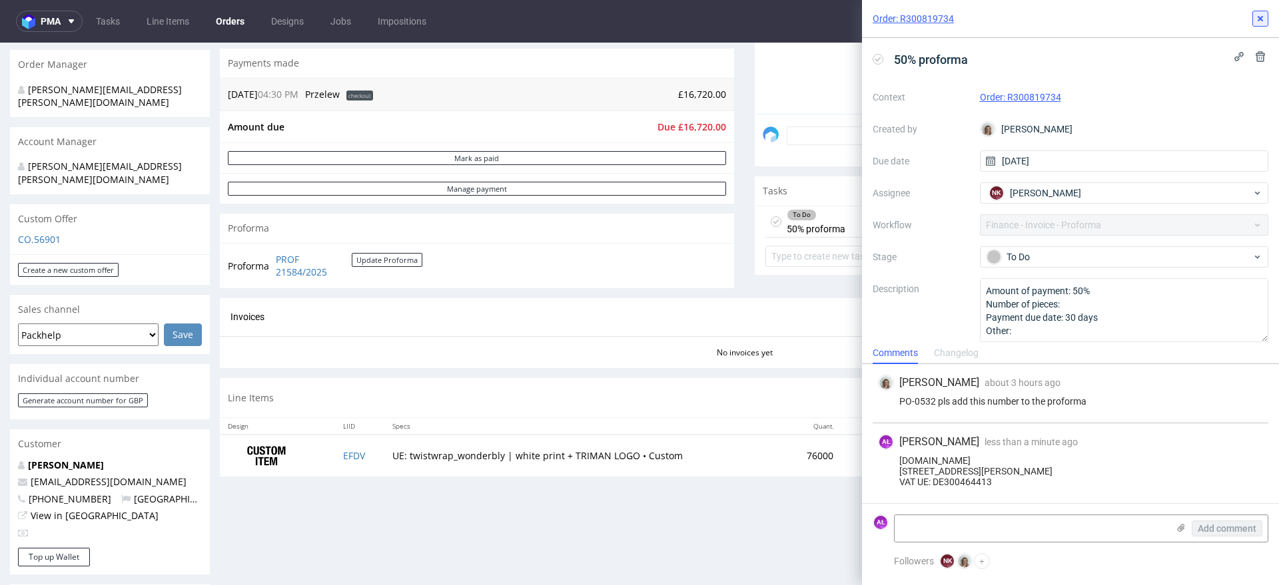
click at [1259, 17] on use at bounding box center [1259, 18] width 5 height 5
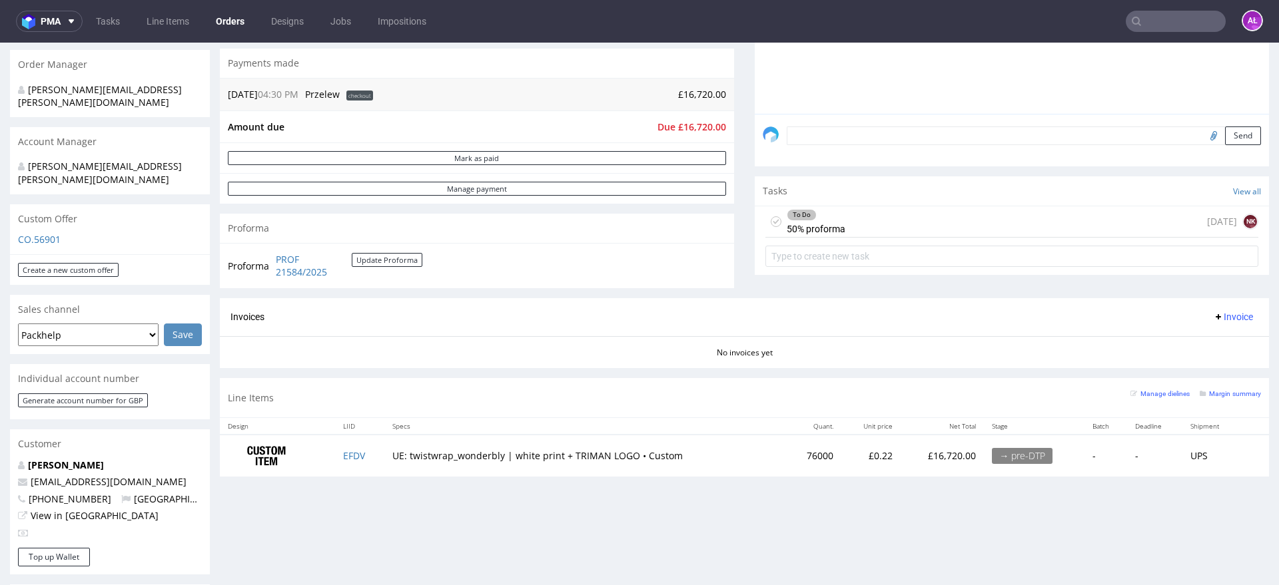
click at [875, 214] on div "To Do 50% proforma [DATE] NK" at bounding box center [1011, 221] width 493 height 31
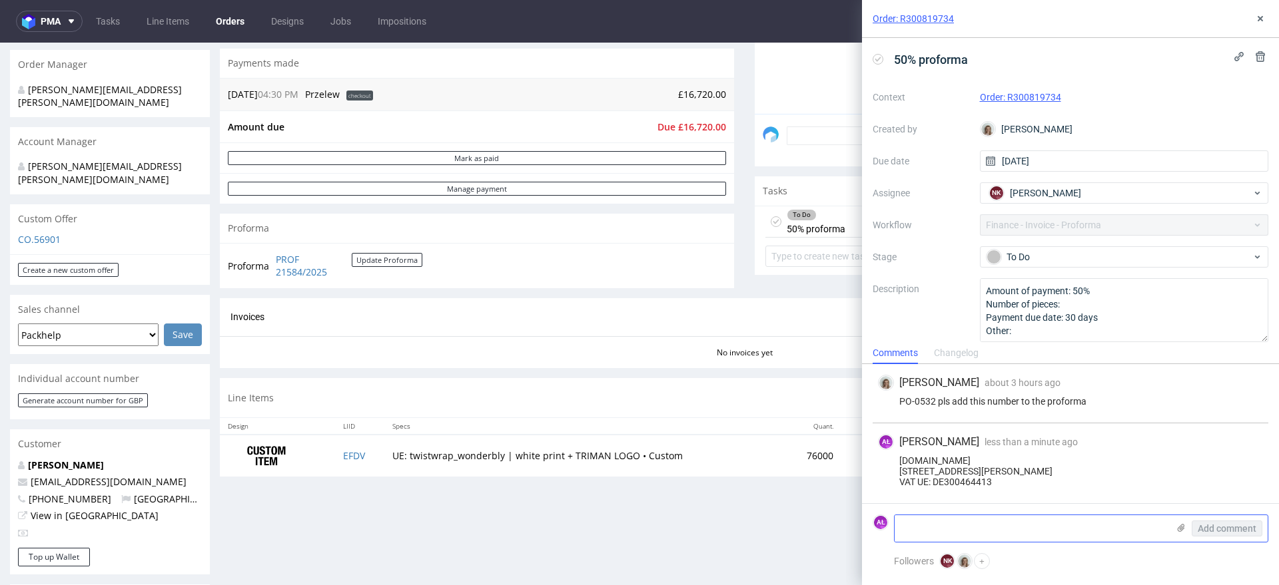
click at [1004, 517] on textarea at bounding box center [1030, 528] width 273 height 27
type textarea "8360 gbp"
click at [1224, 521] on button "Add comment" at bounding box center [1226, 529] width 71 height 16
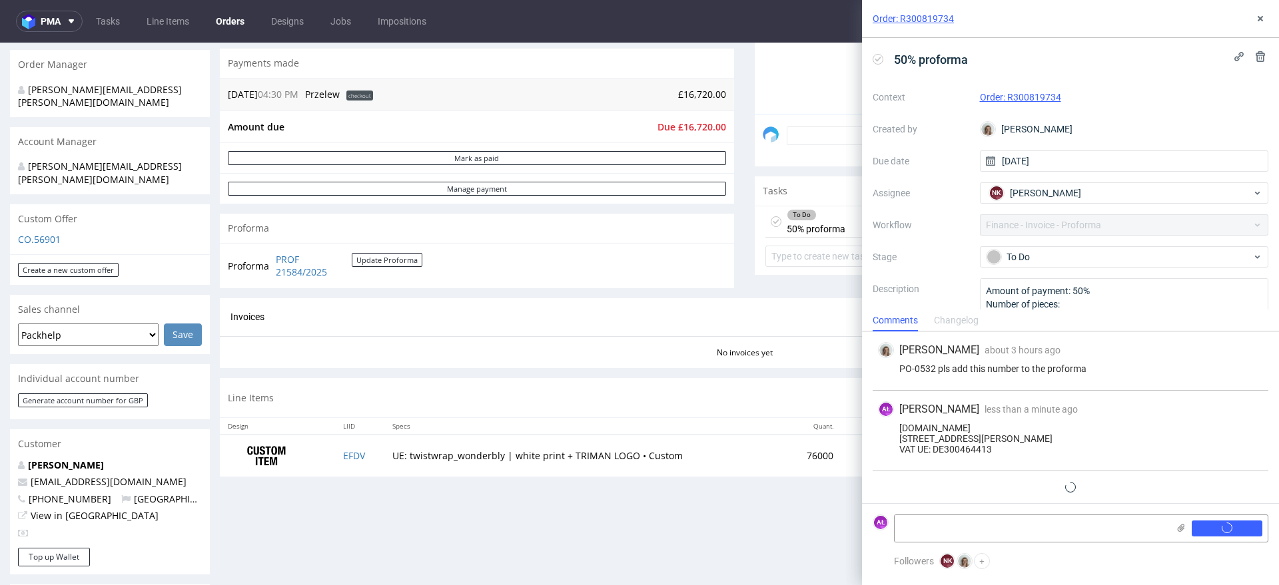
scroll to position [31, 0]
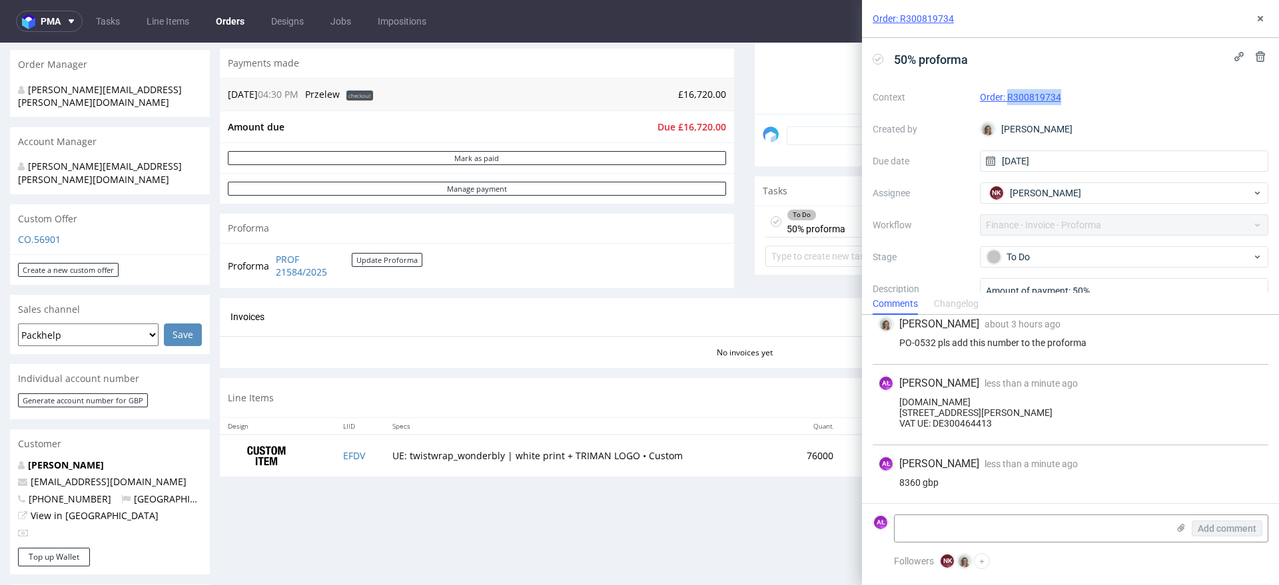
drag, startPoint x: 1064, startPoint y: 107, endPoint x: 1006, endPoint y: 101, distance: 58.2
click at [1006, 101] on div "Context Order: R300819734 Created by Monika Poźniak Due date 10/10/2025 Assigne…" at bounding box center [1070, 215] width 396 height 256
copy link "R300819734"
click at [918, 484] on div "8360 gbp" at bounding box center [1070, 483] width 385 height 11
copy div "8360"
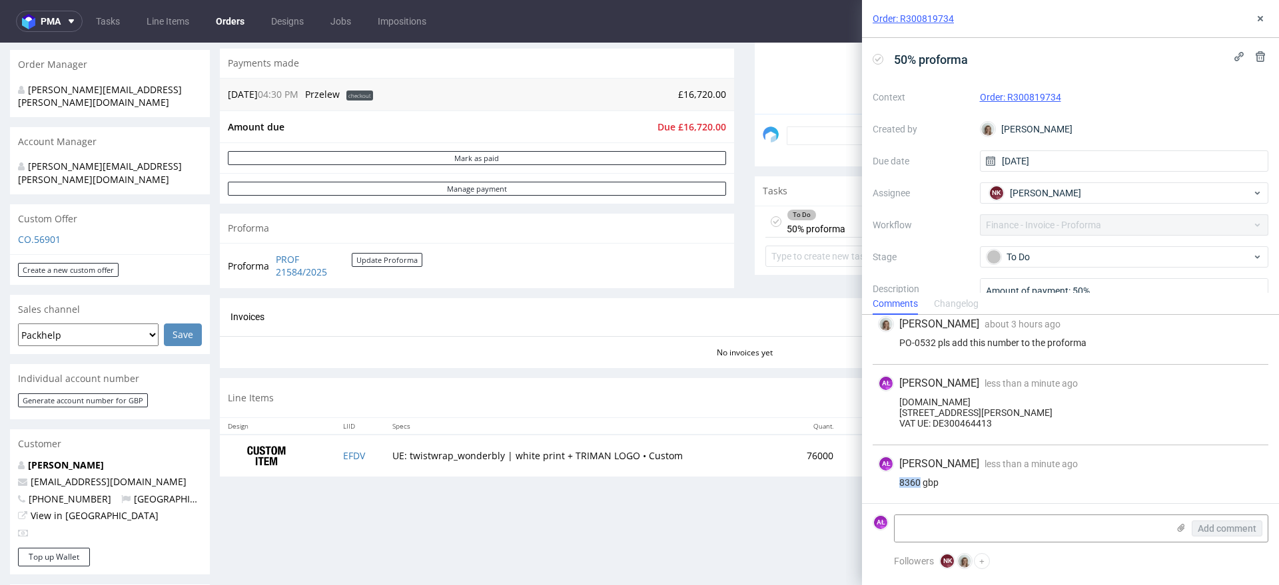
drag, startPoint x: 962, startPoint y: 425, endPoint x: 936, endPoint y: 426, distance: 26.6
click at [936, 426] on div "Lostmy.Name.Ltd 21 brownlow mews wc1n 2lg london Germany VAT UE: DE300464413" at bounding box center [1070, 413] width 385 height 32
copy div "DE300464413"
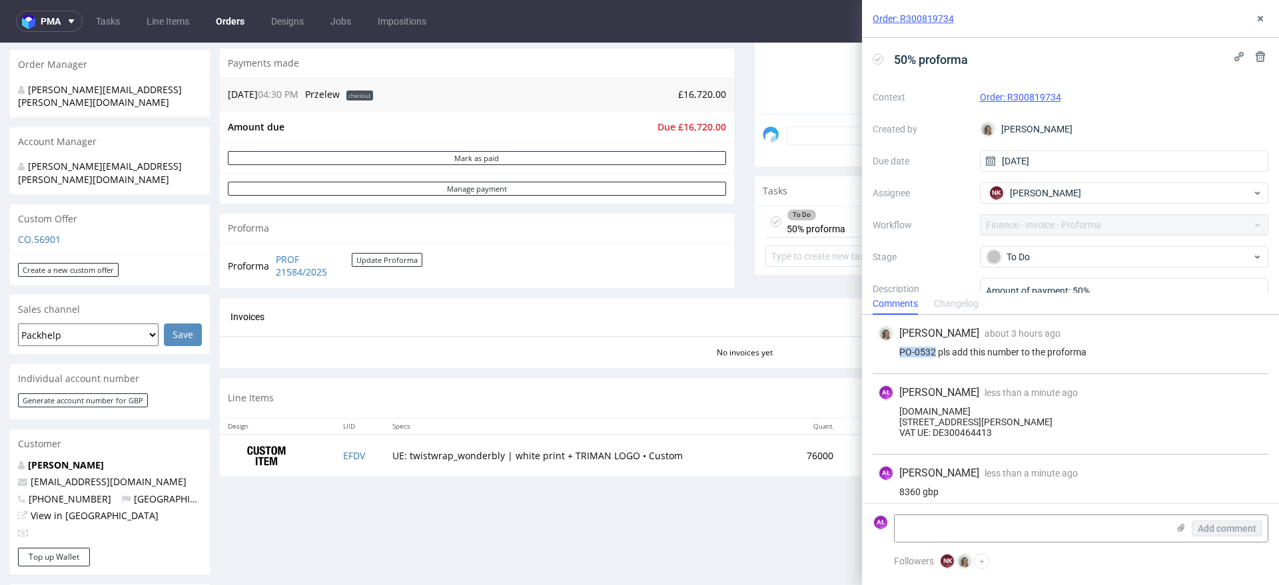
drag, startPoint x: 898, startPoint y: 354, endPoint x: 933, endPoint y: 356, distance: 34.7
click at [933, 356] on div "PO-0532 pls add this number to the proforma" at bounding box center [1070, 352] width 385 height 11
copy div "PO-0532"
drag, startPoint x: 1026, startPoint y: 106, endPoint x: 1005, endPoint y: 103, distance: 20.8
click at [1005, 103] on div "Context Order: R300819734 Created by Monika Poźniak Due date 10/10/2025 Assigne…" at bounding box center [1070, 215] width 396 height 256
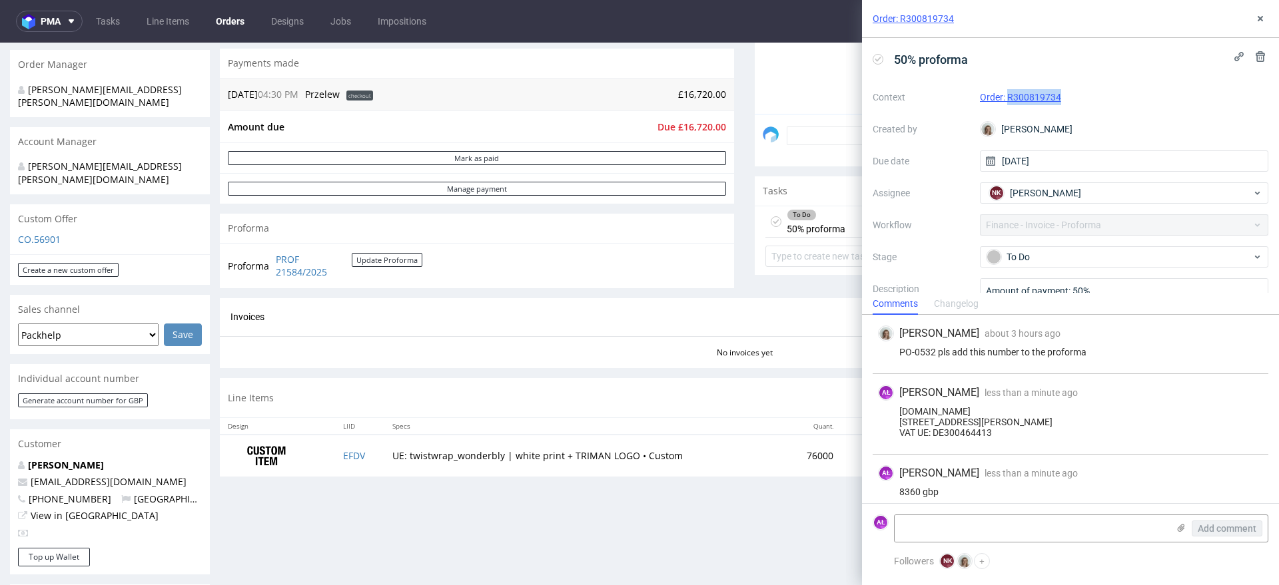
copy link "R300819734"
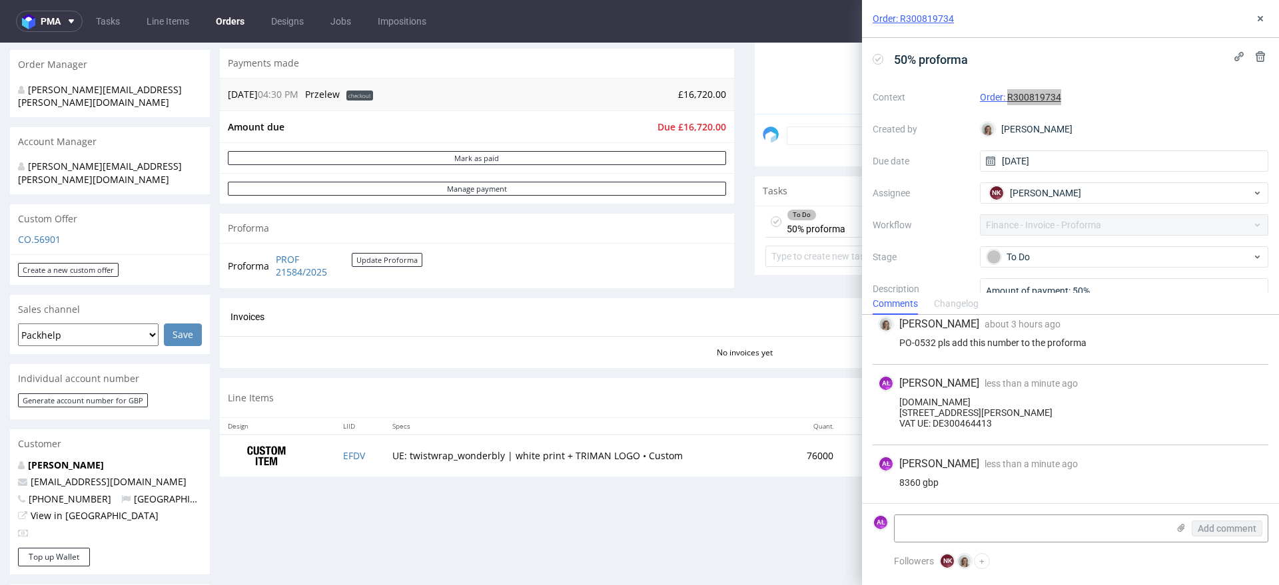
scroll to position [31, 0]
click at [1180, 523] on icon at bounding box center [1180, 528] width 11 height 11
click at [0, 0] on input "file" at bounding box center [0, 0] width 0 height 0
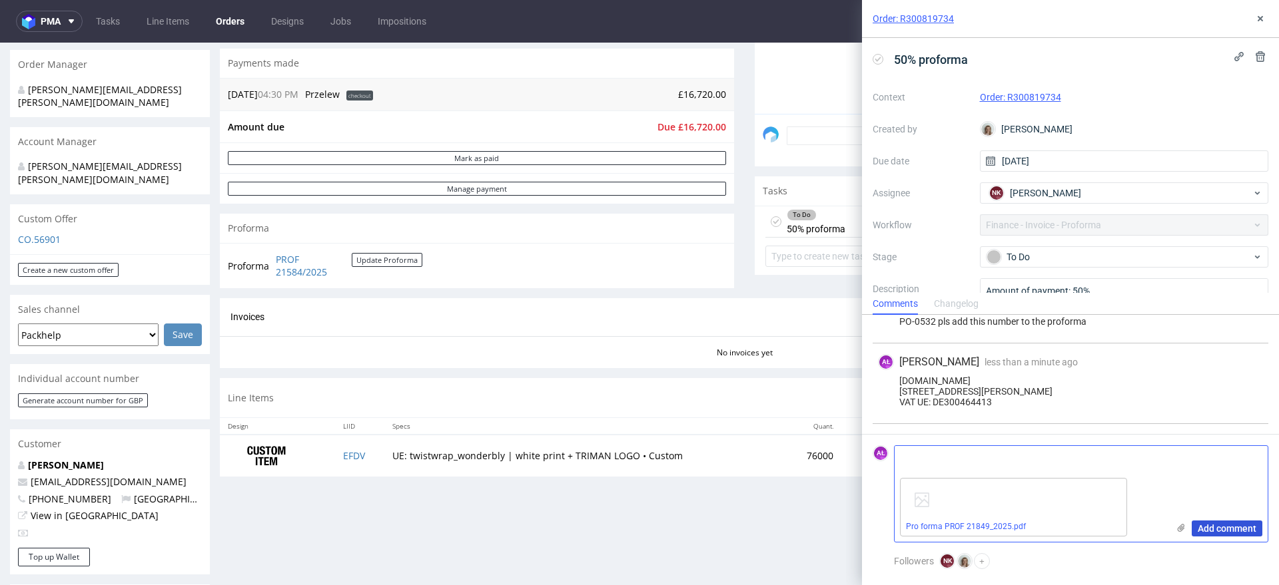
click at [1207, 529] on span "Add comment" at bounding box center [1226, 528] width 59 height 9
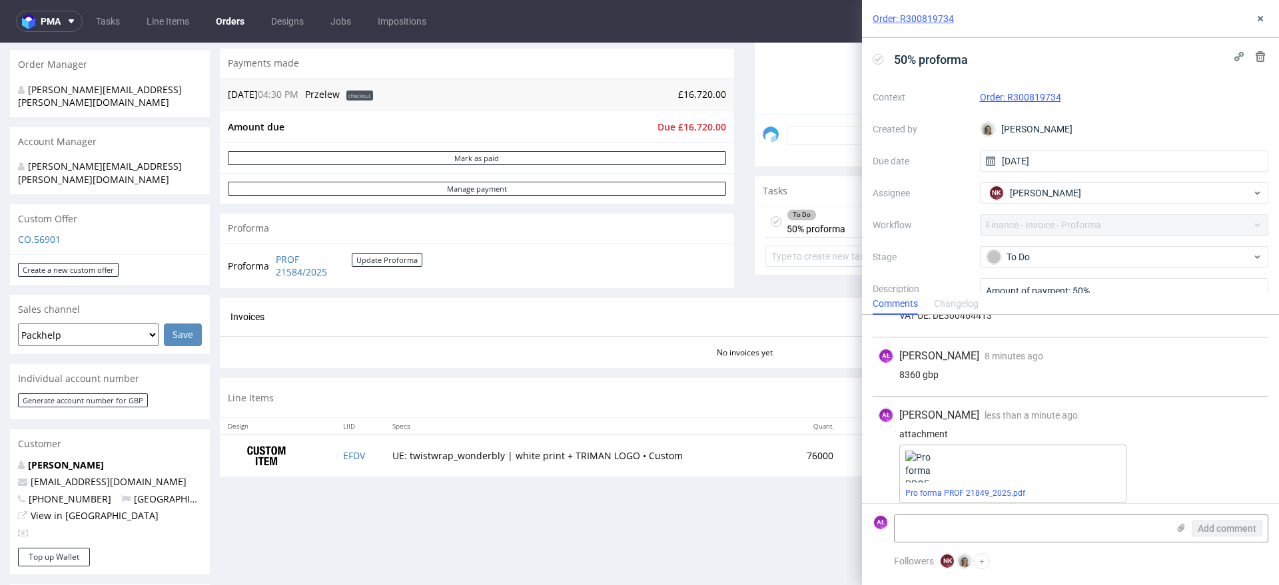
scroll to position [149, 0]
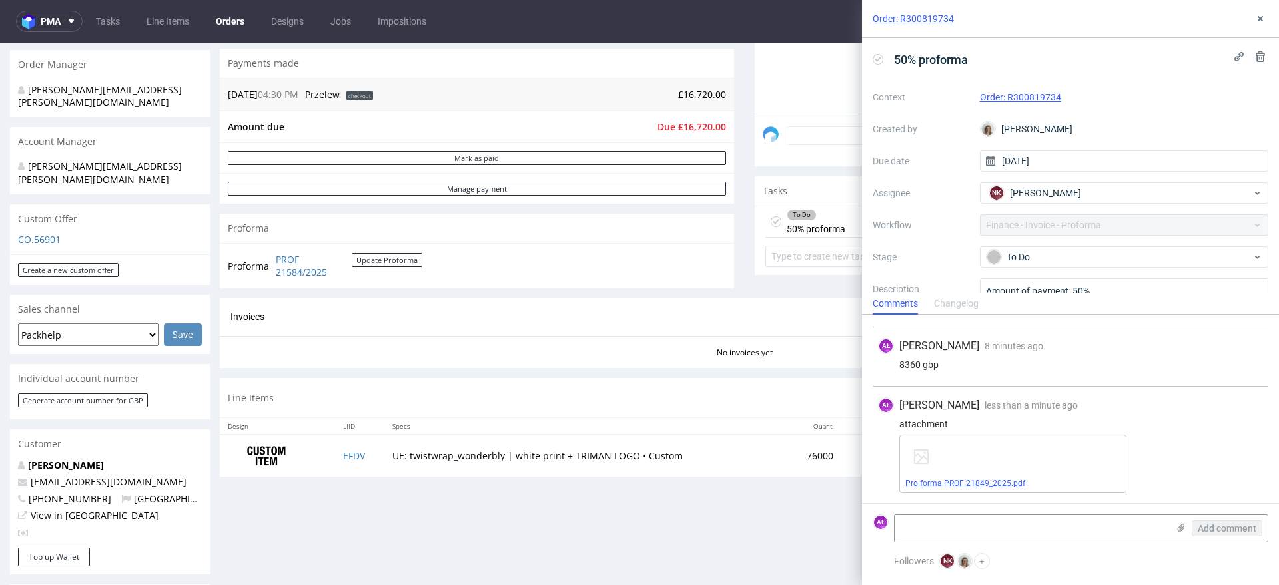
click at [984, 484] on link "Pro forma PROF 21849_2025.pdf" at bounding box center [965, 483] width 120 height 9
click at [1005, 484] on link "Pro forma PROF 21849_2025.pdf" at bounding box center [965, 483] width 120 height 9
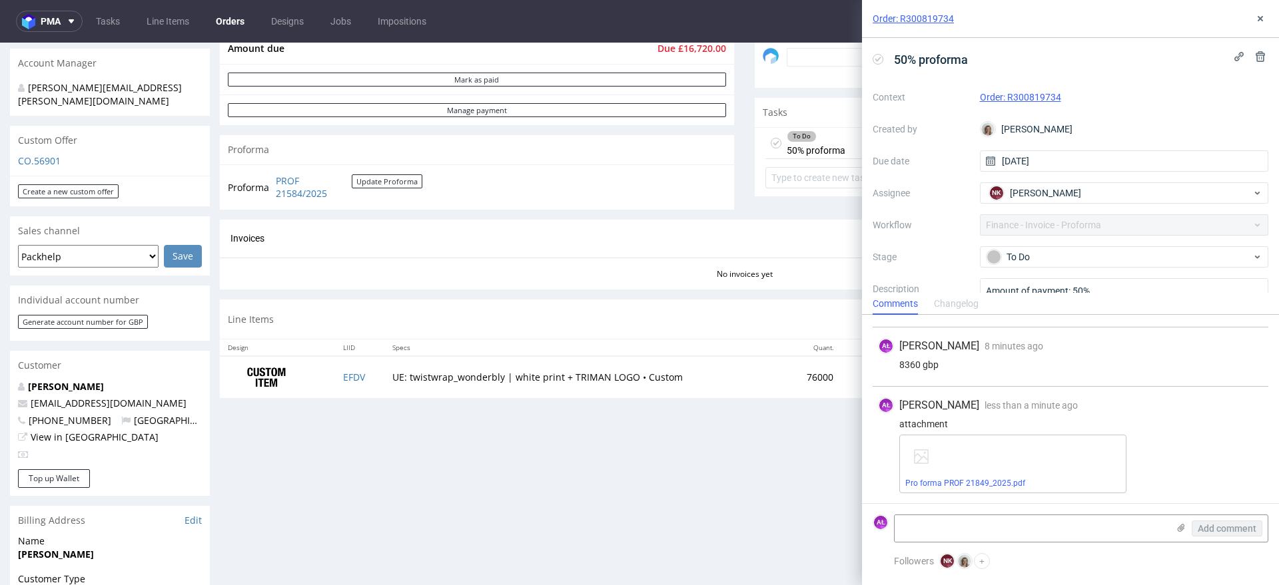
scroll to position [499, 0]
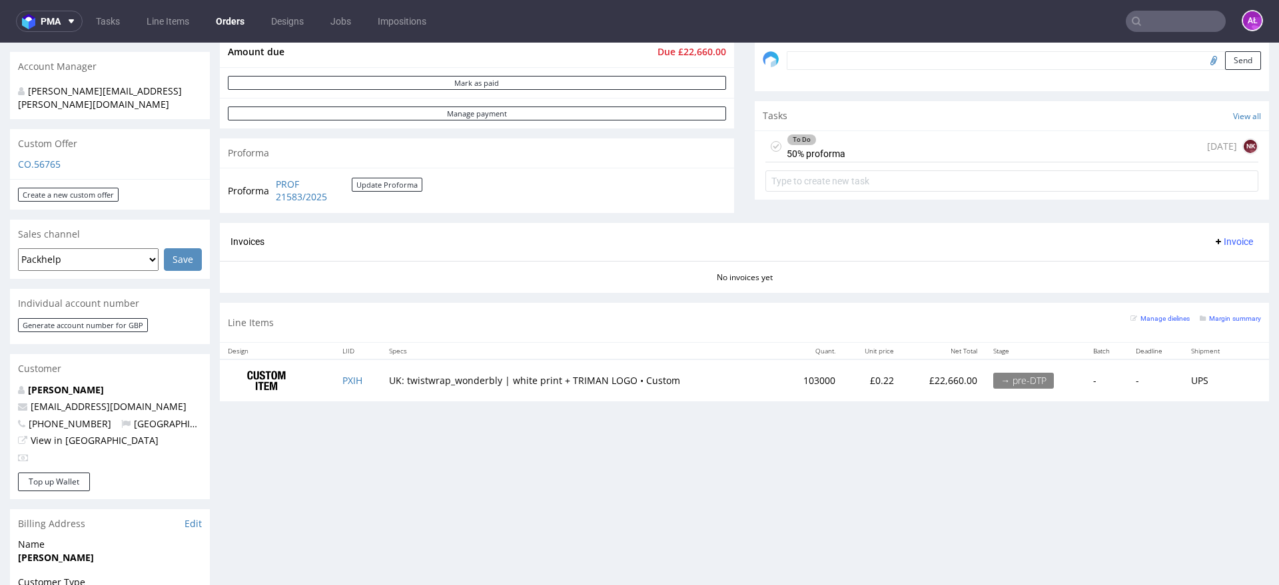
scroll to position [416, 0]
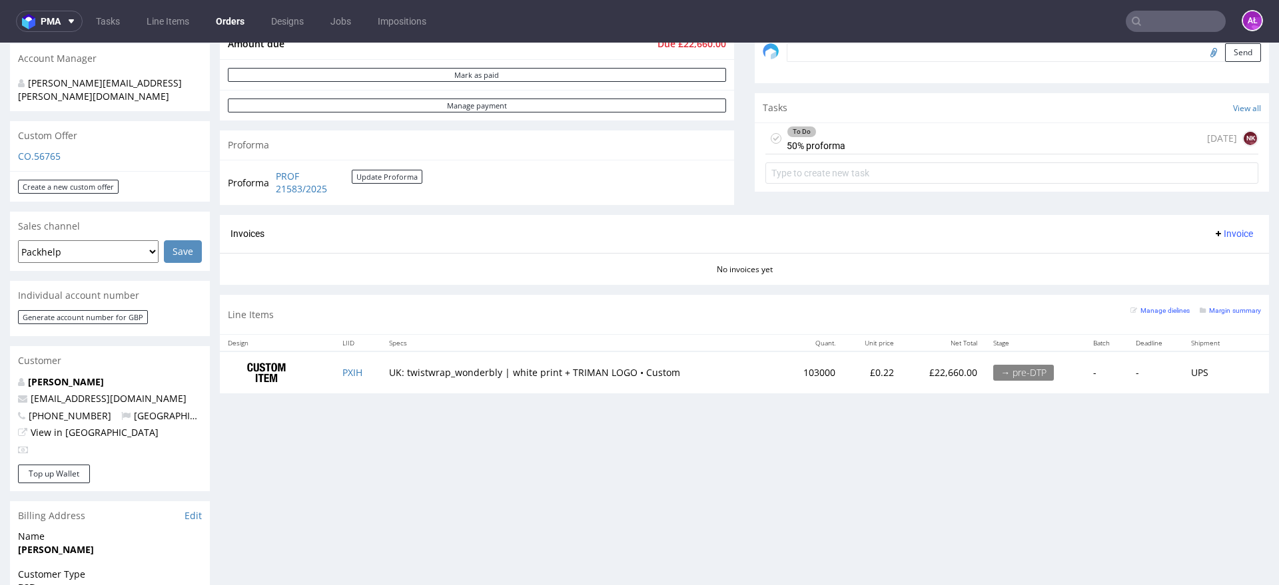
click at [866, 140] on div "To Do 50% proforma [DATE] NK" at bounding box center [1011, 138] width 493 height 31
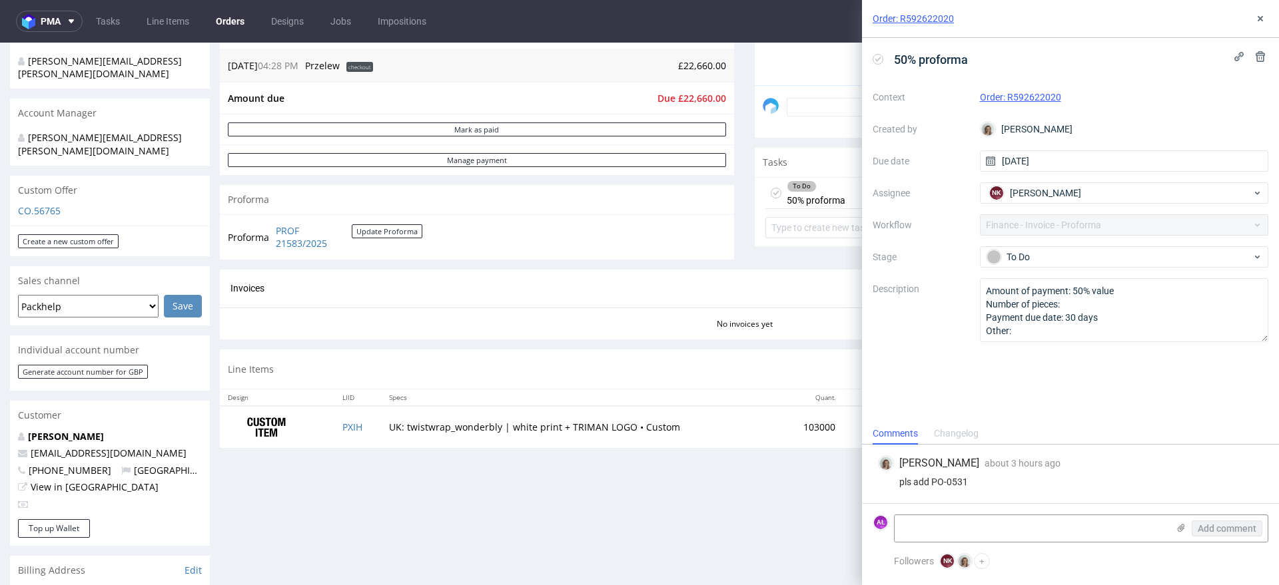
scroll to position [333, 0]
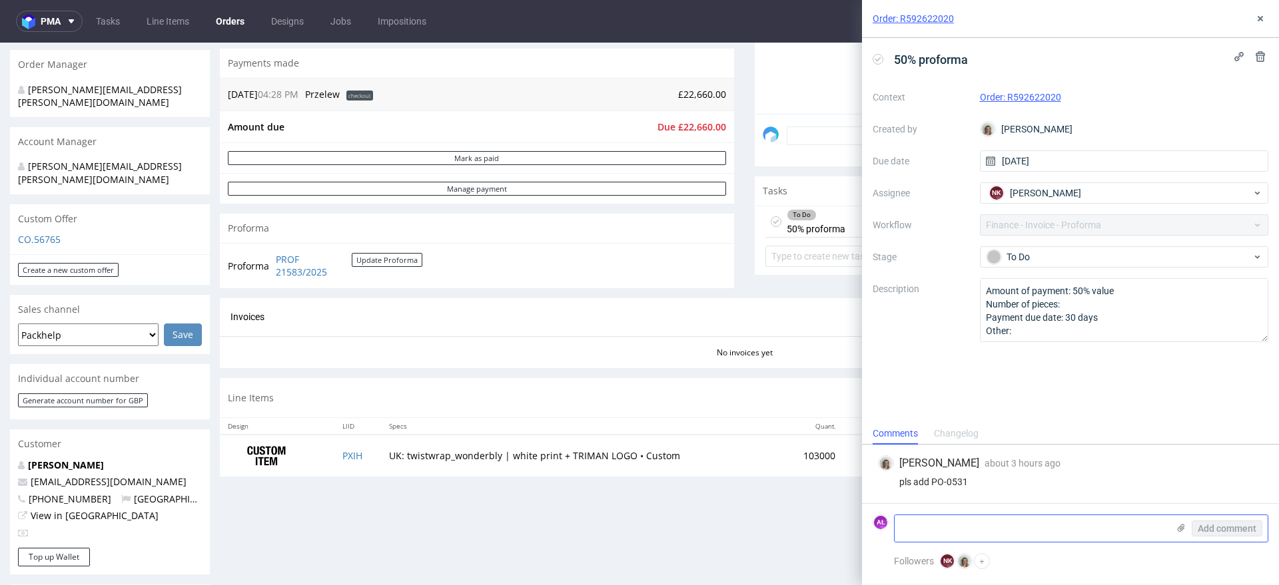
click at [1116, 540] on textarea at bounding box center [1030, 528] width 273 height 27
paste textarea "Lostmy.Name.Ltd 21 brownlow mews wc1n 2lg london United Kingdom GB418433403 No …"
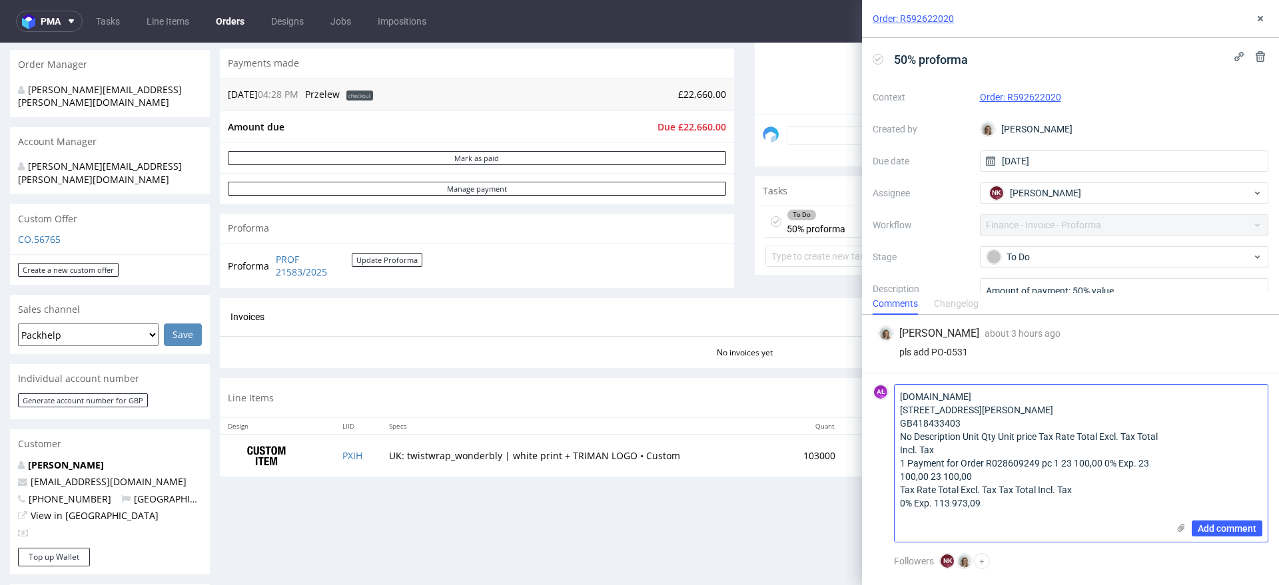
drag, startPoint x: 1013, startPoint y: 528, endPoint x: 896, endPoint y: 468, distance: 131.4
click at [896, 468] on textarea "Lostmy.Name.Ltd 21 brownlow mews wc1n 2lg london United Kingdom GB418433403 No …" at bounding box center [1030, 463] width 273 height 157
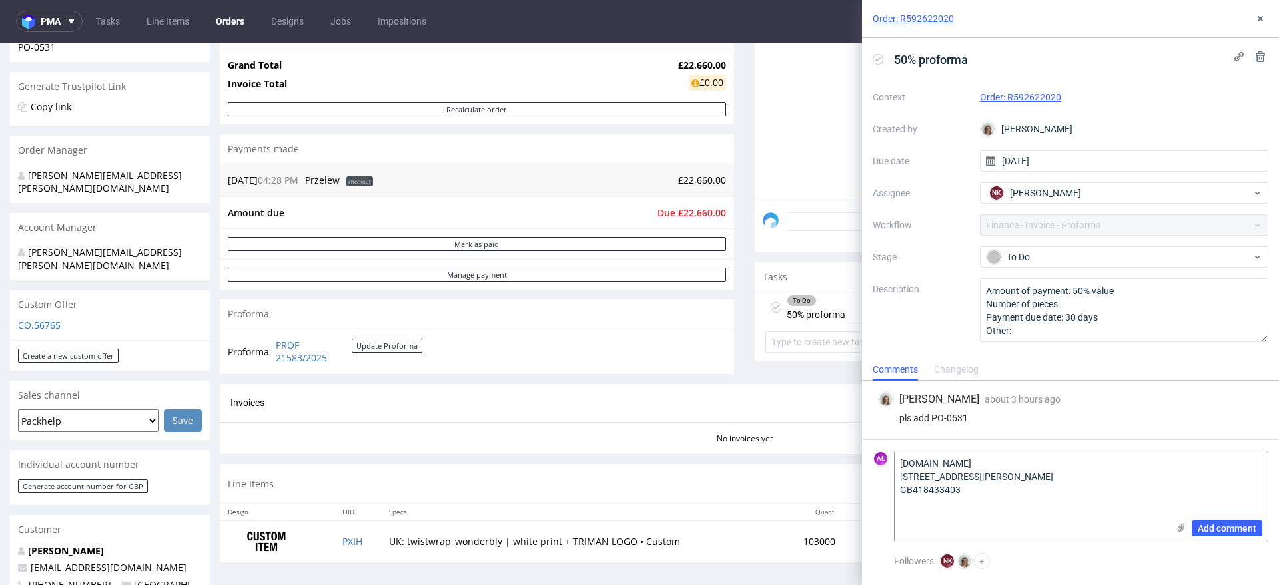
scroll to position [166, 0]
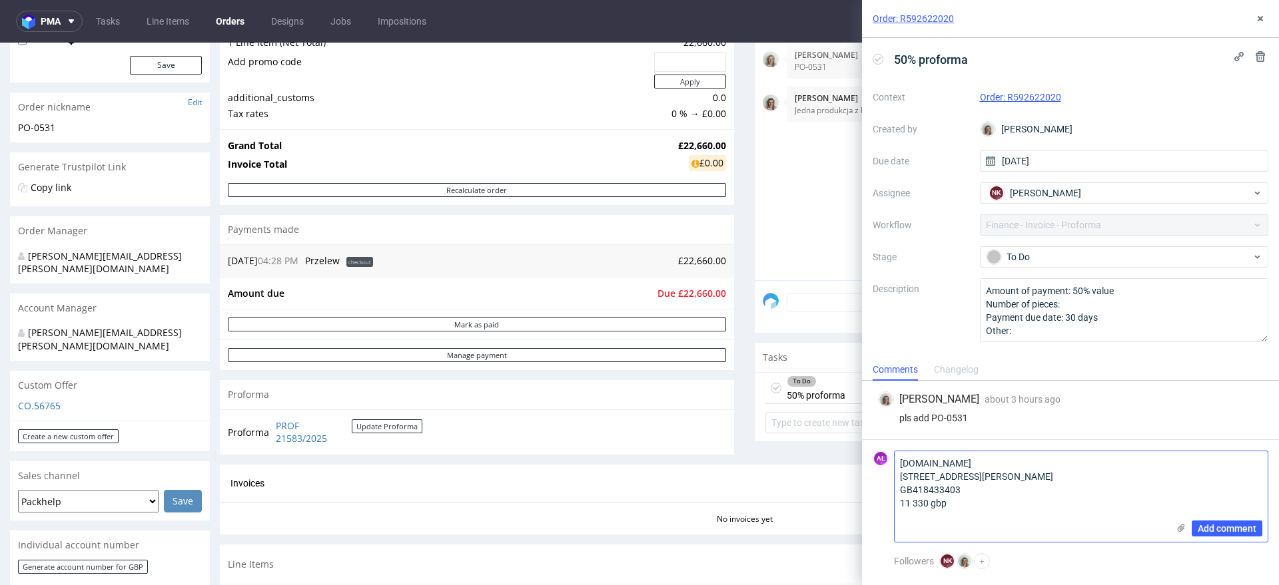
type textarea "Lostmy.Name.Ltd 21 brownlow mews wc1n 2lg london United Kingdom GB418433403 11 …"
click at [1249, 519] on div "Add comment" at bounding box center [1217, 497] width 100 height 91
click at [1247, 529] on span "Add comment" at bounding box center [1226, 528] width 59 height 9
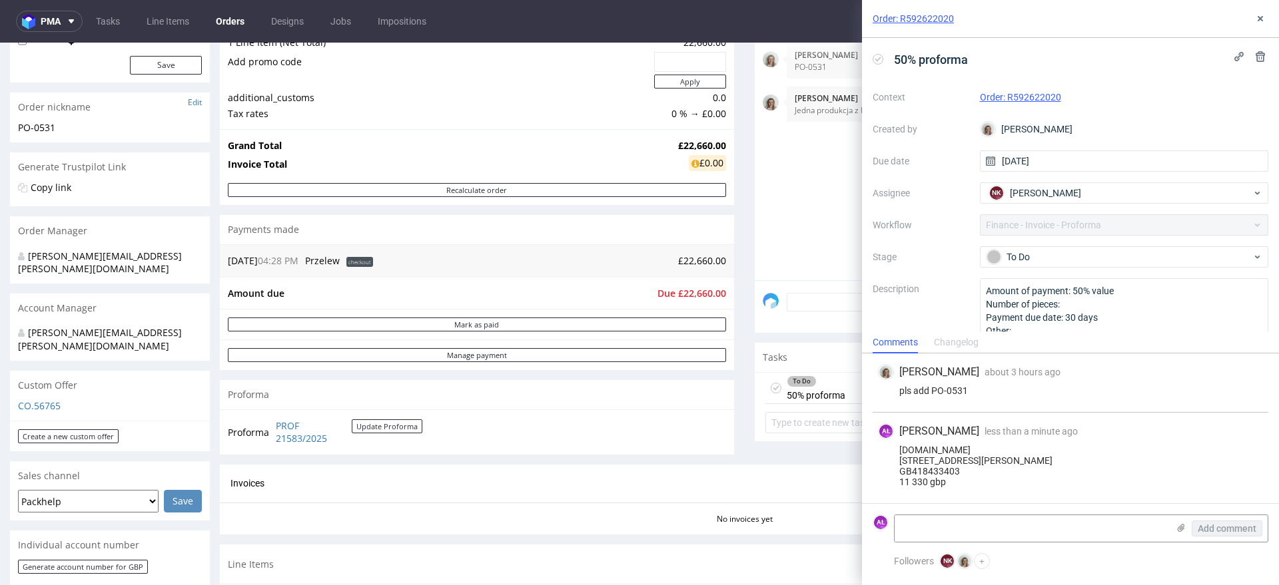
scroll to position [416, 0]
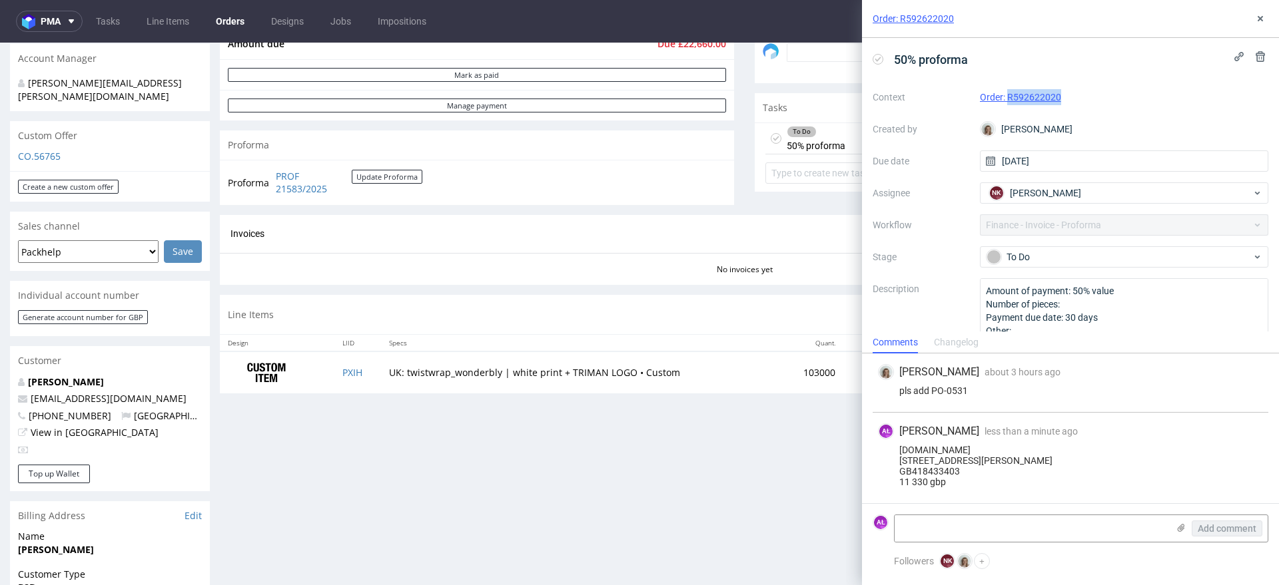
drag, startPoint x: 1073, startPoint y: 103, endPoint x: 1004, endPoint y: 103, distance: 68.6
click at [1004, 103] on div "Order: R592622020" at bounding box center [1124, 97] width 289 height 16
copy link "R592622020"
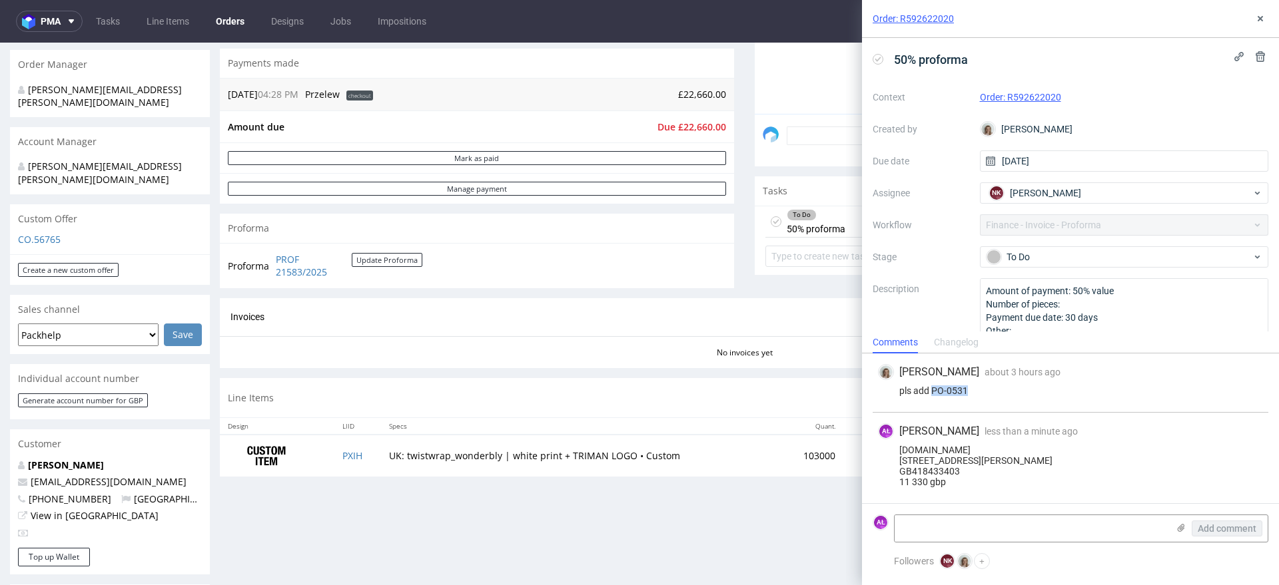
drag, startPoint x: 955, startPoint y: 372, endPoint x: 931, endPoint y: 372, distance: 24.0
click at [931, 386] on div "pls add PO-0531" at bounding box center [1070, 391] width 385 height 11
copy div "PO-0531"
drag, startPoint x: 1054, startPoint y: 100, endPoint x: 1005, endPoint y: 100, distance: 49.3
click at [1005, 100] on div "Order: R592622020" at bounding box center [1124, 97] width 289 height 16
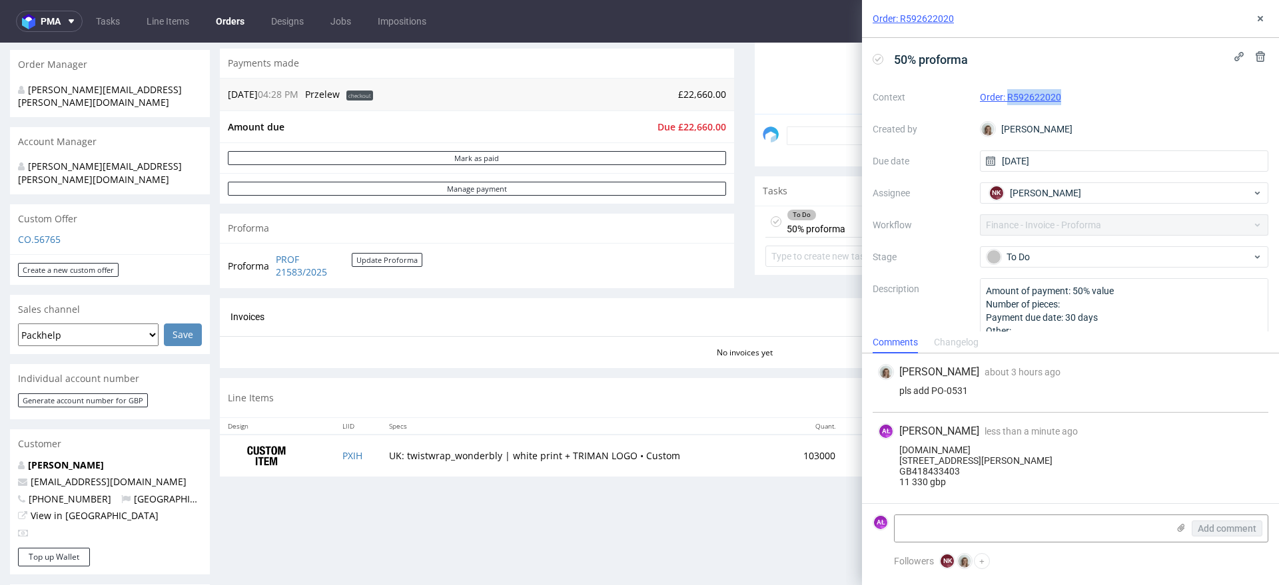
copy link "R592622020"
click at [318, 275] on link "PROF 21583/2025" at bounding box center [314, 266] width 76 height 26
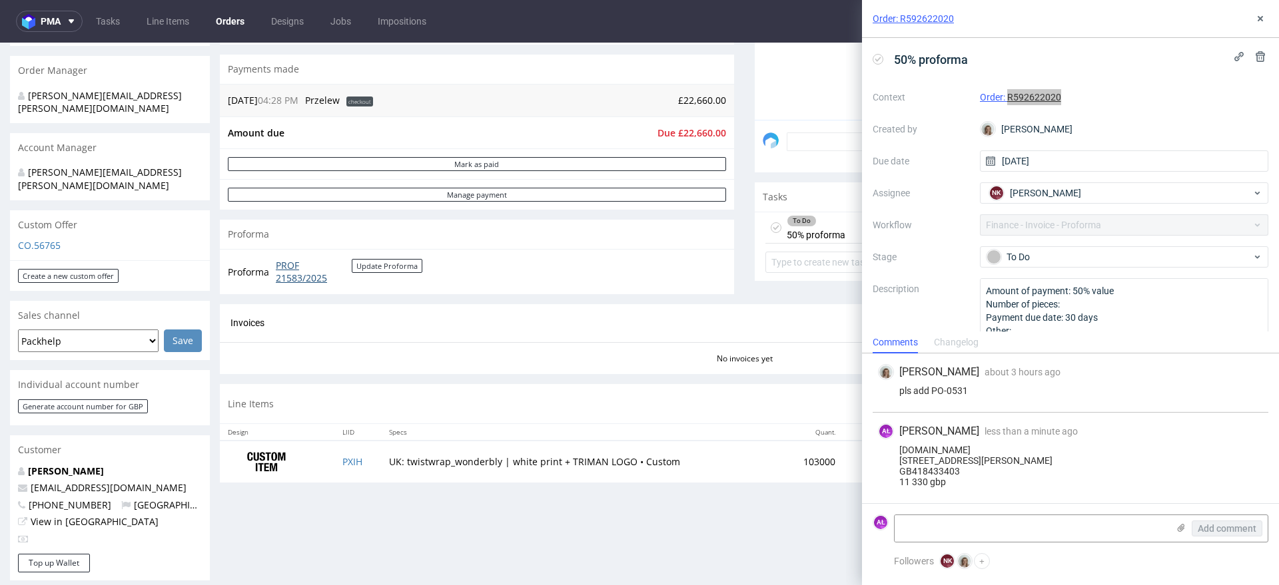
scroll to position [250, 0]
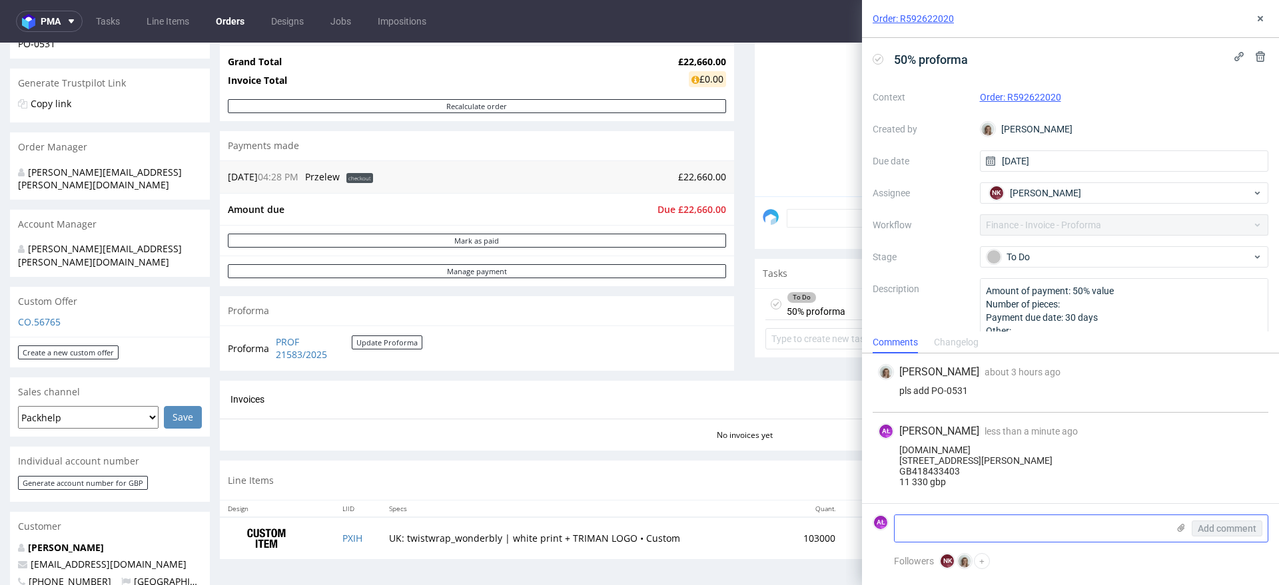
click at [1181, 532] on icon at bounding box center [1180, 528] width 11 height 11
click at [0, 0] on input "file" at bounding box center [0, 0] width 0 height 0
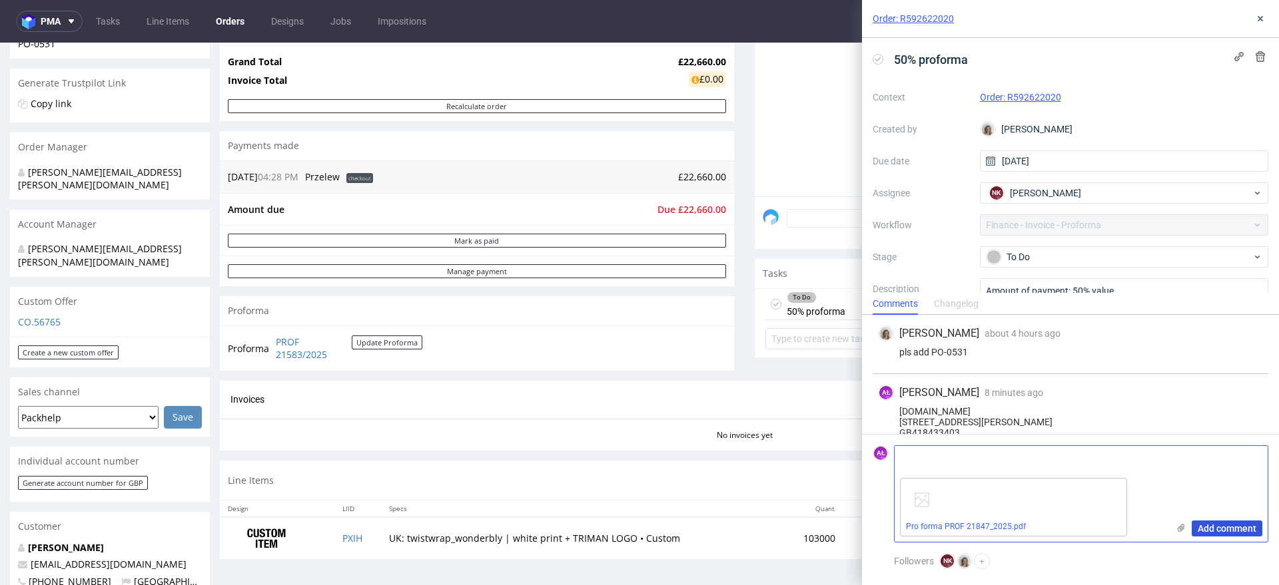
click at [1211, 524] on span "Add comment" at bounding box center [1226, 528] width 59 height 9
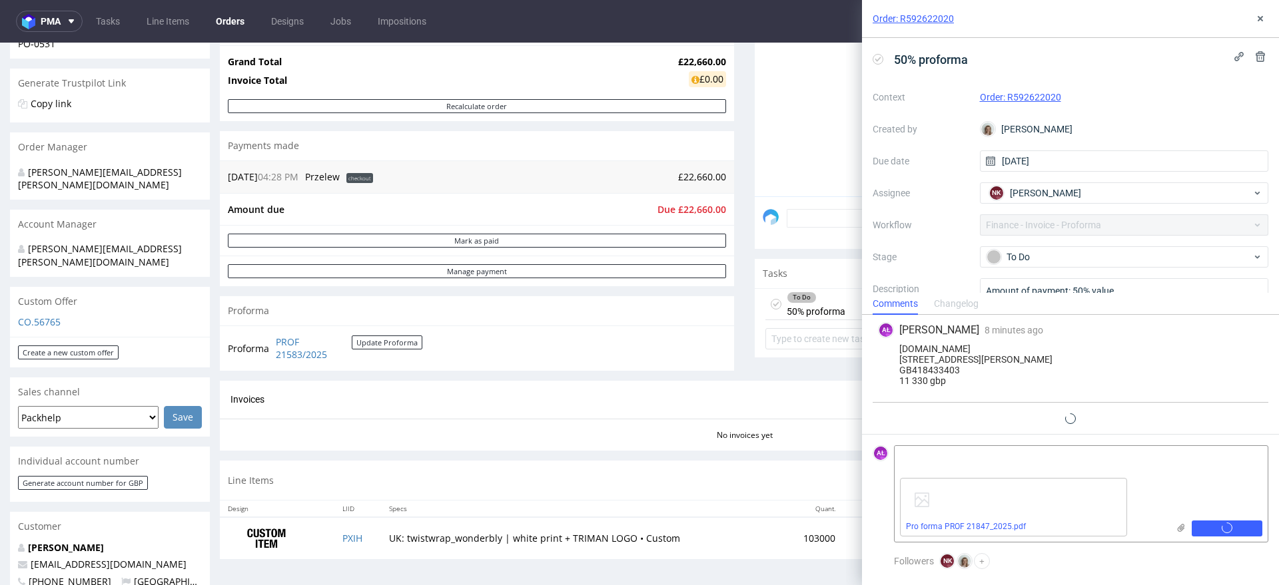
scroll to position [100, 0]
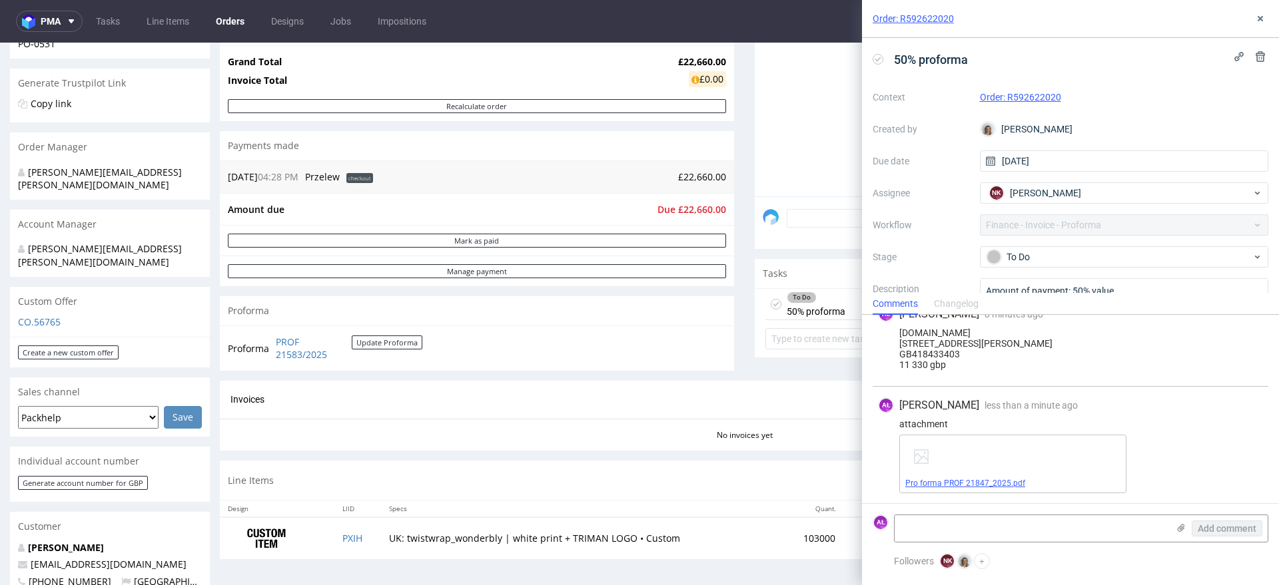
click at [1006, 476] on div "Pro forma PROF 21847_2025.pdf" at bounding box center [1012, 464] width 227 height 59
click at [1006, 484] on link "Pro forma PROF 21847_2025.pdf" at bounding box center [965, 483] width 120 height 9
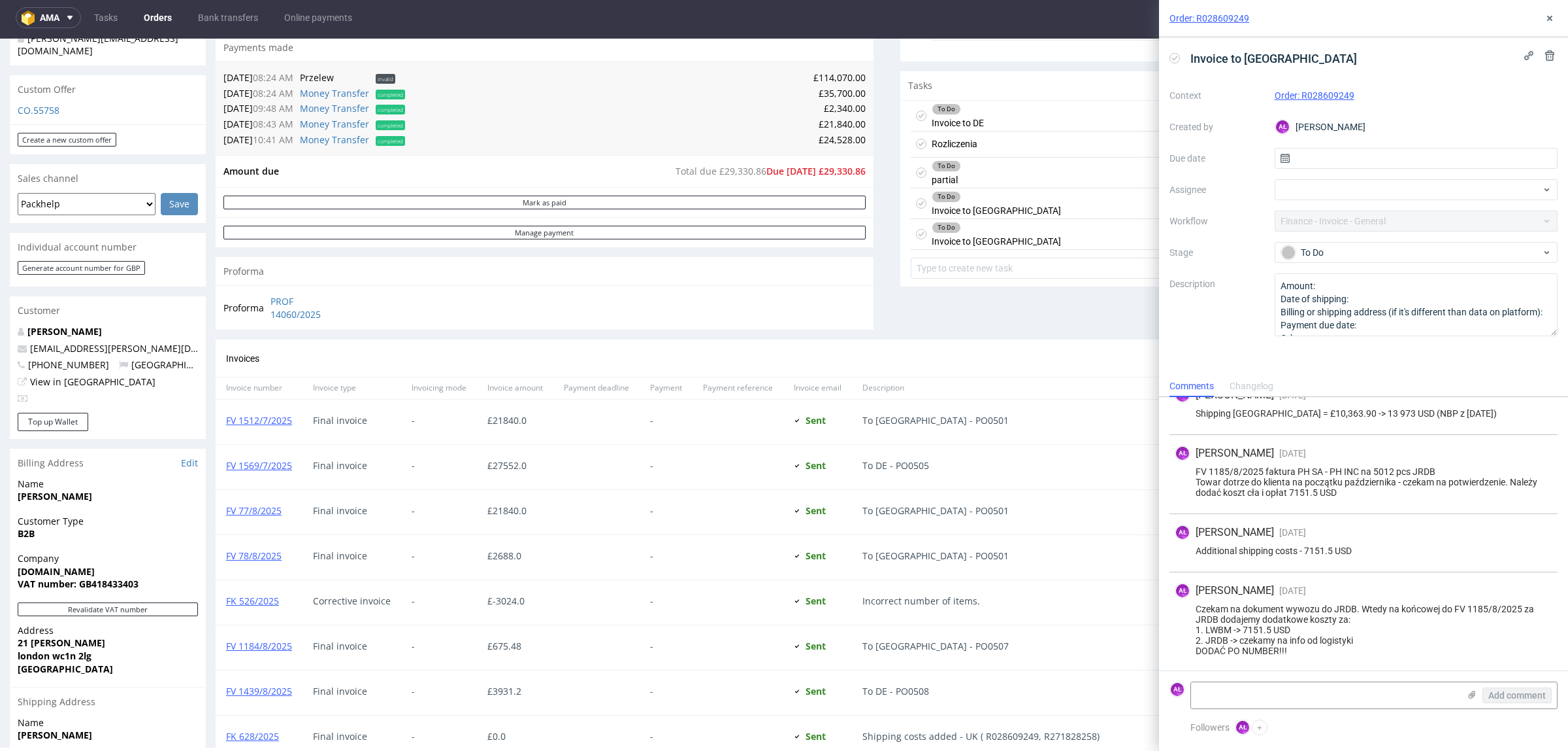
scroll to position [867, 0]
click at [1545, 19] on icon at bounding box center [1549, 18] width 11 height 11
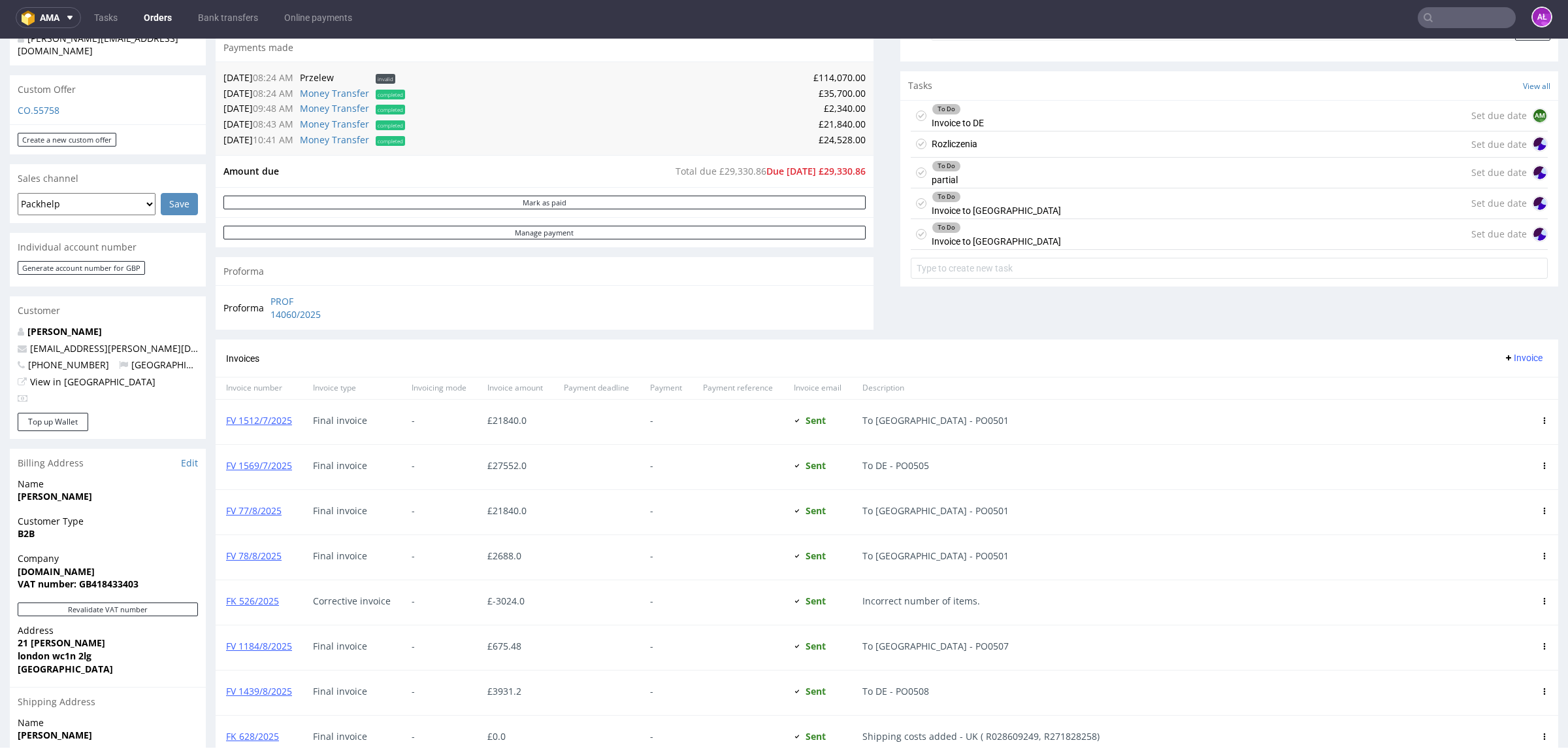
click at [1461, 19] on input "text" at bounding box center [1467, 17] width 98 height 21
paste input "FV 1/10/2025/IPH"
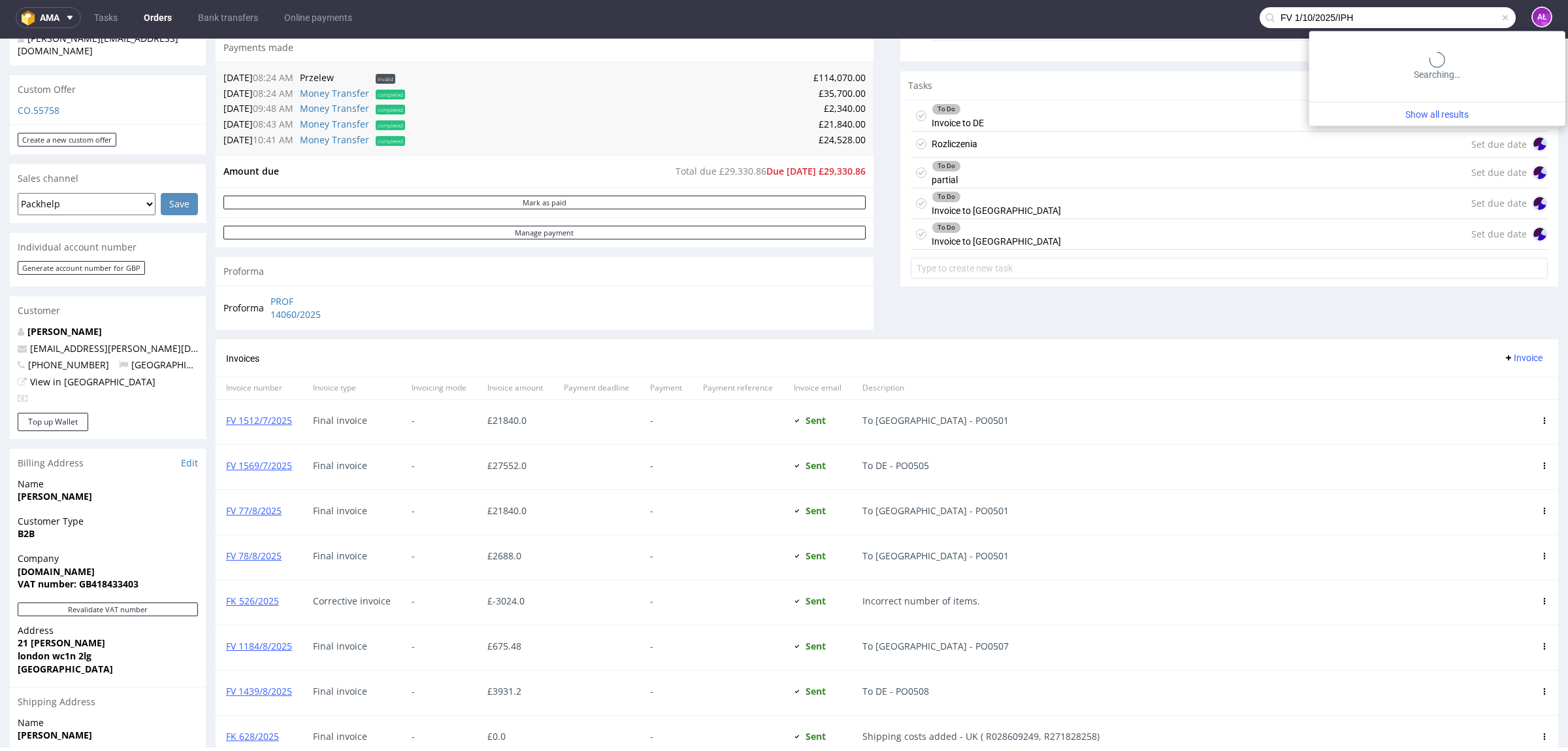
type input "FV 1/10/2025/IPH"
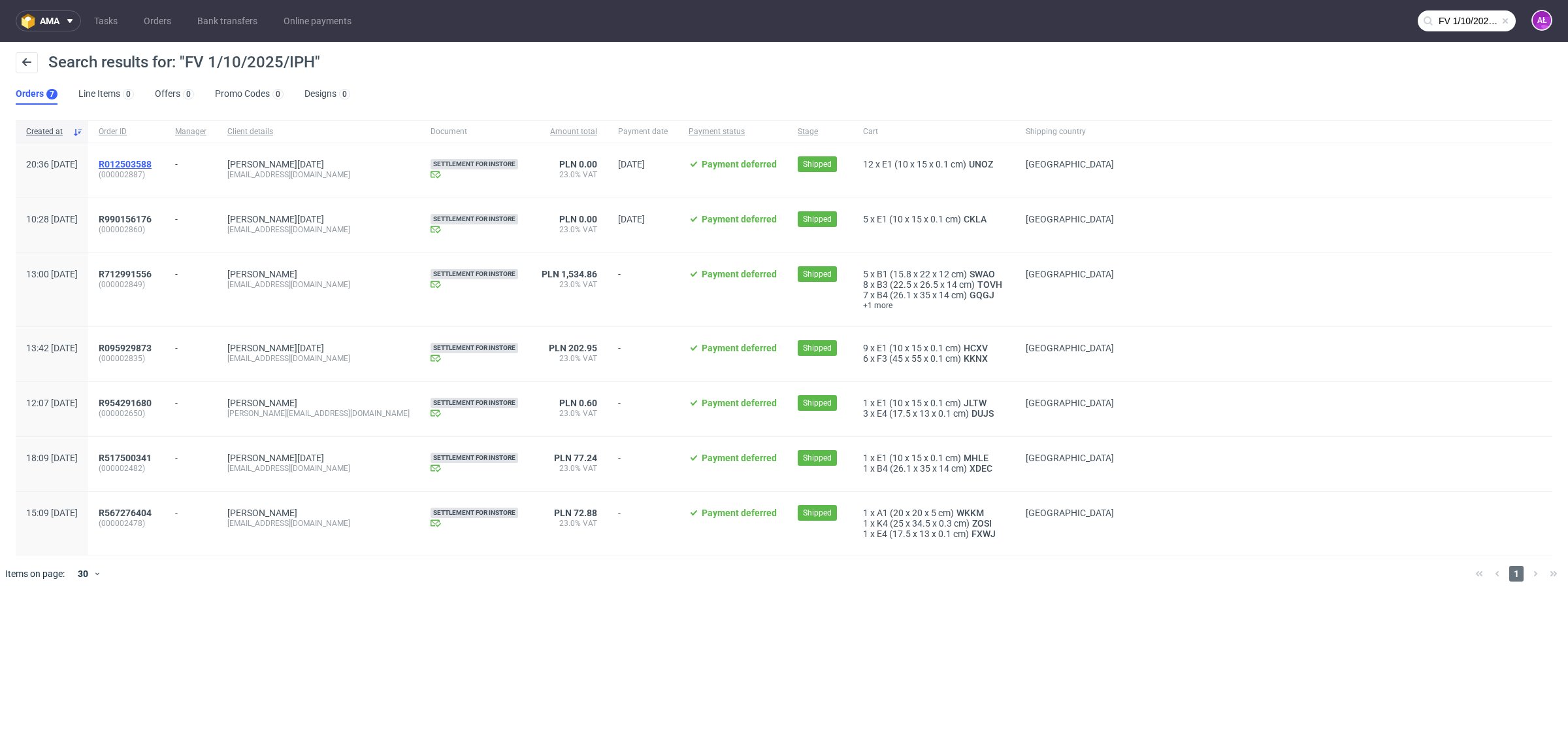
click at [152, 159] on span "R012503588" at bounding box center [126, 164] width 53 height 11
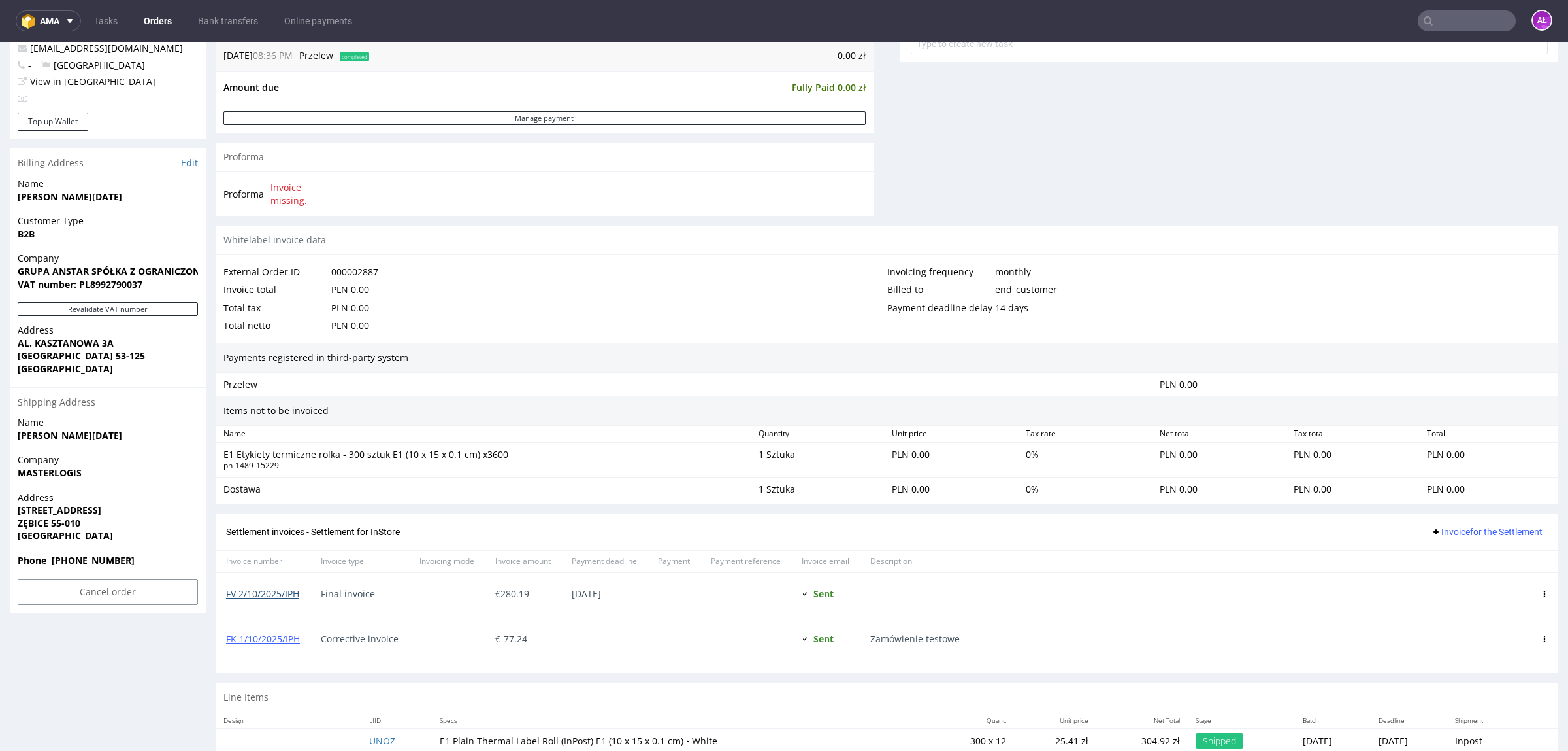
scroll to position [533, 0]
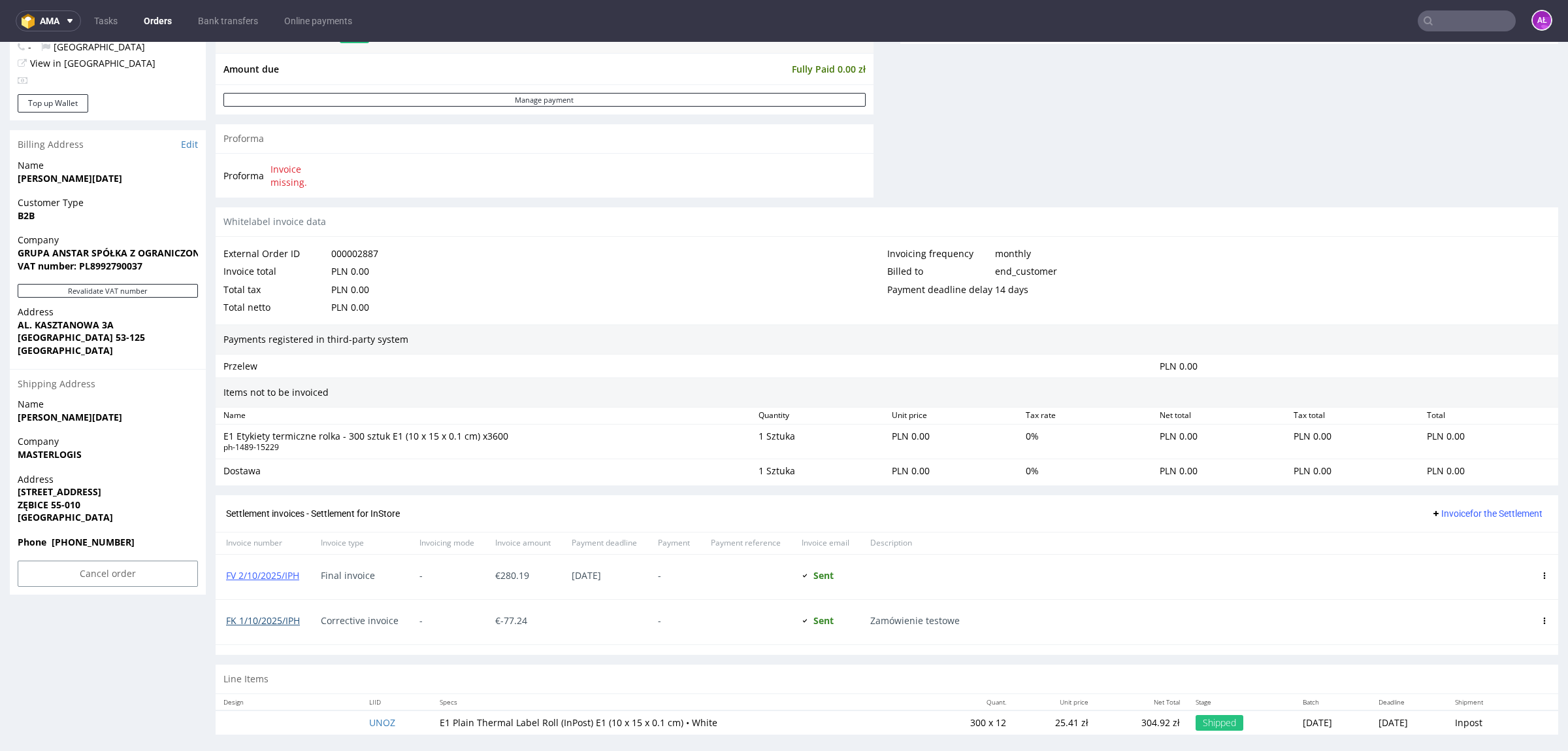
click at [283, 614] on link "FK 1/10/2025/IPH" at bounding box center [262, 619] width 74 height 13
click at [1435, 21] on input "text" at bounding box center [1467, 21] width 98 height 21
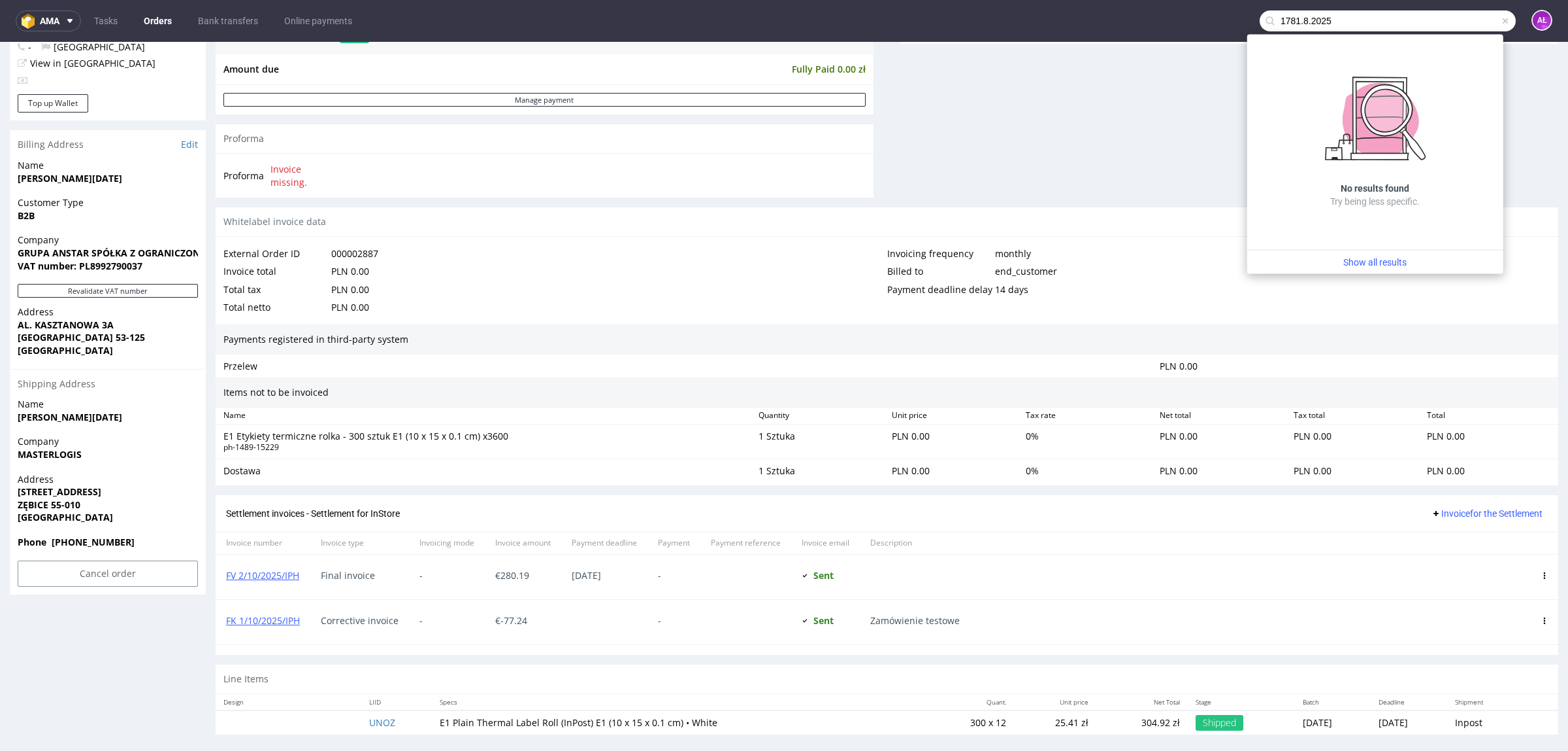
click at [1297, 25] on input "1781.8.2025" at bounding box center [1387, 21] width 256 height 21
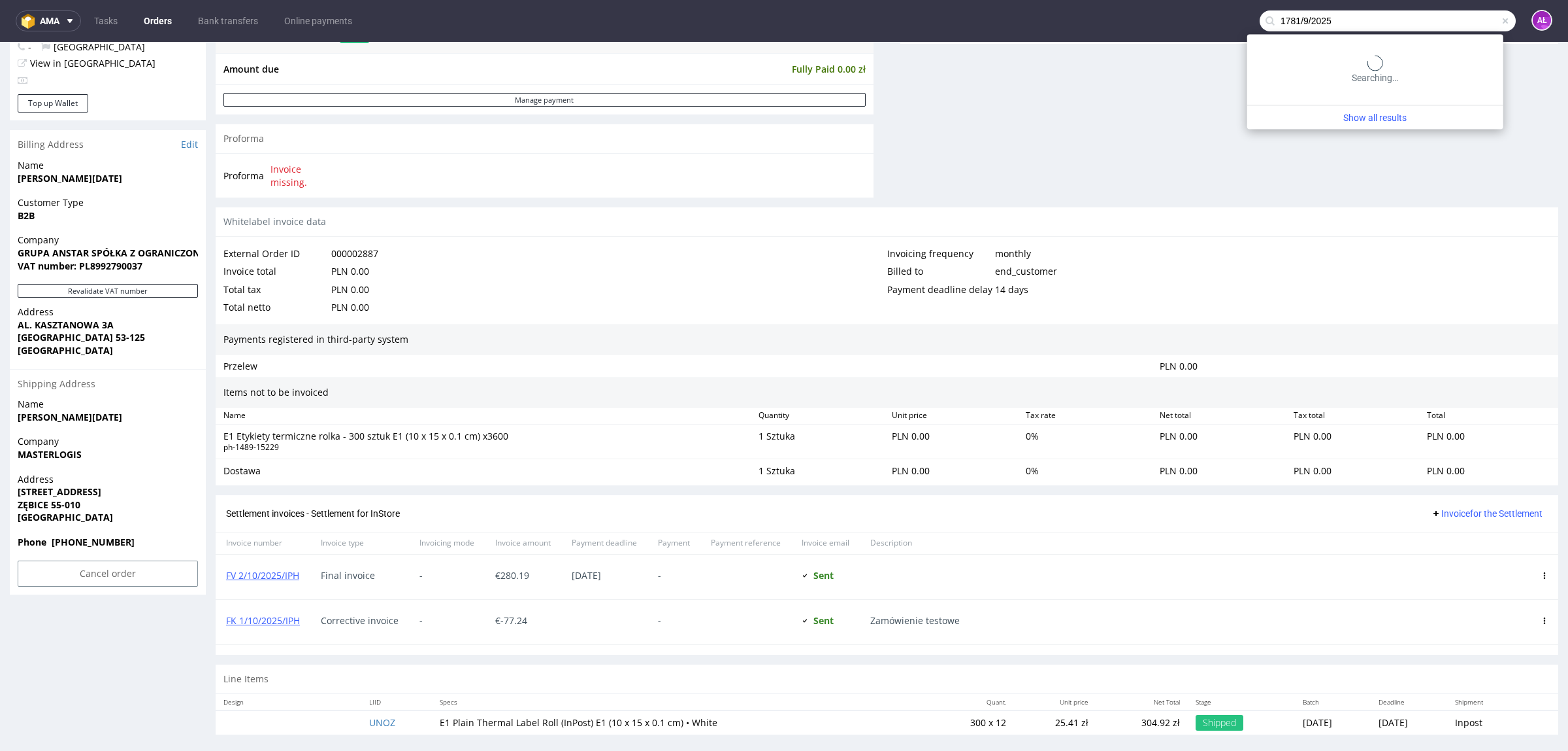
type input "1781/9/2025"
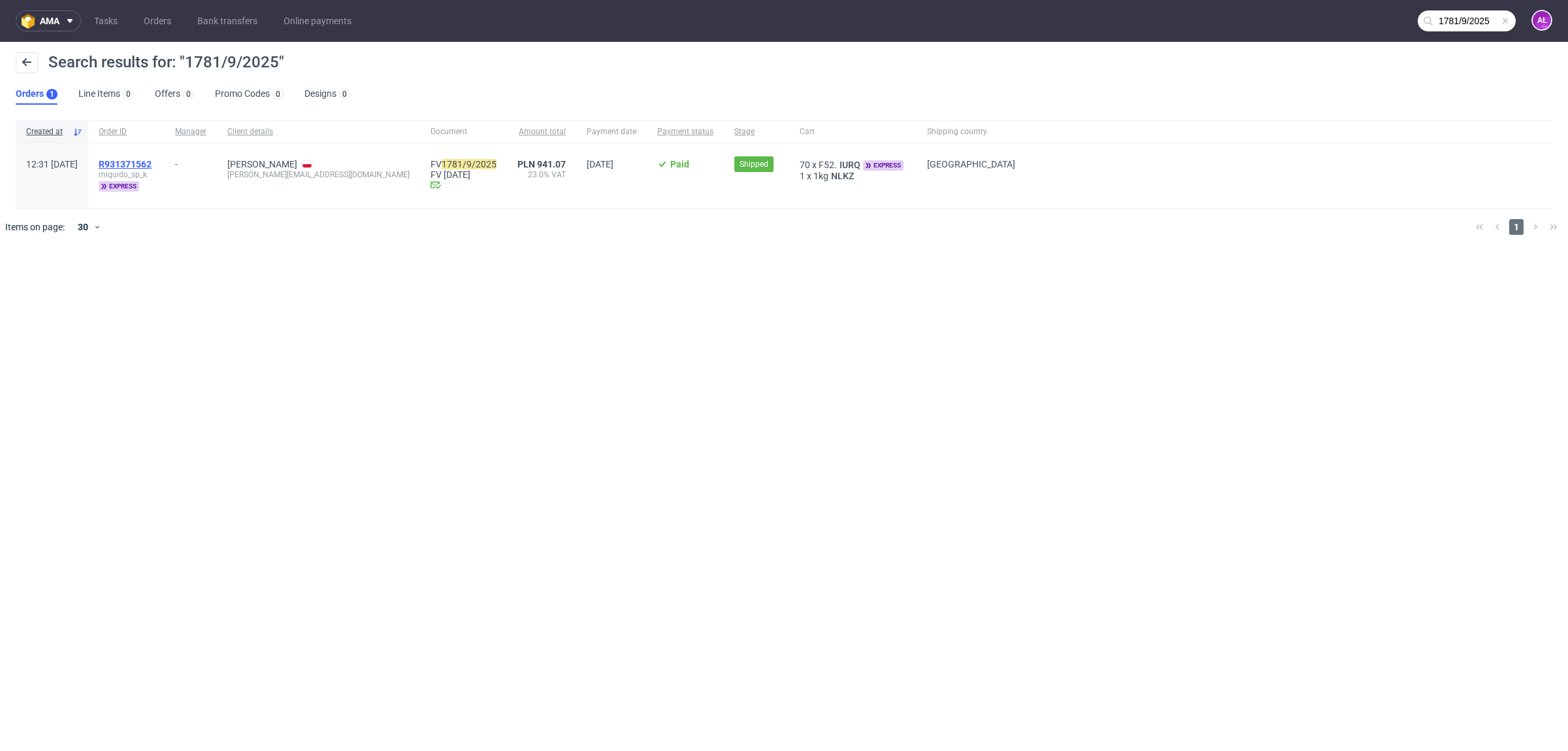
click at [152, 163] on span "R931371562" at bounding box center [126, 164] width 53 height 11
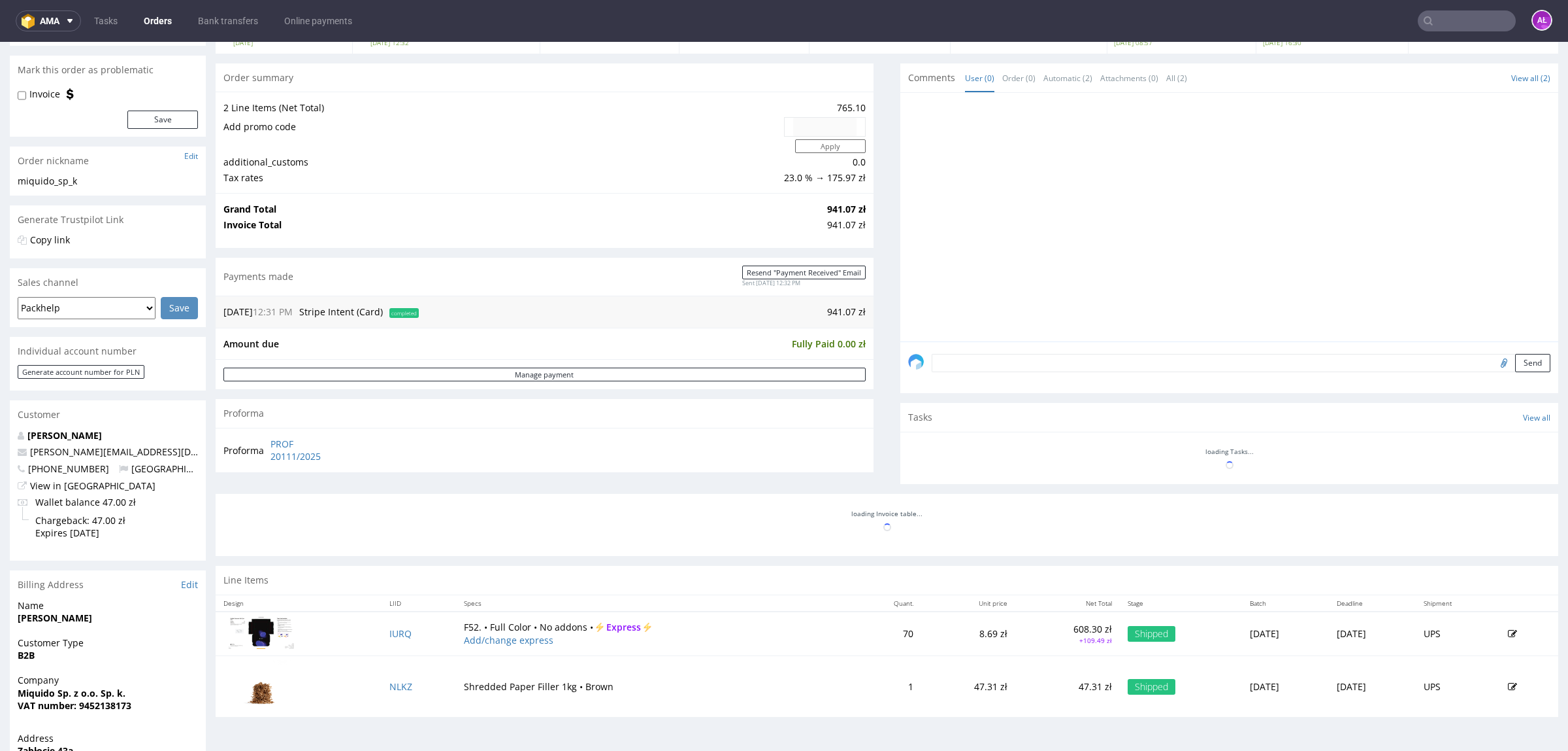
scroll to position [394, 0]
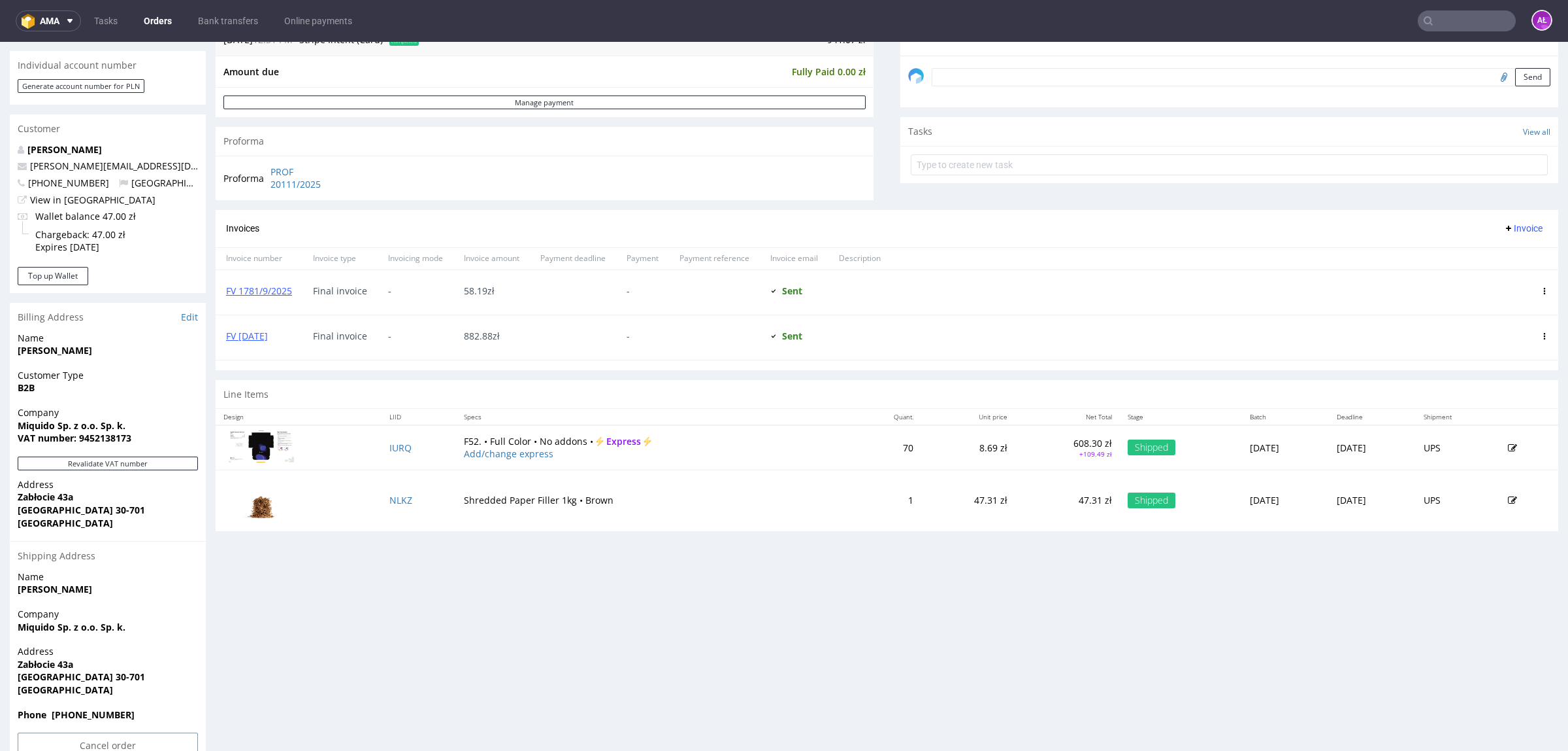
click at [283, 298] on div "FV 1781/9/2025" at bounding box center [259, 292] width 87 height 44
click at [283, 293] on link "FV 1781/9/2025" at bounding box center [258, 291] width 66 height 13
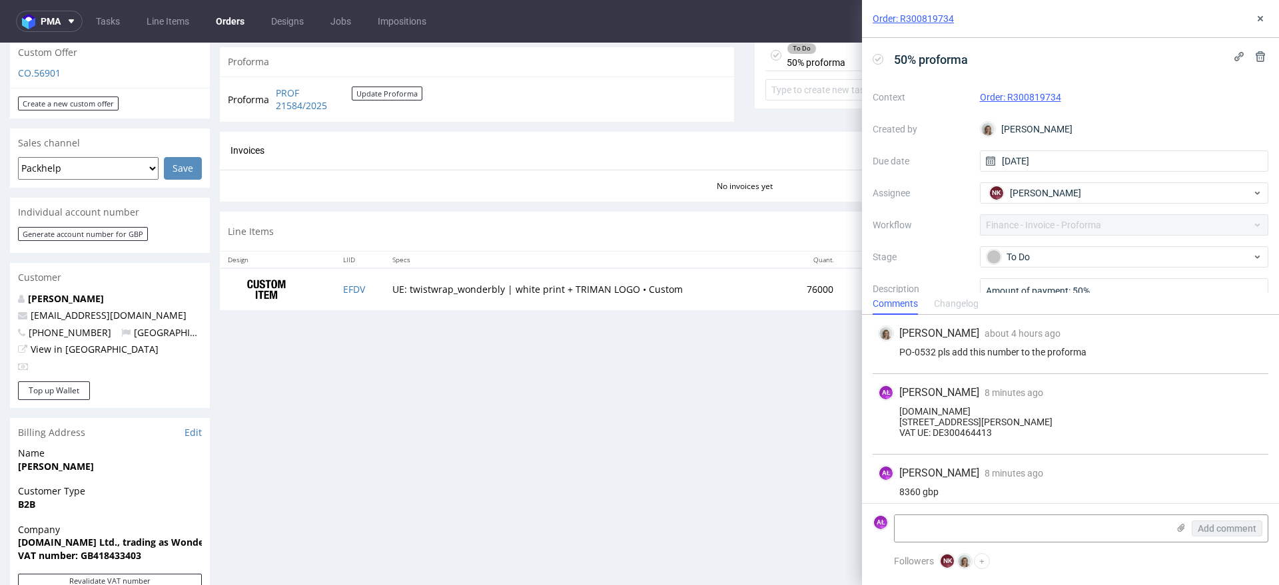
scroll to position [149, 0]
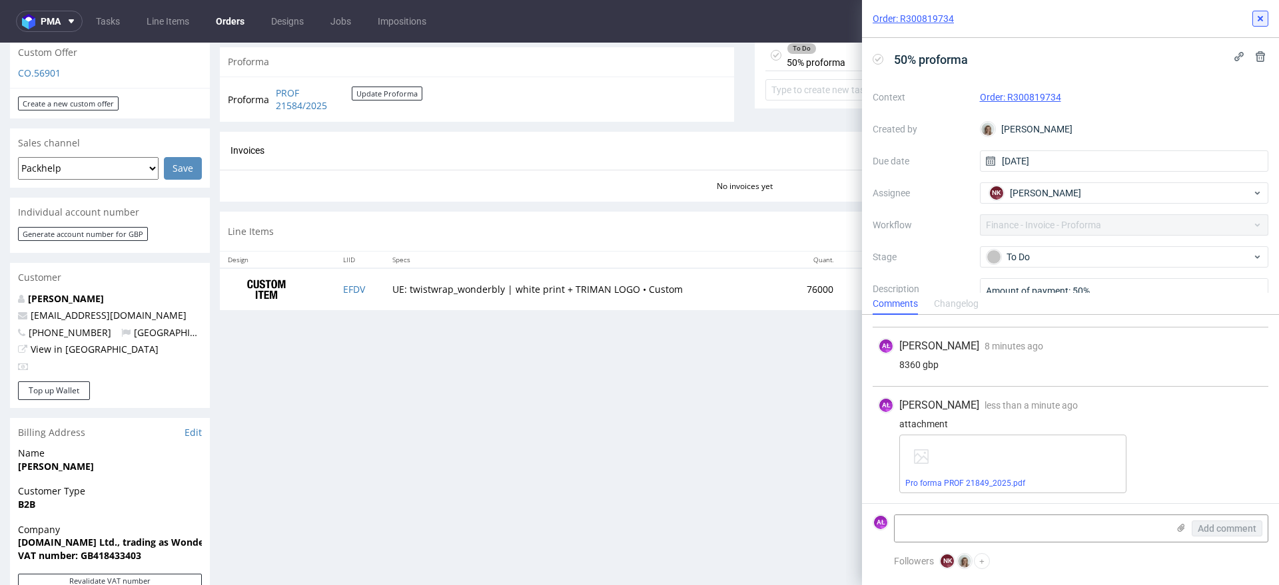
click at [1261, 18] on icon at bounding box center [1260, 18] width 11 height 11
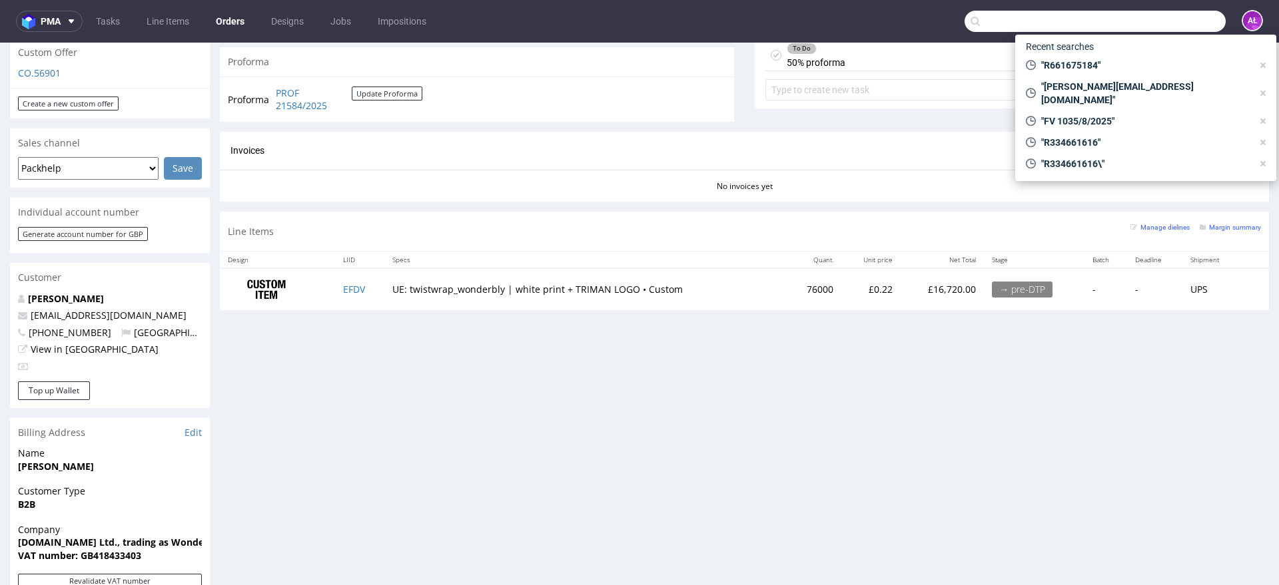
click at [1188, 19] on input "text" at bounding box center [1094, 21] width 261 height 21
paste input "FV 12/10/2025/IPH"
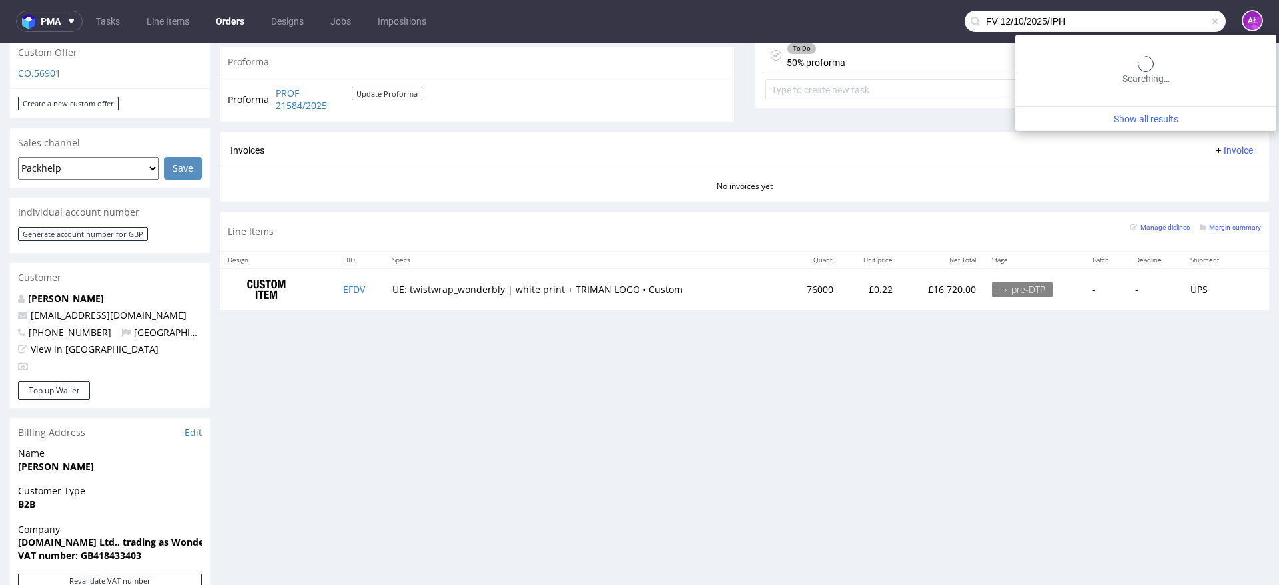
type input "FV 12/10/2025/IPH"
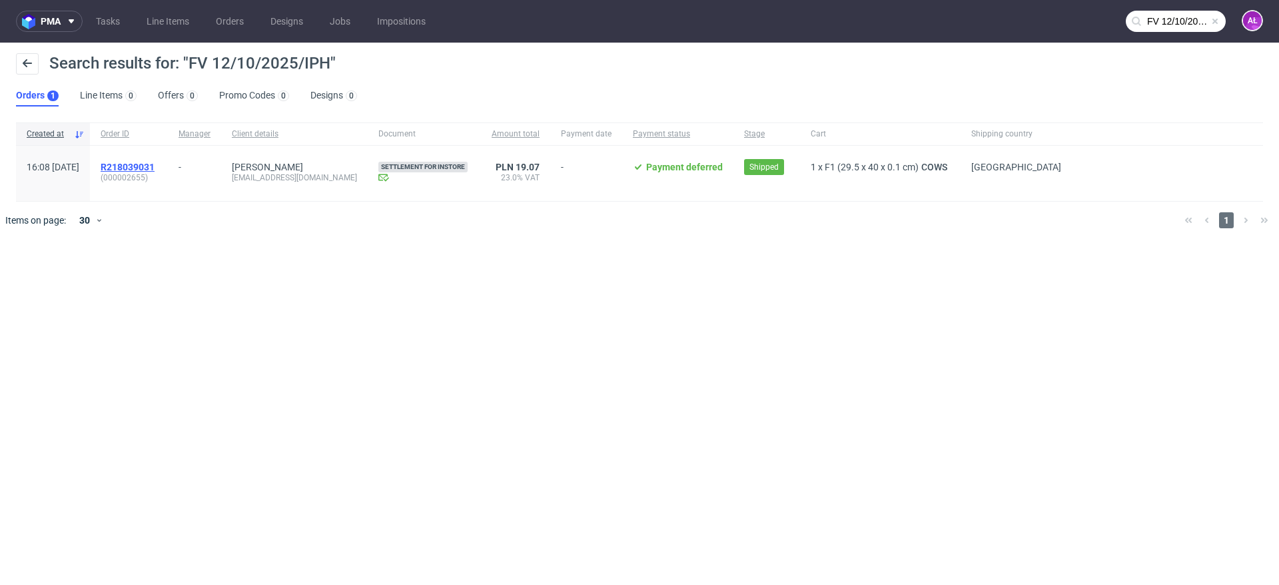
click at [155, 163] on span "R218039031" at bounding box center [128, 167] width 54 height 11
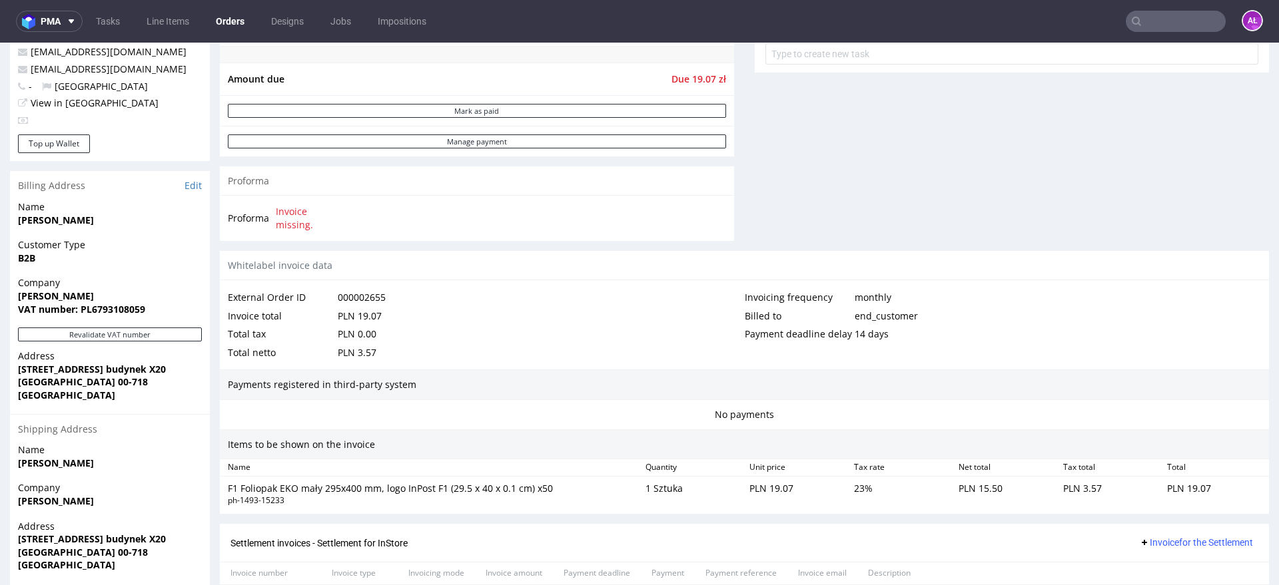
scroll to position [668, 0]
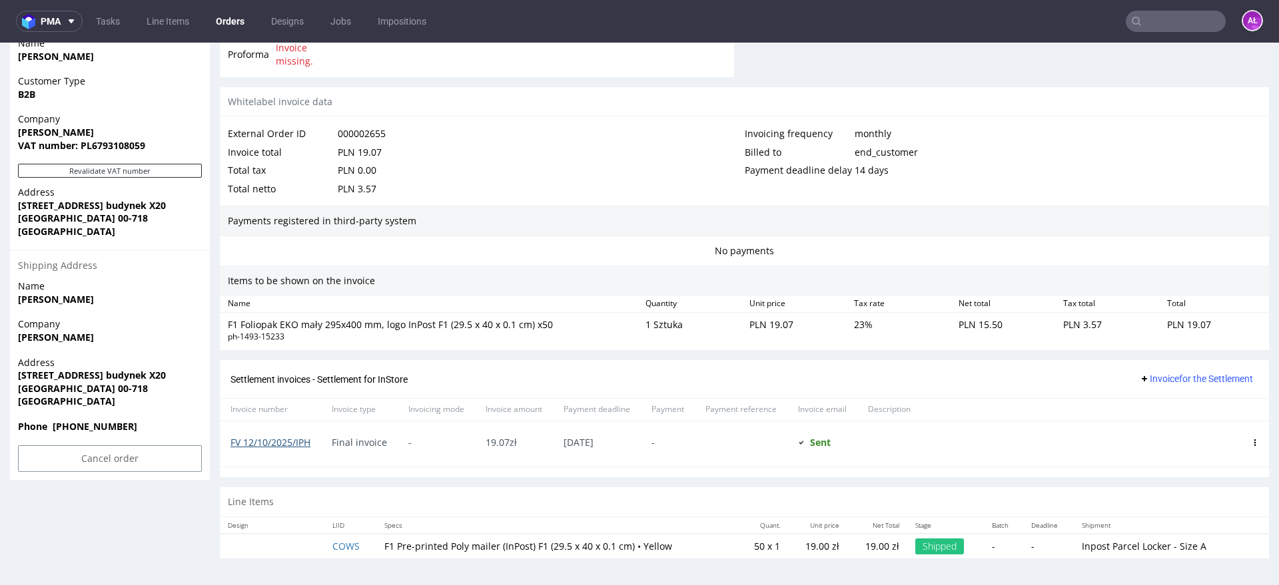
click at [290, 440] on link "FV 12/10/2025/IPH" at bounding box center [270, 442] width 80 height 13
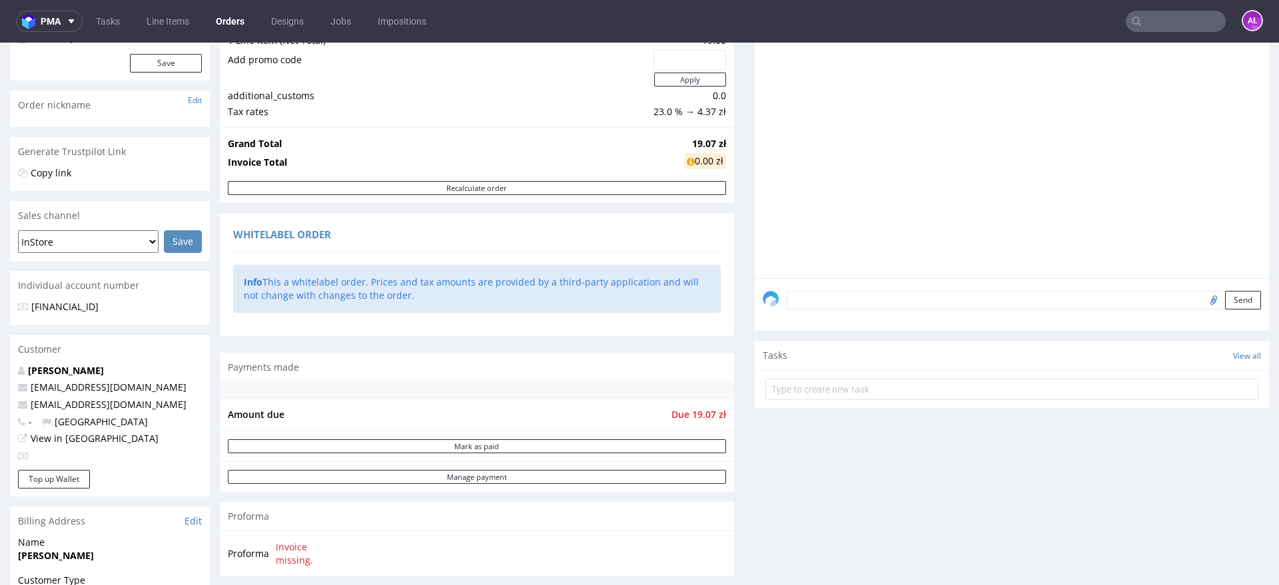
scroll to position [418, 0]
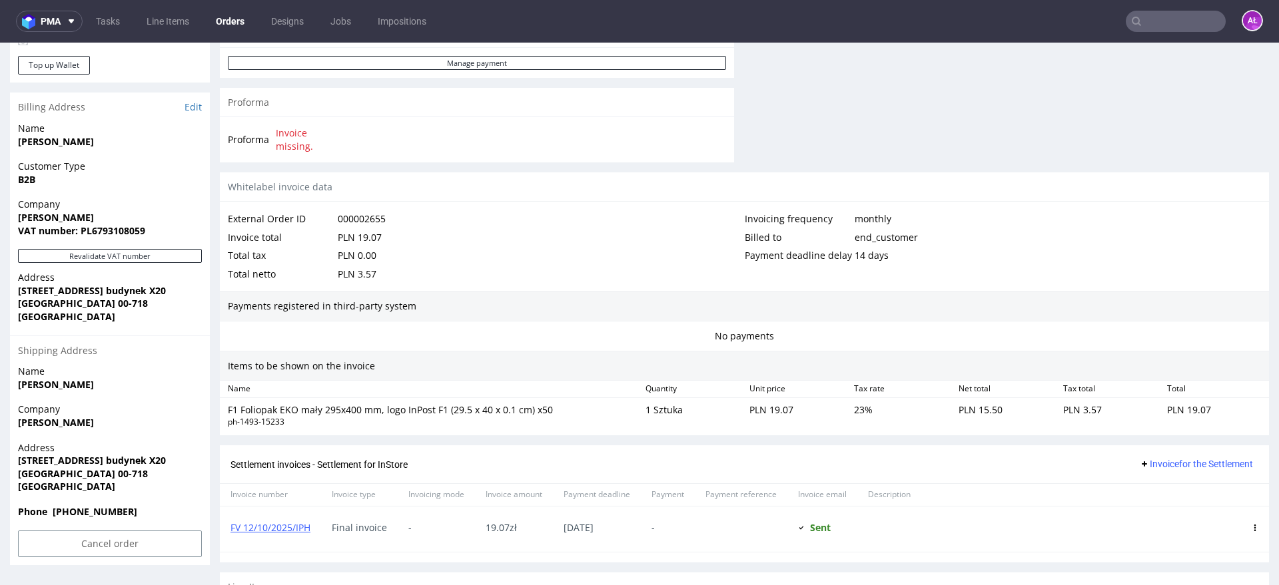
scroll to position [416, 0]
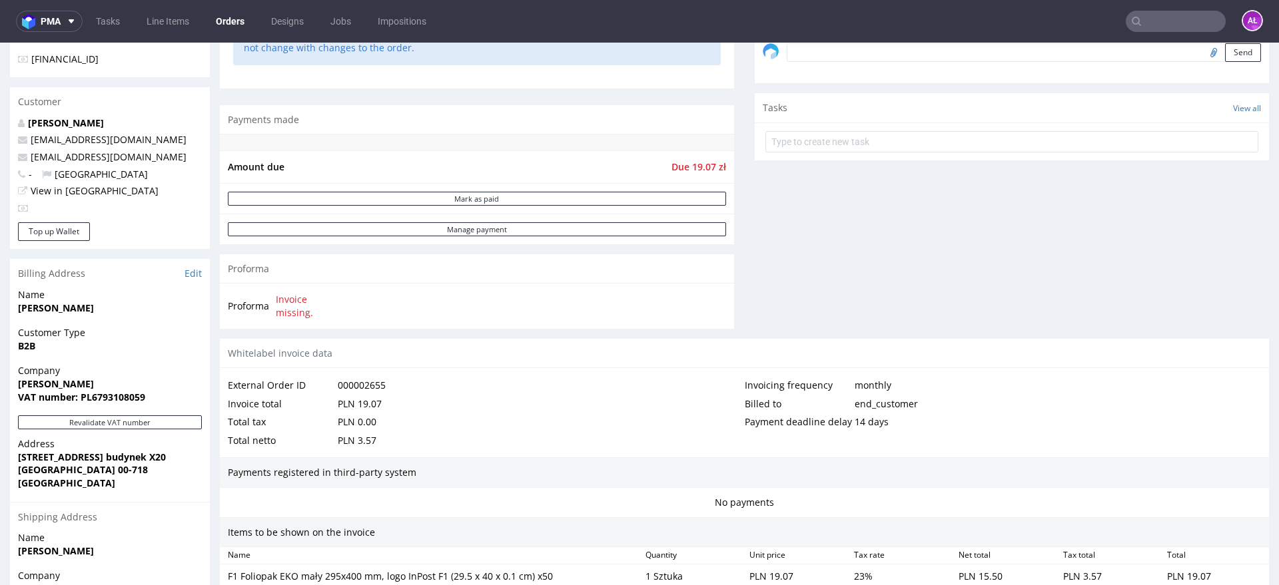
drag, startPoint x: 92, startPoint y: 380, endPoint x: 5, endPoint y: 385, distance: 86.7
click at [5, 385] on div "Order R218039031 (000002655) 09.09.2025 04:08 PM Mark this order as problematic…" at bounding box center [639, 245] width 1279 height 1171
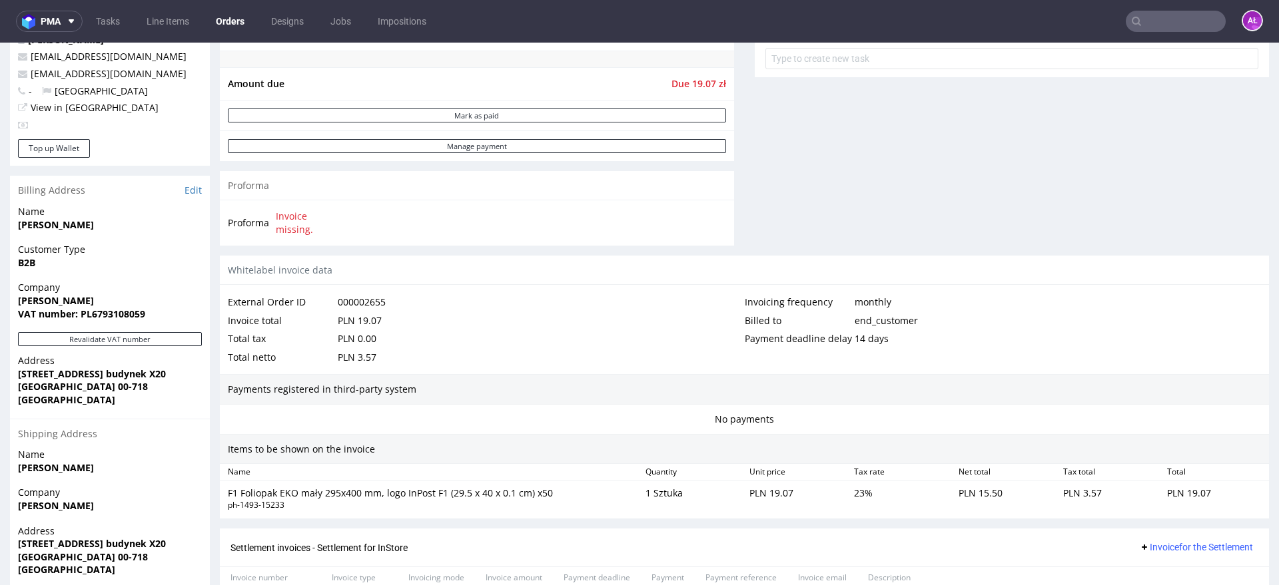
click at [671, 346] on div "Total tax PLN 0.00" at bounding box center [486, 339] width 517 height 19
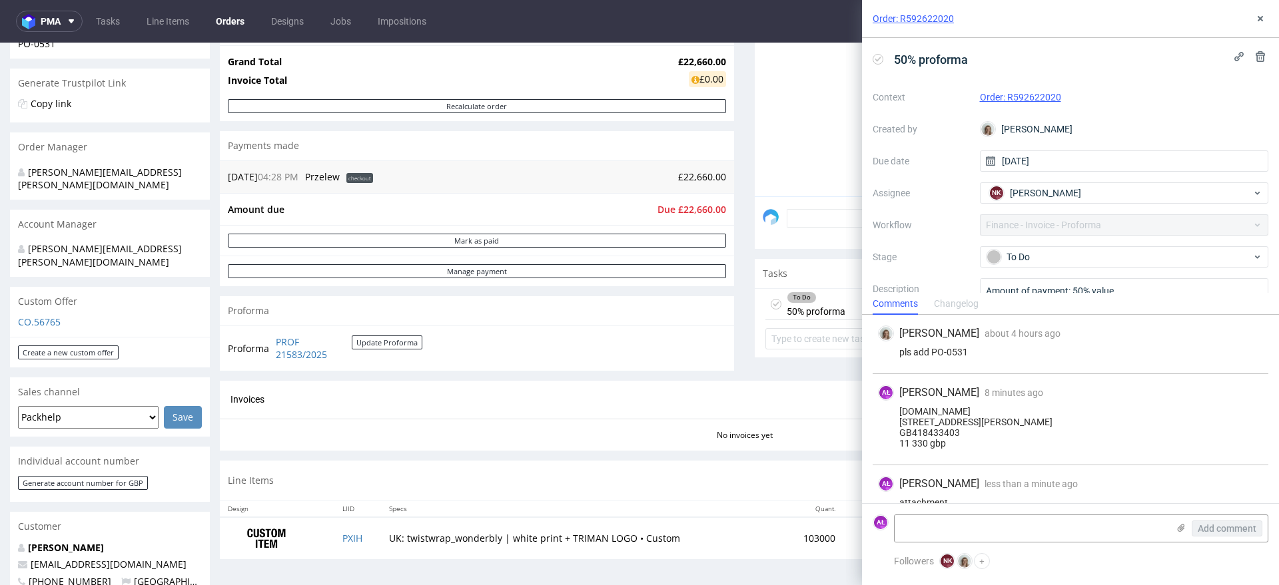
scroll to position [100, 0]
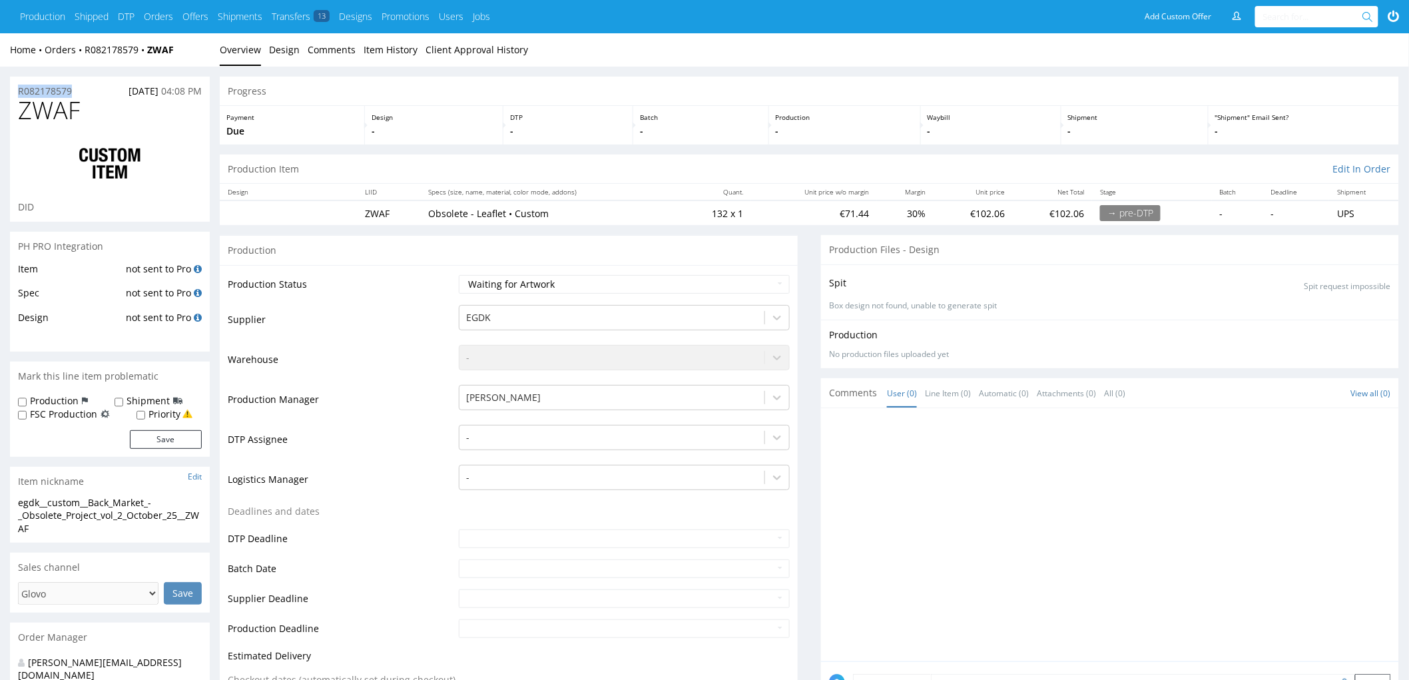
drag, startPoint x: 89, startPoint y: 89, endPoint x: 1, endPoint y: 95, distance: 88.7
copy p "R082178579"
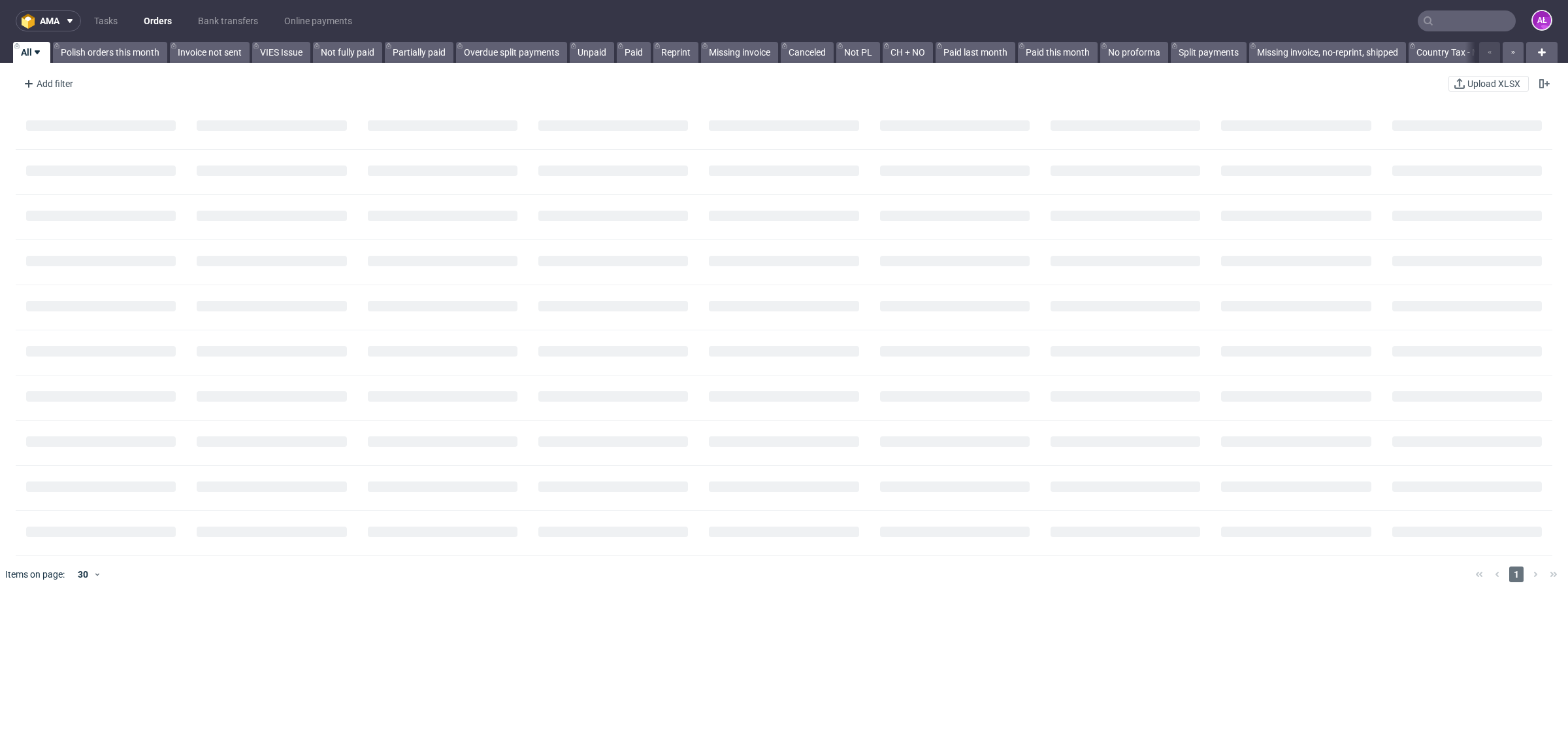
click at [1443, 25] on input "text" at bounding box center [1467, 21] width 98 height 21
paste input "R082178579"
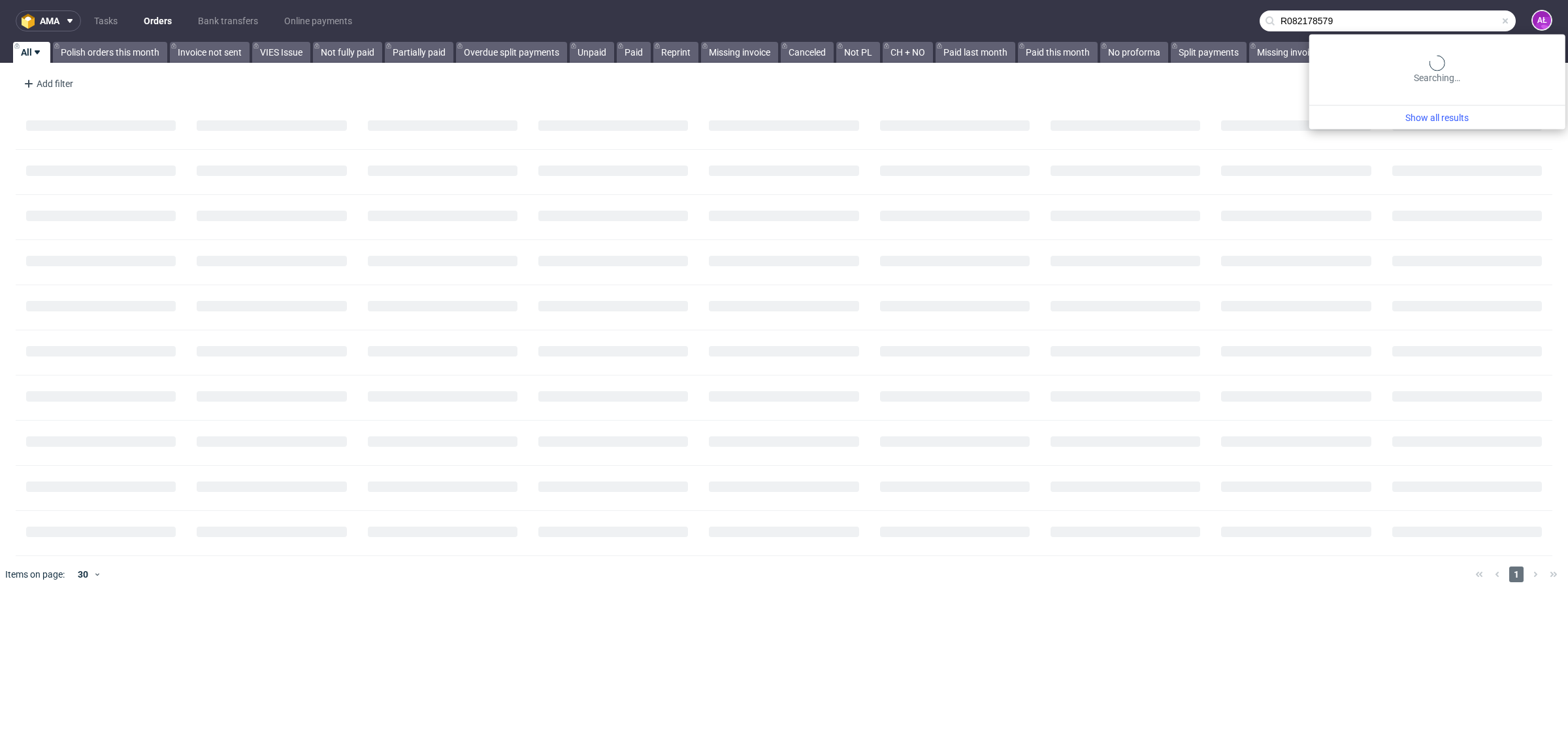
type input "R082178579"
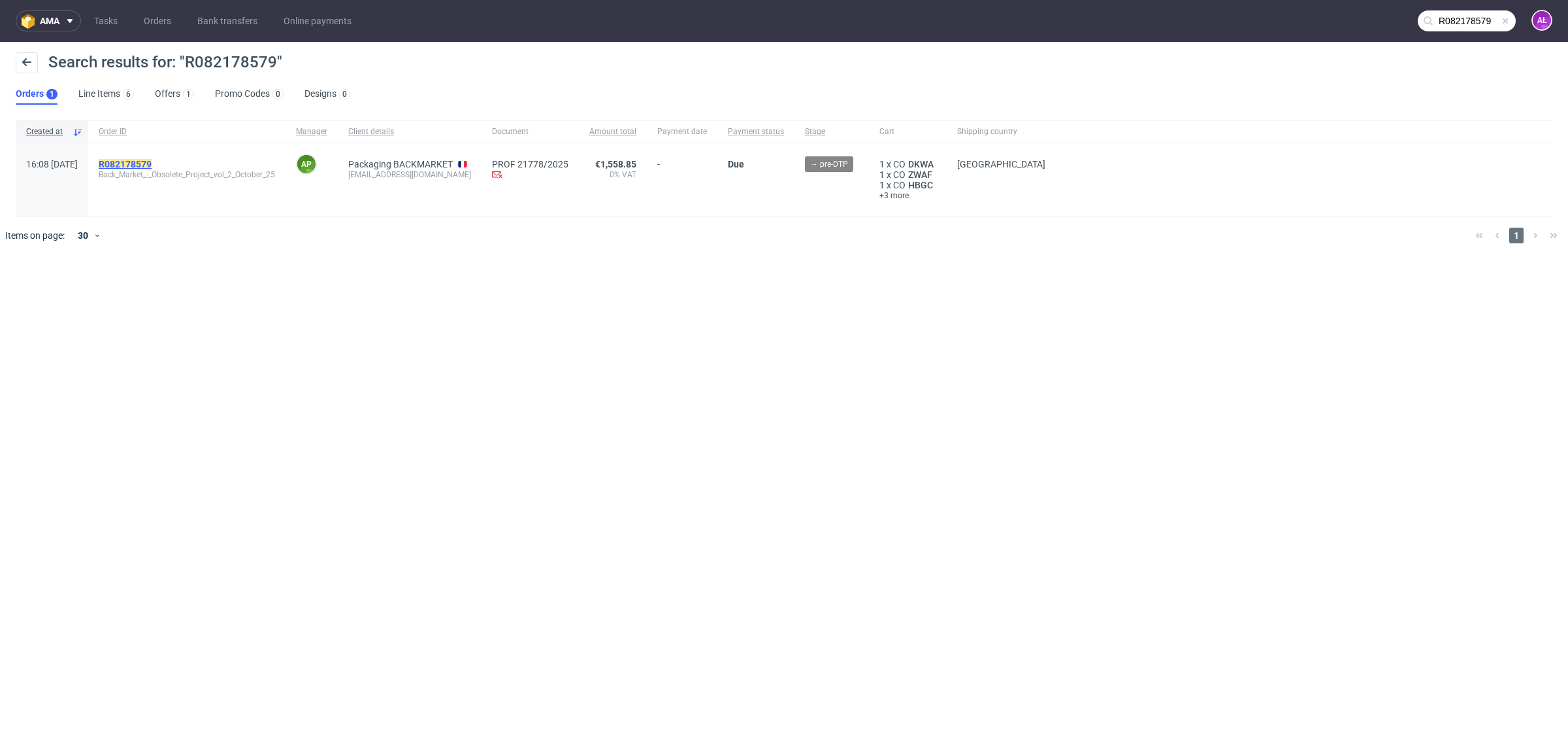
click at [152, 162] on mark "R082178579" at bounding box center [126, 164] width 53 height 11
